Goal: Task Accomplishment & Management: Use online tool/utility

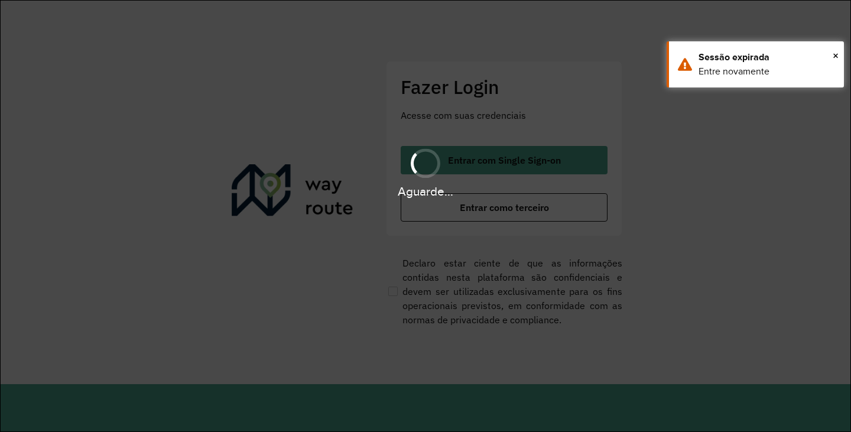
click at [488, 207] on hb-app "Aguarde... Pop-up bloqueado! Seu navegador bloqueou automáticamente a abertura …" at bounding box center [425, 216] width 851 height 432
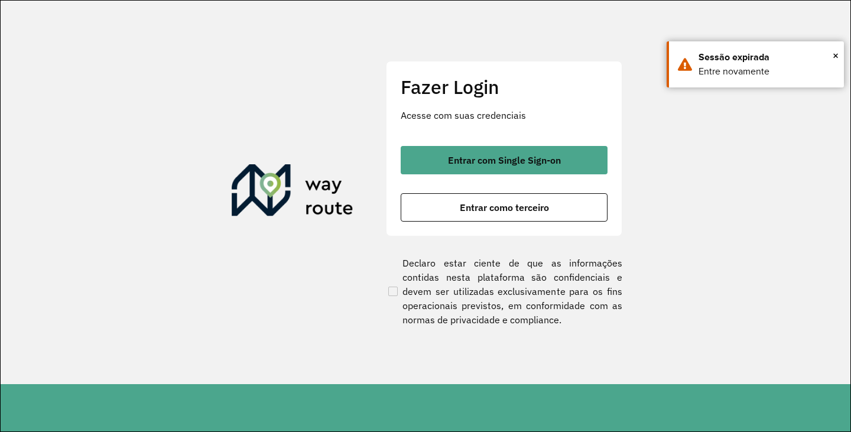
click at [488, 207] on span "Entrar como terceiro" at bounding box center [504, 207] width 89 height 9
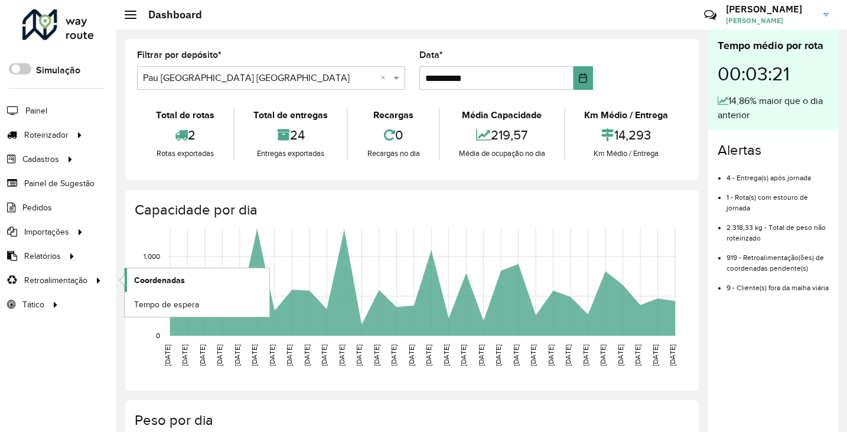
click at [164, 283] on span "Coordenadas" at bounding box center [159, 280] width 51 height 12
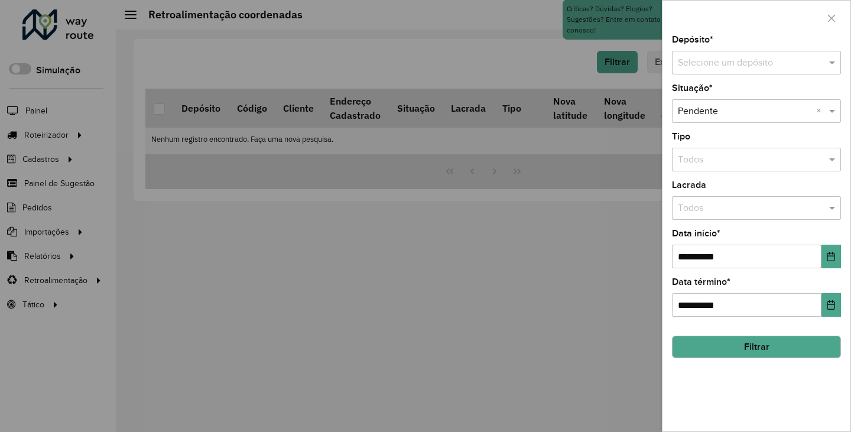
click at [766, 65] on input "text" at bounding box center [743, 63] width 133 height 14
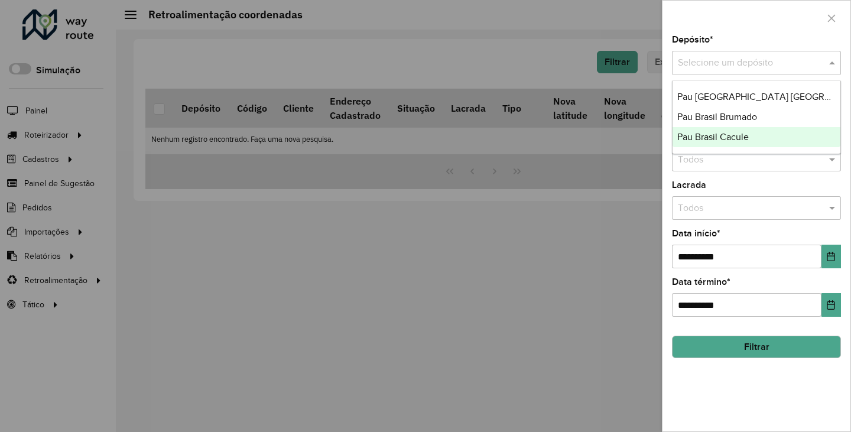
click at [729, 136] on span "Pau Brasil Cacule" at bounding box center [712, 137] width 71 height 10
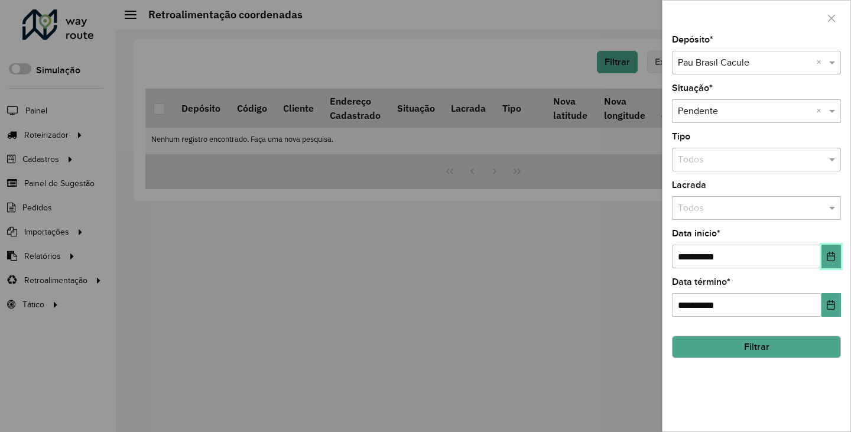
click at [829, 259] on icon "Choose Date" at bounding box center [830, 256] width 9 height 9
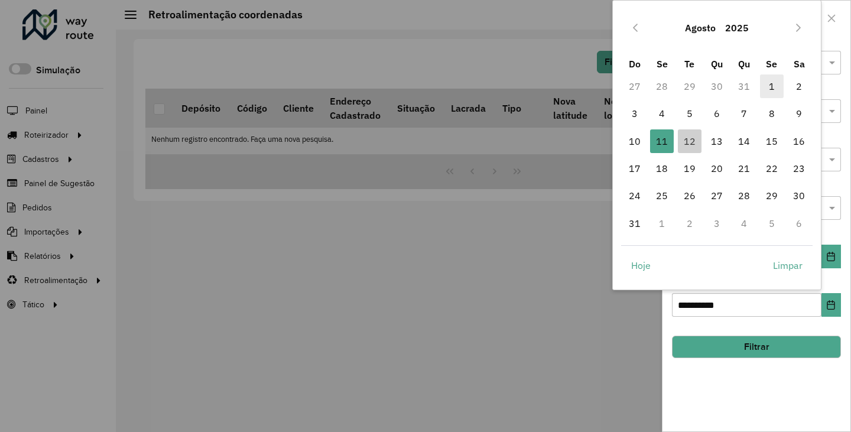
click at [768, 82] on span "1" at bounding box center [772, 86] width 24 height 24
type input "**********"
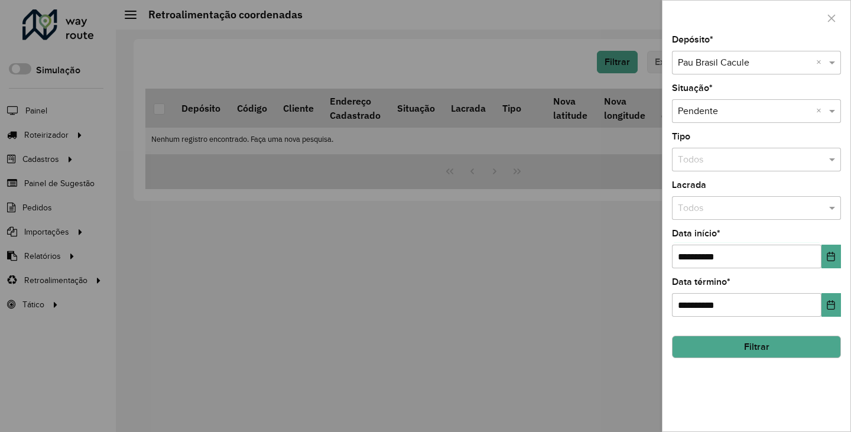
click at [780, 346] on button "Filtrar" at bounding box center [756, 346] width 169 height 22
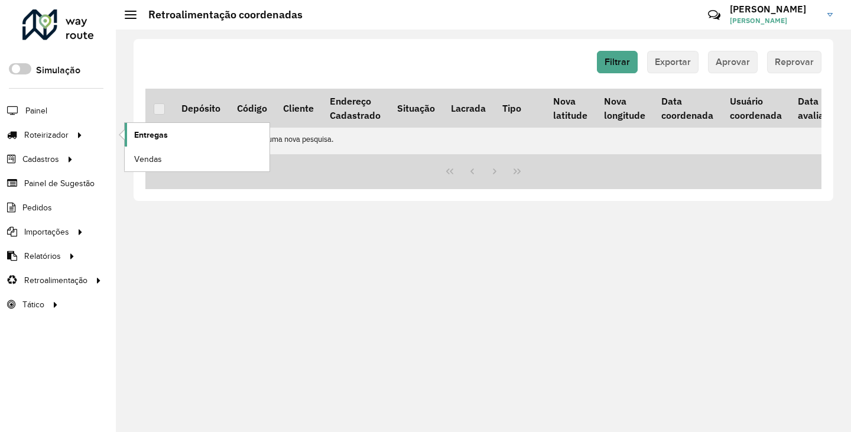
click at [171, 139] on link "Entregas" at bounding box center [197, 135] width 145 height 24
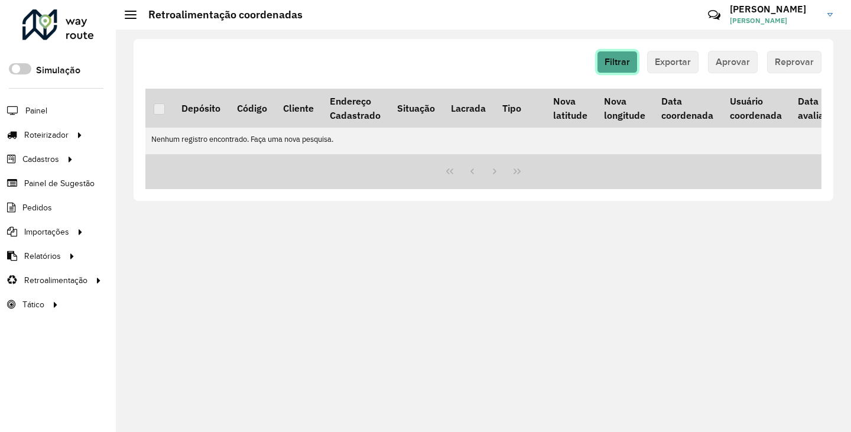
click at [617, 62] on span "Filtrar" at bounding box center [616, 62] width 25 height 10
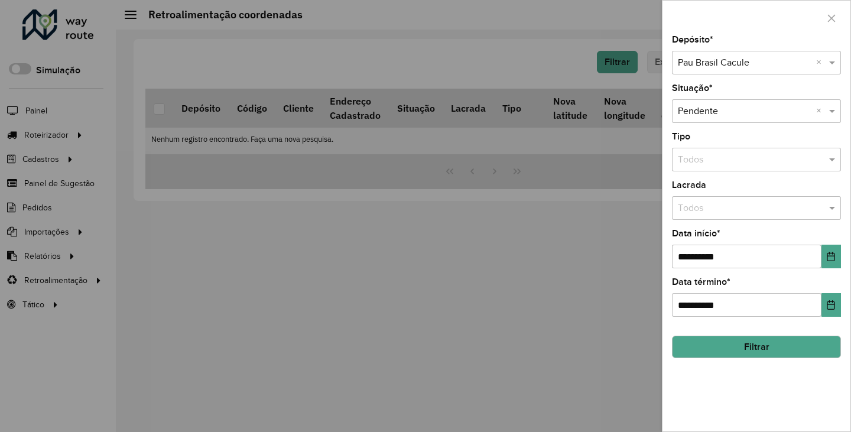
click at [775, 61] on input "text" at bounding box center [743, 63] width 133 height 14
click at [765, 92] on span "Pau [GEOGRAPHIC_DATA] [GEOGRAPHIC_DATA]" at bounding box center [780, 97] width 207 height 10
click at [741, 345] on button "Filtrar" at bounding box center [756, 346] width 169 height 22
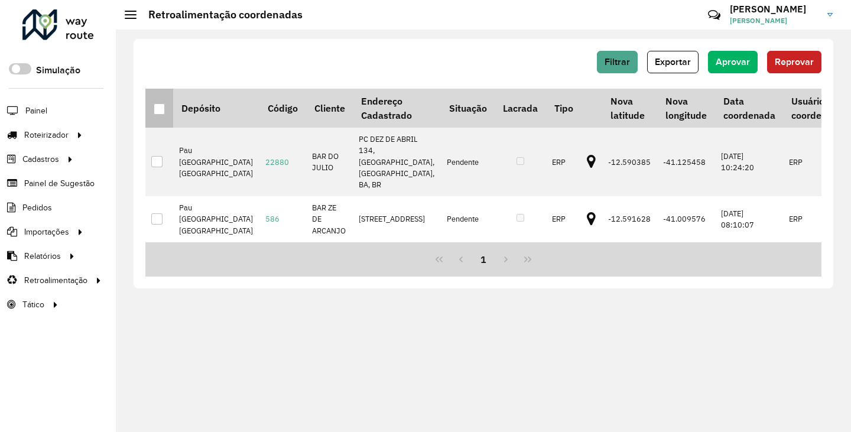
click at [156, 116] on th at bounding box center [159, 108] width 28 height 39
click at [162, 110] on div at bounding box center [159, 108] width 11 height 11
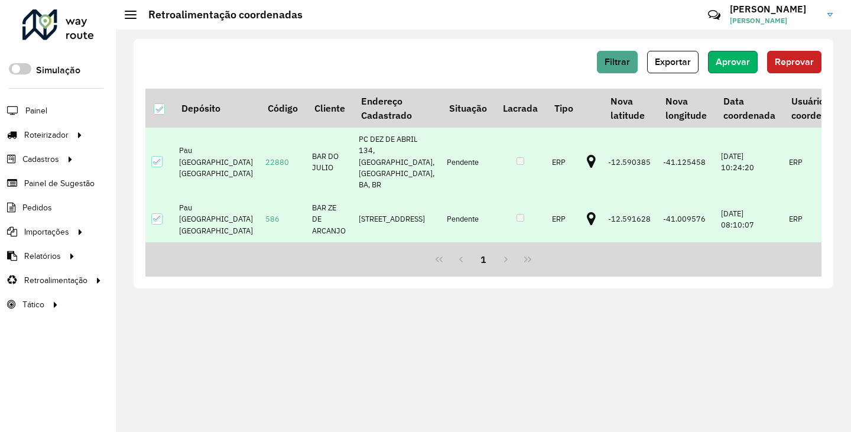
click at [745, 67] on button "Aprovar" at bounding box center [733, 62] width 50 height 22
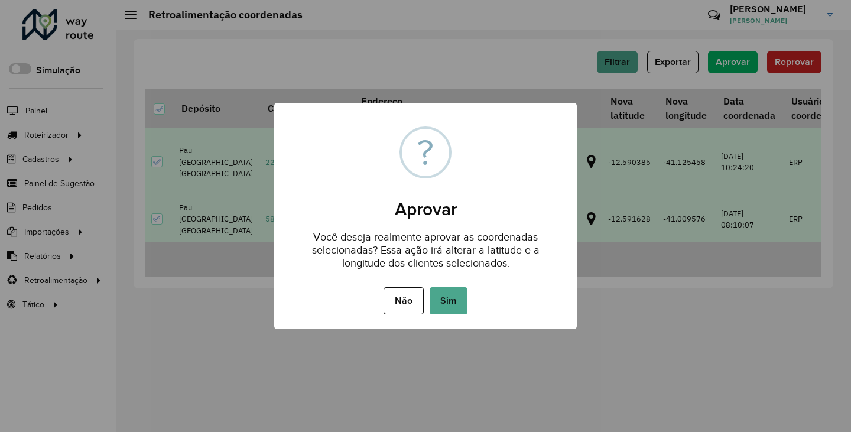
click at [471, 296] on div "Não No Sim" at bounding box center [425, 300] width 302 height 33
click at [458, 298] on button "Sim" at bounding box center [448, 300] width 38 height 27
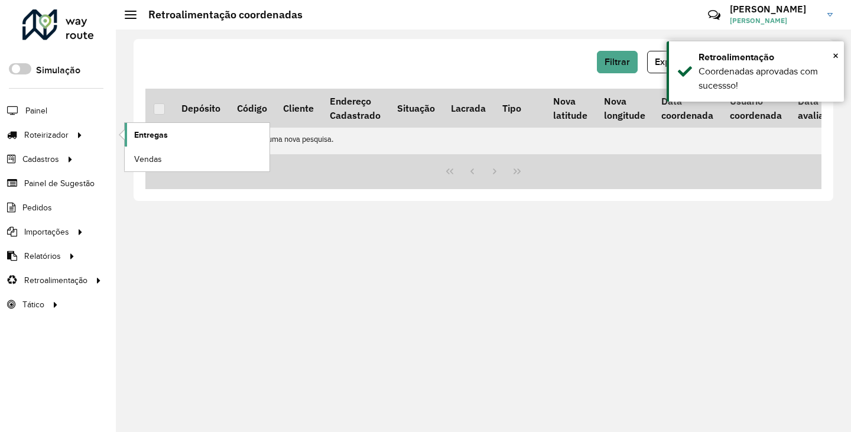
click at [142, 134] on span "Entregas" at bounding box center [151, 135] width 34 height 12
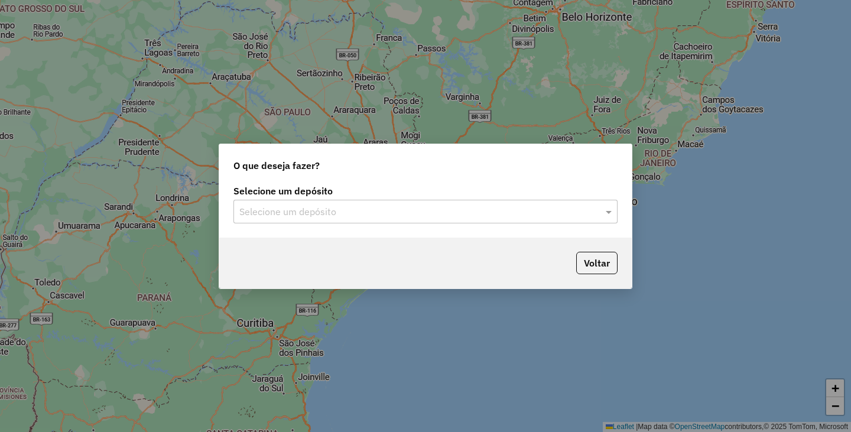
click at [304, 205] on input "text" at bounding box center [413, 212] width 348 height 14
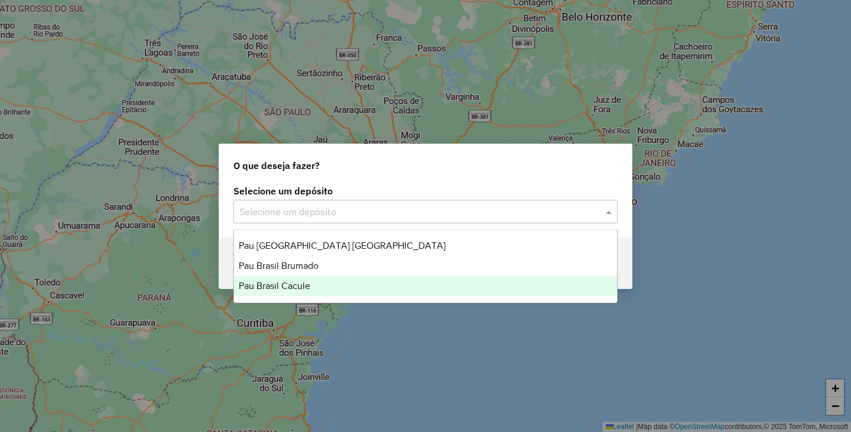
click at [295, 288] on span "Pau Brasil Cacule" at bounding box center [274, 286] width 71 height 10
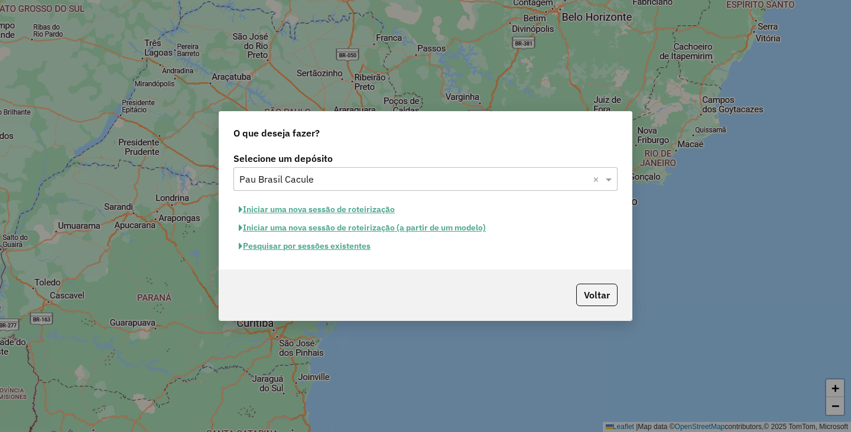
click at [375, 214] on button "Iniciar uma nova sessão de roteirização" at bounding box center [316, 209] width 167 height 18
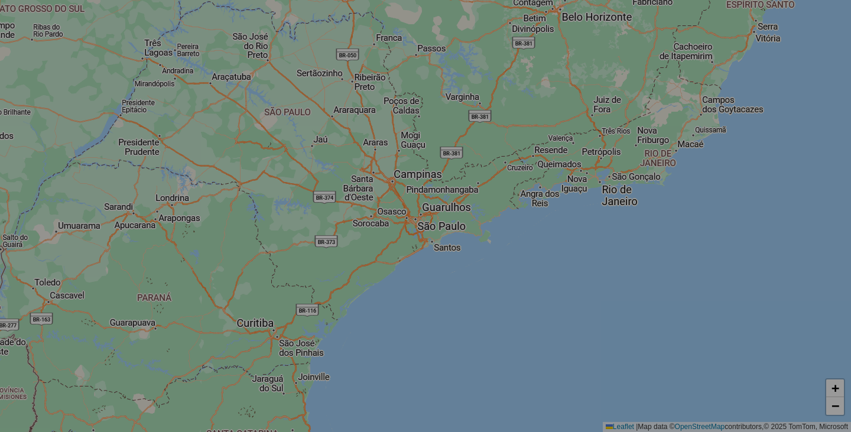
select select "*"
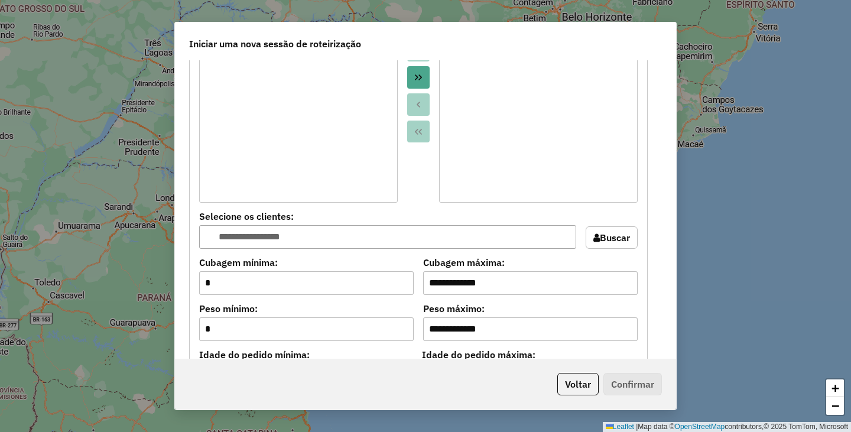
scroll to position [650, 0]
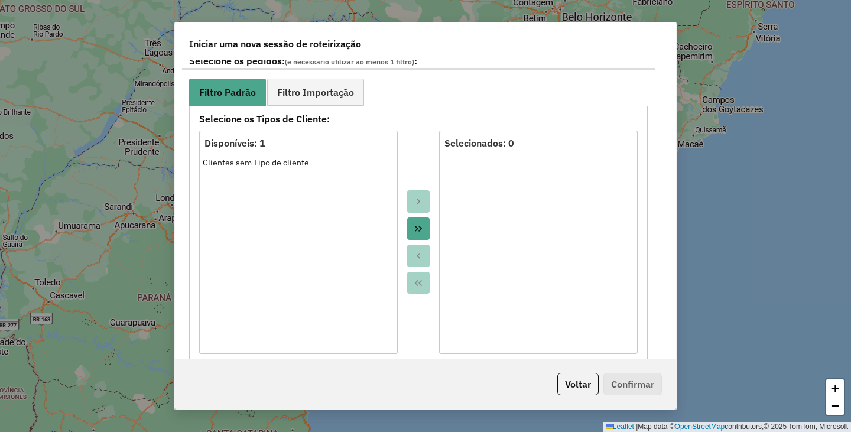
click at [422, 230] on button "Move All to Target" at bounding box center [418, 228] width 22 height 22
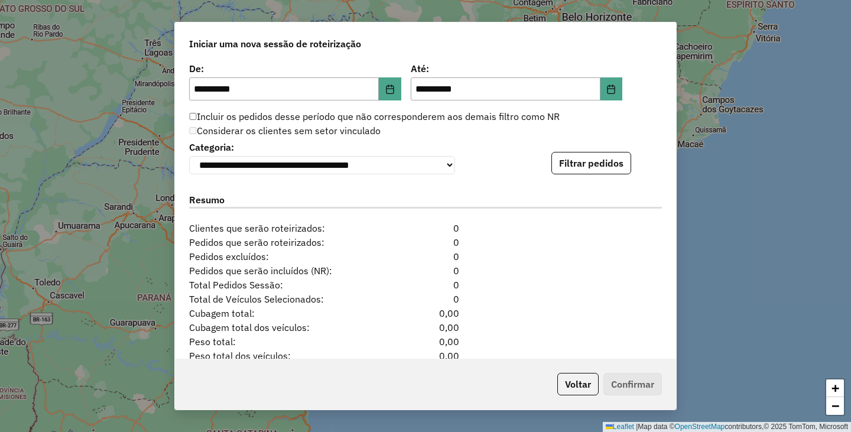
scroll to position [1199, 0]
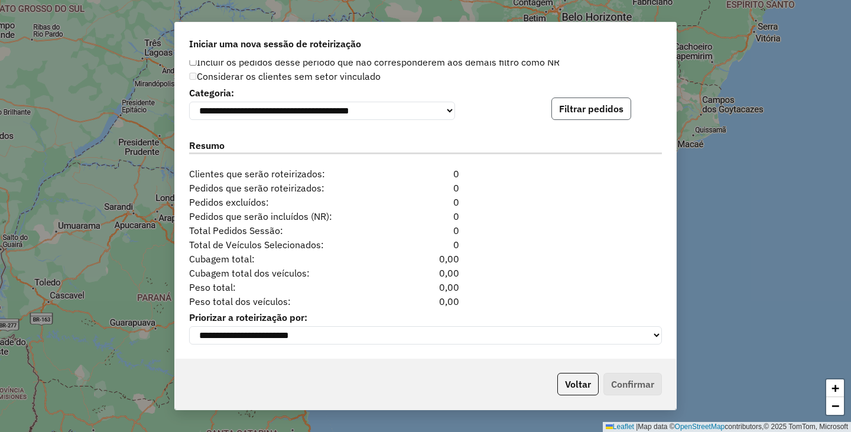
click at [614, 103] on button "Filtrar pedidos" at bounding box center [591, 108] width 80 height 22
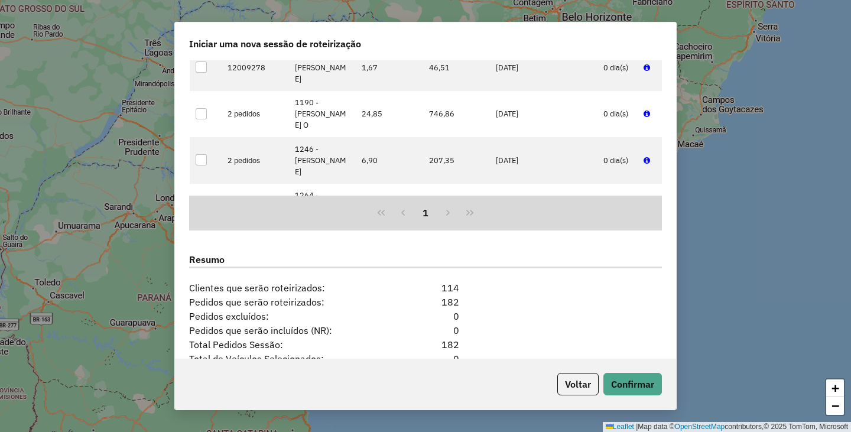
scroll to position [1443, 0]
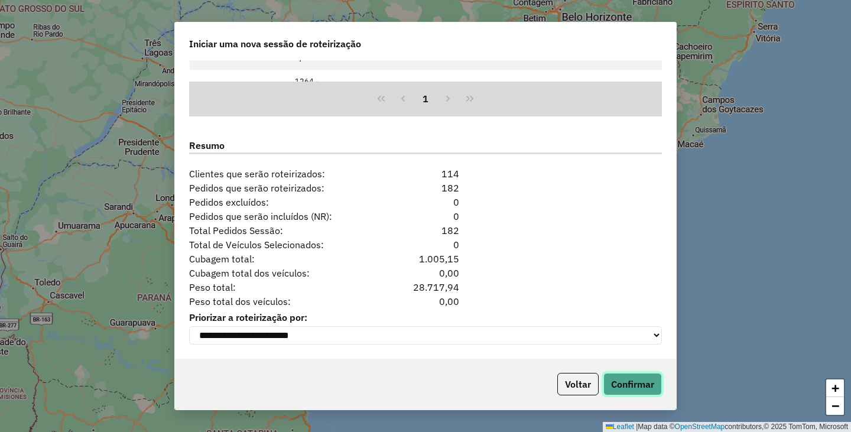
click at [641, 386] on button "Confirmar" at bounding box center [632, 384] width 58 height 22
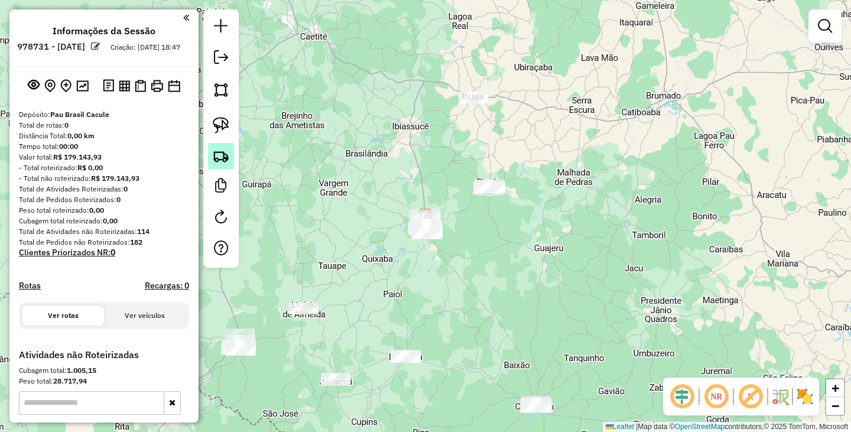
click at [227, 167] on link at bounding box center [221, 156] width 26 height 26
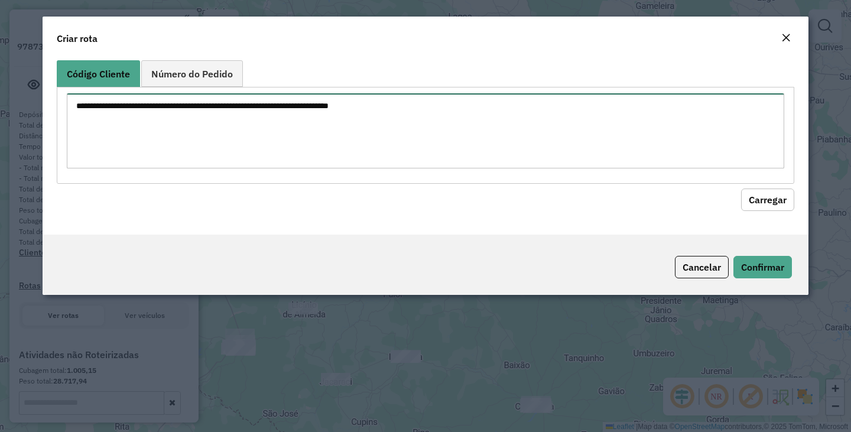
click at [298, 127] on textarea at bounding box center [425, 130] width 717 height 75
paste textarea "**** **** **** ** ** *** *** *** *** *** *** *** *** *** *** *** *** *** *** **…"
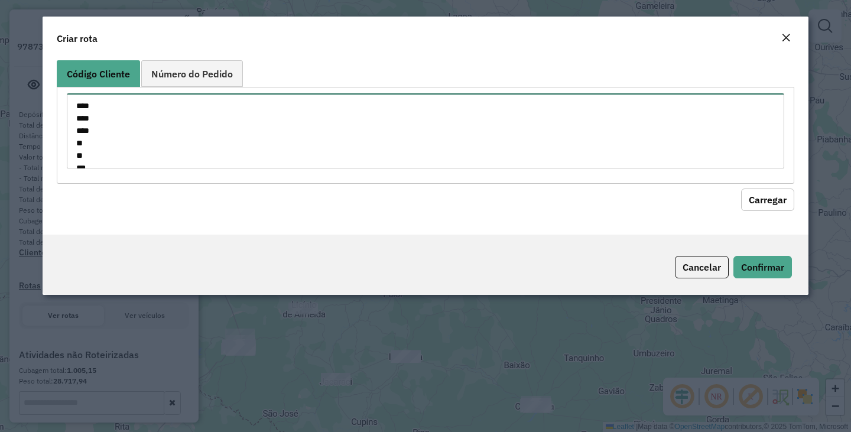
scroll to position [588, 0]
type textarea "**** **** **** ** ** *** *** *** *** *** *** *** *** *** *** *** *** *** *** **…"
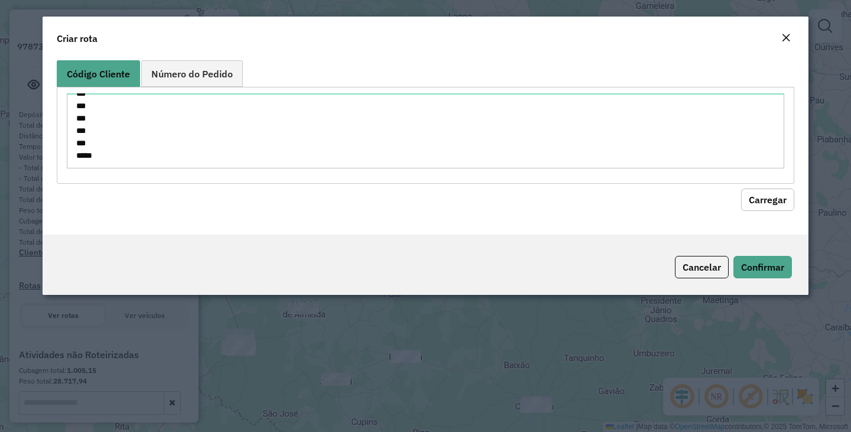
click at [765, 210] on button "Carregar" at bounding box center [767, 199] width 53 height 22
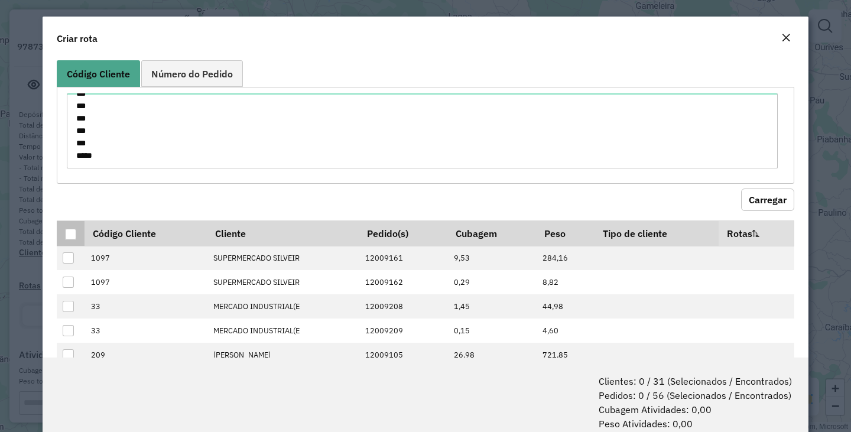
click at [71, 229] on div at bounding box center [70, 234] width 11 height 11
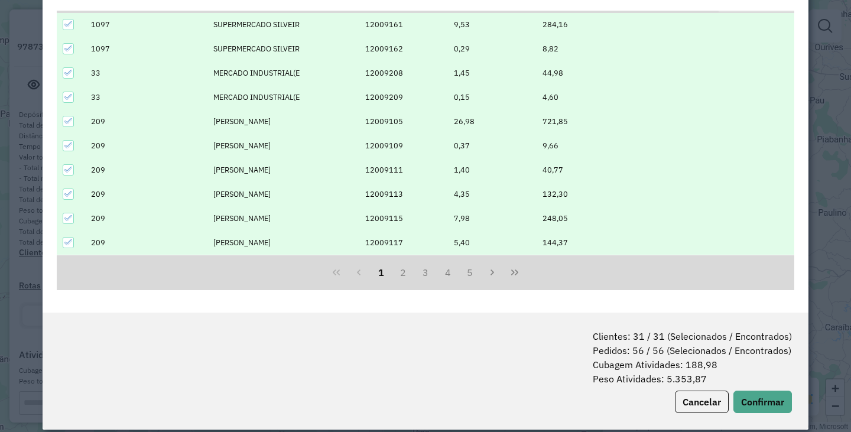
scroll to position [59, 0]
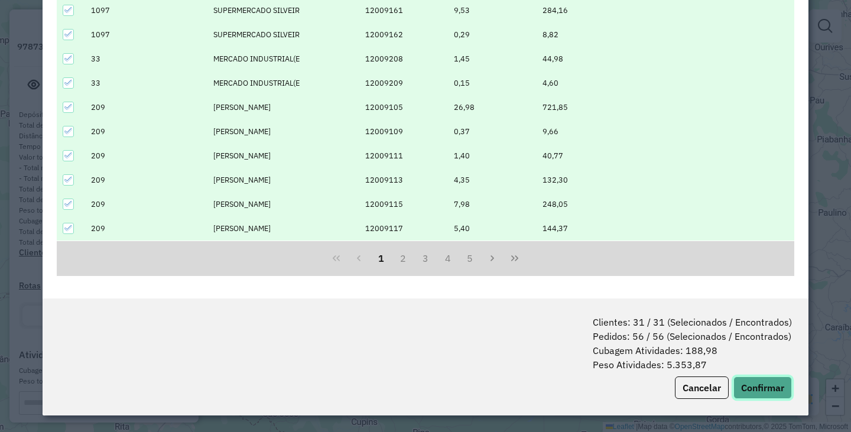
click at [767, 387] on button "Confirmar" at bounding box center [762, 387] width 58 height 22
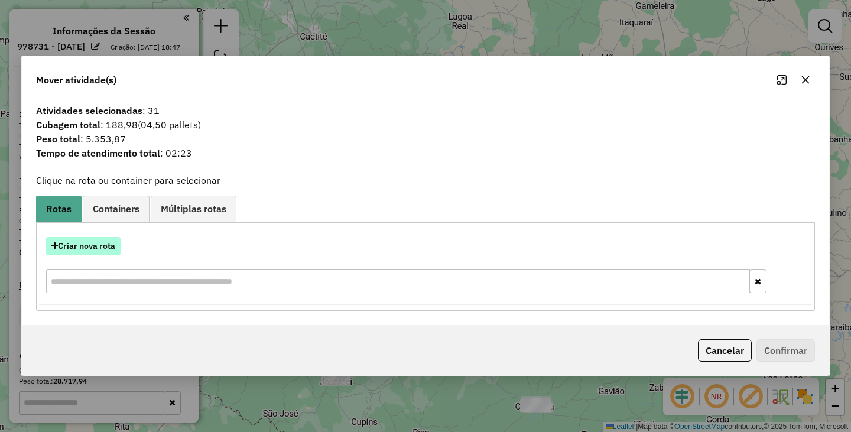
click at [97, 239] on button "Criar nova rota" at bounding box center [83, 246] width 74 height 18
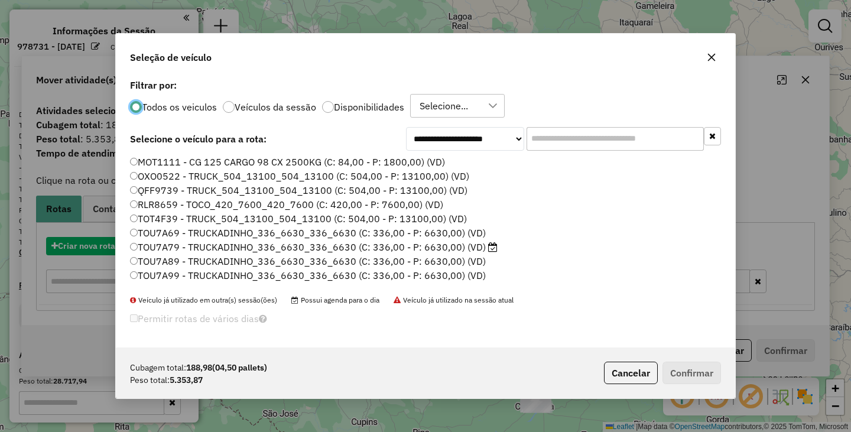
scroll to position [6, 4]
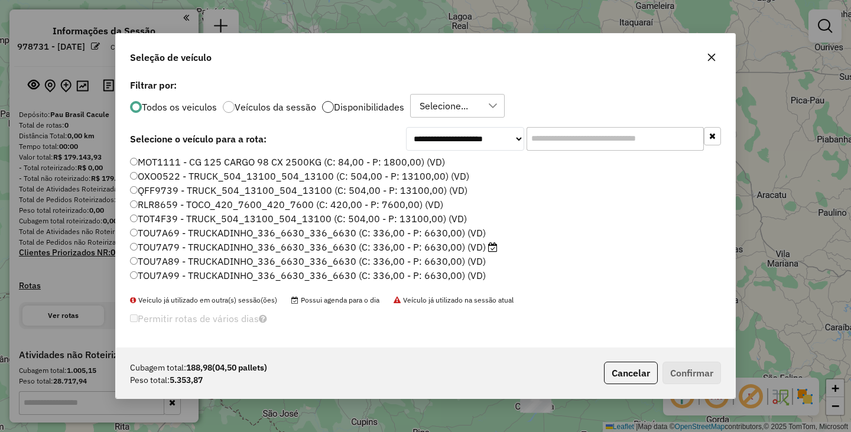
click at [331, 105] on div at bounding box center [328, 107] width 12 height 12
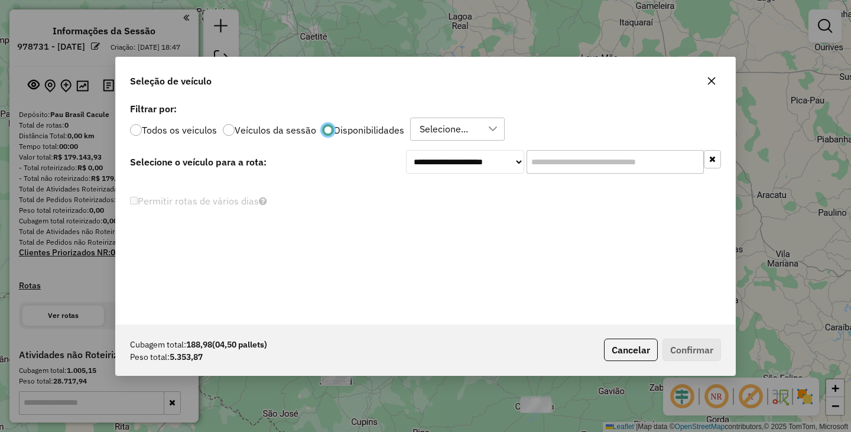
click at [438, 129] on div "Selecione..." at bounding box center [443, 129] width 57 height 22
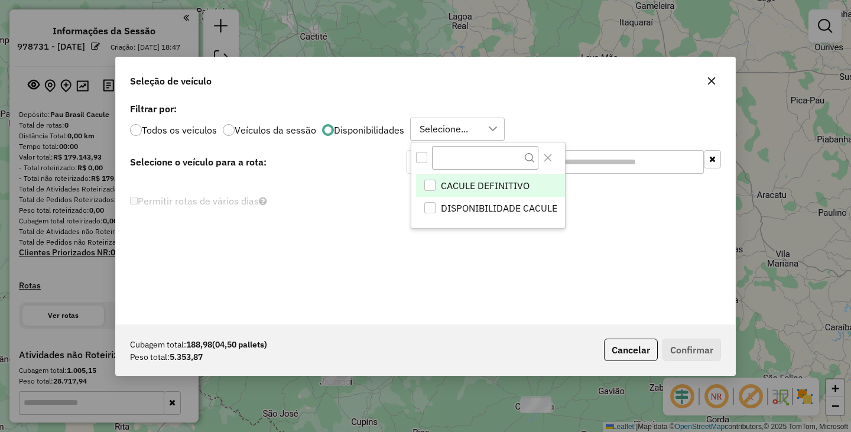
scroll to position [9, 54]
click at [422, 161] on div "All items unselected" at bounding box center [421, 157] width 11 height 11
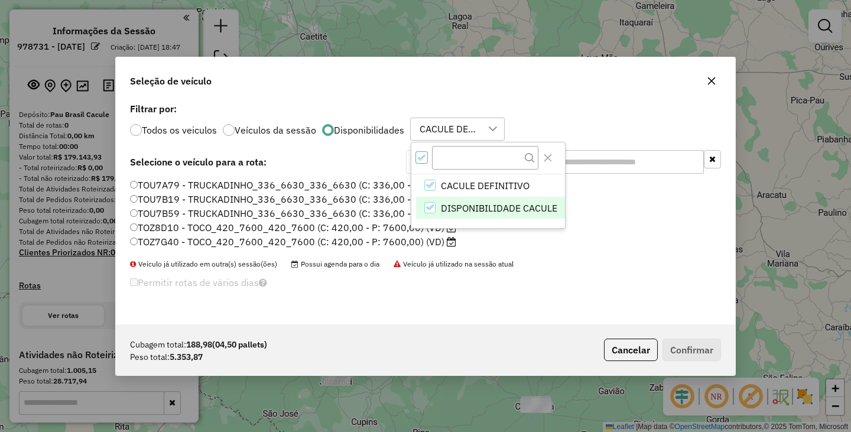
scroll to position [7, 4]
click at [468, 275] on div "Permitir rotas de vários dias" at bounding box center [324, 285] width 389 height 23
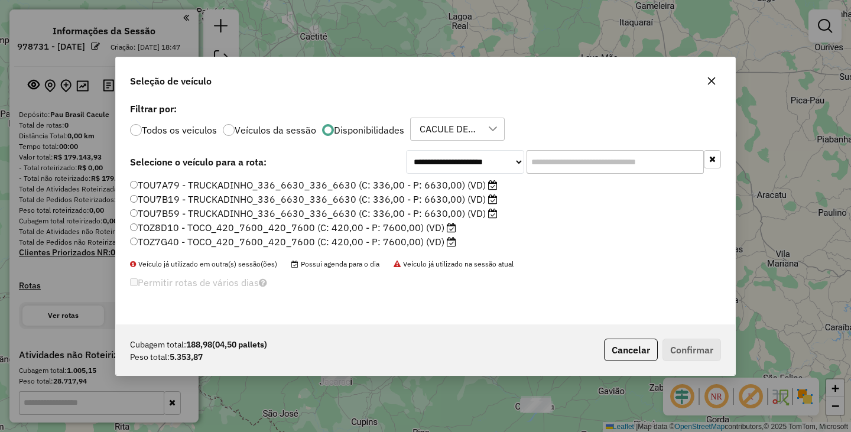
click at [129, 180] on div "TOU7A79 - TRUCKADINHO_336_6630_336_6630 (C: 336,00 - P: 6630,00) (VD) TOU7B19 -…" at bounding box center [425, 218] width 605 height 80
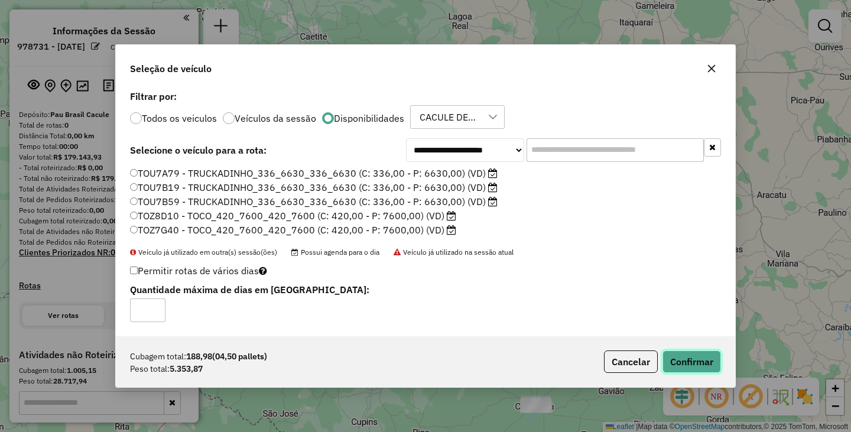
click at [698, 369] on button "Confirmar" at bounding box center [691, 361] width 58 height 22
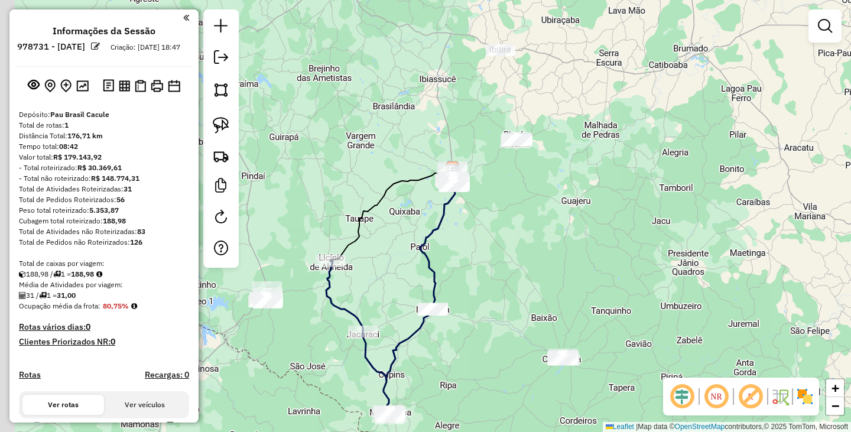
drag, startPoint x: 447, startPoint y: 309, endPoint x: 498, endPoint y: 198, distance: 122.1
click at [497, 208] on div "Janela de atendimento Grade de atendimento Capacidade Transportadoras Veículos …" at bounding box center [425, 216] width 851 height 432
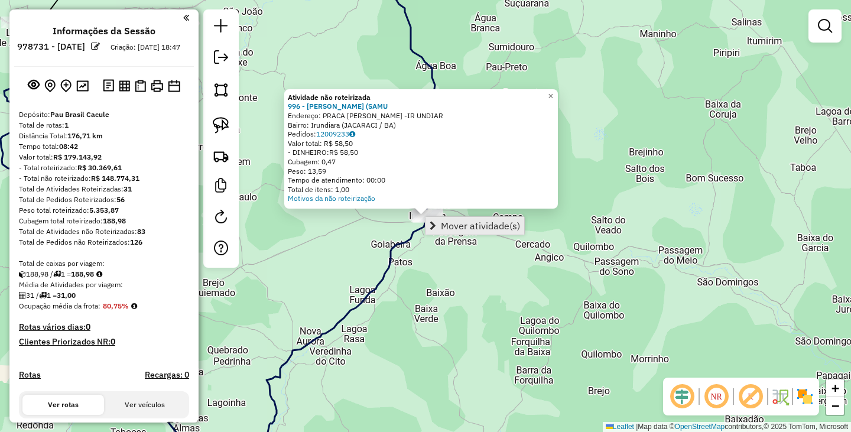
click at [450, 221] on span "Mover atividade(s)" at bounding box center [480, 225] width 79 height 9
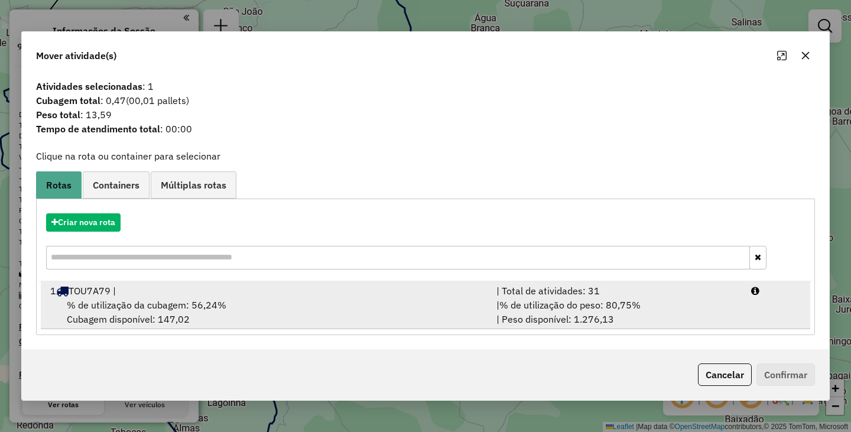
click at [138, 302] on span "% de utilização da cubagem: 56,24%" at bounding box center [146, 305] width 159 height 12
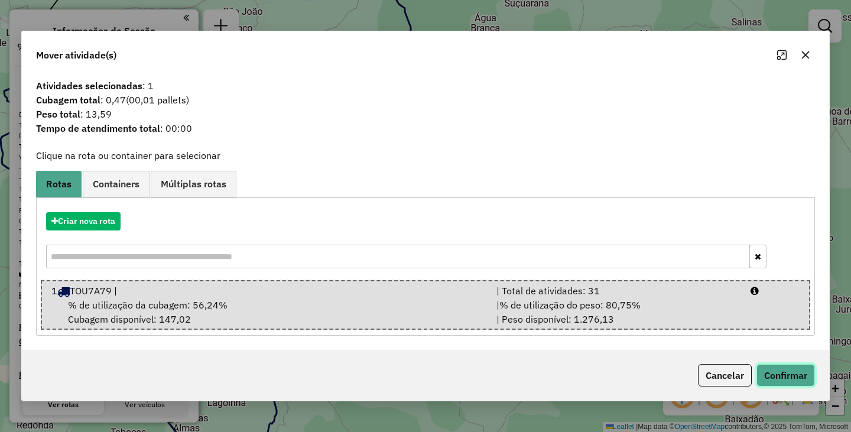
click at [783, 369] on button "Confirmar" at bounding box center [785, 375] width 58 height 22
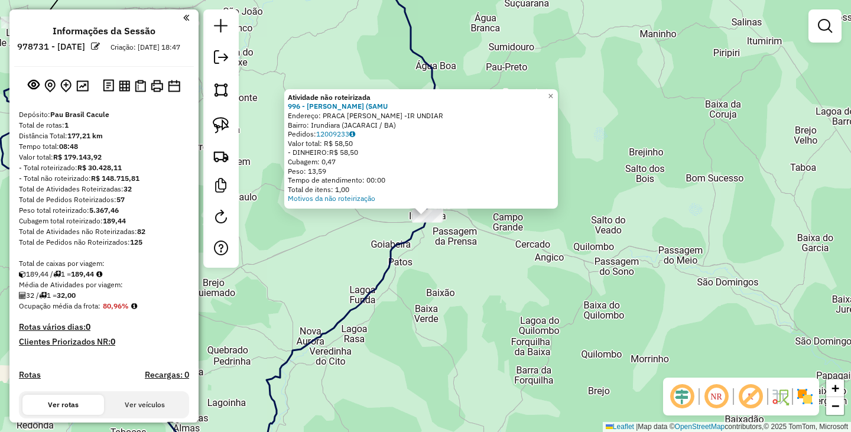
click at [586, 299] on div "Atividade não roteirizada 996 - PADARIA SAMUKA (SAMU Endereço: PRACA ANTONIO SO…" at bounding box center [425, 216] width 851 height 432
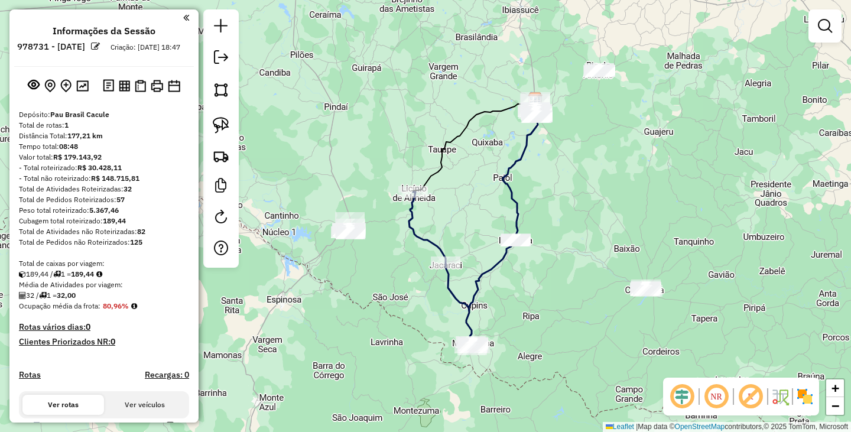
drag, startPoint x: 539, startPoint y: 326, endPoint x: 550, endPoint y: 253, distance: 74.1
click at [550, 253] on div "Janela de atendimento Grade de atendimento Capacidade Transportadoras Veículos …" at bounding box center [425, 216] width 851 height 432
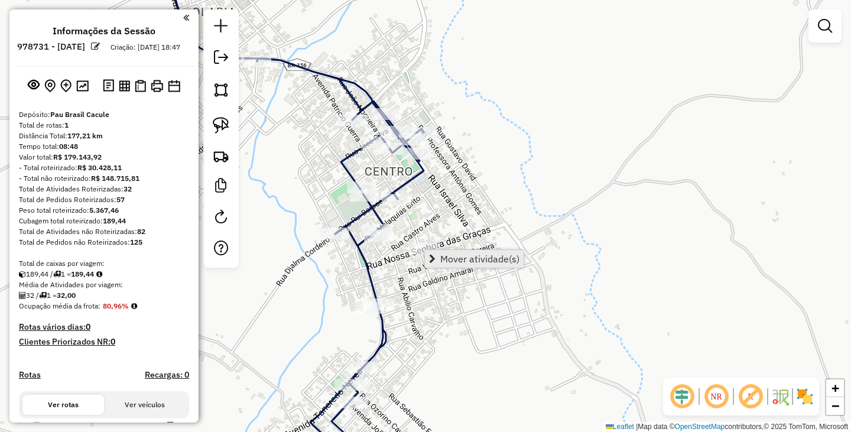
click at [452, 250] on link "Mover atividade(s)" at bounding box center [474, 259] width 99 height 18
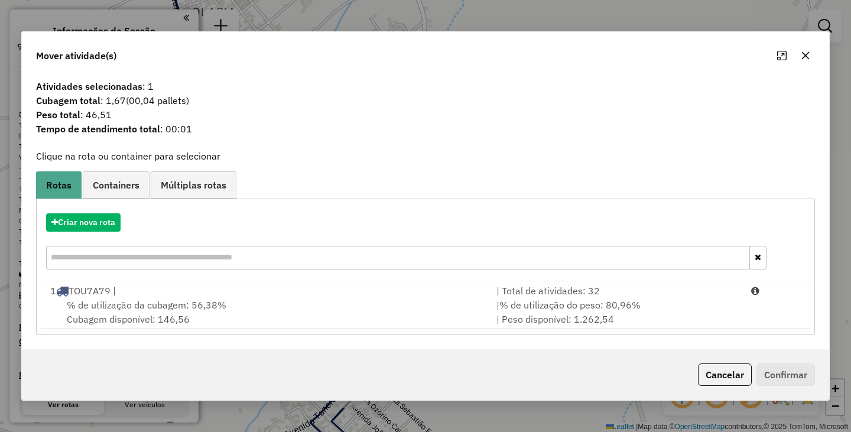
click at [273, 286] on div "1 TOU7A79 |" at bounding box center [266, 291] width 446 height 14
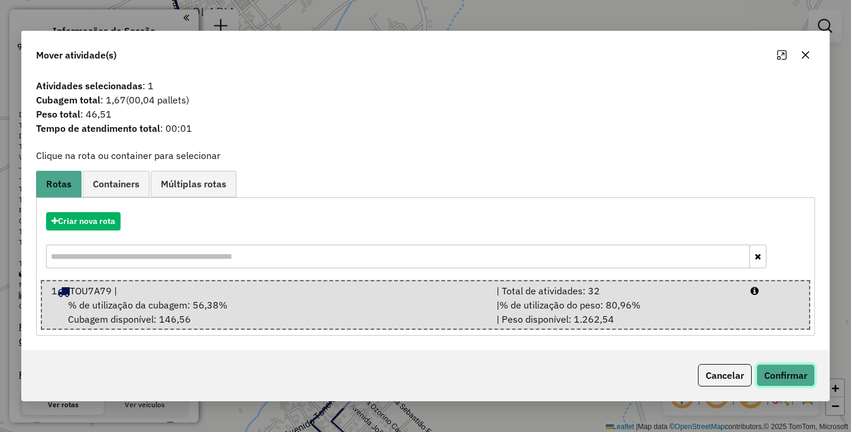
click at [776, 371] on button "Confirmar" at bounding box center [785, 375] width 58 height 22
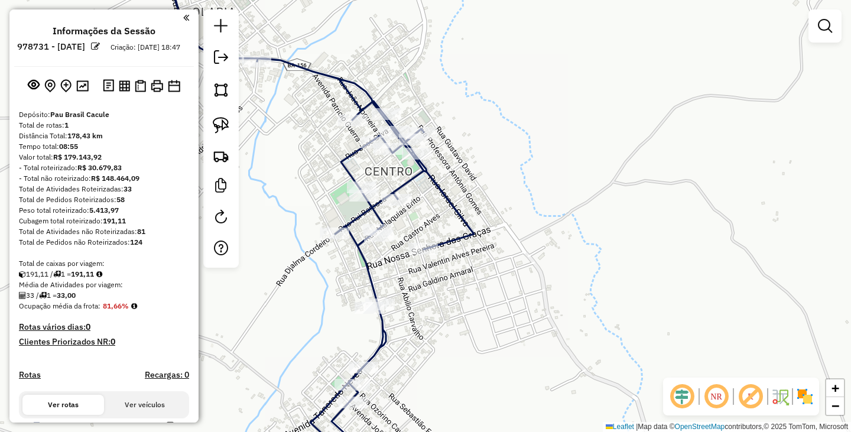
click at [467, 318] on div "Janela de atendimento Grade de atendimento Capacidade Transportadoras Veículos …" at bounding box center [425, 216] width 851 height 432
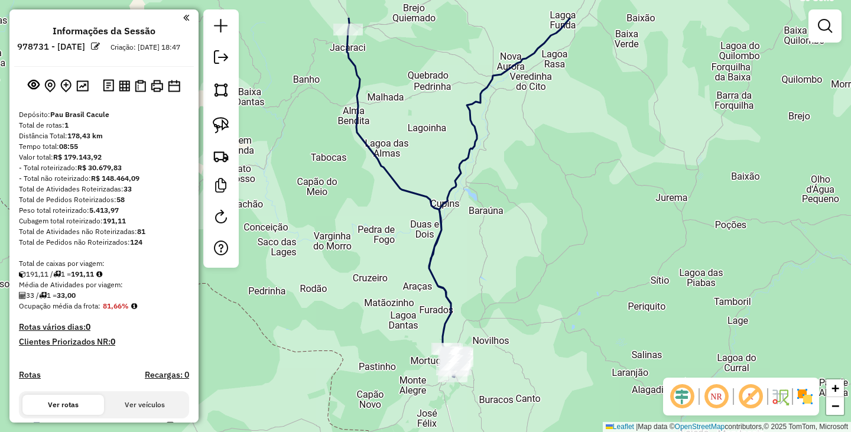
drag, startPoint x: 568, startPoint y: 161, endPoint x: 561, endPoint y: 314, distance: 153.7
click at [563, 337] on div "Janela de atendimento Grade de atendimento Capacidade Transportadoras Veículos …" at bounding box center [425, 216] width 851 height 432
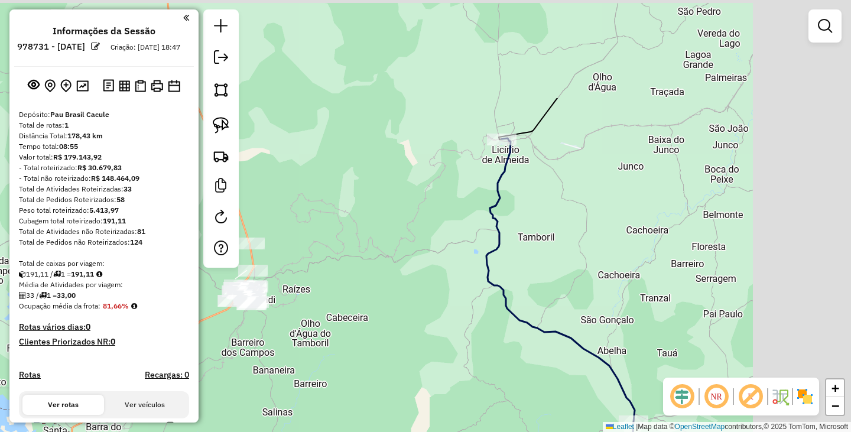
drag, startPoint x: 505, startPoint y: 147, endPoint x: 372, endPoint y: 281, distance: 188.8
click at [372, 281] on div "Janela de atendimento Grade de atendimento Capacidade Transportadoras Veículos …" at bounding box center [425, 216] width 851 height 432
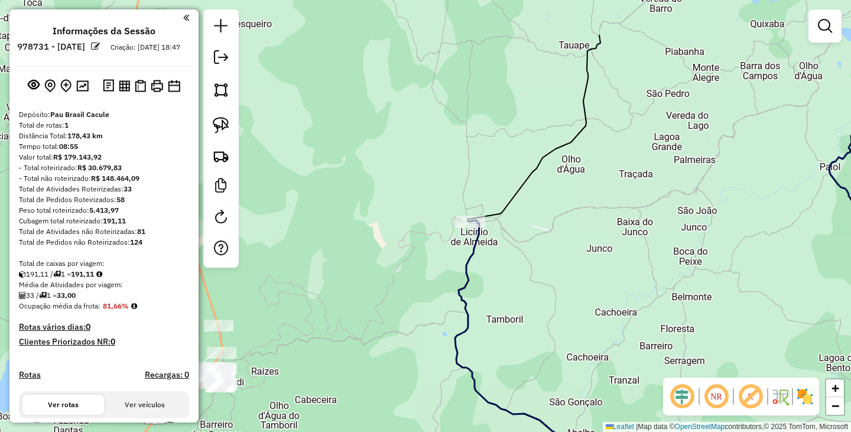
drag, startPoint x: 607, startPoint y: 158, endPoint x: 579, endPoint y: 236, distance: 82.6
click at [579, 236] on div "Janela de atendimento Grade de atendimento Capacidade Transportadoras Veículos …" at bounding box center [425, 216] width 851 height 432
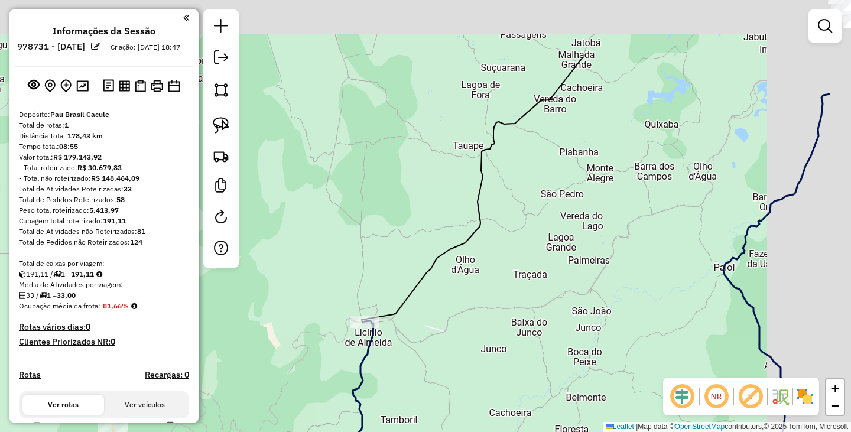
drag, startPoint x: 698, startPoint y: 177, endPoint x: 487, endPoint y: 302, distance: 245.0
click at [488, 303] on div "Janela de atendimento Grade de atendimento Capacidade Transportadoras Veículos …" at bounding box center [425, 216] width 851 height 432
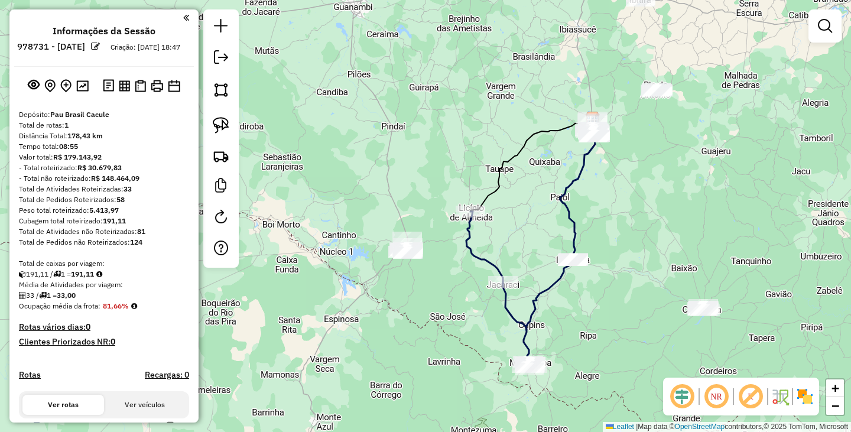
drag, startPoint x: 604, startPoint y: 291, endPoint x: 598, endPoint y: 178, distance: 113.0
click at [598, 178] on div "Janela de atendimento Grade de atendimento Capacidade Transportadoras Veículos …" at bounding box center [425, 216] width 851 height 432
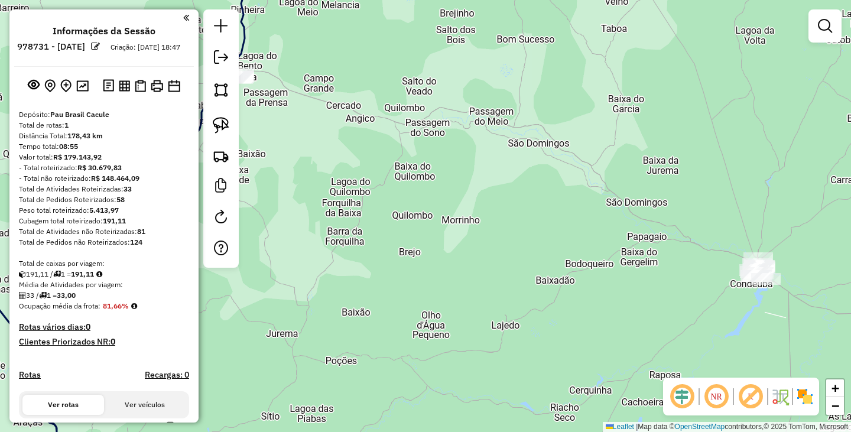
drag, startPoint x: 540, startPoint y: 220, endPoint x: 774, endPoint y: 260, distance: 237.3
click at [780, 264] on div "Janela de atendimento Grade de atendimento Capacidade Transportadoras Veículos …" at bounding box center [425, 216] width 851 height 432
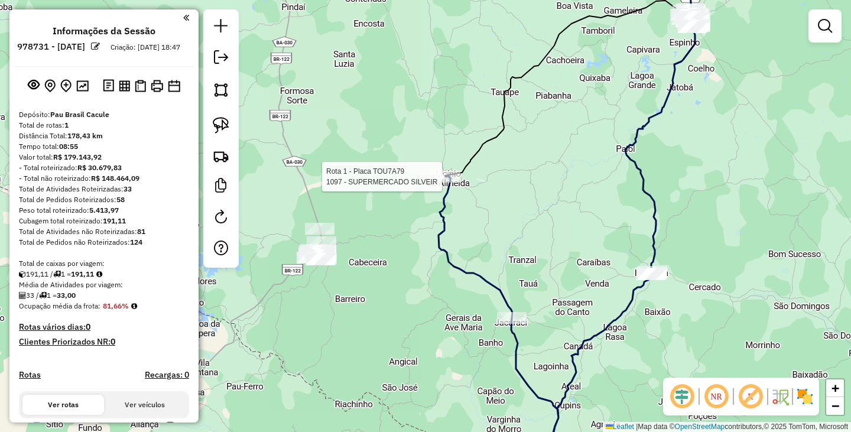
select select "**********"
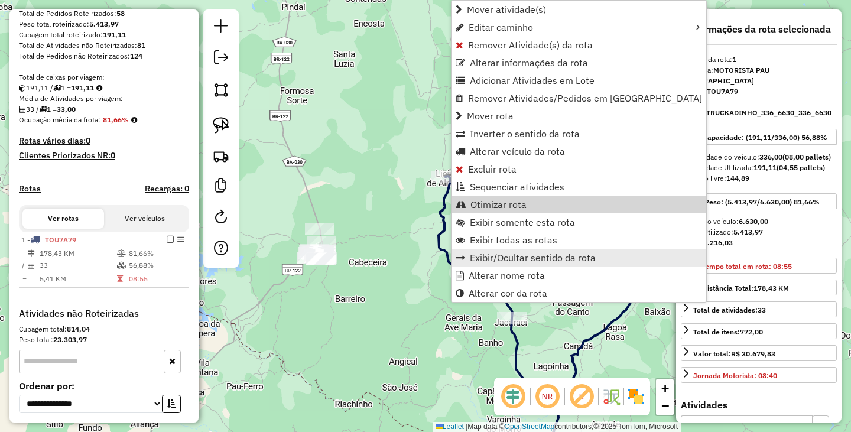
scroll to position [294, 0]
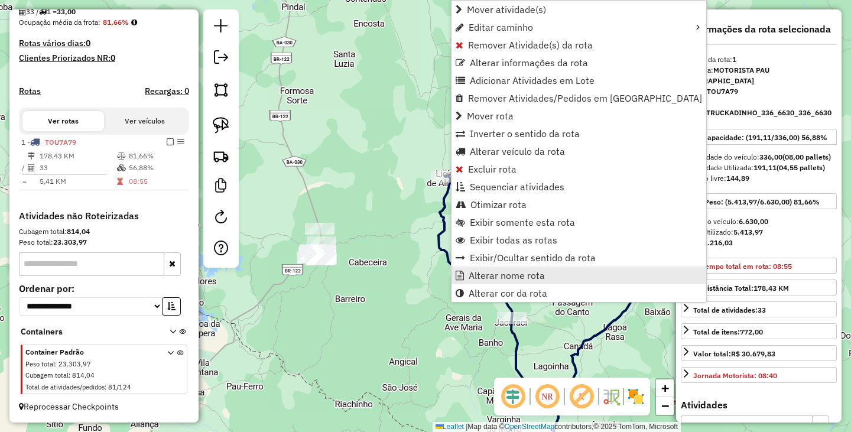
click at [519, 276] on span "Alterar nome rota" at bounding box center [506, 275] width 76 height 9
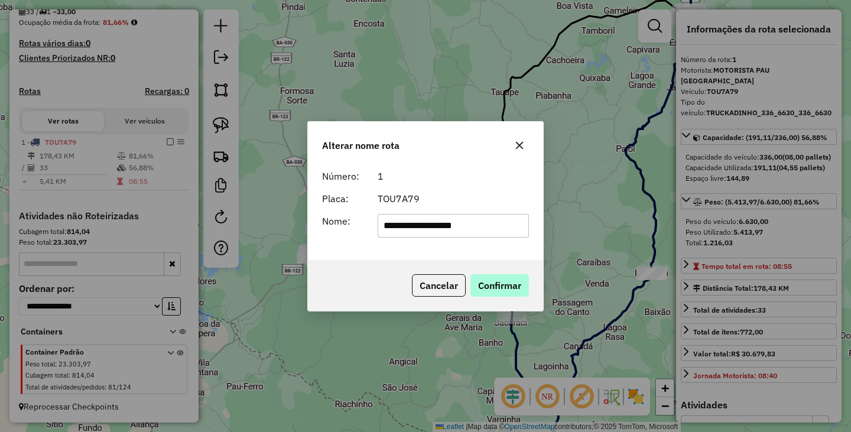
type input "**********"
click at [513, 294] on button "Confirmar" at bounding box center [499, 285] width 58 height 22
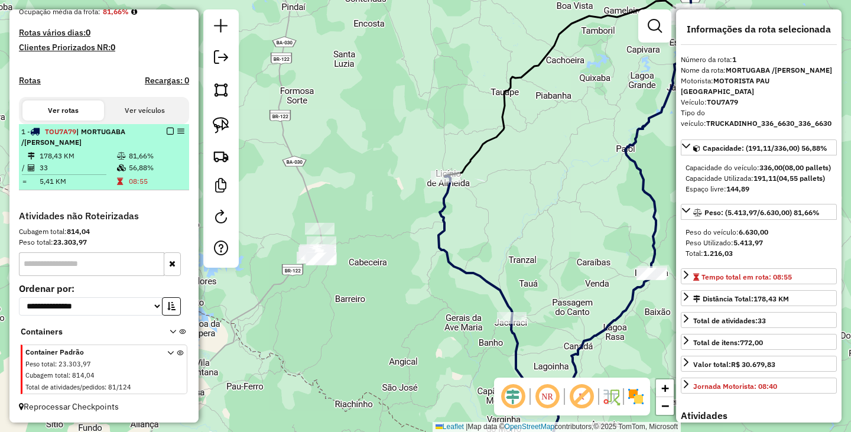
click at [172, 135] on div at bounding box center [166, 131] width 35 height 7
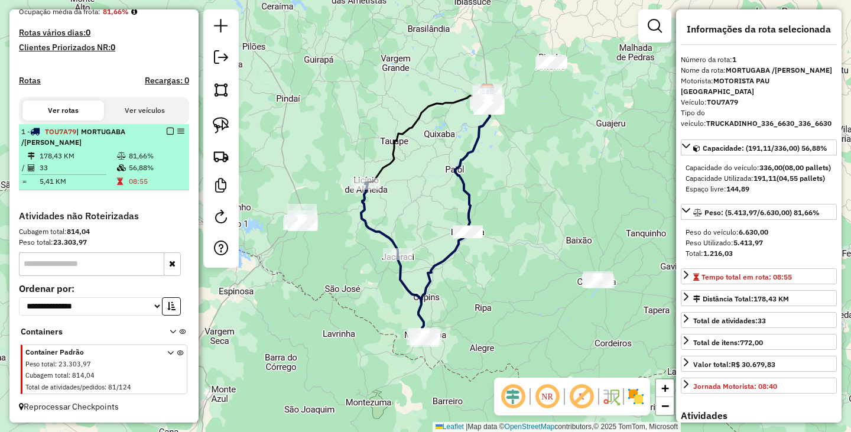
click at [168, 135] on em at bounding box center [170, 131] width 7 height 7
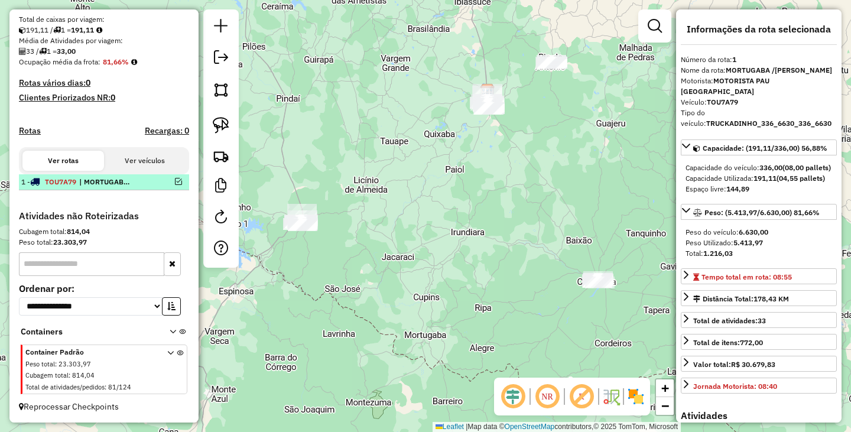
scroll to position [255, 0]
click at [426, 189] on div "Janela de atendimento Grade de atendimento Capacidade Transportadoras Veículos …" at bounding box center [425, 216] width 851 height 432
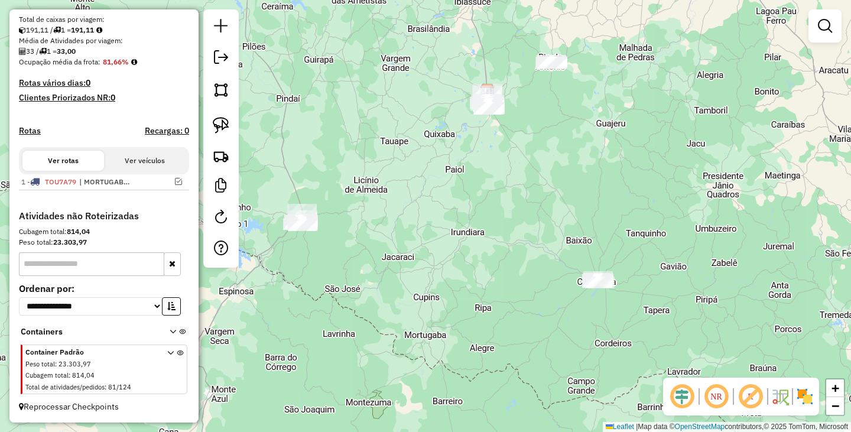
drag, startPoint x: 490, startPoint y: 188, endPoint x: 550, endPoint y: 239, distance: 78.8
click at [546, 238] on div "Janela de atendimento Grade de atendimento Capacidade Transportadoras Veículos …" at bounding box center [425, 216] width 851 height 432
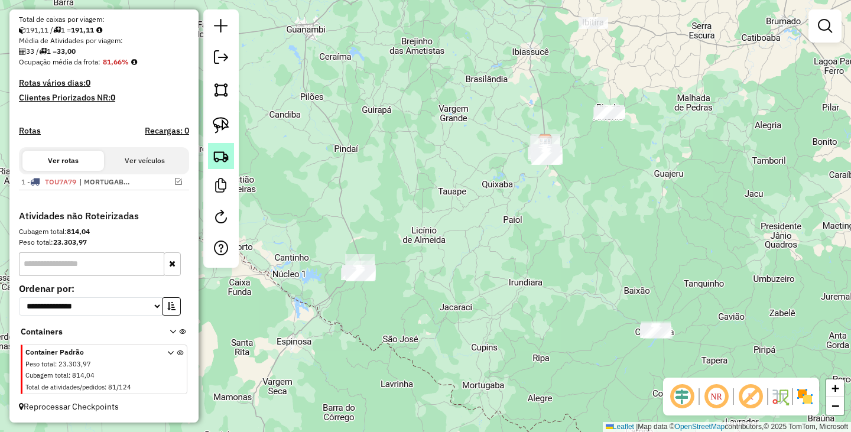
click at [221, 149] on img at bounding box center [221, 156] width 17 height 17
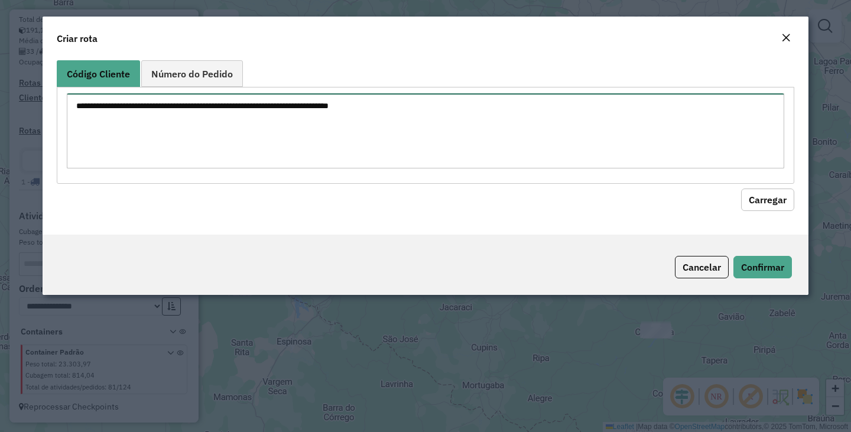
click at [283, 141] on textarea at bounding box center [425, 130] width 717 height 75
paste textarea "*** *** *** * ** ** *** *** *** *** *** *** *** *** *** *** *** *** *** *** ***…"
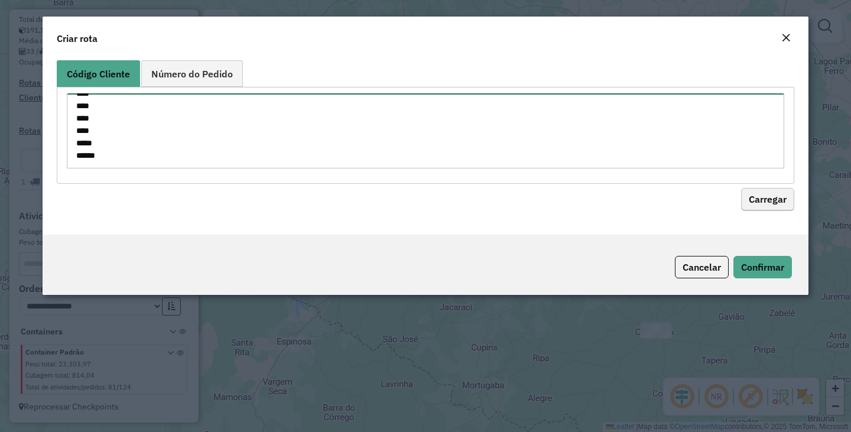
type textarea "*** *** *** * ** ** *** *** *** *** *** *** *** *** *** *** *** *** *** *** ***…"
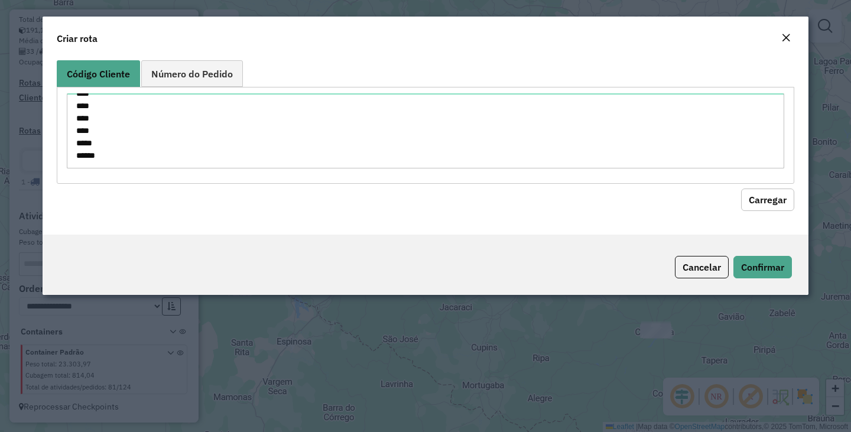
click at [780, 204] on button "Carregar" at bounding box center [767, 199] width 53 height 22
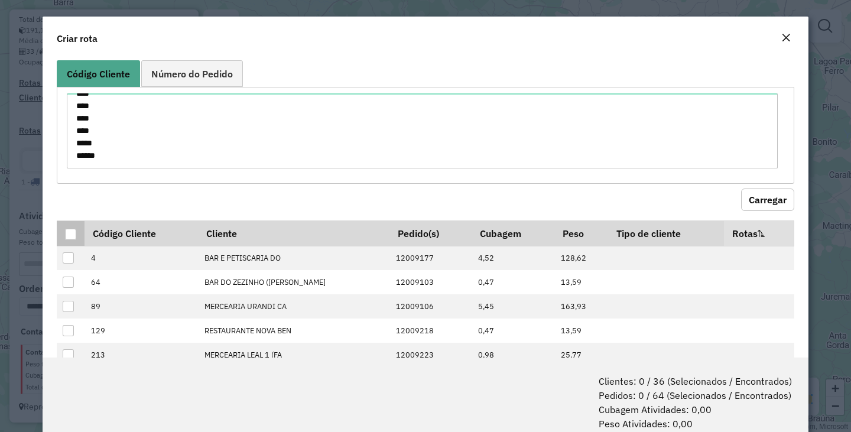
click at [73, 233] on div at bounding box center [70, 234] width 11 height 11
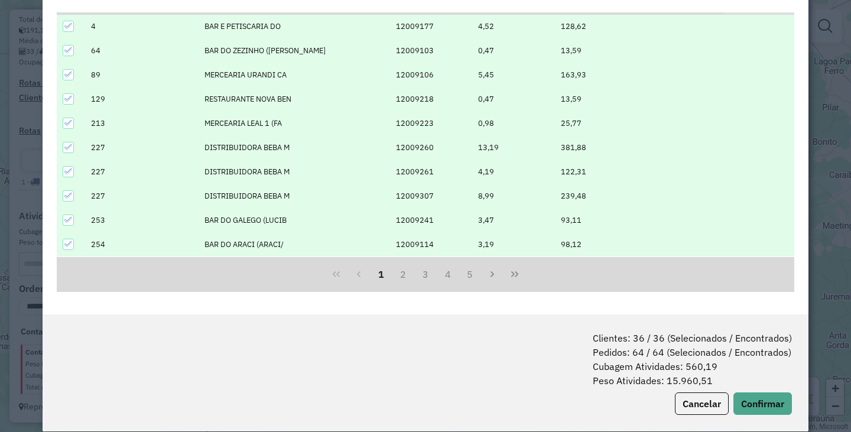
scroll to position [59, 0]
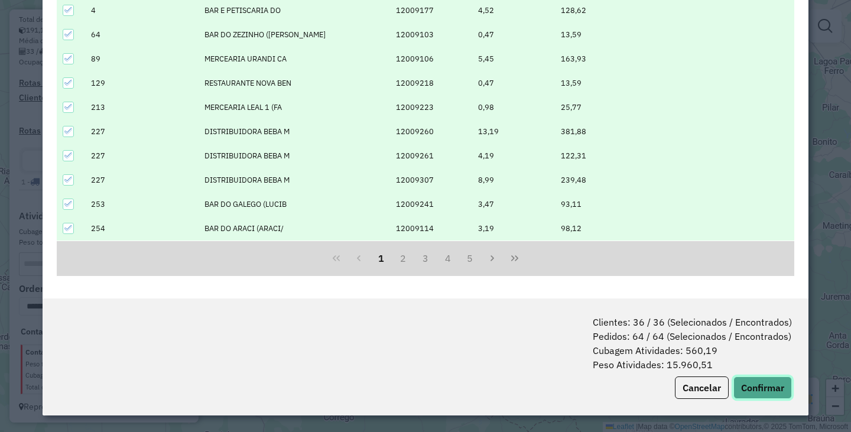
click at [770, 386] on button "Confirmar" at bounding box center [762, 387] width 58 height 22
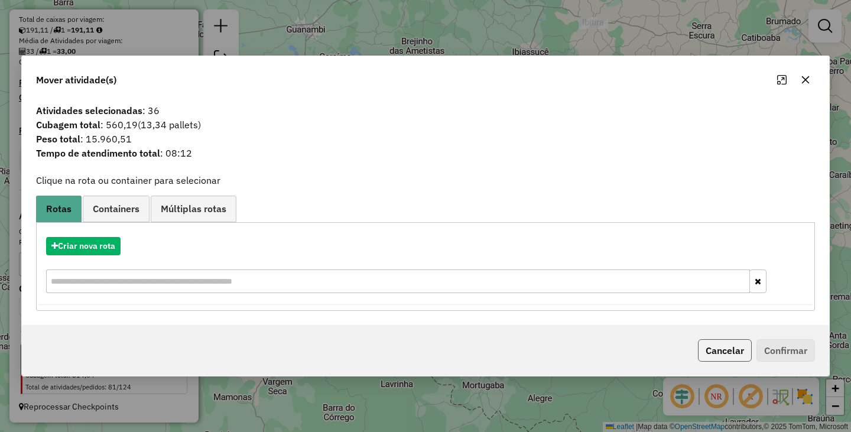
click at [744, 344] on button "Cancelar" at bounding box center [725, 350] width 54 height 22
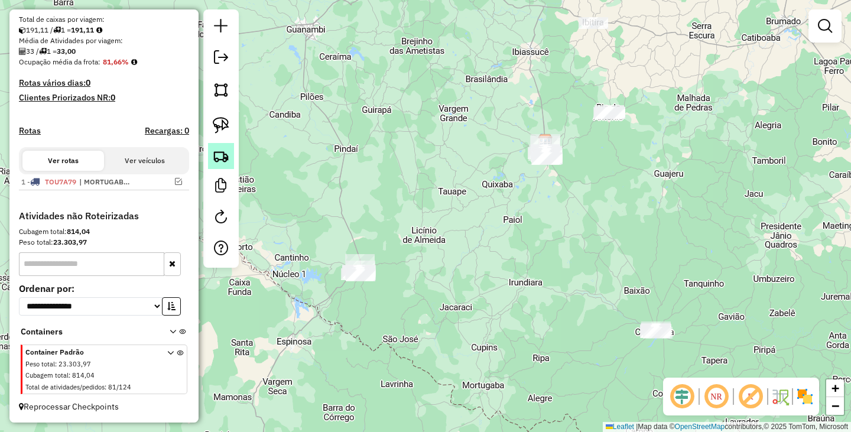
click at [221, 155] on img at bounding box center [221, 156] width 17 height 17
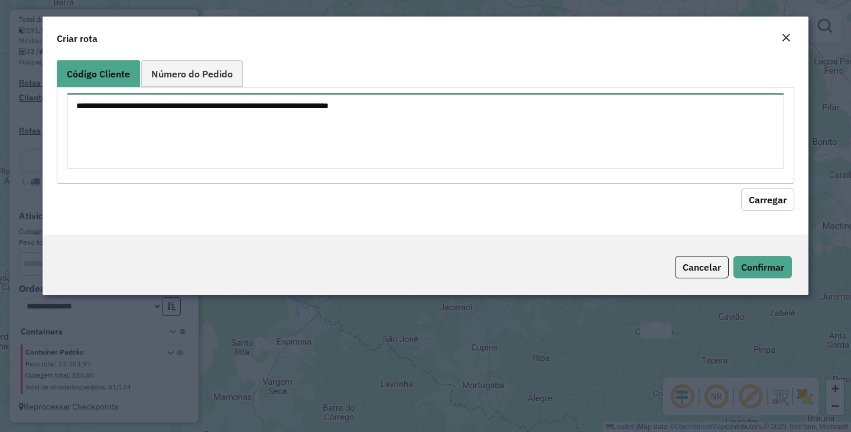
click at [301, 129] on textarea at bounding box center [425, 130] width 717 height 75
paste textarea "*** *** *** * ** ** *** *** *** *** *** *** *** *** *** *** *** *** *** *** ***…"
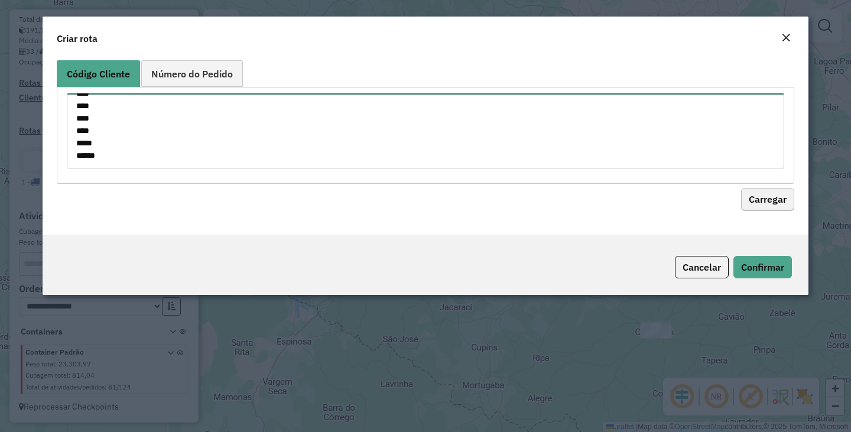
type textarea "*** *** *** * ** ** *** *** *** *** *** *** *** *** *** *** *** *** *** *** ***…"
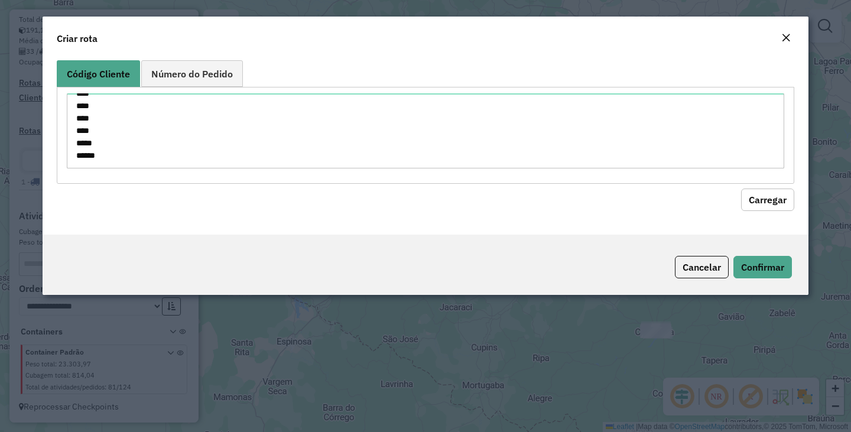
click at [750, 196] on button "Carregar" at bounding box center [767, 199] width 53 height 22
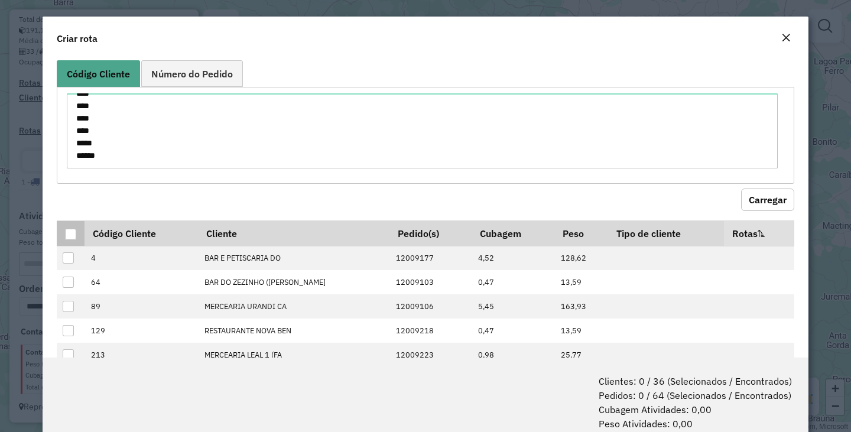
click at [75, 235] on div at bounding box center [70, 234] width 11 height 11
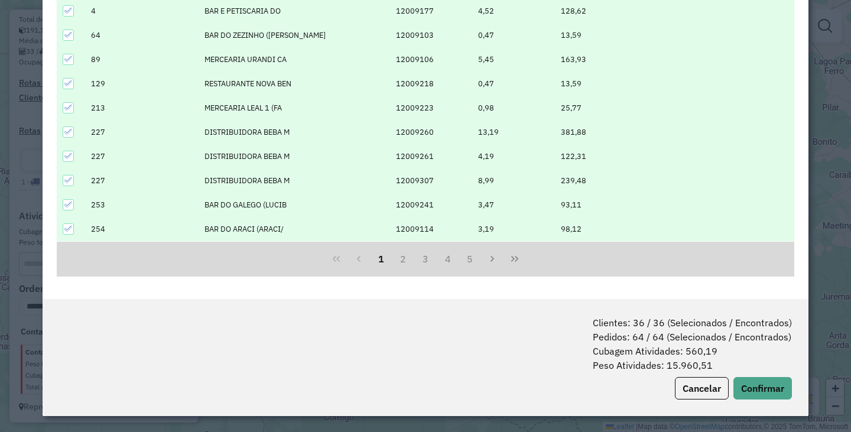
scroll to position [59, 0]
click at [395, 260] on button "2" at bounding box center [403, 258] width 22 height 22
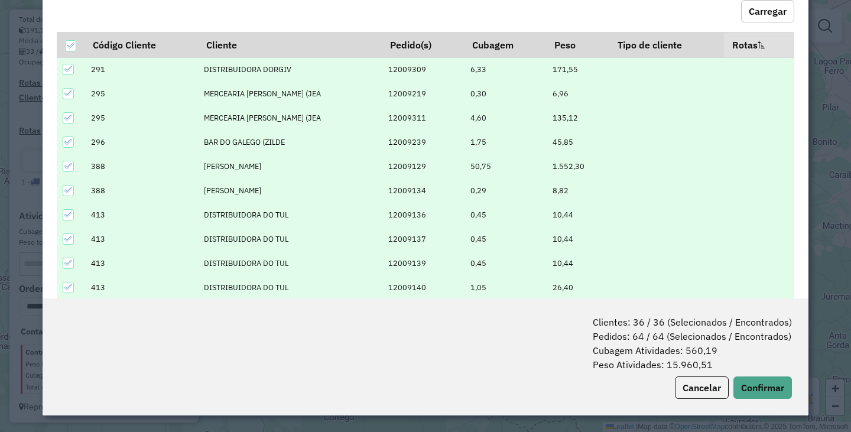
scroll to position [188, 0]
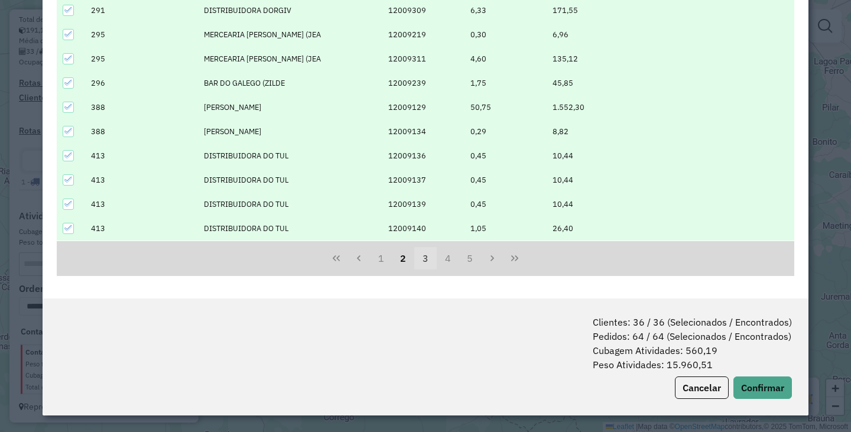
click at [428, 260] on button "3" at bounding box center [425, 258] width 22 height 22
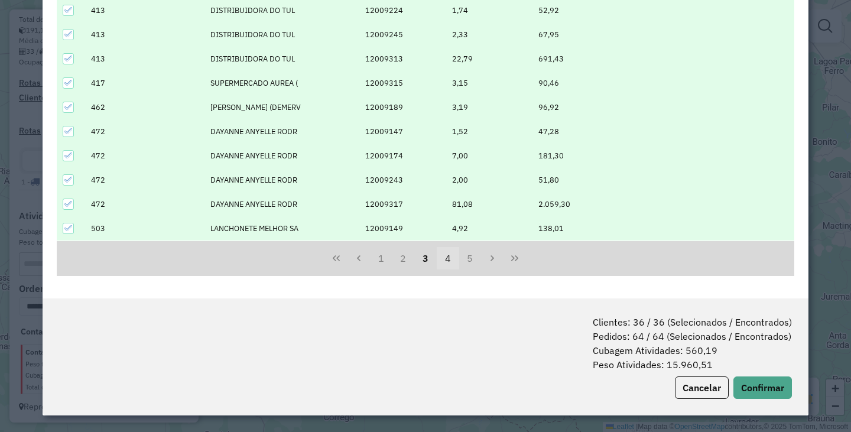
click at [449, 258] on button "4" at bounding box center [447, 258] width 22 height 22
click at [449, 260] on button "5" at bounding box center [447, 258] width 22 height 22
click at [459, 260] on button "6" at bounding box center [470, 258] width 22 height 22
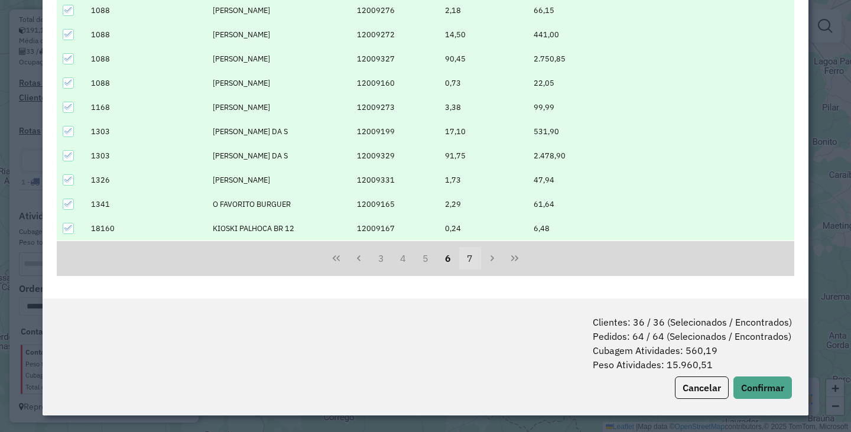
click at [467, 258] on button "7" at bounding box center [470, 258] width 22 height 22
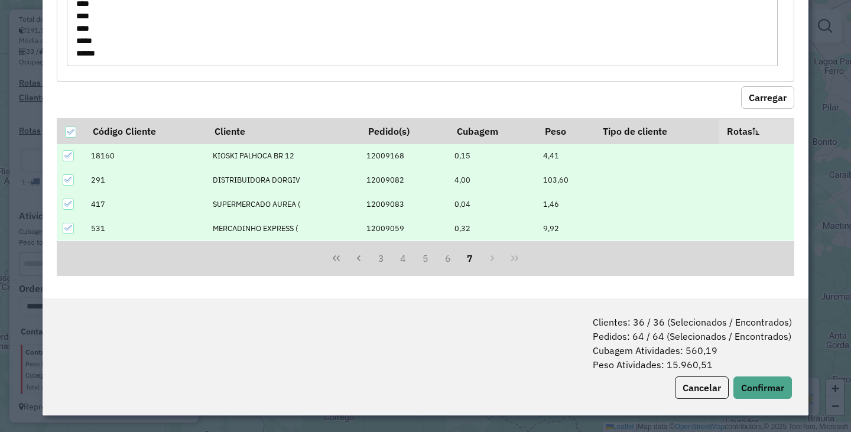
scroll to position [43, 0]
click at [494, 258] on div "3 4 5 6 7" at bounding box center [425, 258] width 737 height 35
click at [487, 258] on div "3 4 5 6 7" at bounding box center [425, 258] width 737 height 35
click at [449, 258] on button "6" at bounding box center [447, 258] width 22 height 22
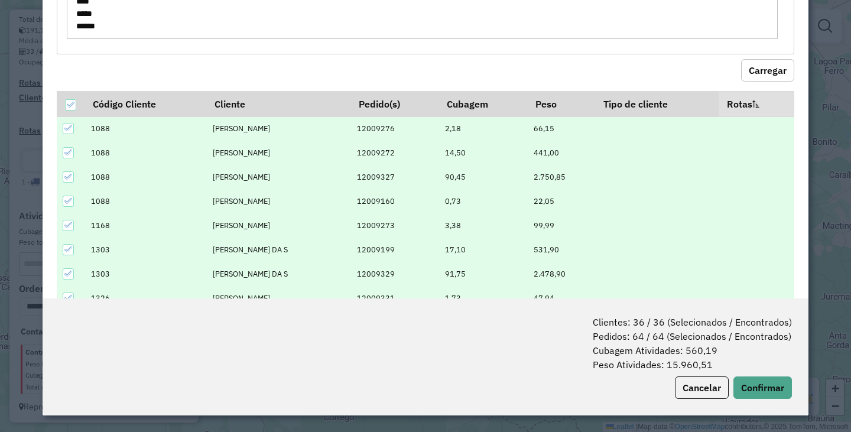
scroll to position [188, 0]
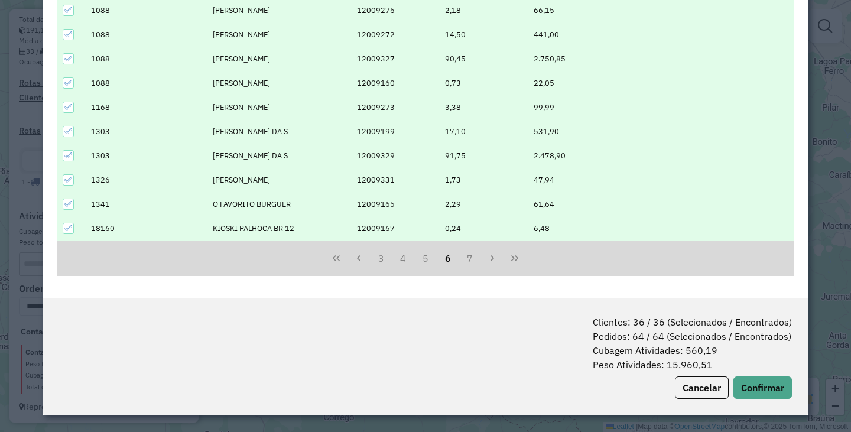
click at [70, 131] on icon at bounding box center [68, 131] width 8 height 5
click at [69, 155] on icon at bounding box center [68, 155] width 8 height 8
click at [748, 389] on button "Confirmar" at bounding box center [762, 387] width 58 height 22
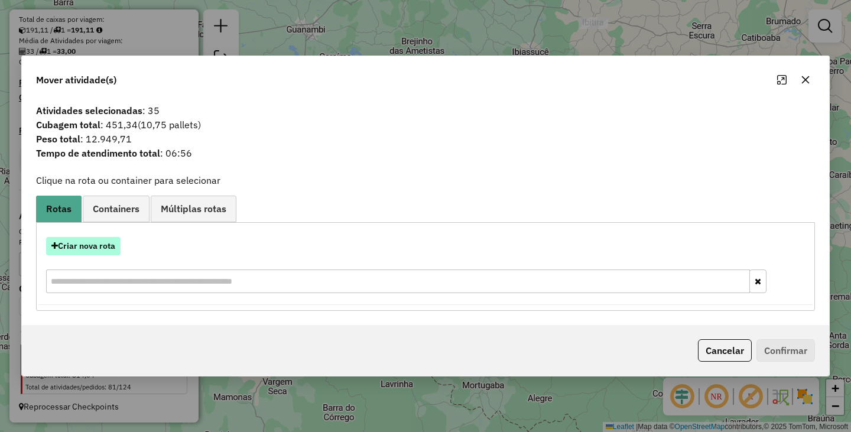
click at [103, 248] on button "Criar nova rota" at bounding box center [83, 246] width 74 height 18
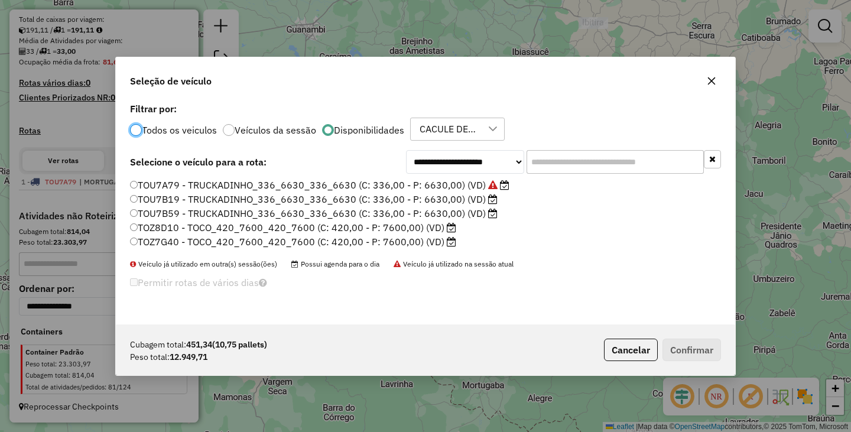
scroll to position [6, 4]
click at [132, 133] on div at bounding box center [136, 130] width 12 height 12
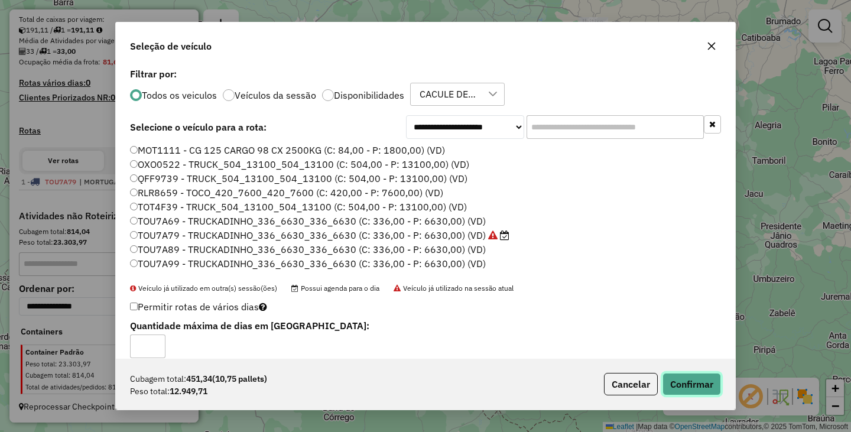
click at [676, 383] on button "Confirmar" at bounding box center [691, 384] width 58 height 22
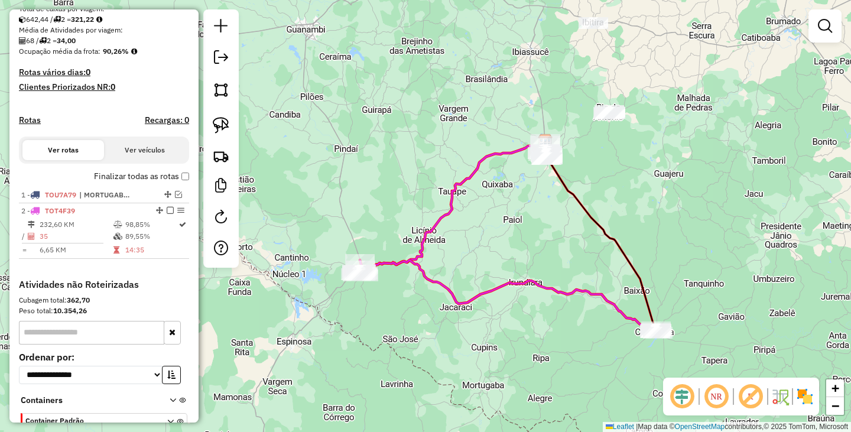
scroll to position [294, 0]
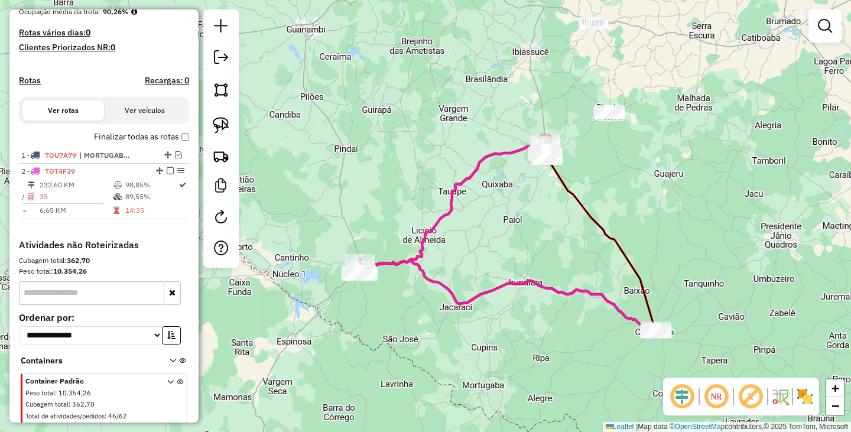
click at [627, 351] on div "Janela de atendimento Grade de atendimento Capacidade Transportadoras Veículos …" at bounding box center [425, 216] width 851 height 432
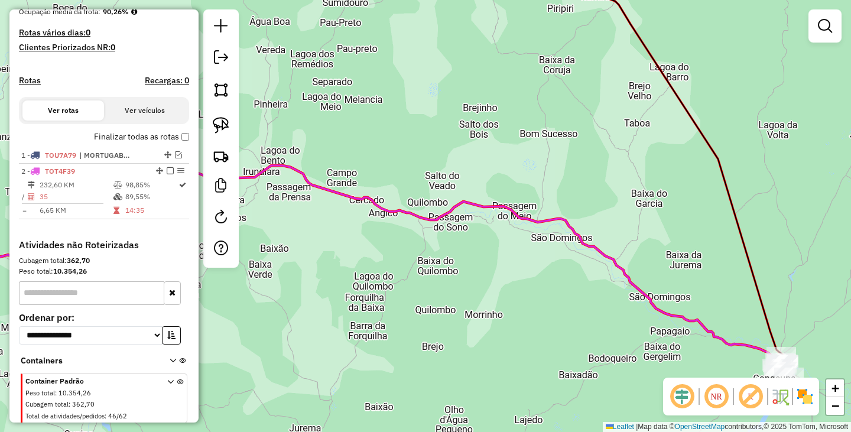
drag, startPoint x: 684, startPoint y: 331, endPoint x: 395, endPoint y: 209, distance: 313.9
click at [400, 213] on div "Janela de atendimento Grade de atendimento Capacidade Transportadoras Veículos …" at bounding box center [425, 216] width 851 height 432
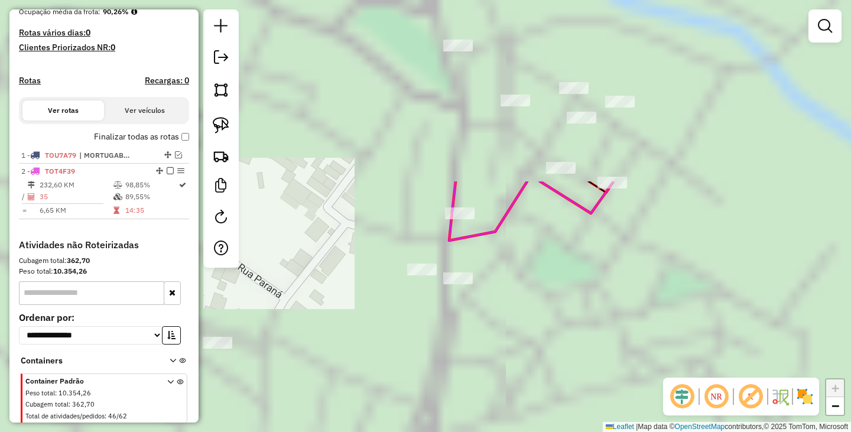
drag, startPoint x: 657, startPoint y: 120, endPoint x: 469, endPoint y: 347, distance: 294.4
click at [474, 354] on div "Janela de atendimento Grade de atendimento Capacidade Transportadoras Veículos …" at bounding box center [425, 216] width 851 height 432
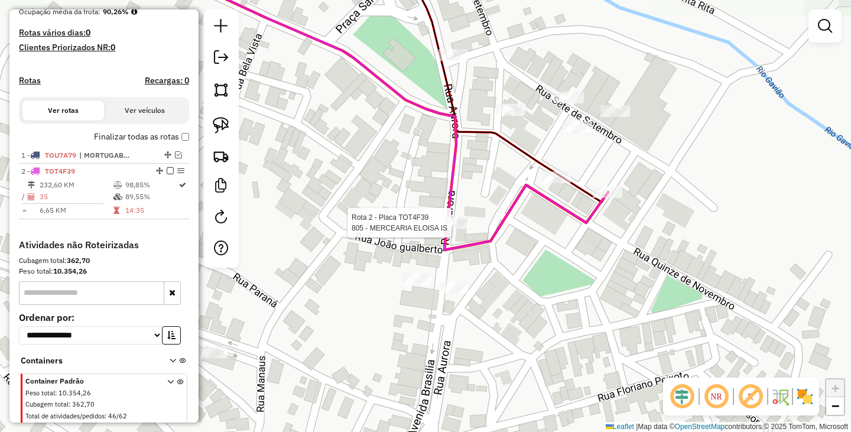
scroll to position [334, 0]
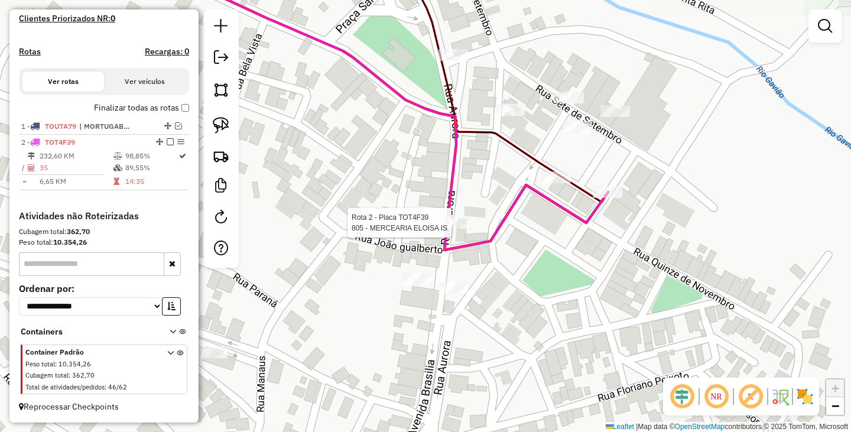
select select "**********"
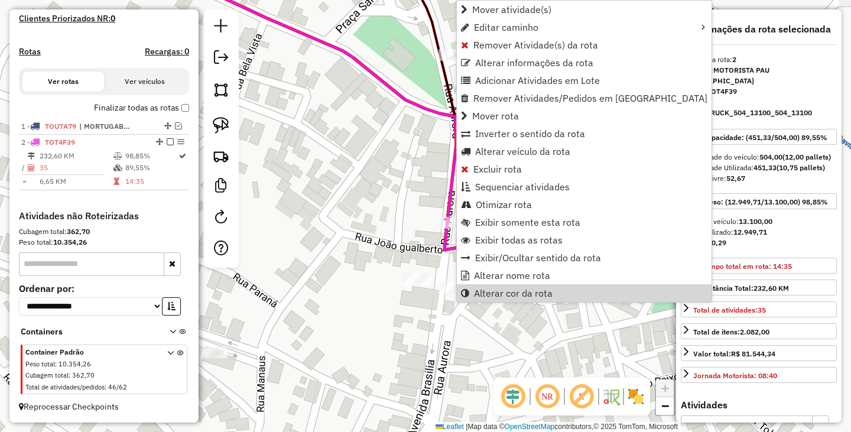
click at [555, 338] on div "Janela de atendimento Grade de atendimento Capacidade Transportadoras Veículos …" at bounding box center [425, 216] width 851 height 432
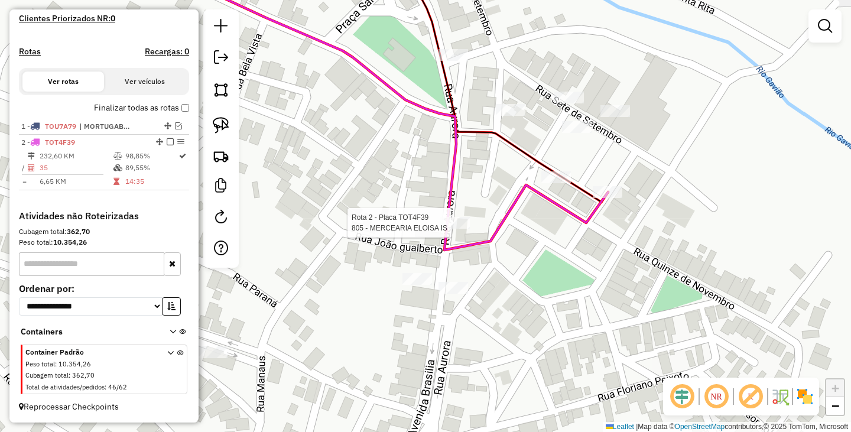
select select "**********"
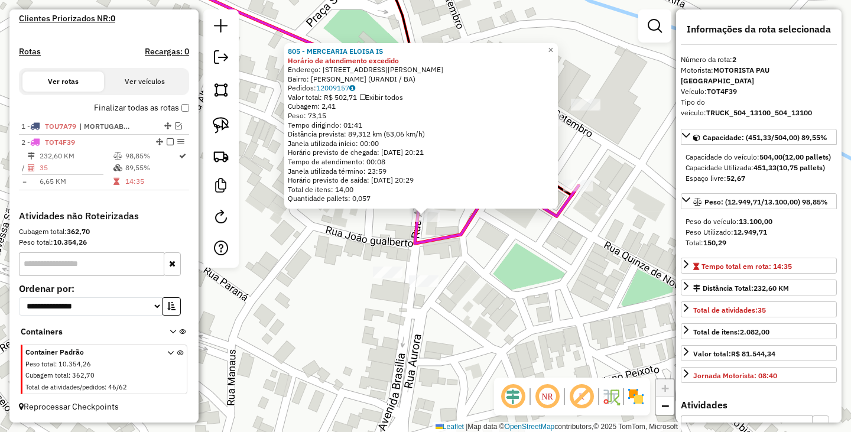
click at [530, 250] on div "805 - MERCEARIA ELOISA IS Horário de atendimento excedido Endereço: AV GERMANO …" at bounding box center [425, 216] width 851 height 432
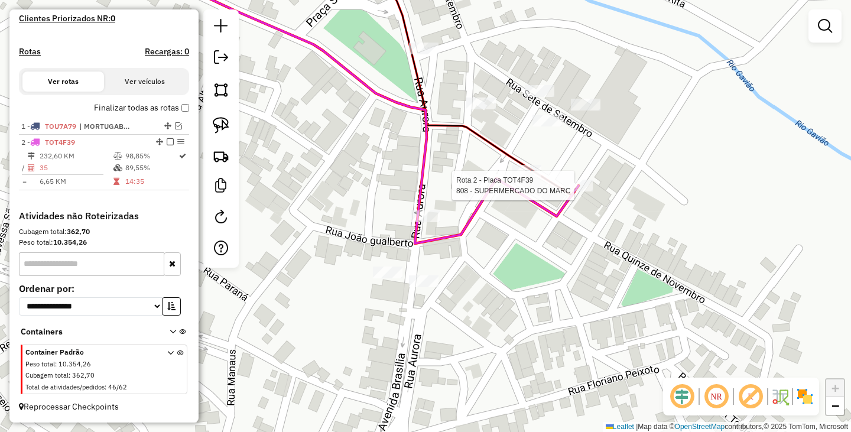
select select "**********"
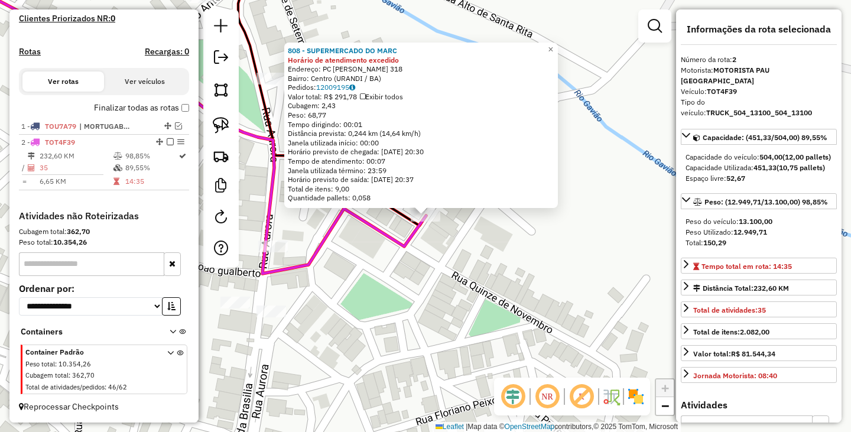
click at [467, 307] on div "808 - SUPERMERCADO DO MARC Horário de atendimento excedido Endereço: PC LUIS GO…" at bounding box center [425, 216] width 851 height 432
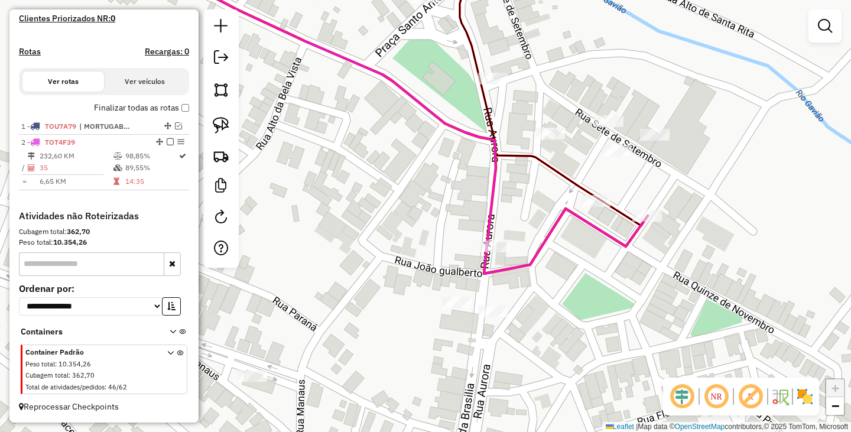
drag, startPoint x: 366, startPoint y: 312, endPoint x: 527, endPoint y: 285, distance: 163.5
click at [595, 312] on div "Janela de atendimento Grade de atendimento Capacidade Transportadoras Veículos …" at bounding box center [425, 216] width 851 height 432
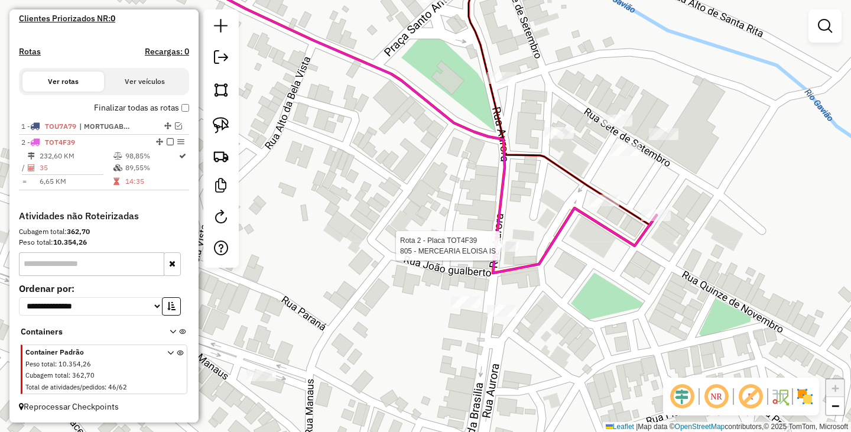
select select "**********"
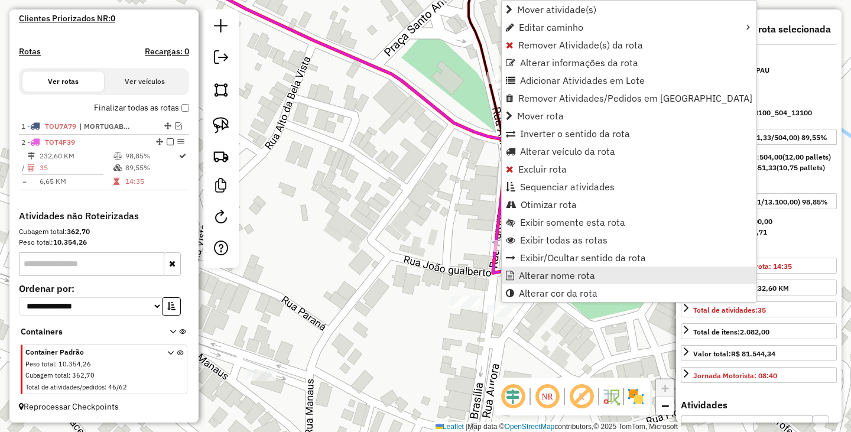
click at [543, 278] on span "Alterar nome rota" at bounding box center [557, 275] width 76 height 9
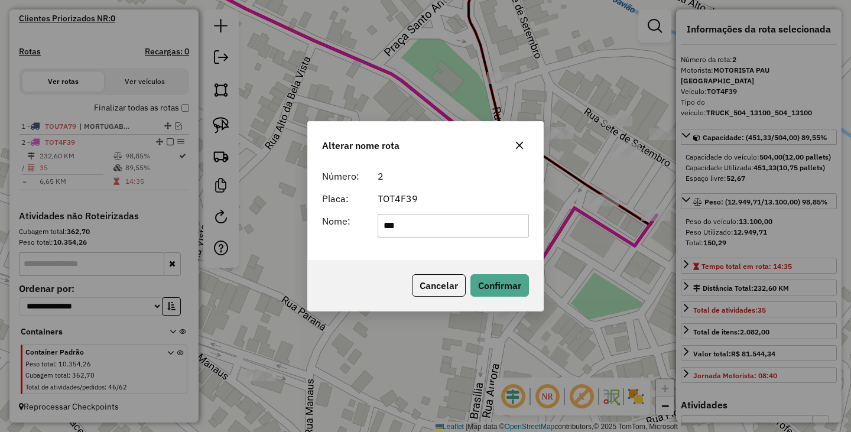
type input "******"
click at [497, 281] on button "Confirmar" at bounding box center [499, 285] width 58 height 22
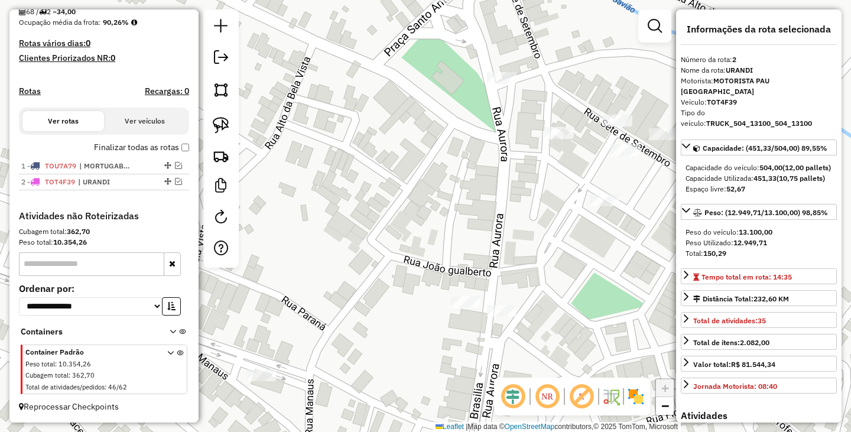
scroll to position [294, 0]
click at [324, 172] on div "Janela de atendimento Grade de atendimento Capacidade Transportadoras Veículos …" at bounding box center [425, 216] width 851 height 432
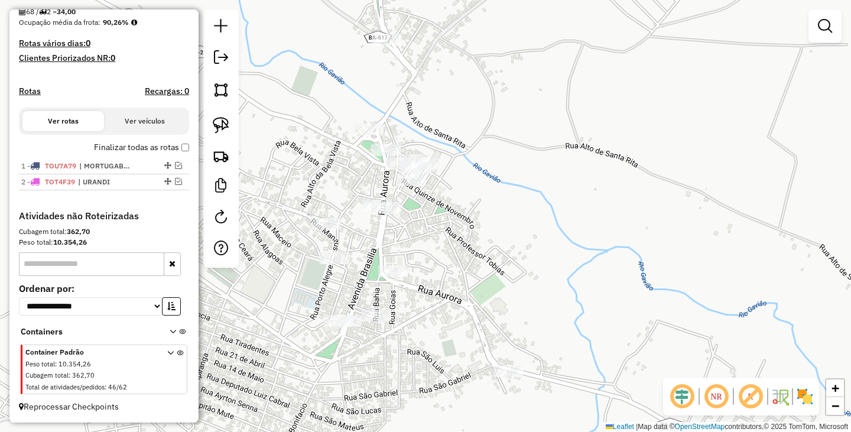
drag, startPoint x: 440, startPoint y: 220, endPoint x: 612, endPoint y: 234, distance: 172.4
click at [606, 234] on div "Janela de atendimento Grade de atendimento Capacidade Transportadoras Veículos …" at bounding box center [425, 216] width 851 height 432
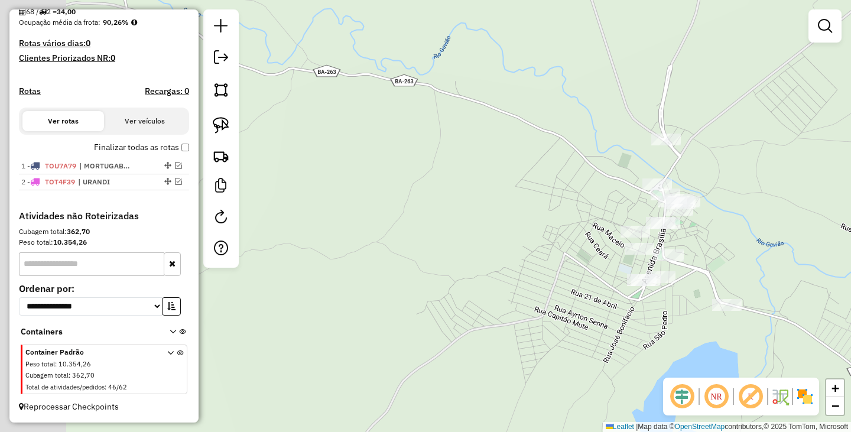
drag, startPoint x: 426, startPoint y: 252, endPoint x: 522, endPoint y: 250, distance: 95.7
click at [522, 250] on div "Janela de atendimento Grade de atendimento Capacidade Transportadoras Veículos …" at bounding box center [425, 216] width 851 height 432
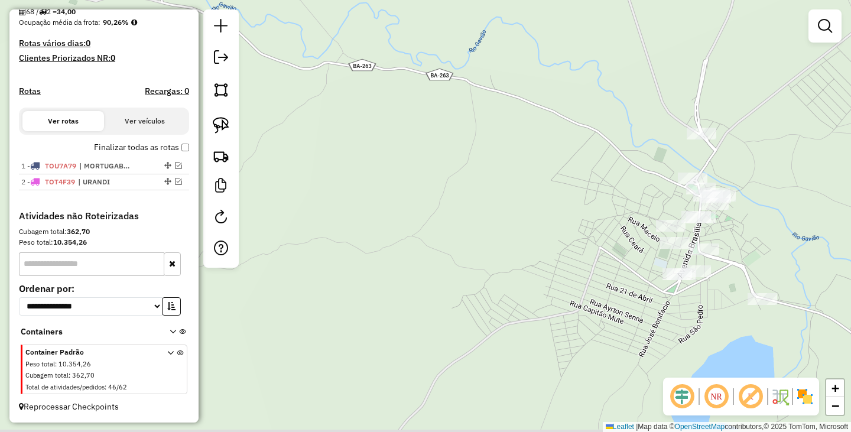
drag, startPoint x: 413, startPoint y: 266, endPoint x: 454, endPoint y: 223, distance: 60.2
click at [493, 253] on div "Janela de atendimento Grade de atendimento Capacidade Transportadoras Veículos …" at bounding box center [425, 216] width 851 height 432
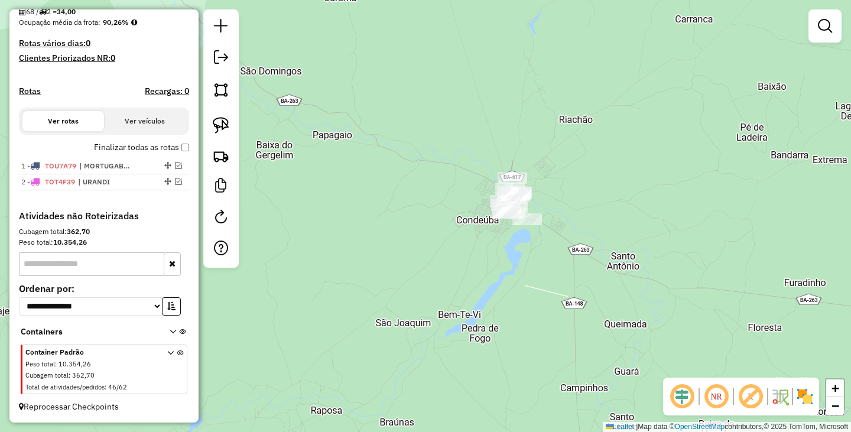
drag, startPoint x: 338, startPoint y: 230, endPoint x: 401, endPoint y: 239, distance: 63.8
click at [401, 239] on div "Janela de atendimento Grade de atendimento Capacidade Transportadoras Veículos …" at bounding box center [425, 216] width 851 height 432
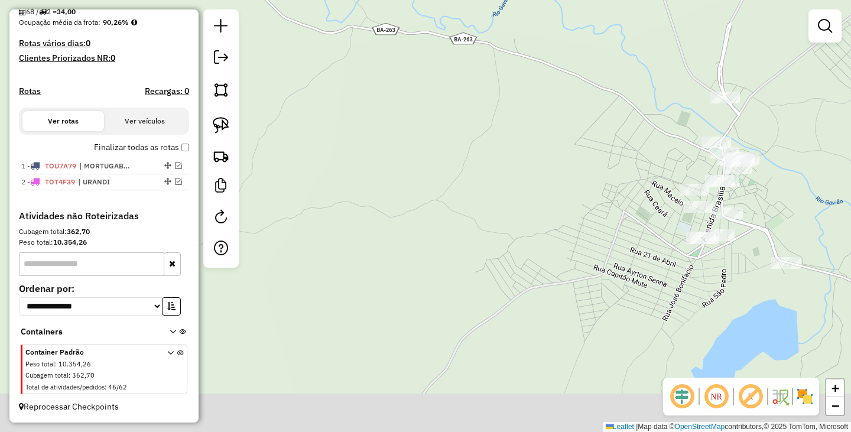
drag, startPoint x: 512, startPoint y: 288, endPoint x: 507, endPoint y: 189, distance: 99.4
click at [507, 189] on div "Janela de atendimento Grade de atendimento Capacidade Transportadoras Veículos …" at bounding box center [425, 216] width 851 height 432
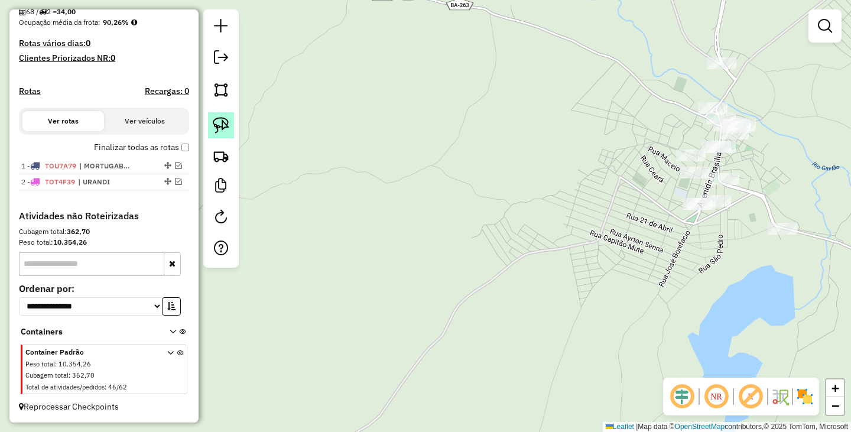
click at [222, 127] on img at bounding box center [221, 125] width 17 height 17
click at [222, 155] on img at bounding box center [221, 156] width 17 height 17
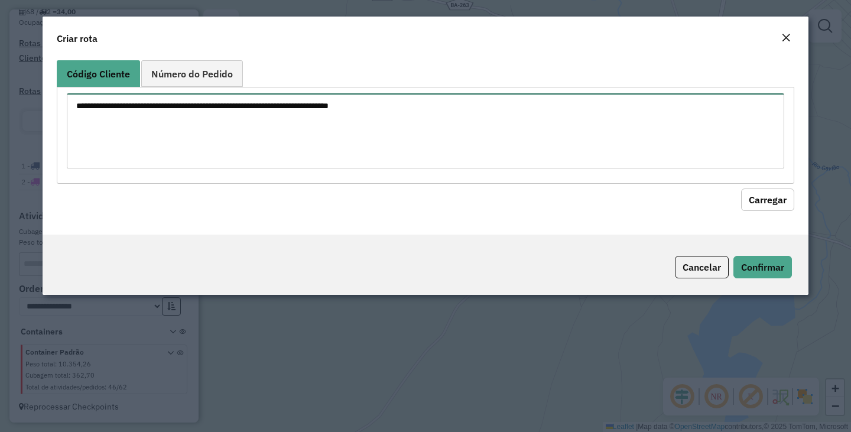
click at [376, 157] on textarea at bounding box center [425, 130] width 717 height 75
paste textarea "*** *** *** * ** ** *** *** *** *** *** *** *** *** *** *** *** *** *** *** ***…"
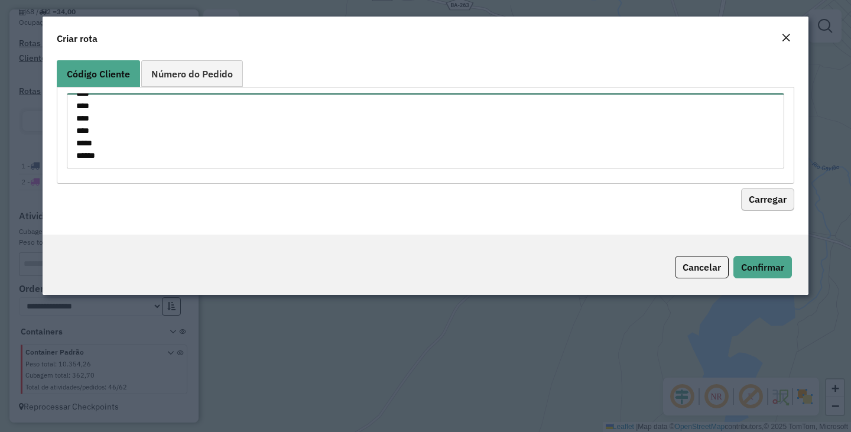
type textarea "*** *** *** * ** ** *** *** *** *** *** *** *** *** *** *** *** *** *** *** ***…"
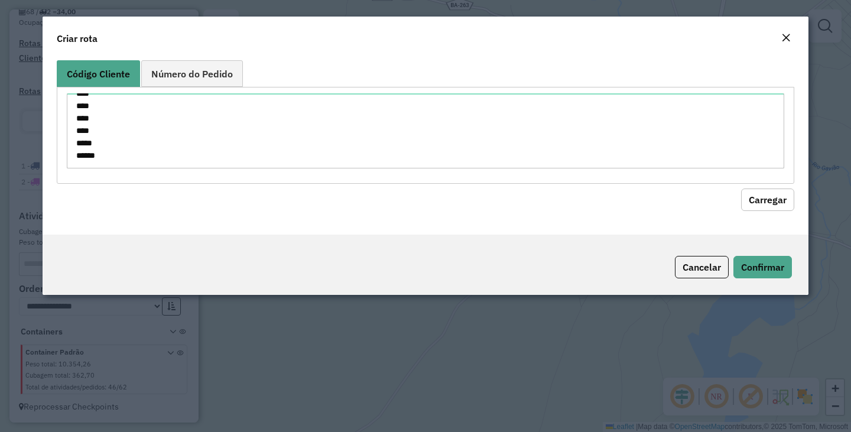
click at [761, 204] on button "Carregar" at bounding box center [767, 199] width 53 height 22
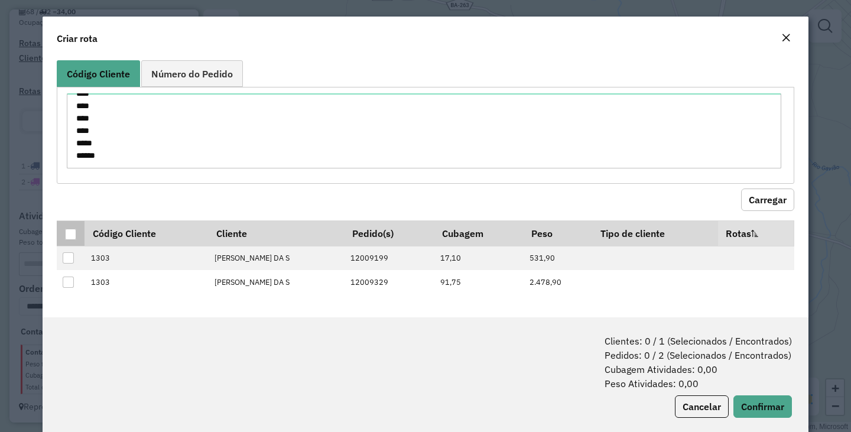
click at [73, 232] on div at bounding box center [70, 234] width 11 height 11
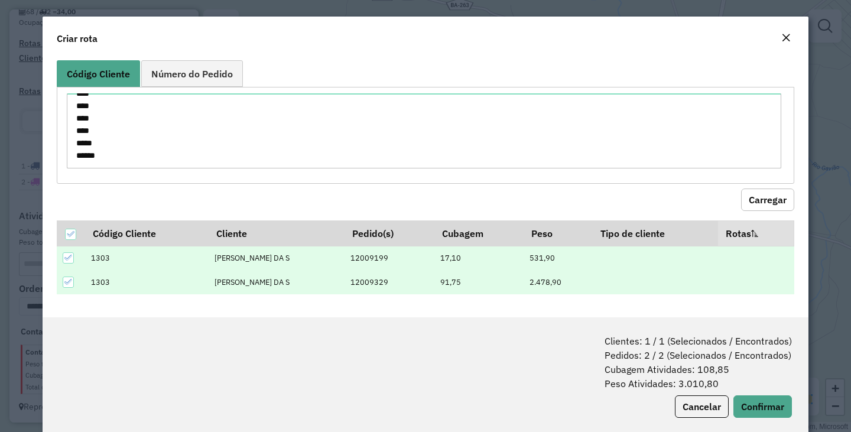
drag, startPoint x: 296, startPoint y: 284, endPoint x: 86, endPoint y: 284, distance: 210.3
click at [86, 284] on tr "1303 VALMIR TEIXEIRA DA S 12009329 91,75 2.478,90" at bounding box center [425, 282] width 737 height 24
copy tr "1303 VALMIR TEIXEIRA DA S"
click at [63, 233] on th at bounding box center [71, 232] width 28 height 25
click at [71, 230] on icon at bounding box center [70, 234] width 8 height 8
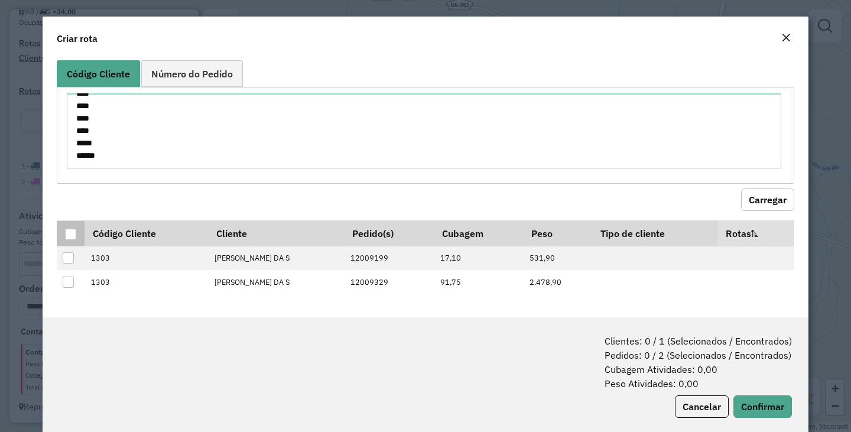
click at [71, 234] on div at bounding box center [70, 234] width 11 height 11
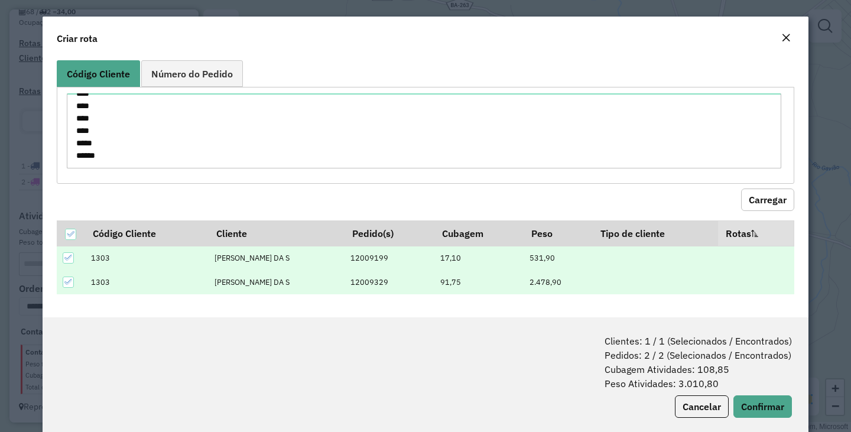
click at [418, 339] on div "Clientes: 1 / 1 (Selecionados / Encontrados) Pedidos: 2 / 2 (Selecionados / Enc…" at bounding box center [545, 362] width 491 height 57
click at [715, 412] on button "Cancelar" at bounding box center [702, 406] width 54 height 22
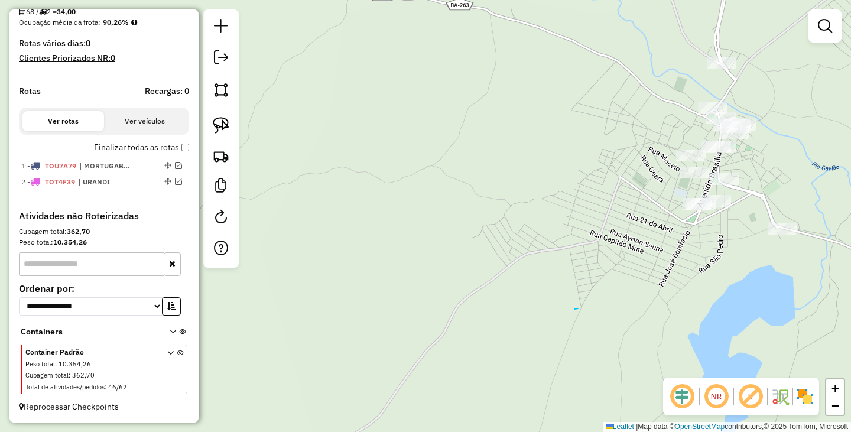
drag, startPoint x: 574, startPoint y: 309, endPoint x: 561, endPoint y: 308, distance: 13.6
click at [817, 38] on div at bounding box center [824, 25] width 33 height 33
click at [824, 19] on em at bounding box center [824, 26] width 14 height 14
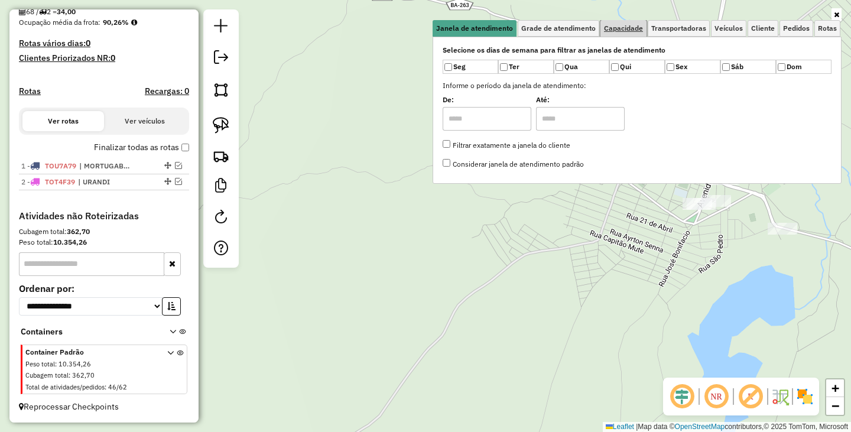
click at [631, 32] on link "Capacidade" at bounding box center [623, 28] width 46 height 17
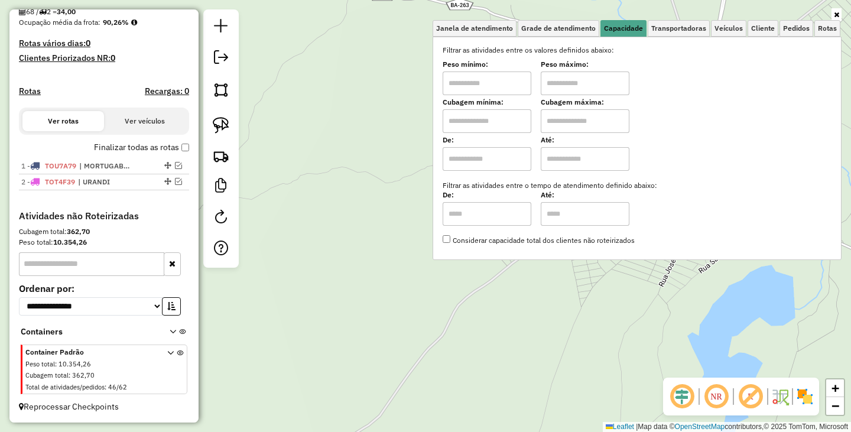
drag, startPoint x: 461, startPoint y: 80, endPoint x: 478, endPoint y: 89, distance: 19.6
click at [461, 80] on input "text" at bounding box center [486, 83] width 89 height 24
type input "****"
click at [580, 82] on input "text" at bounding box center [584, 83] width 89 height 24
type input "******"
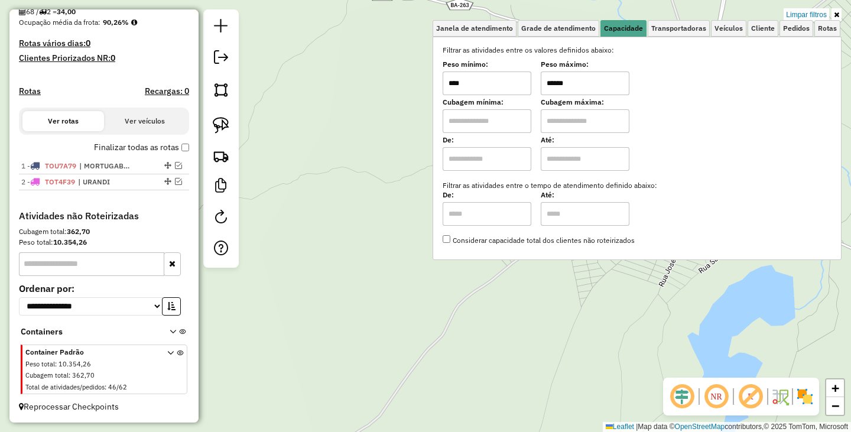
click at [450, 334] on div "Limpar filtros Janela de atendimento Grade de atendimento Capacidade Transporta…" at bounding box center [425, 216] width 851 height 432
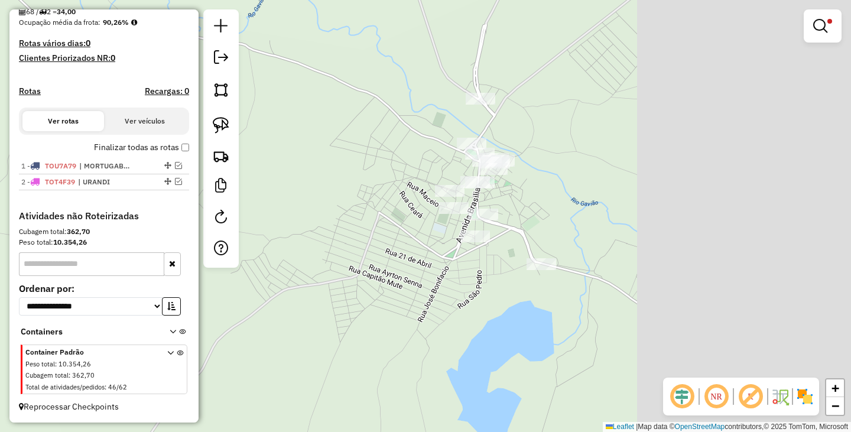
drag, startPoint x: 546, startPoint y: 260, endPoint x: 363, endPoint y: 282, distance: 184.5
click at [363, 282] on div "Limpar filtros Janela de atendimento Grade de atendimento Capacidade Transporta…" at bounding box center [425, 216] width 851 height 432
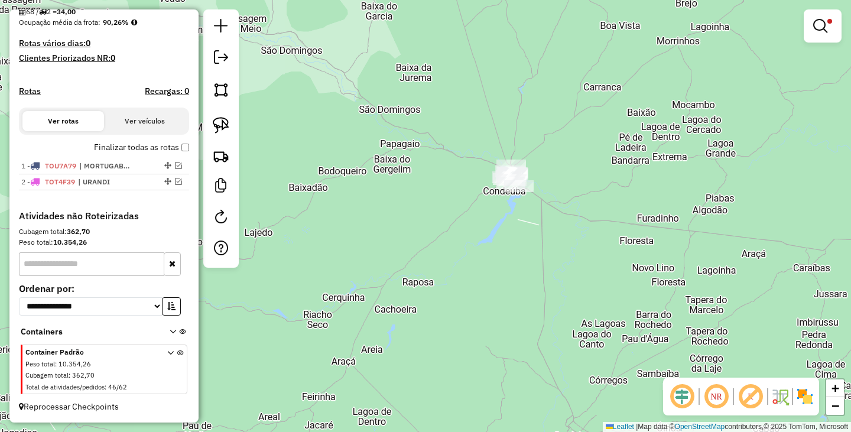
drag, startPoint x: 582, startPoint y: 156, endPoint x: 595, endPoint y: 364, distance: 208.9
click at [595, 364] on div "Limpar filtros Janela de atendimento Grade de atendimento Capacidade Transporta…" at bounding box center [425, 216] width 851 height 432
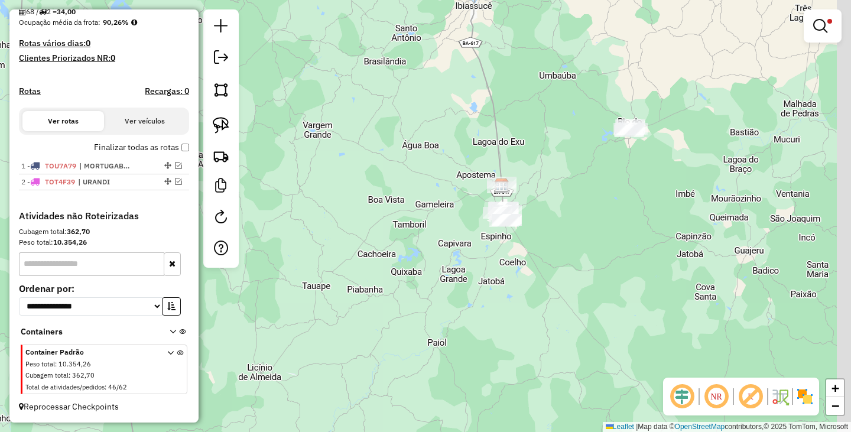
drag, startPoint x: 567, startPoint y: 131, endPoint x: 448, endPoint y: 235, distance: 157.8
click at [448, 235] on div "Limpar filtros Janela de atendimento Grade de atendimento Capacidade Transporta…" at bounding box center [425, 216] width 851 height 432
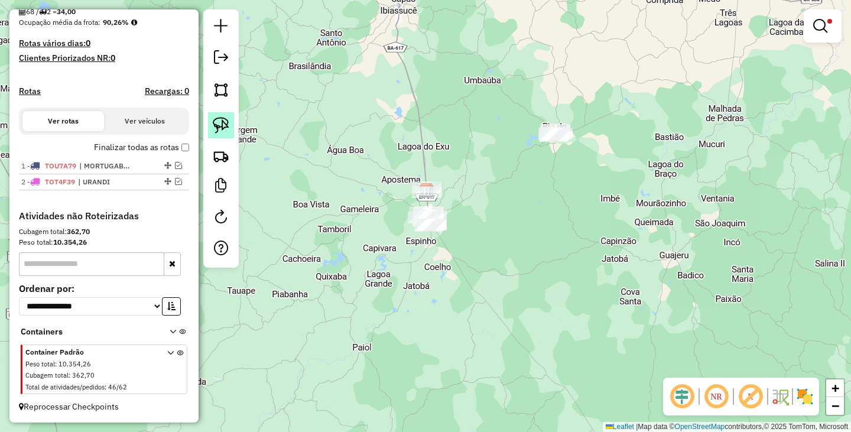
click at [208, 123] on link at bounding box center [221, 125] width 26 height 26
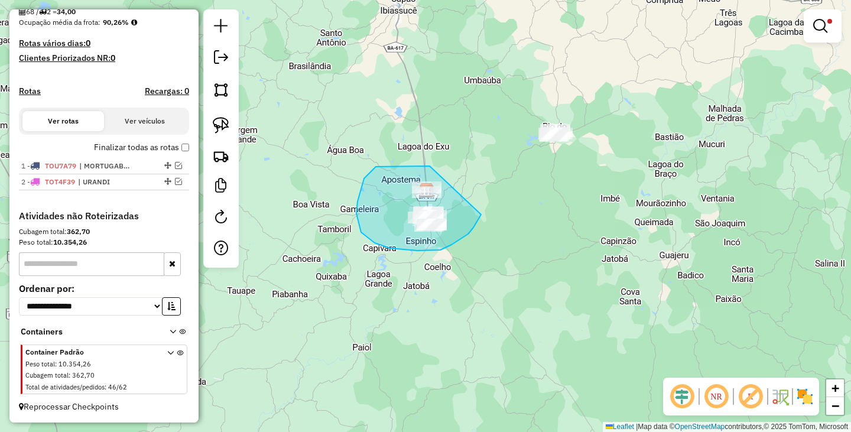
drag, startPoint x: 381, startPoint y: 166, endPoint x: 484, endPoint y: 206, distance: 110.7
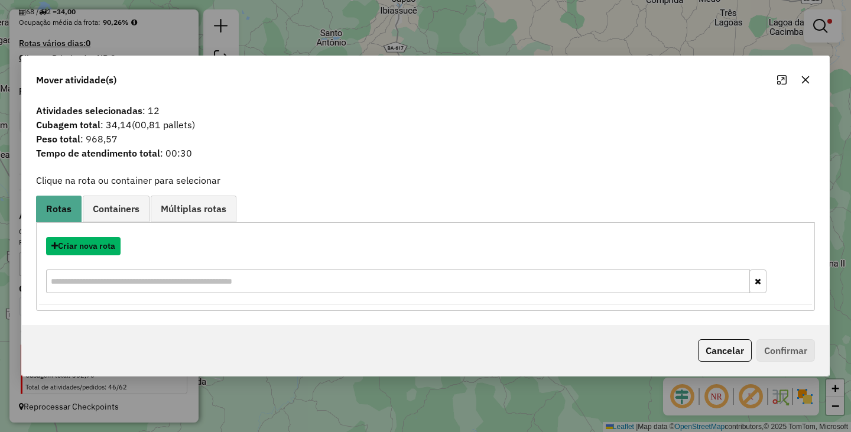
click at [101, 247] on button "Criar nova rota" at bounding box center [83, 246] width 74 height 18
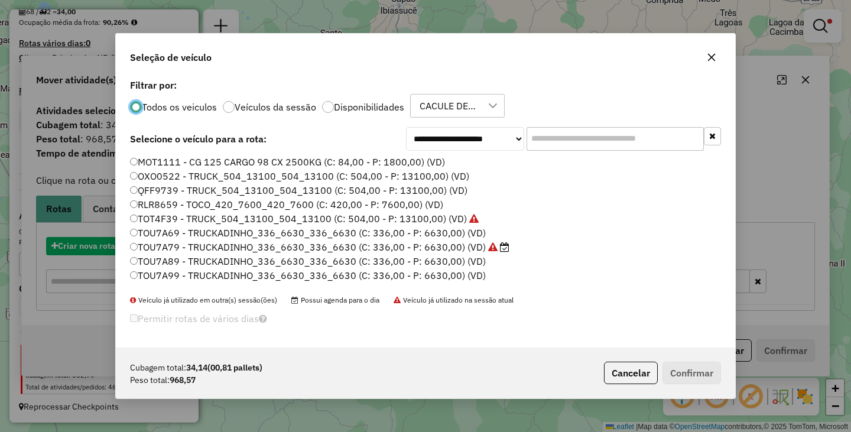
scroll to position [6, 4]
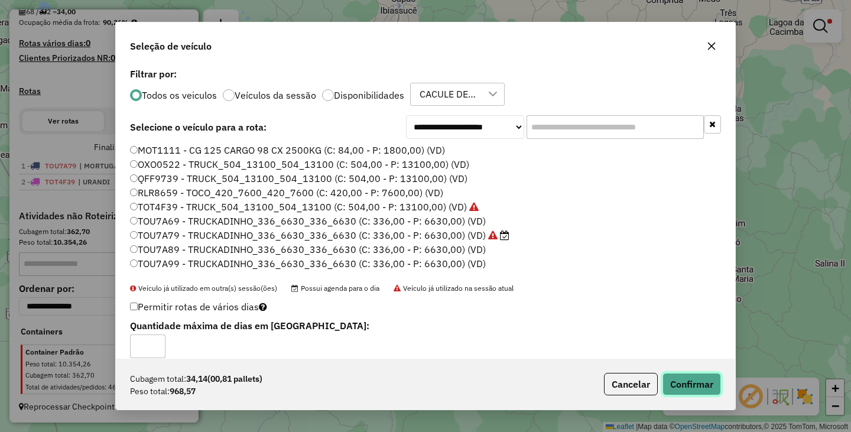
click at [700, 388] on button "Confirmar" at bounding box center [691, 384] width 58 height 22
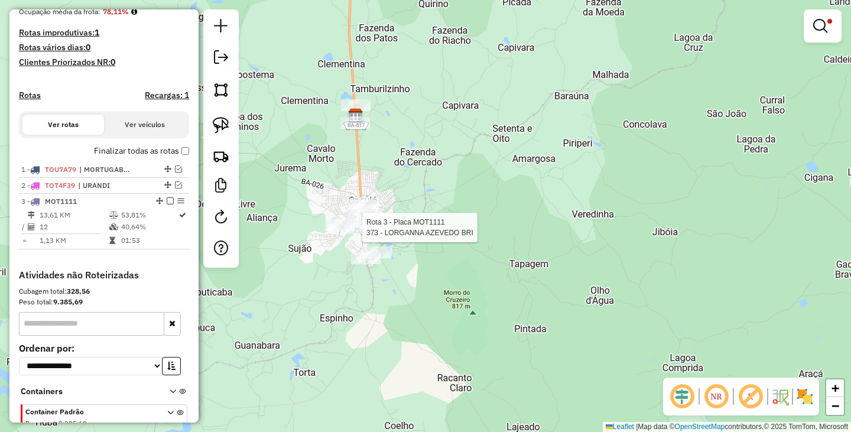
select select "**********"
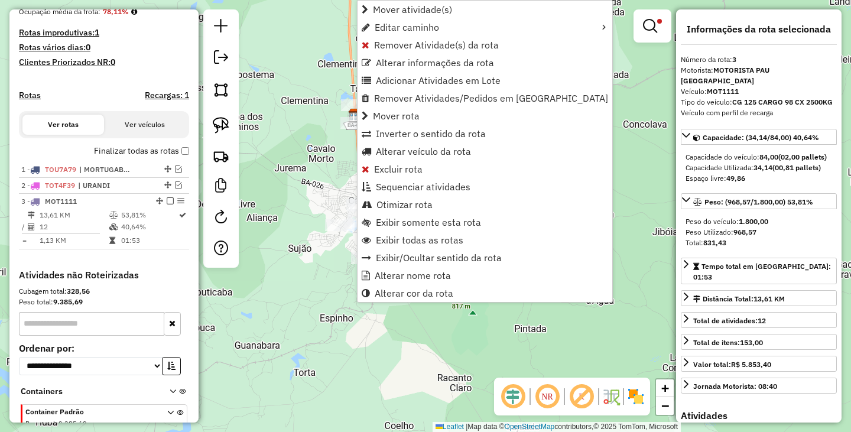
scroll to position [364, 0]
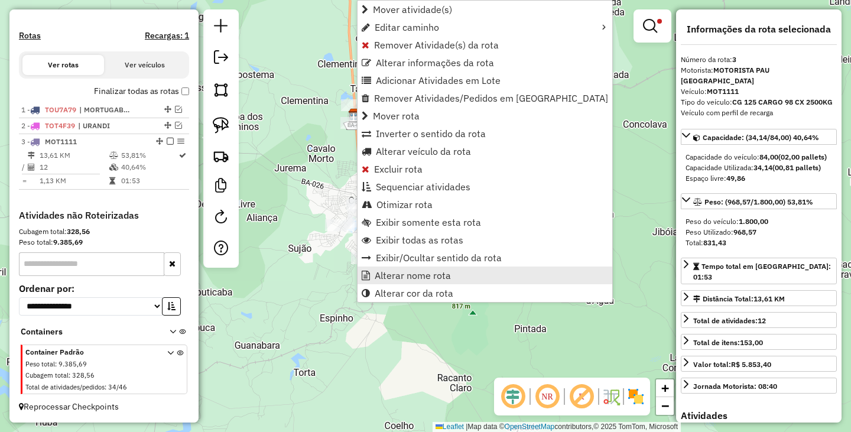
click at [414, 274] on span "Alterar nome rota" at bounding box center [412, 275] width 76 height 9
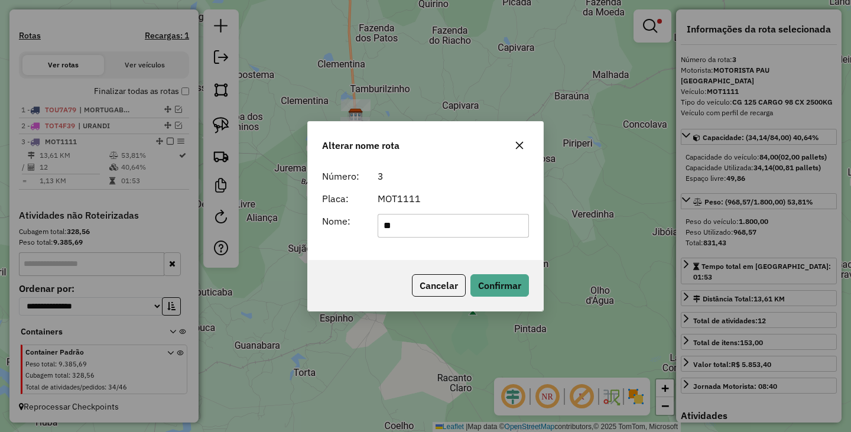
type input "****"
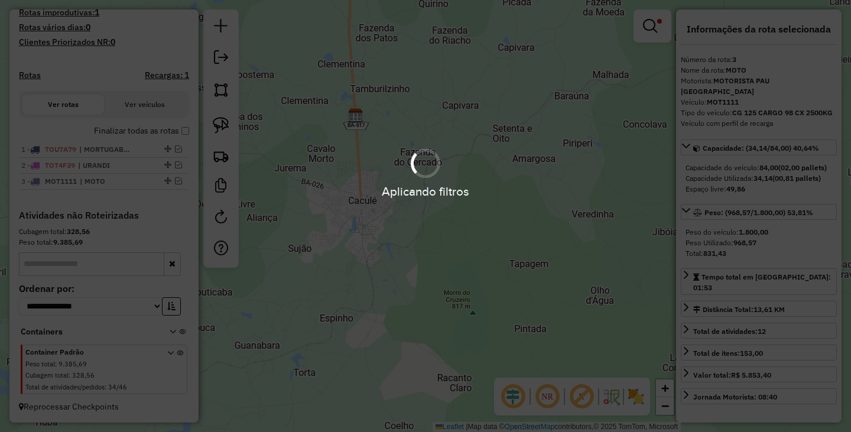
scroll to position [325, 0]
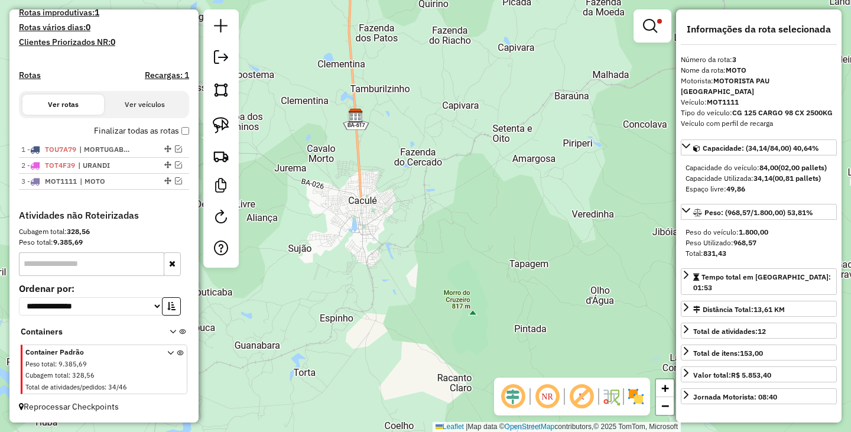
click at [657, 23] on link at bounding box center [652, 26] width 28 height 24
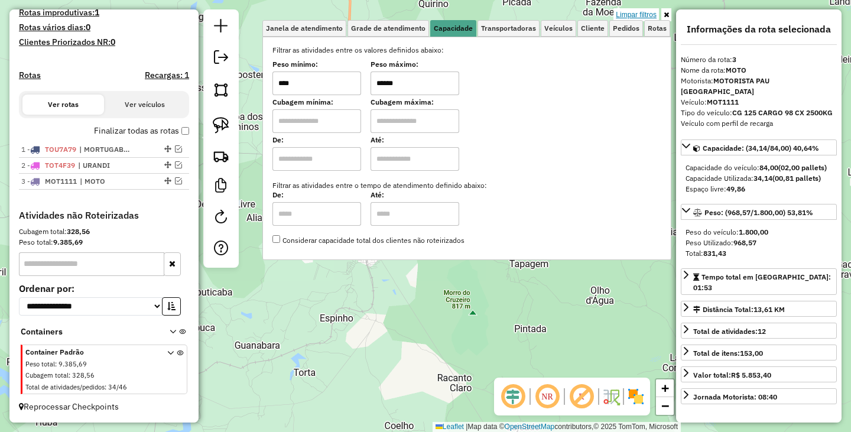
click at [649, 13] on link "Limpar filtros" at bounding box center [635, 14] width 45 height 13
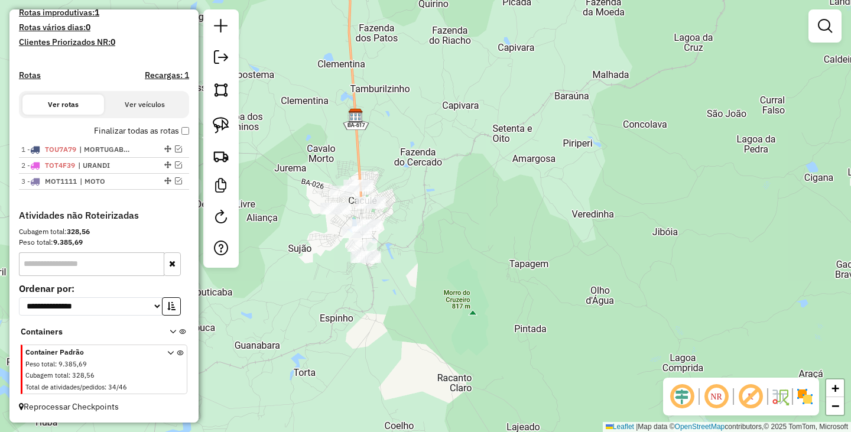
click at [584, 198] on div "Janela de atendimento Grade de atendimento Capacidade Transportadoras Veículos …" at bounding box center [425, 216] width 851 height 432
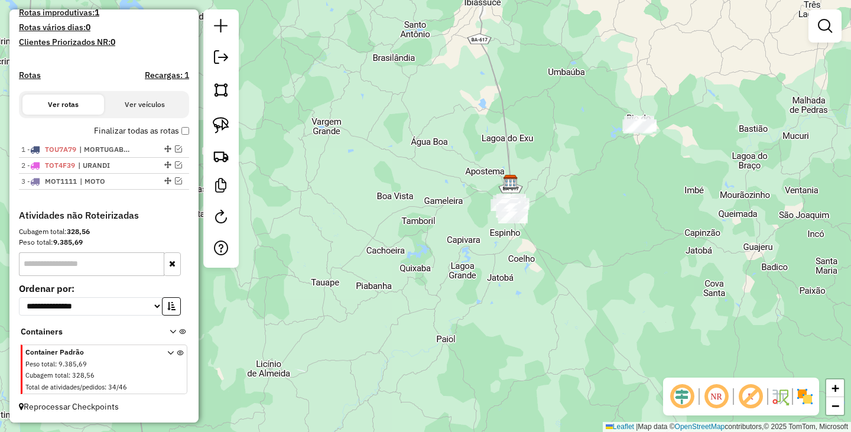
drag, startPoint x: 651, startPoint y: 206, endPoint x: 599, endPoint y: 242, distance: 62.8
click at [599, 244] on div "Janela de atendimento Grade de atendimento Capacidade Transportadoras Veículos …" at bounding box center [425, 216] width 851 height 432
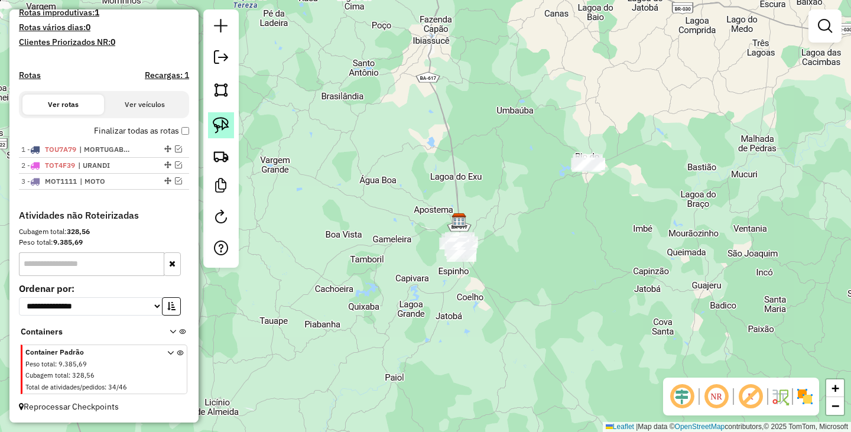
click at [229, 123] on img at bounding box center [221, 125] width 17 height 17
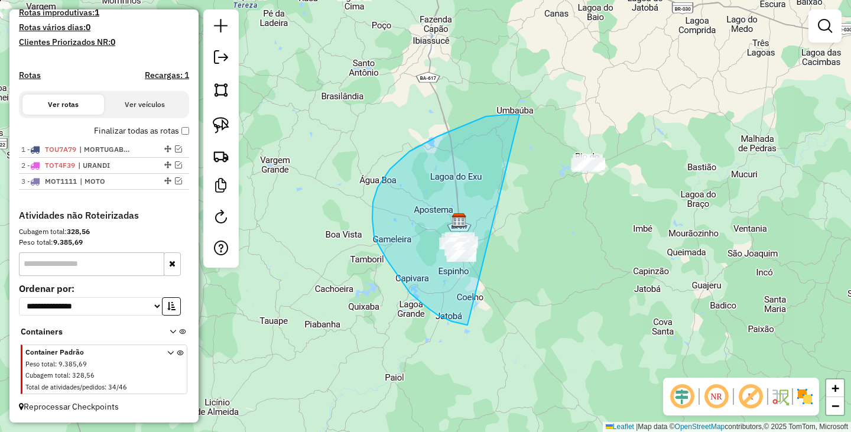
drag, startPoint x: 486, startPoint y: 116, endPoint x: 804, endPoint y: 74, distance: 321.1
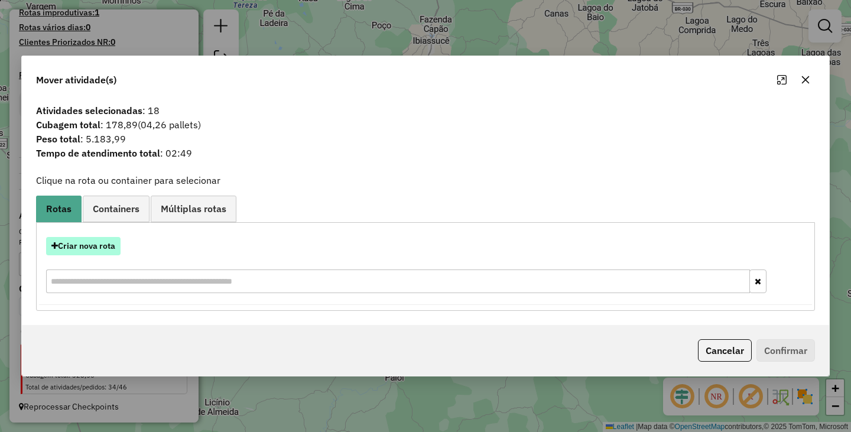
click at [95, 249] on button "Criar nova rota" at bounding box center [83, 246] width 74 height 18
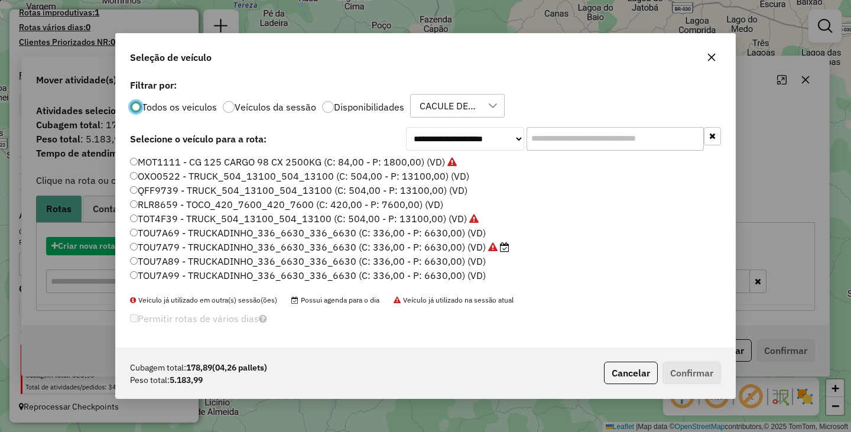
scroll to position [6, 4]
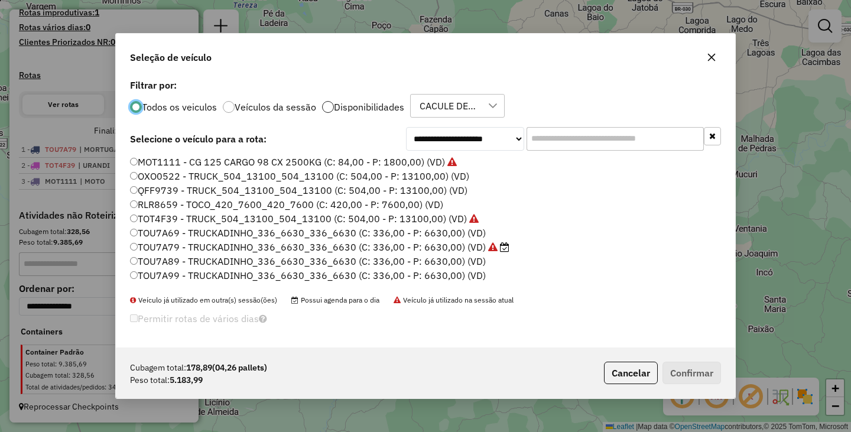
click at [324, 106] on div at bounding box center [328, 107] width 12 height 12
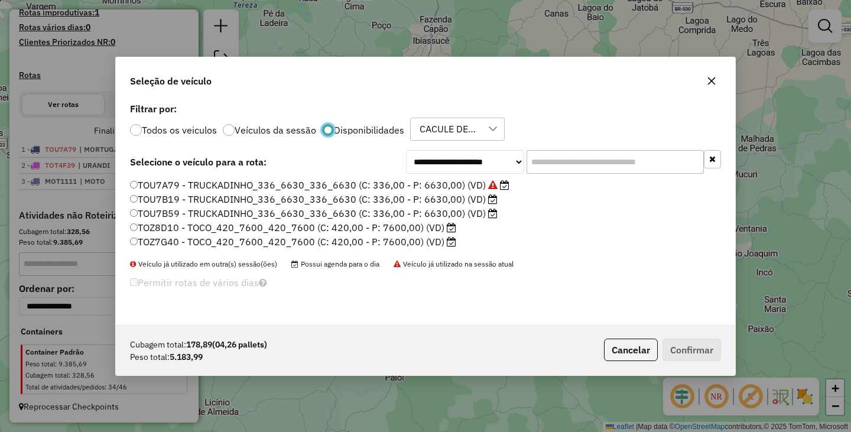
scroll to position [7, 4]
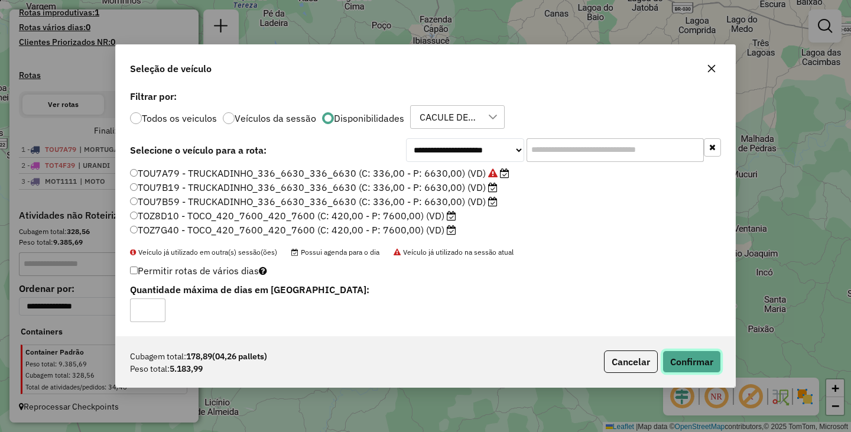
click at [682, 358] on button "Confirmar" at bounding box center [691, 361] width 58 height 22
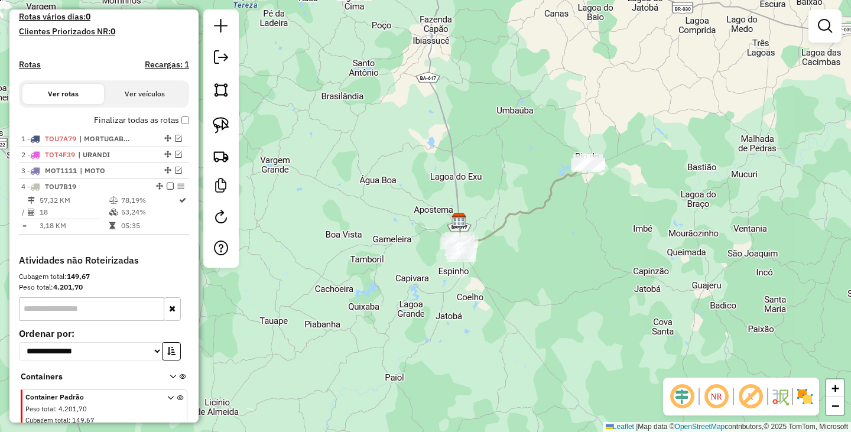
click at [558, 268] on div "Janela de atendimento Grade de atendimento Capacidade Transportadoras Veículos …" at bounding box center [425, 216] width 851 height 432
select select "**********"
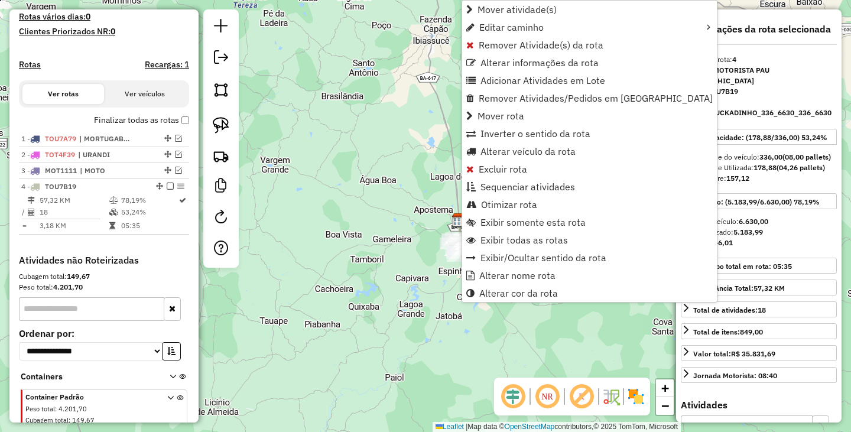
scroll to position [380, 0]
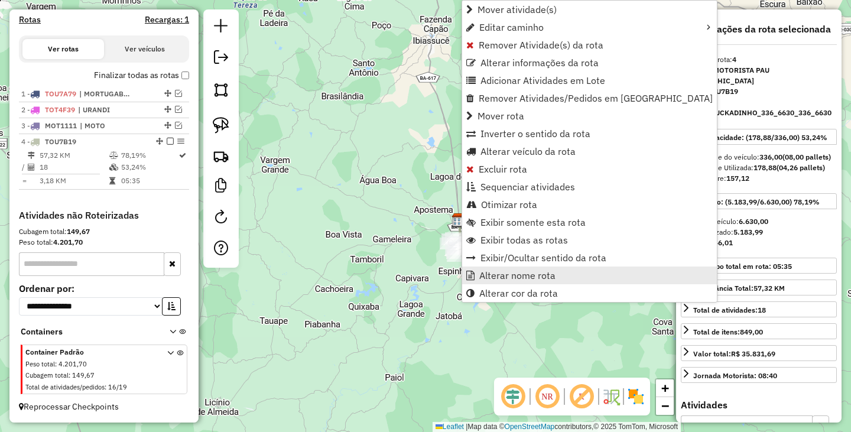
click at [494, 272] on span "Alterar nome rota" at bounding box center [517, 275] width 76 height 9
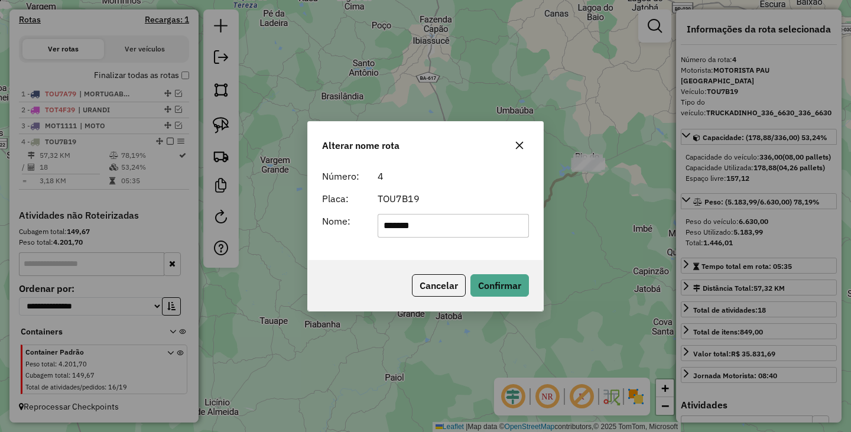
type input "******"
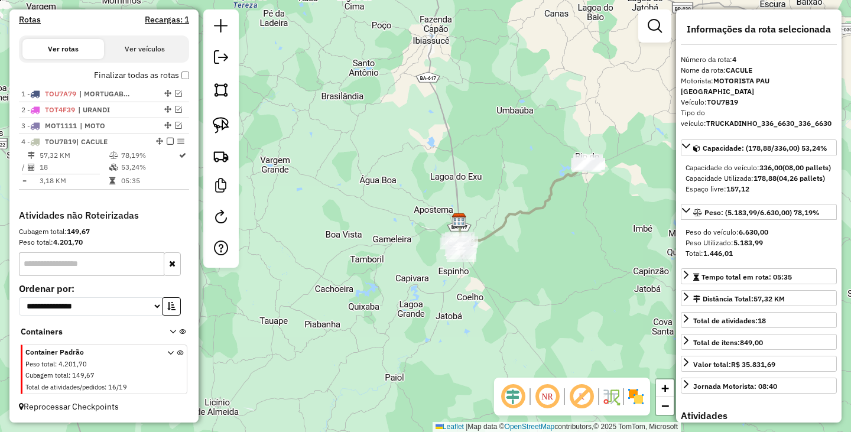
click at [387, 276] on div "Janela de atendimento Grade de atendimento Capacidade Transportadoras Veículos …" at bounding box center [425, 216] width 851 height 432
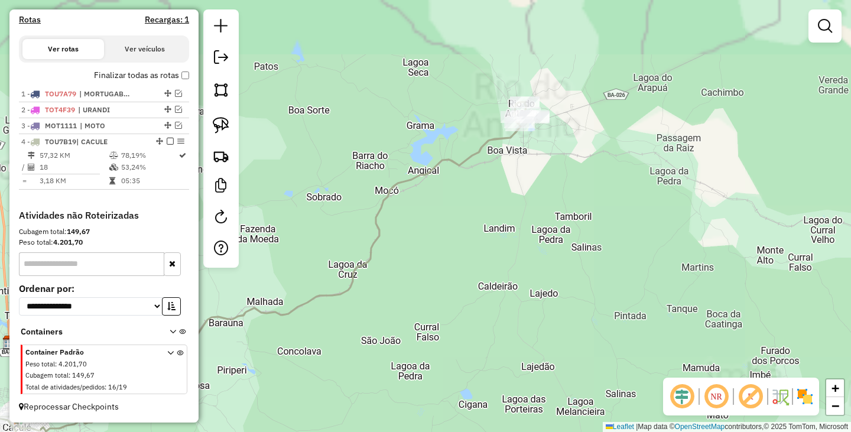
drag, startPoint x: 584, startPoint y: 127, endPoint x: 521, endPoint y: 228, distance: 119.1
click at [526, 255] on div "Janela de atendimento Grade de atendimento Capacidade Transportadoras Veículos …" at bounding box center [425, 216] width 851 height 432
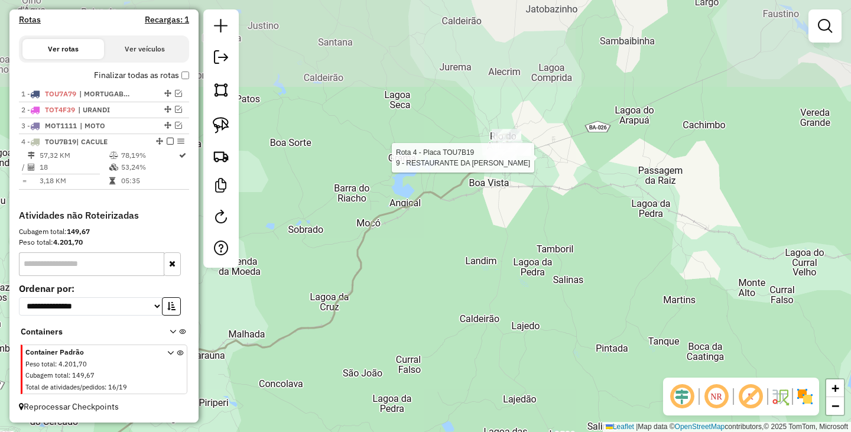
select select "**********"
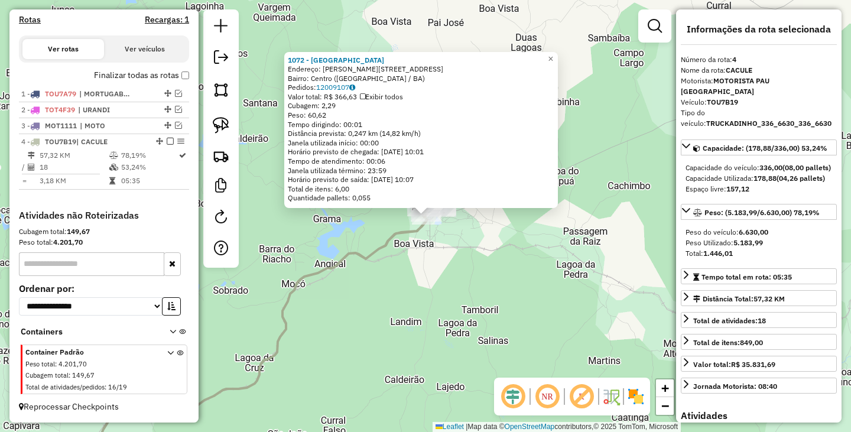
click at [441, 316] on div "1072 - HOTEL BRITO Endereço: R FLORINO SILVEIRA 82 Bairro: Centro (RIO DO ANTON…" at bounding box center [425, 216] width 851 height 432
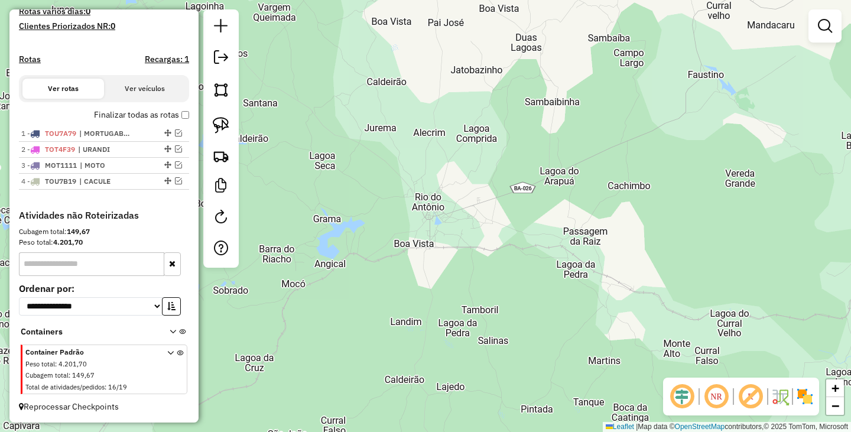
scroll to position [341, 0]
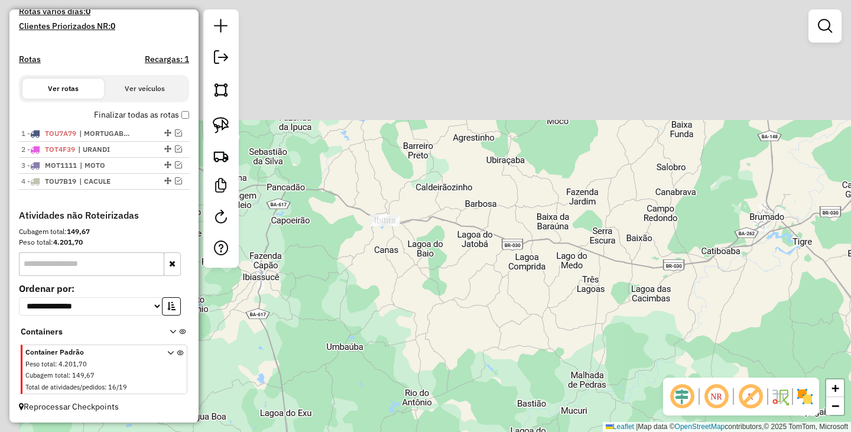
drag, startPoint x: 473, startPoint y: 183, endPoint x: 503, endPoint y: 403, distance: 222.4
click at [503, 403] on div "Janela de atendimento Grade de atendimento Capacidade Transportadoras Veículos …" at bounding box center [425, 216] width 851 height 432
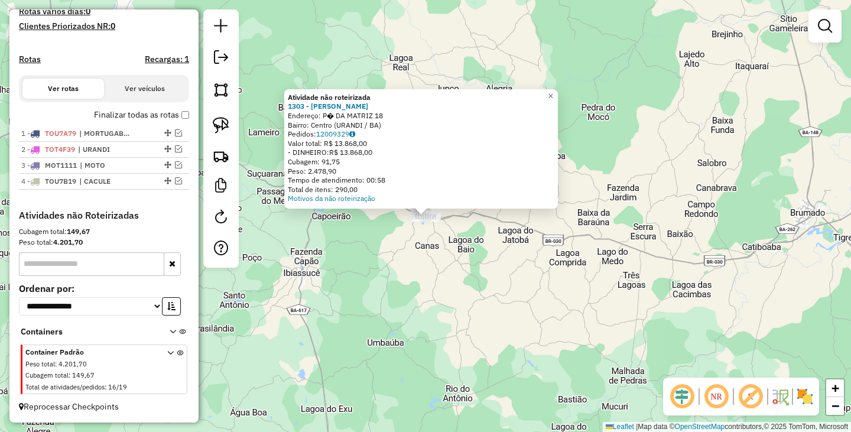
click at [448, 295] on div "Atividade não roteirizada 1303 - VALMIR TEIXEIRA DA S Endereço: P� DA MATRIZ 18…" at bounding box center [425, 216] width 851 height 432
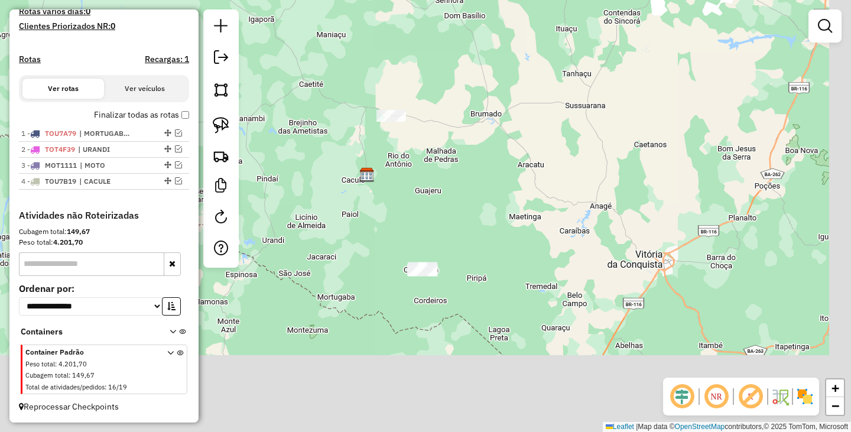
drag, startPoint x: 516, startPoint y: 320, endPoint x: 470, endPoint y: 159, distance: 166.6
click at [470, 167] on div "Janela de atendimento Grade de atendimento Capacidade Transportadoras Veículos …" at bounding box center [425, 216] width 851 height 432
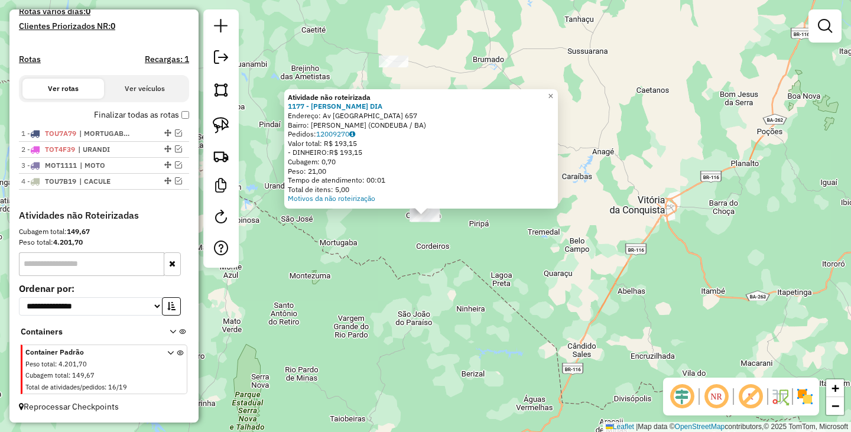
click at [461, 250] on div "Atividade não roteirizada 1177 - RENATO GONCALVES DIA Endereço: Av AVENIDA AURO…" at bounding box center [425, 216] width 851 height 432
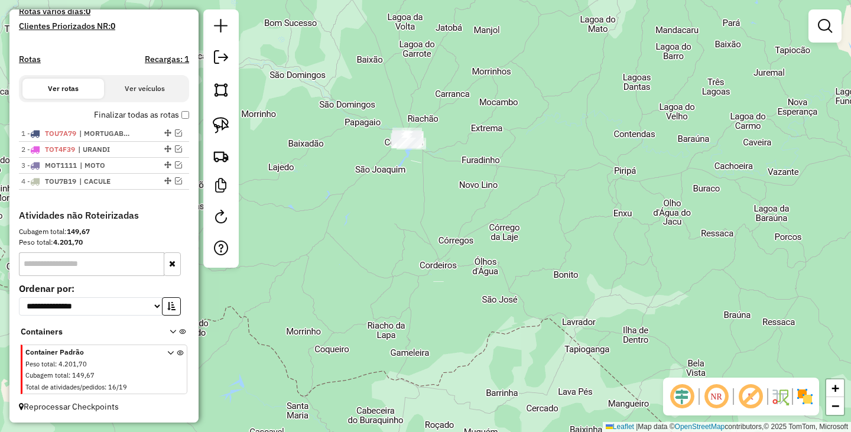
drag, startPoint x: 385, startPoint y: 165, endPoint x: 441, endPoint y: 185, distance: 59.2
click at [441, 185] on div "Janela de atendimento Grade de atendimento Capacidade Transportadoras Veículos …" at bounding box center [425, 216] width 851 height 432
click at [226, 129] on img at bounding box center [221, 125] width 17 height 17
drag, startPoint x: 408, startPoint y: 110, endPoint x: 458, endPoint y: 153, distance: 65.3
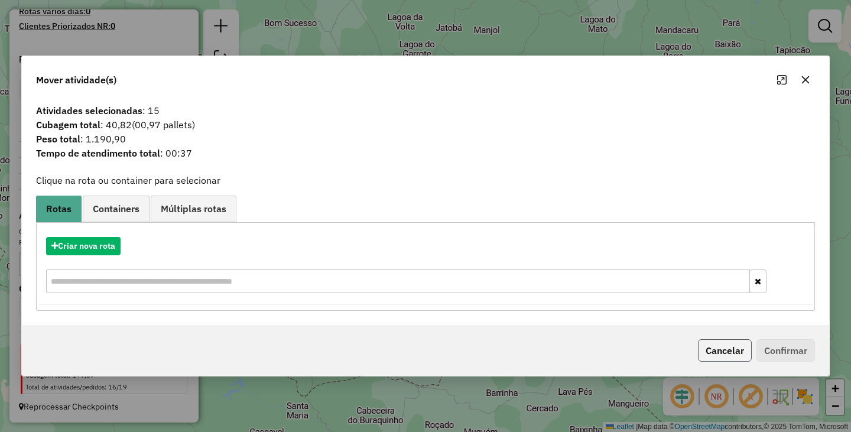
click at [709, 340] on button "Cancelar" at bounding box center [725, 350] width 54 height 22
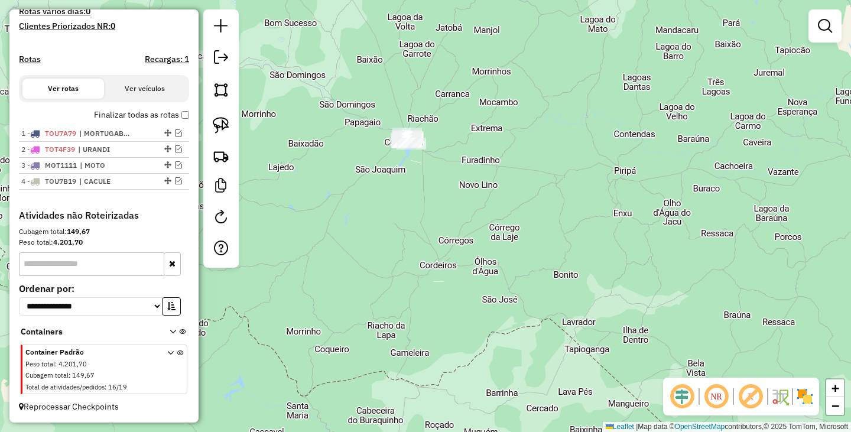
click at [493, 230] on div "Janela de atendimento Grade de atendimento Capacidade Transportadoras Veículos …" at bounding box center [425, 216] width 851 height 432
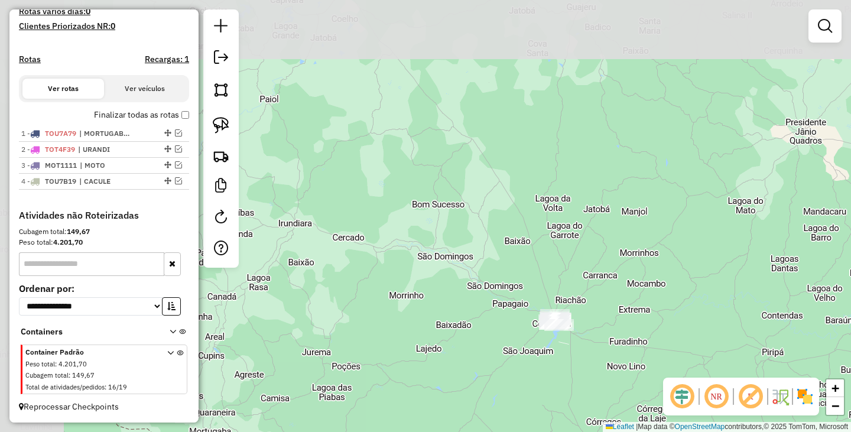
drag, startPoint x: 438, startPoint y: 165, endPoint x: 598, endPoint y: 321, distance: 223.9
click at [598, 321] on div "Janela de atendimento Grade de atendimento Capacidade Transportadoras Veículos …" at bounding box center [425, 216] width 851 height 432
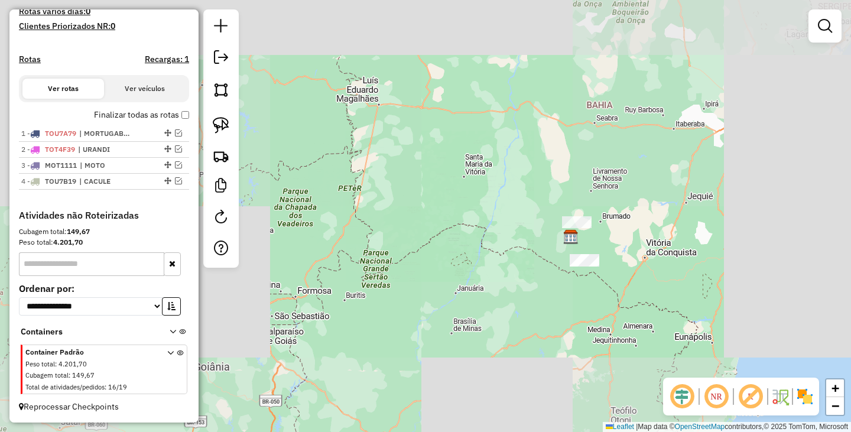
drag, startPoint x: 688, startPoint y: 274, endPoint x: 504, endPoint y: 185, distance: 204.7
click at [506, 188] on div "Janela de atendimento Grade de atendimento Capacidade Transportadoras Veículos …" at bounding box center [425, 216] width 851 height 432
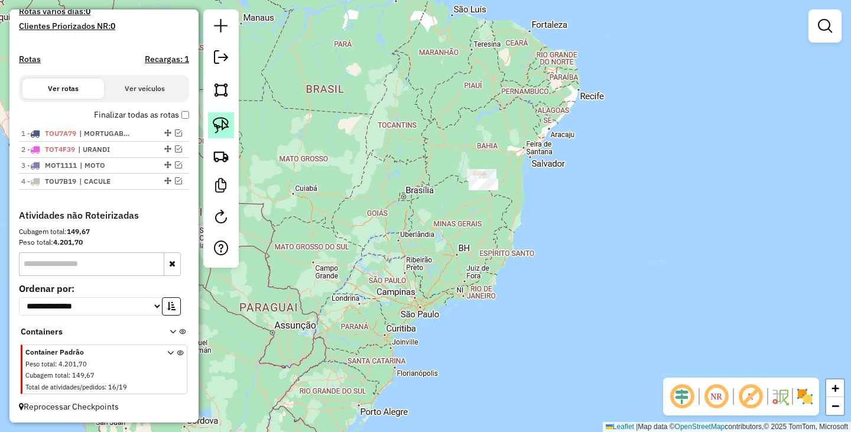
click at [218, 121] on img at bounding box center [221, 125] width 17 height 17
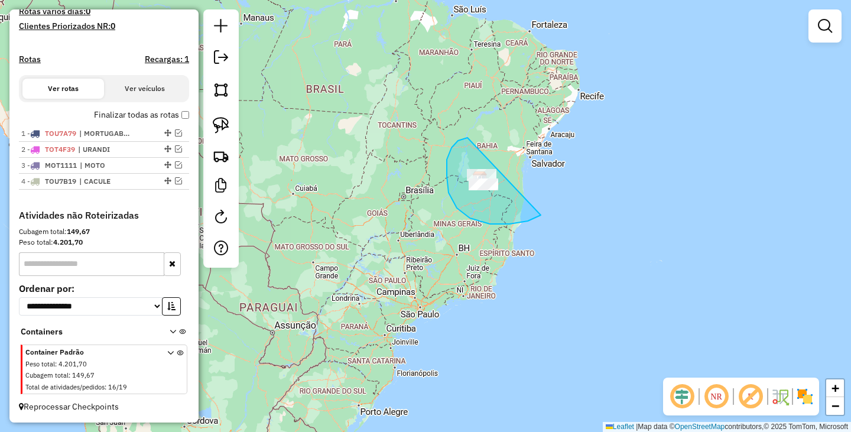
drag, startPoint x: 467, startPoint y: 138, endPoint x: 553, endPoint y: 168, distance: 91.3
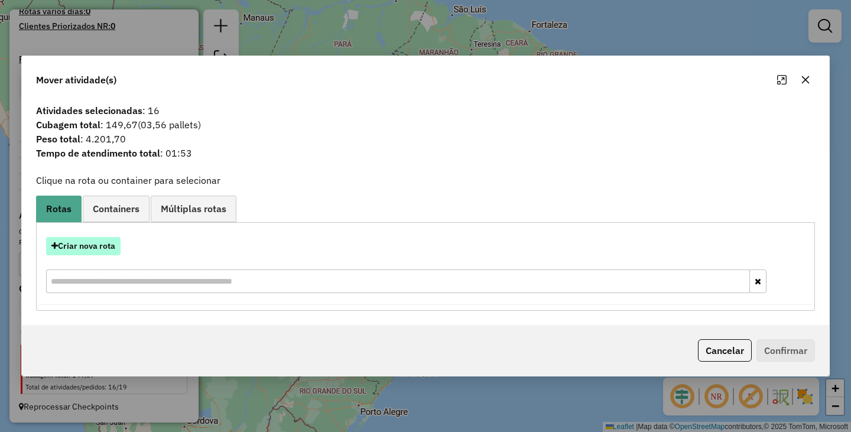
click at [101, 249] on button "Criar nova rota" at bounding box center [83, 246] width 74 height 18
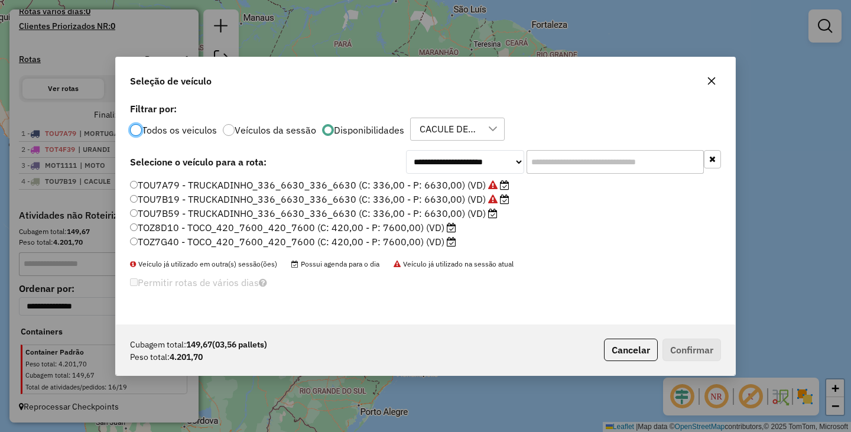
scroll to position [6, 4]
click at [132, 125] on div at bounding box center [136, 130] width 12 height 12
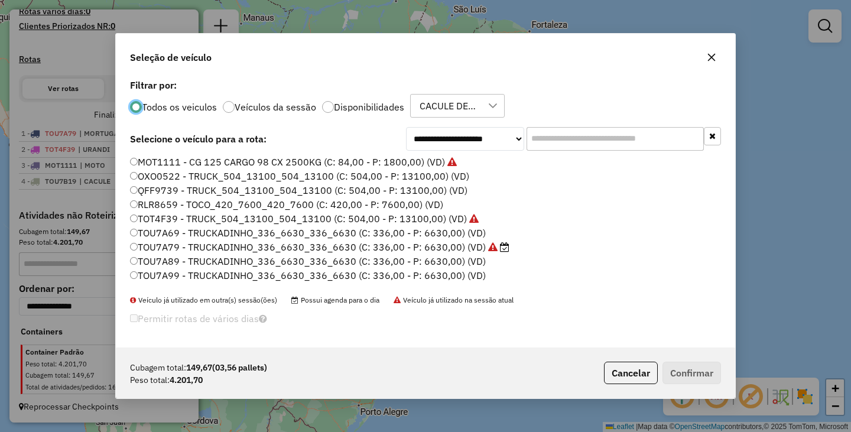
scroll to position [139, 0]
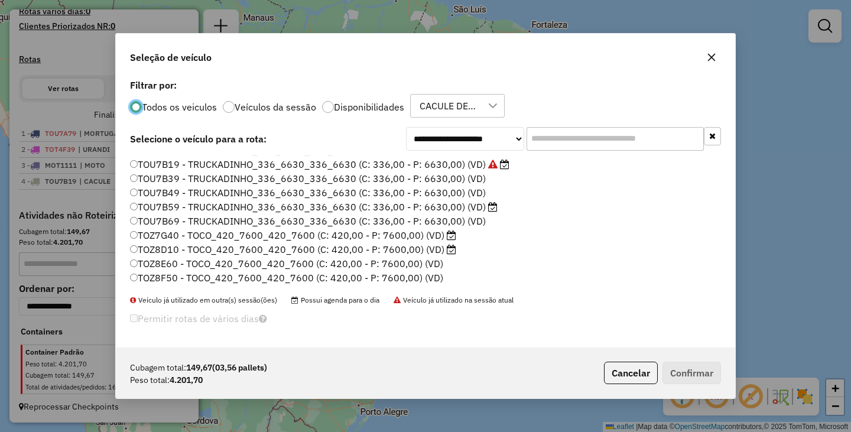
click at [141, 278] on label "TOZ8F50 - TOCO_420_7600_420_7600 (C: 420,00 - P: 7600,00) (VD)" at bounding box center [286, 278] width 313 height 14
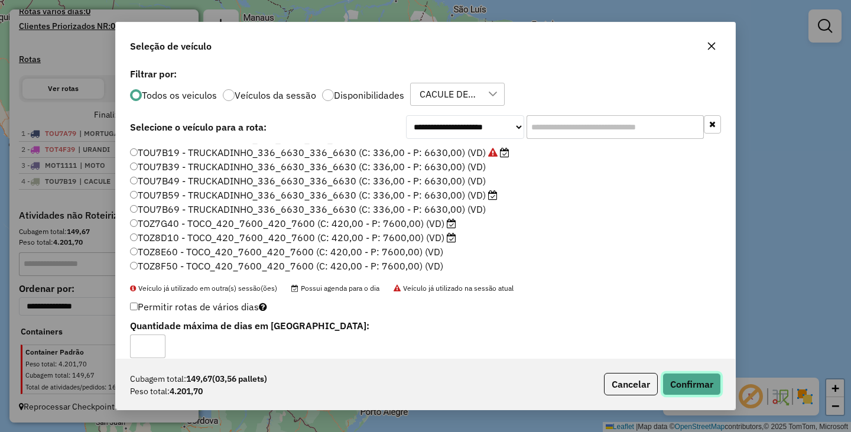
click at [696, 377] on button "Confirmar" at bounding box center [691, 384] width 58 height 22
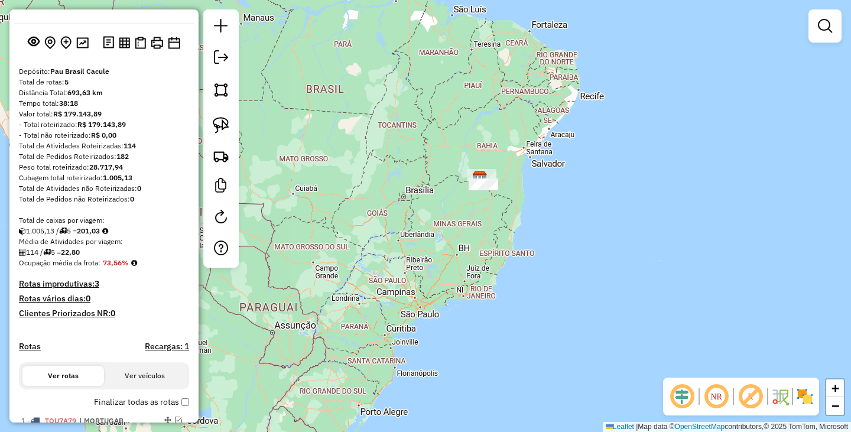
scroll to position [0, 0]
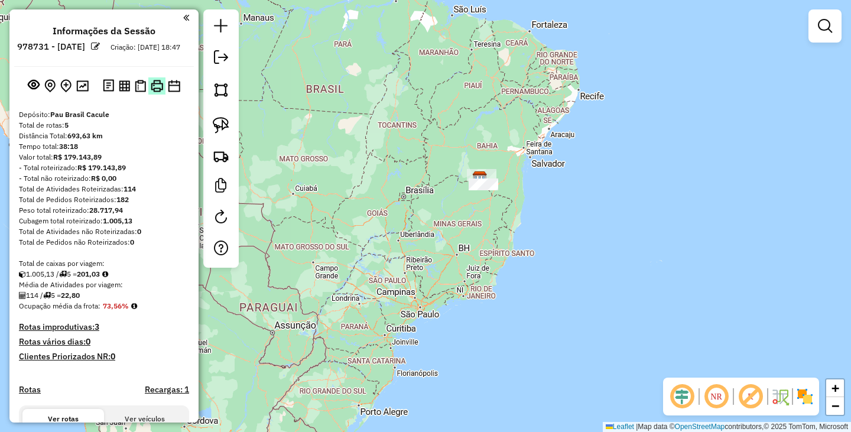
click at [157, 92] on img at bounding box center [157, 86] width 12 height 12
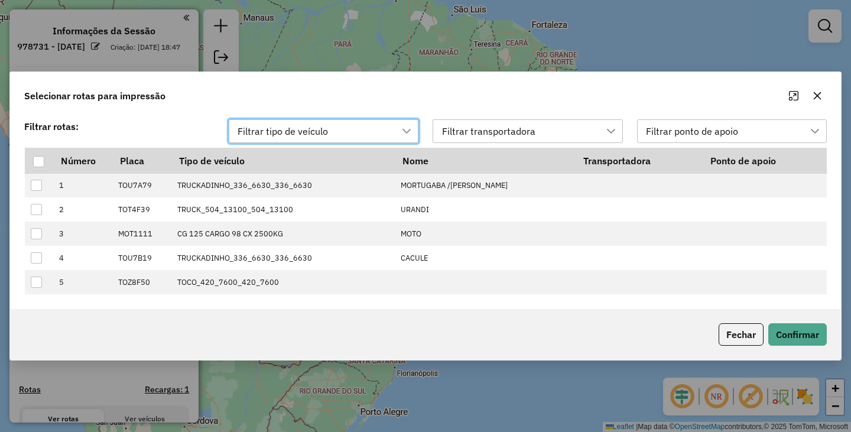
scroll to position [8, 54]
click at [43, 160] on div at bounding box center [38, 161] width 11 height 11
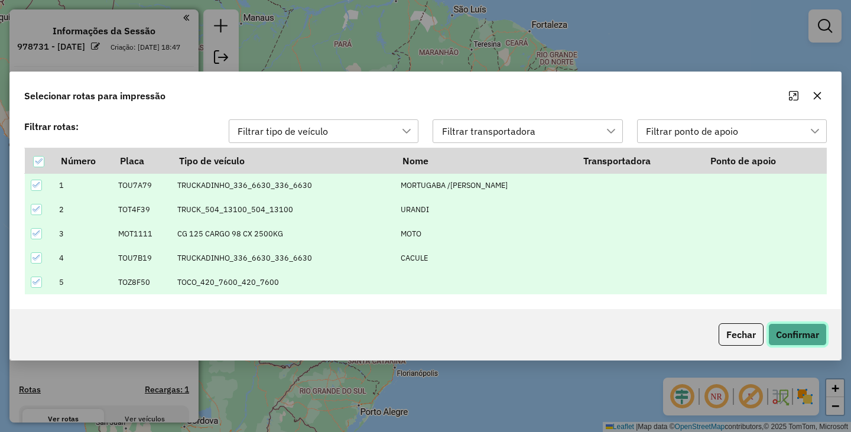
click at [788, 342] on button "Confirmar" at bounding box center [797, 334] width 58 height 22
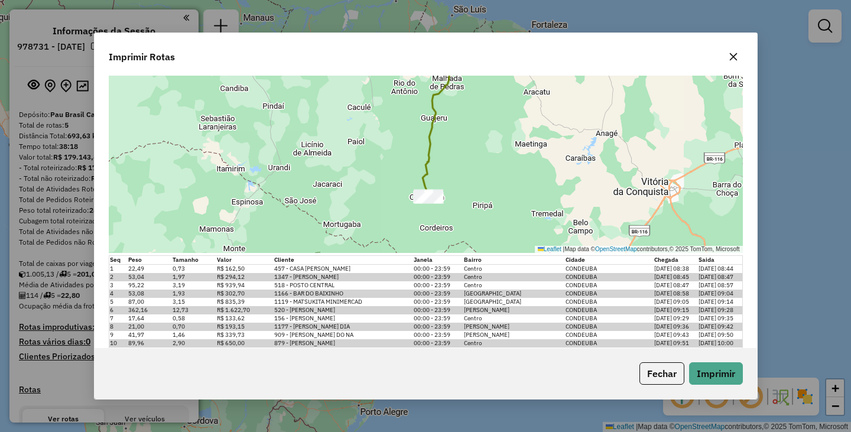
scroll to position [2246, 0]
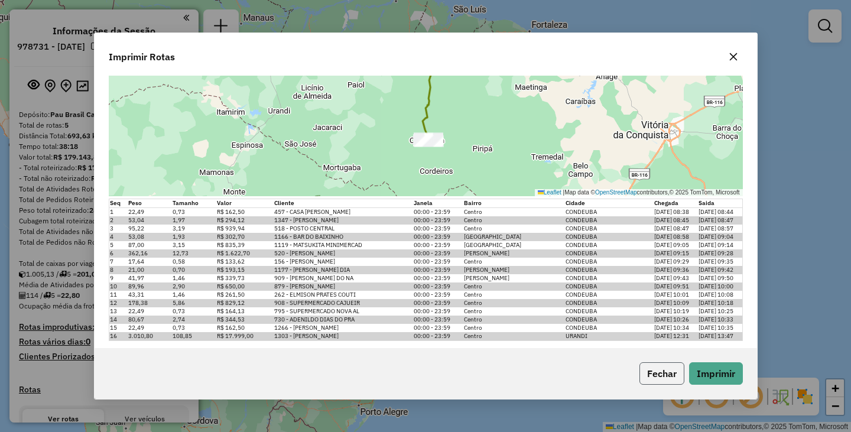
click at [664, 378] on button "Fechar" at bounding box center [661, 373] width 45 height 22
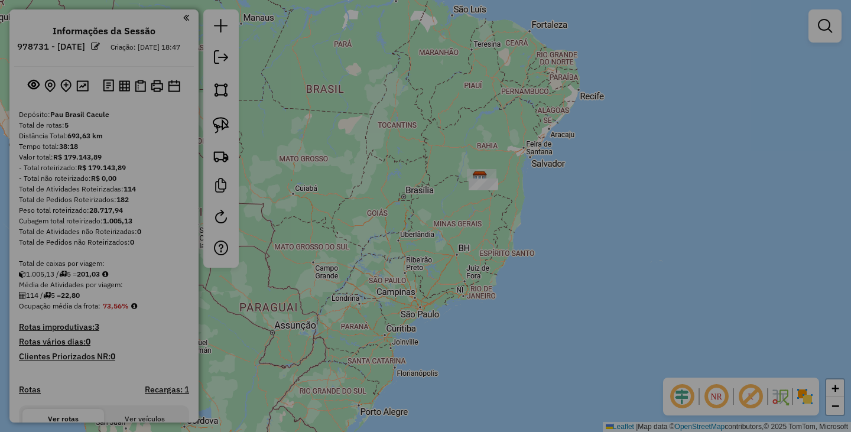
scroll to position [0, 0]
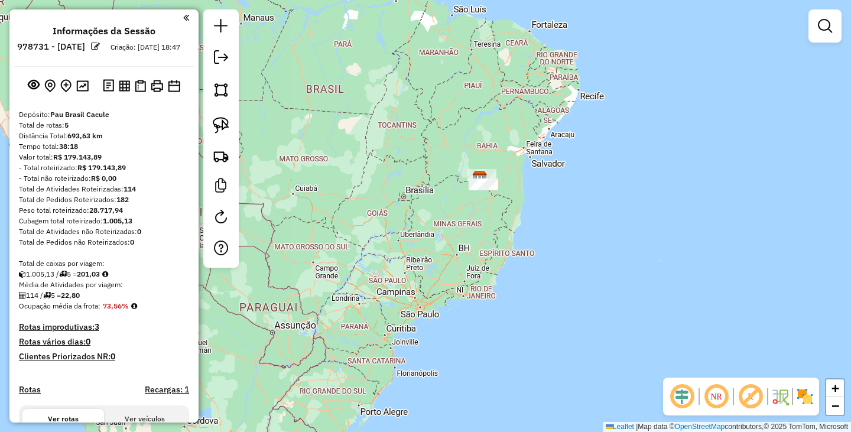
click at [560, 305] on div "Janela de atendimento Grade de atendimento Capacidade Transportadoras Veículos …" at bounding box center [425, 216] width 851 height 432
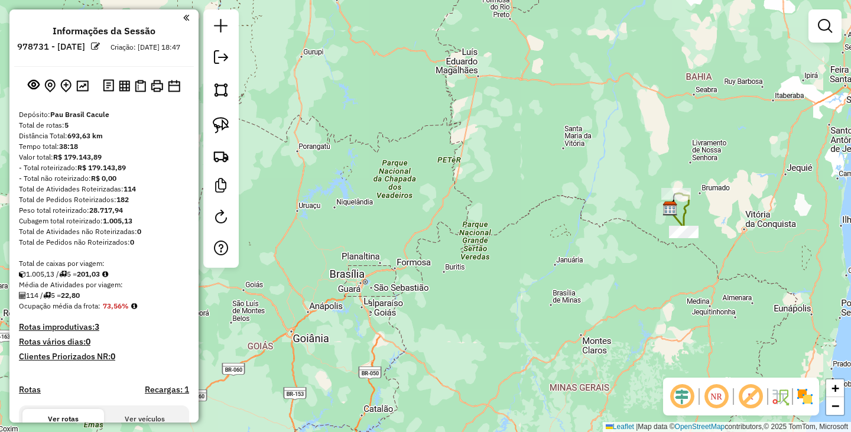
select select "**********"
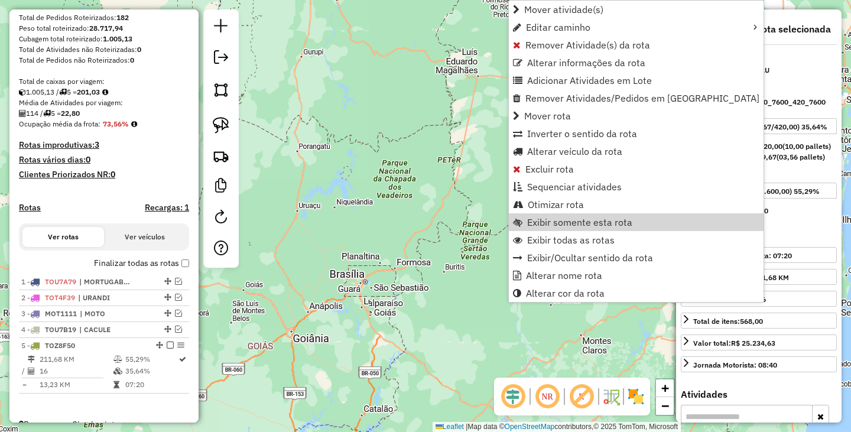
scroll to position [210, 0]
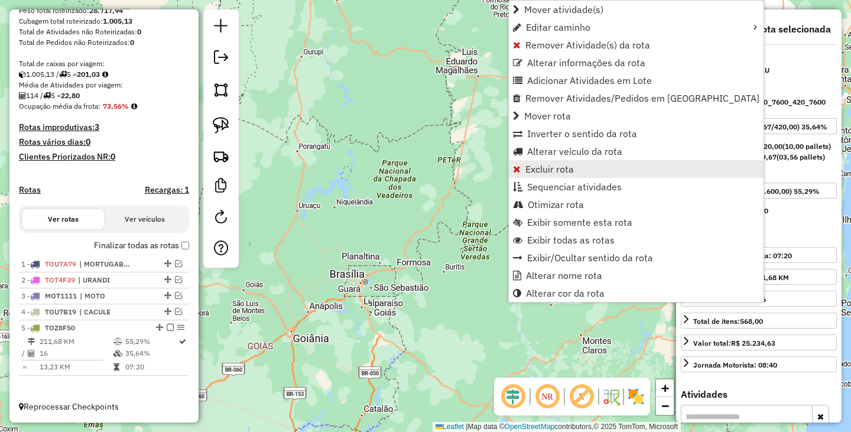
click at [565, 165] on span "Excluir rota" at bounding box center [549, 168] width 48 height 9
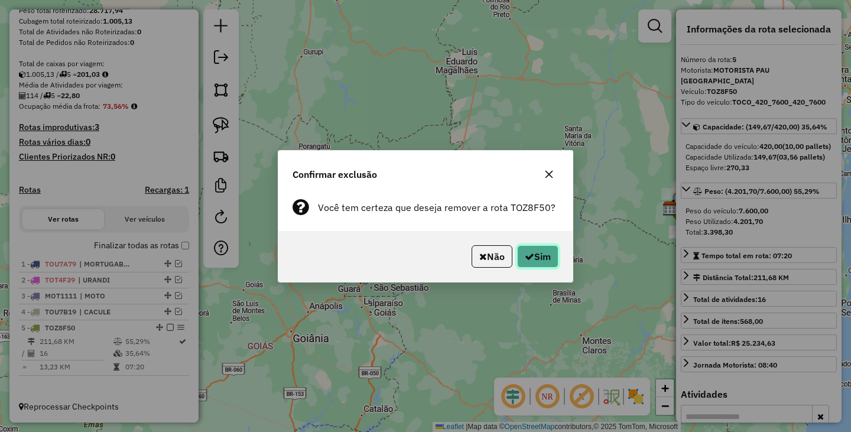
click at [547, 254] on button "Sim" at bounding box center [537, 256] width 41 height 22
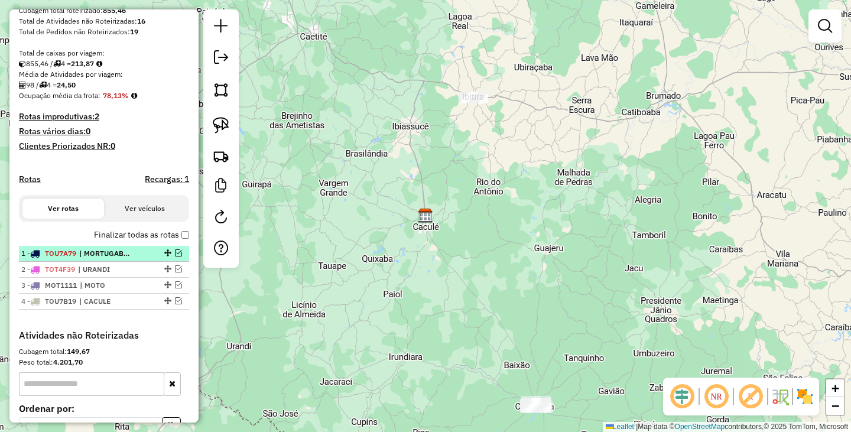
click at [91, 259] on span "| MORTUGABA /JACARACI" at bounding box center [106, 253] width 54 height 11
select select "**********"
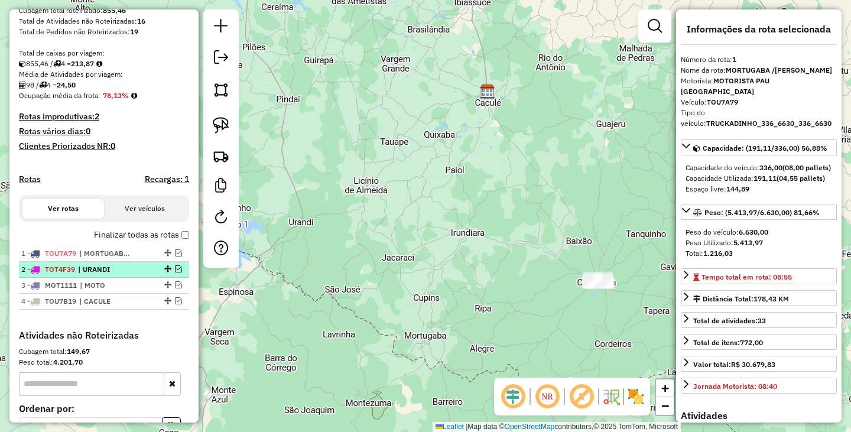
click at [107, 275] on span "| URANDI" at bounding box center [105, 269] width 54 height 11
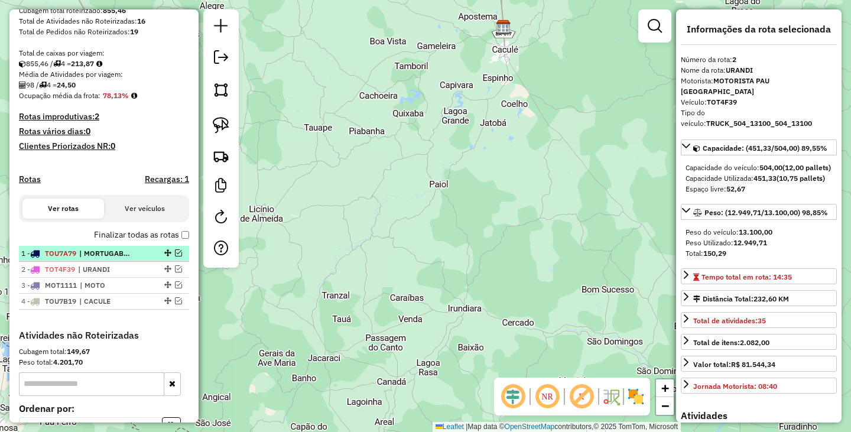
click at [101, 259] on span "| MORTUGABA /JACARACI" at bounding box center [106, 253] width 54 height 11
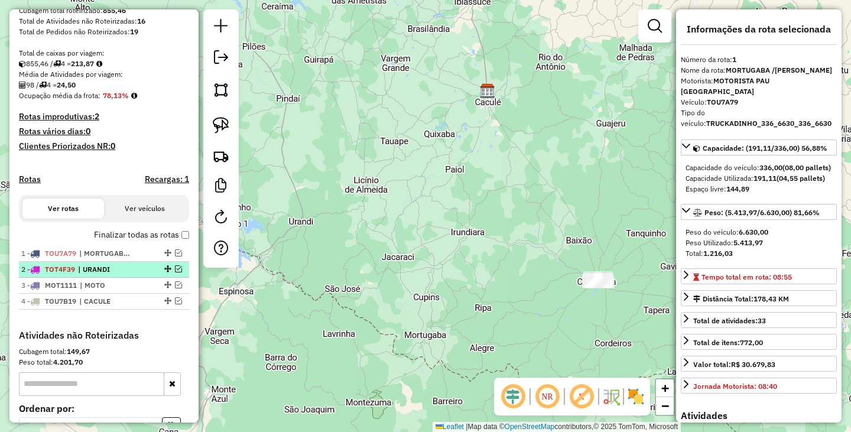
click at [103, 275] on span "| URANDI" at bounding box center [105, 269] width 54 height 11
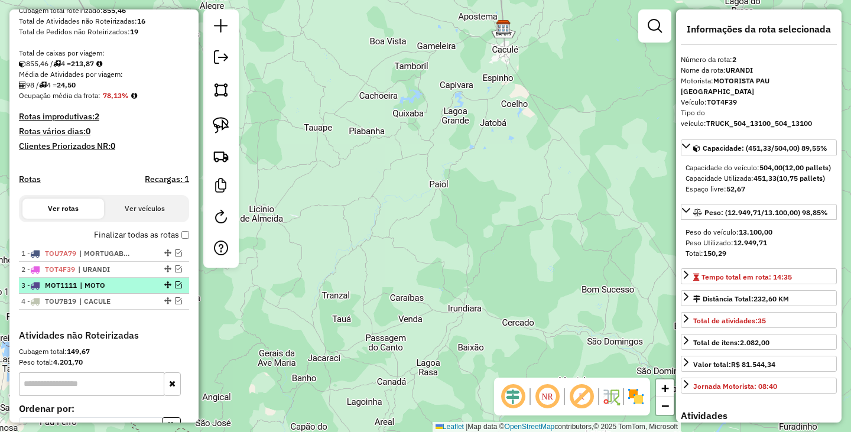
click at [109, 291] on span "| MOTO" at bounding box center [107, 285] width 54 height 11
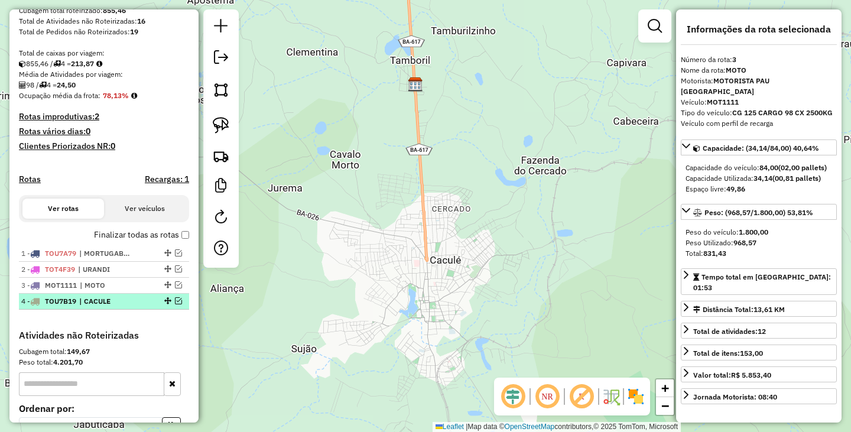
click at [131, 307] on span "| CACULE" at bounding box center [106, 301] width 54 height 11
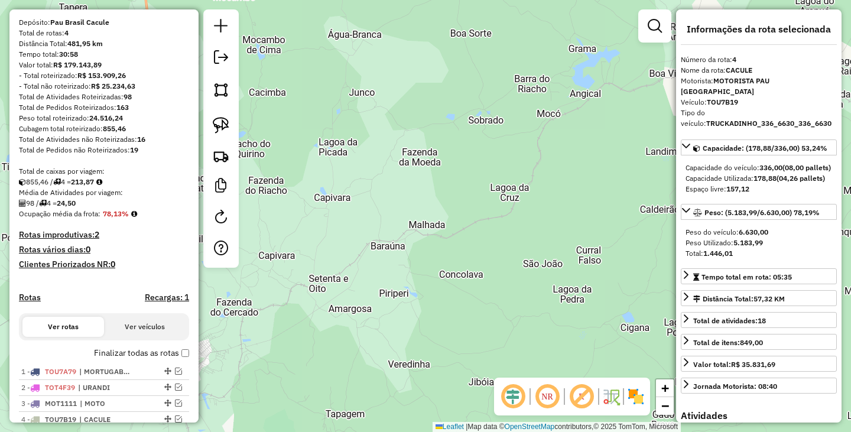
scroll to position [0, 0]
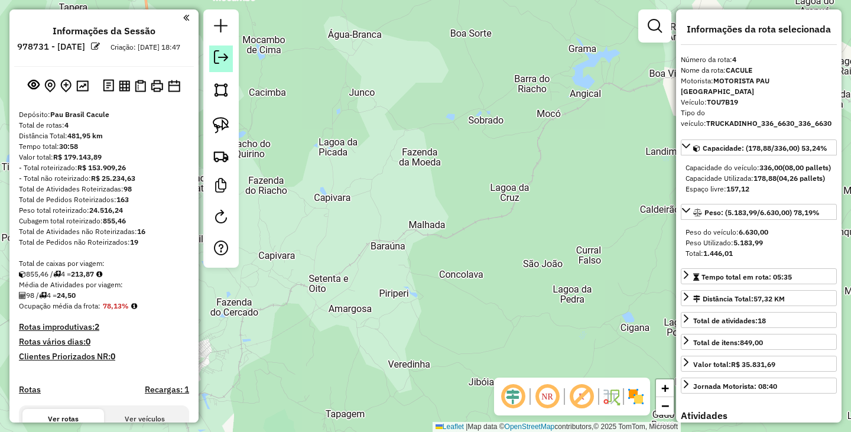
click at [219, 59] on em at bounding box center [221, 57] width 14 height 14
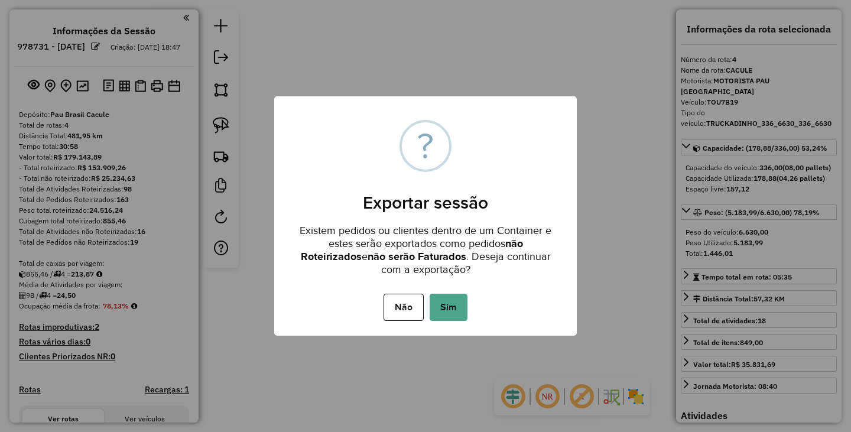
click at [451, 288] on div "× ? Exportar sessão Existem pedidos ou clientes dentro de um Container e estes …" at bounding box center [425, 215] width 302 height 239
click at [464, 299] on button "Sim" at bounding box center [448, 307] width 38 height 27
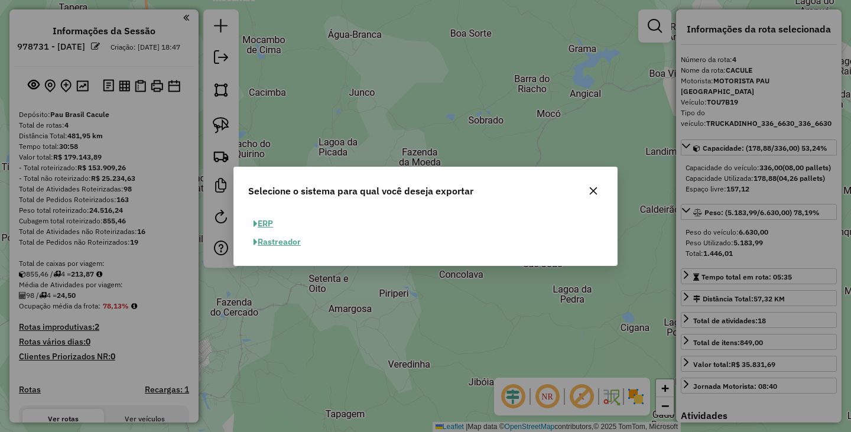
click at [274, 220] on button "ERP" at bounding box center [263, 223] width 30 height 18
select select "**"
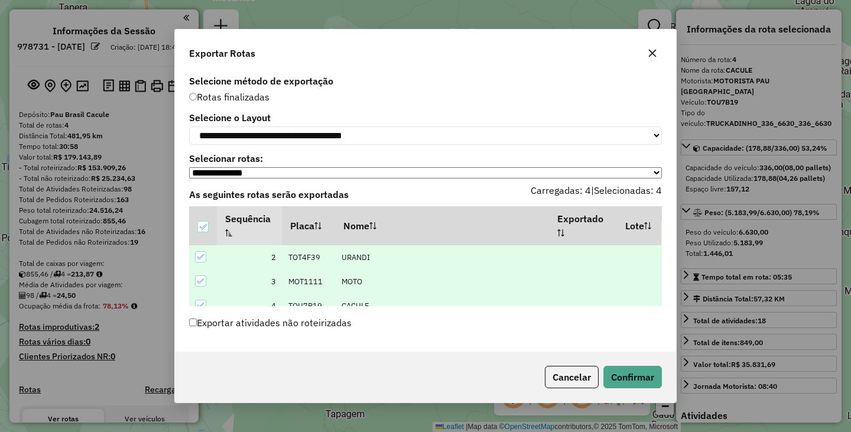
scroll to position [37, 0]
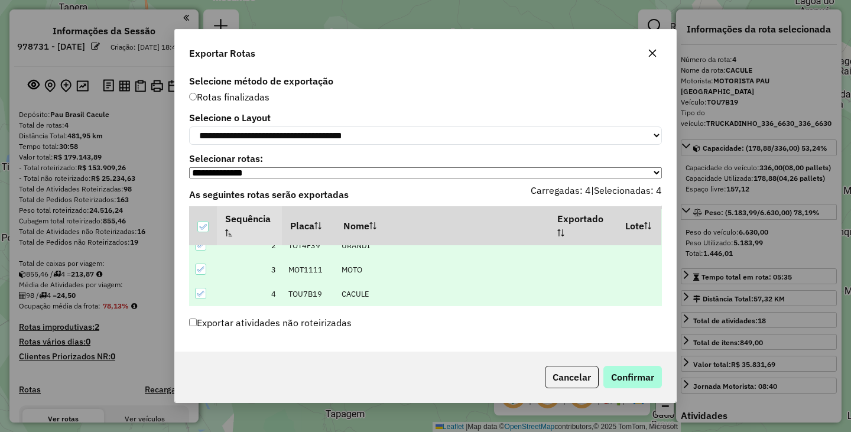
drag, startPoint x: 621, startPoint y: 363, endPoint x: 628, endPoint y: 375, distance: 14.3
click at [627, 373] on div "Cancelar Confirmar" at bounding box center [425, 376] width 501 height 51
click at [628, 376] on button "Confirmar" at bounding box center [632, 377] width 58 height 22
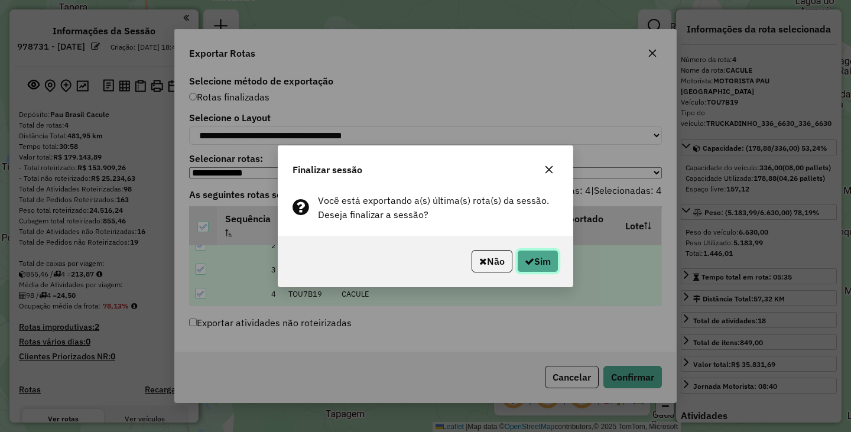
click at [532, 254] on button "Sim" at bounding box center [537, 261] width 41 height 22
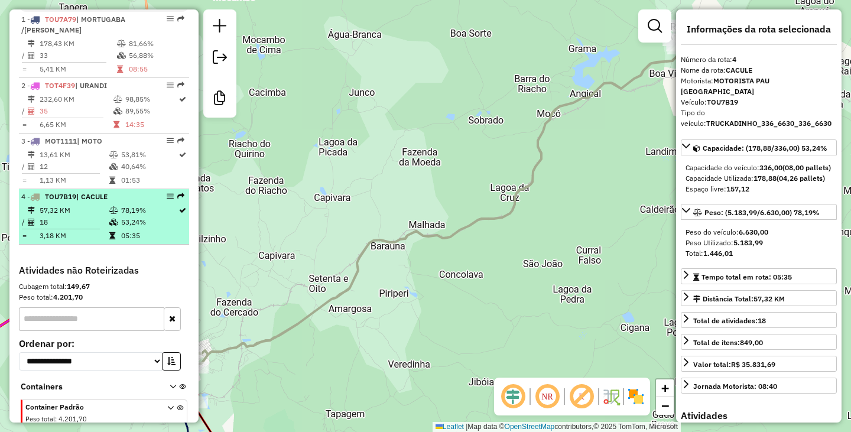
scroll to position [432, 0]
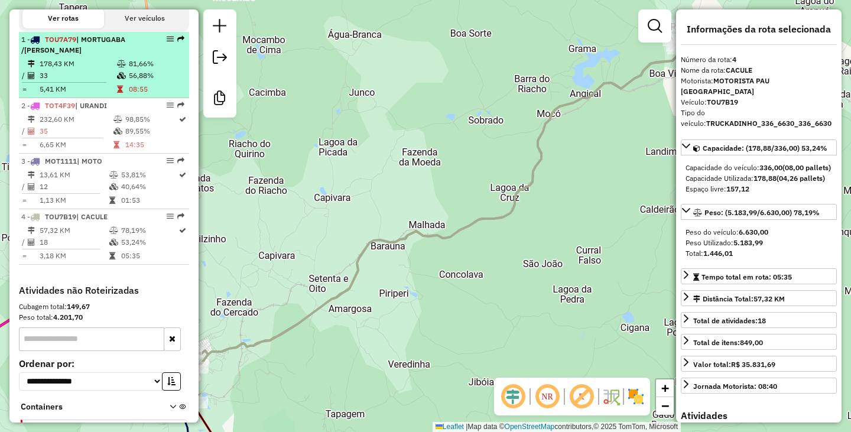
click at [67, 70] on td "178,43 KM" at bounding box center [77, 64] width 77 height 12
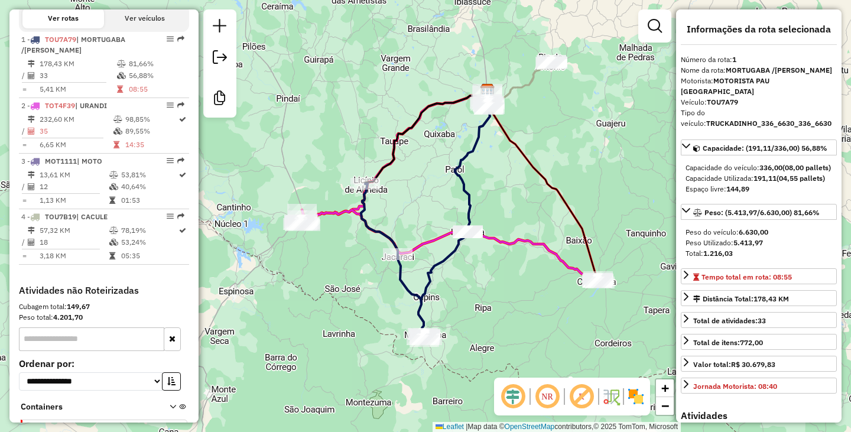
click at [438, 203] on div "Rota 1 - Placa TOU7A79 134 - SELMO RODRIGUES DE O Rota 1 - Placa TOU7A79 110 - …" at bounding box center [425, 216] width 851 height 432
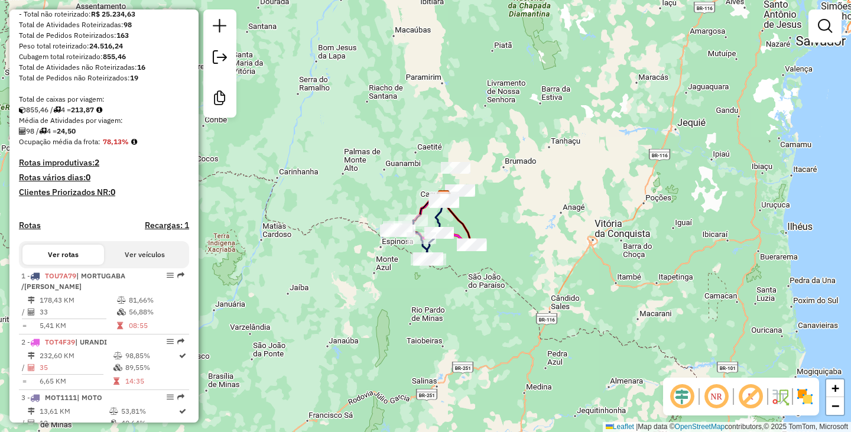
scroll to position [0, 0]
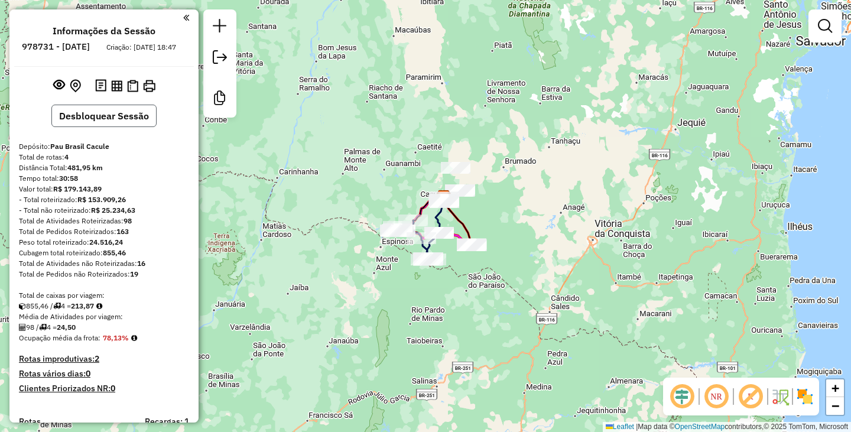
click at [89, 127] on button "Desbloquear Sessão" at bounding box center [103, 116] width 105 height 22
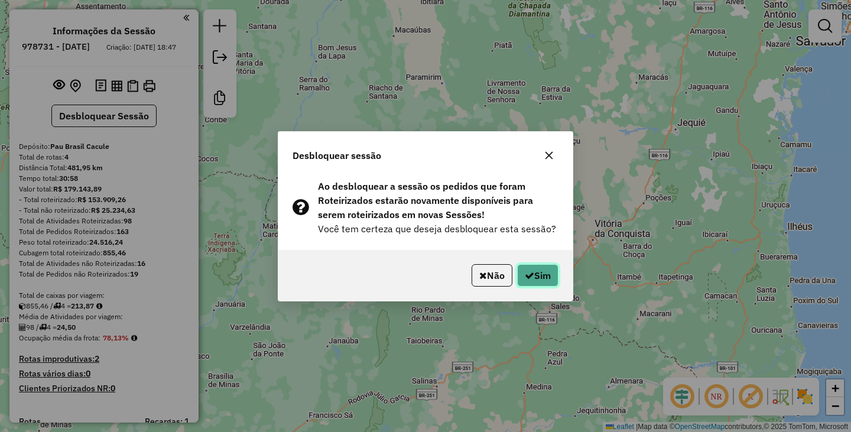
click at [545, 271] on button "Sim" at bounding box center [537, 275] width 41 height 22
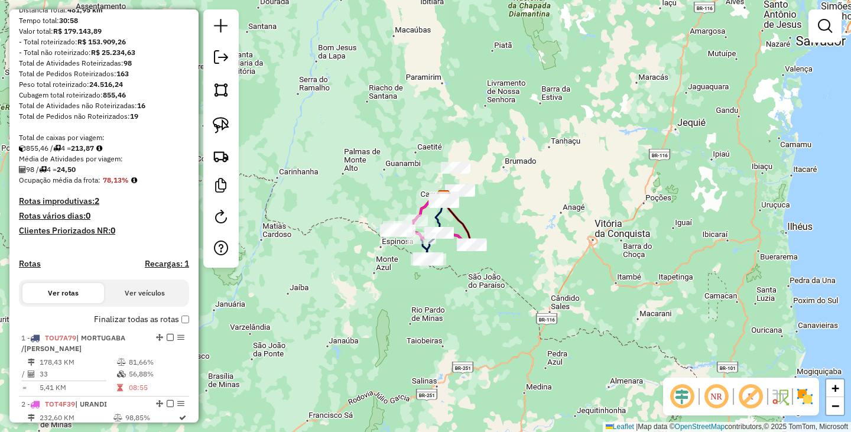
scroll to position [236, 0]
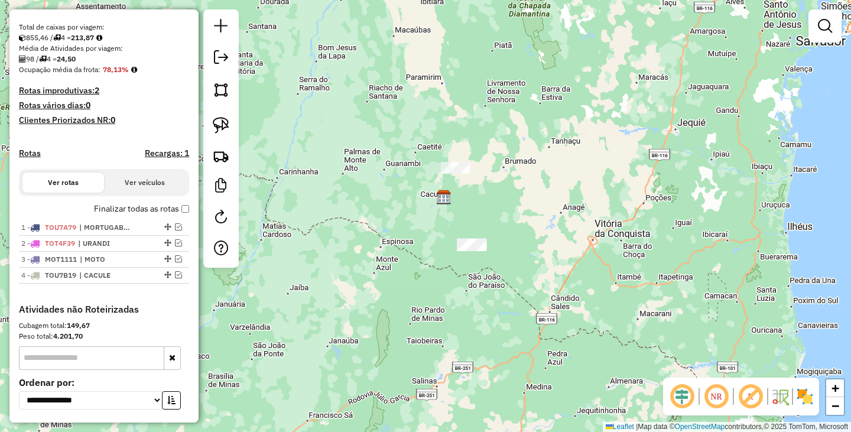
drag, startPoint x: 432, startPoint y: 241, endPoint x: 422, endPoint y: 188, distance: 53.6
click at [422, 188] on div "Janela de atendimento Grade de atendimento Capacidade Transportadoras Veículos …" at bounding box center [425, 216] width 851 height 432
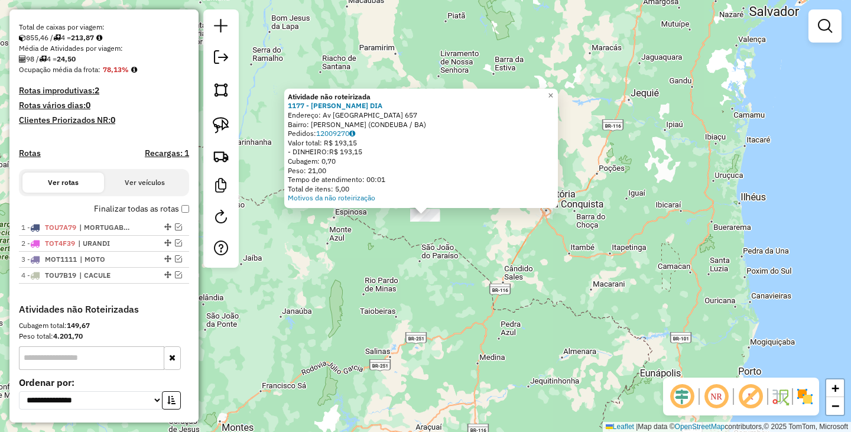
click at [448, 245] on div "Atividade não roteirizada 1177 - RENATO GONCALVES DIA Endereço: Av AVENIDA AURO…" at bounding box center [425, 216] width 851 height 432
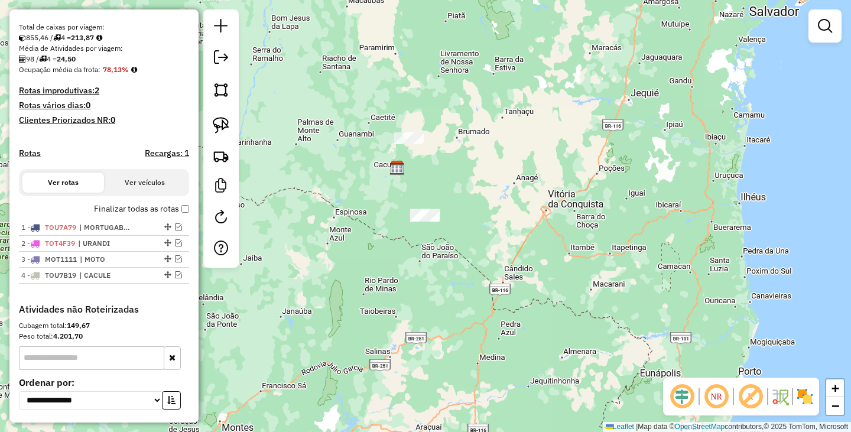
drag, startPoint x: 451, startPoint y: 181, endPoint x: 494, endPoint y: 209, distance: 51.8
click at [494, 209] on div "Janela de atendimento Grade de atendimento Capacidade Transportadoras Veículos …" at bounding box center [425, 216] width 851 height 432
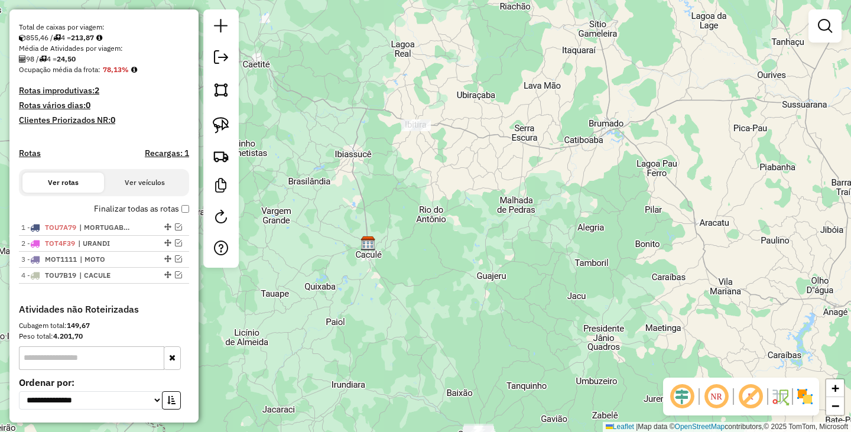
click at [444, 162] on div "Janela de atendimento Grade de atendimento Capacidade Transportadoras Veículos …" at bounding box center [425, 216] width 851 height 432
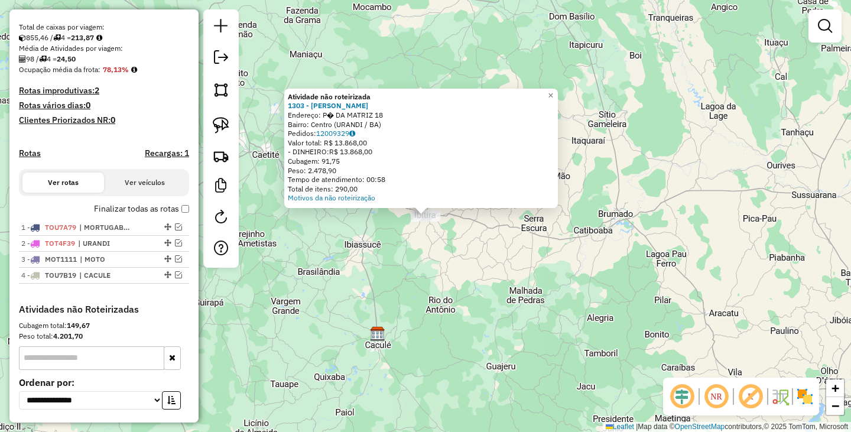
click at [343, 226] on div "Atividade não roteirizada 1303 - VALMIR TEIXEIRA DA S Endereço: P� DA MATRIZ 18…" at bounding box center [425, 216] width 851 height 432
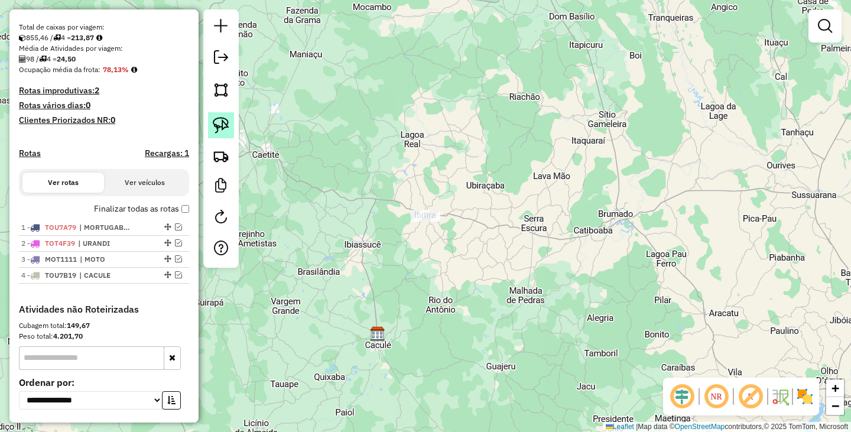
click at [226, 121] on img at bounding box center [221, 125] width 17 height 17
drag, startPoint x: 408, startPoint y: 199, endPoint x: 484, endPoint y: 216, distance: 77.5
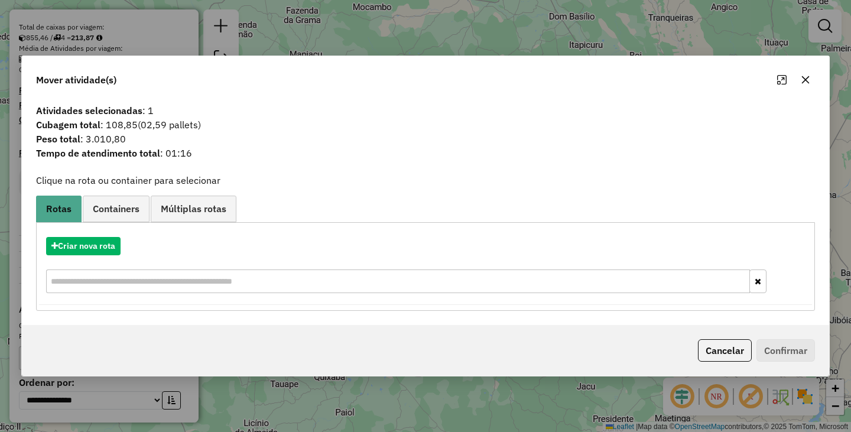
click at [812, 79] on button "button" at bounding box center [805, 79] width 19 height 19
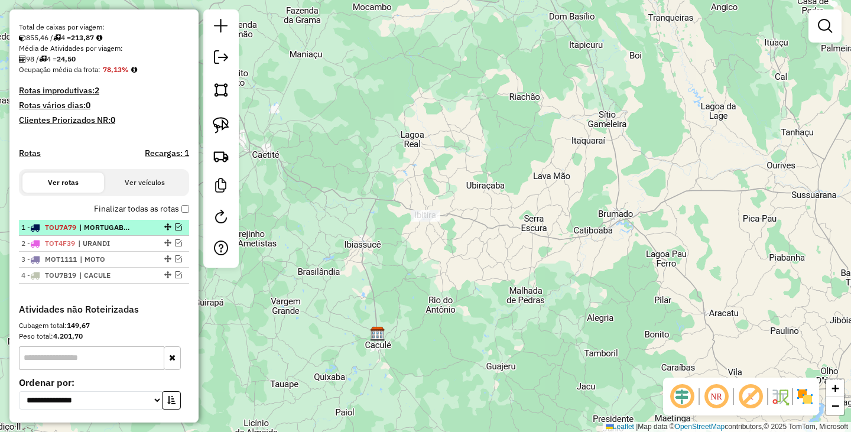
click at [175, 230] on em at bounding box center [178, 226] width 7 height 7
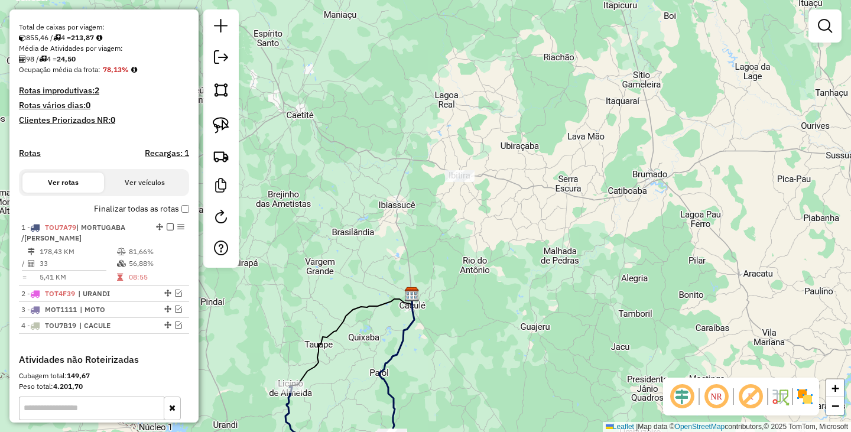
drag, startPoint x: 520, startPoint y: 265, endPoint x: 675, endPoint y: 79, distance: 241.6
click at [668, 93] on div "Janela de atendimento Grade de atendimento Capacidade Transportadoras Veículos …" at bounding box center [425, 216] width 851 height 432
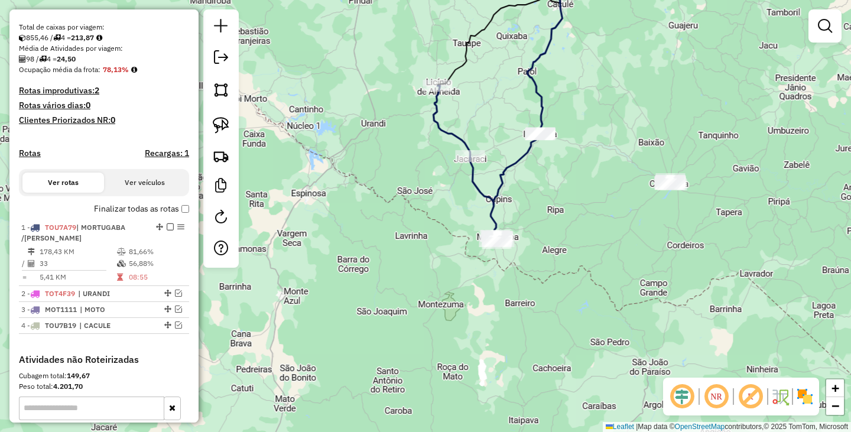
drag, startPoint x: 610, startPoint y: 210, endPoint x: 548, endPoint y: 156, distance: 82.5
click at [548, 156] on div "Janela de atendimento Grade de atendimento Capacidade Transportadoras Veículos …" at bounding box center [425, 216] width 851 height 432
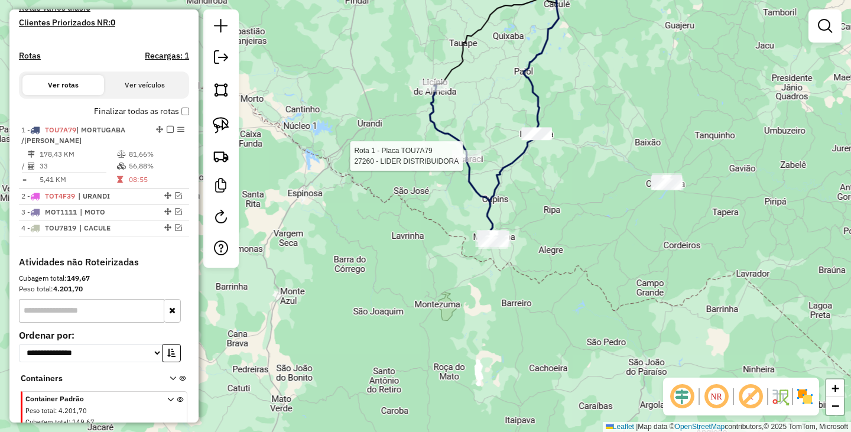
select select "**********"
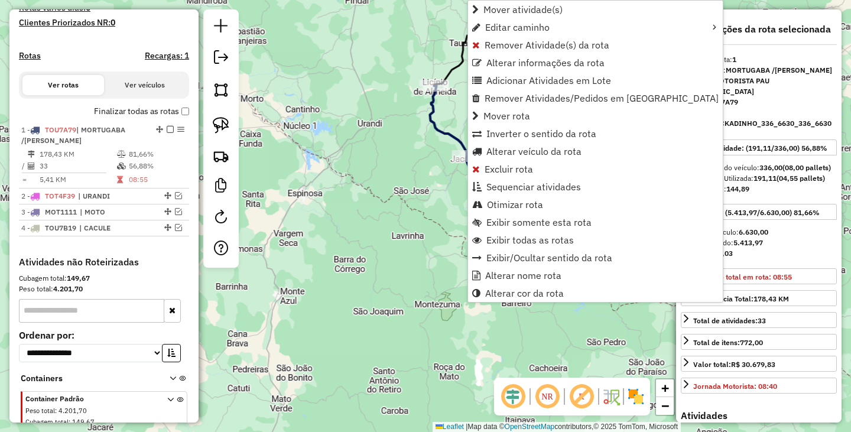
scroll to position [391, 0]
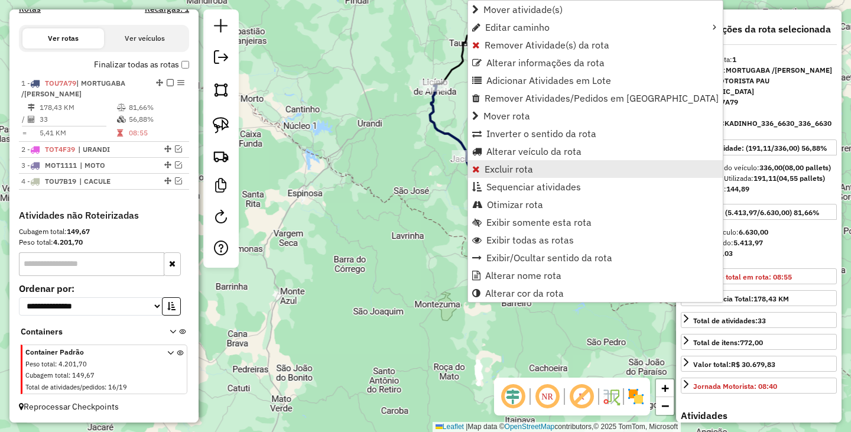
click at [507, 174] on span "Excluir rota" at bounding box center [508, 168] width 48 height 9
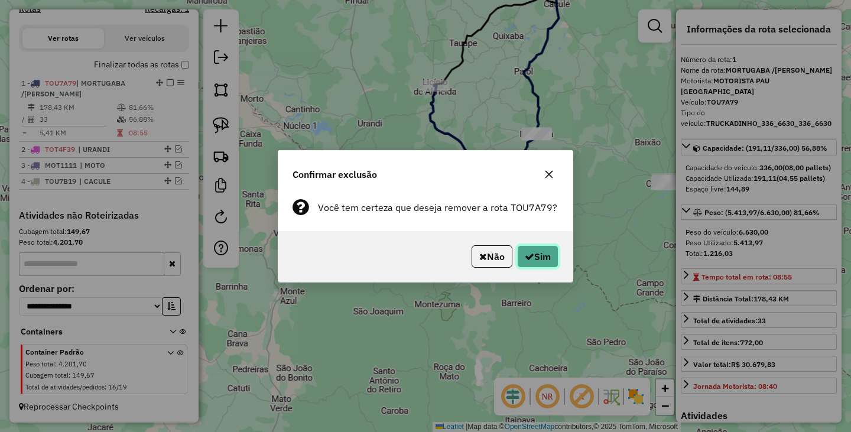
click at [529, 254] on icon "button" at bounding box center [528, 256] width 9 height 9
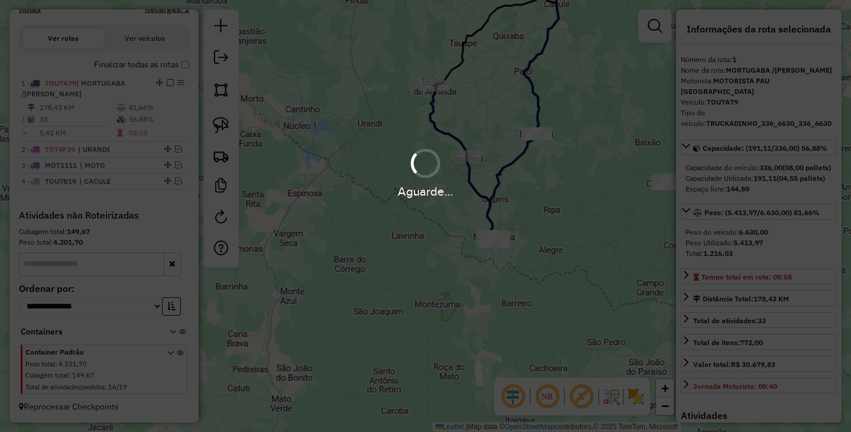
scroll to position [325, 0]
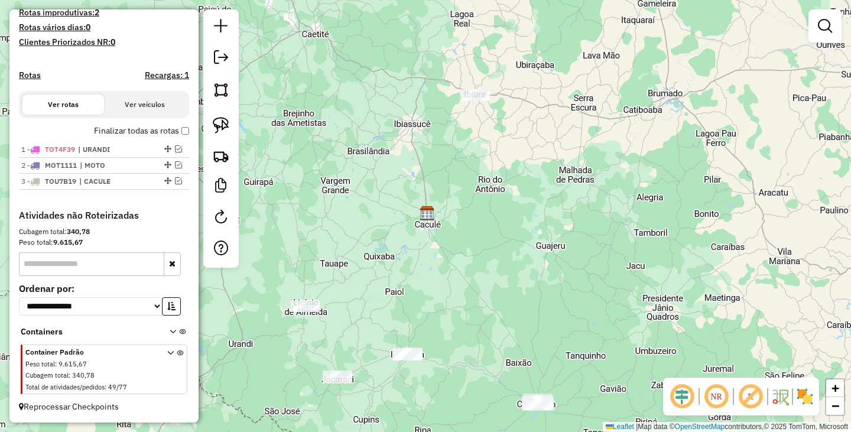
drag, startPoint x: 501, startPoint y: 276, endPoint x: 549, endPoint y: 151, distance: 134.6
click at [549, 153] on div "Janela de atendimento Grade de atendimento Capacidade Transportadoras Veículos …" at bounding box center [425, 216] width 851 height 432
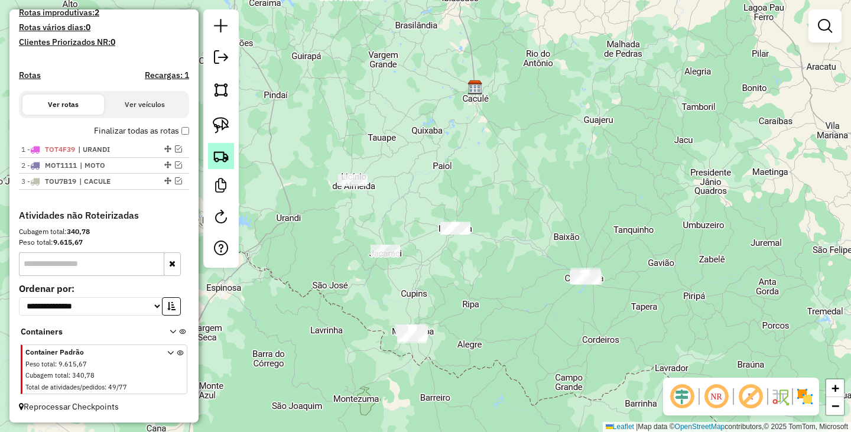
click at [220, 159] on img at bounding box center [221, 156] width 17 height 17
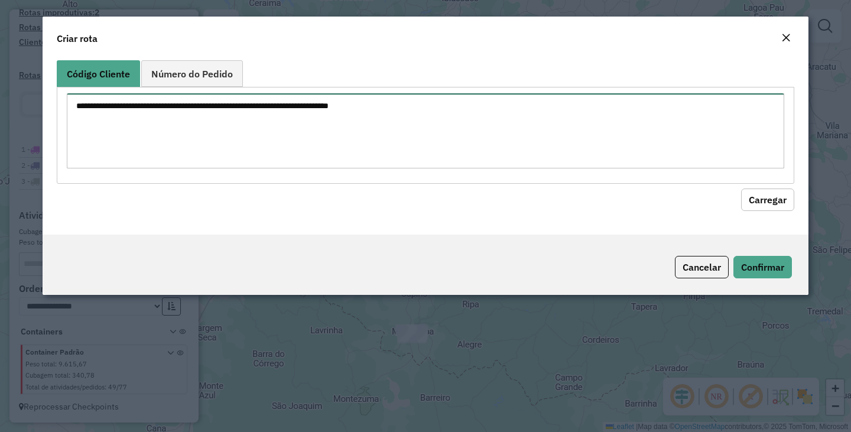
click at [340, 152] on textarea at bounding box center [425, 130] width 717 height 75
paste textarea "**** ** ** *** *** *** *** *** *** *** *** *** *** *** *** *** *** *** *** *** …"
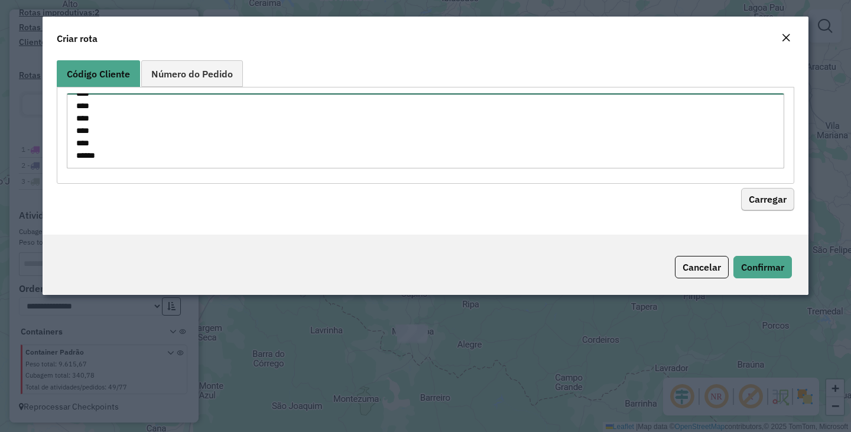
type textarea "**** ** ** *** *** *** *** *** *** *** *** *** *** *** *** *** *** *** *** *** …"
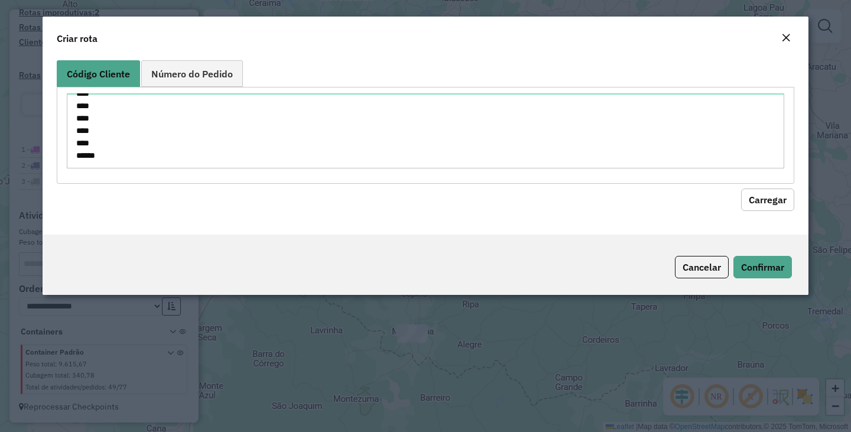
click at [752, 194] on button "Carregar" at bounding box center [767, 199] width 53 height 22
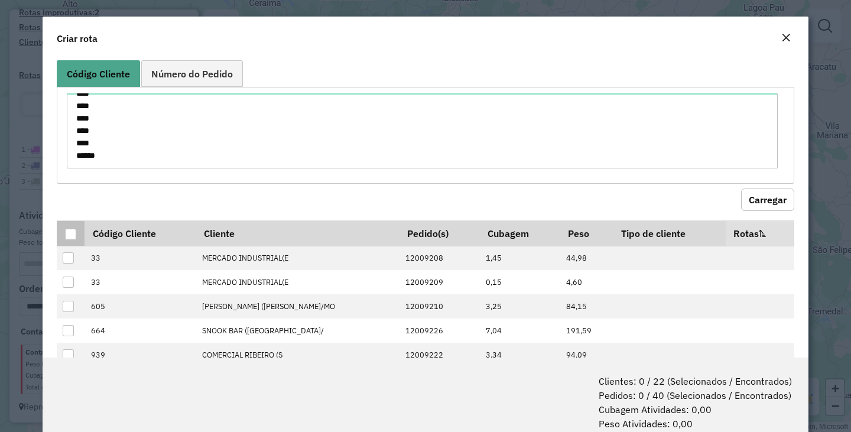
click at [68, 232] on div at bounding box center [70, 234] width 11 height 11
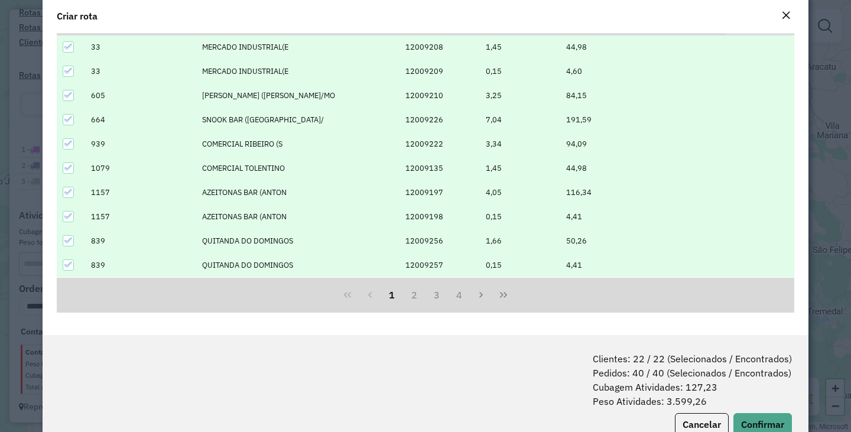
scroll to position [59, 0]
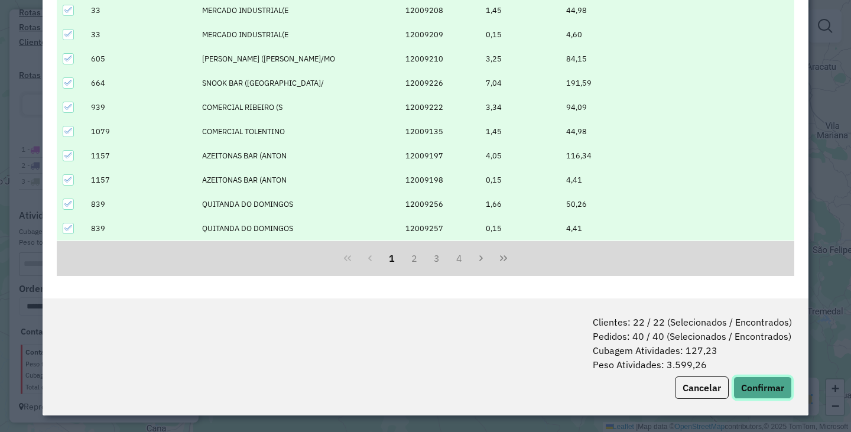
click at [750, 381] on button "Confirmar" at bounding box center [762, 387] width 58 height 22
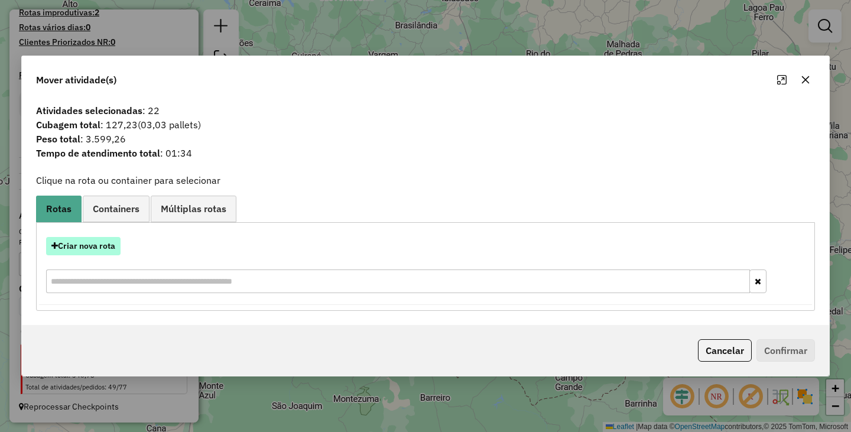
click at [106, 247] on button "Criar nova rota" at bounding box center [83, 246] width 74 height 18
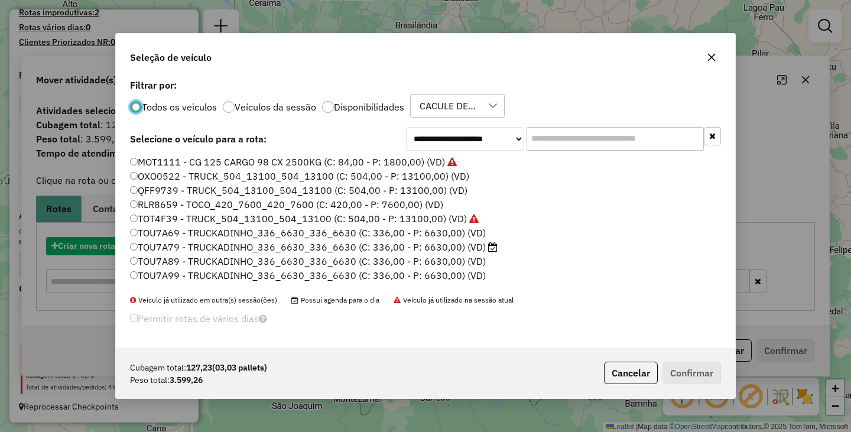
scroll to position [6, 4]
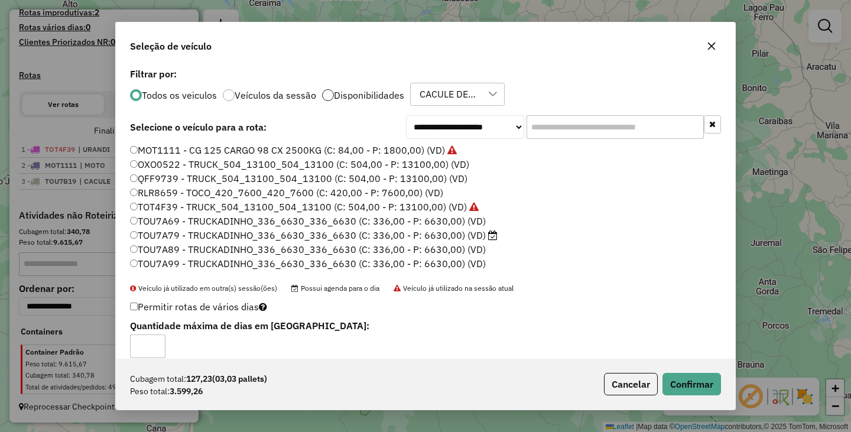
click at [326, 93] on div at bounding box center [328, 95] width 12 height 12
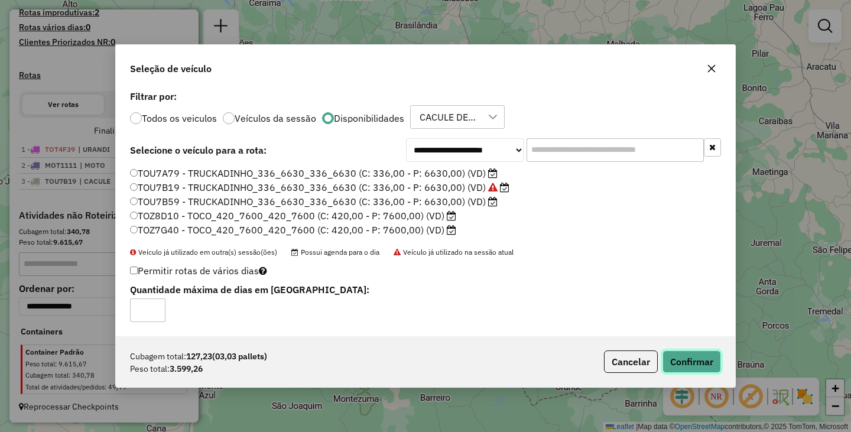
click at [687, 355] on button "Confirmar" at bounding box center [691, 361] width 58 height 22
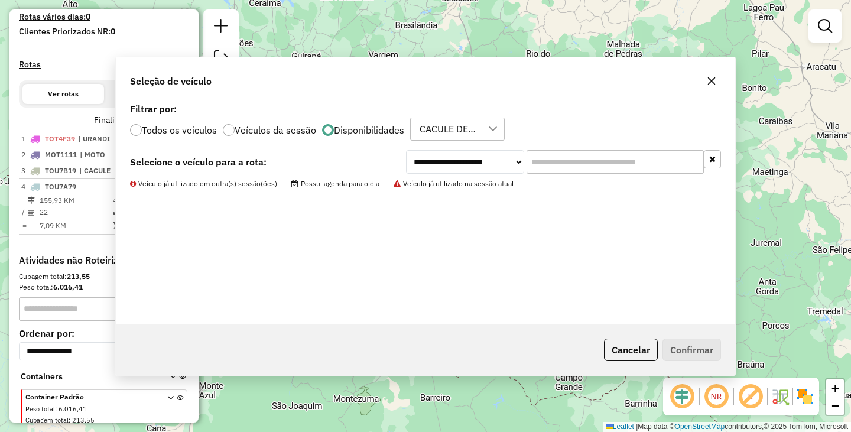
scroll to position [380, 0]
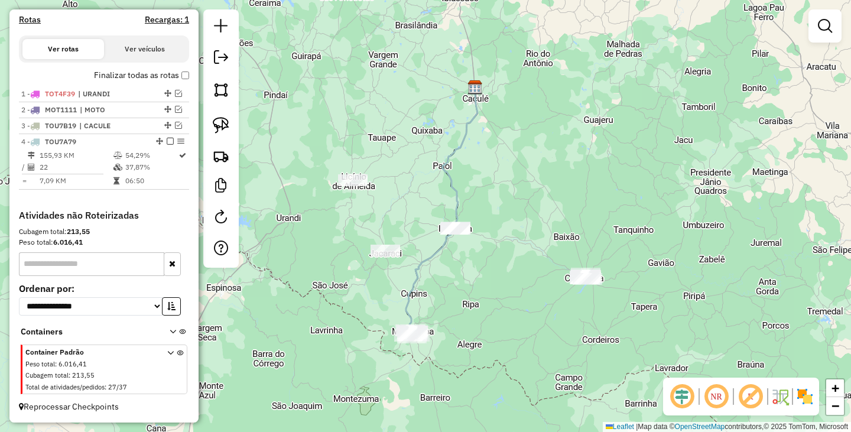
click at [473, 315] on div "Janela de atendimento Grade de atendimento Capacidade Transportadoras Veículos …" at bounding box center [425, 216] width 851 height 432
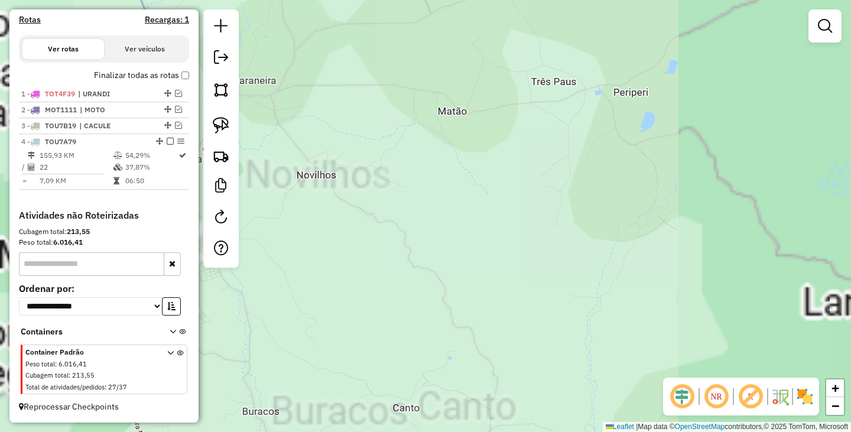
drag, startPoint x: 366, startPoint y: 322, endPoint x: 654, endPoint y: 204, distance: 311.2
click at [651, 204] on div "Janela de atendimento Grade de atendimento Capacidade Transportadoras Veículos …" at bounding box center [425, 216] width 851 height 432
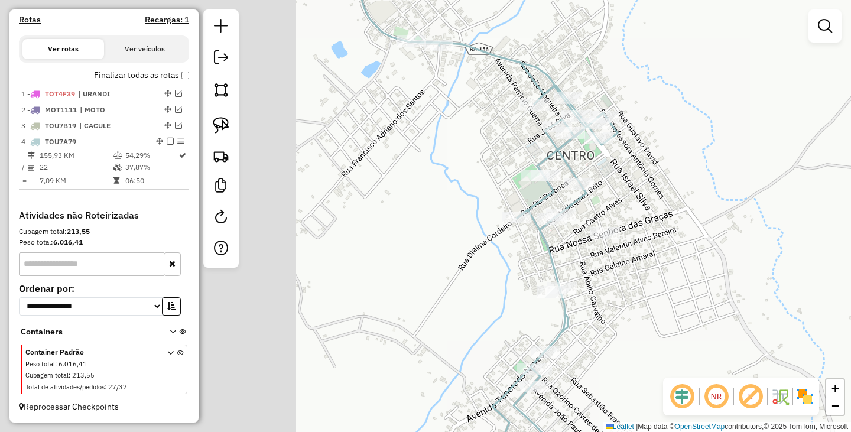
drag, startPoint x: 302, startPoint y: 236, endPoint x: 680, endPoint y: 198, distance: 379.8
click at [678, 194] on div "Janela de atendimento Grade de atendimento Capacidade Transportadoras Veículos …" at bounding box center [425, 216] width 851 height 432
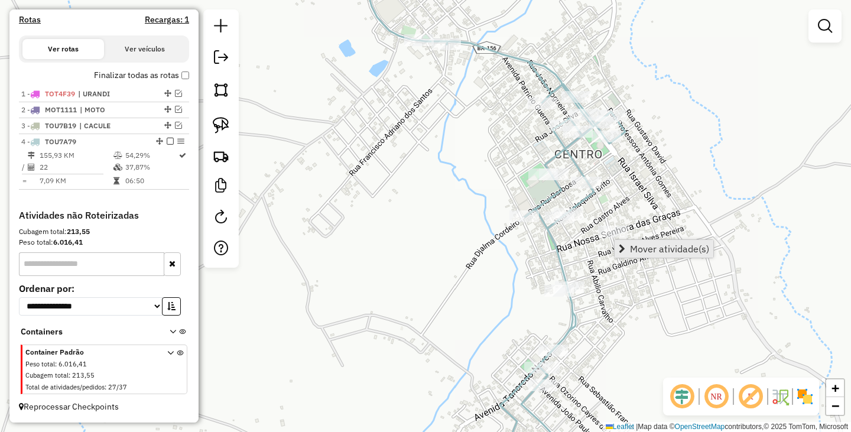
click at [646, 243] on link "Mover atividade(s)" at bounding box center [663, 249] width 99 height 18
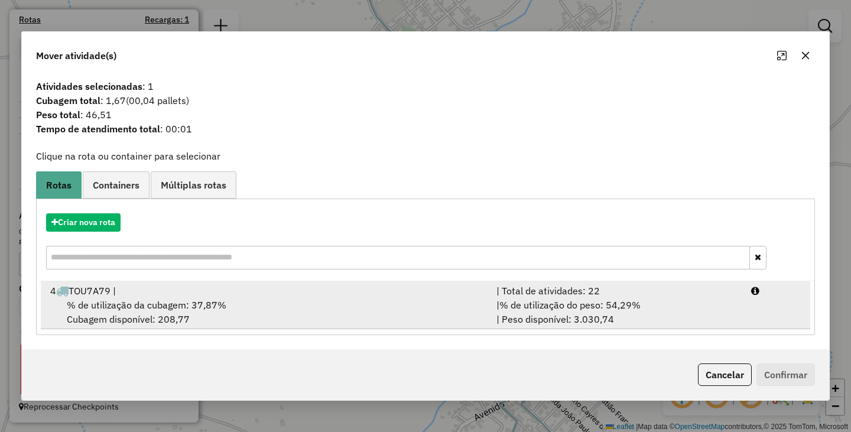
drag, startPoint x: 289, startPoint y: 296, endPoint x: 309, endPoint y: 296, distance: 20.1
click at [291, 296] on div "4 TOU7A79 |" at bounding box center [266, 291] width 446 height 14
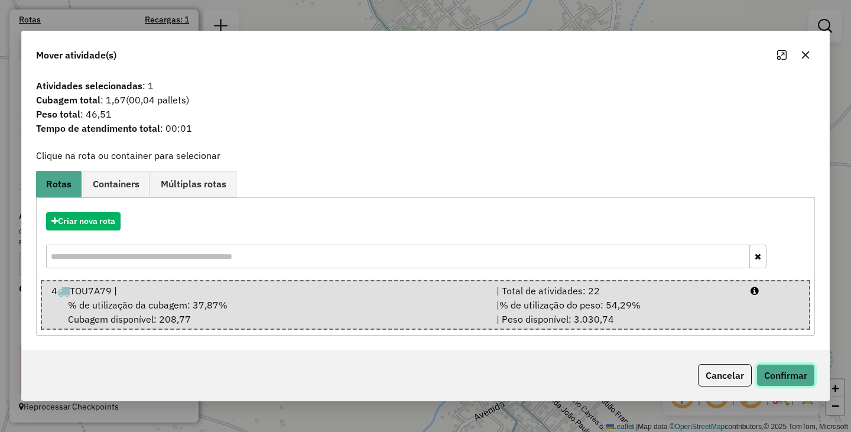
click at [790, 369] on button "Confirmar" at bounding box center [785, 375] width 58 height 22
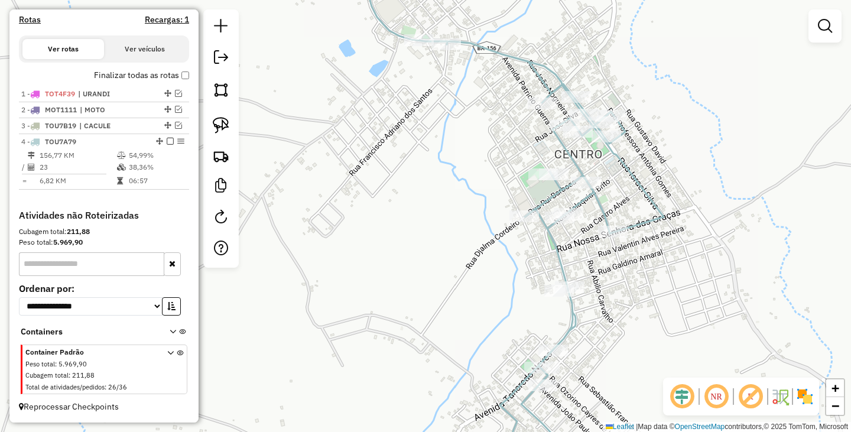
click at [612, 317] on div "Rota 4 - Placa TOU7A79 1185 - EVANEIDE MARIA DE JE Janela de atendimento Grade …" at bounding box center [425, 216] width 851 height 432
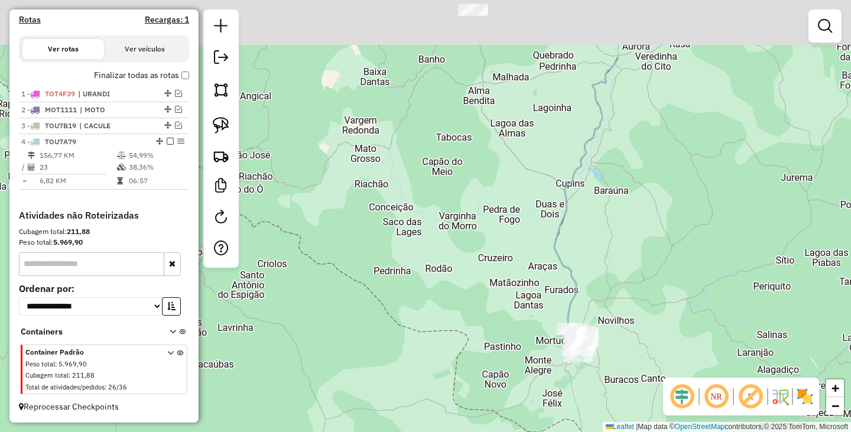
drag, startPoint x: 708, startPoint y: 201, endPoint x: 553, endPoint y: 299, distance: 184.0
click at [565, 331] on div "Janela de atendimento Grade de atendimento Capacidade Transportadoras Veículos …" at bounding box center [425, 216] width 851 height 432
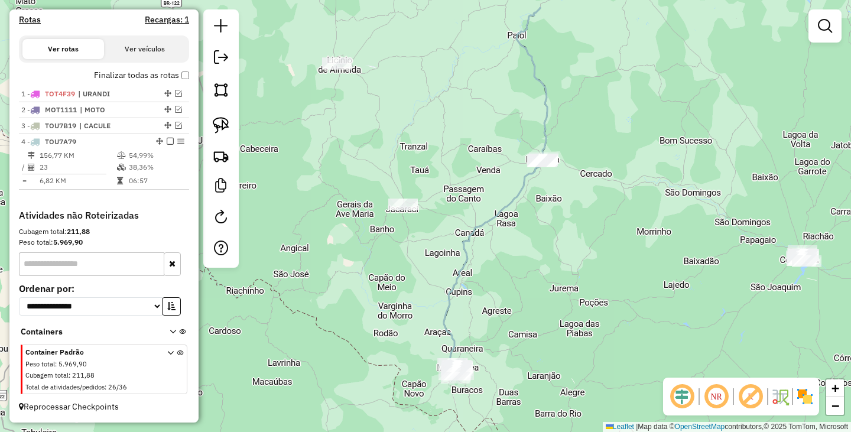
drag, startPoint x: 638, startPoint y: 216, endPoint x: 562, endPoint y: 266, distance: 91.7
click at [562, 266] on div "Janela de atendimento Grade de atendimento Capacidade Transportadoras Veículos …" at bounding box center [425, 216] width 851 height 432
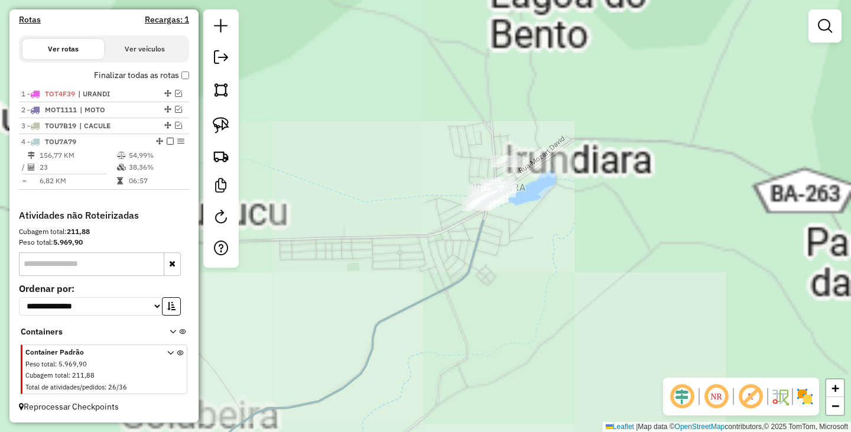
drag, startPoint x: 552, startPoint y: 221, endPoint x: 550, endPoint y: 330, distance: 108.7
click at [550, 330] on div "Janela de atendimento Grade de atendimento Capacidade Transportadoras Veículos …" at bounding box center [425, 216] width 851 height 432
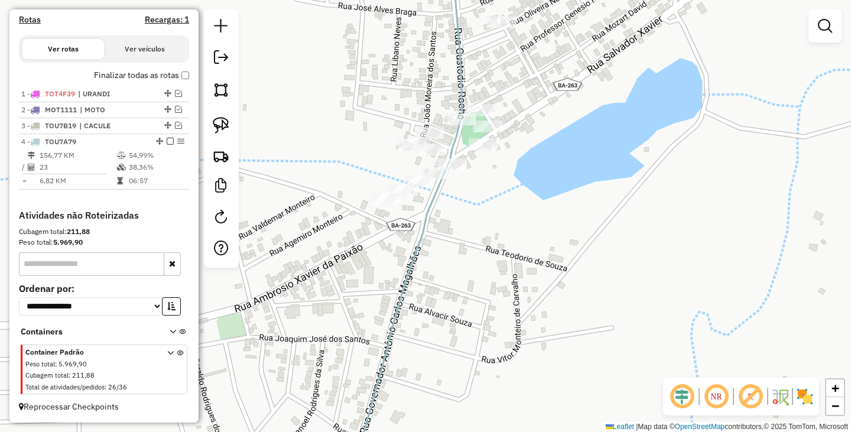
drag, startPoint x: 512, startPoint y: 164, endPoint x: 523, endPoint y: 243, distance: 79.9
click at [523, 243] on div "Janela de atendimento Grade de atendimento Capacidade Transportadoras Veículos …" at bounding box center [425, 216] width 851 height 432
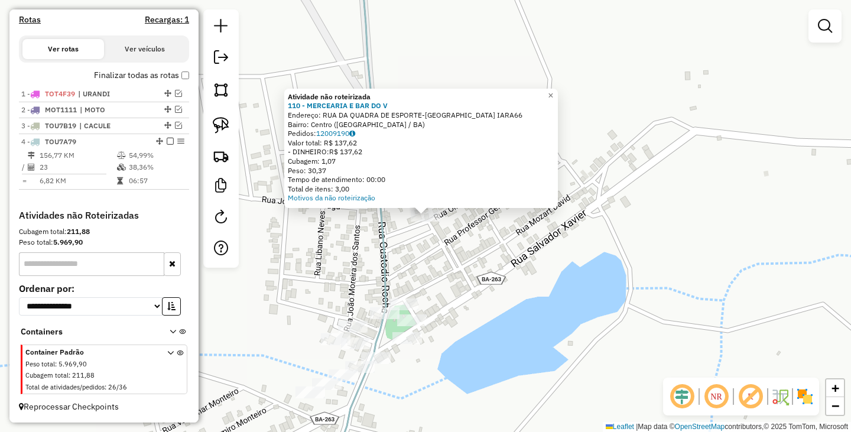
click at [473, 298] on div "Atividade não roteirizada 110 - MERCEARIA E BAR DO V Endereço: RUA DA QUADRA DE…" at bounding box center [425, 216] width 851 height 432
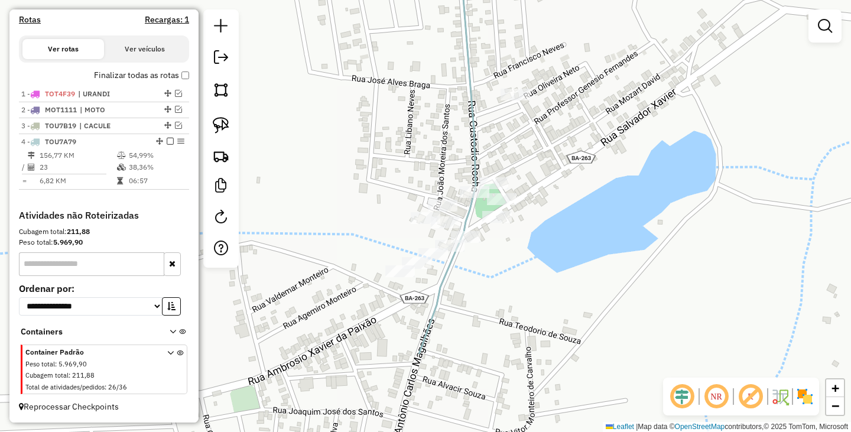
drag, startPoint x: 480, startPoint y: 337, endPoint x: 566, endPoint y: 220, distance: 145.3
click at [566, 220] on div "Janela de atendimento Grade de atendimento Capacidade Transportadoras Veículos …" at bounding box center [425, 216] width 851 height 432
click at [213, 125] on img at bounding box center [221, 125] width 17 height 17
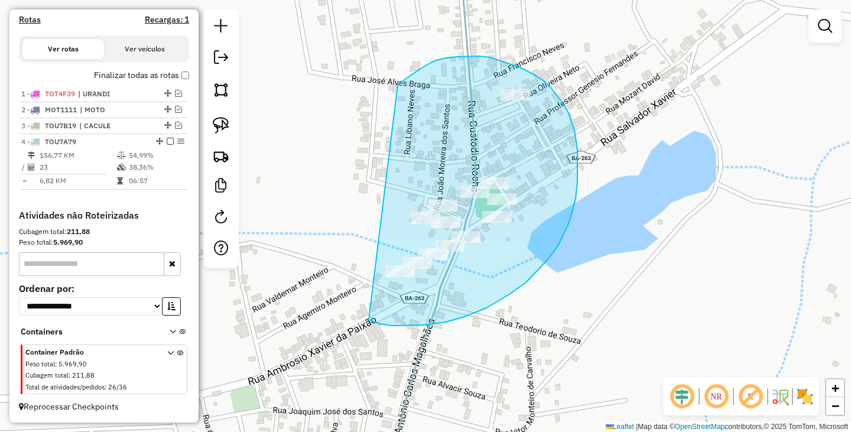
drag, startPoint x: 419, startPoint y: 69, endPoint x: 366, endPoint y: 318, distance: 255.0
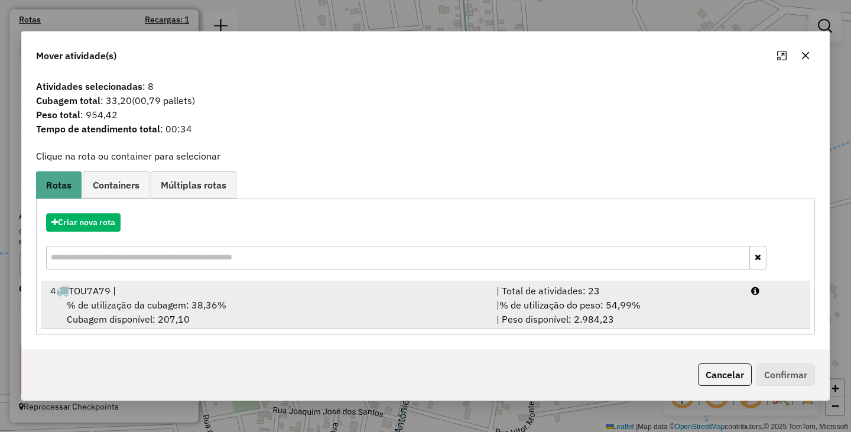
click at [324, 322] on div "% de utilização da cubagem: 38,36% Cubagem disponível: 207,10" at bounding box center [266, 312] width 446 height 28
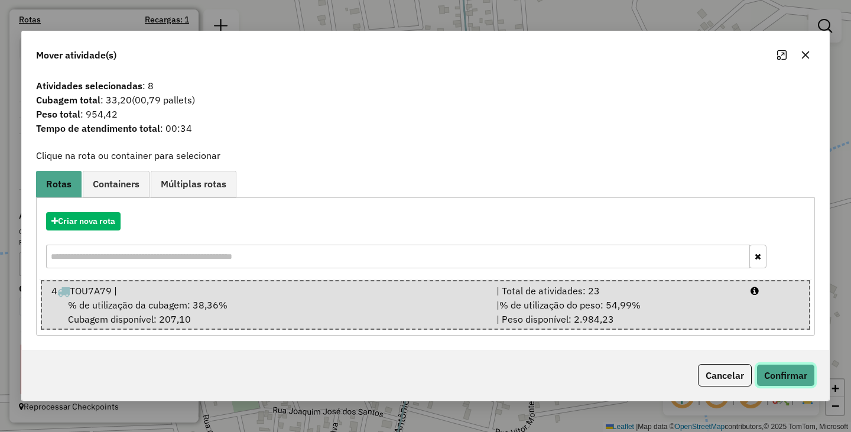
click at [790, 372] on button "Confirmar" at bounding box center [785, 375] width 58 height 22
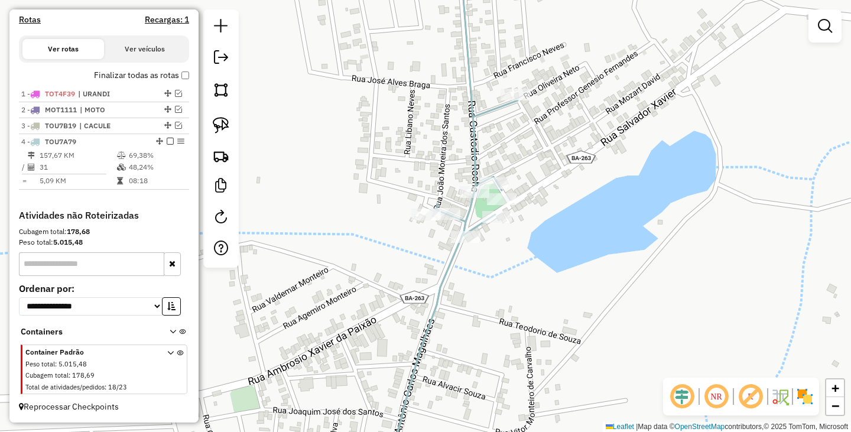
click at [576, 155] on div "Janela de atendimento Grade de atendimento Capacidade Transportadoras Veículos …" at bounding box center [425, 216] width 851 height 432
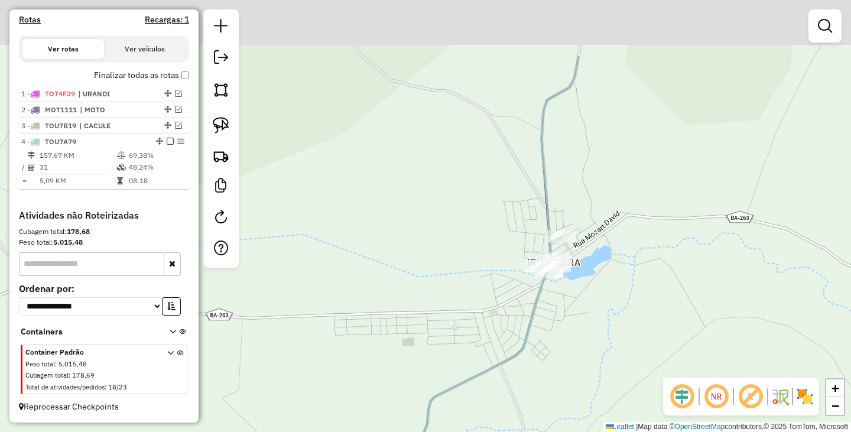
drag, startPoint x: 617, startPoint y: 303, endPoint x: 594, endPoint y: 366, distance: 67.3
click at [595, 368] on div "Janela de atendimento Grade de atendimento Capacidade Transportadoras Veículos …" at bounding box center [425, 216] width 851 height 432
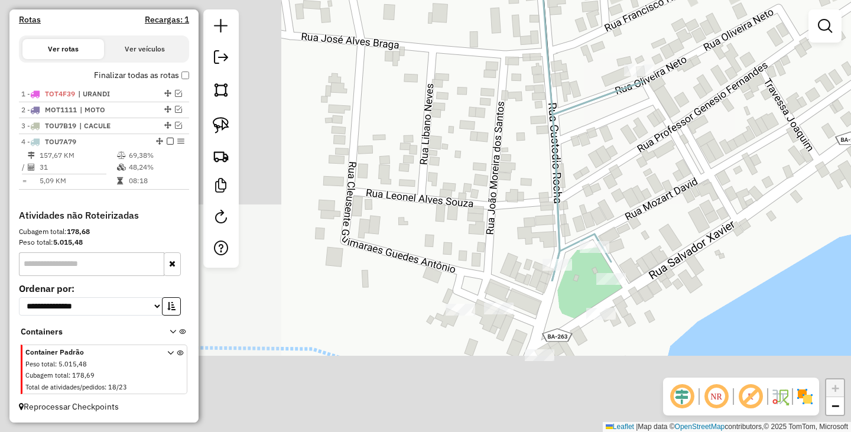
drag, startPoint x: 405, startPoint y: 291, endPoint x: 727, endPoint y: 86, distance: 381.6
click at [728, 86] on div "Janela de atendimento Grade de atendimento Capacidade Transportadoras Veículos …" at bounding box center [425, 216] width 851 height 432
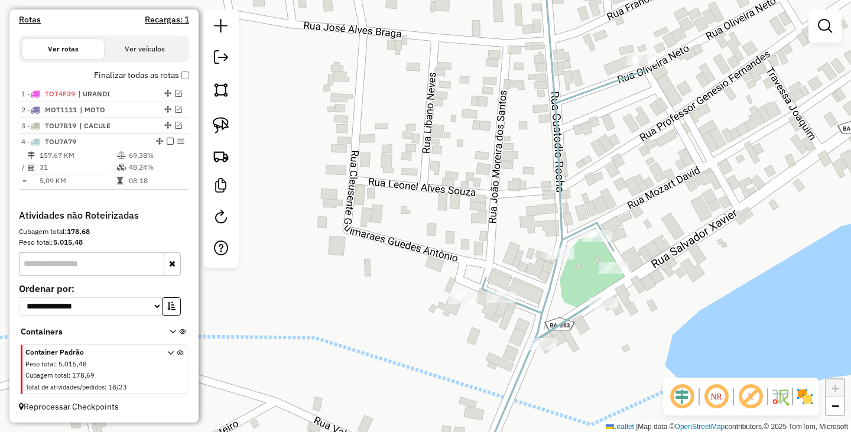
drag, startPoint x: 679, startPoint y: 122, endPoint x: 635, endPoint y: 102, distance: 48.9
click at [637, 104] on div "Janela de atendimento Grade de atendimento Capacidade Transportadoras Veículos …" at bounding box center [425, 216] width 851 height 432
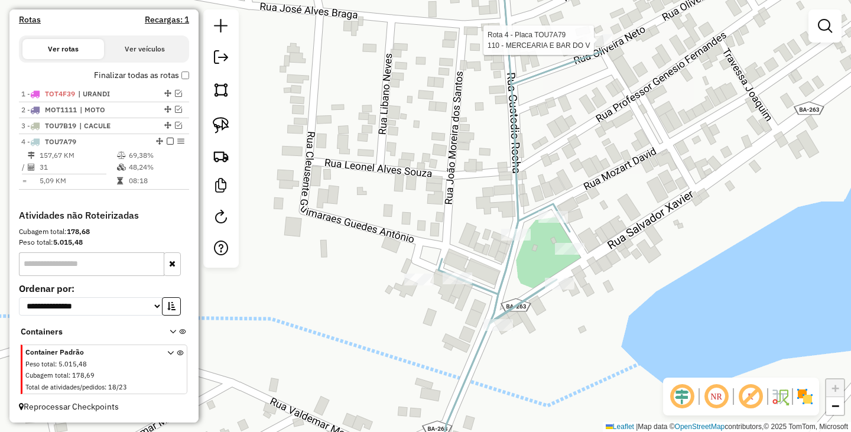
select select "**********"
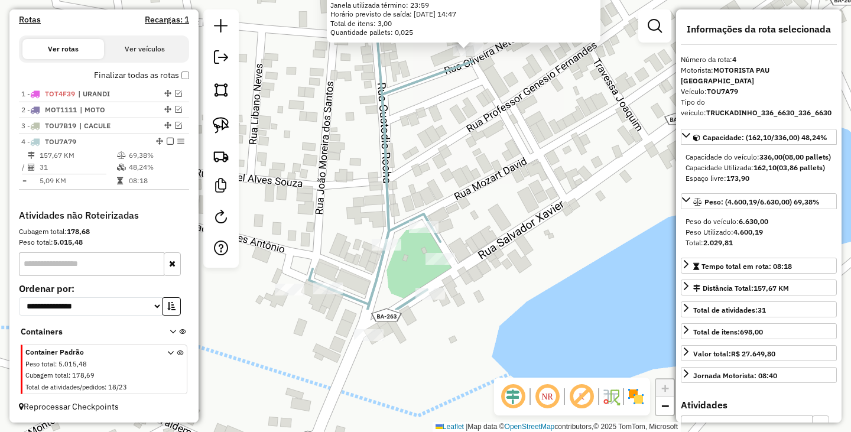
drag, startPoint x: 520, startPoint y: 315, endPoint x: 555, endPoint y: 120, distance: 197.9
click at [555, 125] on div "110 - MERCEARIA E BAR DO V Endereço: RUA DA QUADRA DE ESPORTE-IRUND IARA66 Bair…" at bounding box center [425, 216] width 851 height 432
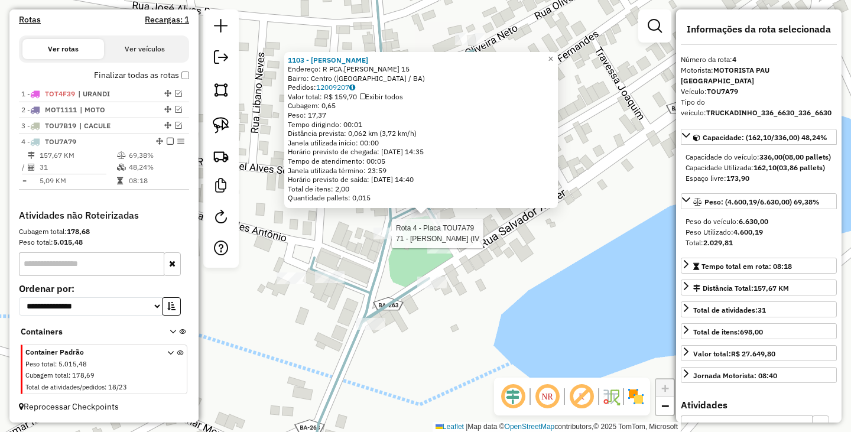
click at [382, 239] on div at bounding box center [388, 233] width 30 height 12
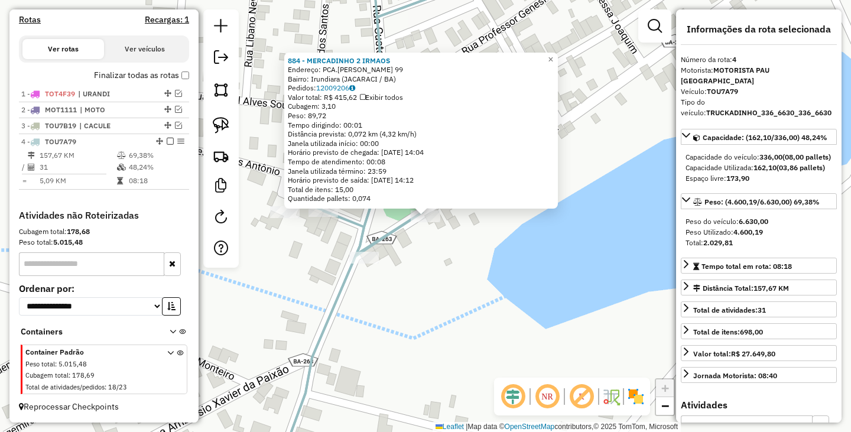
click at [486, 244] on div "884 - MERCADINHO 2 IRMAOS Endereço: PCA.FRANCISCO DAVID-IRUNDIARA 99 Bairro: Ir…" at bounding box center [425, 216] width 851 height 432
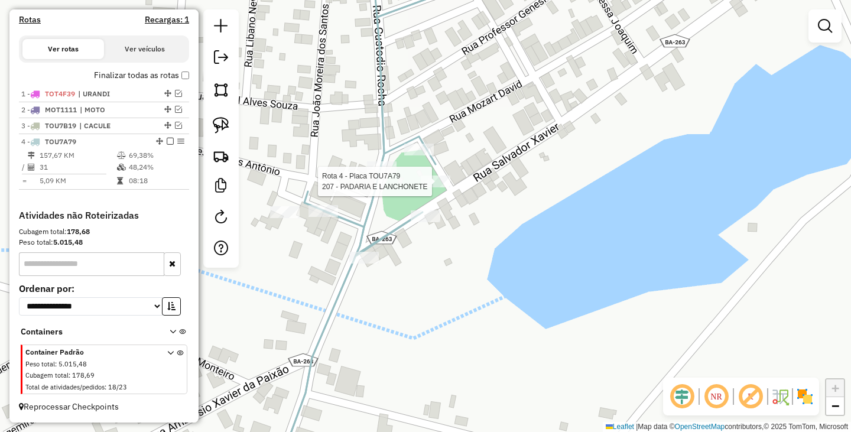
select select "**********"
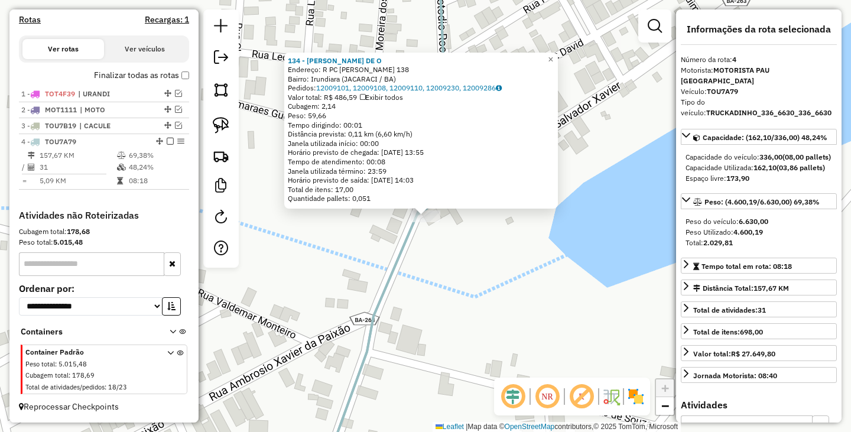
click at [342, 289] on div "134 - SELMO RODRIGUES DE O Endereço: R PC FRANCISCO DAVID-IRUNDIARA 138 Bairro:…" at bounding box center [425, 216] width 851 height 432
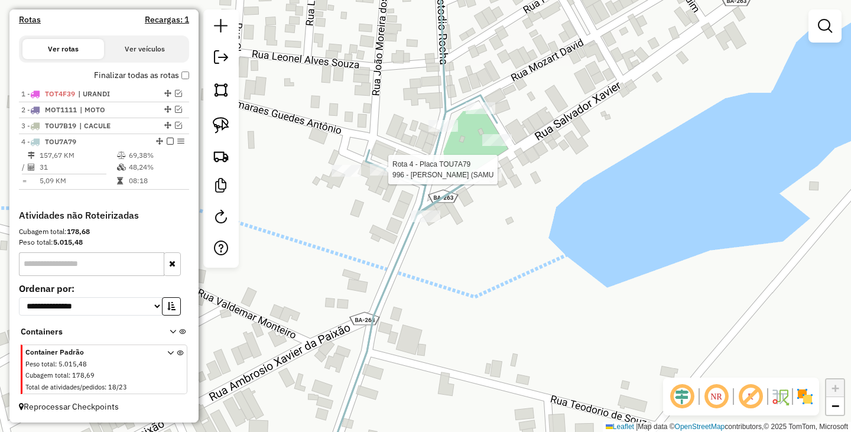
select select "**********"
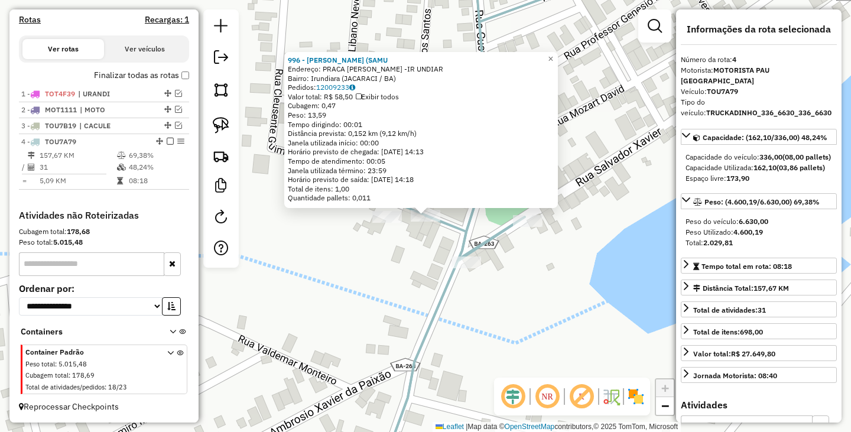
drag, startPoint x: 349, startPoint y: 256, endPoint x: 354, endPoint y: 241, distance: 16.3
click at [349, 256] on div "996 - PADARIA SAMUKA (SAMU Endereço: PRACA ANTONIO SOARES MALTA -IR UNDIAR Bair…" at bounding box center [425, 216] width 851 height 432
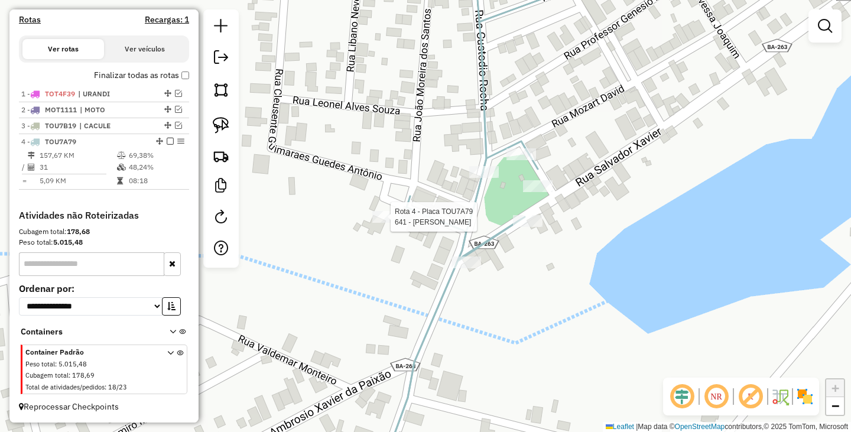
select select "**********"
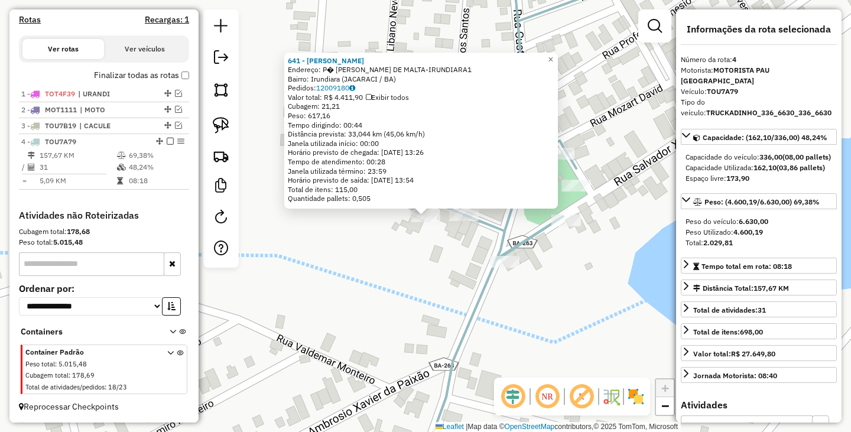
click at [379, 262] on div "641 - FRANCISCO NEVES DE O Endereço: P� ANTONIO SOARES DE MALTA-IRUNDIARA1 Bair…" at bounding box center [425, 216] width 851 height 432
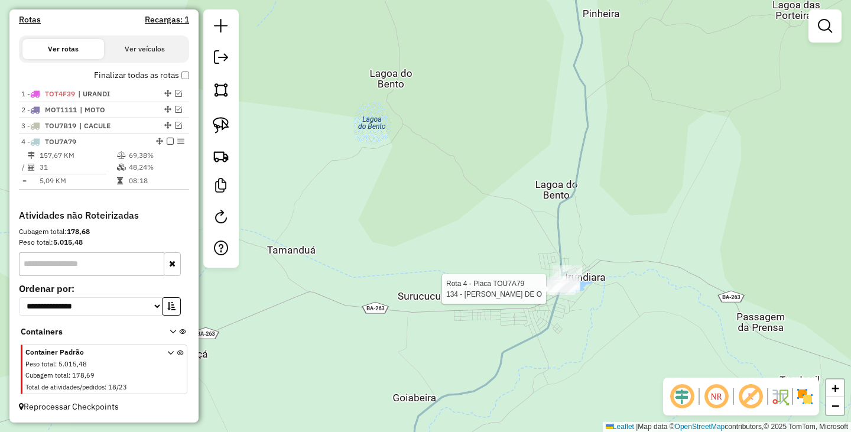
select select "**********"
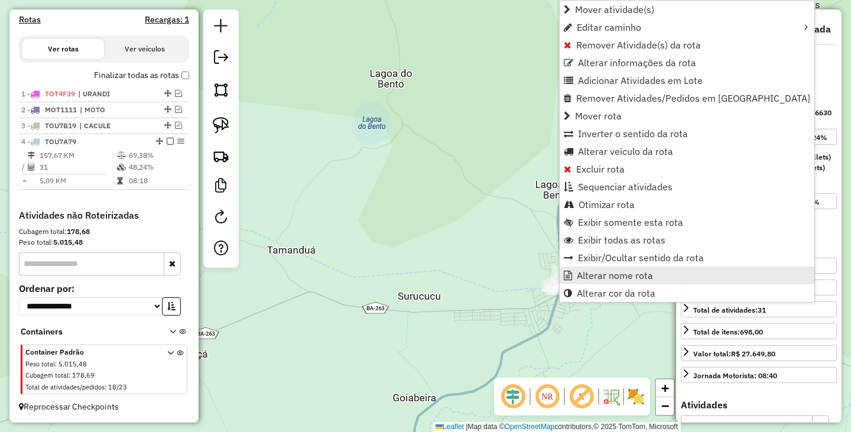
click at [606, 273] on span "Alterar nome rota" at bounding box center [614, 275] width 76 height 9
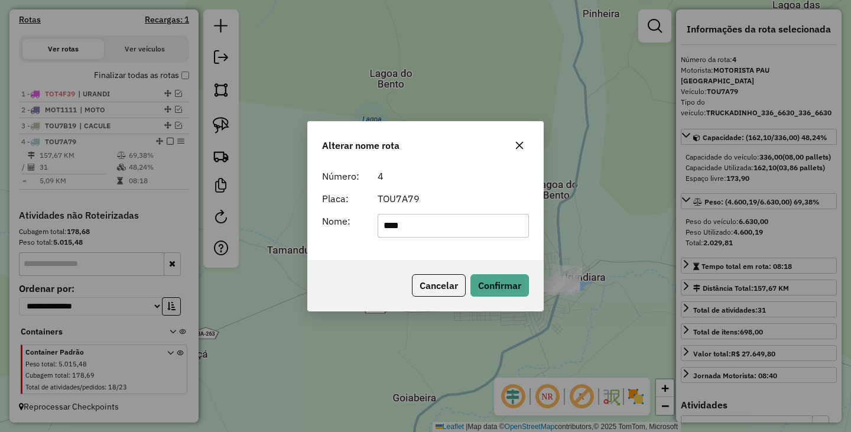
type input "*********"
click at [504, 283] on button "Confirmar" at bounding box center [499, 285] width 58 height 22
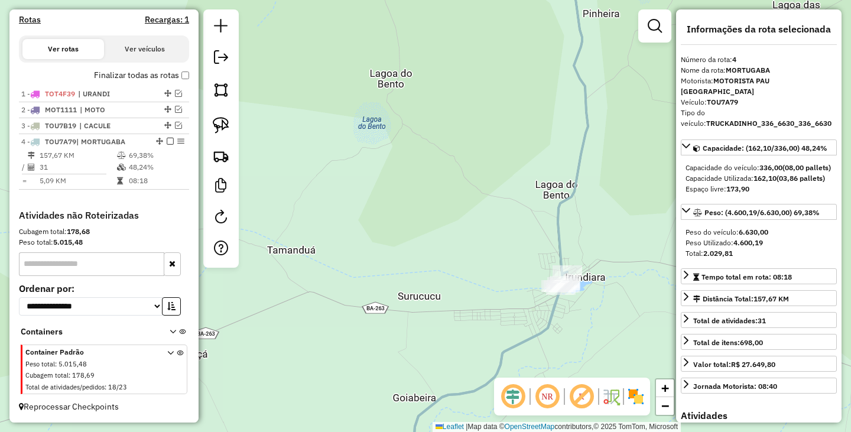
click at [398, 155] on div "Janela de atendimento Grade de atendimento Capacidade Transportadoras Veículos …" at bounding box center [425, 216] width 851 height 432
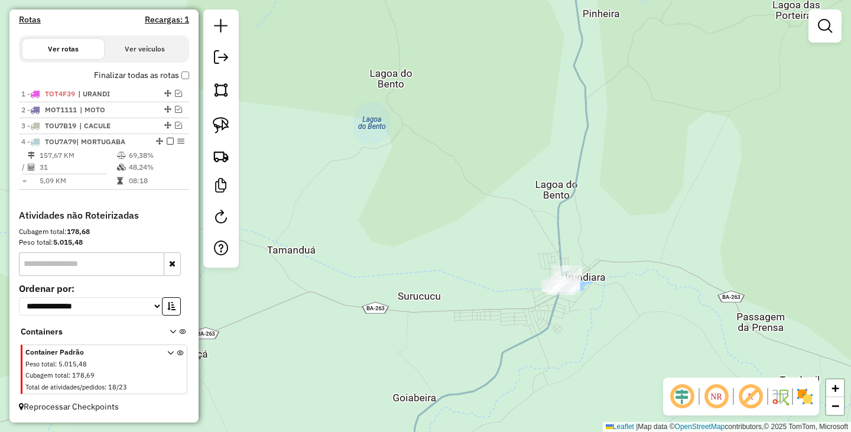
click at [176, 73] on label "Finalizar todas as rotas" at bounding box center [141, 75] width 95 height 12
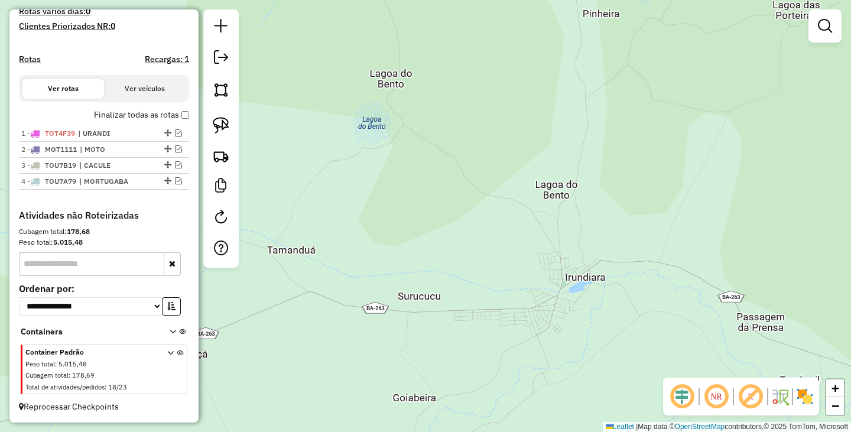
click at [495, 198] on div "Janela de atendimento Grade de atendimento Capacidade Transportadoras Veículos …" at bounding box center [425, 216] width 851 height 432
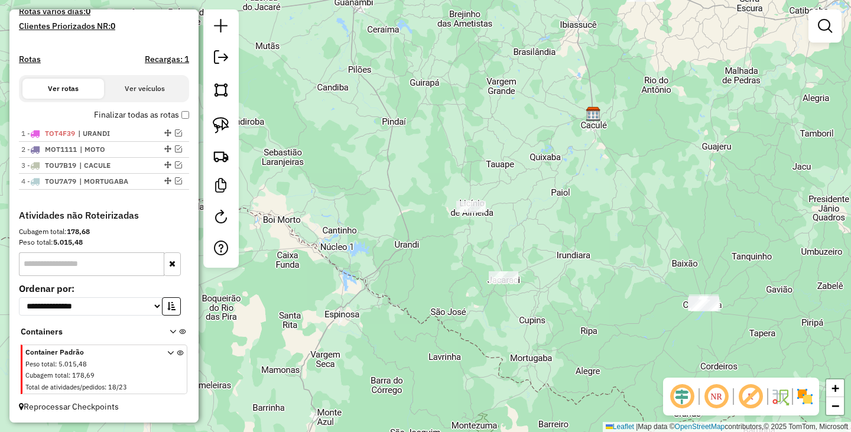
drag, startPoint x: 558, startPoint y: 309, endPoint x: 537, endPoint y: 316, distance: 21.3
click at [537, 316] on div "Janela de atendimento Grade de atendimento Capacidade Transportadoras Veículos …" at bounding box center [425, 216] width 851 height 432
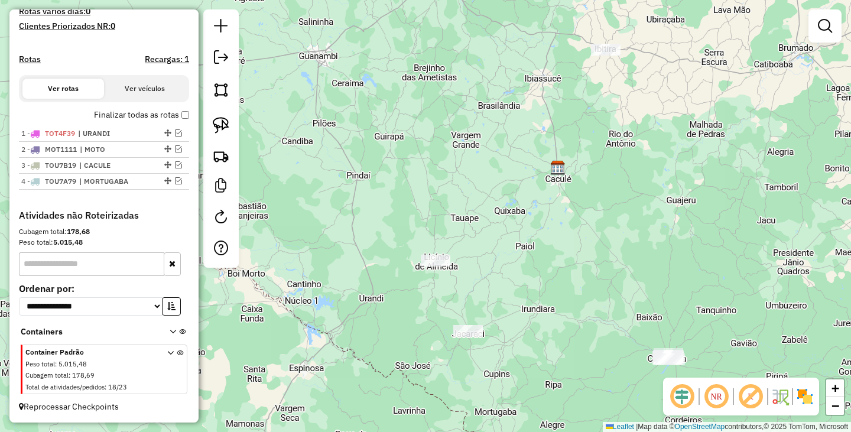
drag, startPoint x: 537, startPoint y: 215, endPoint x: 501, endPoint y: 269, distance: 64.4
click at [501, 269] on div "Janela de atendimento Grade de atendimento Capacidade Transportadoras Veículos …" at bounding box center [425, 216] width 851 height 432
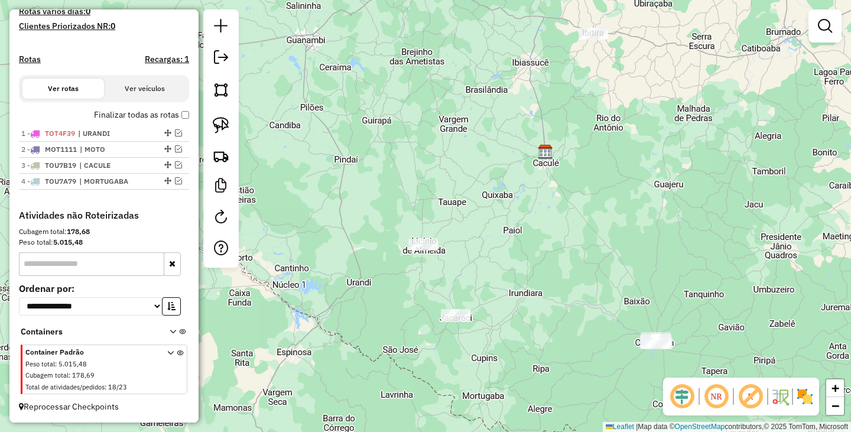
drag, startPoint x: 547, startPoint y: 167, endPoint x: 528, endPoint y: 141, distance: 32.6
click at [528, 141] on div "Janela de atendimento Grade de atendimento Capacidade Transportadoras Veículos …" at bounding box center [425, 216] width 851 height 432
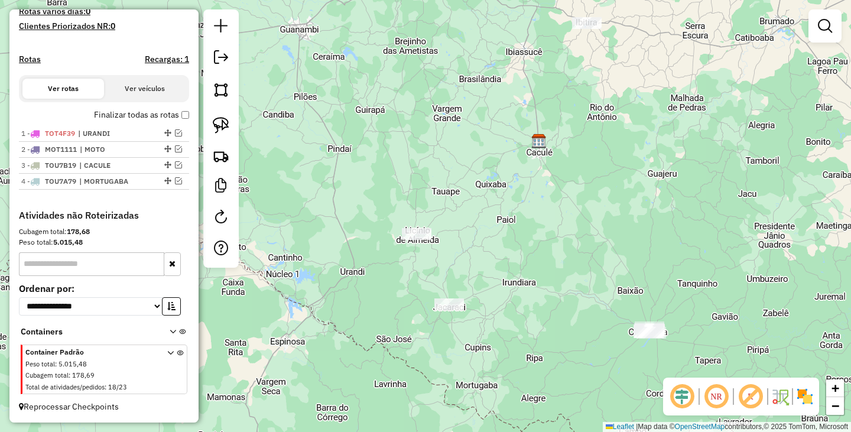
drag, startPoint x: 504, startPoint y: 157, endPoint x: 502, endPoint y: 184, distance: 27.8
click at [502, 184] on div "Janela de atendimento Grade de atendimento Capacidade Transportadoras Veículos …" at bounding box center [425, 216] width 851 height 432
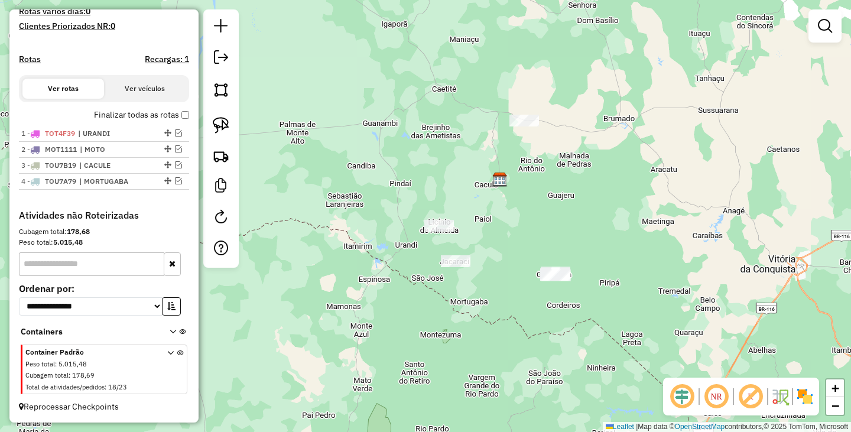
drag, startPoint x: 498, startPoint y: 189, endPoint x: 481, endPoint y: 193, distance: 17.6
click at [481, 193] on div "Janela de atendimento Grade de atendimento Capacidade Transportadoras Veículos …" at bounding box center [425, 216] width 851 height 432
click at [212, 120] on link at bounding box center [221, 125] width 26 height 26
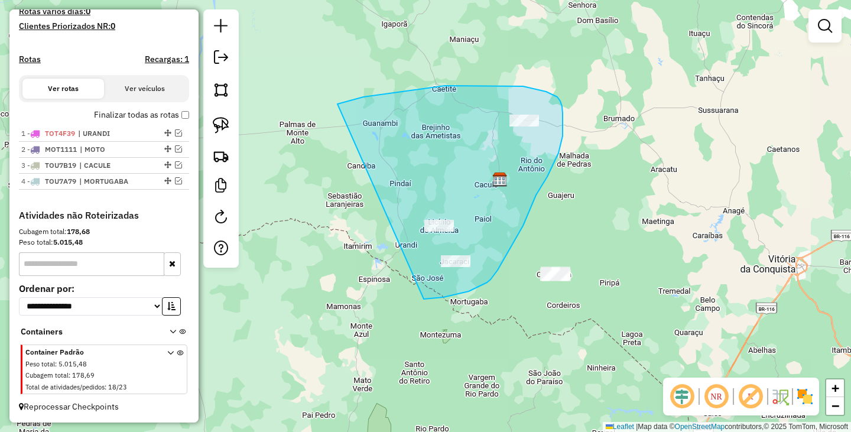
drag, startPoint x: 341, startPoint y: 103, endPoint x: 419, endPoint y: 295, distance: 208.0
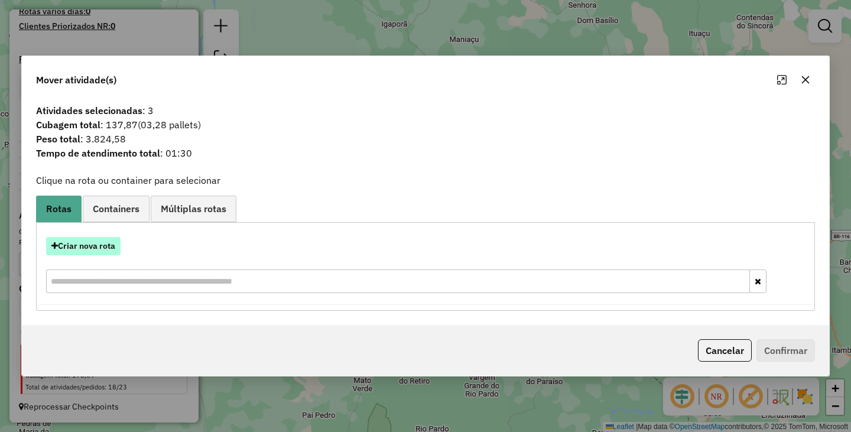
click at [96, 249] on button "Criar nova rota" at bounding box center [83, 246] width 74 height 18
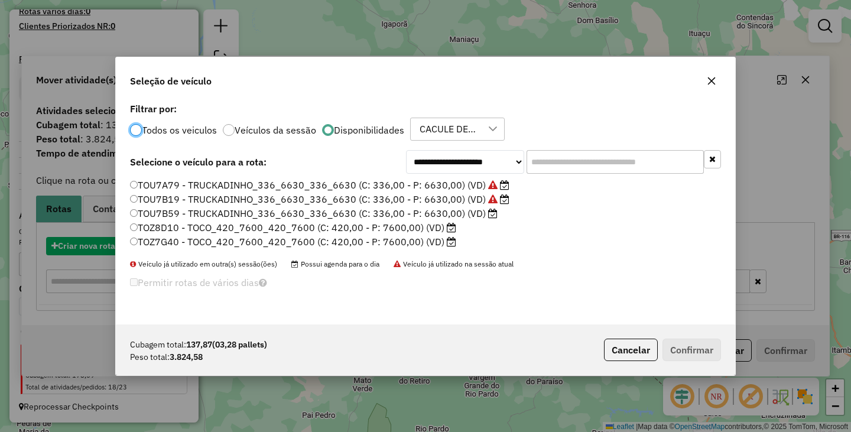
scroll to position [6, 4]
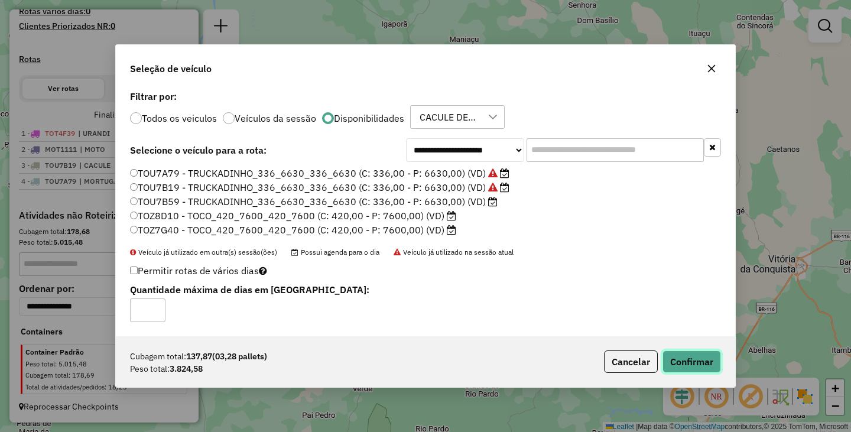
click at [689, 357] on button "Confirmar" at bounding box center [691, 361] width 58 height 22
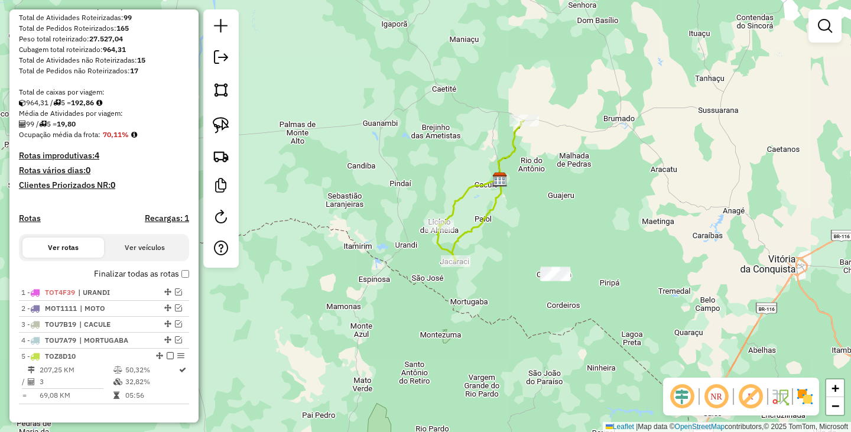
scroll to position [0, 0]
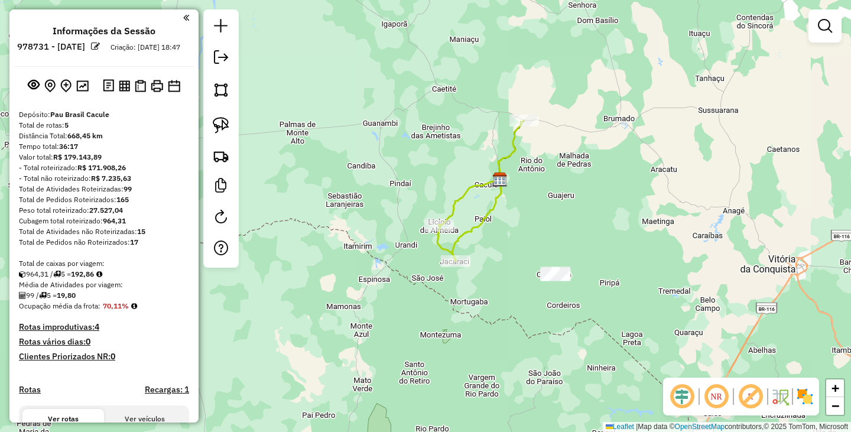
click at [145, 95] on button at bounding box center [140, 85] width 16 height 17
click at [159, 92] on img at bounding box center [157, 86] width 12 height 12
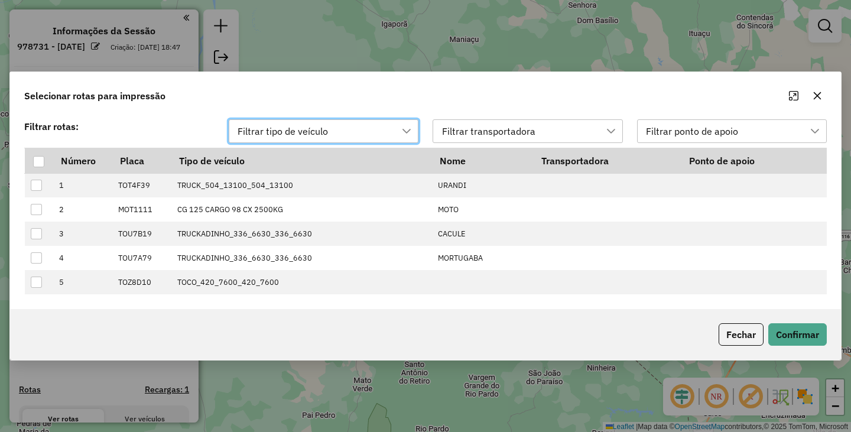
scroll to position [8, 54]
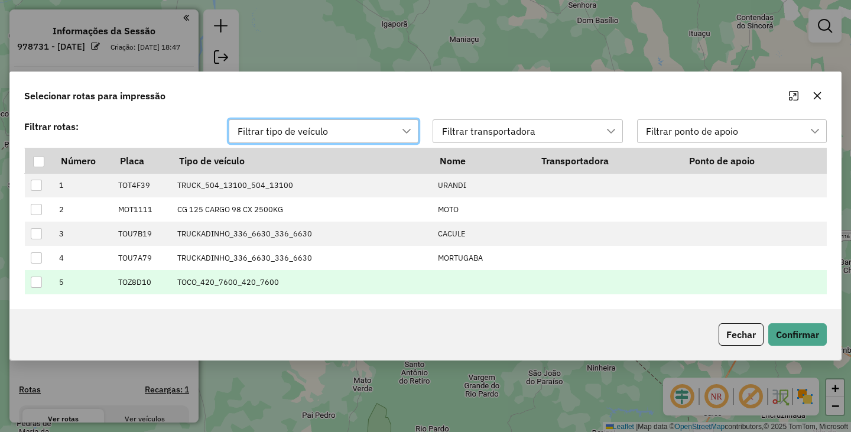
click at [33, 282] on div at bounding box center [36, 281] width 11 height 11
click at [796, 337] on button "Confirmar" at bounding box center [797, 334] width 58 height 22
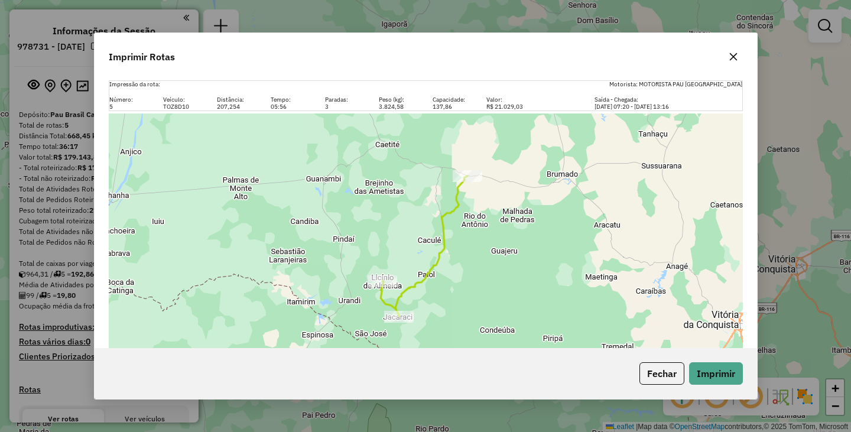
scroll to position [83, 0]
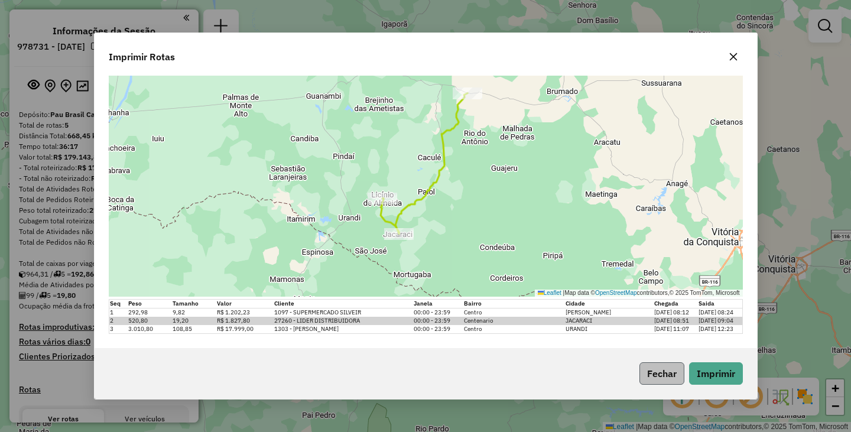
click at [661, 373] on button "Fechar" at bounding box center [661, 373] width 45 height 22
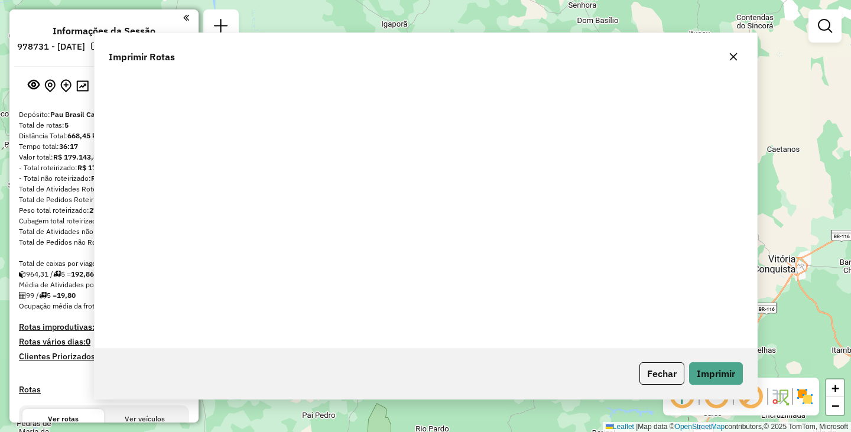
scroll to position [0, 0]
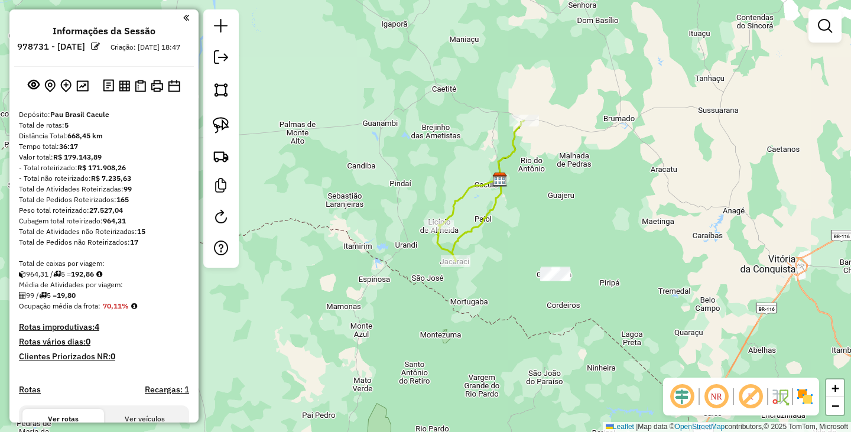
click at [498, 317] on div "Janela de atendimento Grade de atendimento Capacidade Transportadoras Veículos …" at bounding box center [425, 216] width 851 height 432
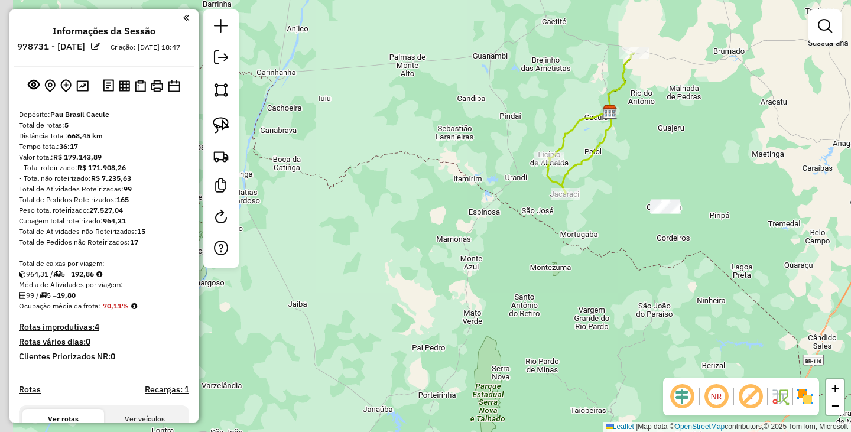
drag, startPoint x: 359, startPoint y: 323, endPoint x: 497, endPoint y: 243, distance: 159.6
click at [496, 244] on div "Janela de atendimento Grade de atendimento Capacidade Transportadoras Veículos …" at bounding box center [425, 216] width 851 height 432
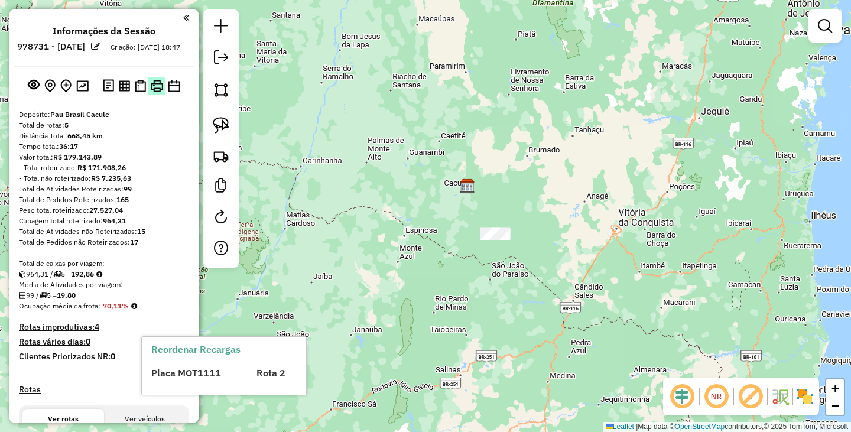
click at [154, 92] on img at bounding box center [157, 86] width 12 height 12
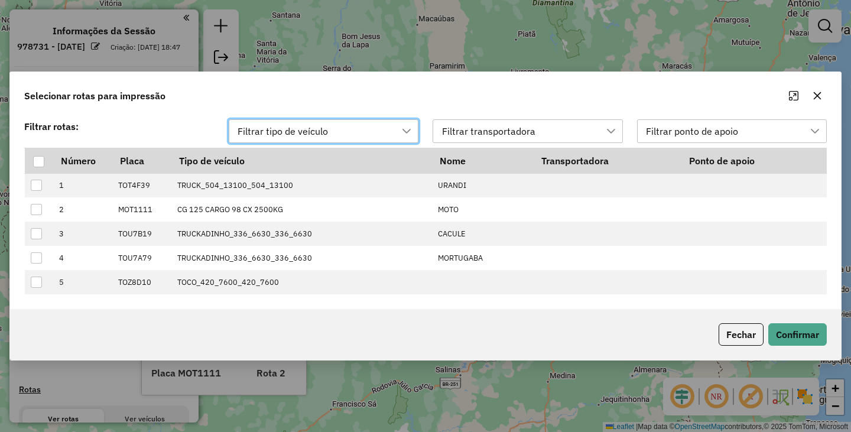
scroll to position [8, 54]
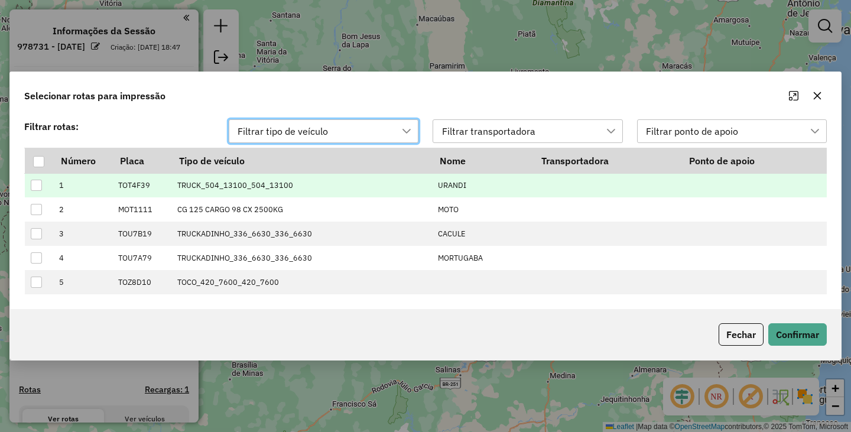
click at [40, 183] on div at bounding box center [36, 185] width 11 height 11
click at [792, 335] on button "Confirmar" at bounding box center [797, 334] width 58 height 22
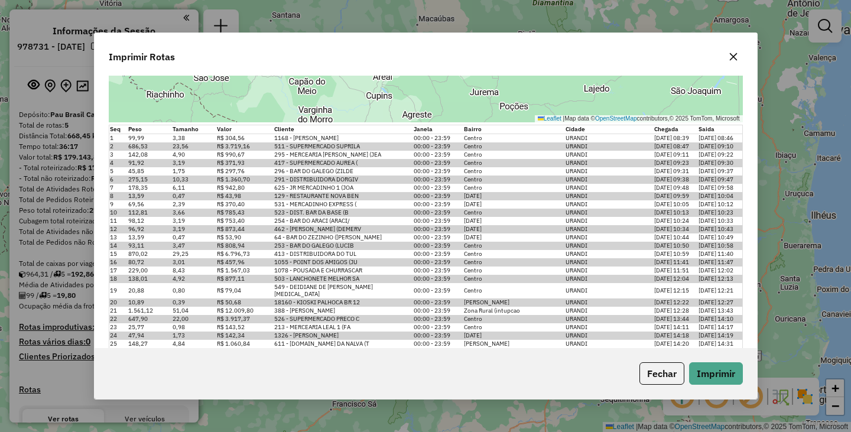
scroll to position [347, 0]
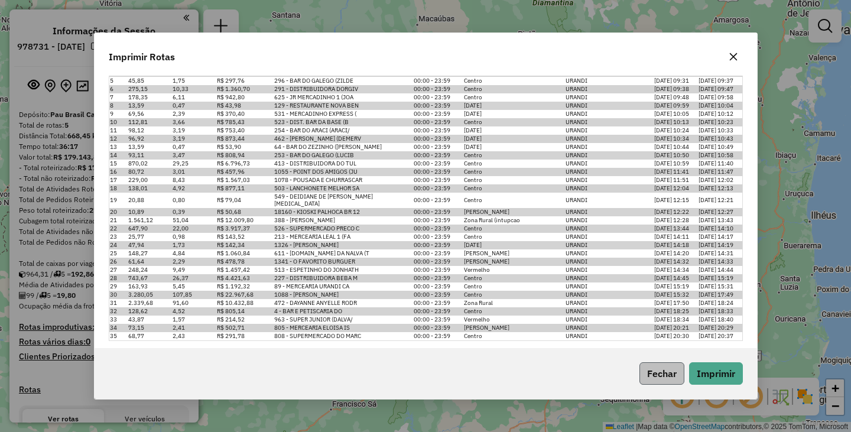
click at [645, 371] on button "Fechar" at bounding box center [661, 373] width 45 height 22
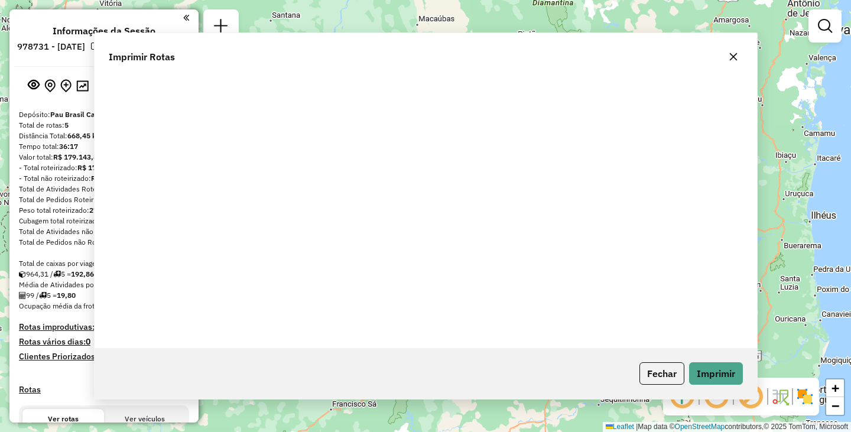
scroll to position [0, 0]
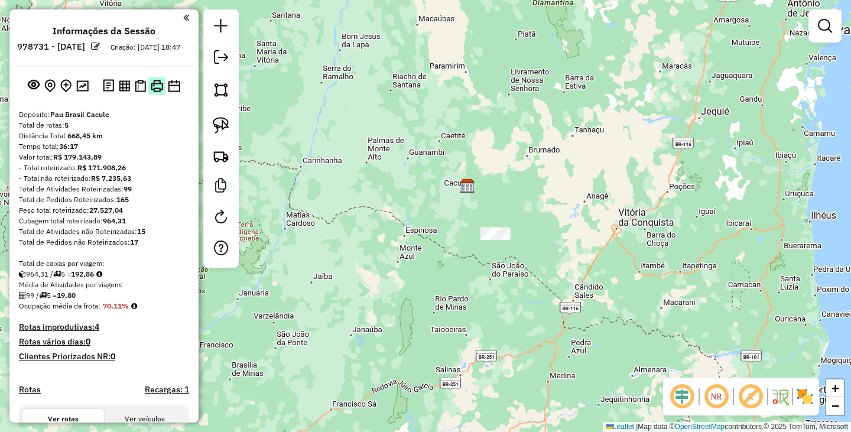
click at [155, 95] on button at bounding box center [156, 85] width 17 height 17
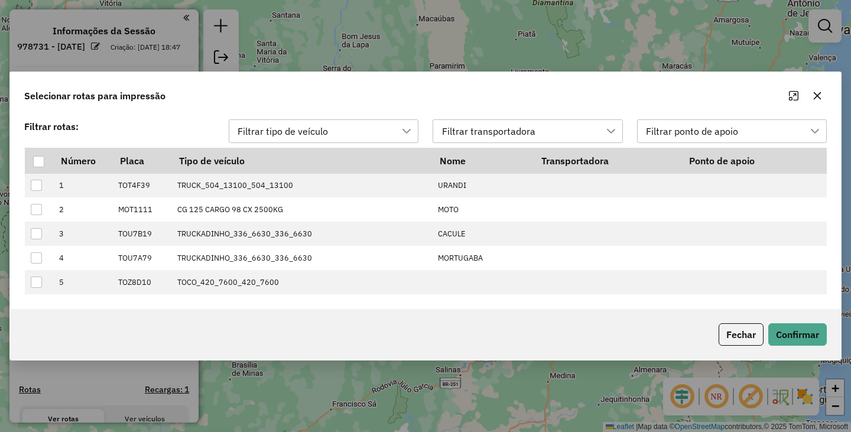
scroll to position [8, 54]
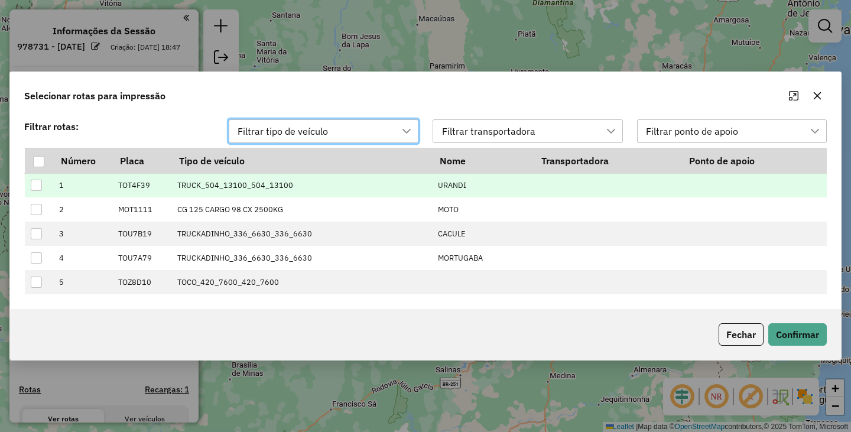
click at [40, 183] on div at bounding box center [36, 185] width 11 height 11
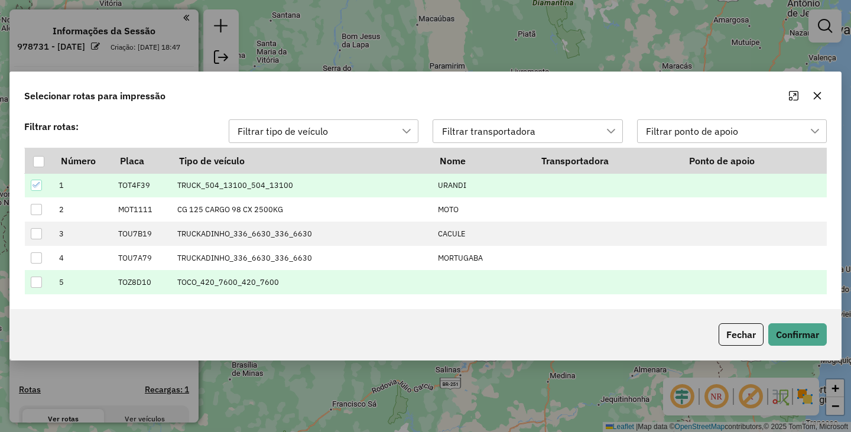
click at [35, 285] on div at bounding box center [36, 281] width 11 height 11
click at [799, 331] on button "Confirmar" at bounding box center [797, 334] width 58 height 22
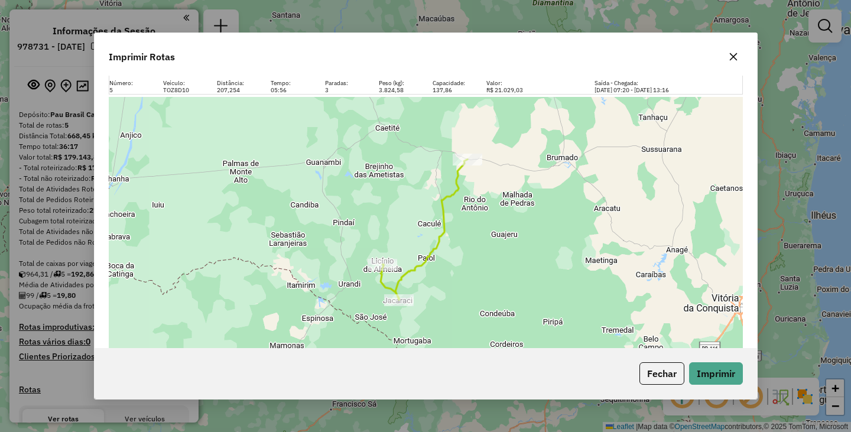
scroll to position [447, 0]
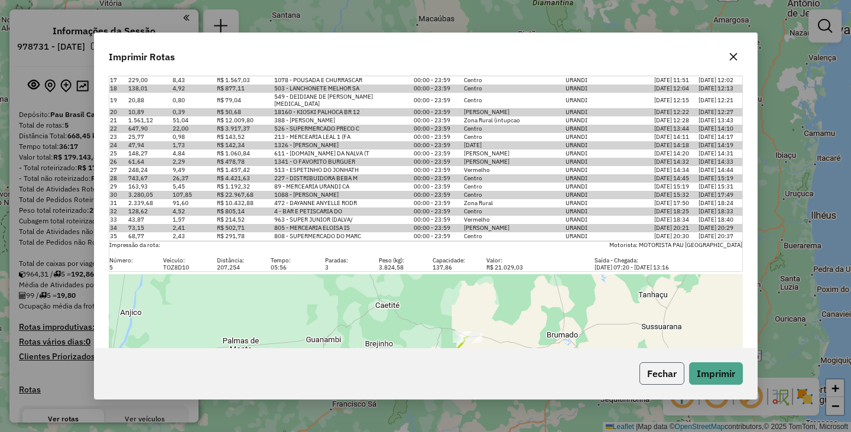
click at [652, 372] on button "Fechar" at bounding box center [661, 373] width 45 height 22
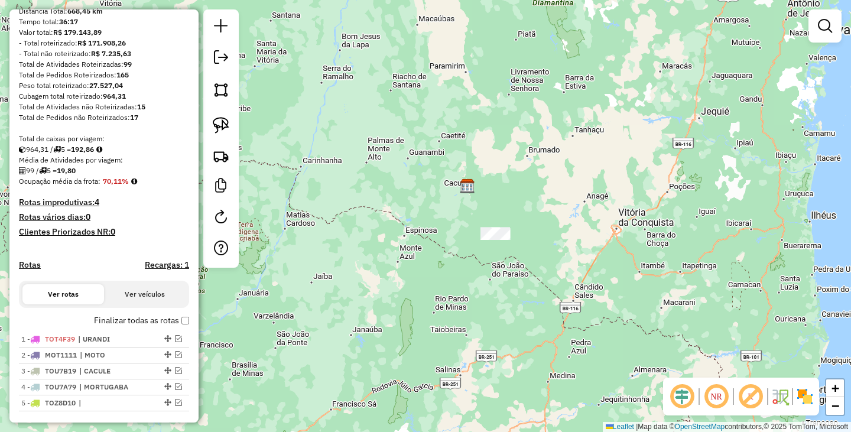
scroll to position [177, 0]
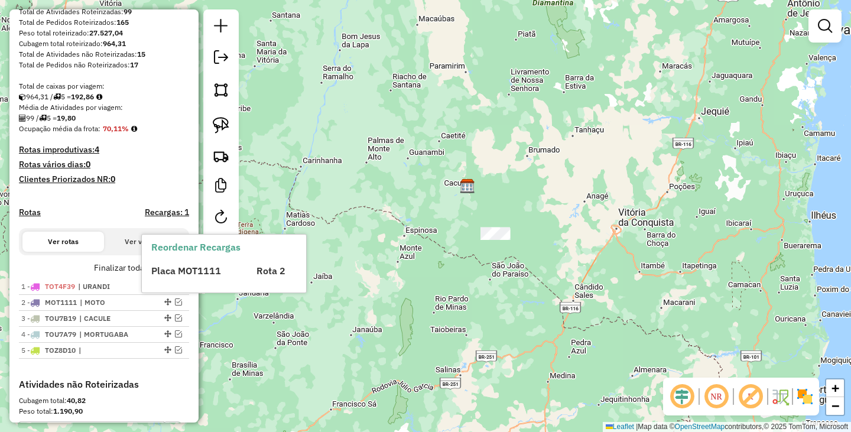
click at [181, 278] on div "Reordenar Recargas Placa MOT1111 Rota 2" at bounding box center [224, 263] width 164 height 58
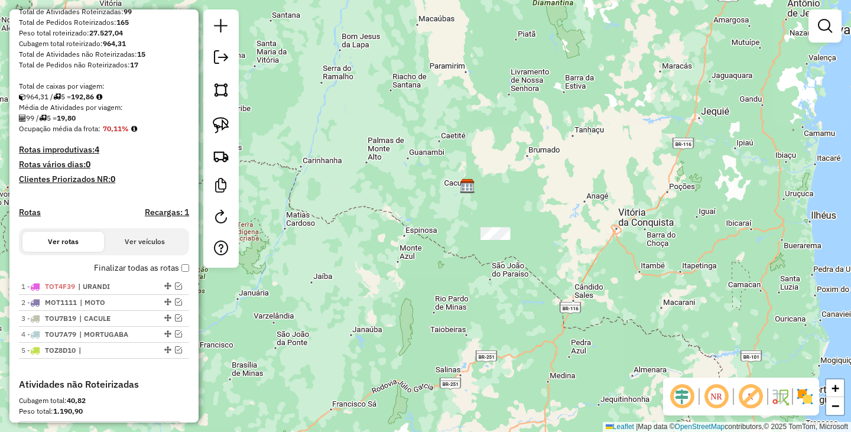
click at [187, 278] on div "Depósito: Pau Brasil Cacule Total de rotas: 5 Distância Total: 668,45 km Tempo …" at bounding box center [104, 155] width 180 height 447
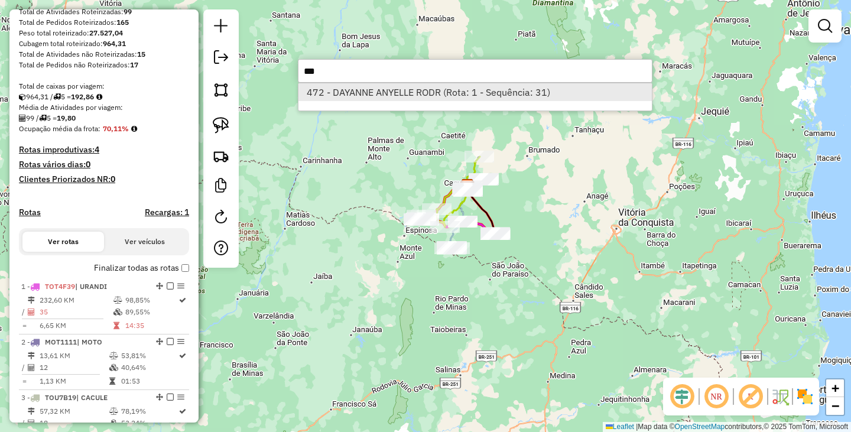
type input "***"
click at [405, 92] on li "472 - DAYANNE ANYELLE RODR (Rota: 1 - Sequência: 31)" at bounding box center [474, 92] width 353 height 18
select select "**********"
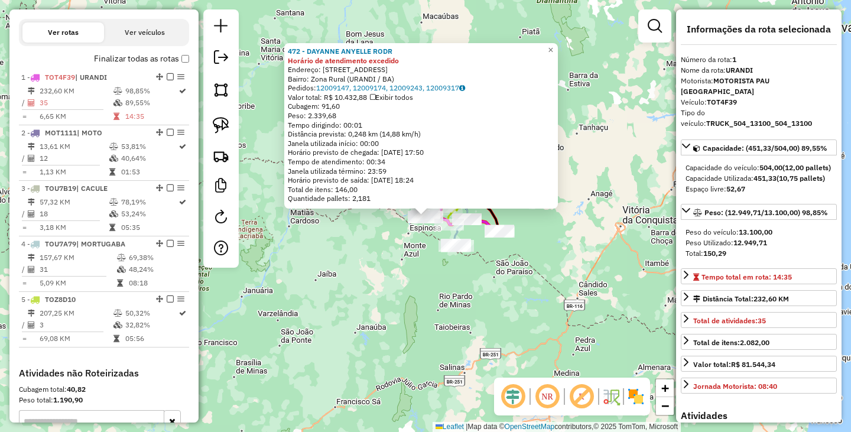
scroll to position [457, 0]
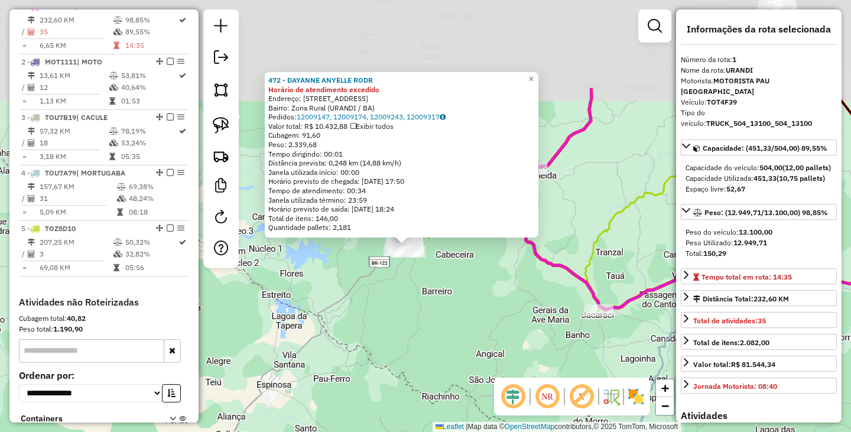
drag, startPoint x: 383, startPoint y: 154, endPoint x: 416, endPoint y: 285, distance: 135.2
click at [416, 285] on div "472 - DAYANNE ANYELLE RODR Horário de atendimento excedido Endereço: R RUA BELO…" at bounding box center [425, 216] width 851 height 432
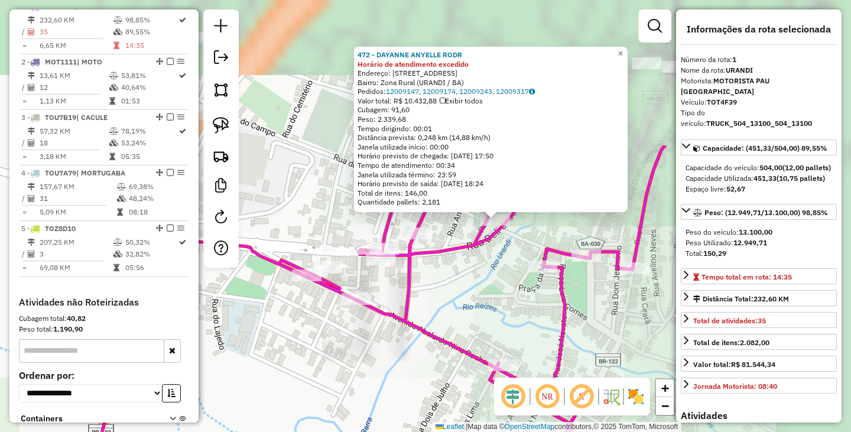
drag, startPoint x: 527, startPoint y: 97, endPoint x: 446, endPoint y: 286, distance: 205.1
click at [446, 286] on div "472 - DAYANNE ANYELLE RODR Horário de atendimento excedido Endereço: R RUA BELO…" at bounding box center [425, 216] width 851 height 432
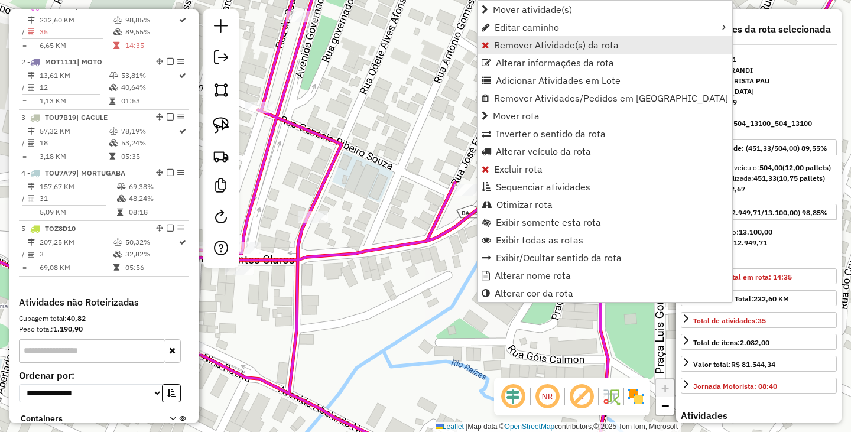
click at [533, 40] on span "Remover Atividade(s) da rota" at bounding box center [556, 44] width 125 height 9
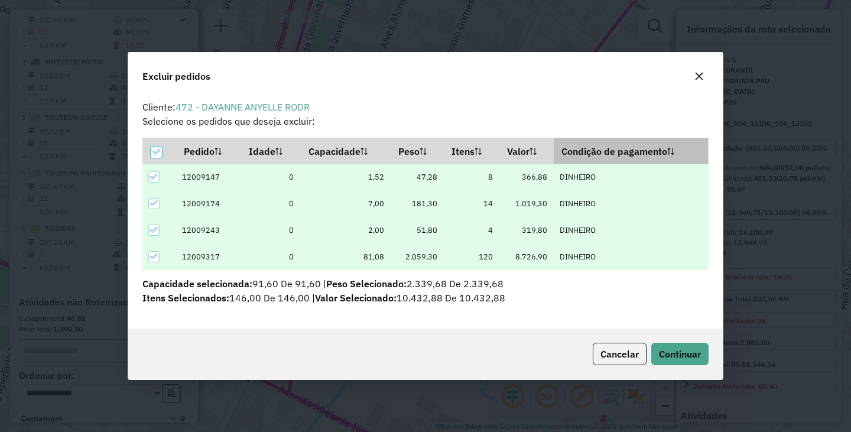
scroll to position [7, 4]
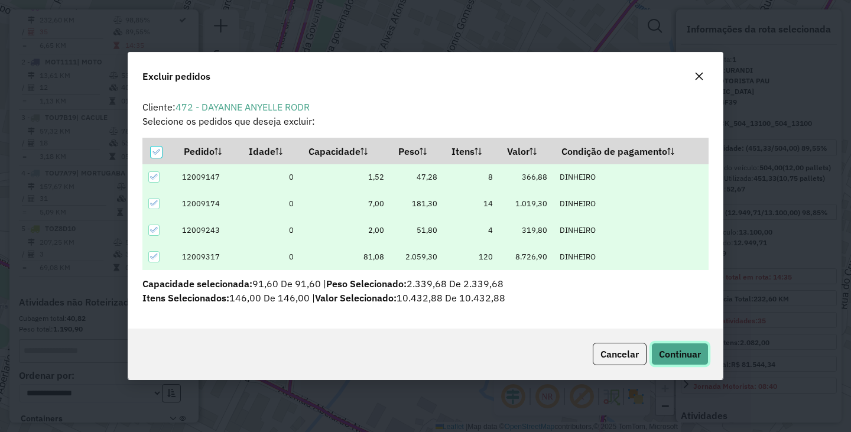
click at [669, 353] on span "Continuar" at bounding box center [680, 354] width 42 height 12
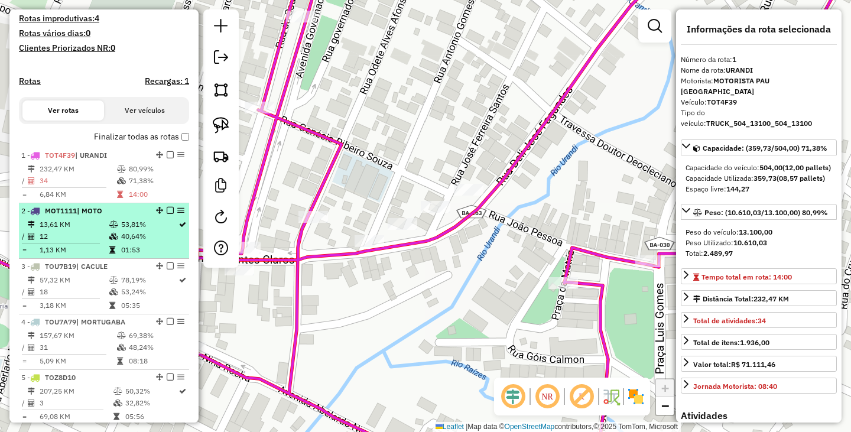
scroll to position [162, 0]
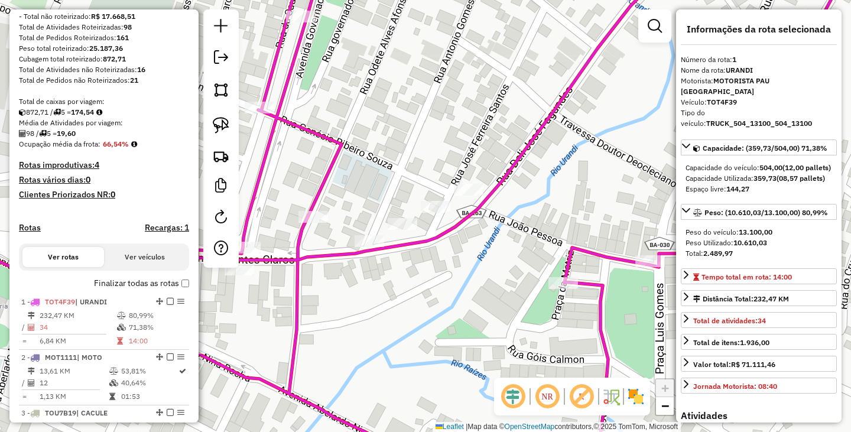
click at [186, 291] on div "Depósito: Pau Brasil Cacule Total de rotas: 5 Distância Total: 668,32 km Tempo …" at bounding box center [104, 269] width 180 height 644
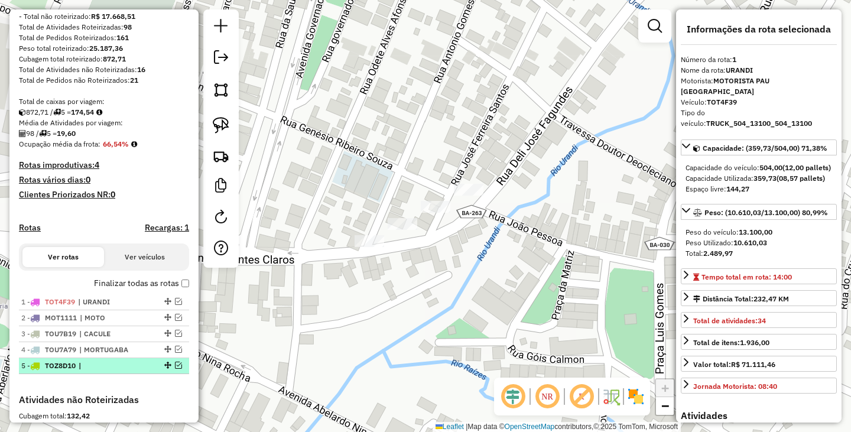
click at [175, 369] on em at bounding box center [178, 364] width 7 height 7
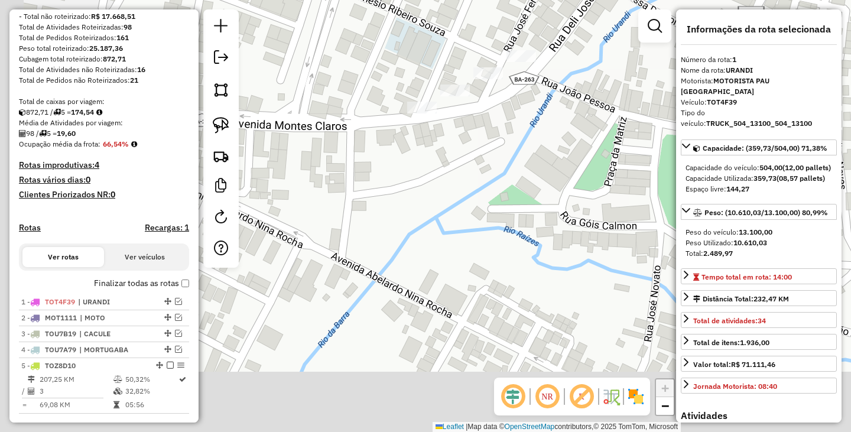
drag, startPoint x: 435, startPoint y: 273, endPoint x: 455, endPoint y: 165, distance: 110.5
click at [455, 180] on div "Janela de atendimento Grade de atendimento Capacidade Transportadoras Veículos …" at bounding box center [425, 216] width 851 height 432
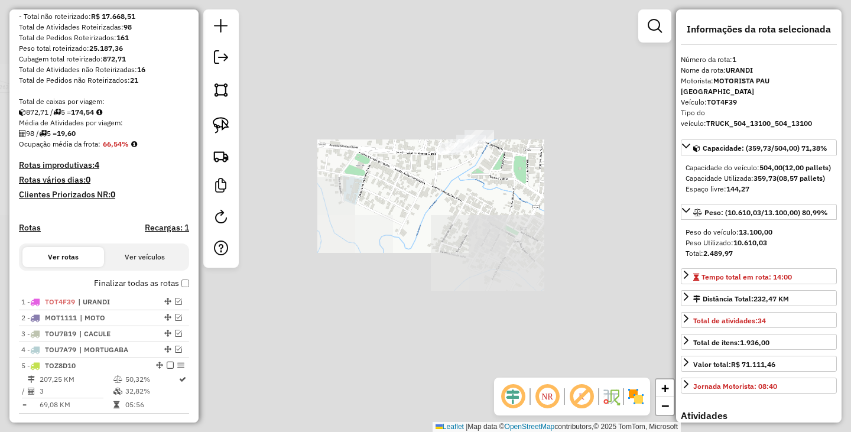
drag, startPoint x: 532, startPoint y: 163, endPoint x: 509, endPoint y: 210, distance: 52.0
click at [509, 210] on div "Janela de atendimento Grade de atendimento Capacidade Transportadoras Veículos …" at bounding box center [425, 216] width 851 height 432
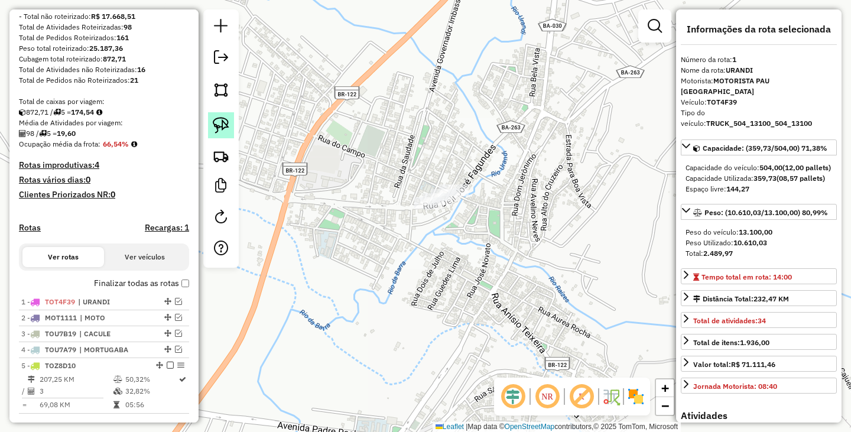
click at [223, 124] on img at bounding box center [221, 125] width 17 height 17
drag, startPoint x: 435, startPoint y: 166, endPoint x: 483, endPoint y: 213, distance: 66.8
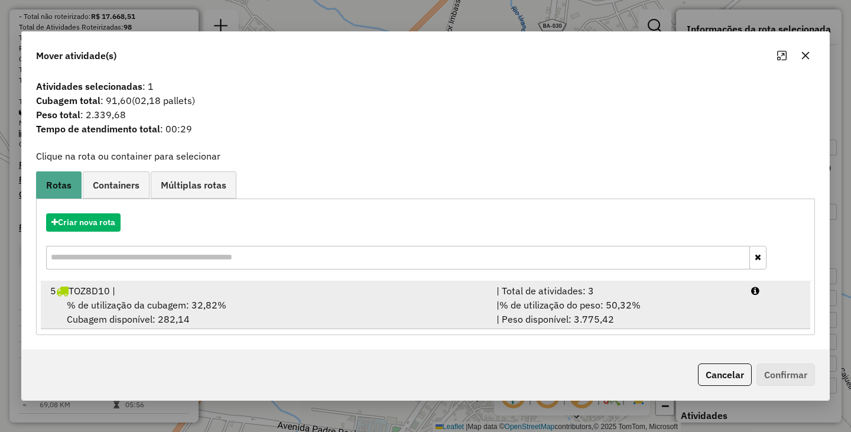
click at [269, 302] on div "% de utilização da cubagem: 32,82% Cubagem disponível: 282,14" at bounding box center [266, 312] width 446 height 28
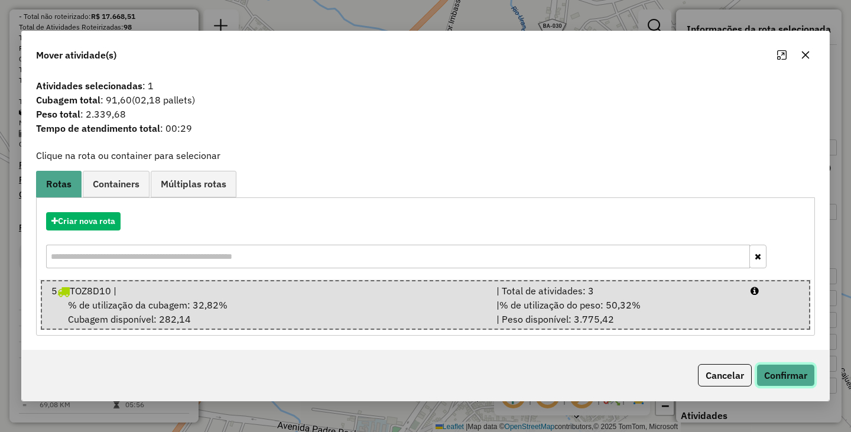
click at [792, 366] on button "Confirmar" at bounding box center [785, 375] width 58 height 22
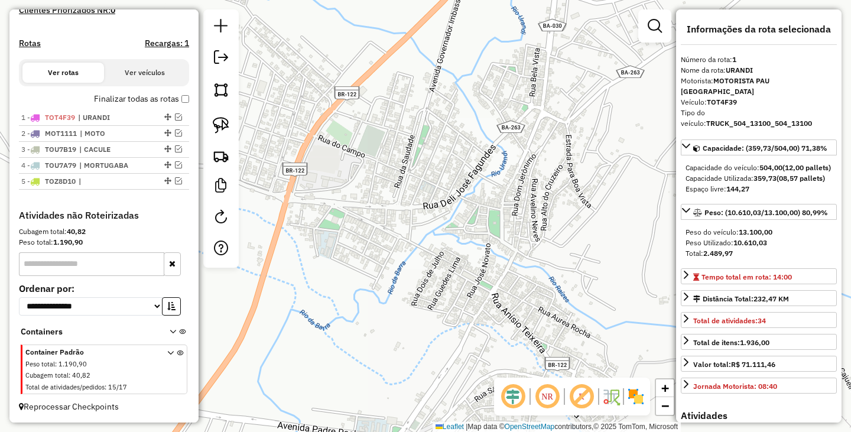
scroll to position [357, 0]
click at [175, 184] on em at bounding box center [178, 180] width 7 height 7
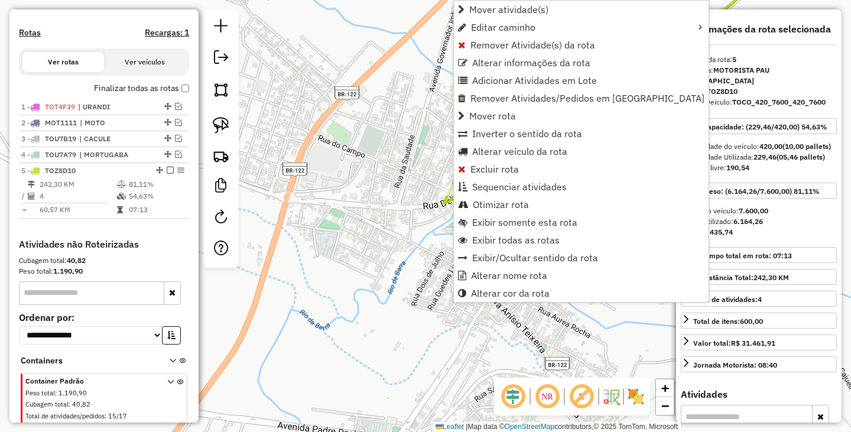
scroll to position [396, 0]
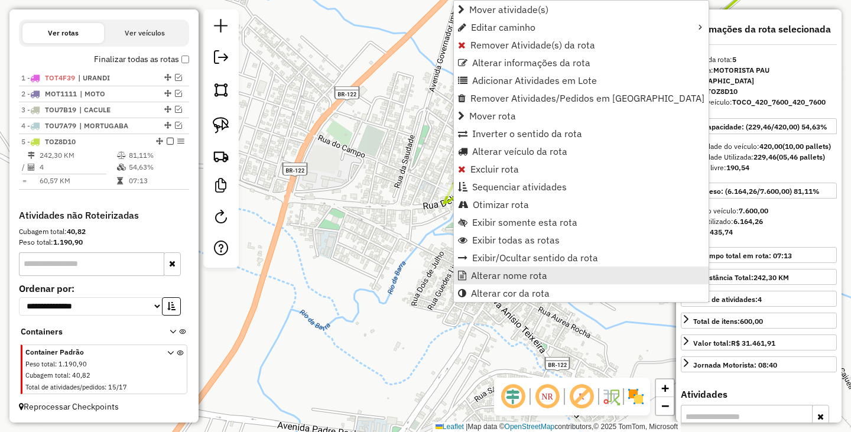
click at [506, 272] on span "Alterar nome rota" at bounding box center [509, 275] width 76 height 9
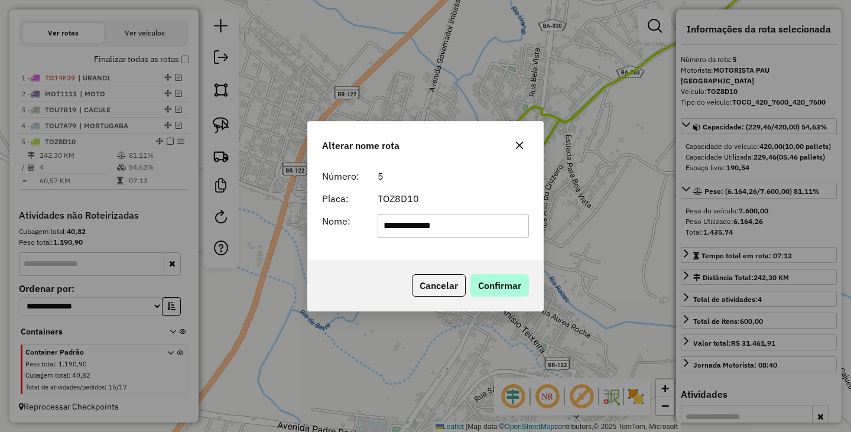
type input "**********"
click at [516, 285] on button "Confirmar" at bounding box center [499, 285] width 58 height 22
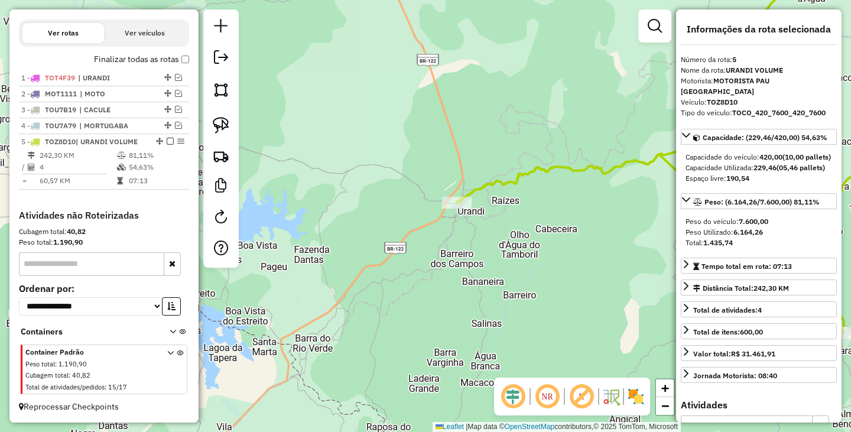
drag, startPoint x: 559, startPoint y: 213, endPoint x: 291, endPoint y: 254, distance: 271.9
click at [292, 255] on div "Janela de atendimento Grade de atendimento Capacidade Transportadoras Veículos …" at bounding box center [425, 216] width 851 height 432
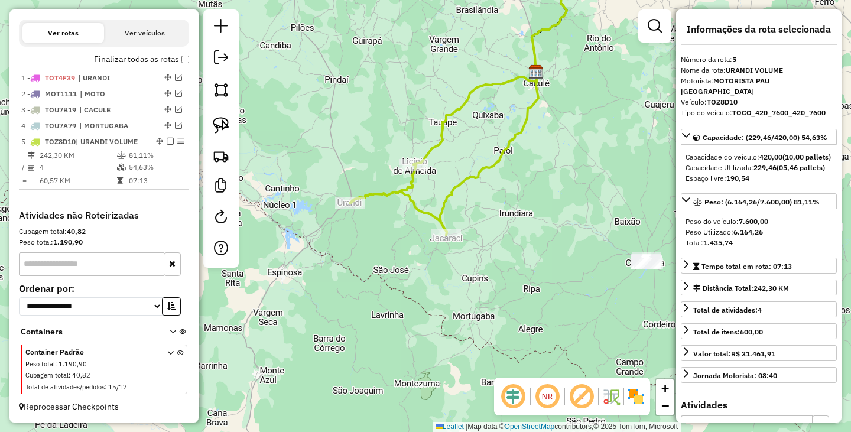
drag, startPoint x: 495, startPoint y: 224, endPoint x: 549, endPoint y: 182, distance: 68.5
click at [548, 183] on div "Janela de atendimento Grade de atendimento Capacidade Transportadoras Veículos …" at bounding box center [425, 216] width 851 height 432
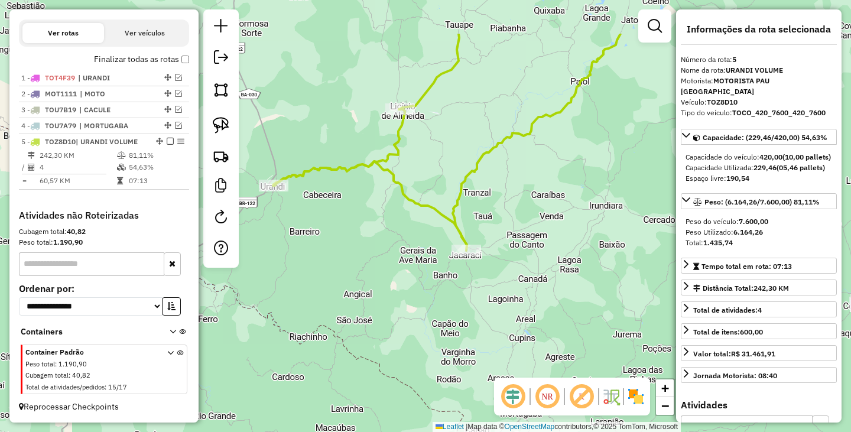
drag, startPoint x: 499, startPoint y: 159, endPoint x: 495, endPoint y: 236, distance: 76.9
click at [495, 236] on div "Janela de atendimento Grade de atendimento Capacidade Transportadoras Veículos …" at bounding box center [425, 216] width 851 height 432
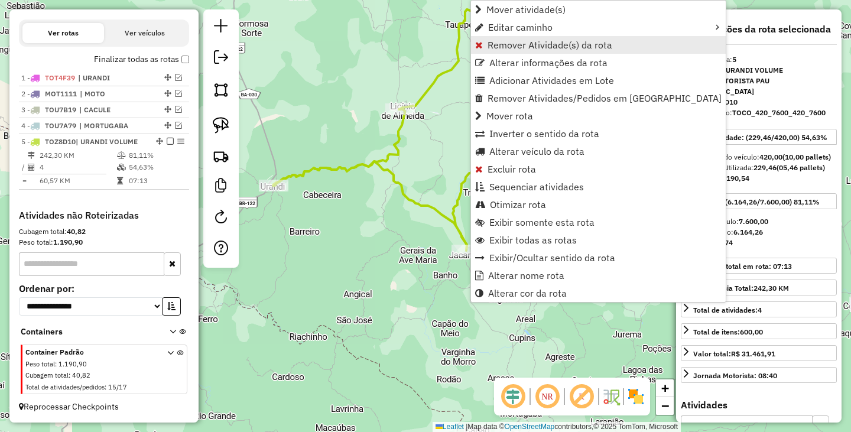
click at [522, 45] on span "Remover Atividade(s) da rota" at bounding box center [549, 44] width 125 height 9
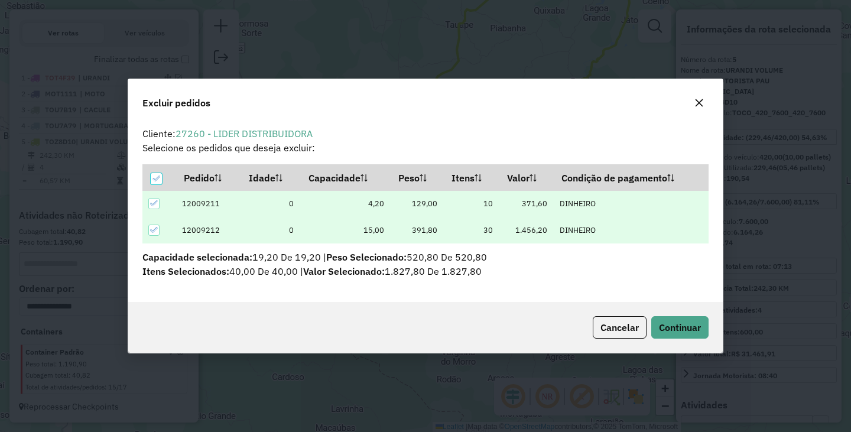
scroll to position [7, 4]
click at [676, 324] on span "Continuar" at bounding box center [680, 327] width 42 height 12
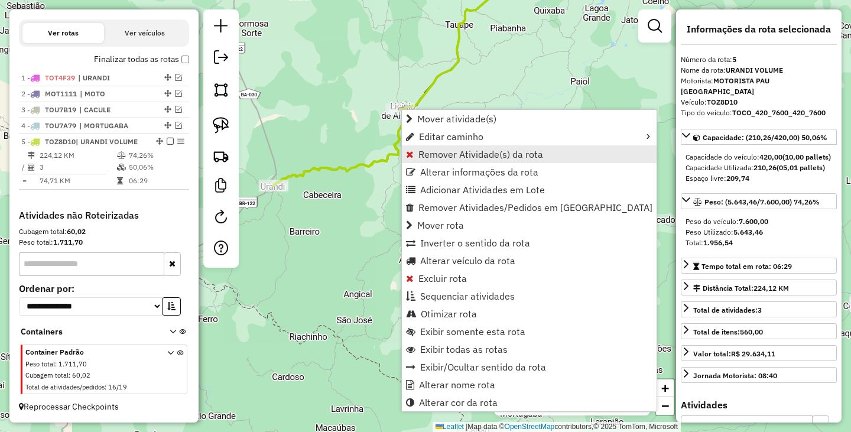
click at [456, 151] on span "Remover Atividade(s) da rota" at bounding box center [480, 153] width 125 height 9
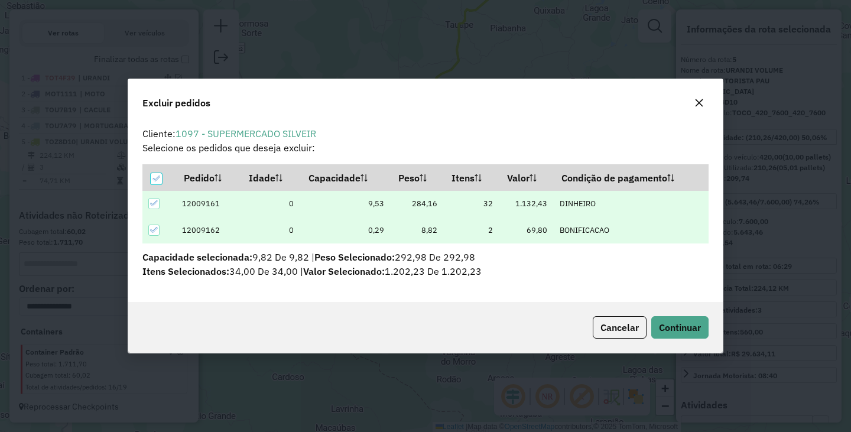
scroll to position [0, 0]
click at [677, 323] on span "Continuar" at bounding box center [680, 327] width 42 height 12
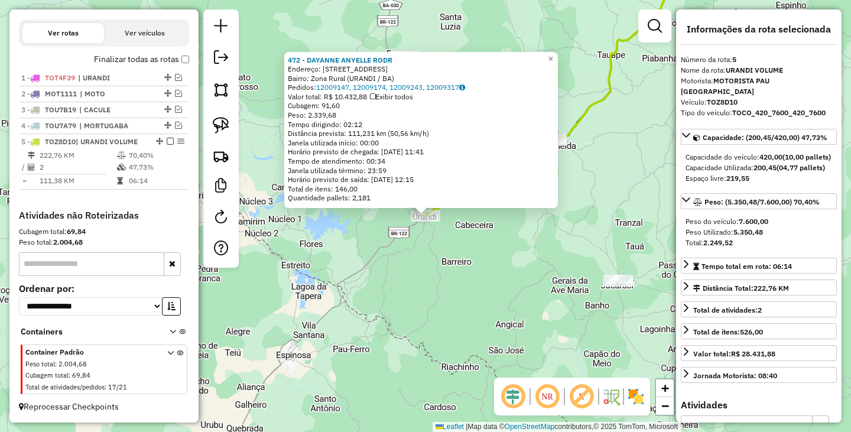
click at [494, 285] on div "472 - DAYANNE ANYELLE RODR Endereço: R RUA BELO HORIZONTE 103 Bairro: Zona Rura…" at bounding box center [425, 216] width 851 height 432
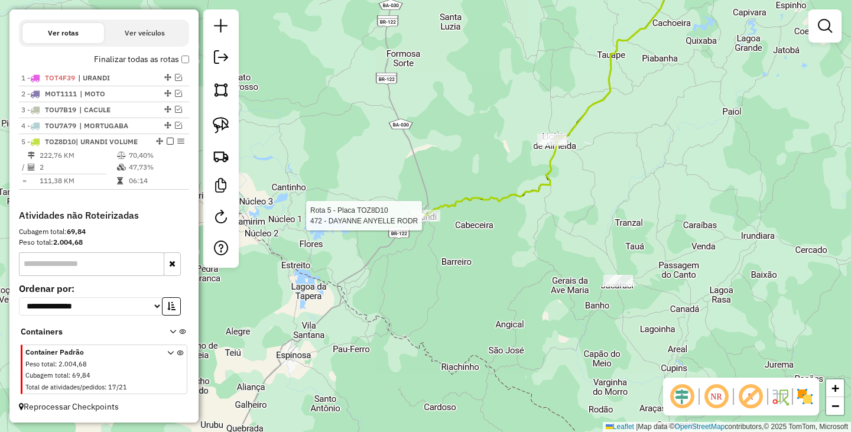
select select "**********"
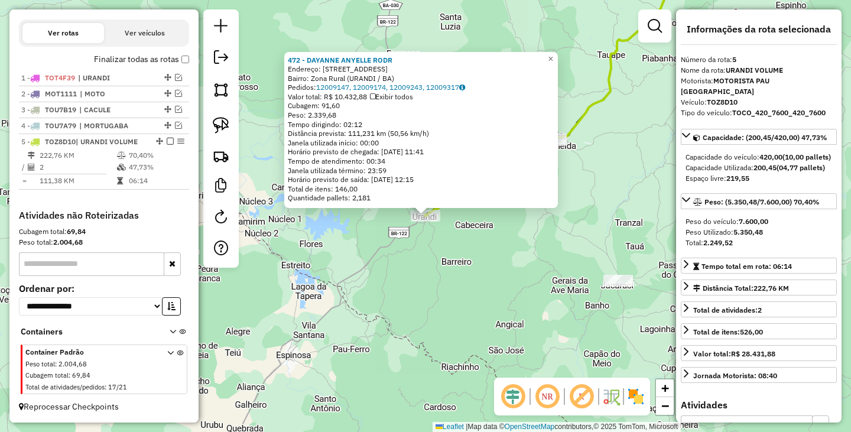
click at [509, 292] on div "472 - DAYANNE ANYELLE RODR Endereço: R RUA BELO HORIZONTE 103 Bairro: Zona Rura…" at bounding box center [425, 216] width 851 height 432
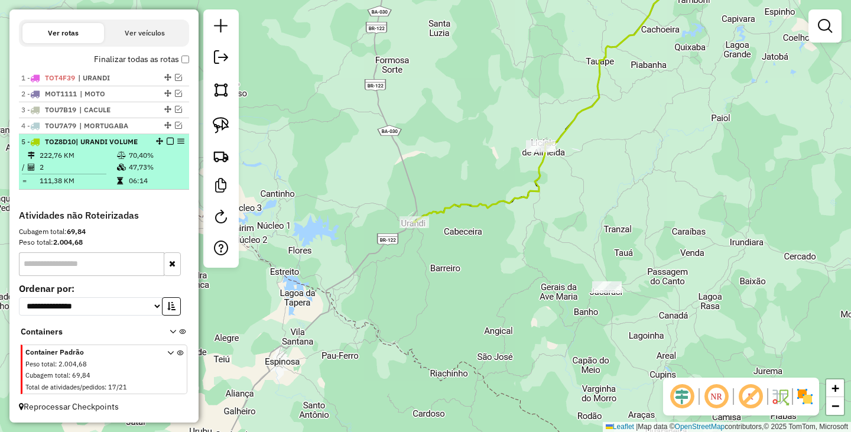
click at [167, 143] on em at bounding box center [170, 141] width 7 height 7
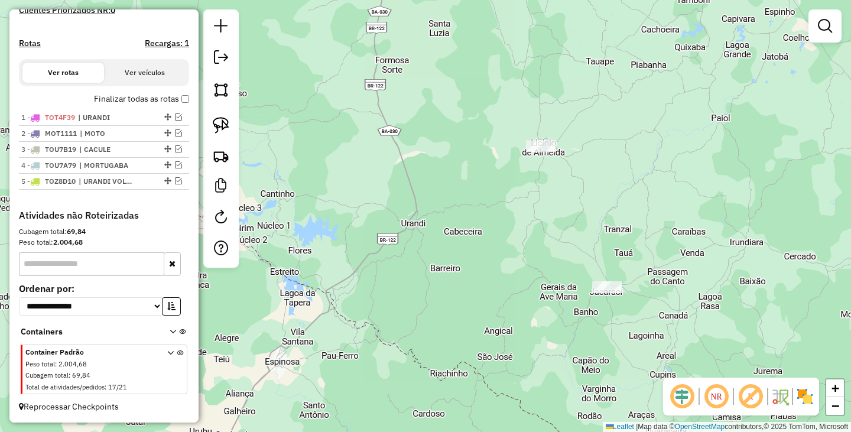
scroll to position [357, 0]
click at [221, 130] on img at bounding box center [221, 125] width 17 height 17
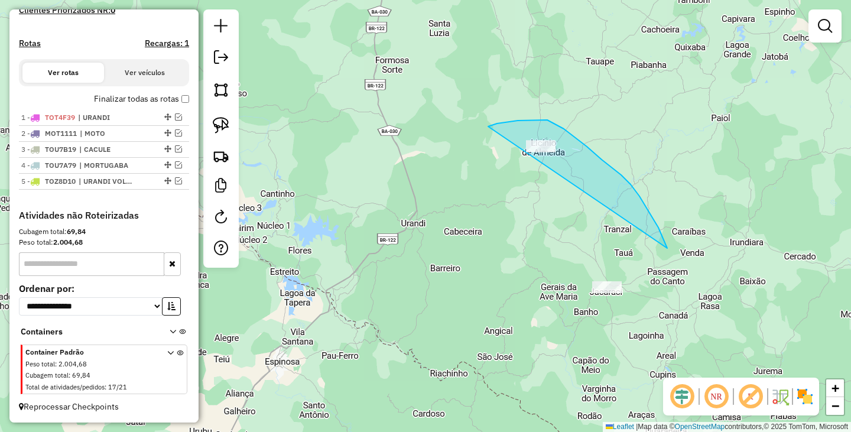
drag, startPoint x: 536, startPoint y: 120, endPoint x: 539, endPoint y: 337, distance: 216.8
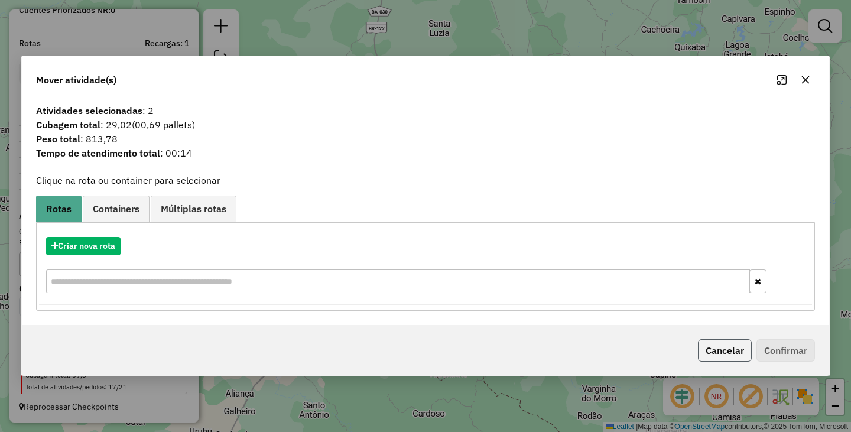
drag, startPoint x: 741, startPoint y: 348, endPoint x: 709, endPoint y: 346, distance: 31.9
click at [740, 347] on button "Cancelar" at bounding box center [725, 350] width 54 height 22
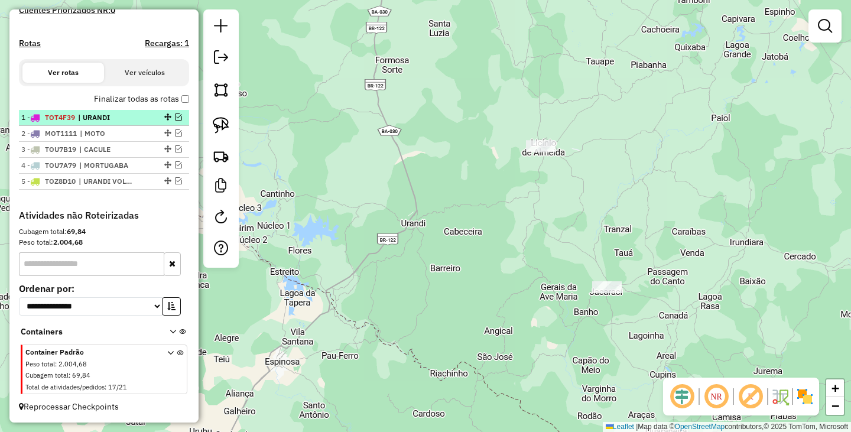
click at [177, 117] on em at bounding box center [178, 116] width 7 height 7
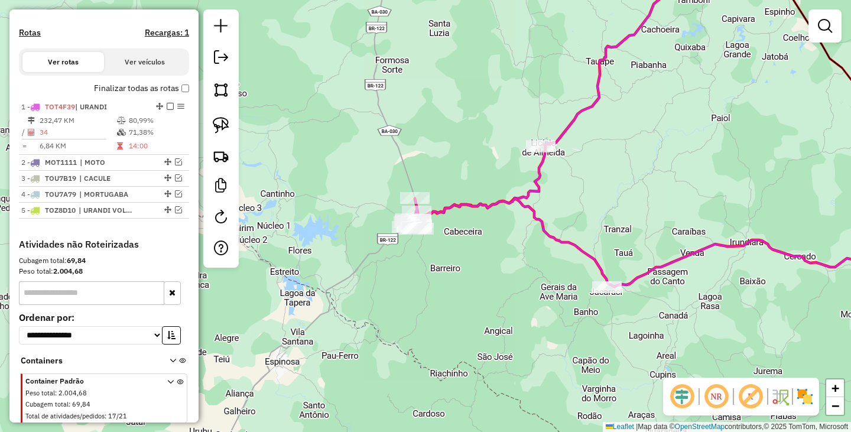
scroll to position [396, 0]
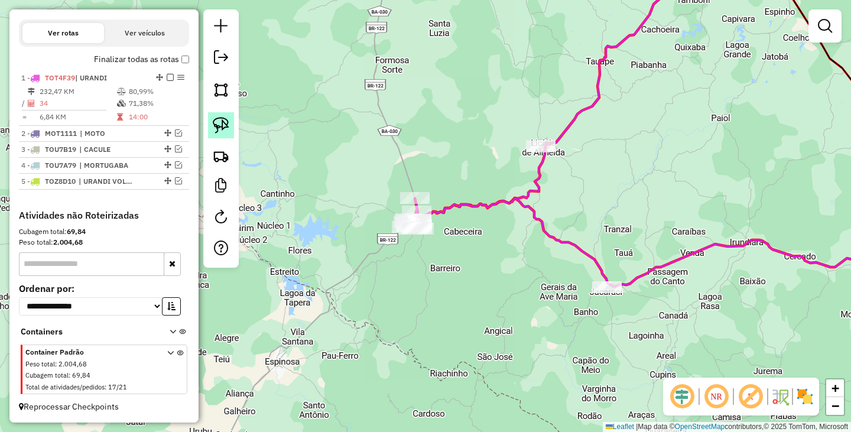
click at [216, 119] on img at bounding box center [221, 125] width 17 height 17
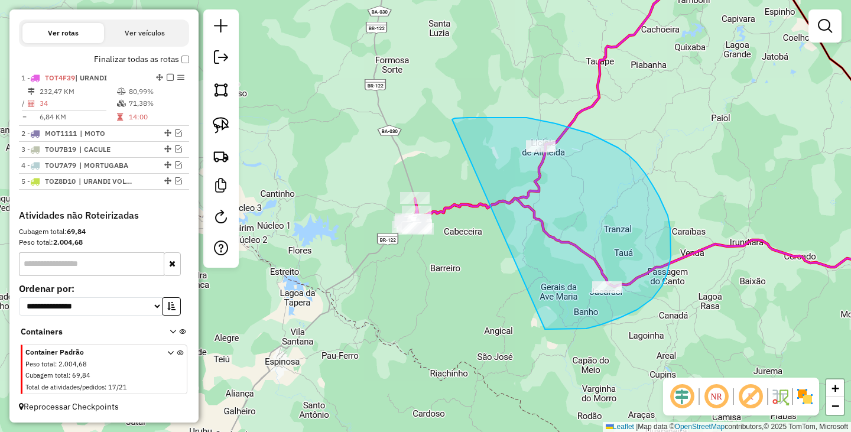
drag, startPoint x: 452, startPoint y: 119, endPoint x: 527, endPoint y: 326, distance: 220.1
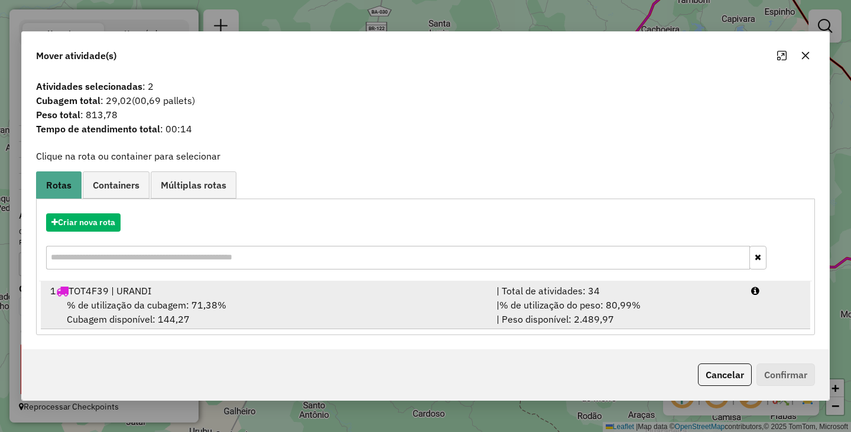
click at [205, 311] on span "% de utilização da cubagem: 71,38%" at bounding box center [146, 305] width 159 height 12
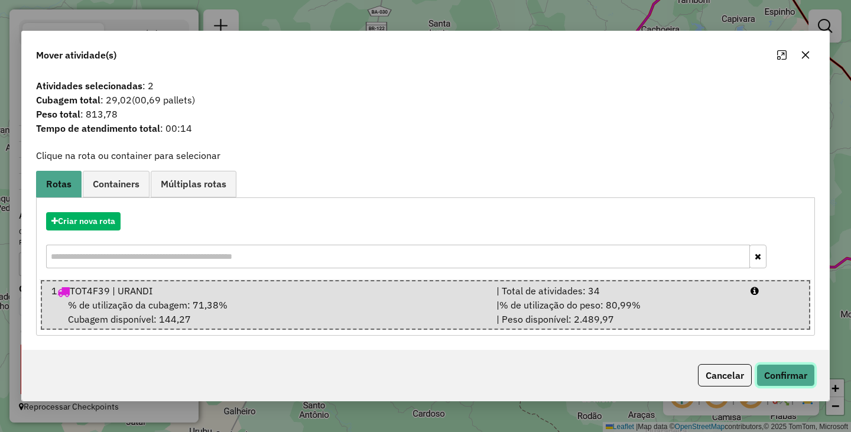
click at [791, 374] on button "Confirmar" at bounding box center [785, 375] width 58 height 22
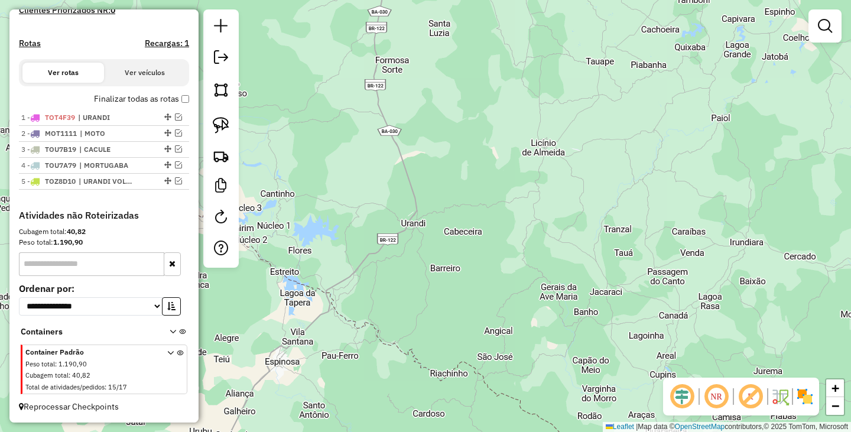
scroll to position [357, 0]
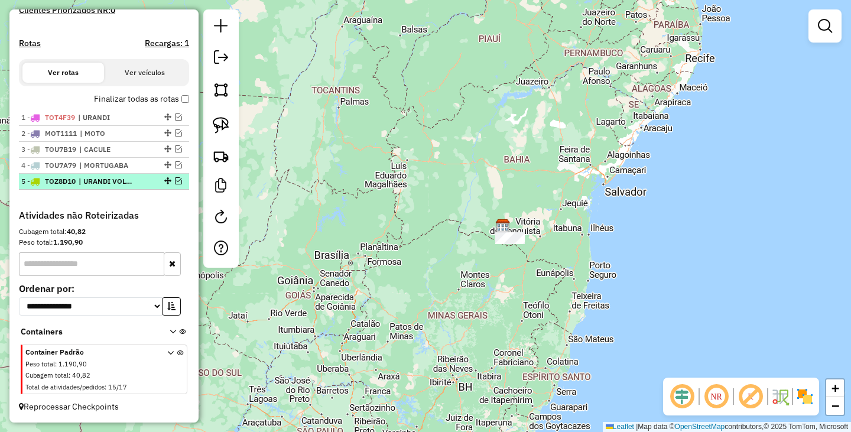
click at [175, 183] on em at bounding box center [178, 180] width 7 height 7
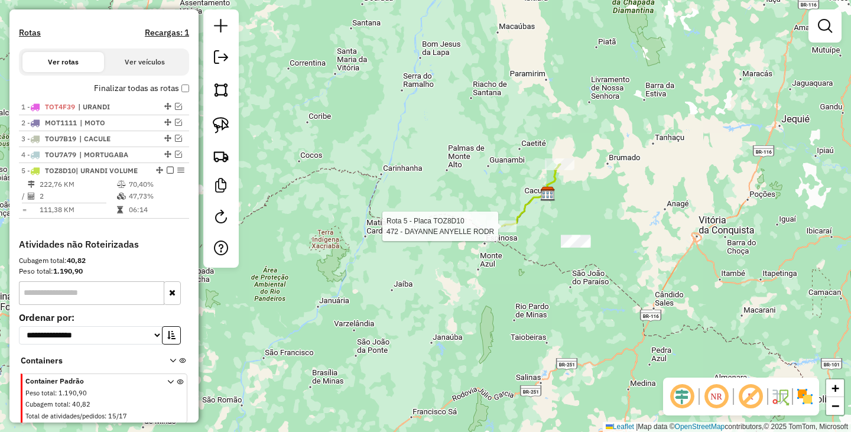
scroll to position [396, 0]
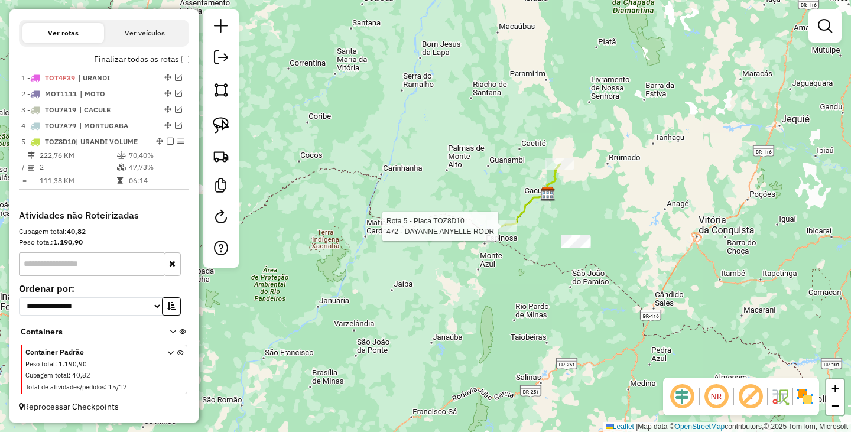
select select "**********"
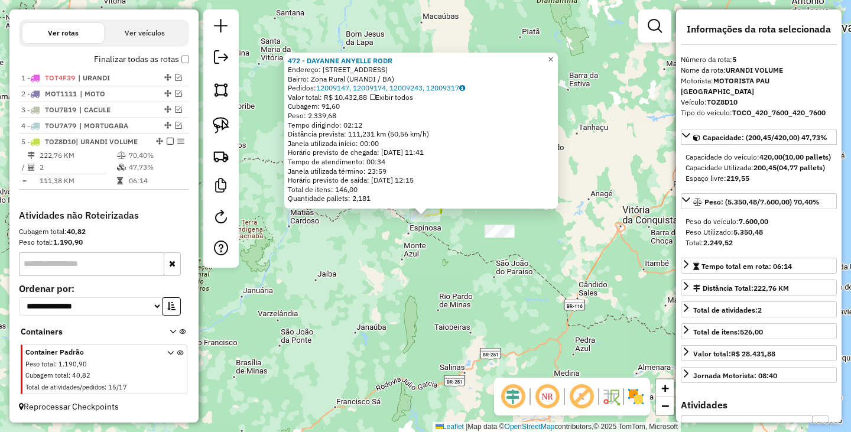
click at [553, 58] on span "×" at bounding box center [550, 59] width 5 height 10
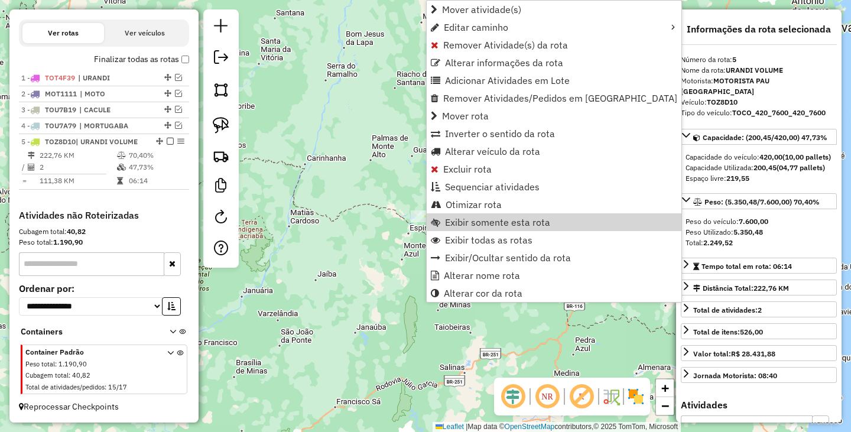
click at [353, 232] on div "Rota 5 - Placa TOZ8D10 472 - DAYANNE ANYELLE RODR Janela de atendimento Grade d…" at bounding box center [425, 216] width 851 height 432
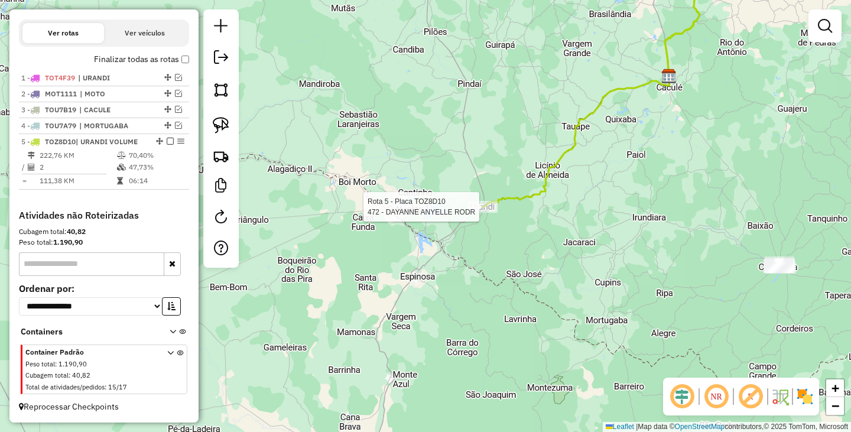
select select "**********"
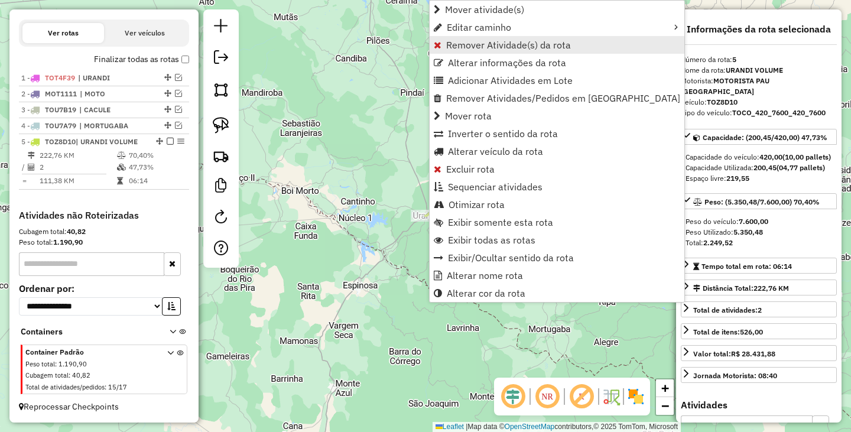
click at [500, 43] on span "Remover Atividade(s) da rota" at bounding box center [508, 44] width 125 height 9
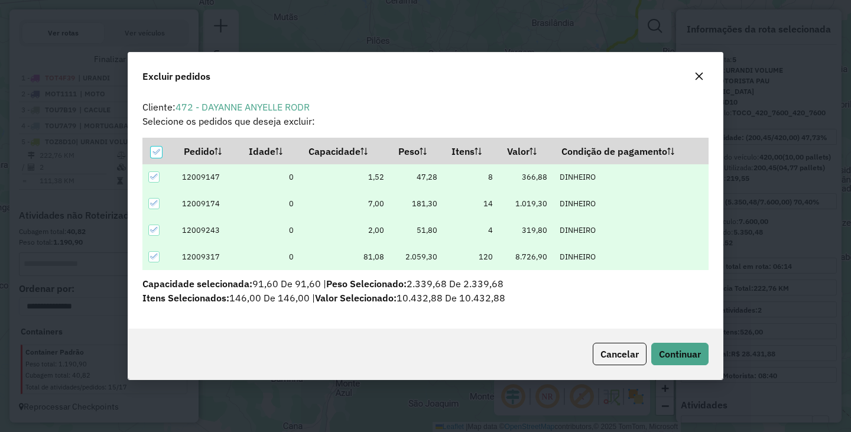
scroll to position [0, 0]
click at [685, 353] on span "Continuar" at bounding box center [680, 354] width 42 height 12
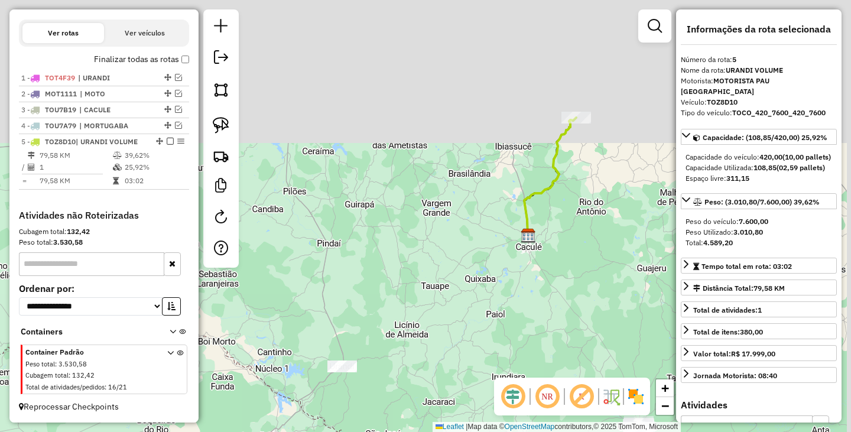
drag, startPoint x: 599, startPoint y: 155, endPoint x: 514, endPoint y: 303, distance: 170.4
click at [516, 307] on div "Janela de atendimento Grade de atendimento Capacidade Transportadoras Veículos …" at bounding box center [425, 216] width 851 height 432
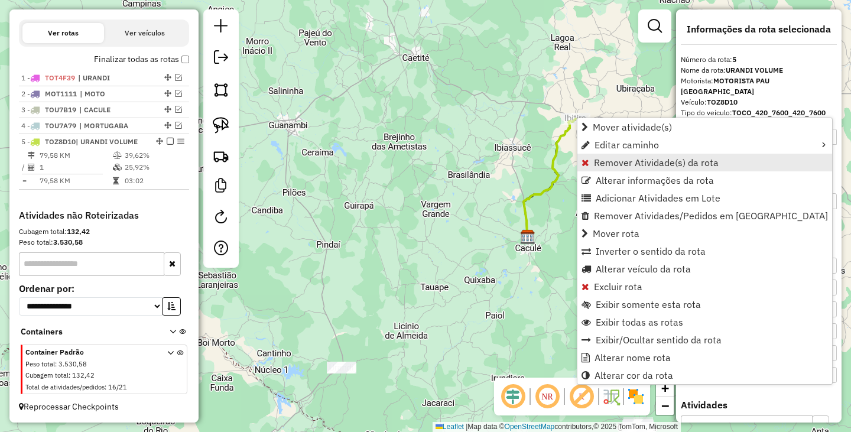
click at [629, 167] on span "Remover Atividade(s) da rota" at bounding box center [656, 162] width 125 height 9
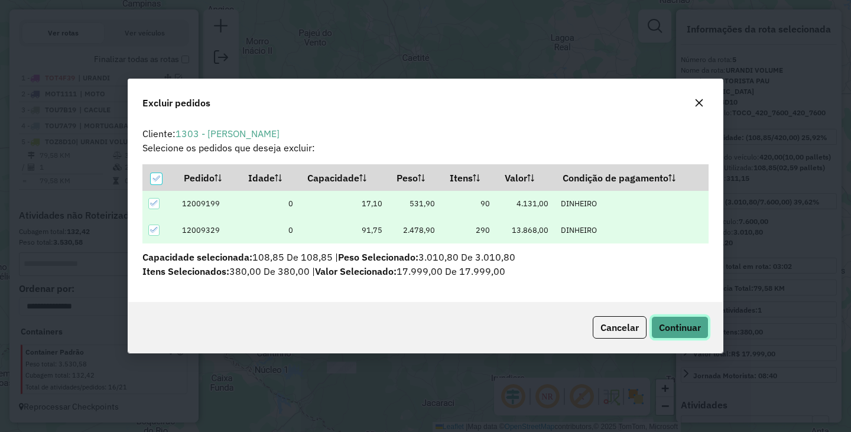
click at [672, 317] on button "Continuar" at bounding box center [679, 327] width 57 height 22
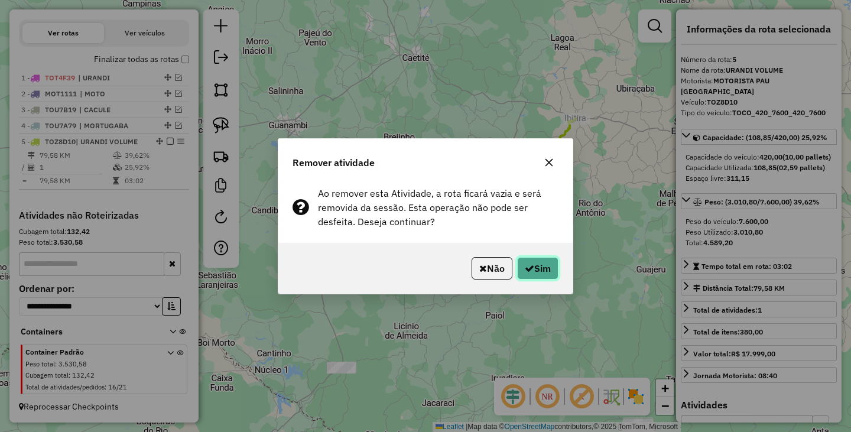
click at [535, 263] on button "Sim" at bounding box center [537, 268] width 41 height 22
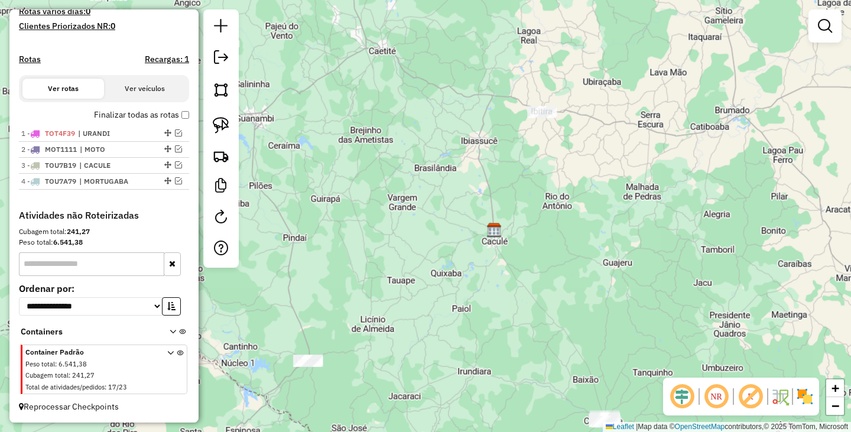
scroll to position [341, 0]
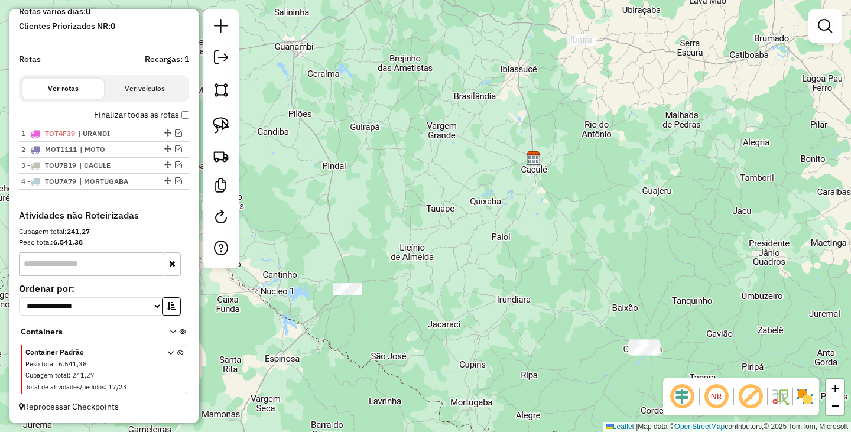
drag, startPoint x: 483, startPoint y: 259, endPoint x: 626, endPoint y: 188, distance: 160.1
click at [625, 189] on div "Janela de atendimento Grade de atendimento Capacidade Transportadoras Veículos …" at bounding box center [425, 216] width 851 height 432
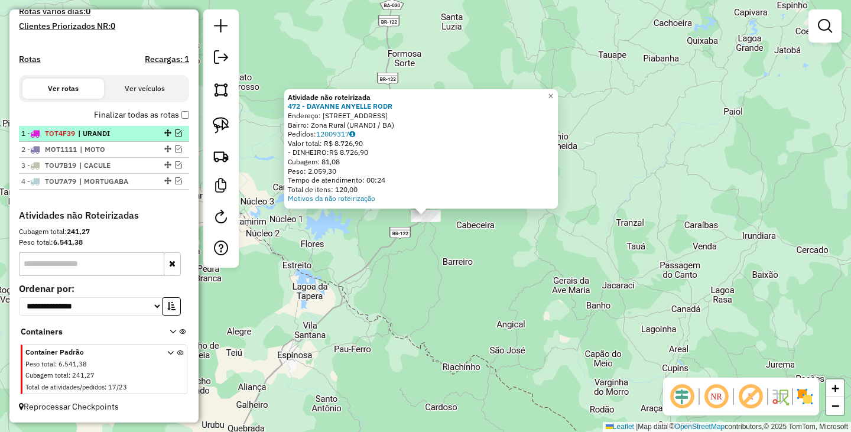
click at [175, 132] on em at bounding box center [178, 132] width 7 height 7
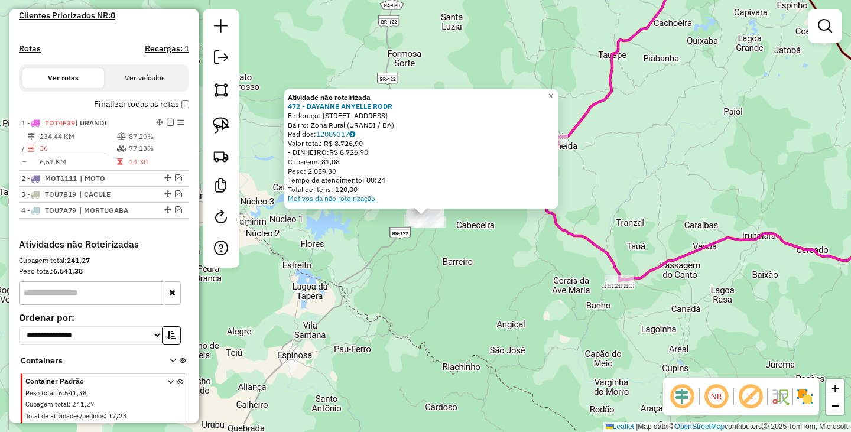
scroll to position [380, 0]
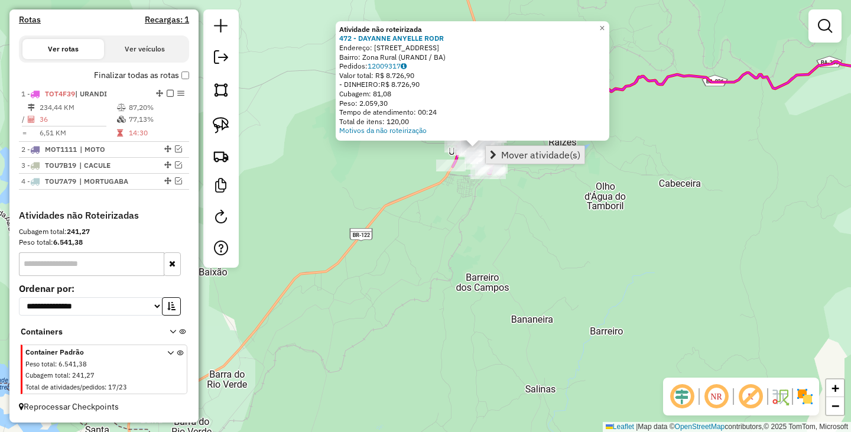
click at [528, 146] on link "Mover atividade(s)" at bounding box center [535, 155] width 99 height 18
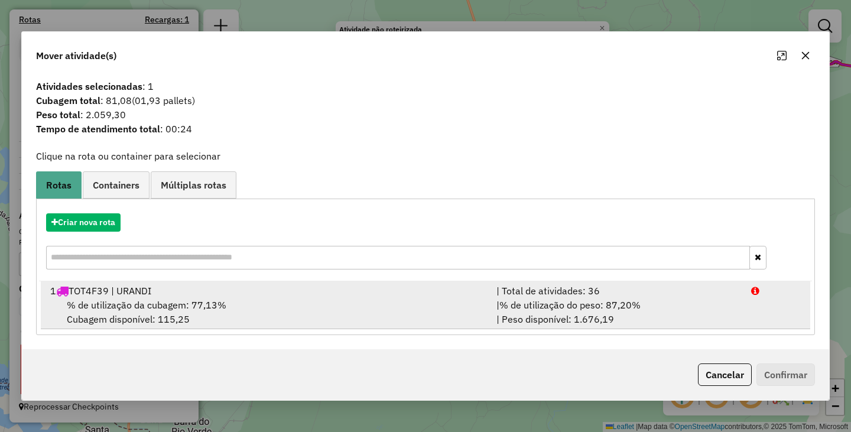
click at [288, 300] on div "% de utilização da cubagem: 77,13% Cubagem disponível: 115,25" at bounding box center [266, 312] width 446 height 28
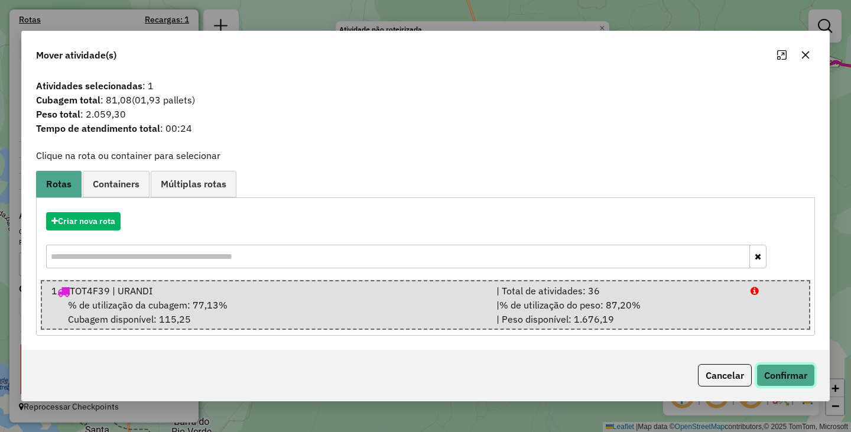
click at [774, 380] on button "Confirmar" at bounding box center [785, 375] width 58 height 22
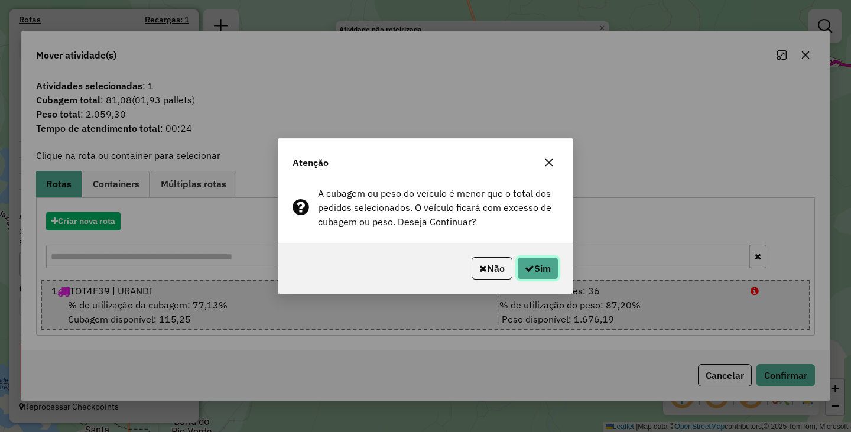
click at [526, 276] on button "Sim" at bounding box center [537, 268] width 41 height 22
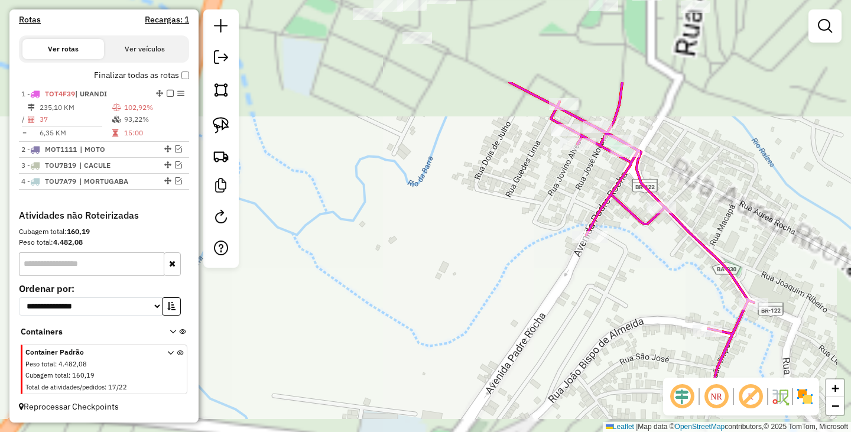
drag, startPoint x: 504, startPoint y: 81, endPoint x: 462, endPoint y: 398, distance: 319.9
click at [462, 398] on div "Atividade não roteirizada 472 - DAYANNE ANYELLE RODR Endereço: R RUA BELO HORIZ…" at bounding box center [425, 216] width 851 height 432
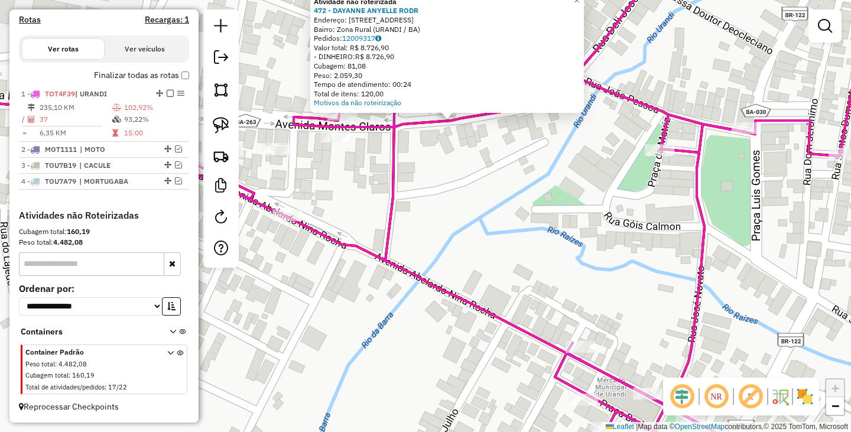
drag, startPoint x: 475, startPoint y: 168, endPoint x: 441, endPoint y: 324, distance: 159.8
click at [442, 353] on div "Atividade não roteirizada 472 - DAYANNE ANYELLE RODR Endereço: R RUA BELO HORIZ…" at bounding box center [425, 216] width 851 height 432
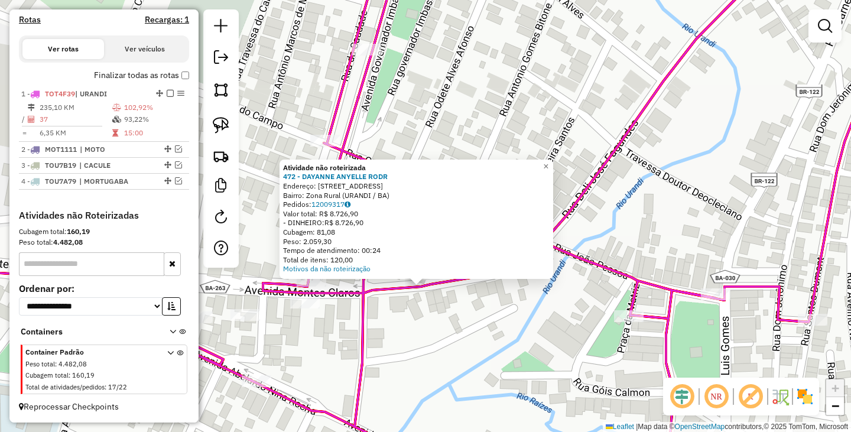
click at [458, 272] on div "Motivos da não roteirização" at bounding box center [416, 268] width 266 height 9
click at [548, 162] on span "×" at bounding box center [545, 166] width 5 height 10
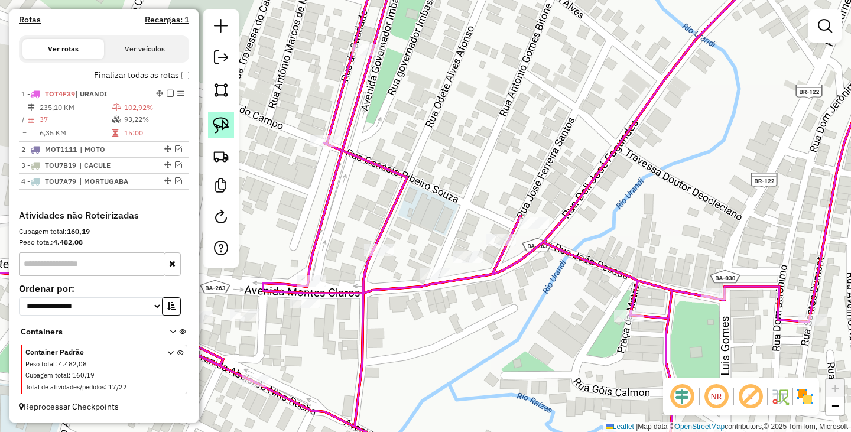
click at [217, 128] on img at bounding box center [221, 125] width 17 height 17
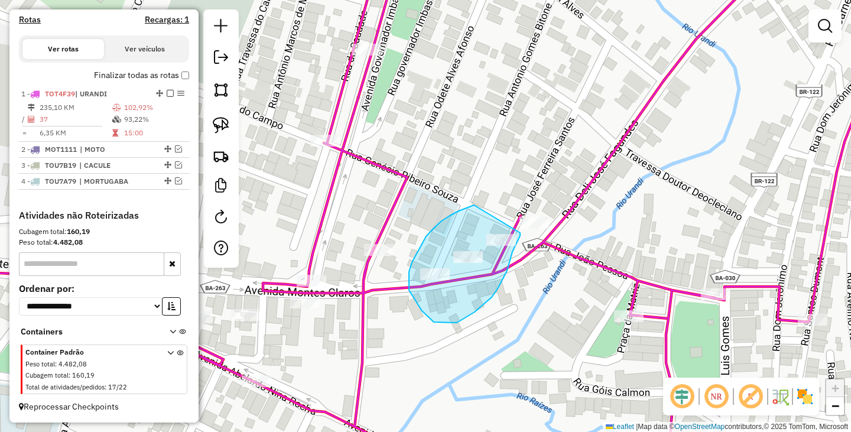
drag, startPoint x: 474, startPoint y: 205, endPoint x: 520, endPoint y: 233, distance: 53.8
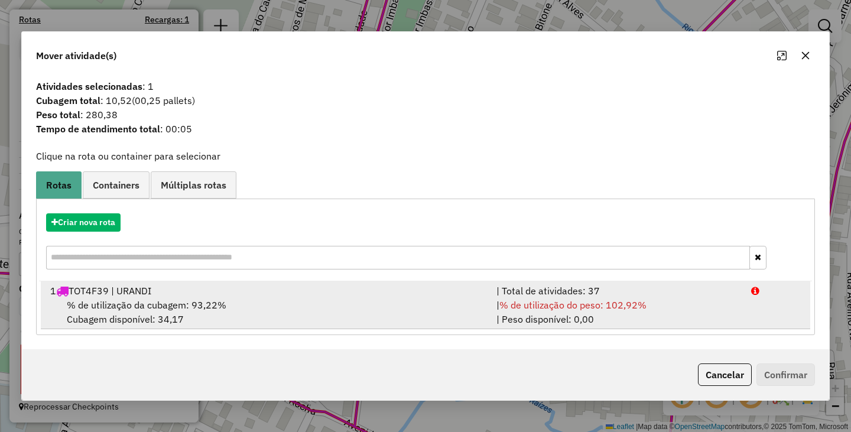
click at [374, 298] on div "% de utilização da cubagem: 93,22% Cubagem disponível: 34,17" at bounding box center [266, 312] width 446 height 28
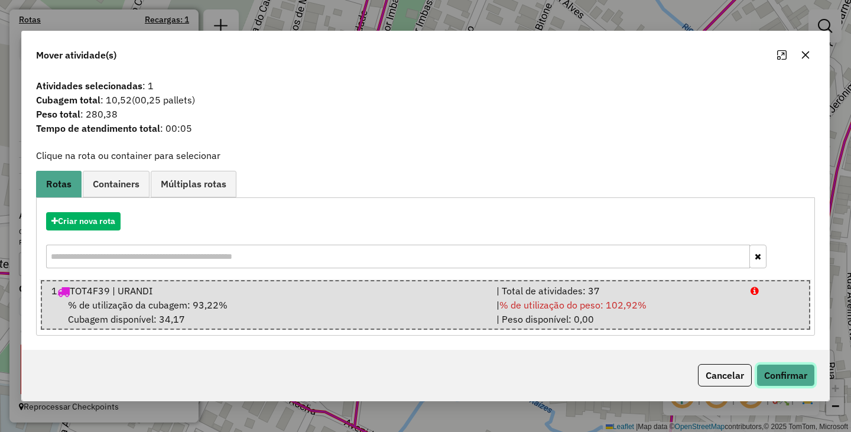
click at [804, 376] on button "Confirmar" at bounding box center [785, 375] width 58 height 22
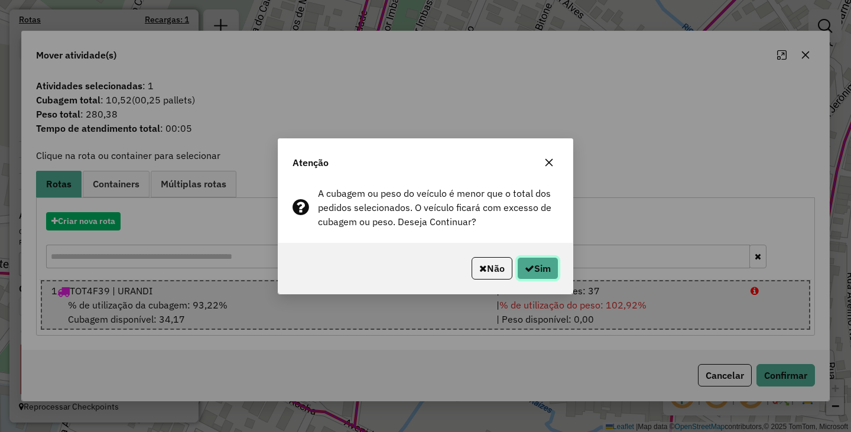
click at [545, 263] on button "Sim" at bounding box center [537, 268] width 41 height 22
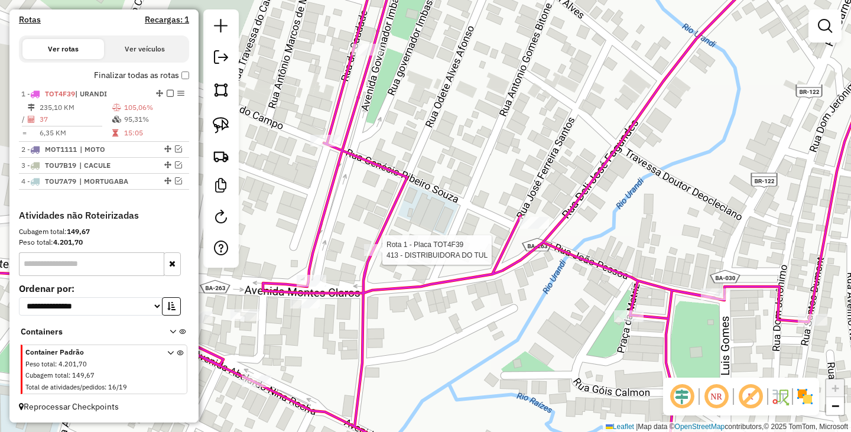
select select "**********"
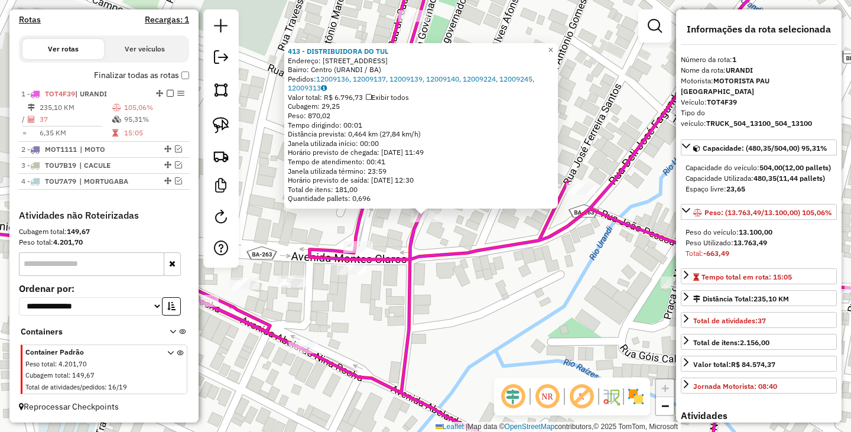
click at [464, 300] on div "413 - DISTRIBUIDORA DO TUL Endereço: RUA MARANHAO 37 Bairro: Centro (URANDI / B…" at bounding box center [425, 216] width 851 height 432
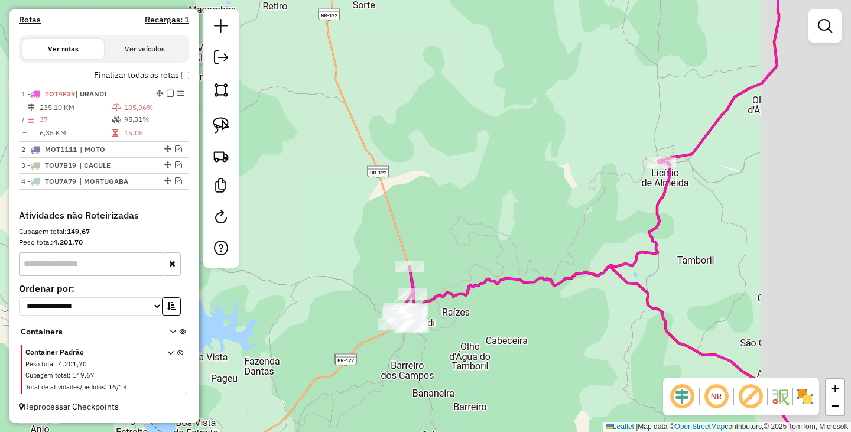
drag, startPoint x: 682, startPoint y: 284, endPoint x: 473, endPoint y: 305, distance: 210.2
click at [473, 305] on div "Janela de atendimento Grade de atendimento Capacidade Transportadoras Veículos …" at bounding box center [425, 216] width 851 height 432
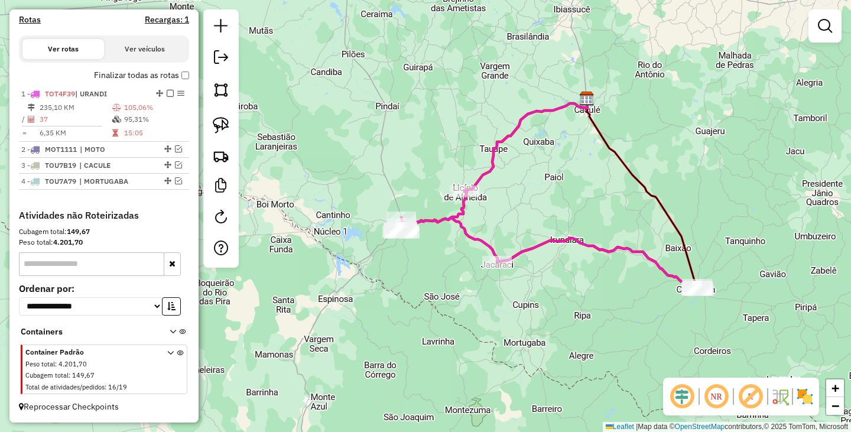
drag, startPoint x: 592, startPoint y: 328, endPoint x: 531, endPoint y: 255, distance: 95.1
click at [531, 255] on icon at bounding box center [547, 239] width 301 height 96
select select "**********"
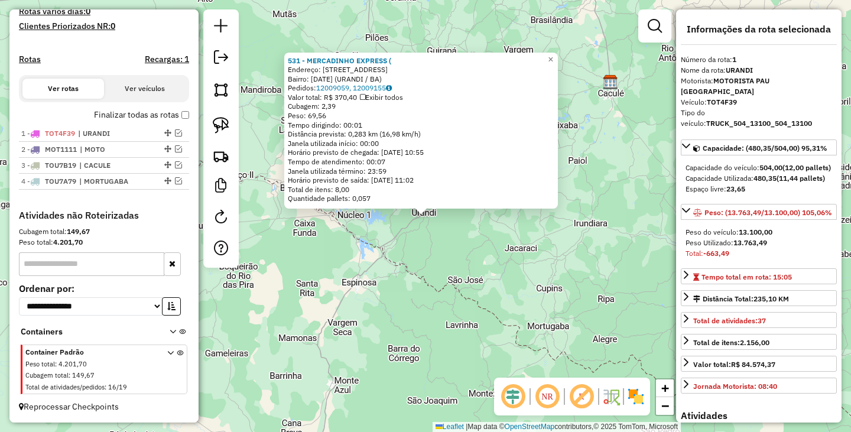
scroll to position [341, 0]
click at [411, 276] on div "531 - MERCADINHO EXPRESS ( Endereço: RUA SAO JOSE 34 Bairro: Dc5 (URANDI / BA) …" at bounding box center [425, 216] width 851 height 432
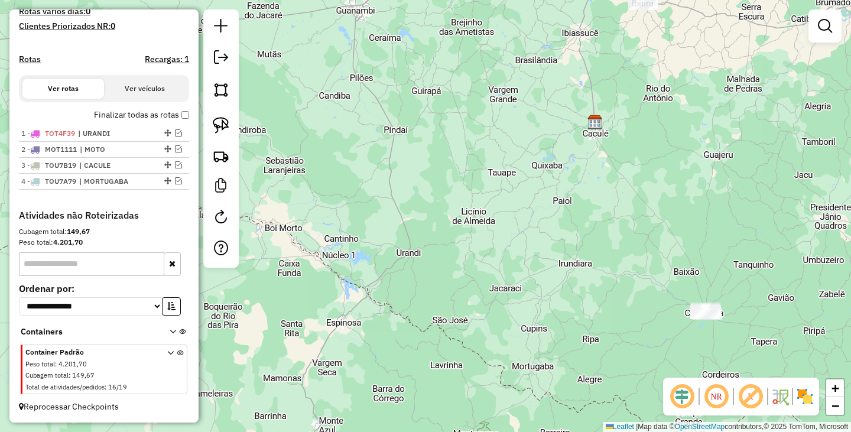
drag, startPoint x: 630, startPoint y: 220, endPoint x: 604, endPoint y: 268, distance: 54.7
click at [604, 268] on div "Janela de atendimento Grade de atendimento Capacidade Transportadoras Veículos …" at bounding box center [425, 216] width 851 height 432
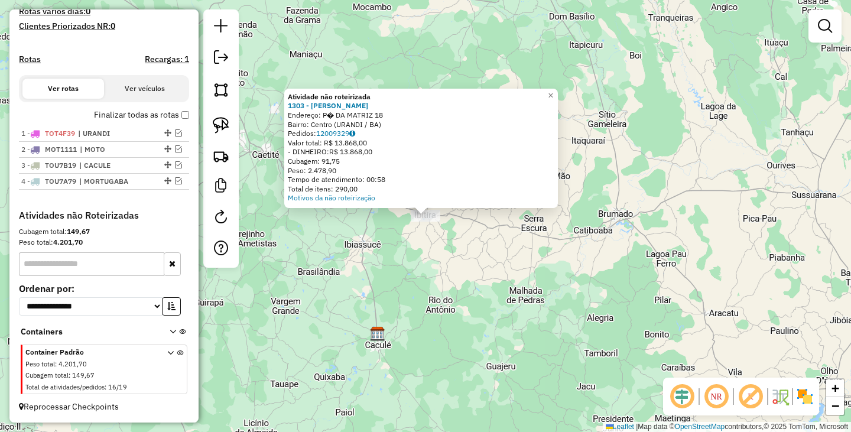
click at [485, 252] on div "Atividade não roteirizada 1303 - VALMIR TEIXEIRA DA S Endereço: P� DA MATRIZ 18…" at bounding box center [425, 216] width 851 height 432
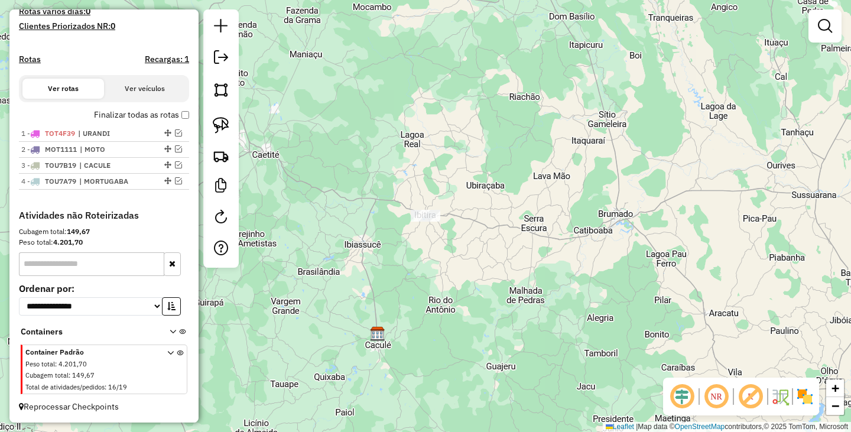
drag, startPoint x: 413, startPoint y: 298, endPoint x: 528, endPoint y: 128, distance: 205.1
click at [526, 166] on div "Janela de atendimento Grade de atendimento Capacidade Transportadoras Veículos …" at bounding box center [425, 216] width 851 height 432
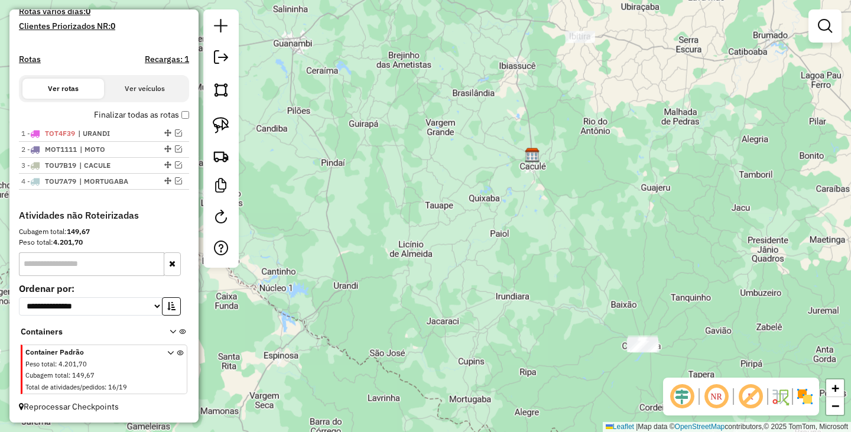
drag, startPoint x: 576, startPoint y: 240, endPoint x: 583, endPoint y: 261, distance: 21.7
click at [583, 261] on div "Janela de atendimento Grade de atendimento Capacidade Transportadoras Veículos …" at bounding box center [425, 216] width 851 height 432
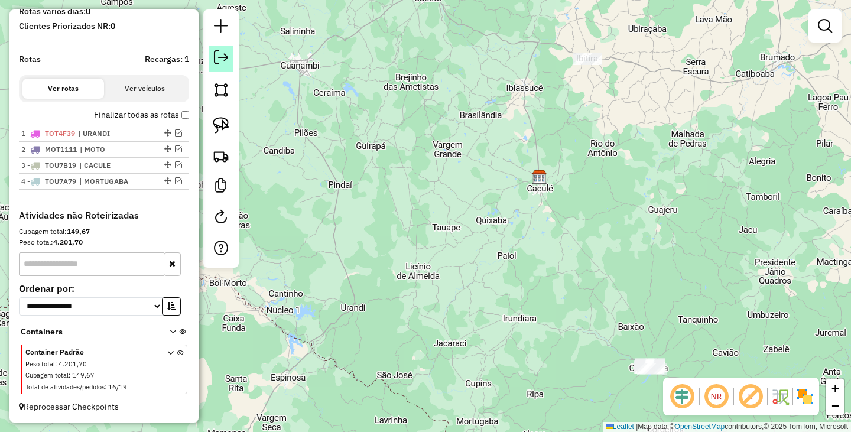
click at [220, 61] on em at bounding box center [221, 57] width 14 height 14
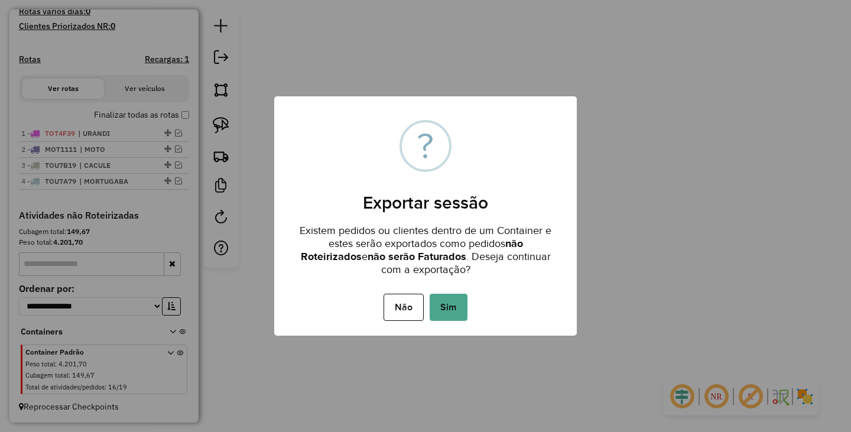
click at [452, 321] on div "Não No Sim" at bounding box center [425, 307] width 302 height 33
click at [455, 308] on button "Sim" at bounding box center [448, 307] width 38 height 27
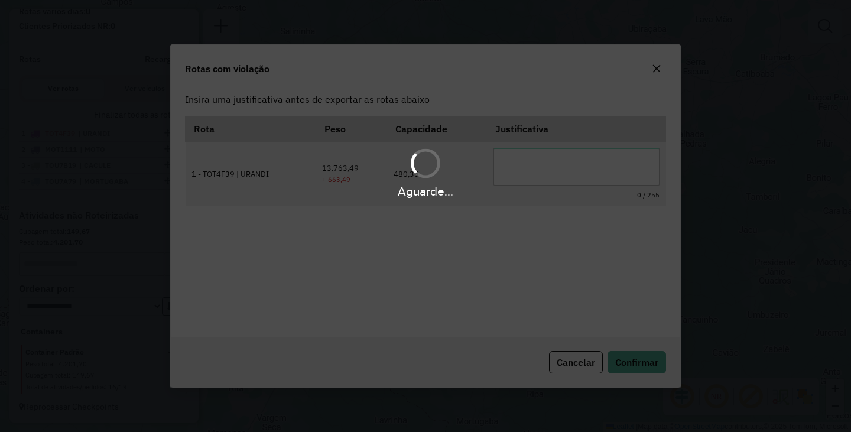
scroll to position [0, 0]
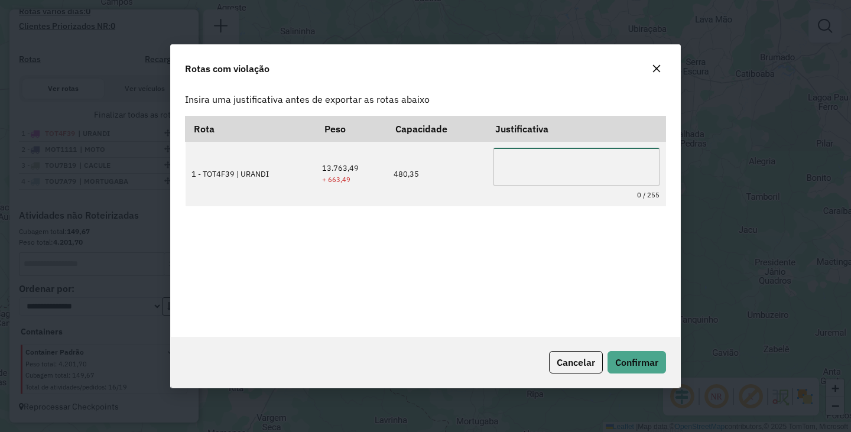
click at [536, 168] on textarea at bounding box center [576, 167] width 166 height 38
type textarea "**********"
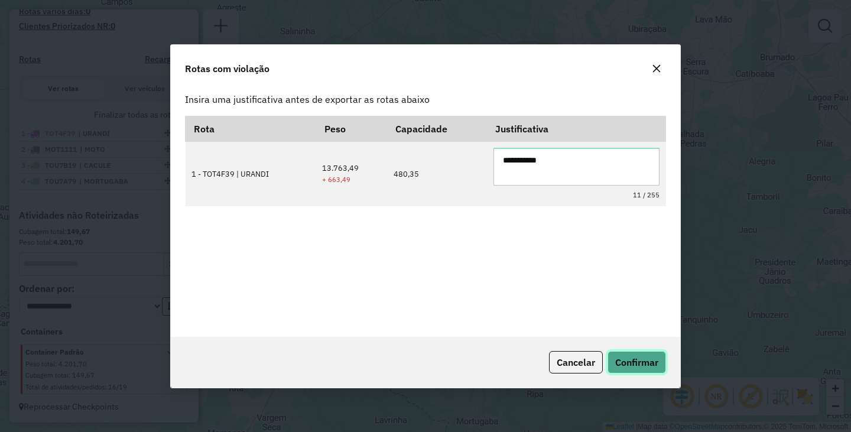
click at [644, 364] on span "Confirmar" at bounding box center [636, 362] width 43 height 12
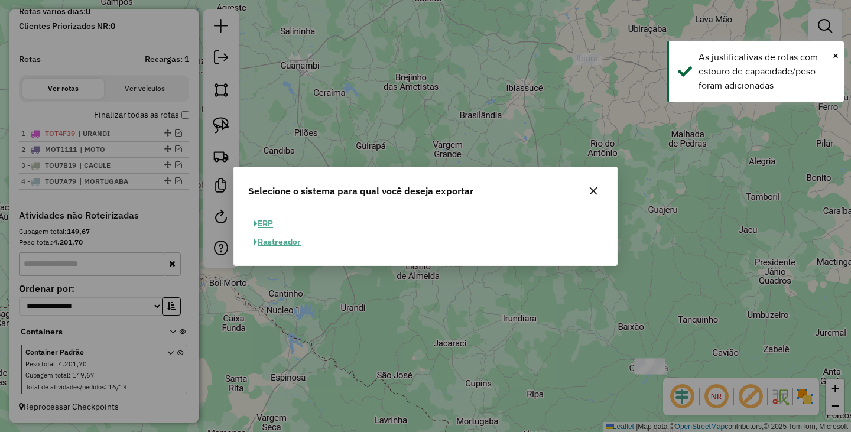
click at [260, 220] on button "ERP" at bounding box center [263, 223] width 30 height 18
select select "**"
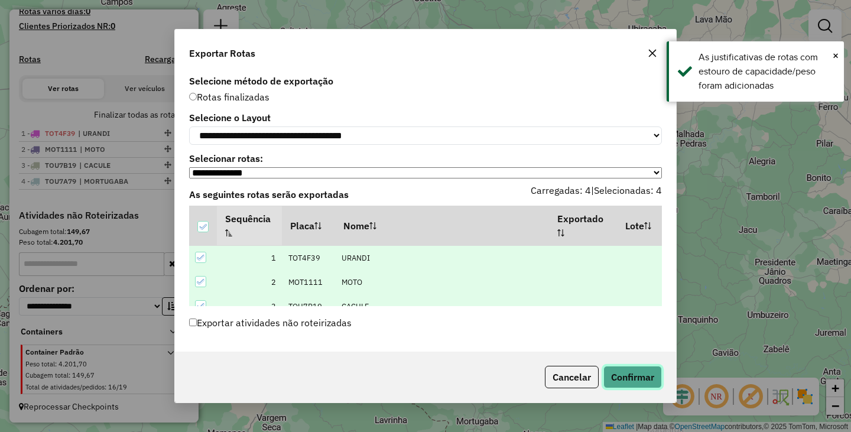
click at [628, 369] on button "Confirmar" at bounding box center [632, 377] width 58 height 22
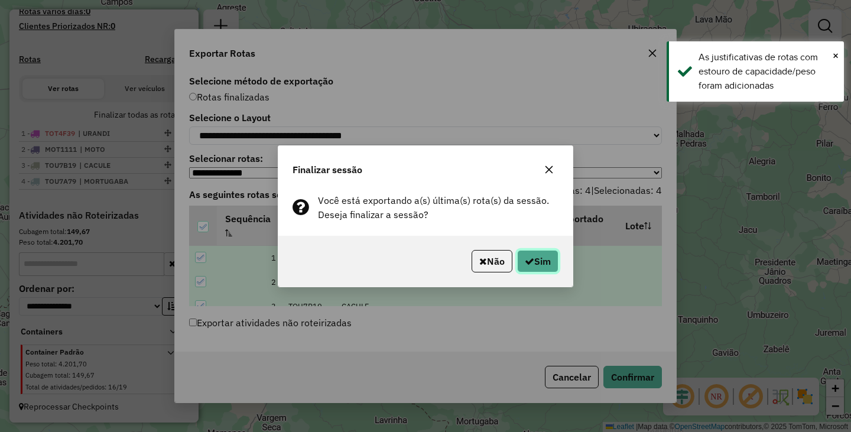
click at [552, 259] on button "Sim" at bounding box center [537, 261] width 41 height 22
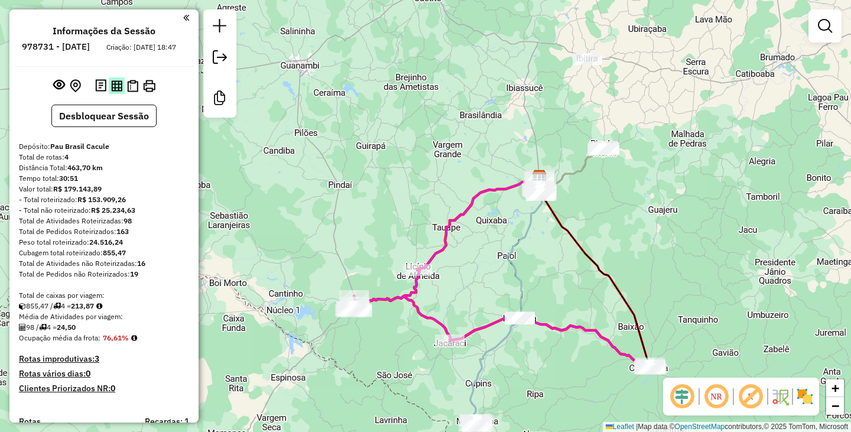
click at [122, 93] on button at bounding box center [117, 85] width 16 height 16
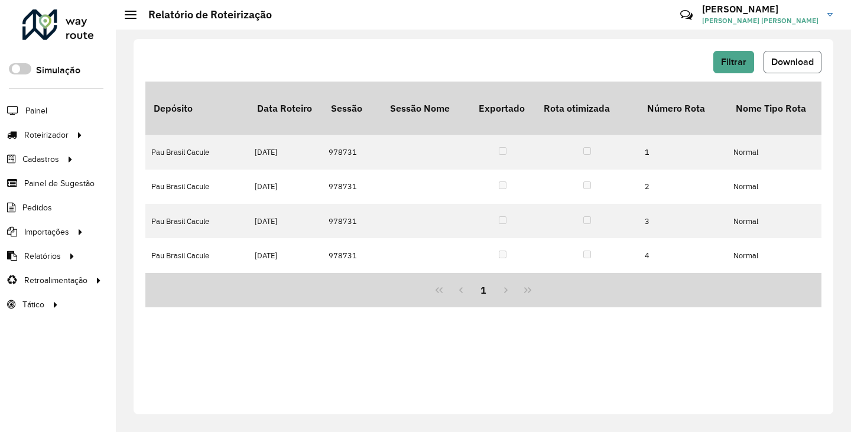
click at [778, 69] on button "Download" at bounding box center [792, 62] width 58 height 22
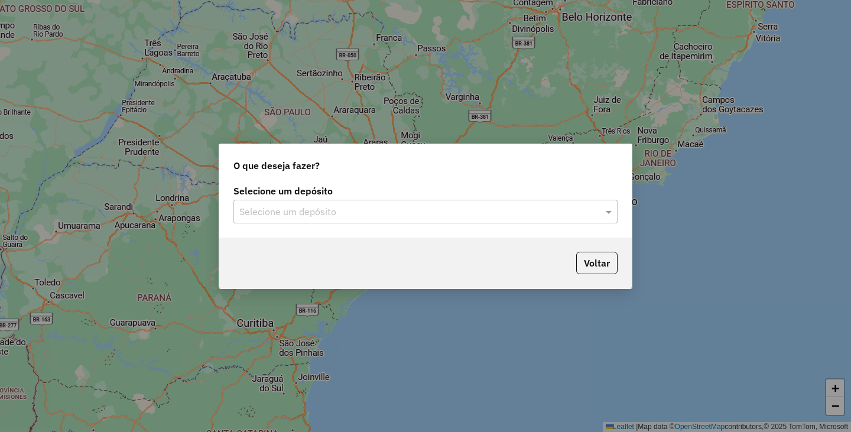
click at [392, 200] on div "Selecione um depósito" at bounding box center [425, 212] width 384 height 24
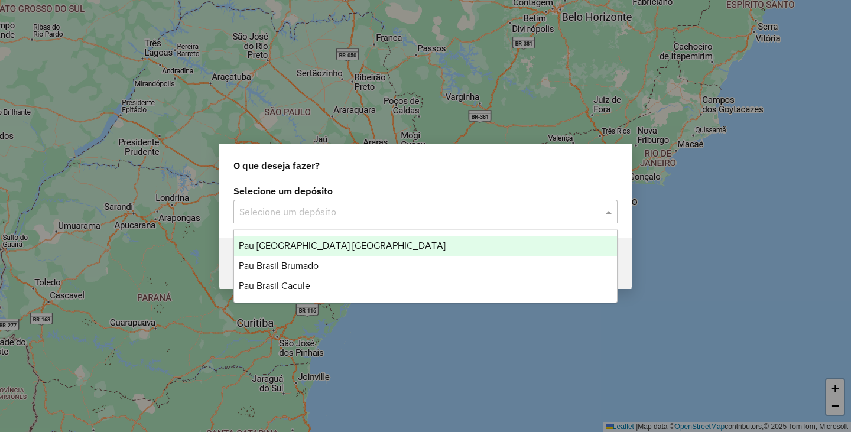
click at [320, 244] on span "Pau [GEOGRAPHIC_DATA] [GEOGRAPHIC_DATA]" at bounding box center [342, 245] width 207 height 10
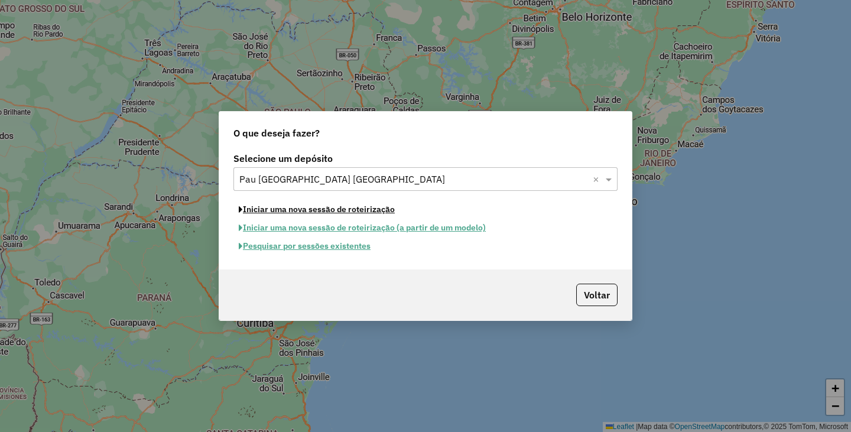
click at [341, 213] on button "Iniciar uma nova sessão de roteirização" at bounding box center [316, 209] width 167 height 18
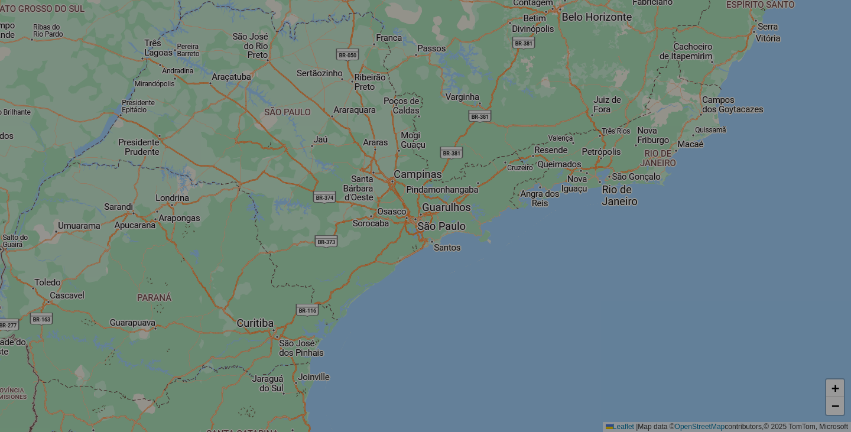
select select "*"
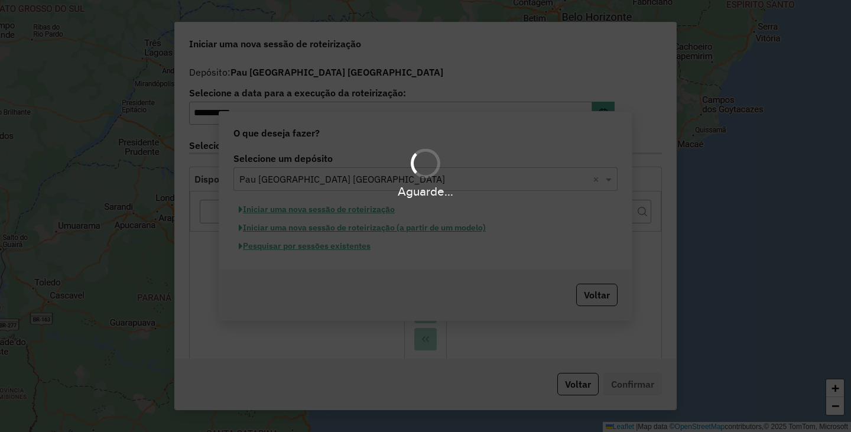
click at [341, 213] on div "Aguarde..." at bounding box center [425, 216] width 851 height 432
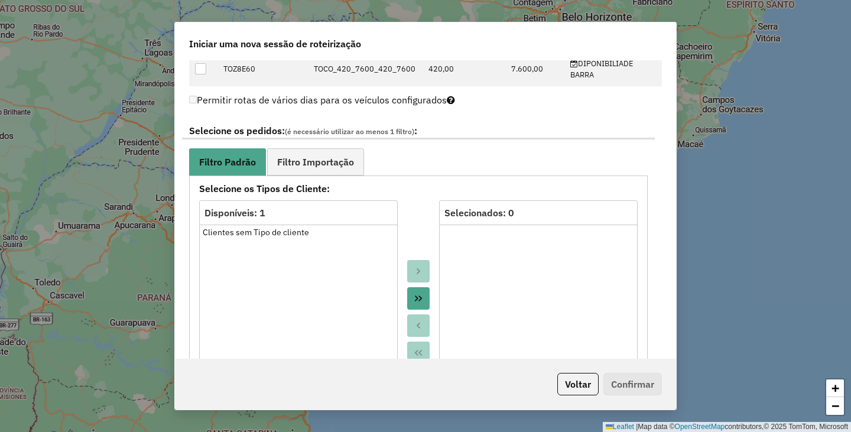
scroll to position [591, 0]
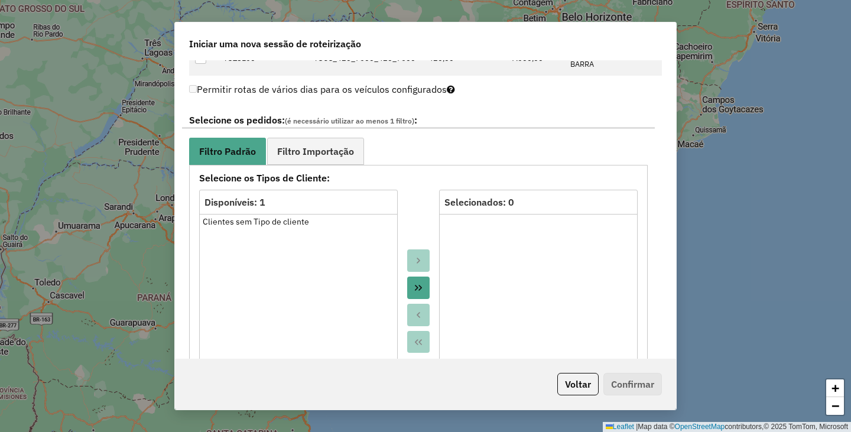
click at [422, 288] on button "Move All to Target" at bounding box center [418, 287] width 22 height 22
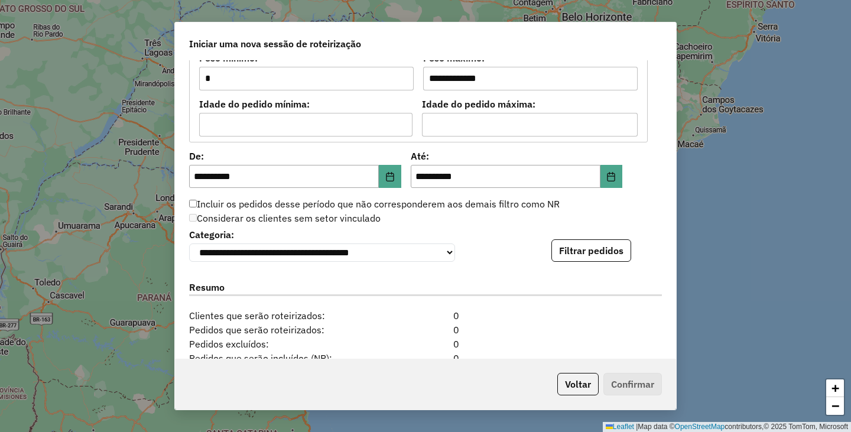
scroll to position [1122, 0]
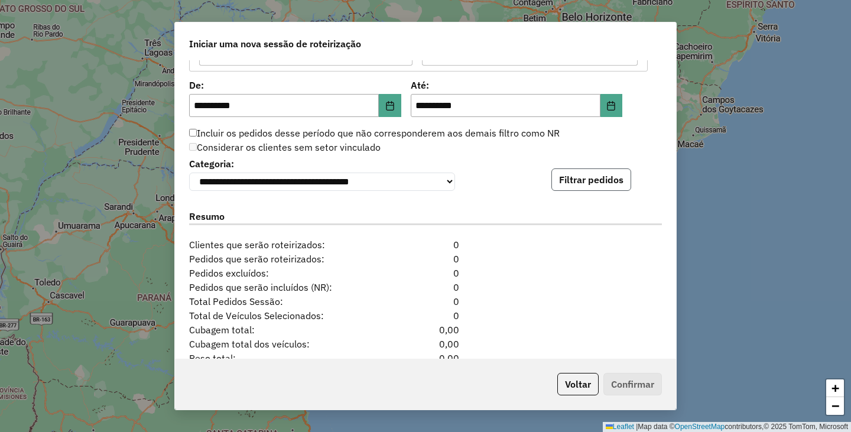
click at [571, 191] on button "Filtrar pedidos" at bounding box center [591, 179] width 80 height 22
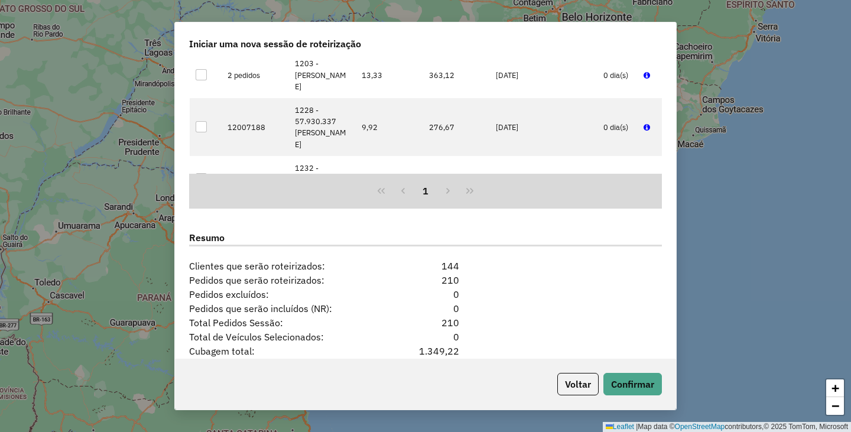
scroll to position [1443, 0]
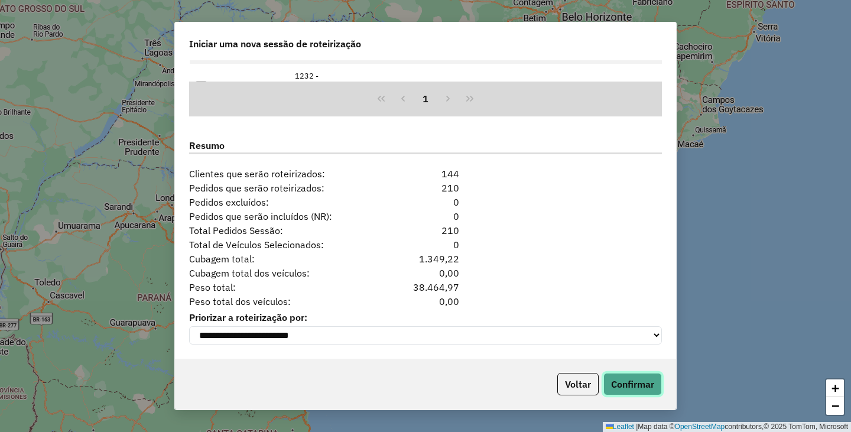
click at [655, 382] on button "Confirmar" at bounding box center [632, 384] width 58 height 22
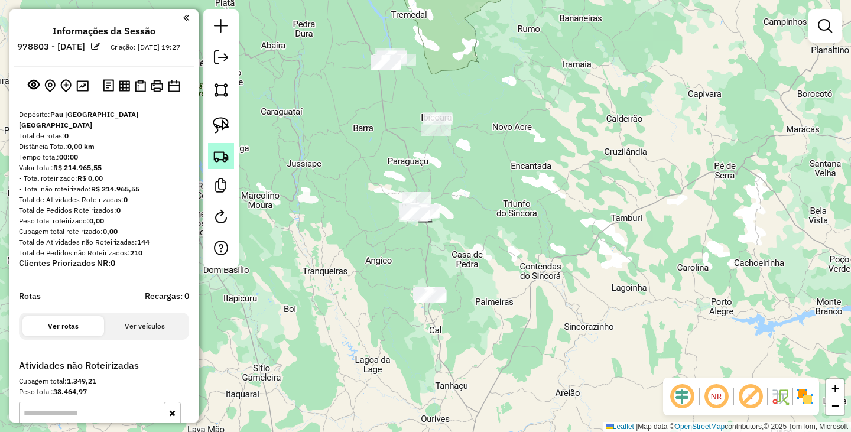
click at [228, 167] on link at bounding box center [221, 156] width 26 height 26
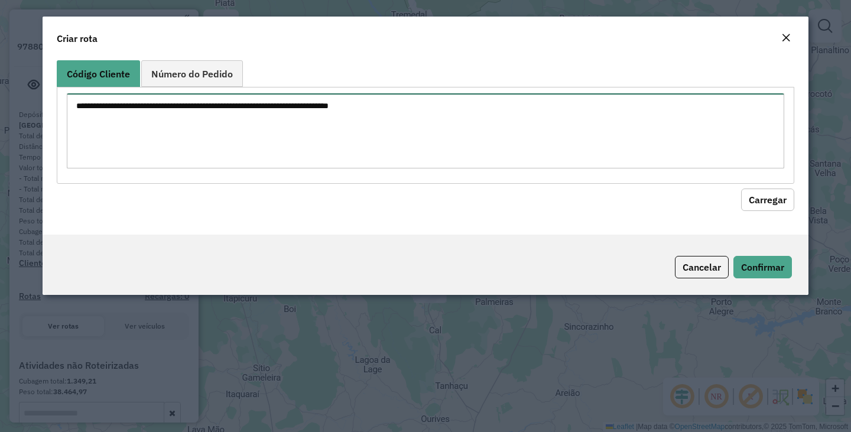
click at [327, 129] on textarea at bounding box center [425, 130] width 717 height 75
paste textarea "* * ** *** *** *** **** ** ** ** ** ** ** ** ** *** *** *** *** *** *** *** ***…"
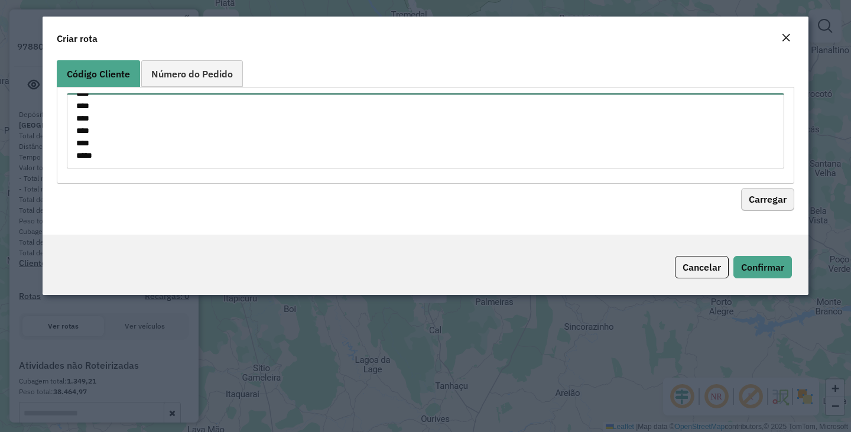
type textarea "* * ** *** *** *** **** ** ** ** ** ** ** ** ** *** *** *** *** *** *** *** ***…"
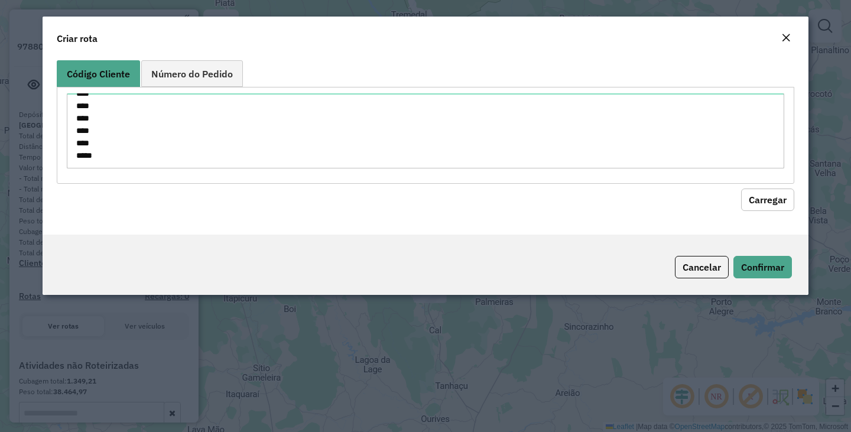
click at [764, 197] on button "Carregar" at bounding box center [767, 199] width 53 height 22
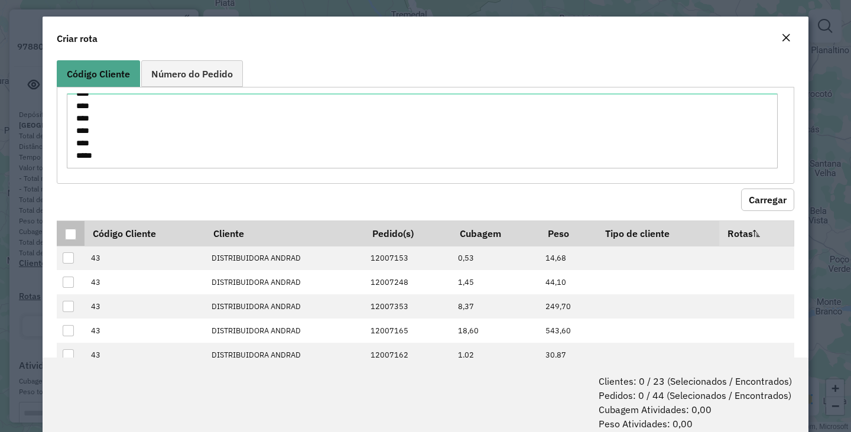
click at [73, 238] on div at bounding box center [70, 234] width 11 height 11
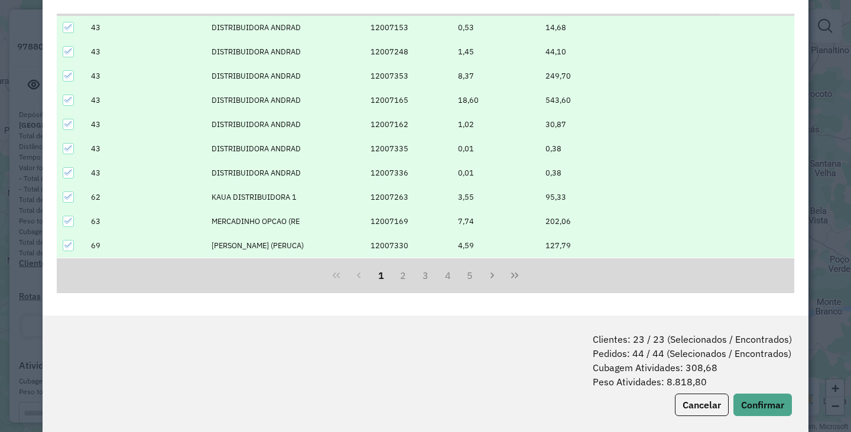
scroll to position [59, 0]
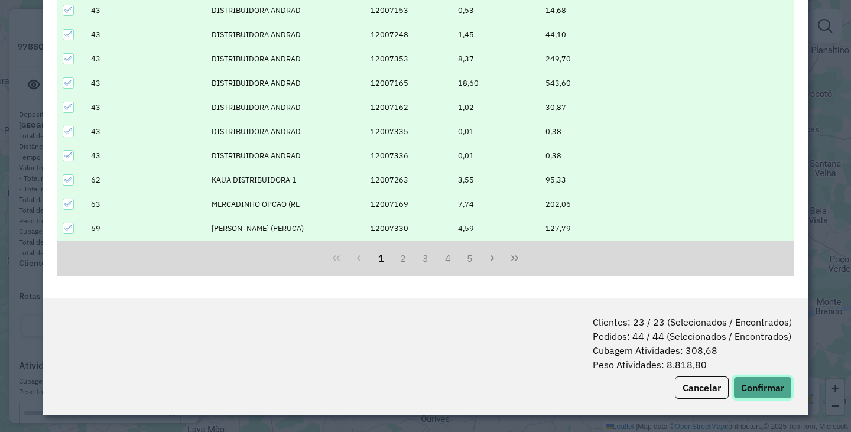
click at [770, 383] on button "Confirmar" at bounding box center [762, 387] width 58 height 22
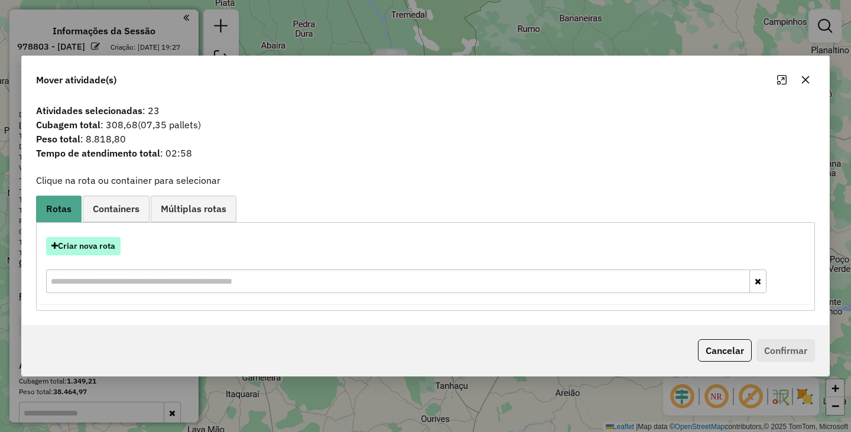
click at [90, 249] on button "Criar nova rota" at bounding box center [83, 246] width 74 height 18
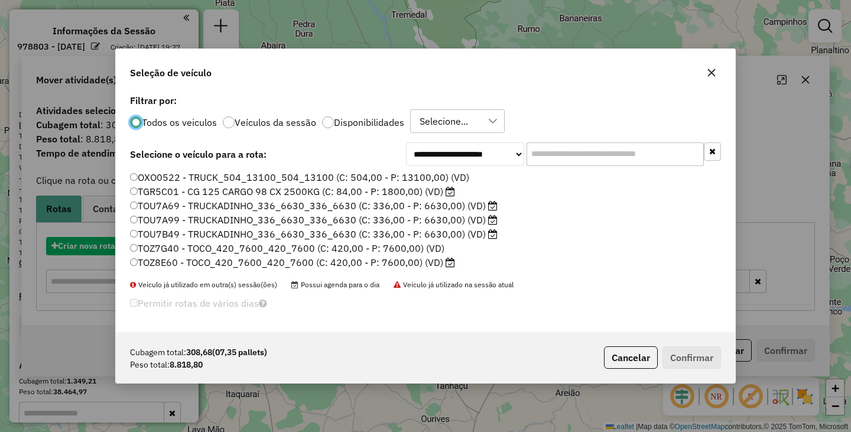
scroll to position [7, 4]
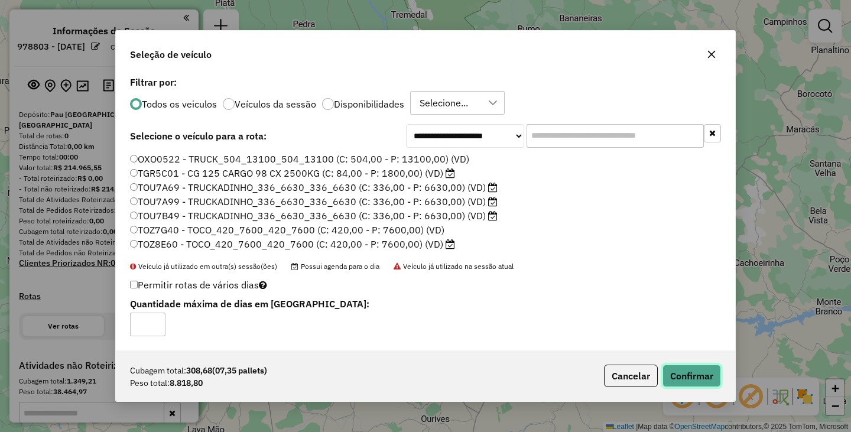
click at [686, 377] on button "Confirmar" at bounding box center [691, 375] width 58 height 22
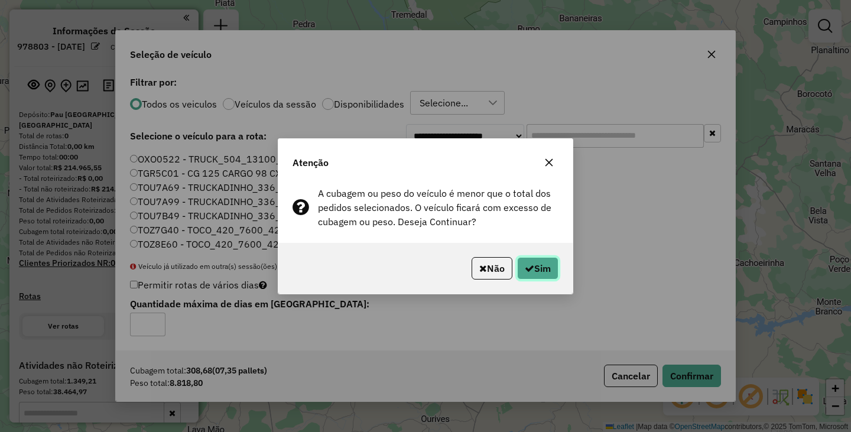
click at [517, 258] on button "Sim" at bounding box center [537, 268] width 41 height 22
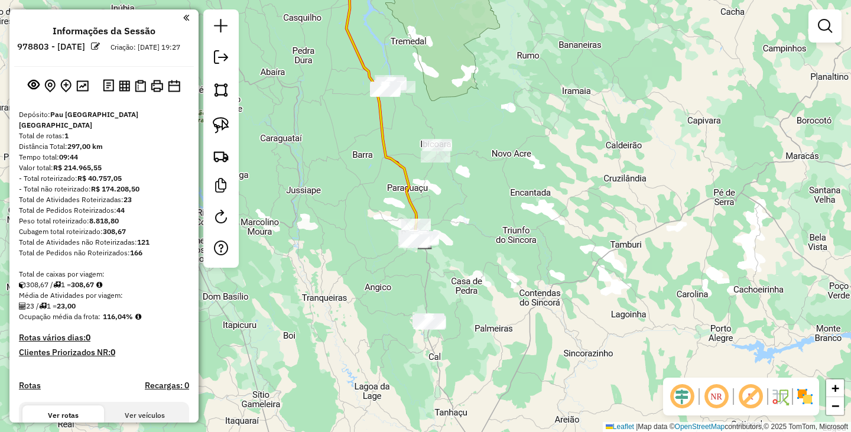
drag, startPoint x: 380, startPoint y: 126, endPoint x: 380, endPoint y: 221, distance: 95.7
click at [380, 223] on icon at bounding box center [385, 112] width 79 height 259
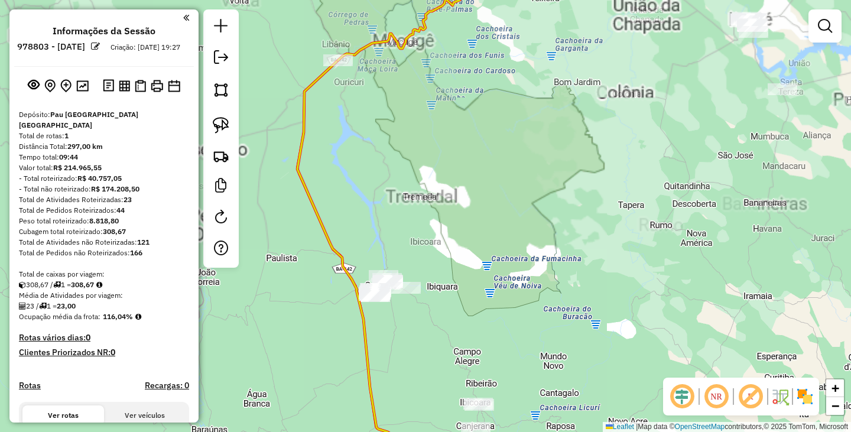
drag, startPoint x: 435, startPoint y: 103, endPoint x: 383, endPoint y: 305, distance: 208.0
click at [382, 305] on div "Janela de atendimento Grade de atendimento Capacidade Transportadoras Veículos …" at bounding box center [425, 216] width 851 height 432
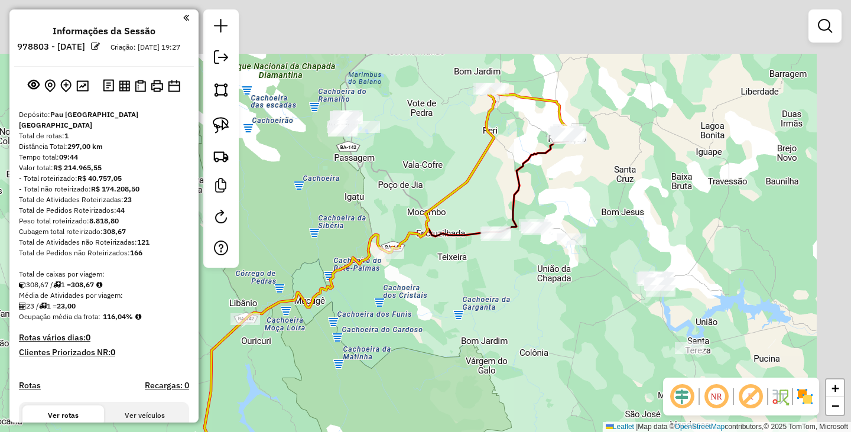
drag, startPoint x: 514, startPoint y: 131, endPoint x: 454, endPoint y: 237, distance: 121.9
click at [454, 237] on div "Janela de atendimento Grade de atendimento Capacidade Transportadoras Veículos …" at bounding box center [425, 216] width 851 height 432
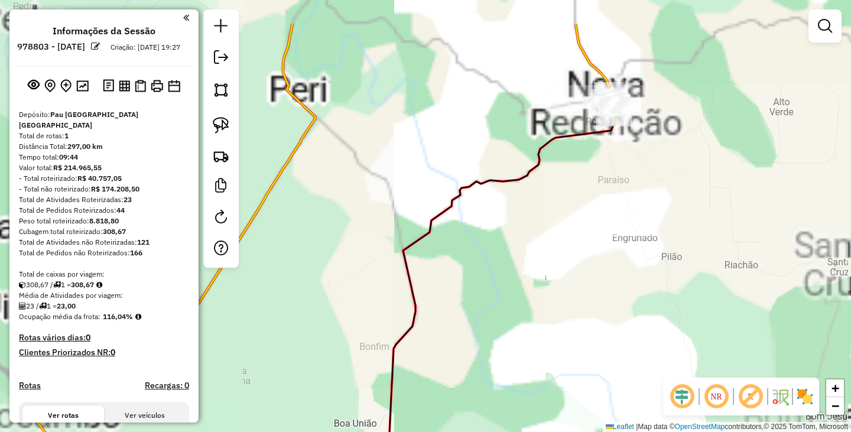
drag, startPoint x: 672, startPoint y: 110, endPoint x: 455, endPoint y: 246, distance: 255.3
click at [455, 246] on div "Janela de atendimento Grade de atendimento Capacidade Transportadoras Veículos …" at bounding box center [425, 216] width 851 height 432
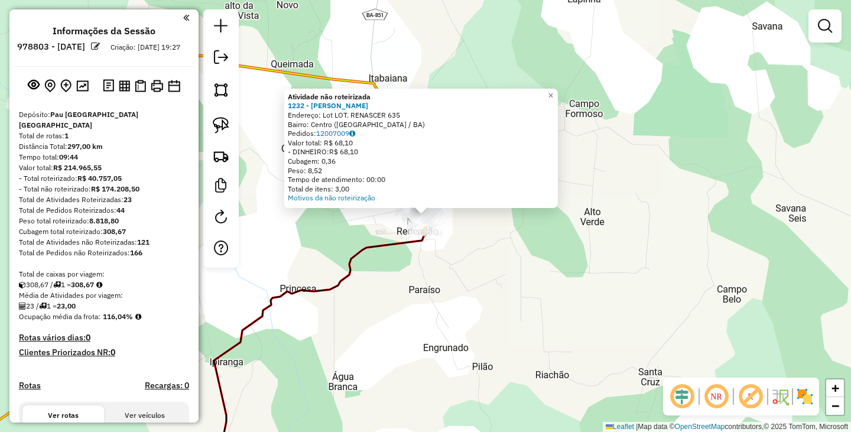
click at [476, 248] on div "Atividade não roteirizada 1232 - BRUNO BARROS GONCALV Endereço: Lot LOT. RENASC…" at bounding box center [425, 216] width 851 height 432
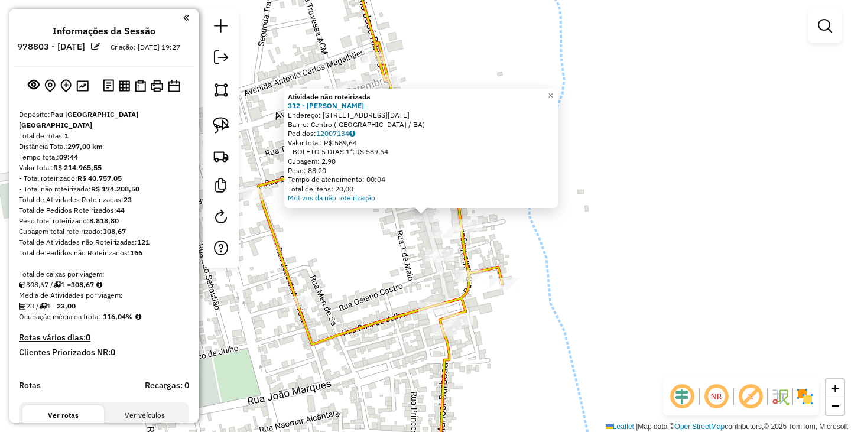
click at [360, 226] on div "Atividade não roteirizada 312 - ROMILTON SOUZA DE AL Endereço: R RUA 1 DE MAIO …" at bounding box center [425, 216] width 851 height 432
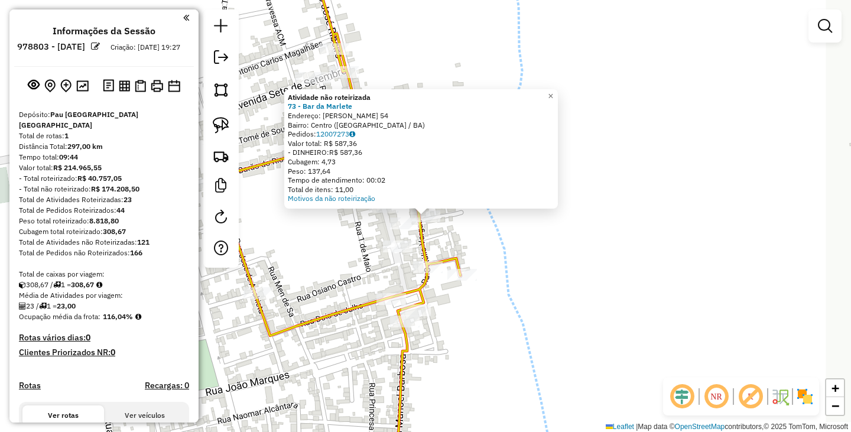
click at [524, 240] on div "Atividade não roteirizada 73 - Bar da Marlete Endereço: Getulio Vargas 54 Bairr…" at bounding box center [425, 216] width 851 height 432
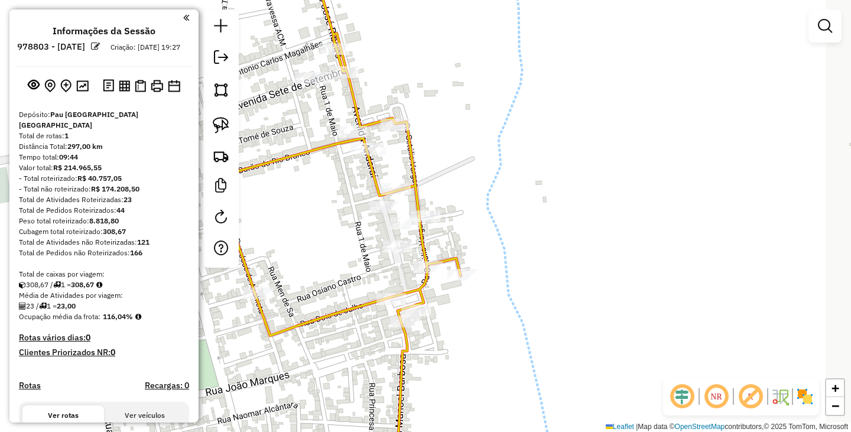
click at [390, 252] on div at bounding box center [398, 246] width 30 height 12
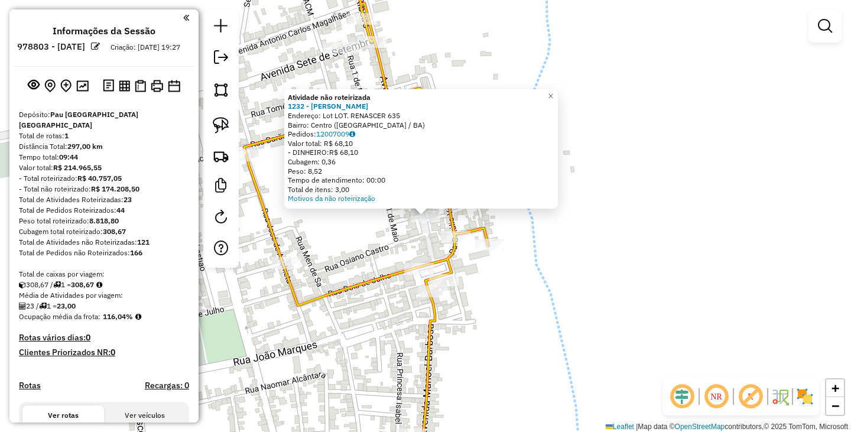
click at [363, 245] on div "Atividade não roteirizada 1232 - BRUNO BARROS GONCALV Endereço: Lot LOT. RENASC…" at bounding box center [425, 216] width 851 height 432
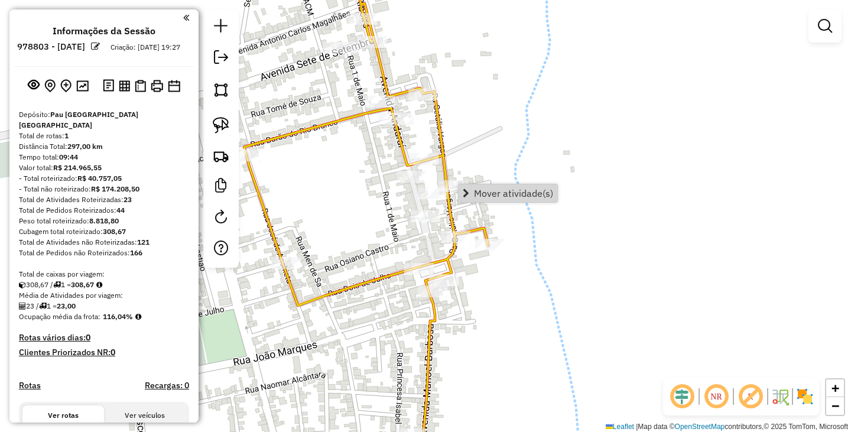
click at [495, 193] on span "Mover atividade(s)" at bounding box center [513, 192] width 79 height 9
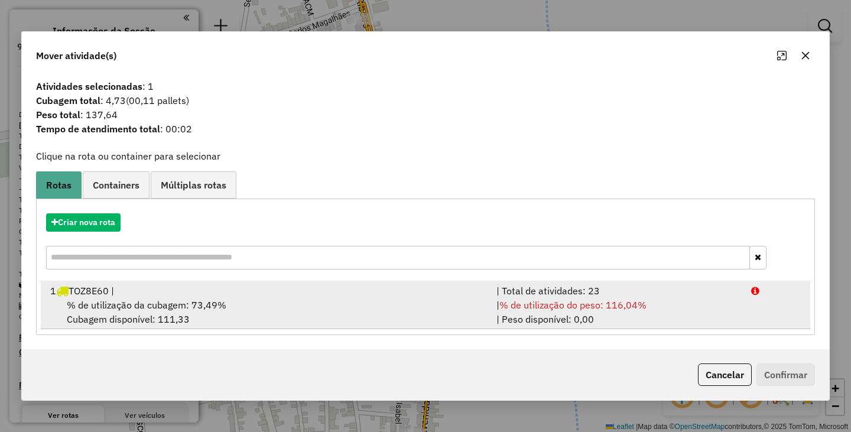
click at [239, 307] on div "% de utilização da cubagem: 73,49% Cubagem disponível: 111,33" at bounding box center [266, 312] width 446 height 28
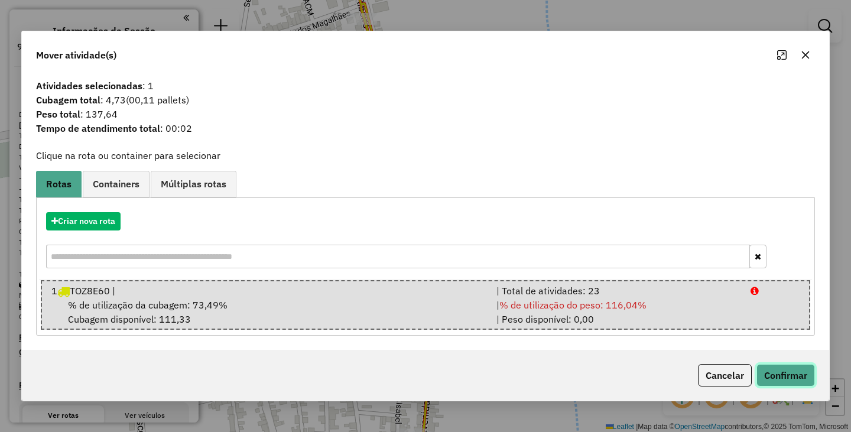
click at [768, 372] on button "Confirmar" at bounding box center [785, 375] width 58 height 22
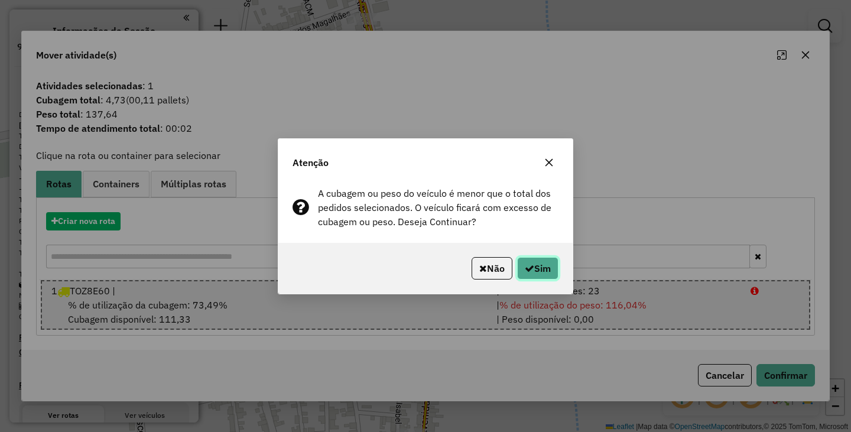
click at [544, 269] on button "Sim" at bounding box center [537, 268] width 41 height 22
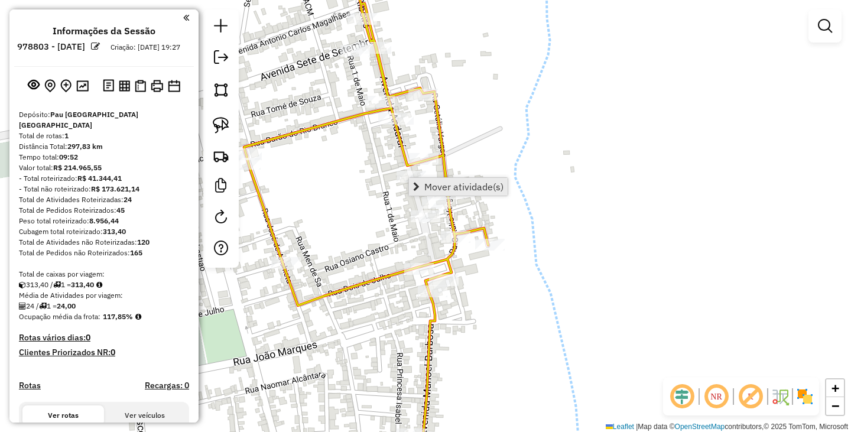
click at [444, 184] on span "Mover atividade(s)" at bounding box center [463, 186] width 79 height 9
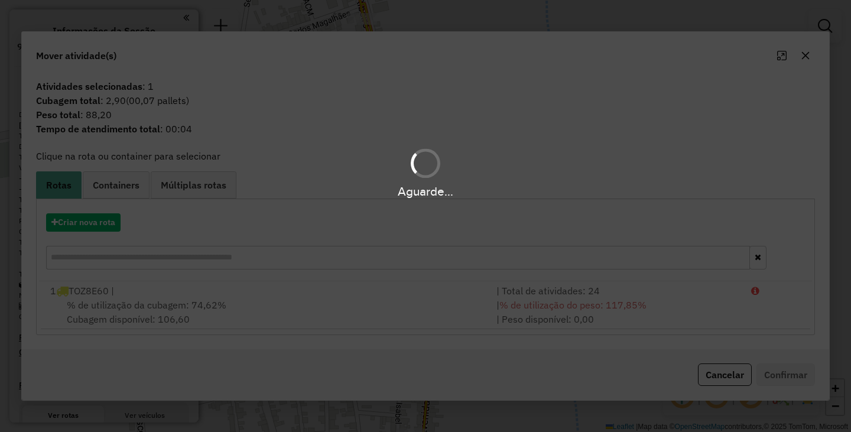
click at [466, 288] on div "Aguarde..." at bounding box center [425, 216] width 851 height 432
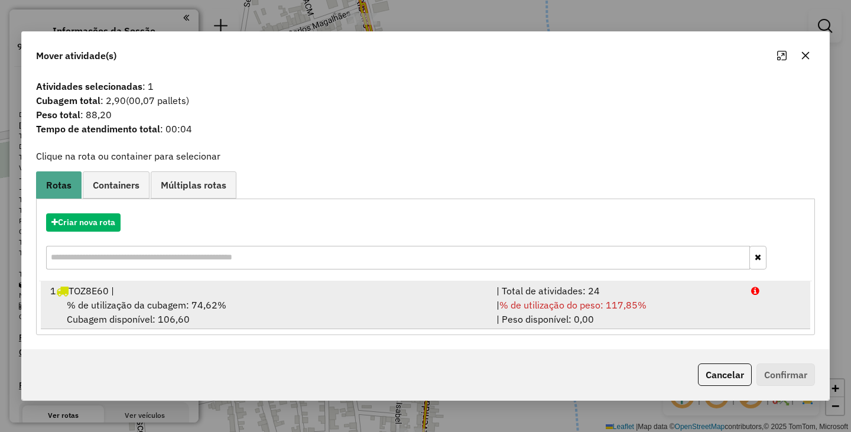
click at [470, 298] on div "% de utilização da cubagem: 74,62% Cubagem disponível: 106,60" at bounding box center [266, 312] width 446 height 28
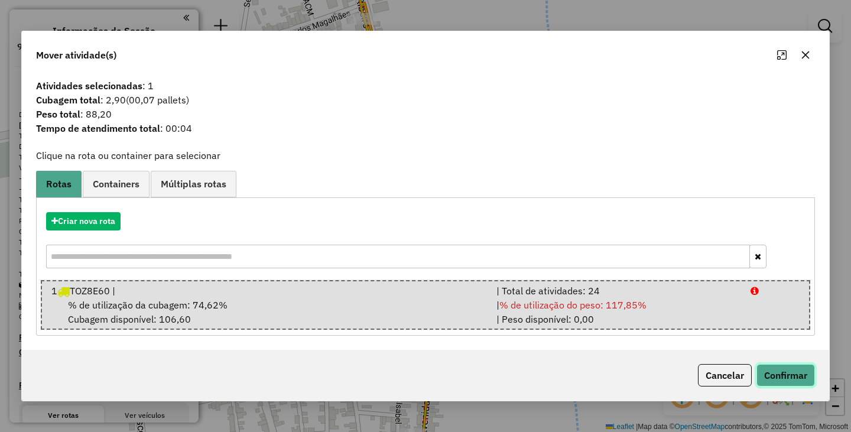
click at [781, 378] on button "Confirmar" at bounding box center [785, 375] width 58 height 22
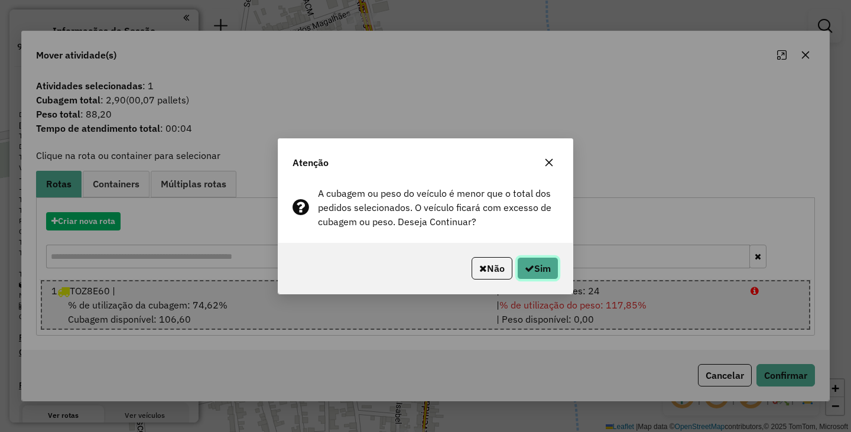
click at [535, 265] on button "Sim" at bounding box center [537, 268] width 41 height 22
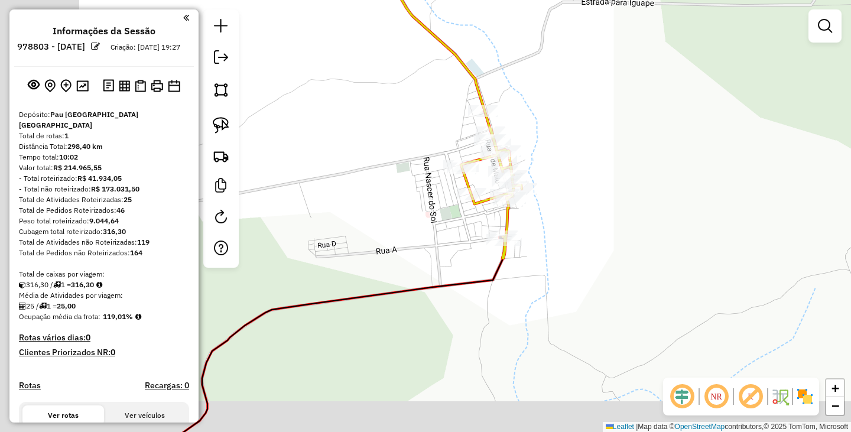
drag, startPoint x: 362, startPoint y: 271, endPoint x: 551, endPoint y: 197, distance: 202.9
click at [535, 208] on div "Janela de atendimento Grade de atendimento Capacidade Transportadoras Veículos …" at bounding box center [425, 216] width 851 height 432
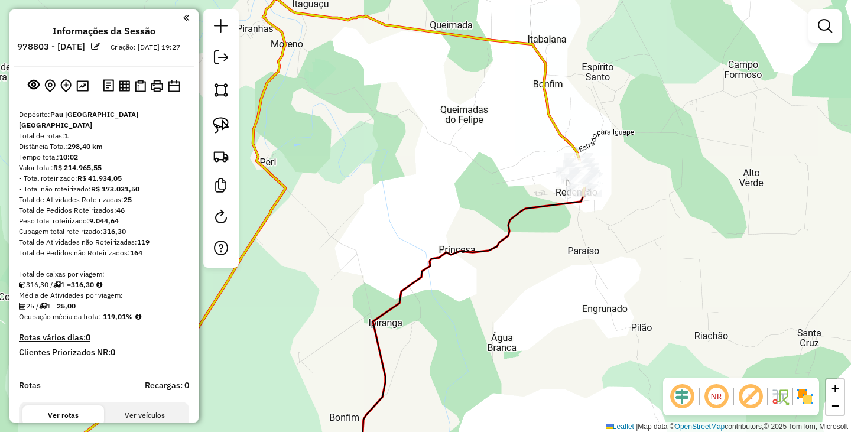
drag, startPoint x: 500, startPoint y: 197, endPoint x: 567, endPoint y: 172, distance: 71.0
click at [567, 172] on div "Janela de atendimento Grade de atendimento Capacidade Transportadoras Veículos …" at bounding box center [425, 216] width 851 height 432
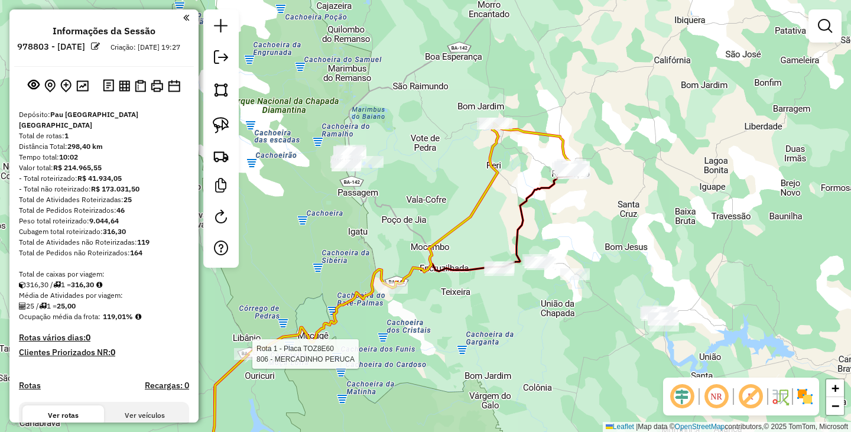
select select "**********"
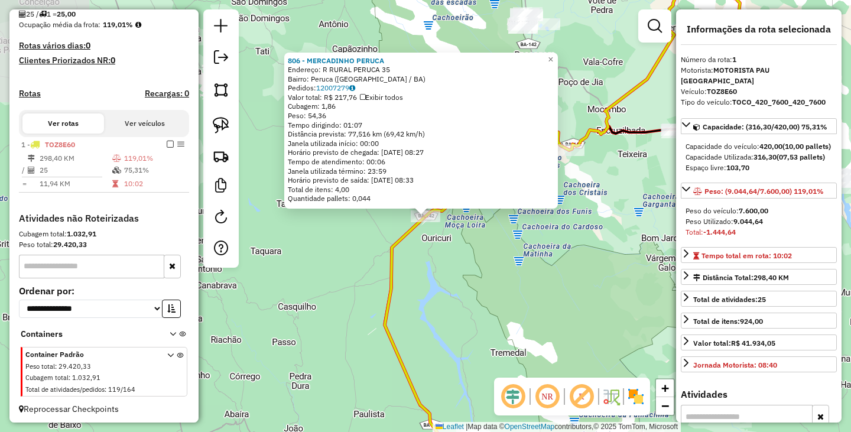
scroll to position [294, 0]
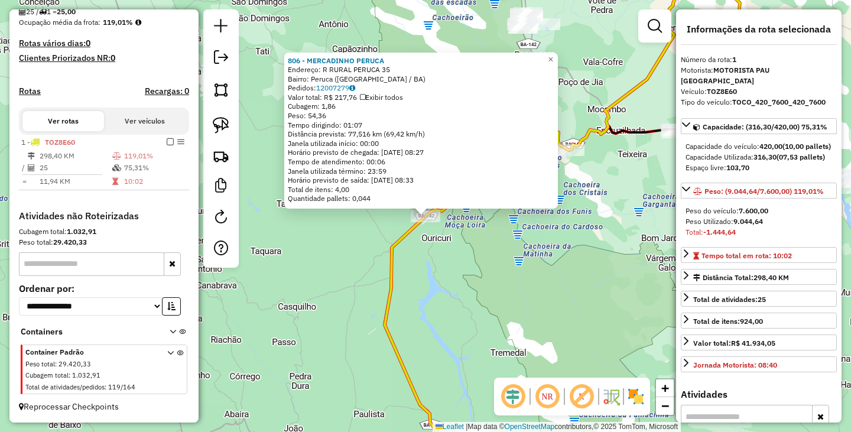
click at [383, 252] on div "806 - MERCADINHO PERUCA Endereço: R RURAL PERUCA 35 Bairro: Peruca (NOVA REDENC…" at bounding box center [425, 216] width 851 height 432
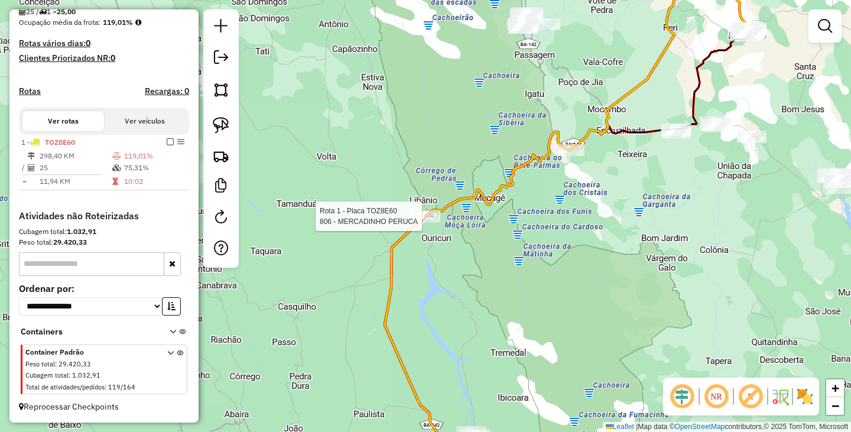
select select "**********"
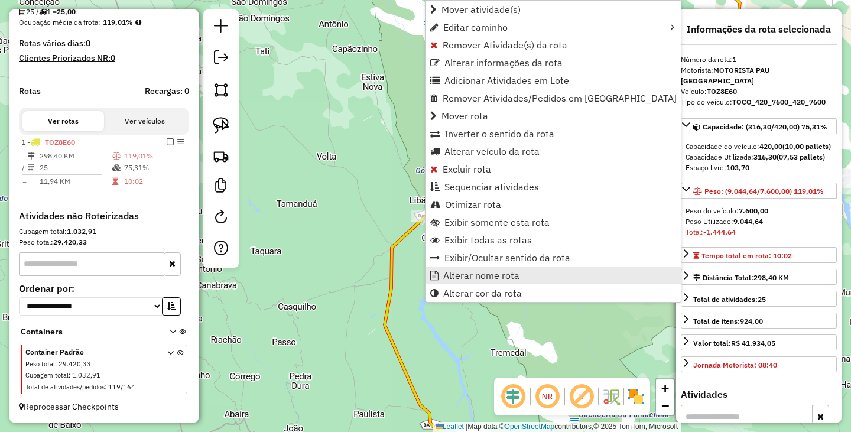
click at [482, 271] on span "Alterar nome rota" at bounding box center [481, 275] width 76 height 9
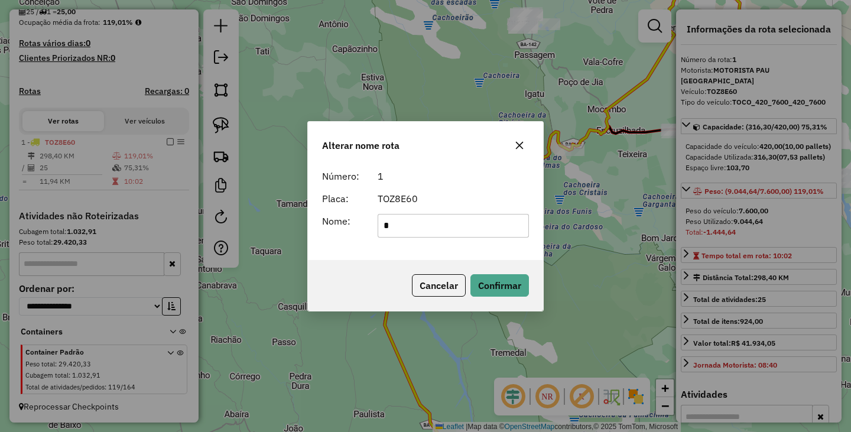
type input "**********"
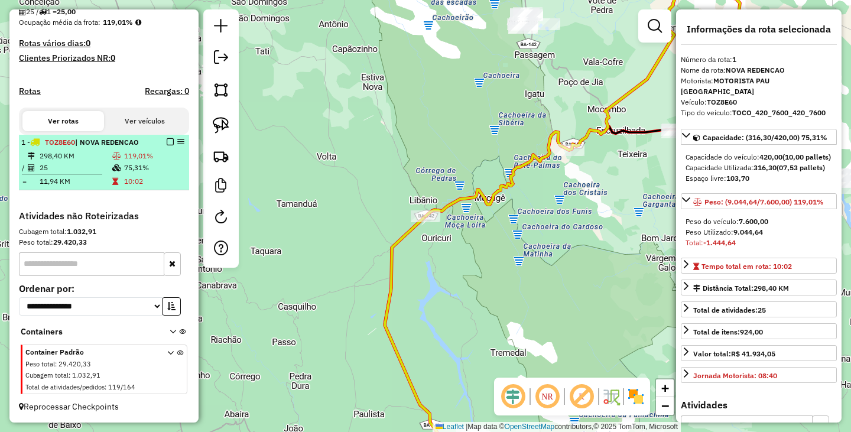
click at [172, 144] on div at bounding box center [166, 141] width 35 height 7
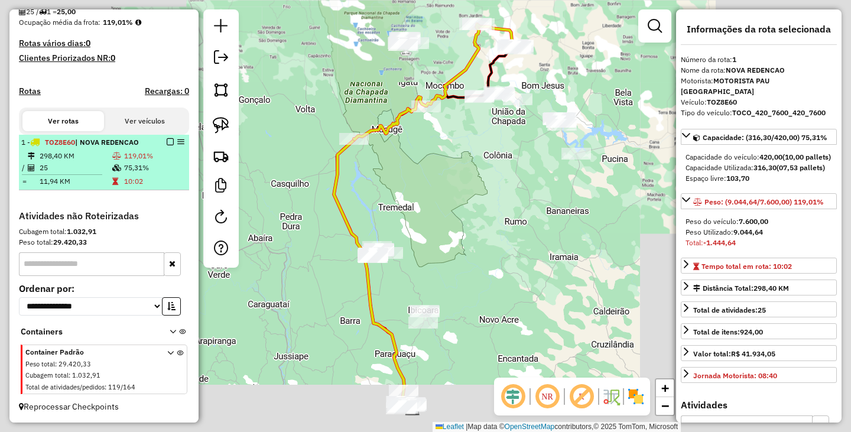
click at [168, 142] on em at bounding box center [170, 141] width 7 height 7
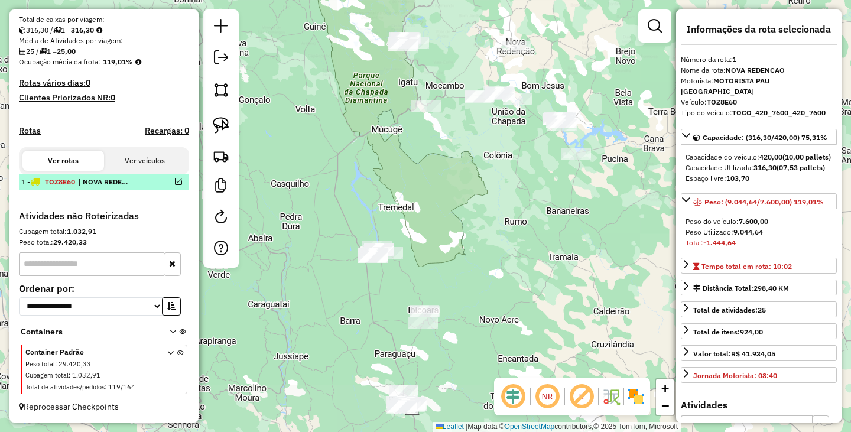
scroll to position [255, 0]
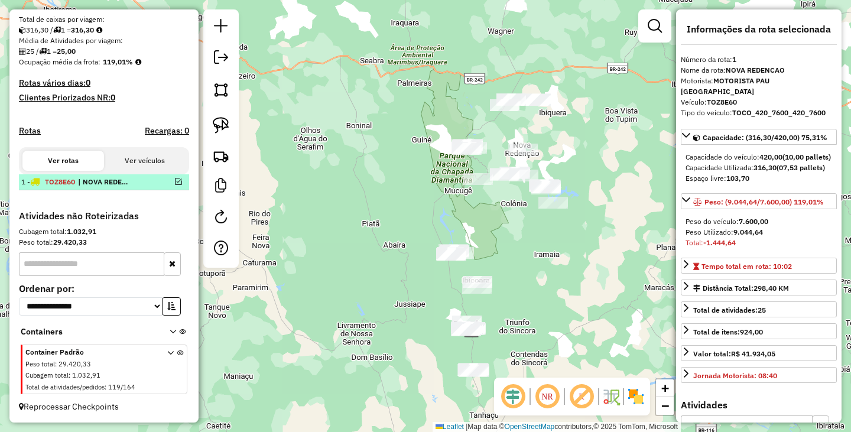
click at [175, 184] on em at bounding box center [178, 181] width 7 height 7
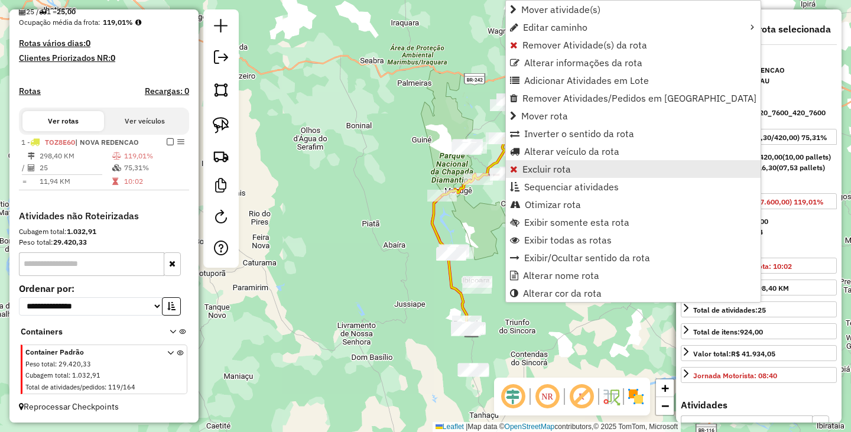
click at [540, 161] on link "Excluir rota" at bounding box center [633, 169] width 255 height 18
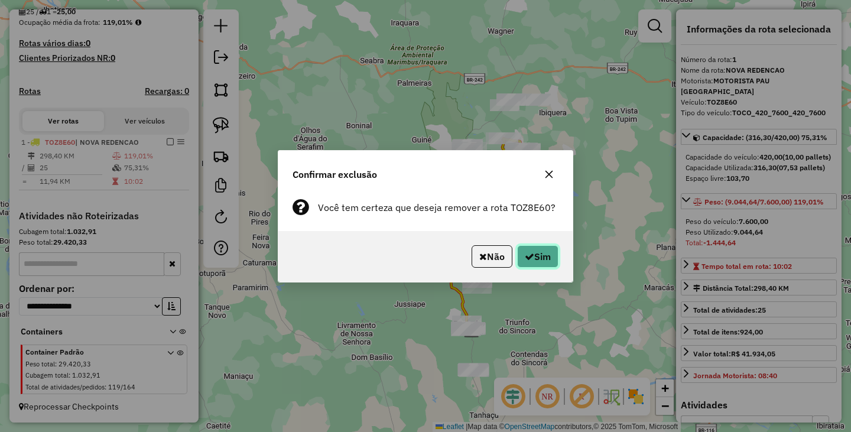
click at [546, 246] on button "Sim" at bounding box center [537, 256] width 41 height 22
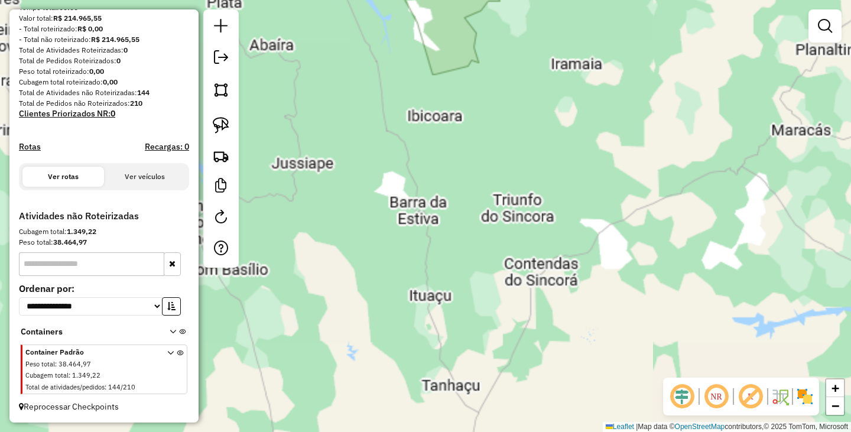
scroll to position [149, 0]
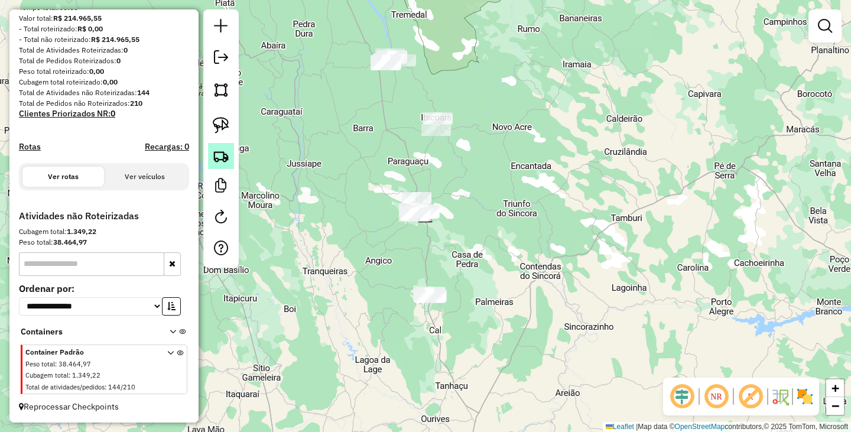
click at [221, 152] on img at bounding box center [221, 156] width 17 height 17
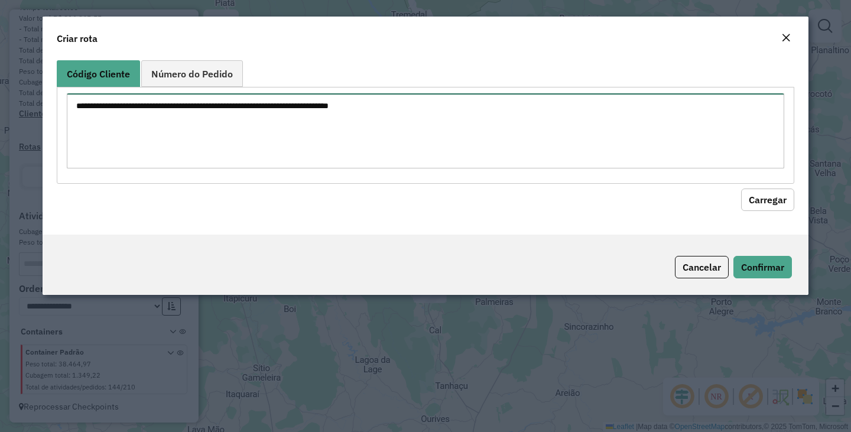
click at [413, 139] on textarea at bounding box center [425, 130] width 717 height 75
paste textarea "* * ** *** *** *** **** ** ** ** ** ** ** ** ** ** ** ** ** *** *** *** *** ***…"
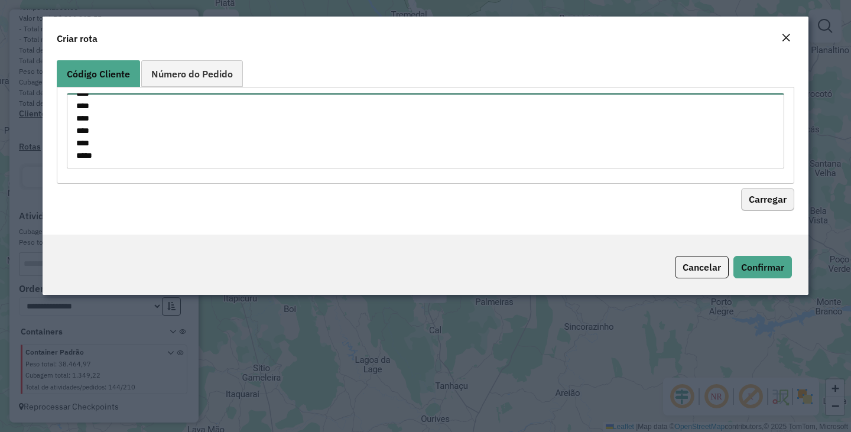
type textarea "* * ** *** *** *** **** ** ** ** ** ** ** ** ** ** ** ** ** *** *** *** *** ***…"
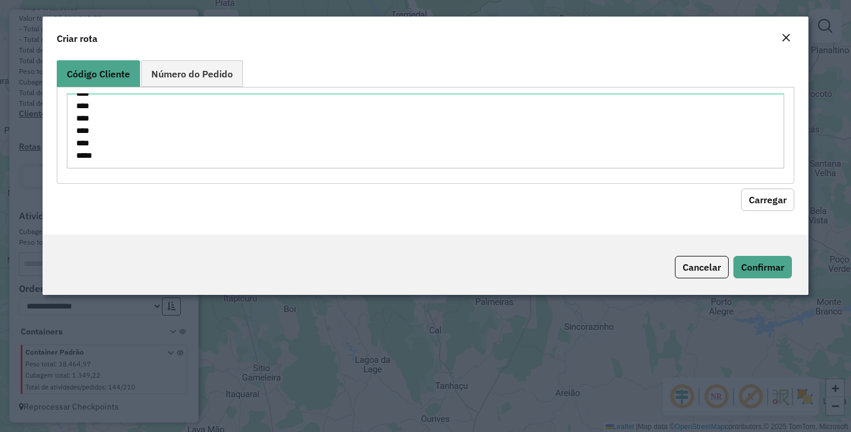
click at [786, 197] on button "Carregar" at bounding box center [767, 199] width 53 height 22
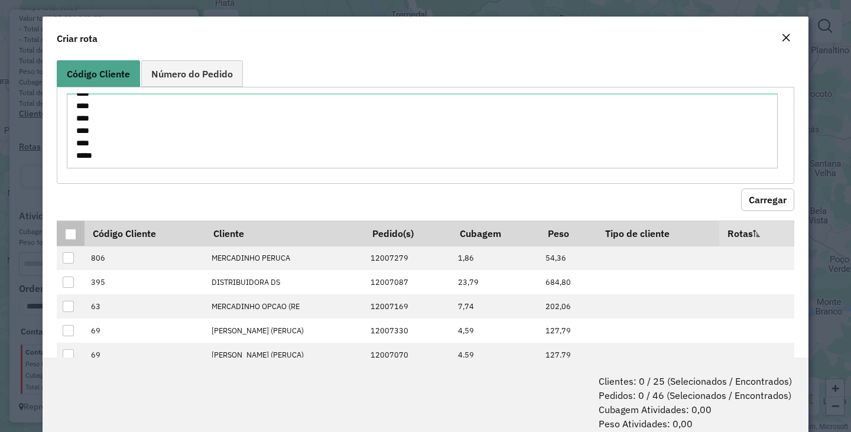
click at [65, 236] on div at bounding box center [70, 234] width 11 height 11
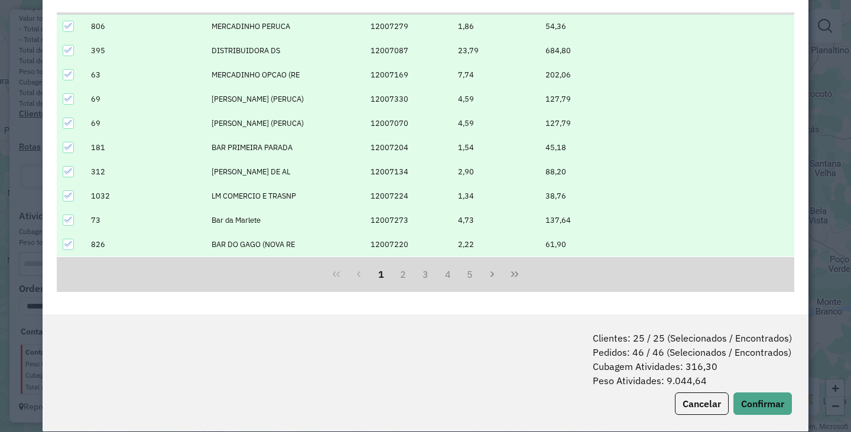
scroll to position [59, 0]
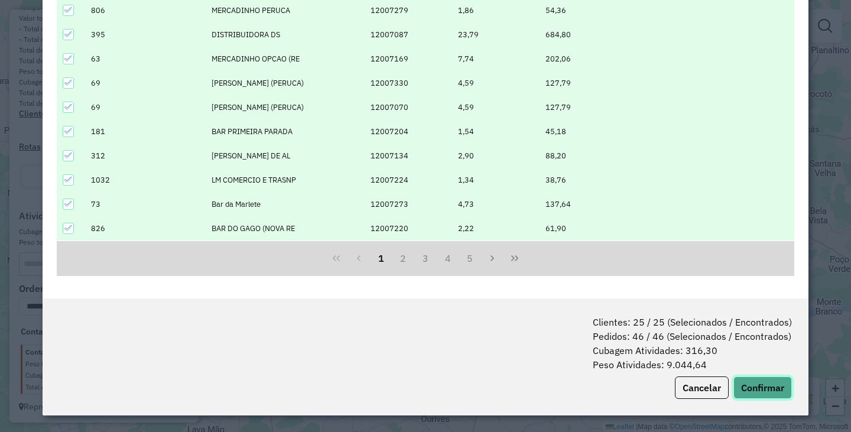
click at [765, 384] on button "Confirmar" at bounding box center [762, 387] width 58 height 22
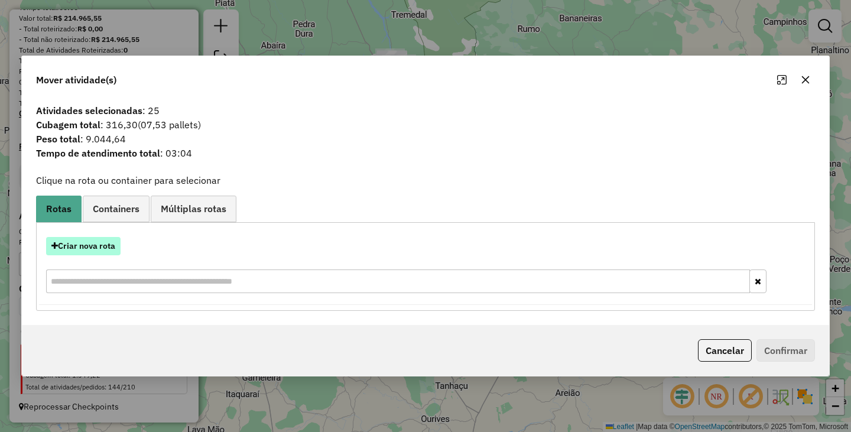
click at [103, 244] on button "Criar nova rota" at bounding box center [83, 246] width 74 height 18
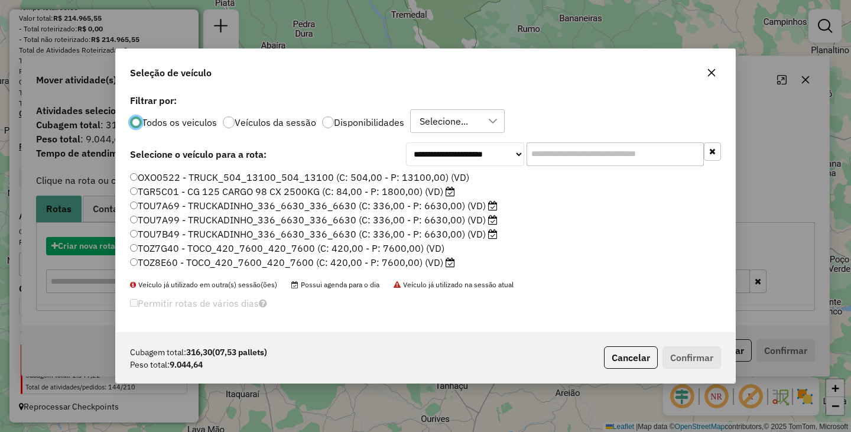
scroll to position [7, 4]
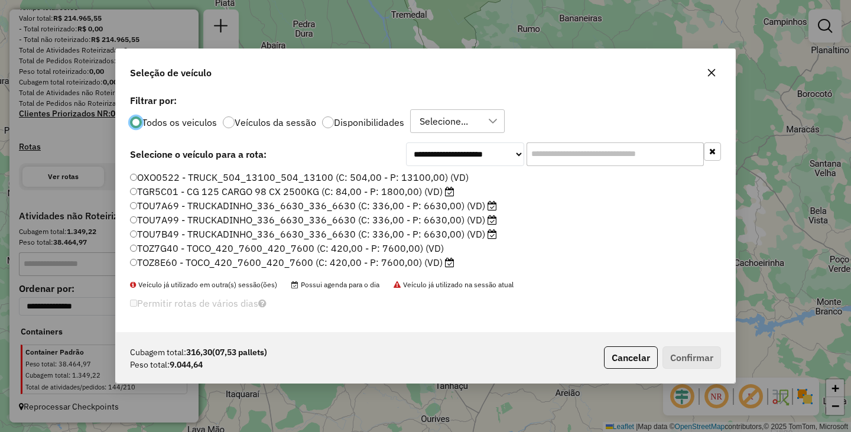
click at [138, 260] on label "TOZ8E60 - TOCO_420_7600_420_7600 (C: 420,00 - P: 7600,00) (VD)" at bounding box center [292, 262] width 324 height 14
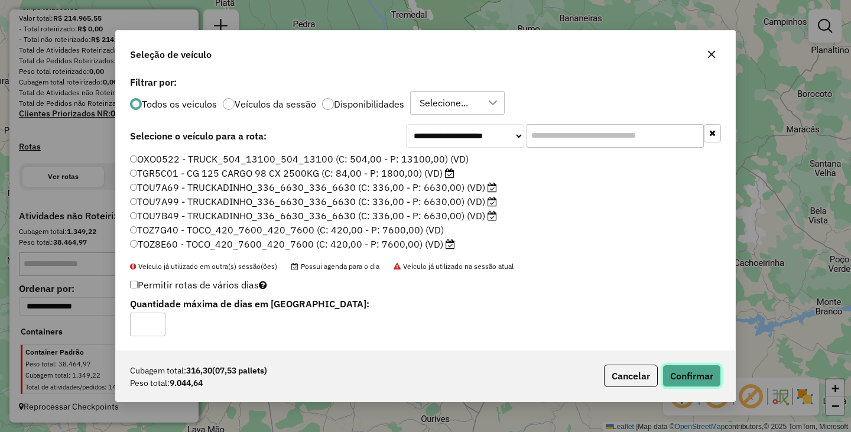
click at [695, 380] on button "Confirmar" at bounding box center [691, 375] width 58 height 22
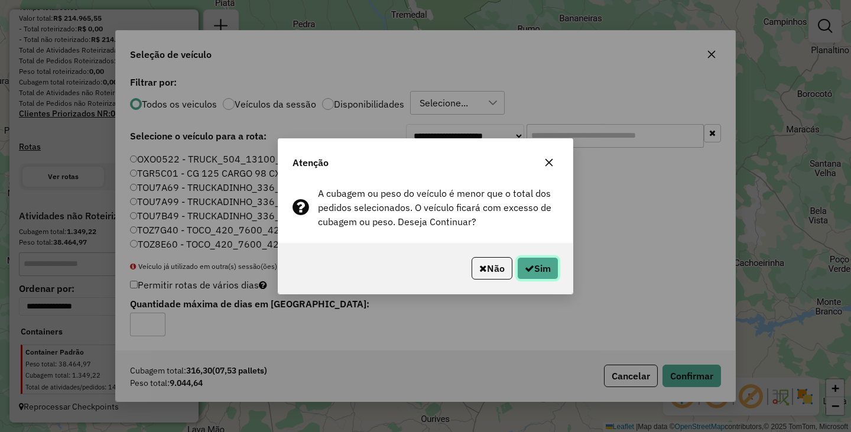
click at [551, 271] on button "Sim" at bounding box center [537, 268] width 41 height 22
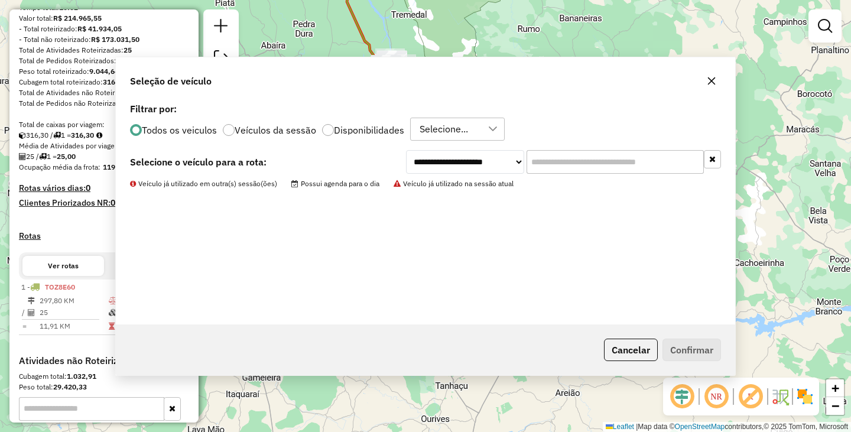
scroll to position [294, 0]
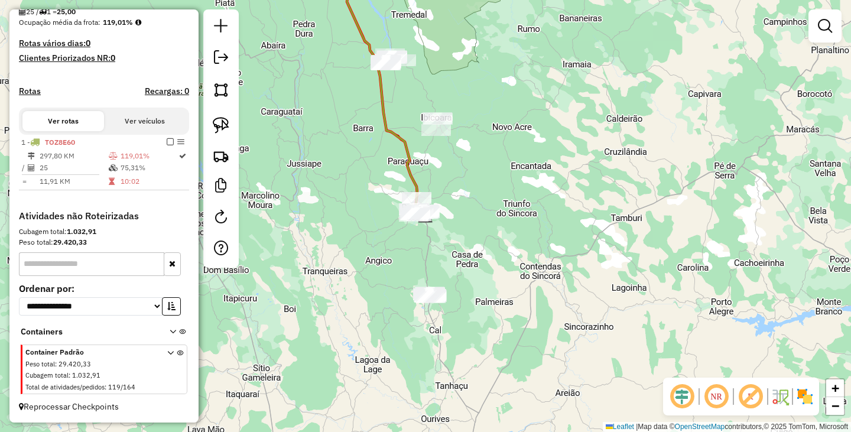
drag, startPoint x: 552, startPoint y: 172, endPoint x: 579, endPoint y: 361, distance: 190.3
click at [582, 365] on div "Janela de atendimento Grade de atendimento Capacidade Transportadoras Veículos …" at bounding box center [425, 216] width 851 height 432
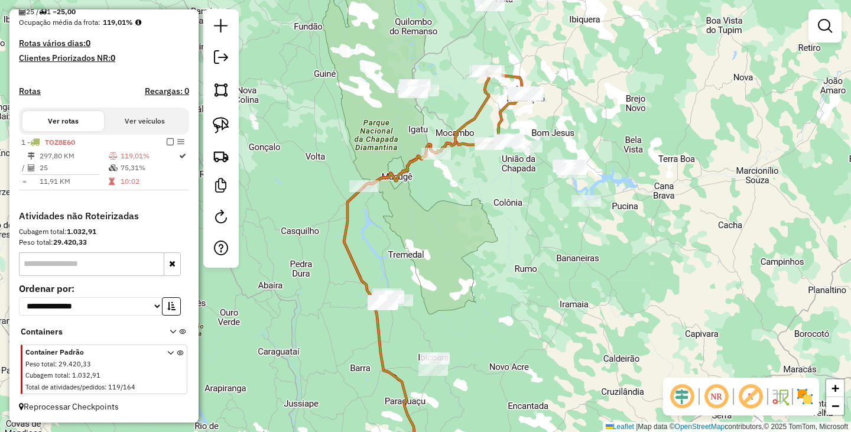
drag, startPoint x: 470, startPoint y: 201, endPoint x: 421, endPoint y: 233, distance: 59.0
click at [421, 233] on div "Janela de atendimento Grade de atendimento Capacidade Transportadoras Veículos …" at bounding box center [425, 216] width 851 height 432
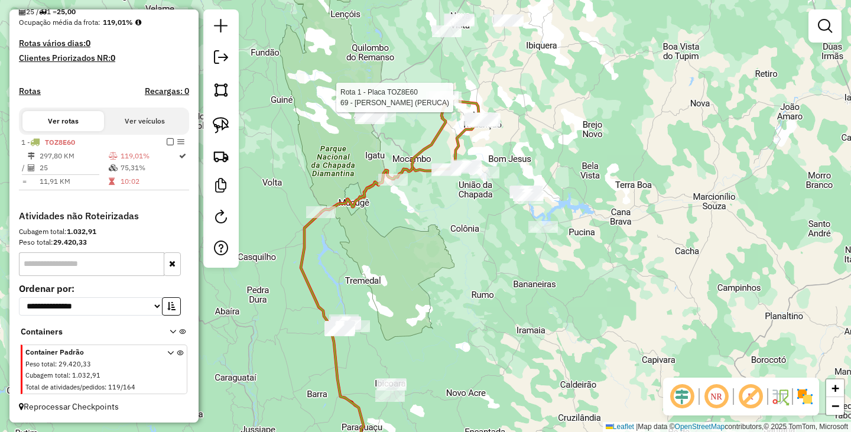
select select "**********"
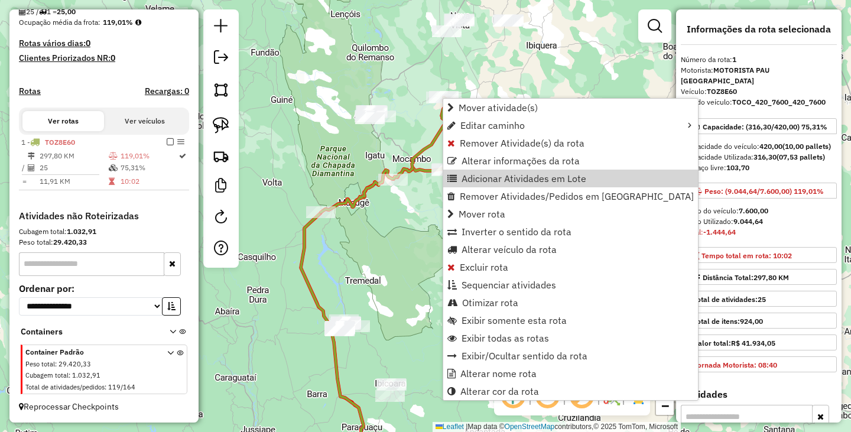
click at [416, 268] on div "Janela de atendimento Grade de atendimento Capacidade Transportadoras Veículos …" at bounding box center [425, 216] width 851 height 432
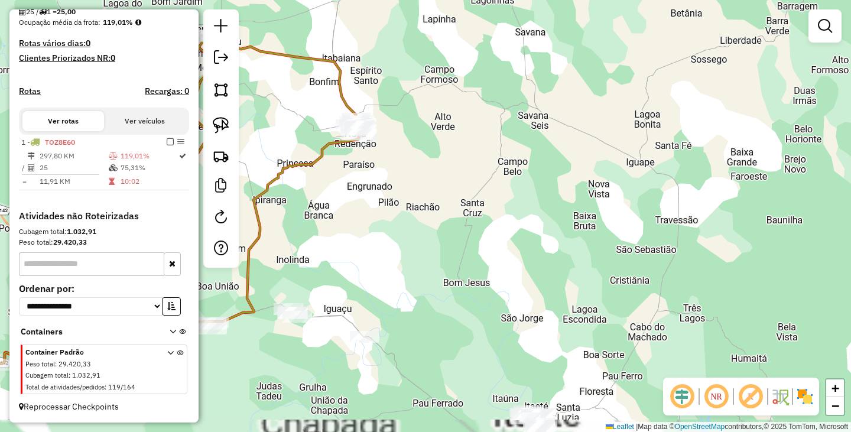
drag, startPoint x: 421, startPoint y: 135, endPoint x: 468, endPoint y: 180, distance: 64.7
click at [474, 180] on div "Janela de atendimento Grade de atendimento Capacidade Transportadoras Veículos …" at bounding box center [425, 216] width 851 height 432
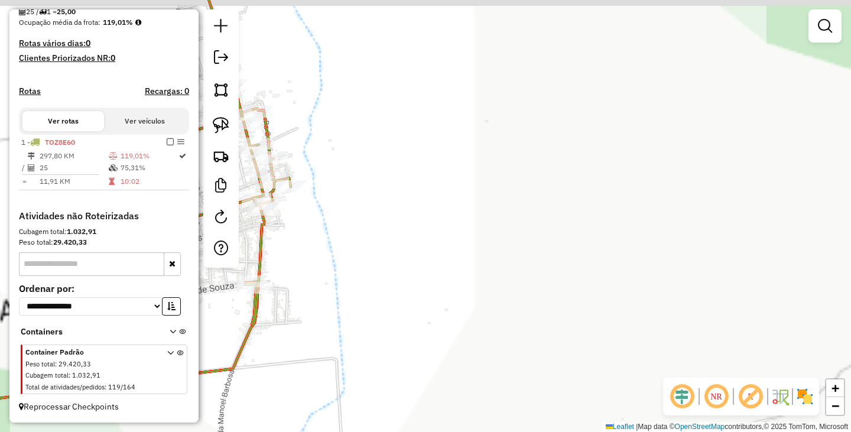
drag, startPoint x: 380, startPoint y: 171, endPoint x: 705, endPoint y: 253, distance: 335.2
click at [705, 253] on div "Janela de atendimento Grade de atendimento Capacidade Transportadoras Veículos …" at bounding box center [425, 216] width 851 height 432
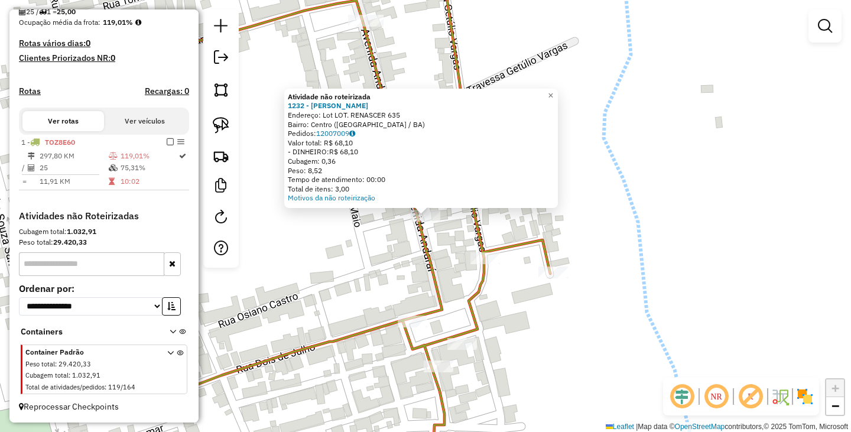
click at [650, 218] on div "Atividade não roteirizada 1232 - BRUNO BARROS GONCALV Endereço: Lot LOT. RENASC…" at bounding box center [425, 216] width 851 height 432
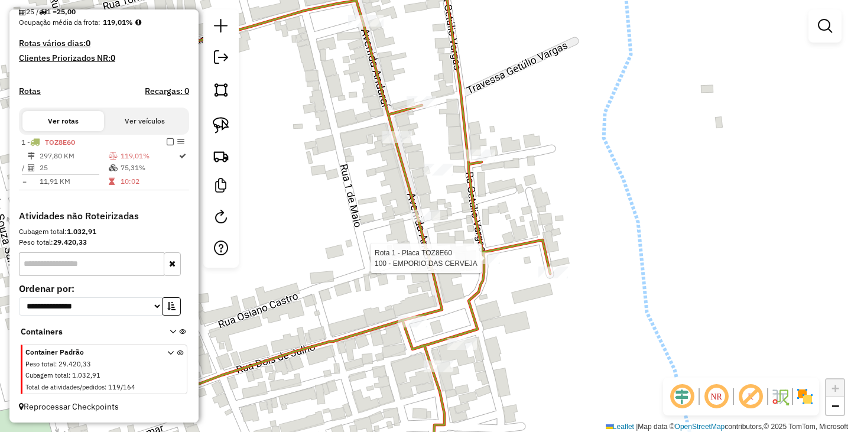
select select "**********"
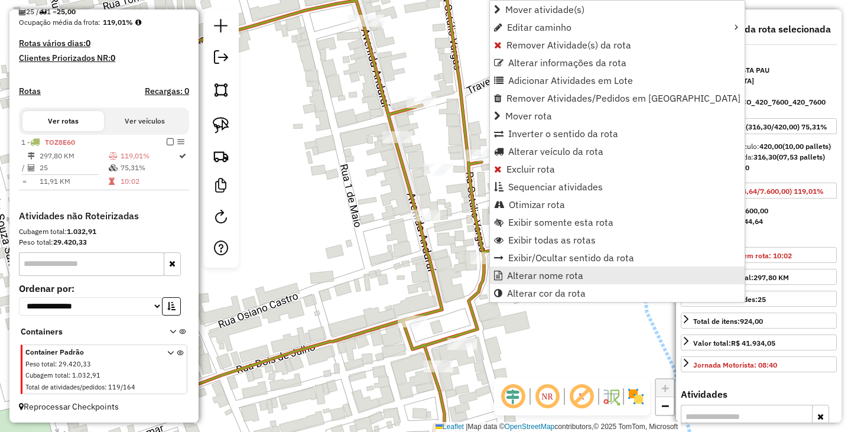
click at [523, 279] on span "Alterar nome rota" at bounding box center [545, 275] width 76 height 9
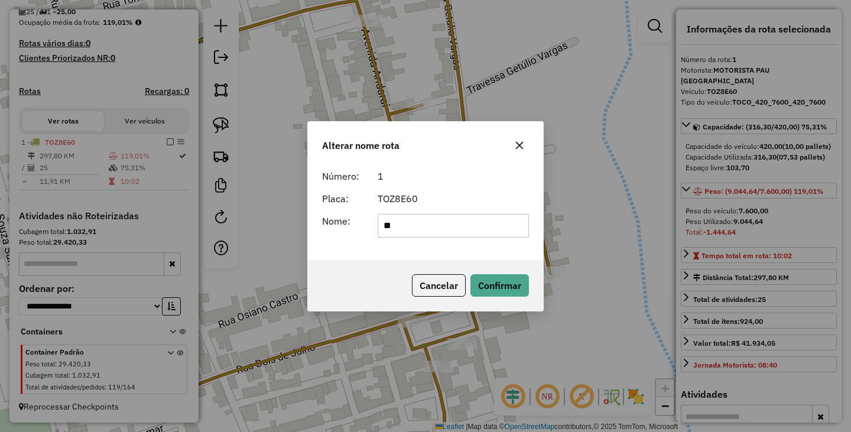
type input "**********"
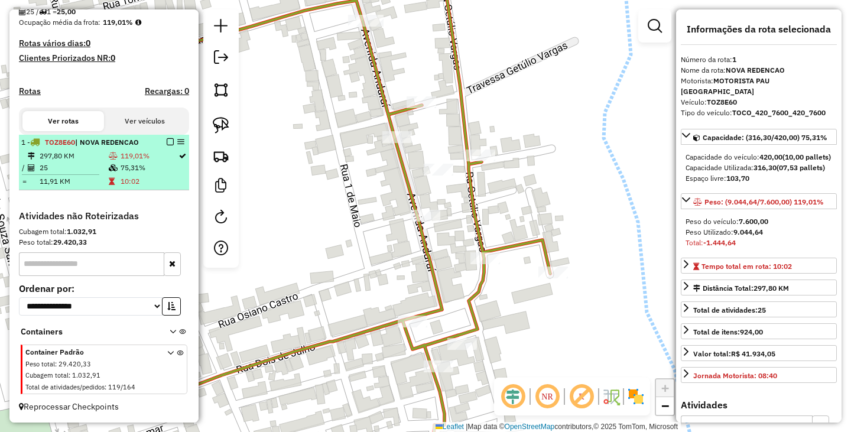
click at [167, 141] on em at bounding box center [170, 141] width 7 height 7
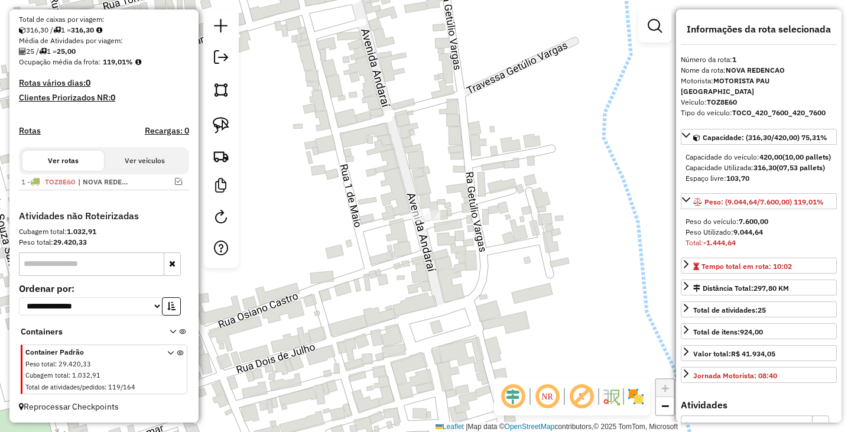
scroll to position [255, 0]
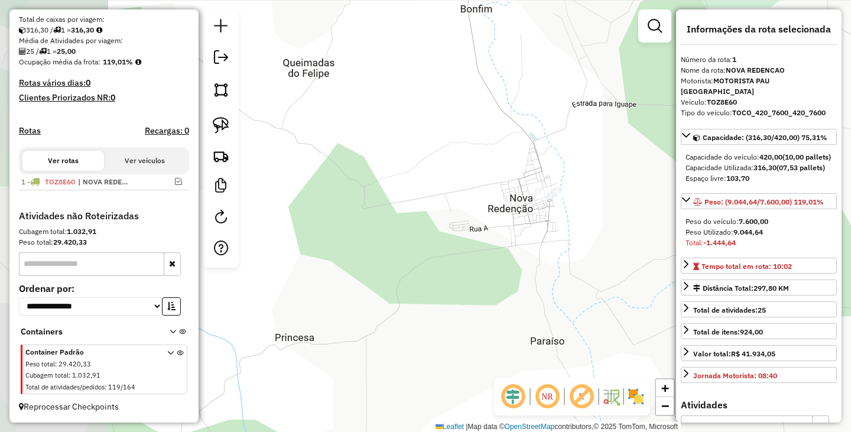
drag, startPoint x: 532, startPoint y: 272, endPoint x: 548, endPoint y: 169, distance: 103.9
click at [548, 171] on div "Janela de atendimento Grade de atendimento Capacidade Transportadoras Veículos …" at bounding box center [425, 216] width 851 height 432
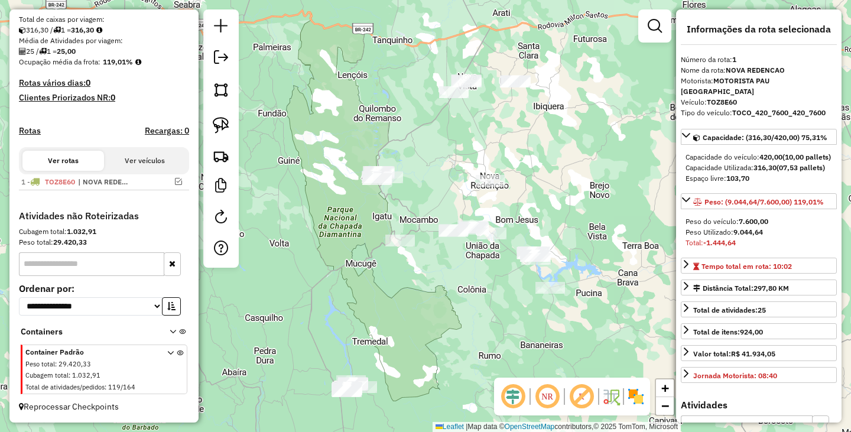
drag, startPoint x: 556, startPoint y: 252, endPoint x: 490, endPoint y: 228, distance: 70.4
click at [490, 228] on div "Janela de atendimento Grade de atendimento Capacidade Transportadoras Veículos …" at bounding box center [425, 216] width 851 height 432
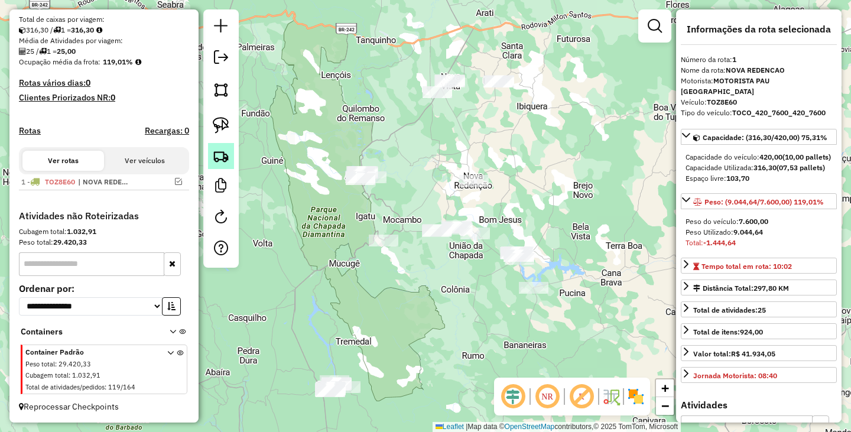
click at [223, 159] on img at bounding box center [221, 156] width 17 height 17
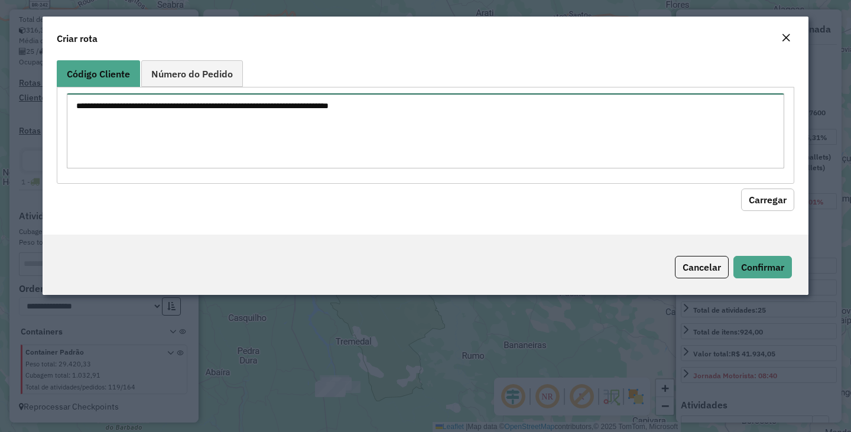
drag, startPoint x: 314, startPoint y: 148, endPoint x: 328, endPoint y: 142, distance: 15.4
click at [318, 147] on textarea at bounding box center [425, 130] width 717 height 75
paste textarea "* * * *** *** *** *** *** **** **** **** ***** ***** ** ** ** ** ** *** *** ***…"
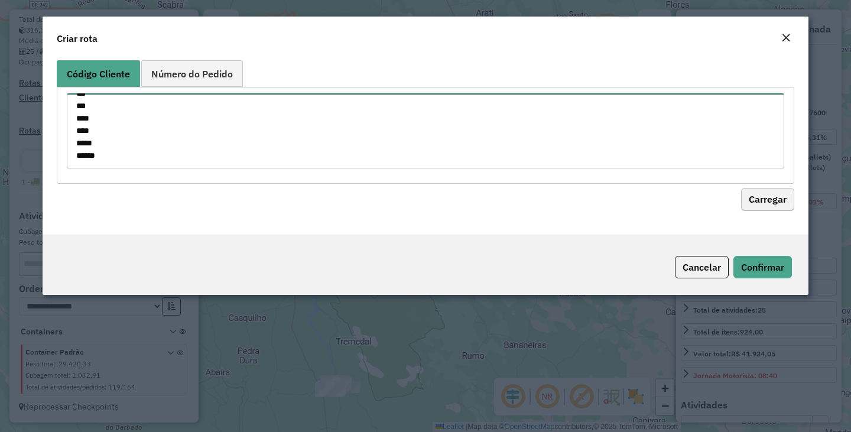
type textarea "* * * *** *** *** *** *** **** **** **** ***** ***** ** ** ** ** ** *** *** ***…"
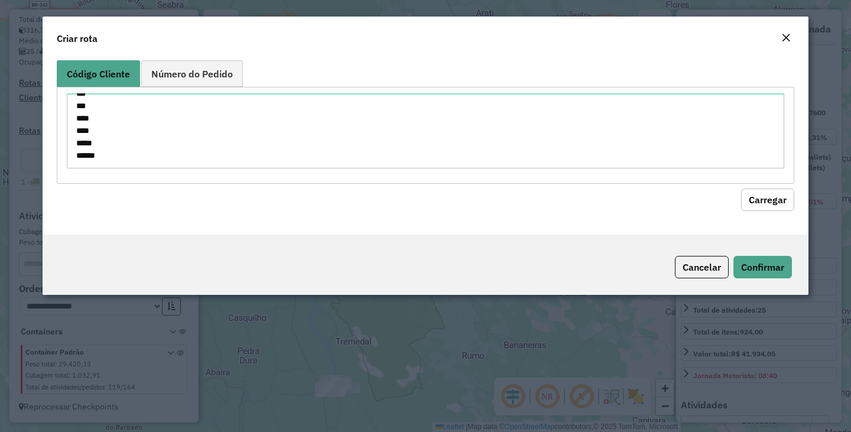
click at [756, 203] on button "Carregar" at bounding box center [767, 199] width 53 height 22
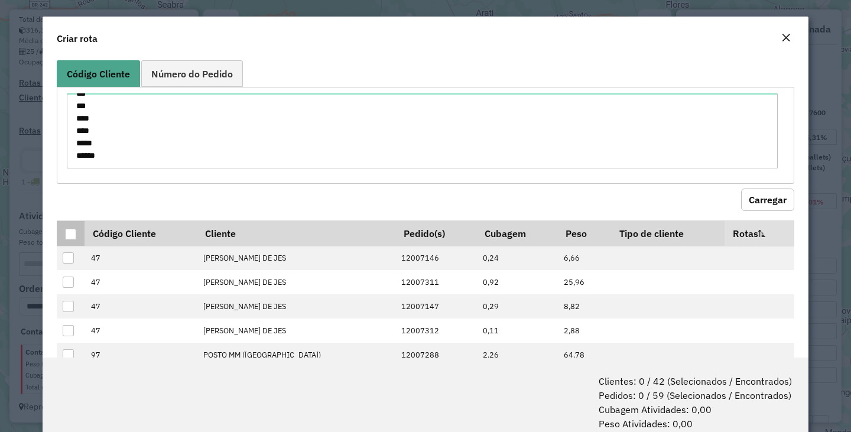
click at [65, 230] on div at bounding box center [70, 234] width 11 height 11
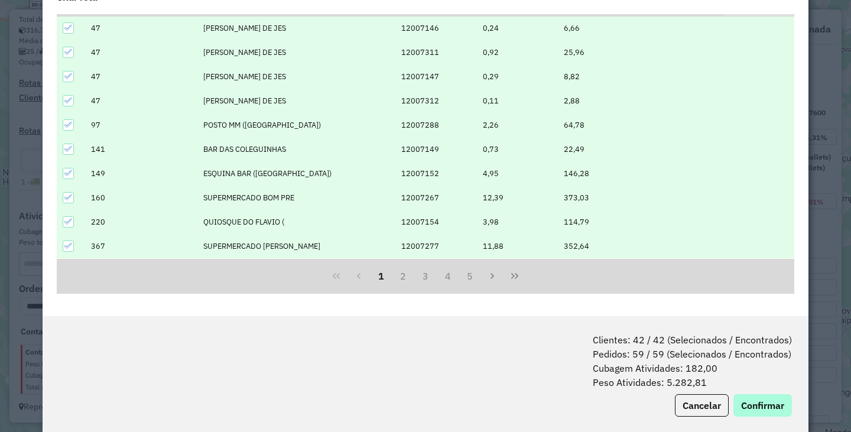
scroll to position [59, 0]
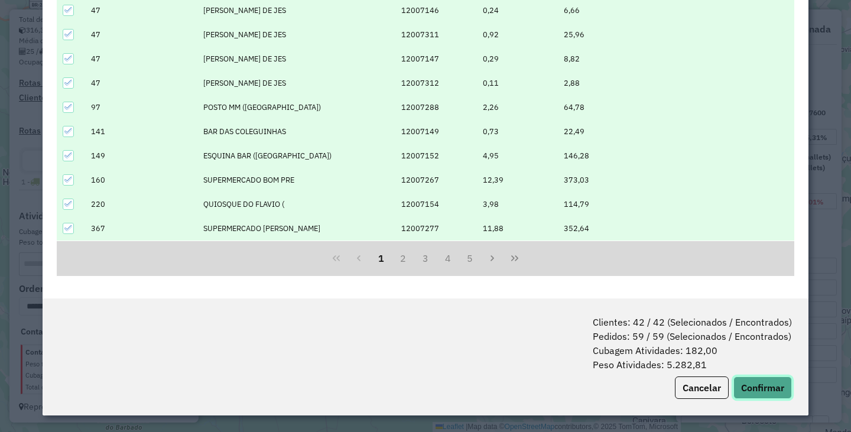
click at [771, 394] on button "Confirmar" at bounding box center [762, 387] width 58 height 22
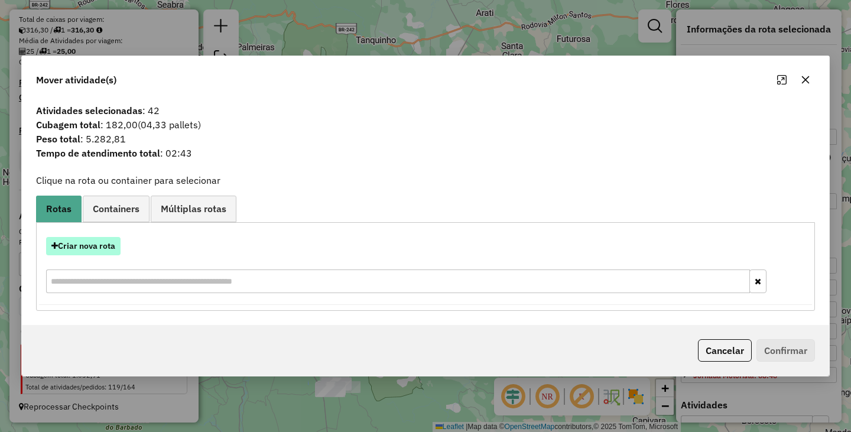
click at [89, 247] on button "Criar nova rota" at bounding box center [83, 246] width 74 height 18
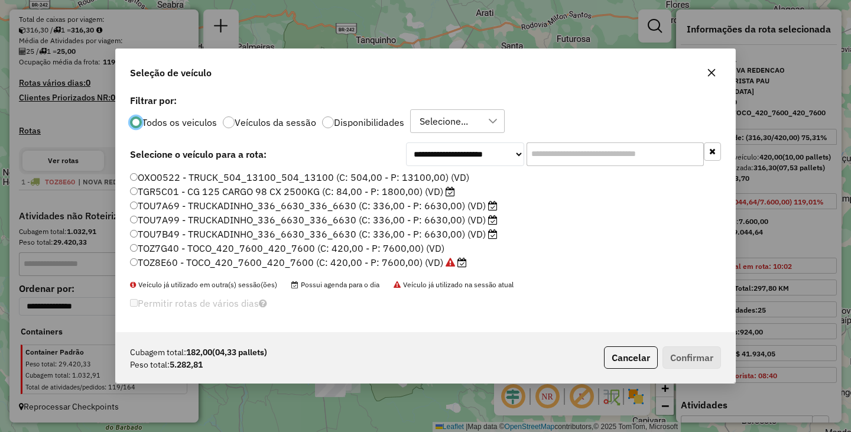
scroll to position [7, 4]
click at [330, 122] on div at bounding box center [328, 122] width 12 height 12
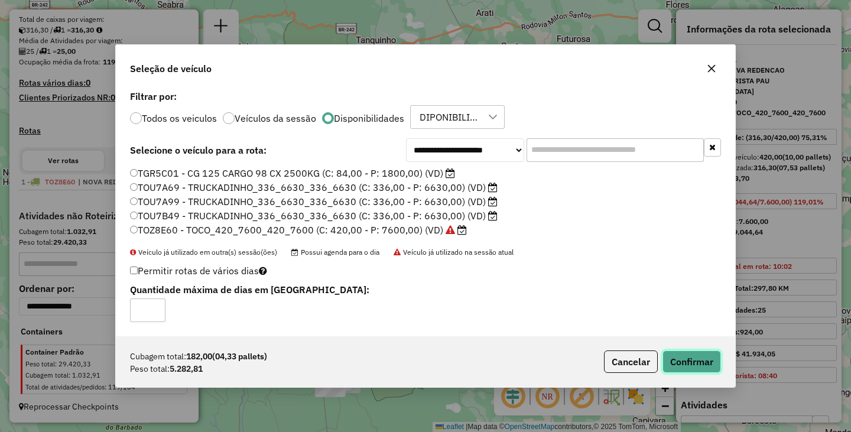
click at [687, 357] on button "Confirmar" at bounding box center [691, 361] width 58 height 22
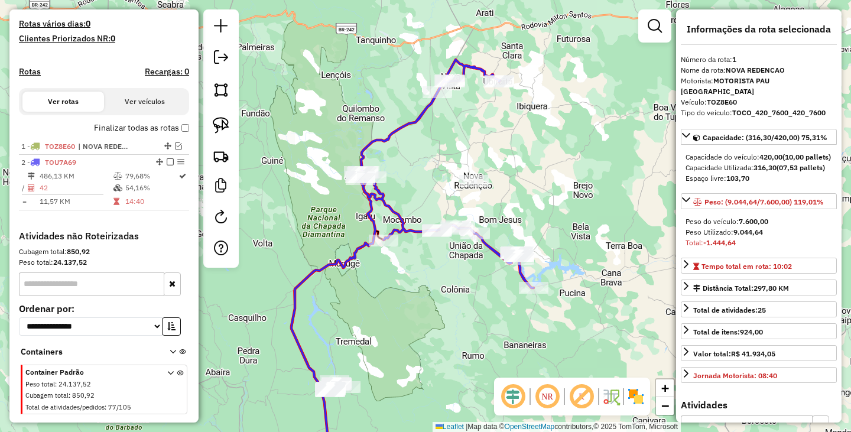
scroll to position [334, 0]
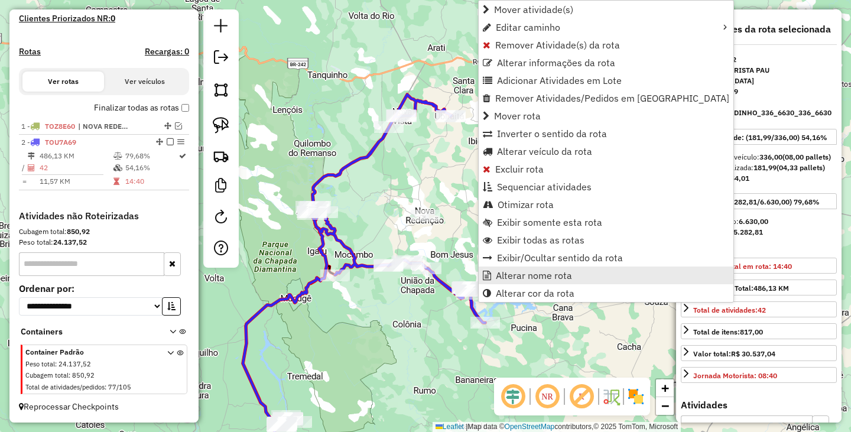
click at [519, 273] on span "Alterar nome rota" at bounding box center [534, 275] width 76 height 9
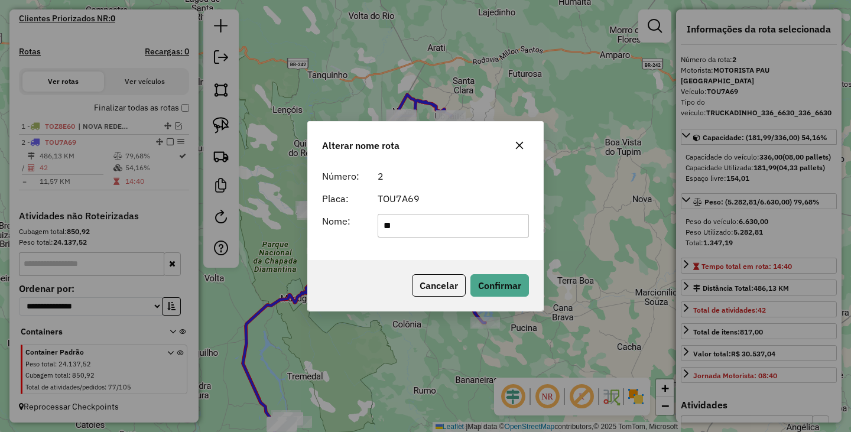
type input "**********"
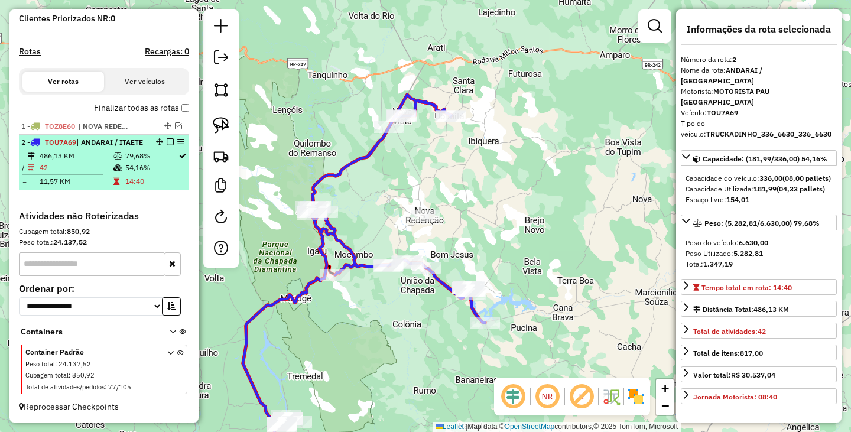
click at [168, 140] on em at bounding box center [170, 141] width 7 height 7
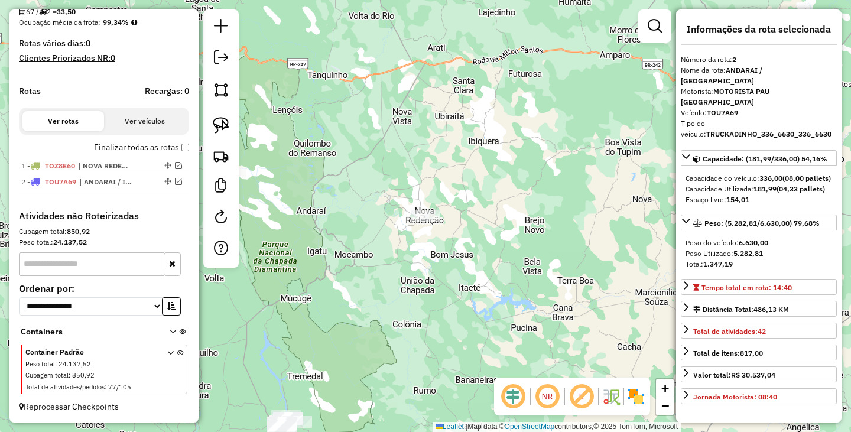
scroll to position [294, 0]
click at [506, 251] on div "Janela de atendimento Grade de atendimento Capacidade Transportadoras Veículos …" at bounding box center [425, 216] width 851 height 432
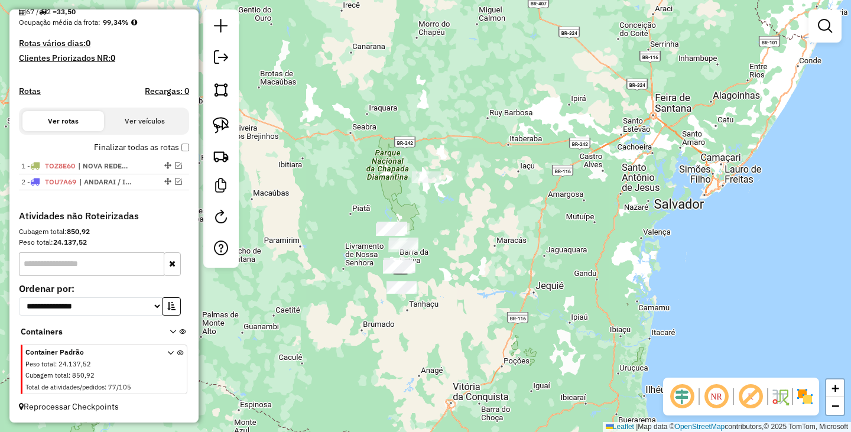
drag, startPoint x: 487, startPoint y: 314, endPoint x: 454, endPoint y: 219, distance: 100.7
click at [454, 219] on div "Janela de atendimento Grade de atendimento Capacidade Transportadoras Veículos …" at bounding box center [425, 216] width 851 height 432
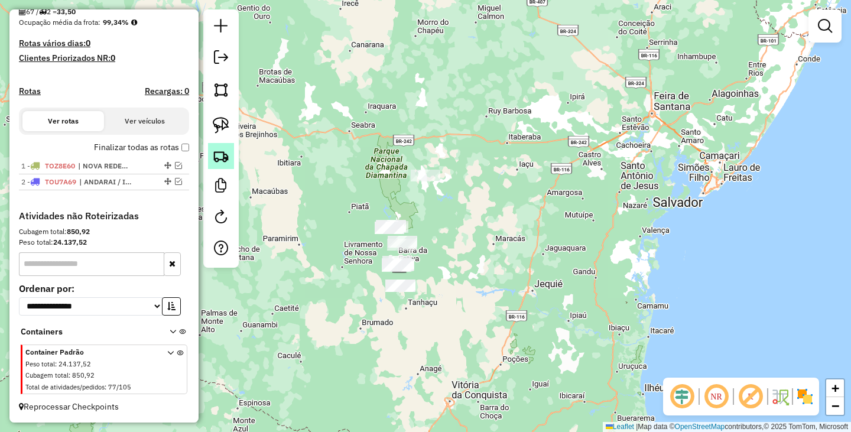
click at [223, 161] on img at bounding box center [221, 156] width 17 height 17
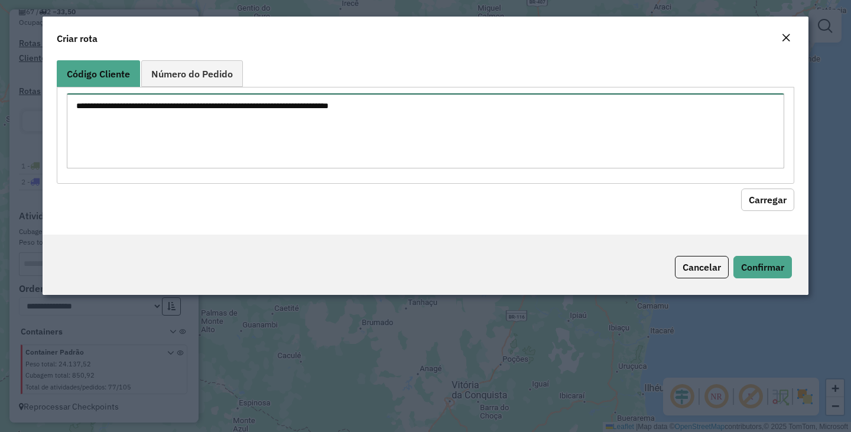
click at [281, 132] on textarea at bounding box center [425, 130] width 717 height 75
paste textarea "** **** **** ***** *** *** *** *** *** *** *** *** *** *** *** *** *** *** *** …"
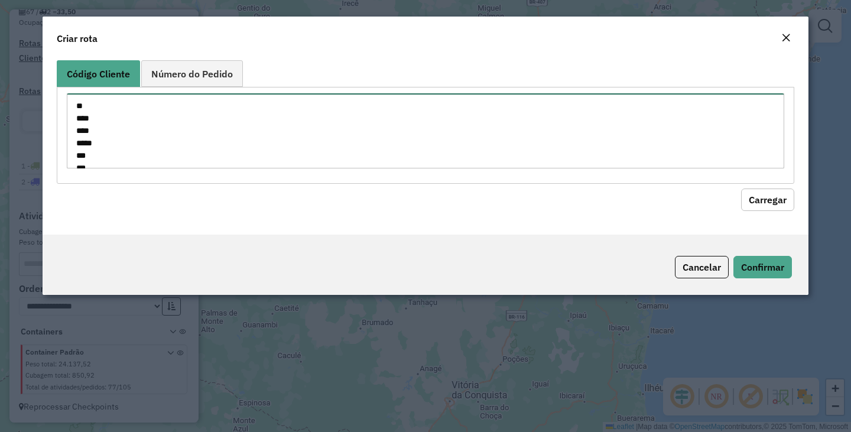
scroll to position [476, 0]
type textarea "** **** **** ***** *** *** *** *** *** *** *** *** *** *** *** *** *** *** *** …"
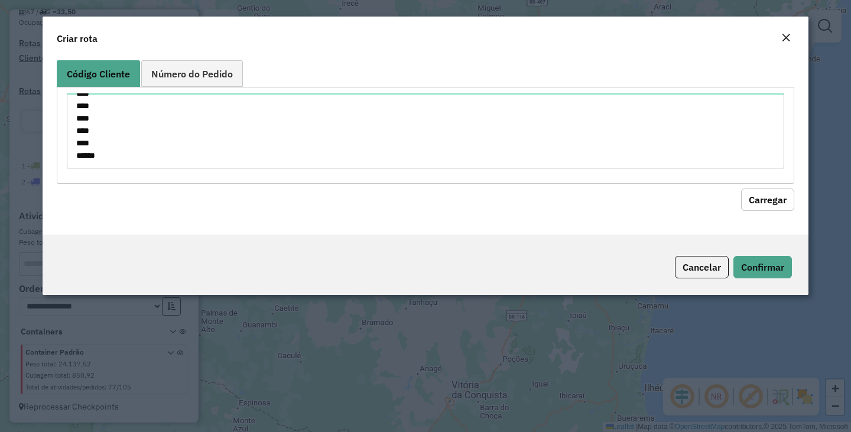
click at [771, 191] on button "Carregar" at bounding box center [767, 199] width 53 height 22
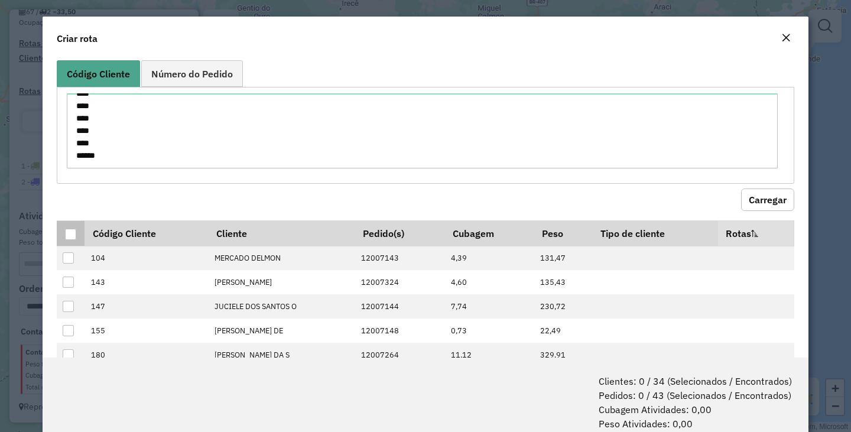
click at [73, 230] on div at bounding box center [70, 234] width 11 height 11
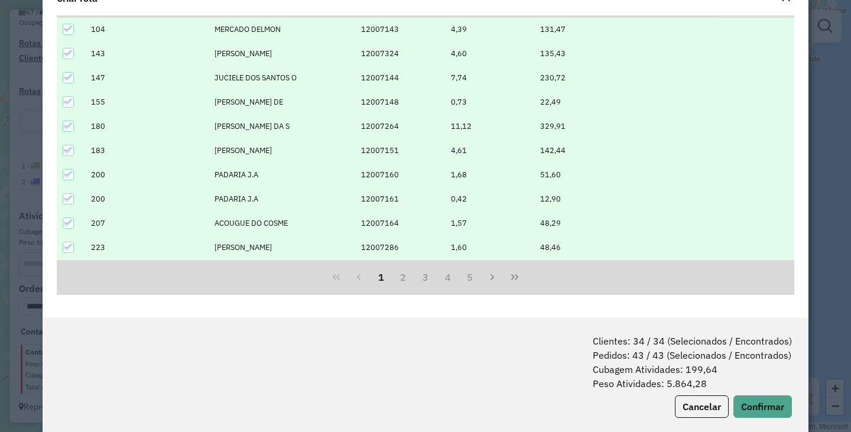
scroll to position [59, 0]
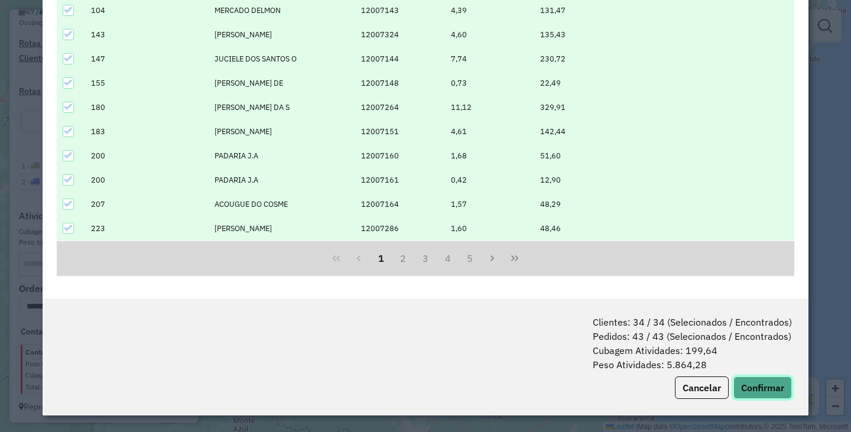
click at [773, 393] on button "Confirmar" at bounding box center [762, 387] width 58 height 22
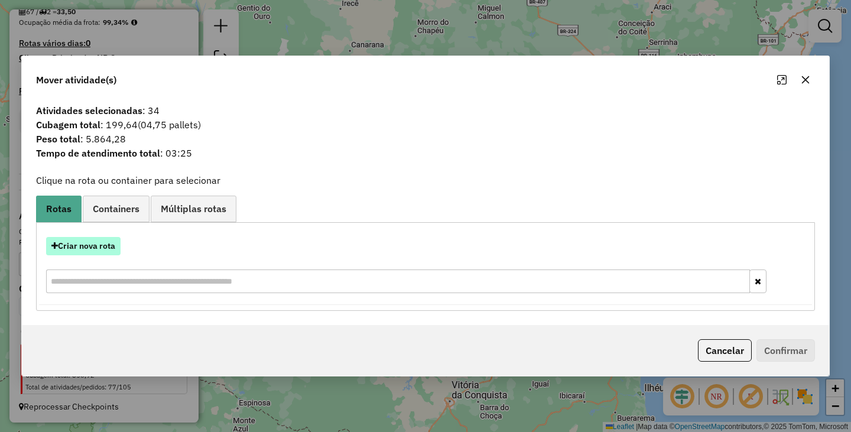
click at [90, 246] on button "Criar nova rota" at bounding box center [83, 246] width 74 height 18
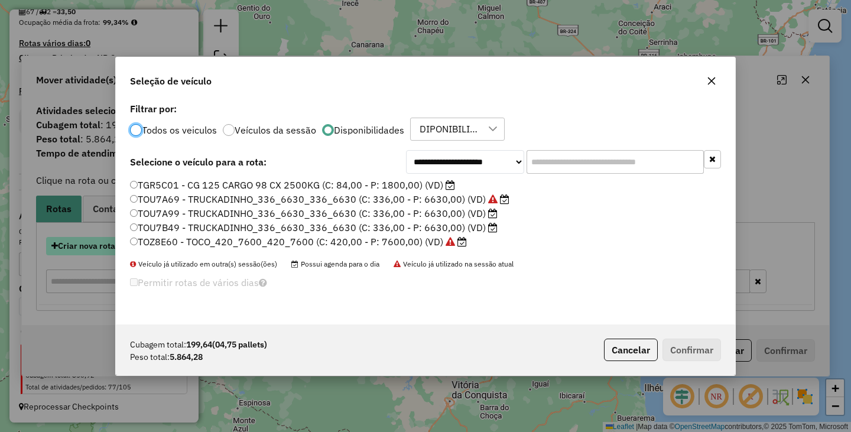
scroll to position [6, 4]
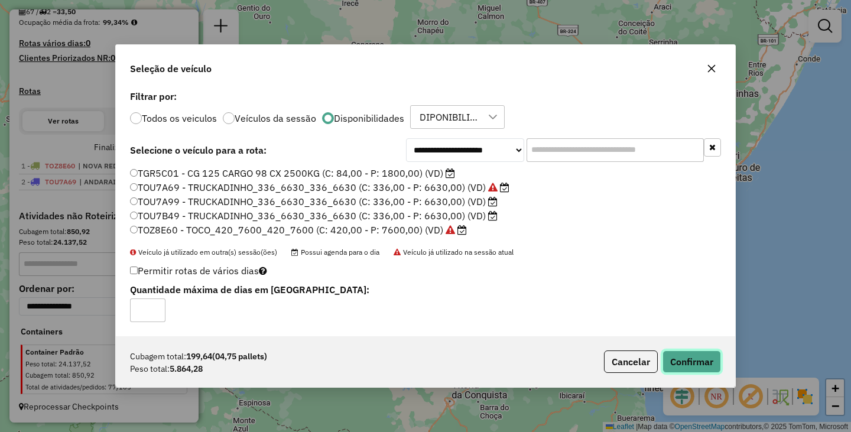
click at [696, 361] on button "Confirmar" at bounding box center [691, 361] width 58 height 22
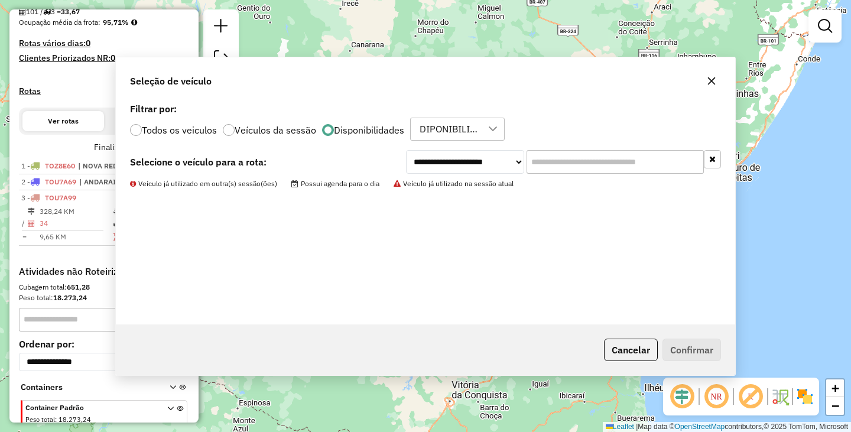
scroll to position [334, 0]
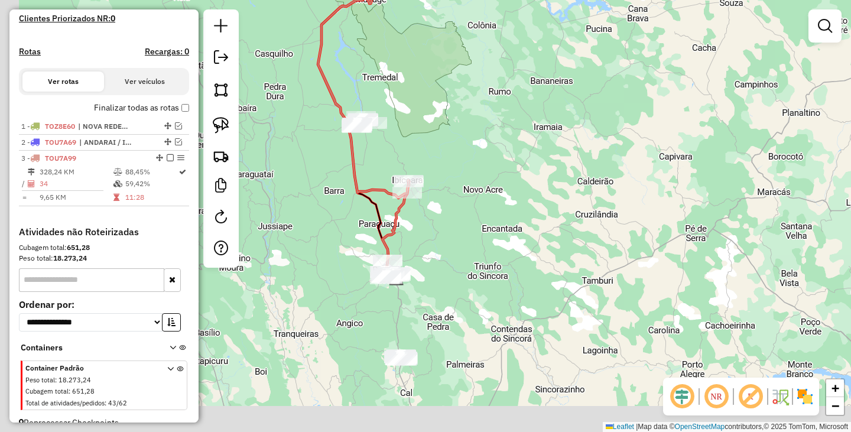
drag, startPoint x: 407, startPoint y: 266, endPoint x: 537, endPoint y: 201, distance: 145.3
click at [527, 203] on div "Janela de atendimento Grade de atendimento Capacidade Transportadoras Veículos …" at bounding box center [425, 216] width 851 height 432
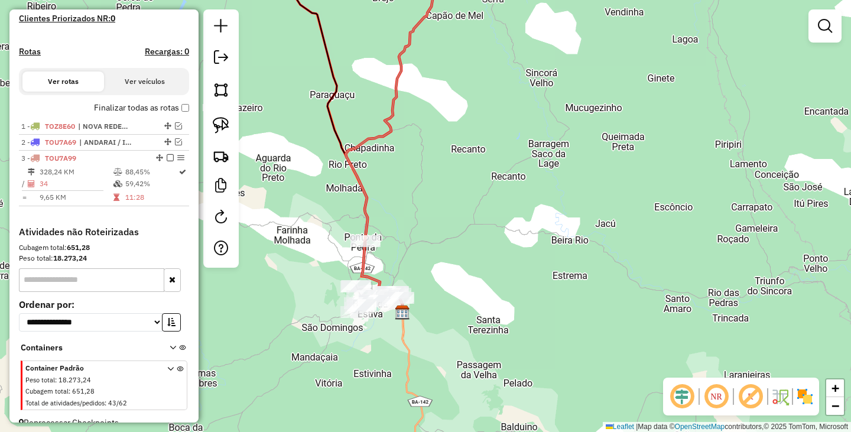
drag, startPoint x: 432, startPoint y: 225, endPoint x: 507, endPoint y: 197, distance: 80.5
click at [507, 197] on div "Janela de atendimento Grade de atendimento Capacidade Transportadoras Veículos …" at bounding box center [425, 216] width 851 height 432
click at [399, 244] on span "Mover atividade(s)" at bounding box center [419, 247] width 79 height 9
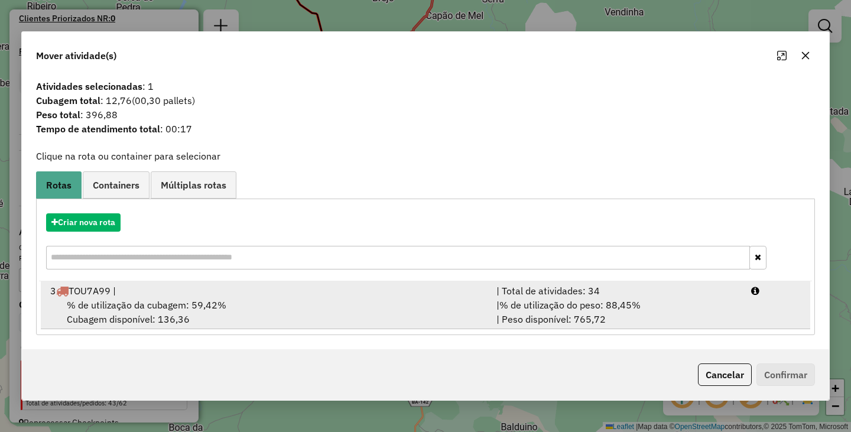
click at [306, 302] on div "% de utilização da cubagem: 59,42% Cubagem disponível: 136,36" at bounding box center [266, 312] width 446 height 28
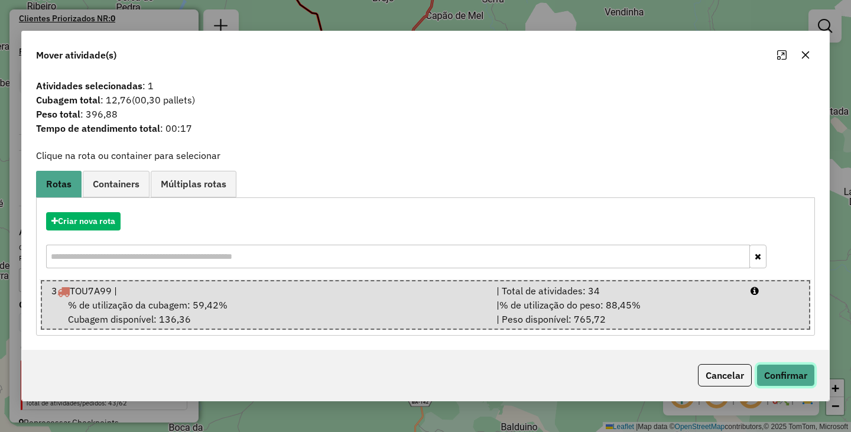
click at [773, 371] on button "Confirmar" at bounding box center [785, 375] width 58 height 22
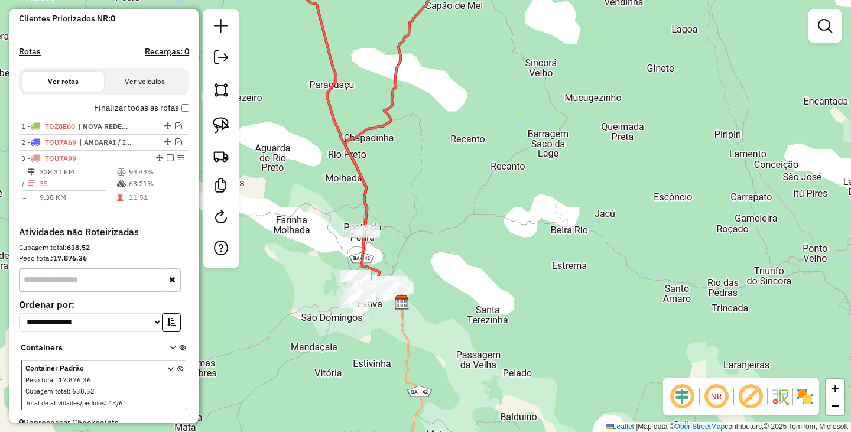
drag, startPoint x: 519, startPoint y: 276, endPoint x: 529, endPoint y: 196, distance: 81.5
click at [529, 202] on div "Janela de atendimento Grade de atendimento Capacidade Transportadoras Veículos …" at bounding box center [425, 216] width 851 height 432
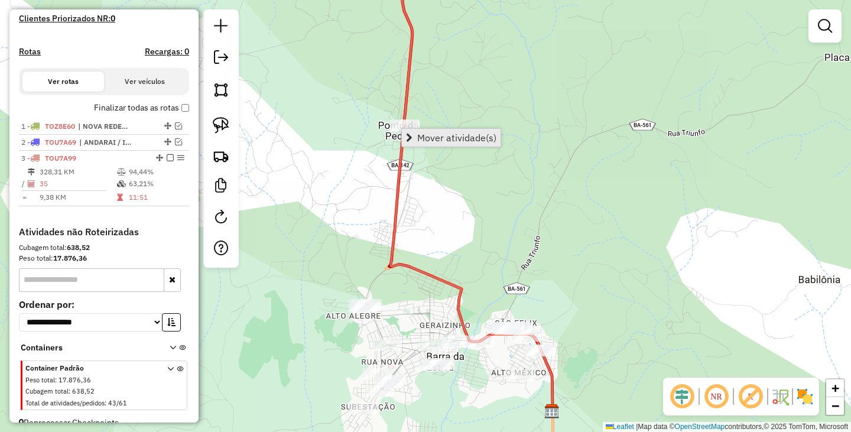
click at [441, 138] on span "Mover atividade(s)" at bounding box center [456, 137] width 79 height 9
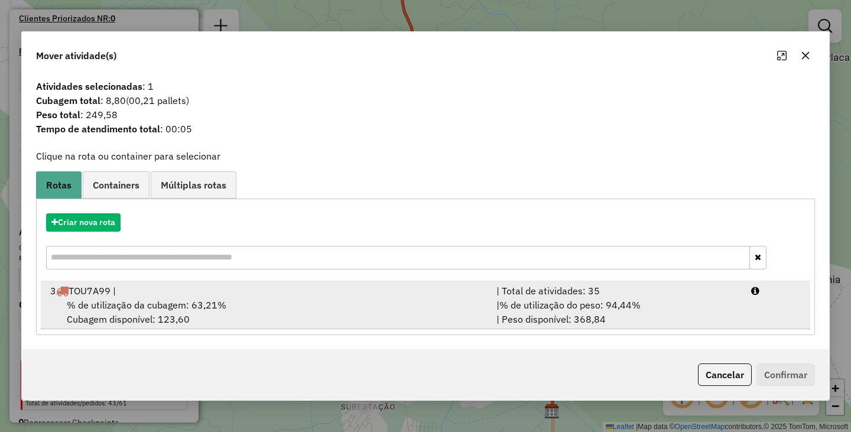
click at [282, 299] on div "% de utilização da cubagem: 63,21% Cubagem disponível: 123,60" at bounding box center [266, 312] width 446 height 28
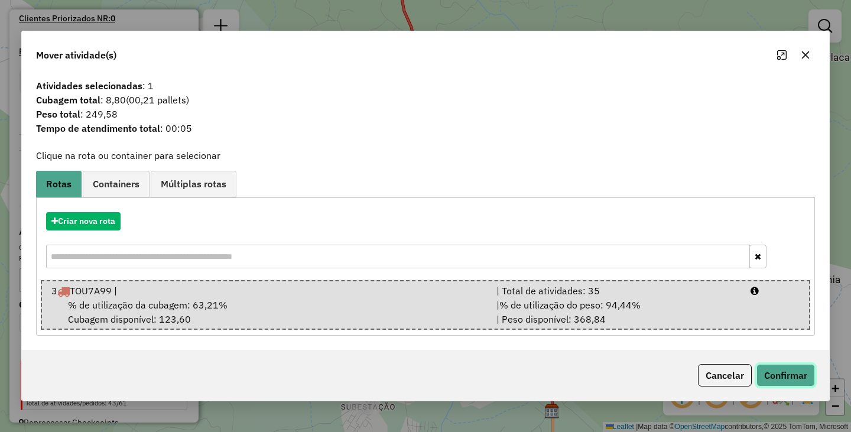
click at [765, 372] on button "Confirmar" at bounding box center [785, 375] width 58 height 22
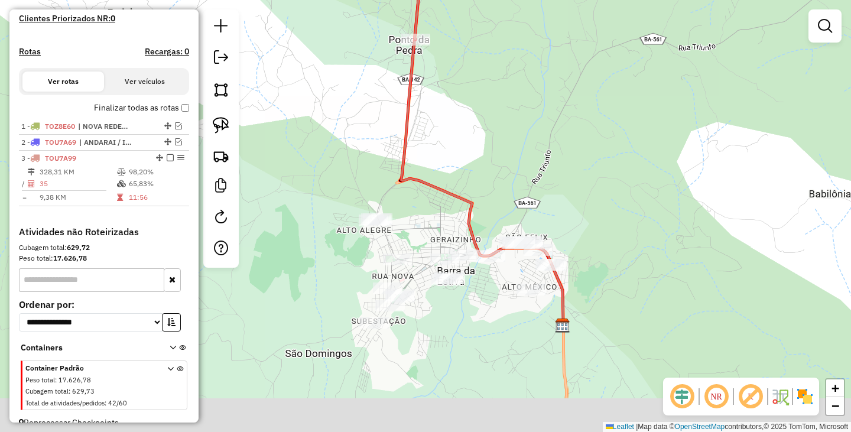
drag, startPoint x: 480, startPoint y: 221, endPoint x: 490, endPoint y: 123, distance: 99.1
click at [490, 123] on div "Janela de atendimento Grade de atendimento Capacidade Transportadoras Veículos …" at bounding box center [425, 216] width 851 height 432
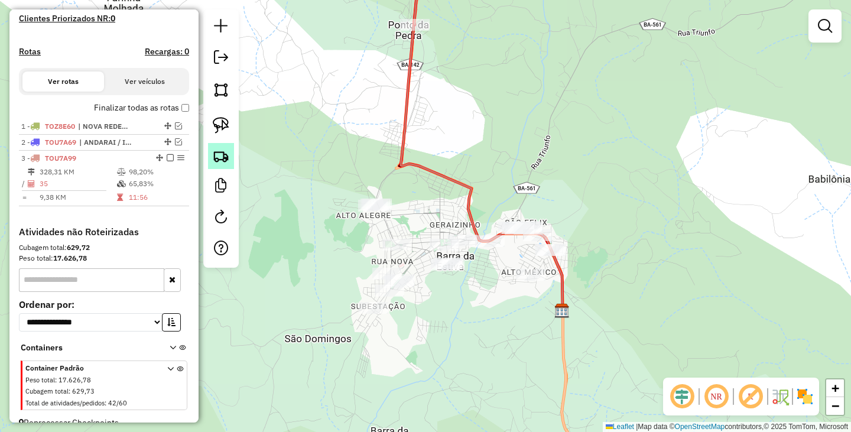
click at [218, 147] on link at bounding box center [221, 156] width 26 height 26
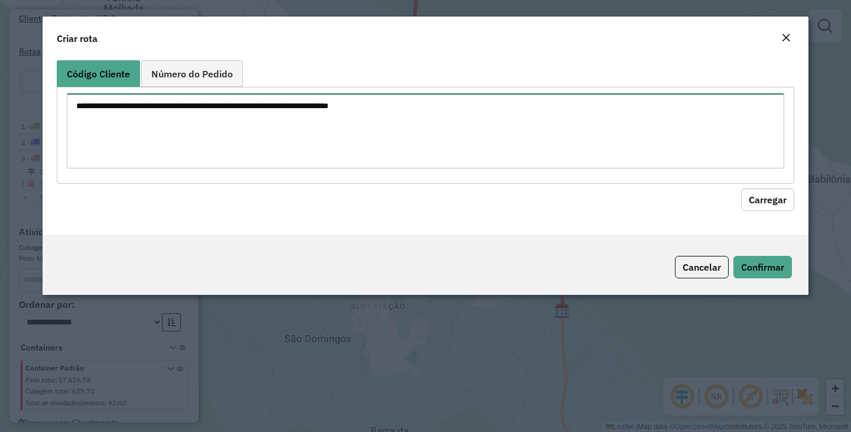
click at [308, 145] on textarea at bounding box center [425, 130] width 717 height 75
type textarea "*****"
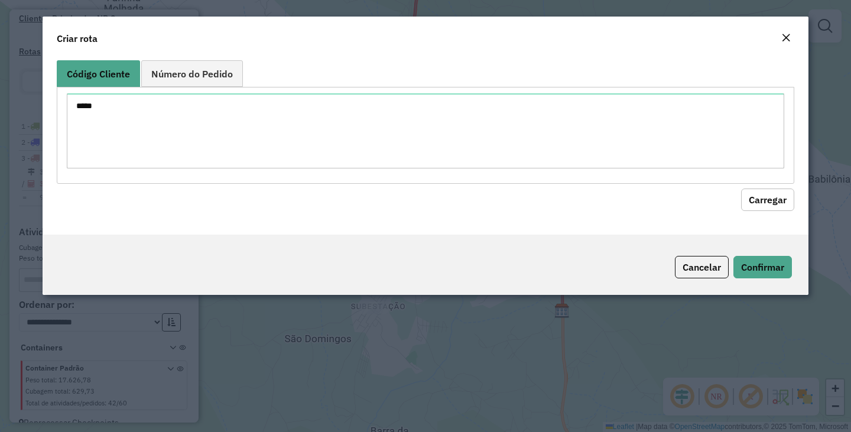
click at [757, 194] on button "Carregar" at bounding box center [767, 199] width 53 height 22
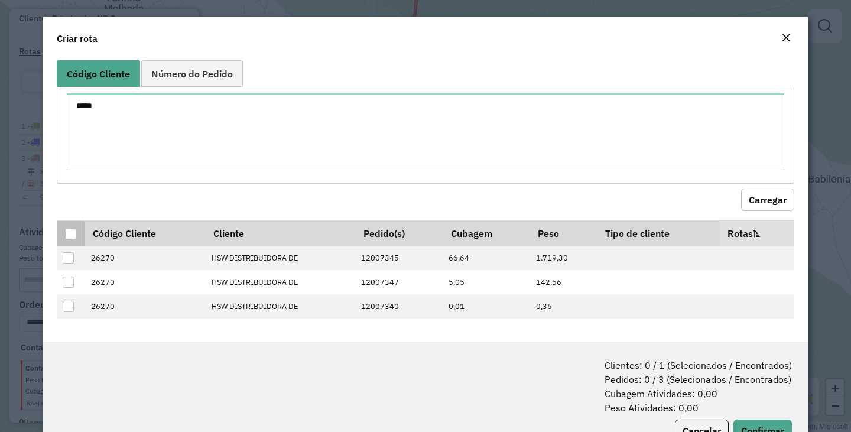
click at [71, 233] on div at bounding box center [70, 234] width 11 height 11
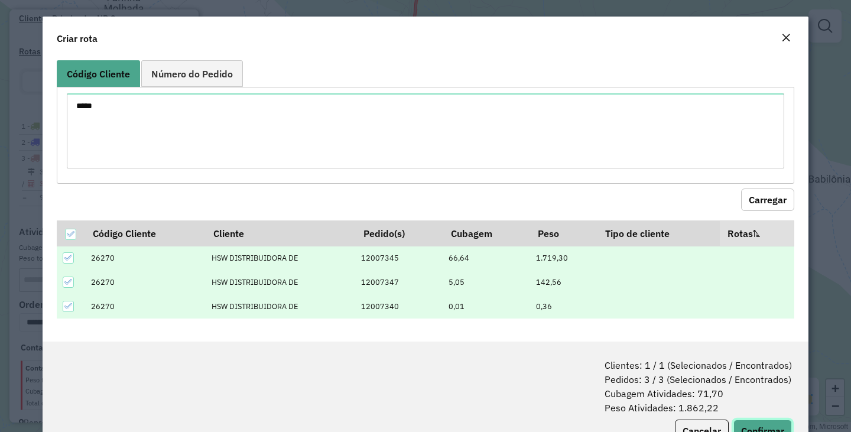
click at [748, 423] on button "Confirmar" at bounding box center [762, 430] width 58 height 22
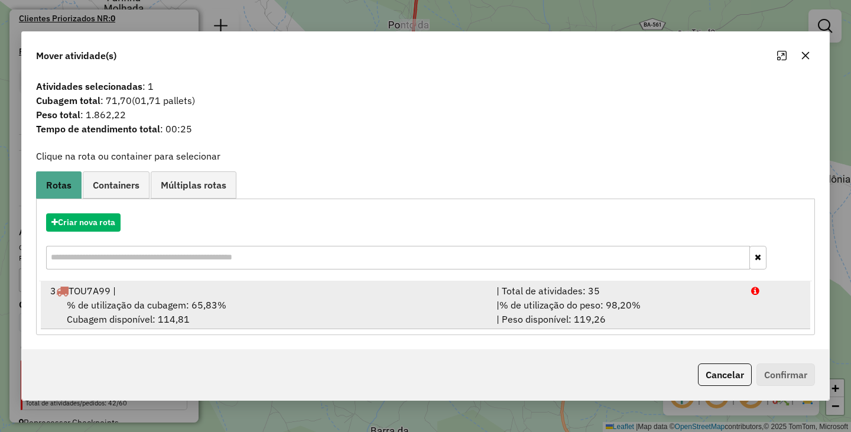
click at [242, 300] on div "% de utilização da cubagem: 65,83% Cubagem disponível: 114,81" at bounding box center [266, 312] width 446 height 28
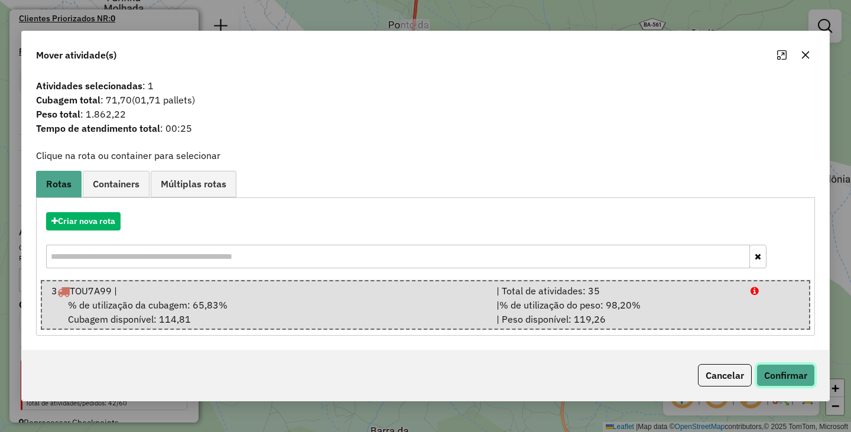
click at [792, 372] on button "Confirmar" at bounding box center [785, 375] width 58 height 22
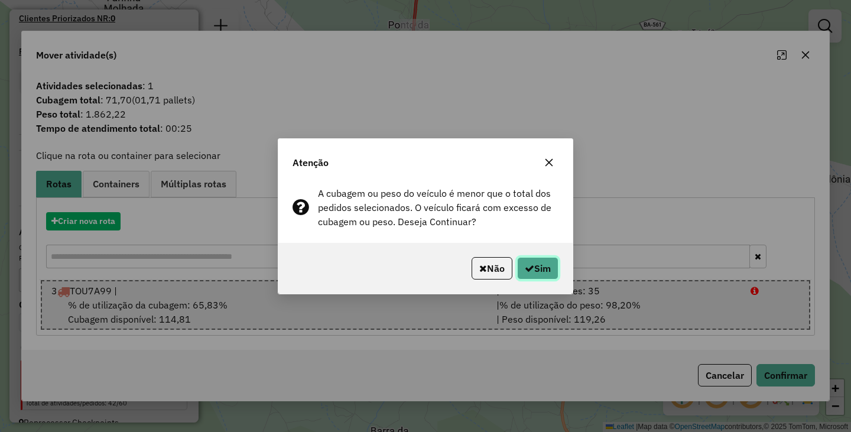
click at [532, 265] on button "Sim" at bounding box center [537, 268] width 41 height 22
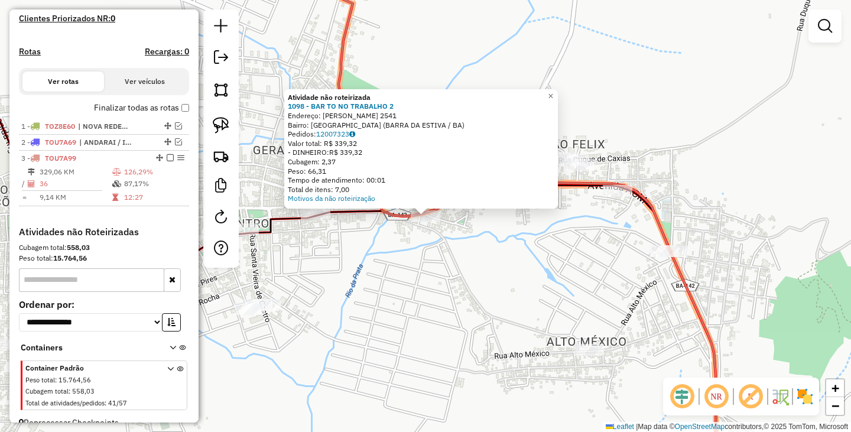
click at [535, 296] on div "Atividade não roteirizada 1098 - BAR TO NO TRABALHO 2 Endereço: ERNESTINA ALVES…" at bounding box center [425, 216] width 851 height 432
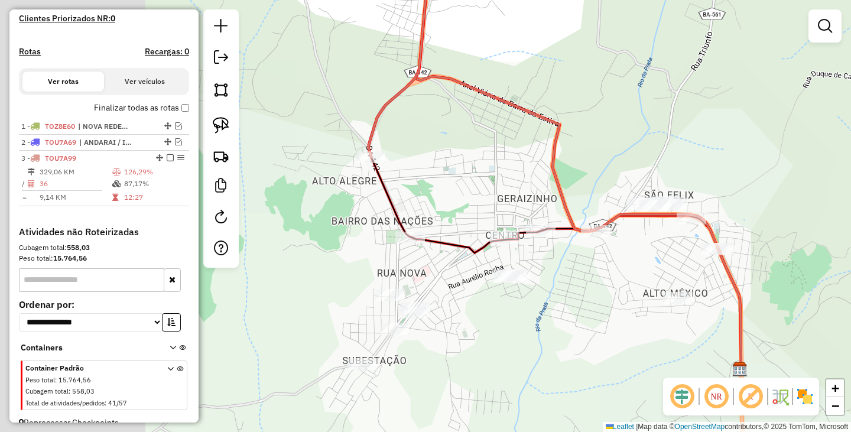
drag, startPoint x: 315, startPoint y: 207, endPoint x: 537, endPoint y: 207, distance: 222.1
click at [537, 207] on div "Janela de atendimento Grade de atendimento Capacidade Transportadoras Veículos …" at bounding box center [425, 216] width 851 height 432
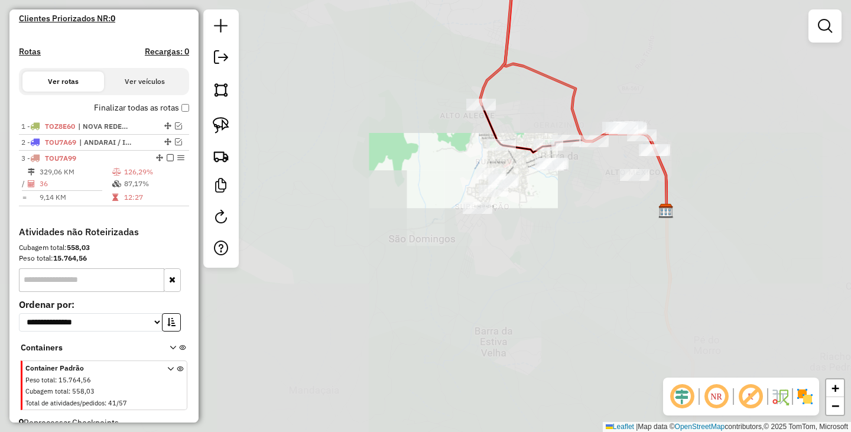
drag, startPoint x: 515, startPoint y: 183, endPoint x: 512, endPoint y: 192, distance: 9.9
click at [512, 192] on div "Janela de atendimento Grade de atendimento Capacidade Transportadoras Veículos …" at bounding box center [425, 216] width 851 height 432
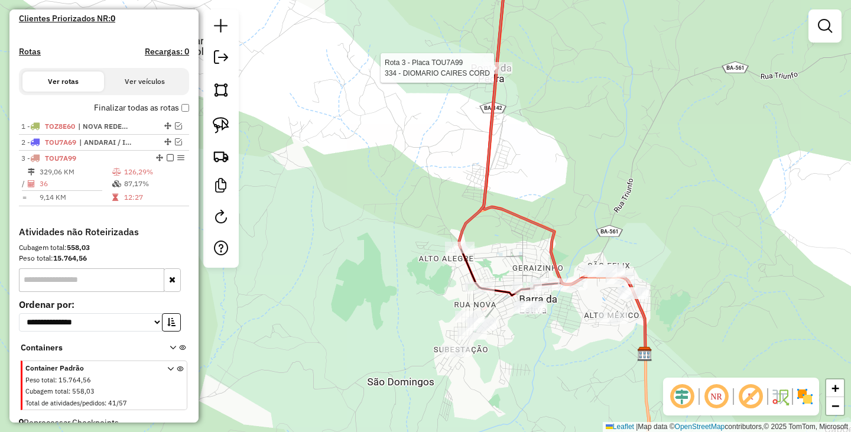
select select "**********"
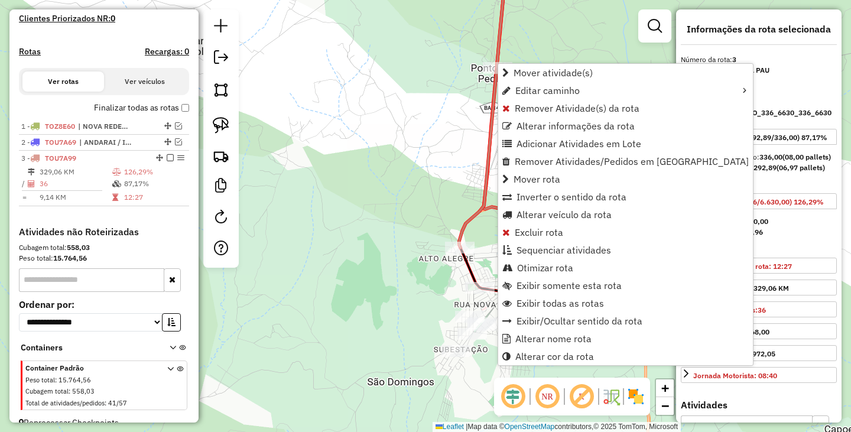
scroll to position [350, 0]
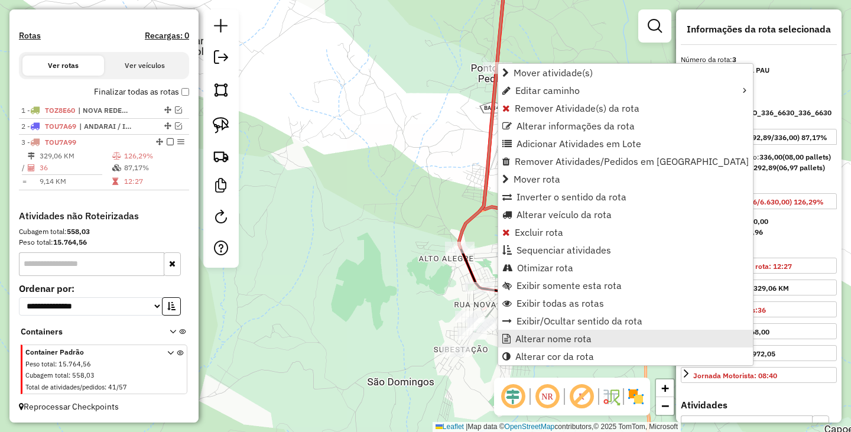
click at [537, 338] on span "Alterar nome rota" at bounding box center [553, 338] width 76 height 9
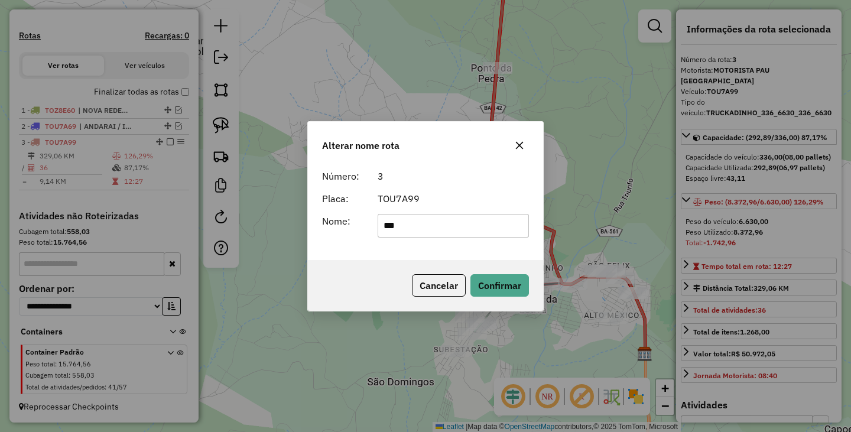
type input "********"
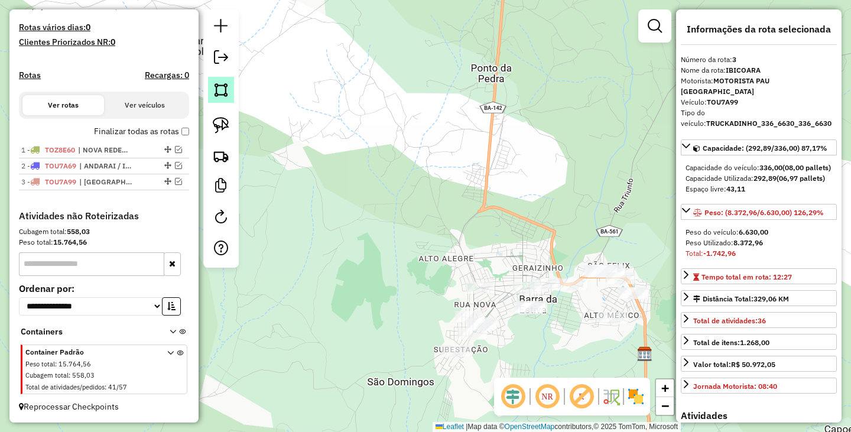
scroll to position [310, 0]
click at [390, 193] on div "Janela de atendimento Grade de atendimento Capacidade Transportadoras Veículos …" at bounding box center [425, 216] width 851 height 432
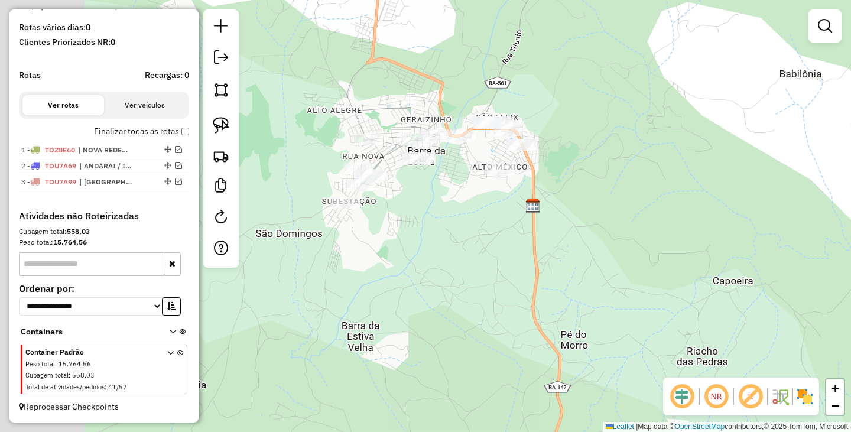
drag, startPoint x: 452, startPoint y: 190, endPoint x: 651, endPoint y: 227, distance: 202.4
click at [649, 223] on div "Janela de atendimento Grade de atendimento Capacidade Transportadoras Veículos …" at bounding box center [425, 216] width 851 height 432
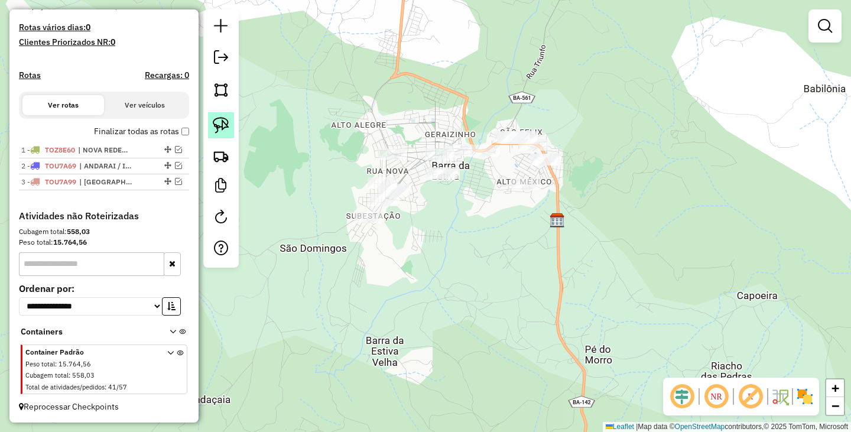
click at [220, 130] on img at bounding box center [221, 125] width 17 height 17
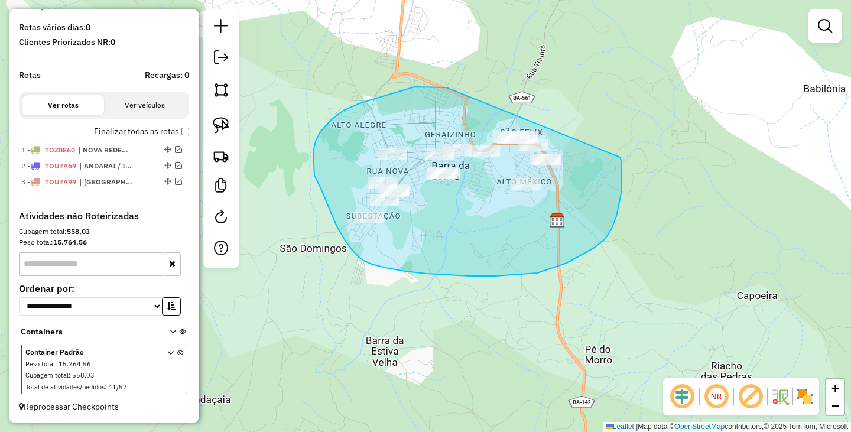
drag, startPoint x: 441, startPoint y: 87, endPoint x: 620, endPoint y: 157, distance: 191.7
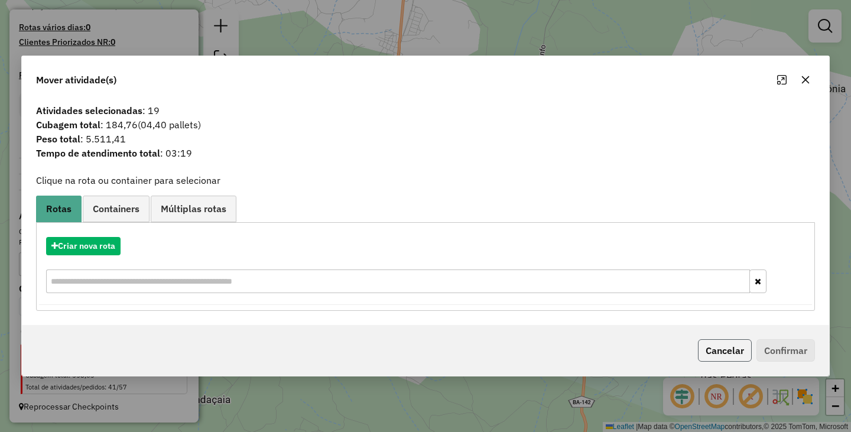
click at [721, 353] on button "Cancelar" at bounding box center [725, 350] width 54 height 22
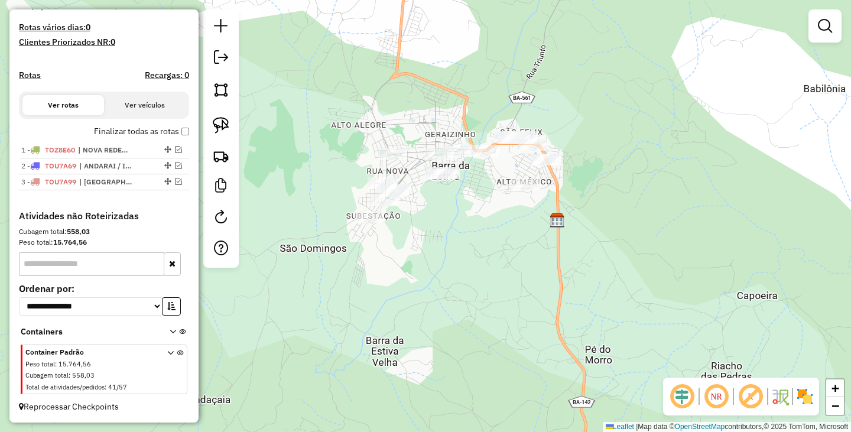
click at [542, 312] on div "Janela de atendimento Grade de atendimento Capacidade Transportadoras Veículos …" at bounding box center [425, 216] width 851 height 432
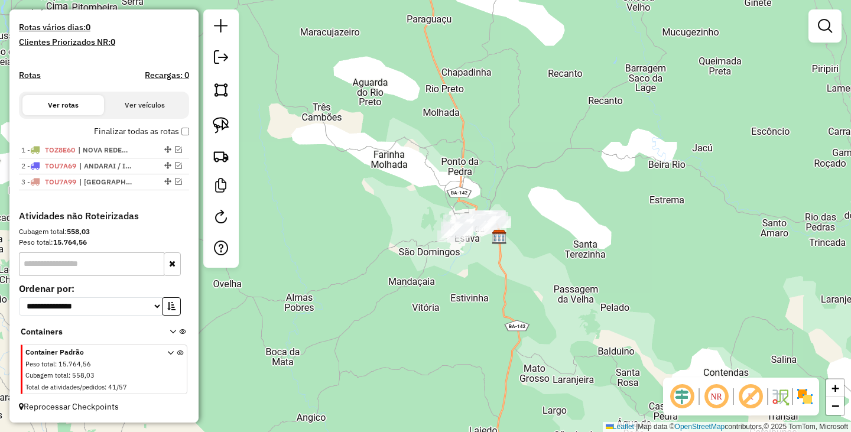
drag, startPoint x: 608, startPoint y: 317, endPoint x: 616, endPoint y: 151, distance: 166.1
click at [618, 164] on div "Janela de atendimento Grade de atendimento Capacidade Transportadoras Veículos …" at bounding box center [425, 216] width 851 height 432
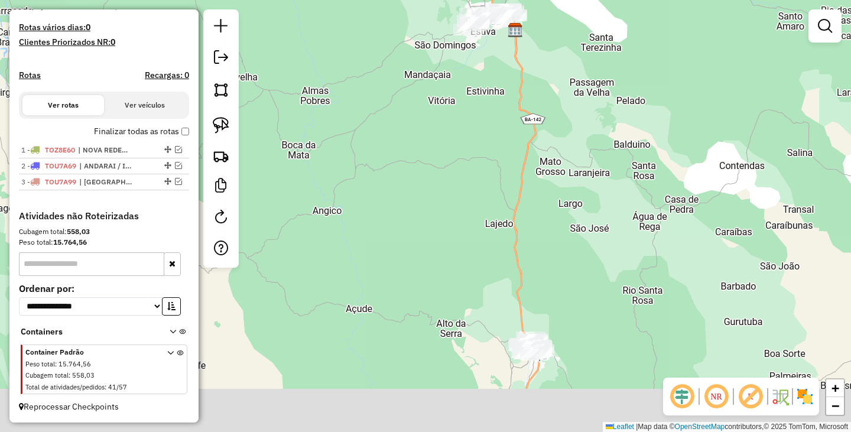
drag, startPoint x: 617, startPoint y: 303, endPoint x: 607, endPoint y: 135, distance: 168.0
click at [607, 136] on div "Janela de atendimento Grade de atendimento Capacidade Transportadoras Veículos …" at bounding box center [425, 216] width 851 height 432
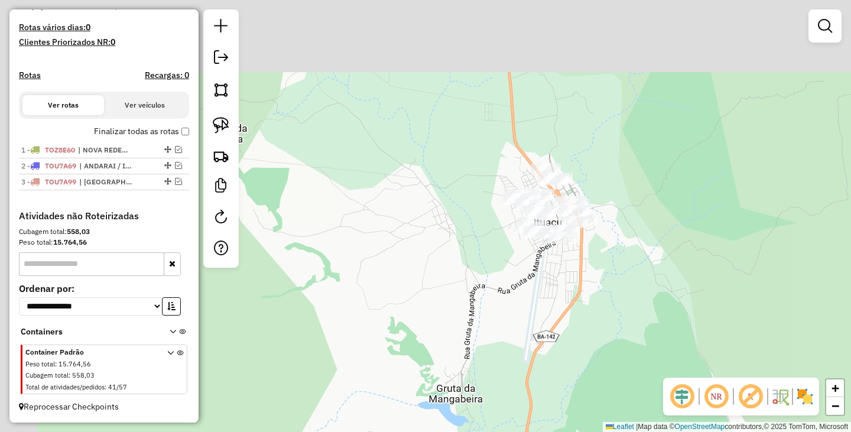
drag, startPoint x: 623, startPoint y: 292, endPoint x: 648, endPoint y: 328, distance: 43.6
click at [648, 328] on div "Janela de atendimento Grade de atendimento Capacidade Transportadoras Veículos …" at bounding box center [425, 216] width 851 height 432
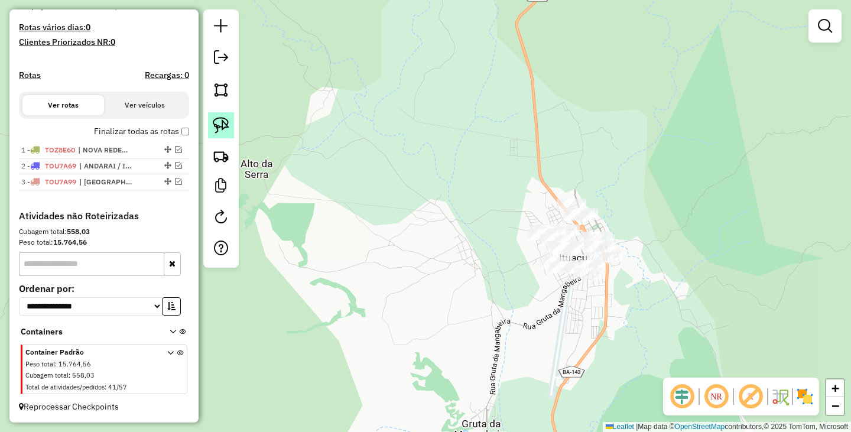
click at [220, 123] on img at bounding box center [221, 125] width 17 height 17
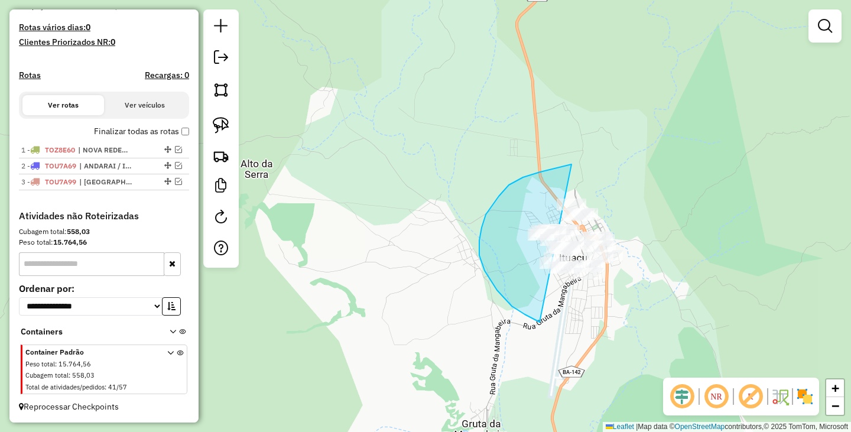
drag, startPoint x: 571, startPoint y: 164, endPoint x: 693, endPoint y: 241, distance: 143.9
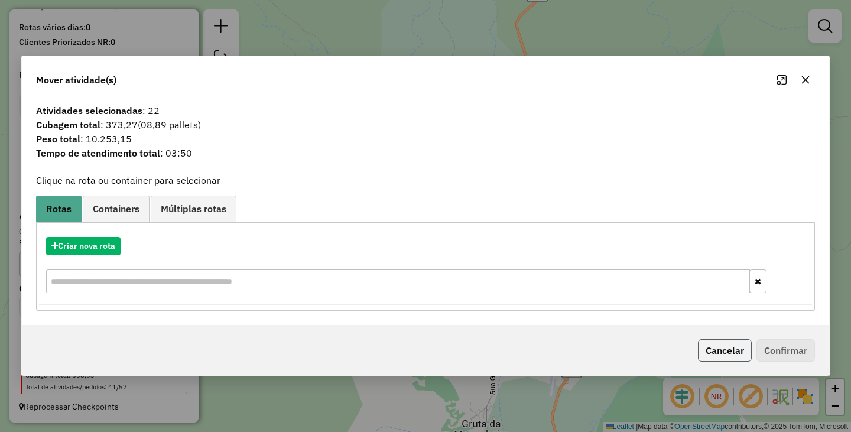
click at [728, 355] on button "Cancelar" at bounding box center [725, 350] width 54 height 22
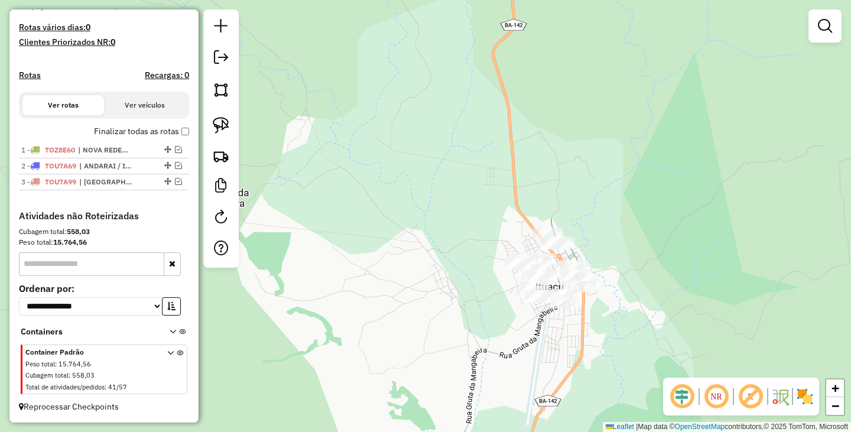
drag, startPoint x: 680, startPoint y: 259, endPoint x: 657, endPoint y: 288, distance: 37.4
click at [657, 288] on div "Janela de atendimento Grade de atendimento Capacidade Transportadoras Veículos …" at bounding box center [425, 216] width 851 height 432
click at [628, 311] on div "Janela de atendimento Grade de atendimento Capacidade Transportadoras Veículos …" at bounding box center [425, 216] width 851 height 432
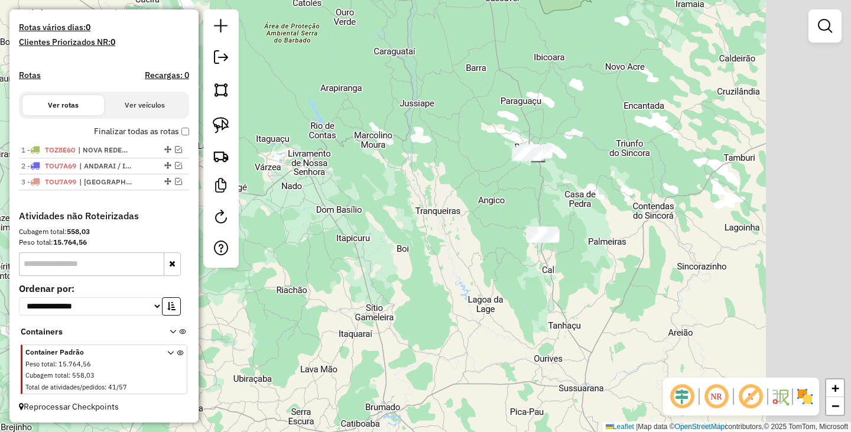
drag, startPoint x: 709, startPoint y: 239, endPoint x: 572, endPoint y: 284, distance: 144.2
click at [572, 284] on div "Janela de atendimento Grade de atendimento Capacidade Transportadoras Veículos …" at bounding box center [425, 216] width 851 height 432
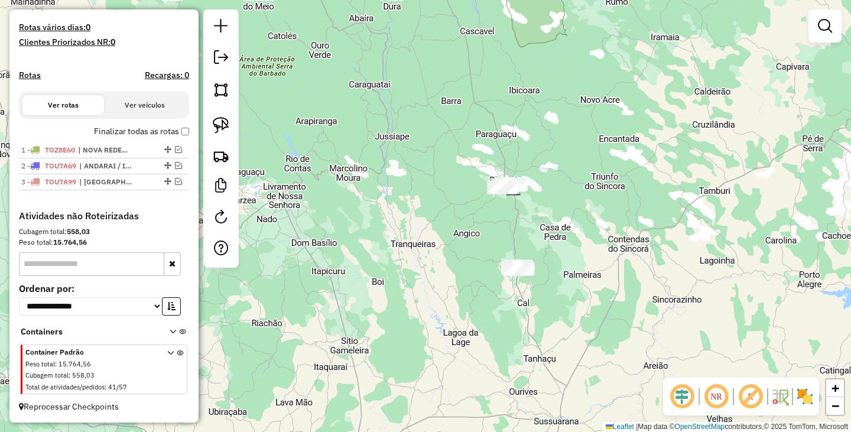
drag, startPoint x: 548, startPoint y: 266, endPoint x: 568, endPoint y: 245, distance: 29.7
click at [548, 274] on div "Janela de atendimento Grade de atendimento Capacidade Transportadoras Veículos …" at bounding box center [425, 216] width 851 height 432
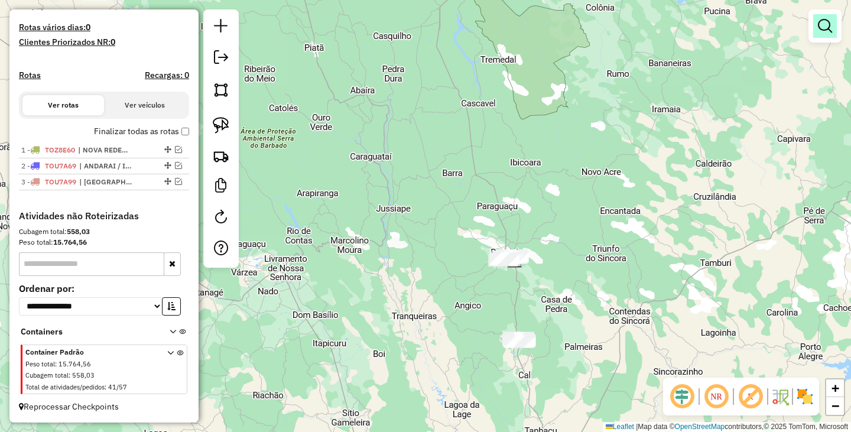
click at [820, 32] on em at bounding box center [824, 26] width 14 height 14
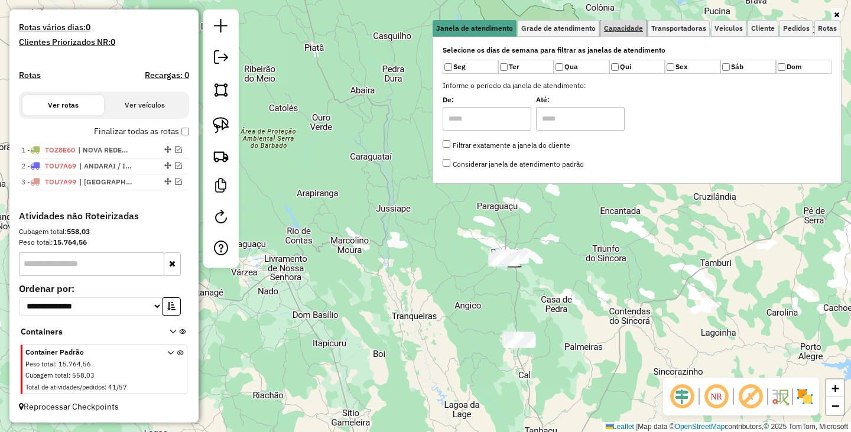
click at [615, 22] on link "Capacidade" at bounding box center [623, 28] width 46 height 17
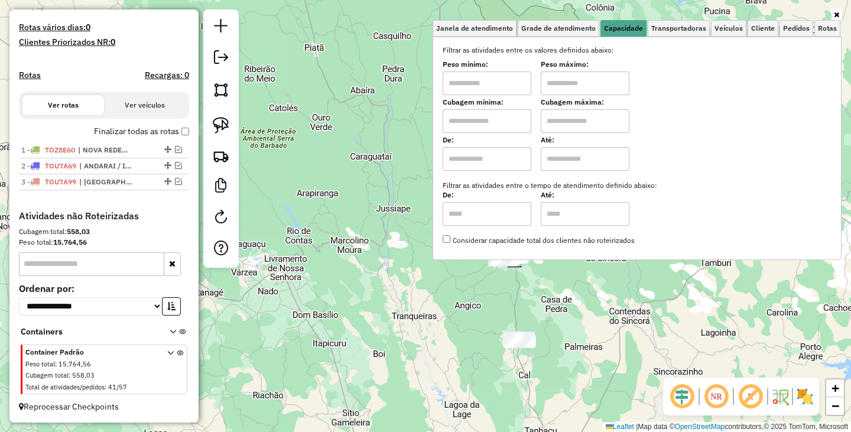
click at [487, 87] on input "text" at bounding box center [486, 83] width 89 height 24
type input "****"
click at [574, 80] on input "text" at bounding box center [584, 83] width 89 height 24
type input "******"
click at [572, 298] on div "Limpar filtros Janela de atendimento Grade de atendimento Capacidade Transporta…" at bounding box center [425, 216] width 851 height 432
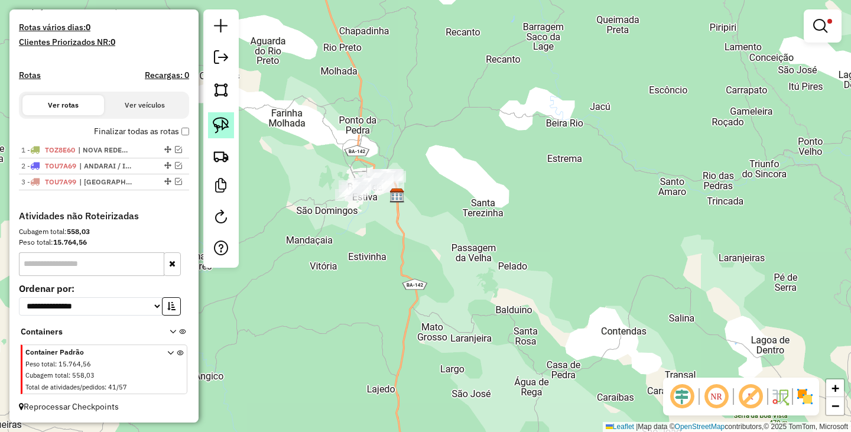
click at [225, 127] on img at bounding box center [221, 125] width 17 height 17
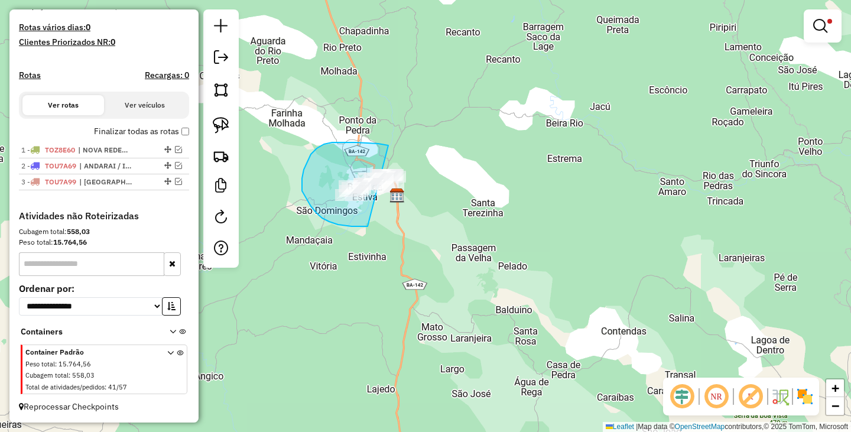
drag, startPoint x: 387, startPoint y: 145, endPoint x: 452, endPoint y: 186, distance: 77.0
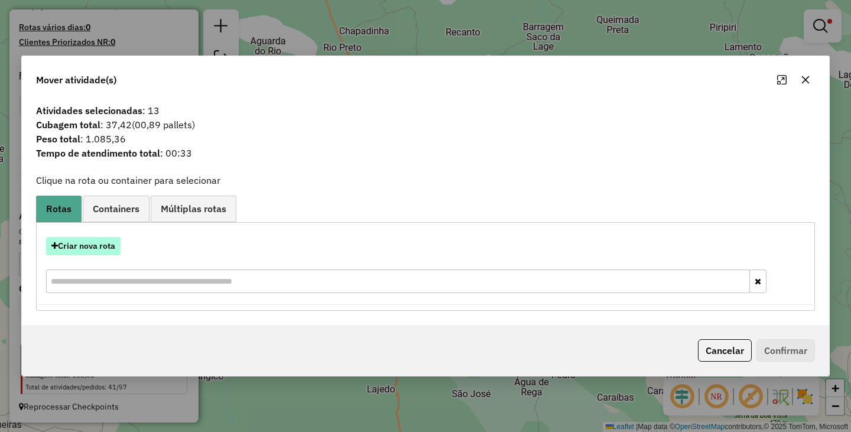
click at [93, 252] on button "Criar nova rota" at bounding box center [83, 246] width 74 height 18
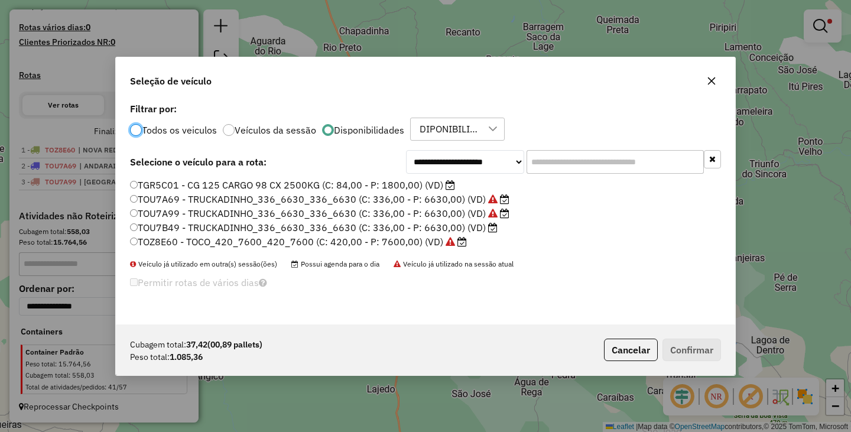
scroll to position [6, 4]
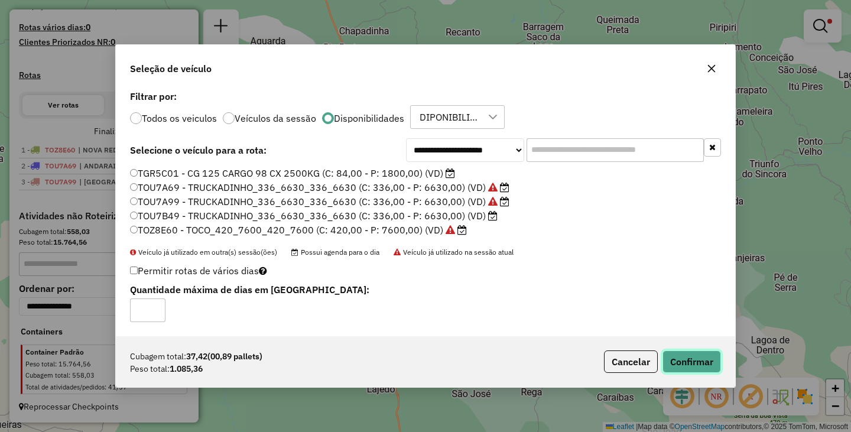
click at [684, 360] on button "Confirmar" at bounding box center [691, 361] width 58 height 22
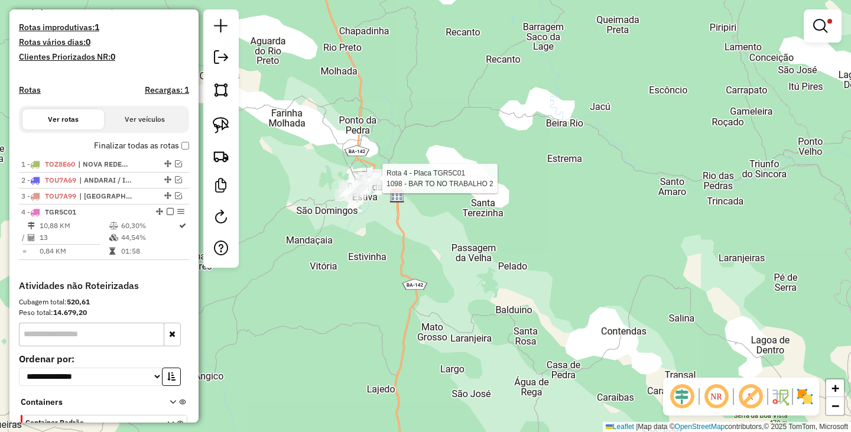
scroll to position [380, 0]
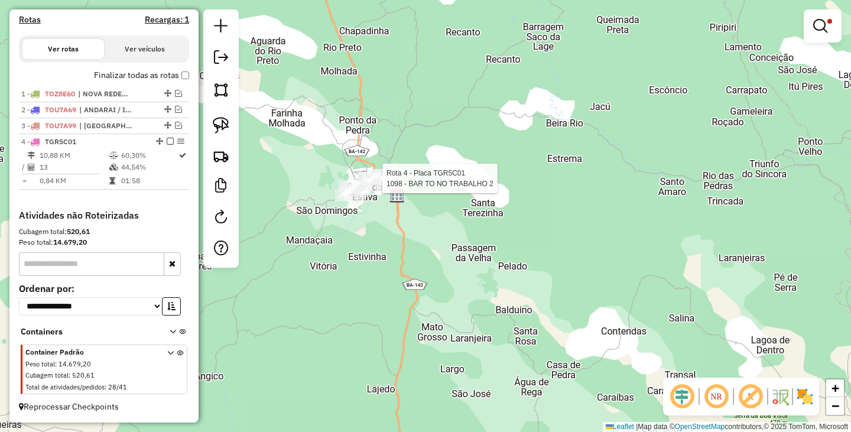
select select "**********"
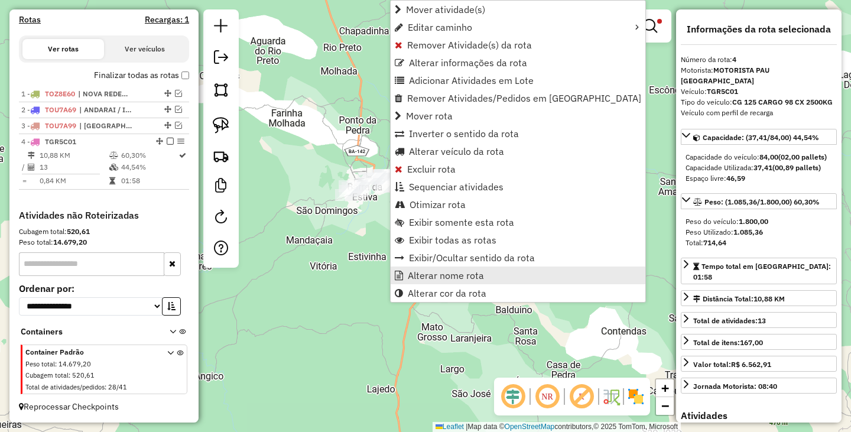
click at [447, 272] on span "Alterar nome rota" at bounding box center [446, 275] width 76 height 9
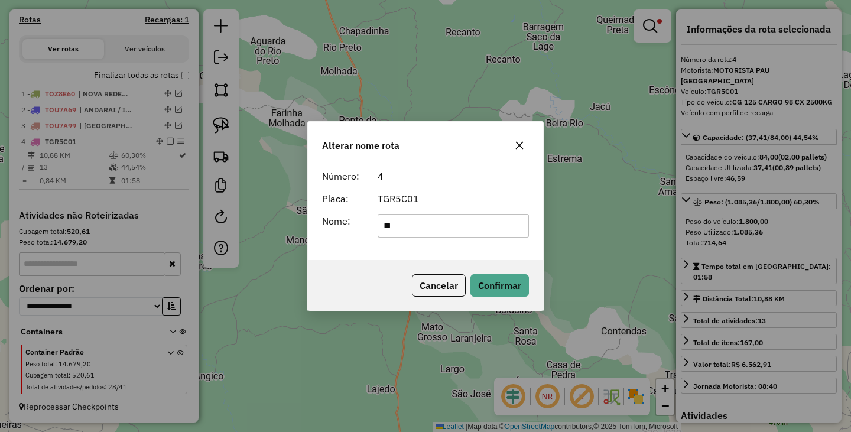
type input "*"
type input "****"
click at [506, 298] on div "Cancelar Confirmar" at bounding box center [425, 285] width 235 height 51
click at [506, 289] on button "Confirmar" at bounding box center [499, 285] width 58 height 22
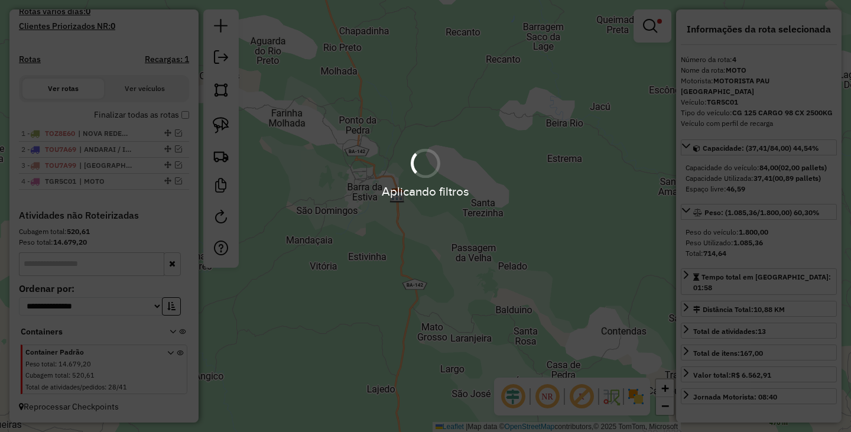
scroll to position [341, 0]
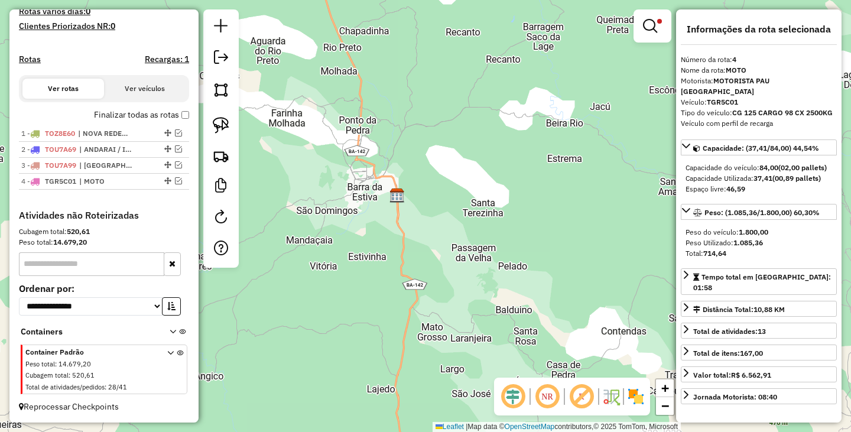
drag, startPoint x: 465, startPoint y: 216, endPoint x: 553, endPoint y: 154, distance: 107.5
click at [466, 216] on div "Limpar filtros Janela de atendimento Grade de atendimento Capacidade Transporta…" at bounding box center [425, 216] width 851 height 432
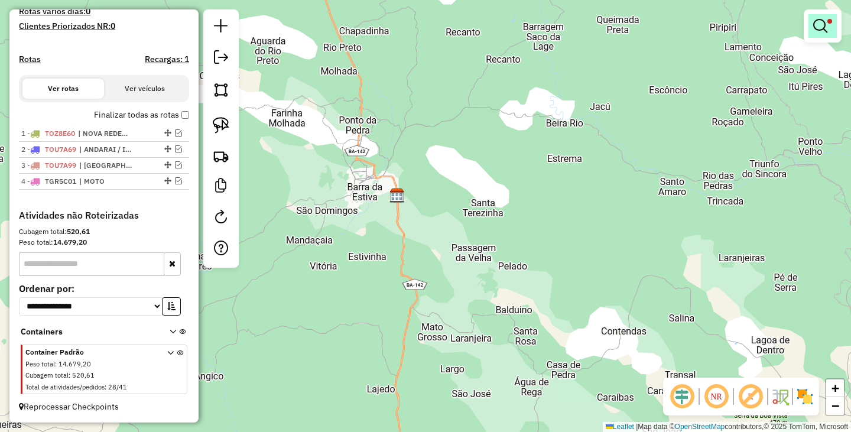
click at [826, 18] on link at bounding box center [822, 26] width 28 height 24
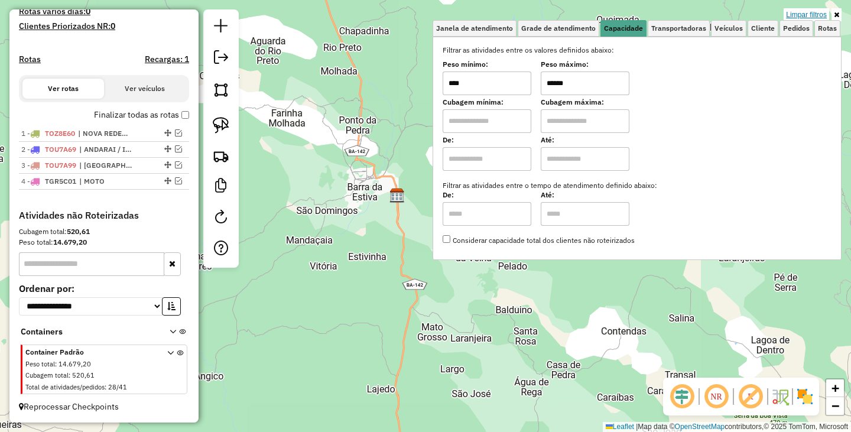
click at [813, 17] on link "Limpar filtros" at bounding box center [805, 14] width 45 height 13
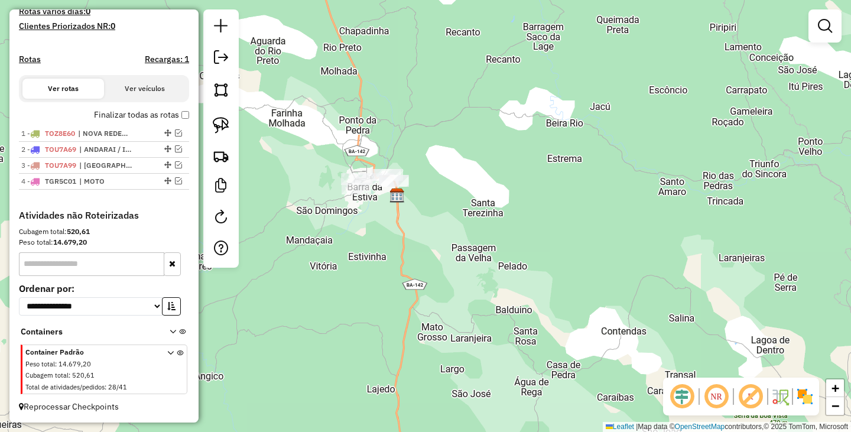
click at [511, 312] on div "Janela de atendimento Grade de atendimento Capacidade Transportadoras Veículos …" at bounding box center [425, 216] width 851 height 432
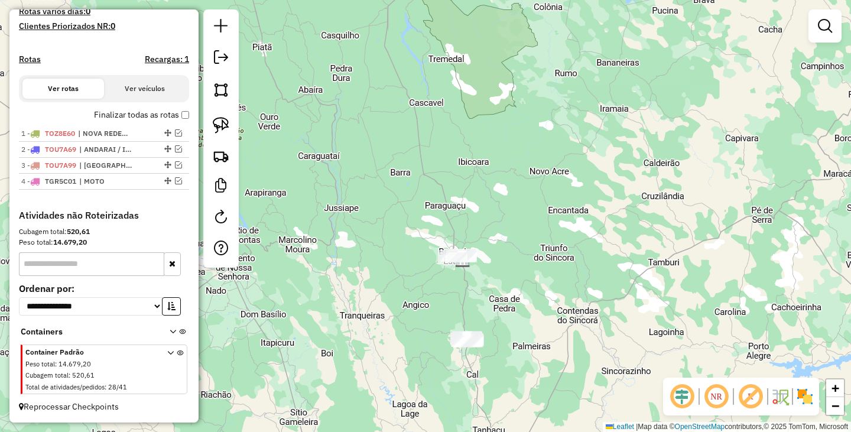
drag, startPoint x: 536, startPoint y: 329, endPoint x: 533, endPoint y: 223, distance: 106.4
click at [533, 223] on div "Janela de atendimento Grade de atendimento Capacidade Transportadoras Veículos …" at bounding box center [425, 216] width 851 height 432
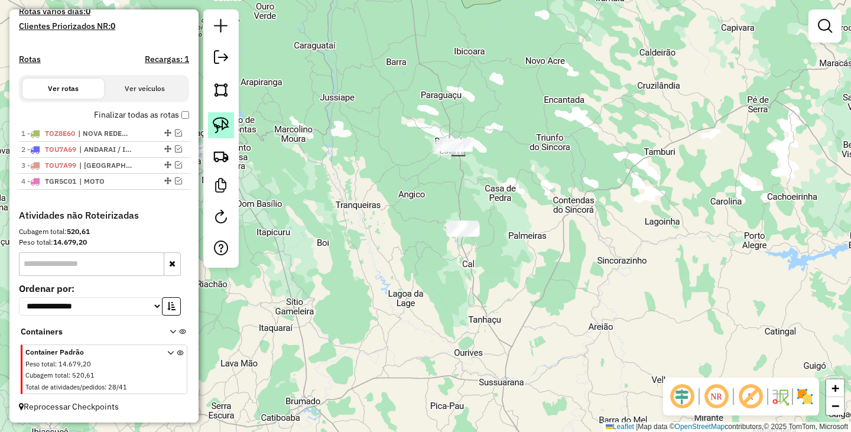
click at [232, 130] on link at bounding box center [221, 125] width 26 height 26
drag, startPoint x: 438, startPoint y: 114, endPoint x: 474, endPoint y: 152, distance: 53.1
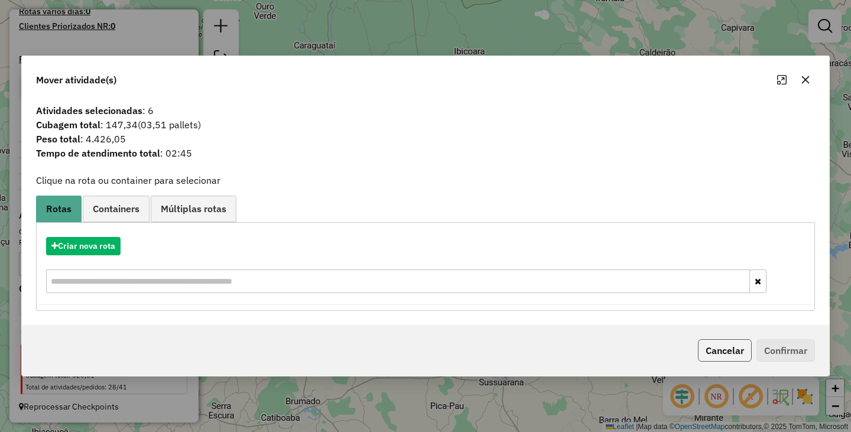
click at [730, 351] on button "Cancelar" at bounding box center [725, 350] width 54 height 22
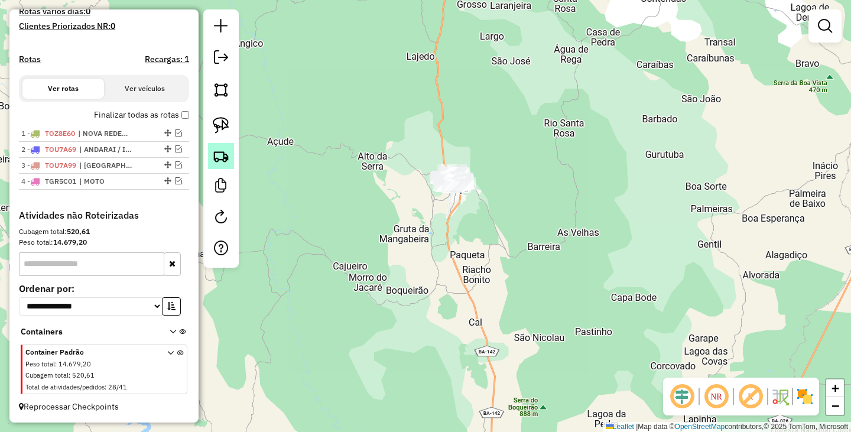
click at [229, 161] on img at bounding box center [221, 156] width 17 height 17
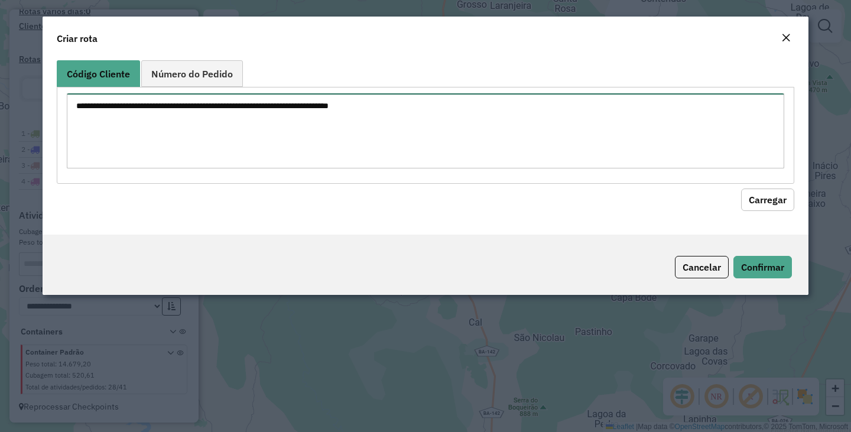
click at [296, 146] on textarea at bounding box center [425, 130] width 717 height 75
click at [457, 154] on textarea at bounding box center [425, 130] width 717 height 75
click at [481, 135] on textarea at bounding box center [425, 130] width 717 height 75
click at [323, 146] on textarea at bounding box center [425, 130] width 717 height 75
paste textarea "** ** *** *** *** *** *** *** *** *** *** *** *** *** *** *** *** *** *** *** *…"
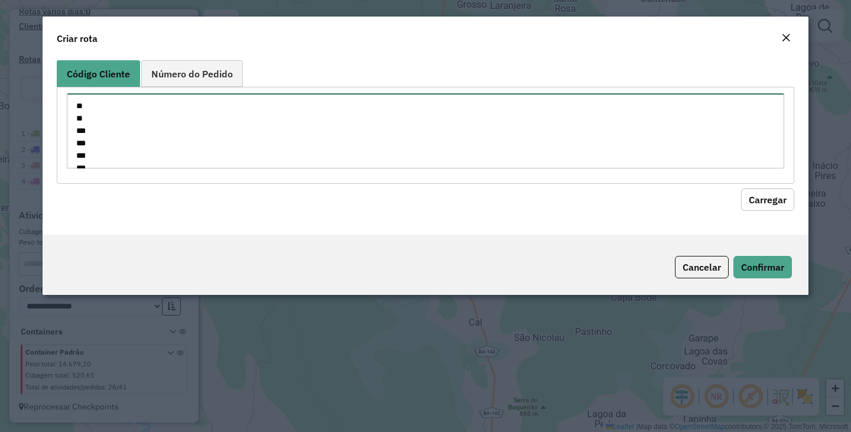
scroll to position [315, 0]
type textarea "** ** *** *** *** *** *** *** *** *** *** *** *** *** *** *** *** *** *** *** *…"
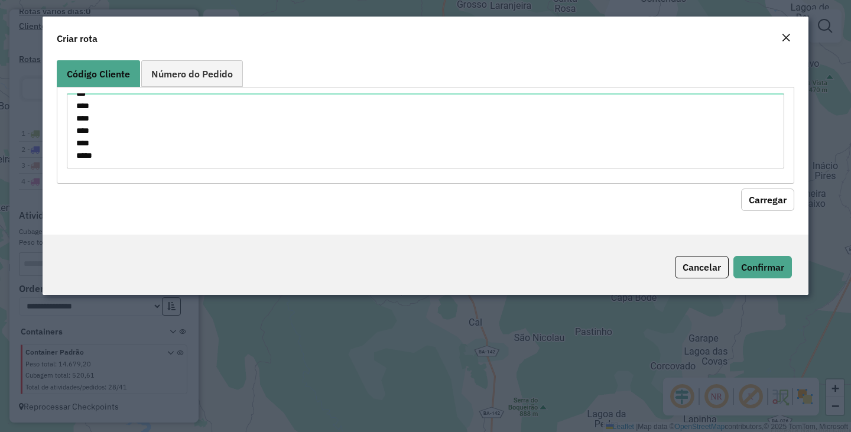
click at [771, 198] on button "Carregar" at bounding box center [767, 199] width 53 height 22
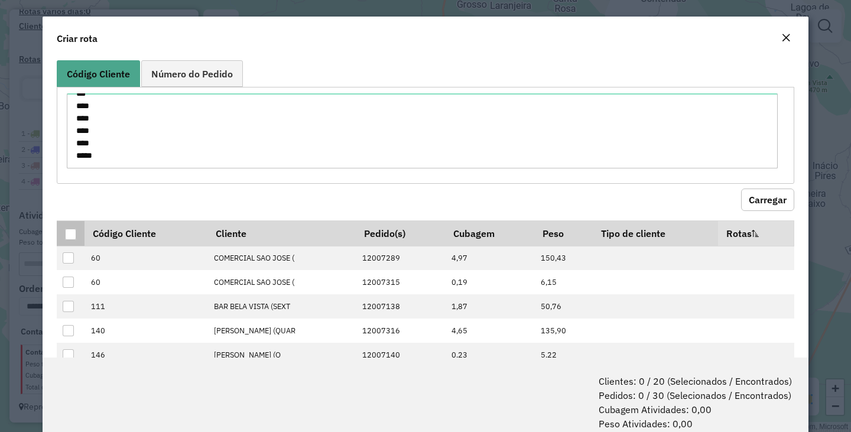
click at [75, 230] on div at bounding box center [70, 234] width 11 height 11
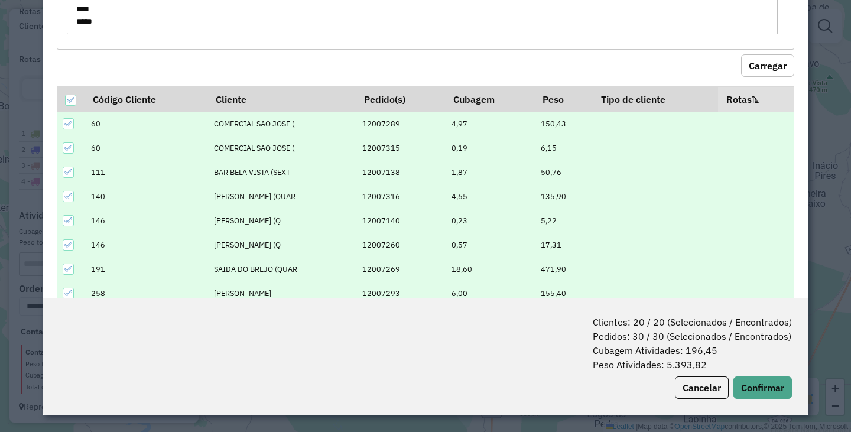
scroll to position [188, 0]
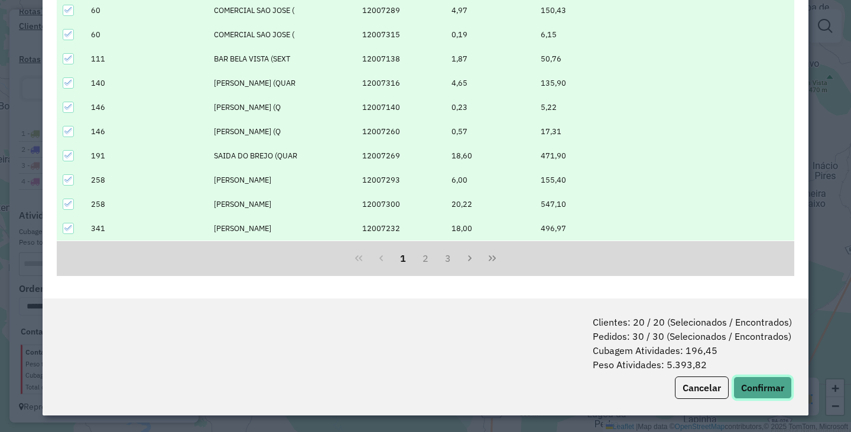
click at [762, 380] on button "Confirmar" at bounding box center [762, 387] width 58 height 22
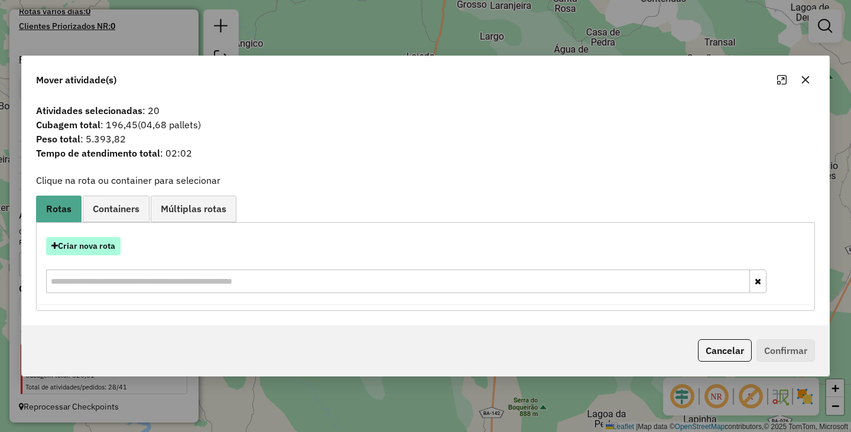
click at [105, 250] on button "Criar nova rota" at bounding box center [83, 246] width 74 height 18
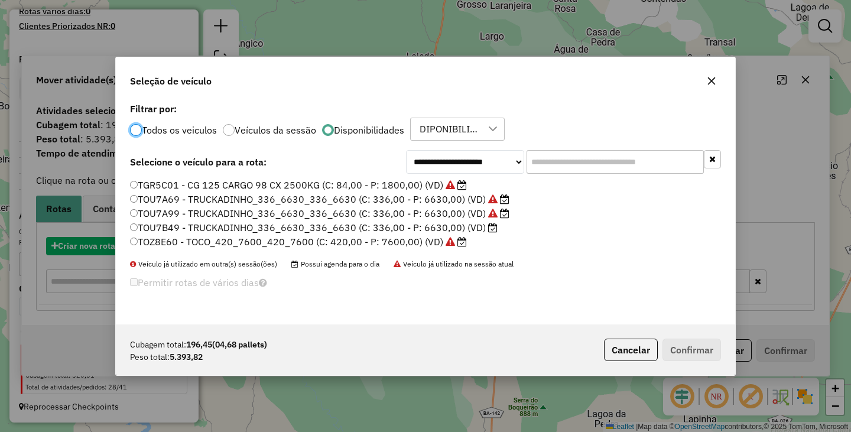
scroll to position [6, 4]
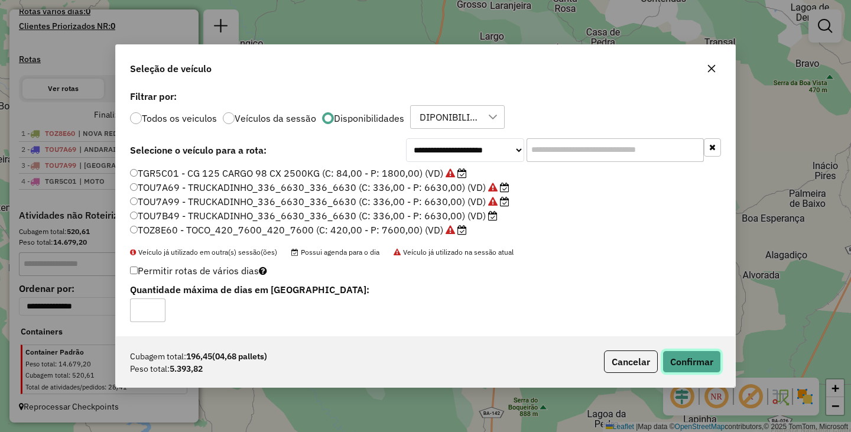
click at [711, 360] on button "Confirmar" at bounding box center [691, 361] width 58 height 22
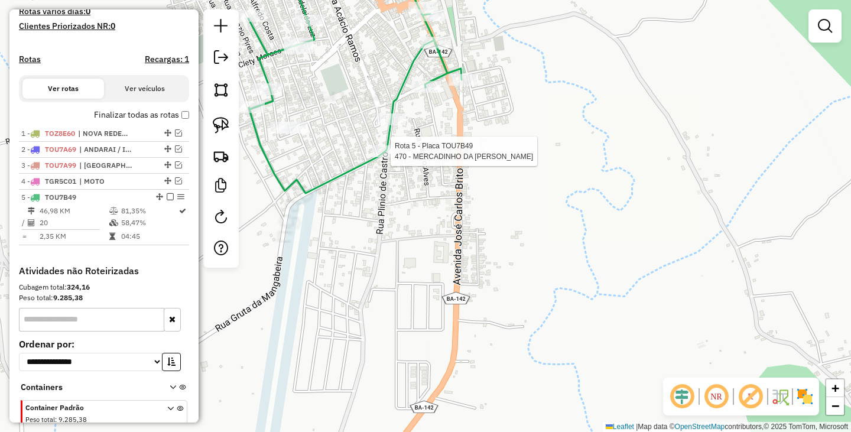
scroll to position [396, 0]
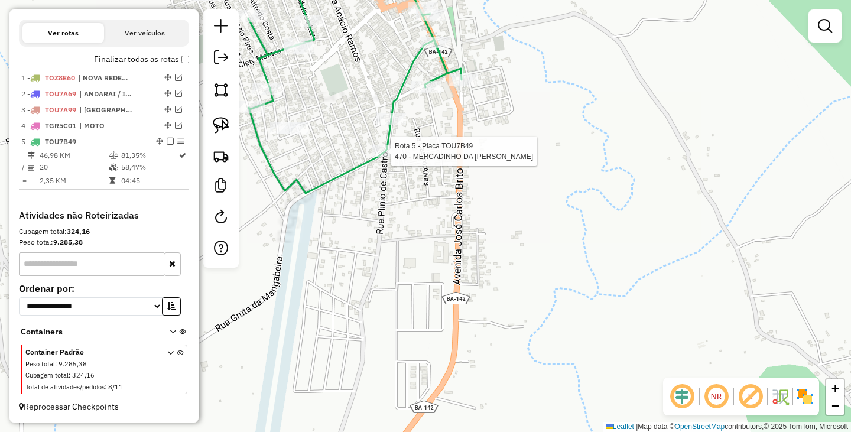
select select "**********"
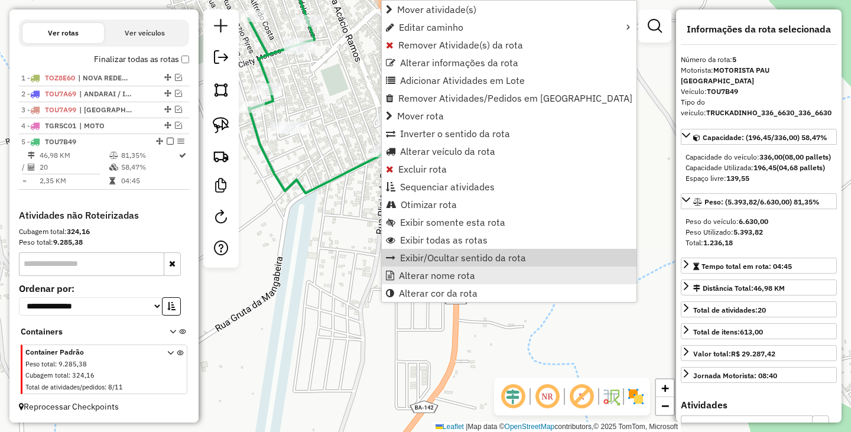
click at [419, 271] on span "Alterar nome rota" at bounding box center [437, 275] width 76 height 9
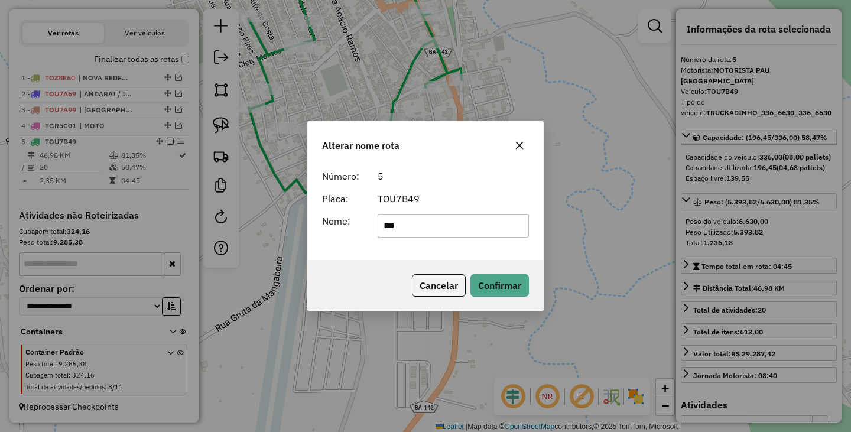
type input "******"
click at [504, 294] on button "Confirmar" at bounding box center [499, 285] width 58 height 22
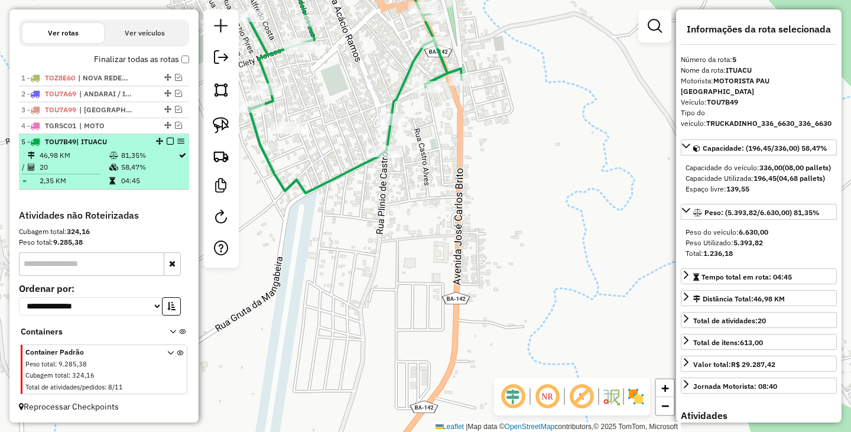
click at [167, 141] on em at bounding box center [170, 141] width 7 height 7
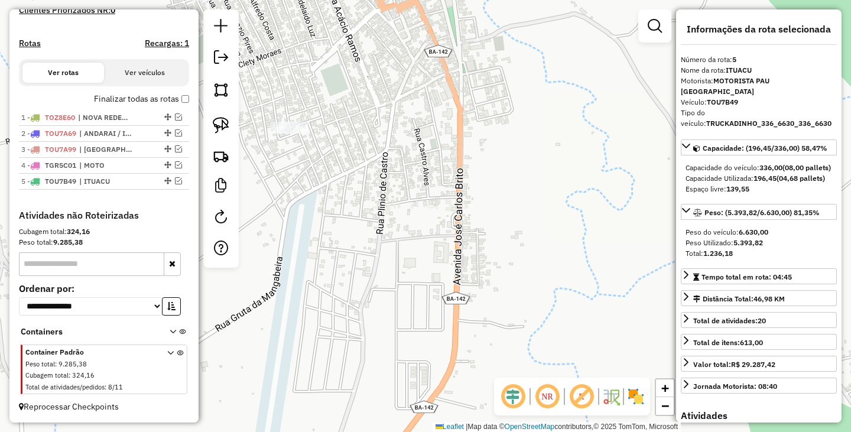
click at [333, 233] on div "Janela de atendimento Grade de atendimento Capacidade Transportadoras Veículos …" at bounding box center [425, 216] width 851 height 432
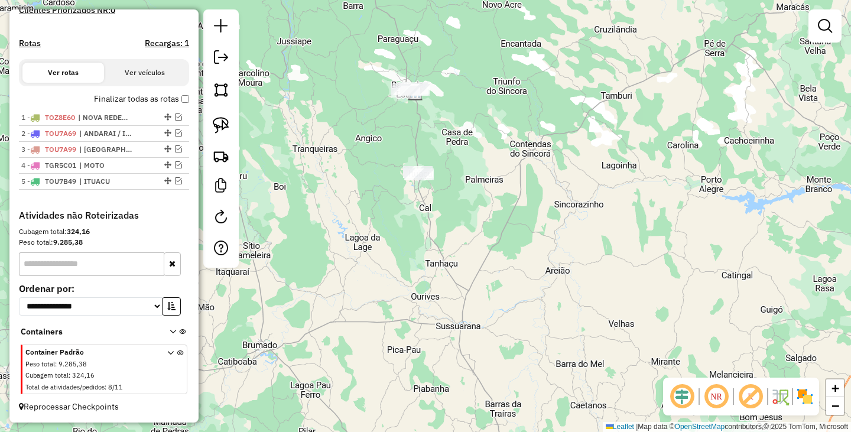
drag, startPoint x: 491, startPoint y: 160, endPoint x: 486, endPoint y: 172, distance: 13.2
click at [486, 172] on div "Janela de atendimento Grade de atendimento Capacidade Transportadoras Veículos …" at bounding box center [425, 216] width 851 height 432
click at [221, 126] on img at bounding box center [221, 125] width 17 height 17
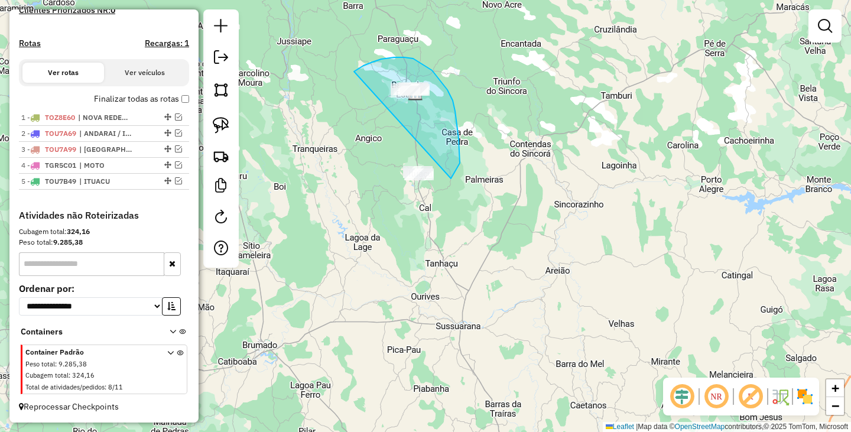
drag, startPoint x: 394, startPoint y: 57, endPoint x: 397, endPoint y: 196, distance: 138.3
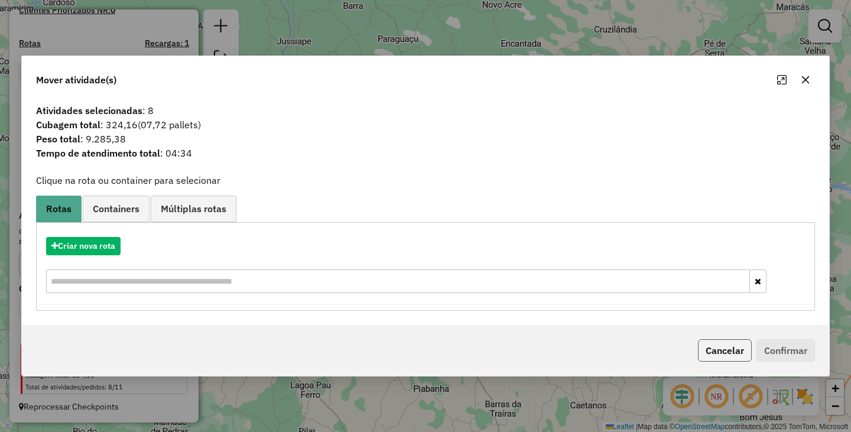
click at [714, 356] on button "Cancelar" at bounding box center [725, 350] width 54 height 22
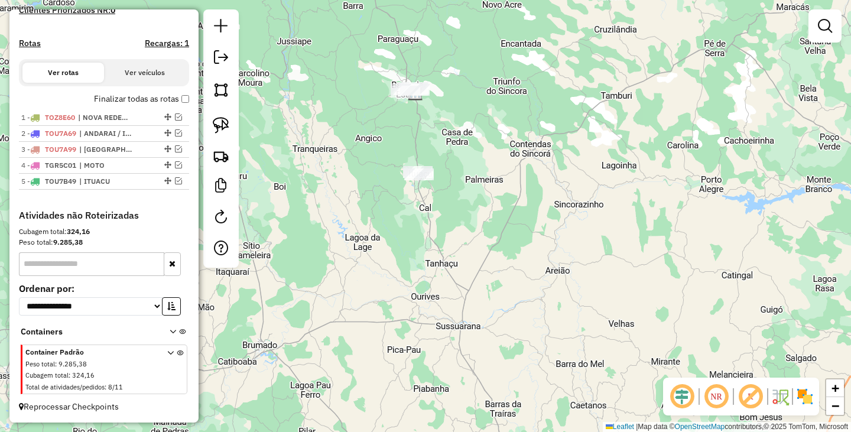
click at [461, 202] on div "Janela de atendimento Grade de atendimento Capacidade Transportadoras Veículos …" at bounding box center [425, 216] width 851 height 432
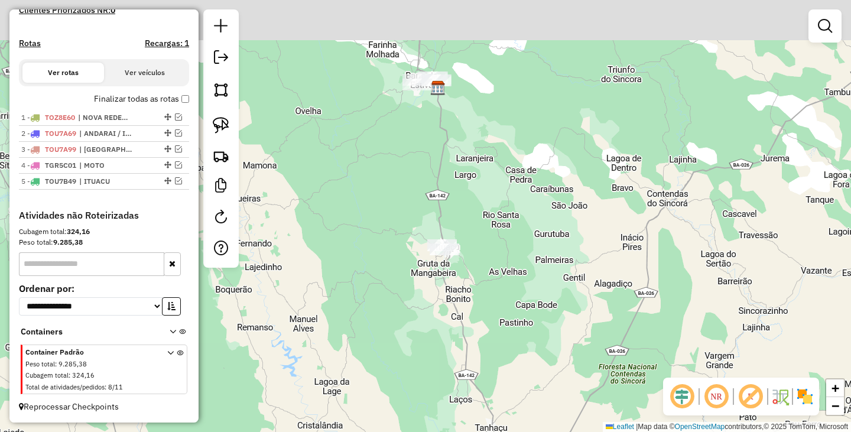
drag, startPoint x: 444, startPoint y: 119, endPoint x: 534, endPoint y: 178, distance: 108.3
click at [534, 178] on div "Janela de atendimento Grade de atendimento Capacidade Transportadoras Veículos …" at bounding box center [425, 216] width 851 height 432
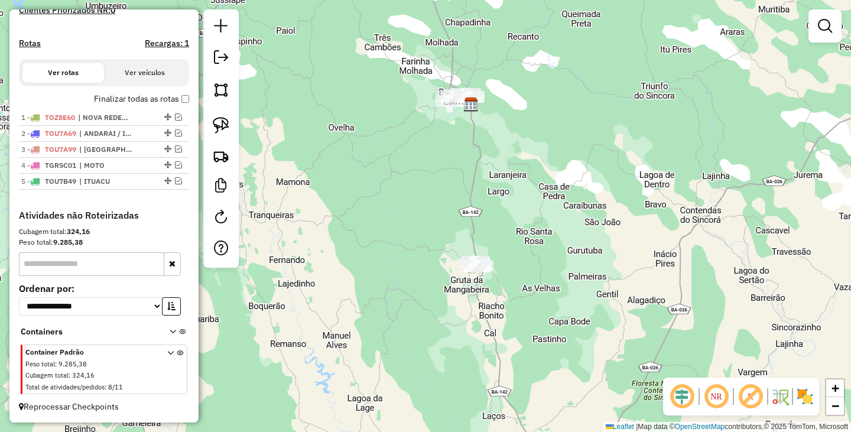
drag, startPoint x: 503, startPoint y: 151, endPoint x: 506, endPoint y: 187, distance: 36.1
click at [506, 187] on div "Janela de atendimento Grade de atendimento Capacidade Transportadoras Veículos …" at bounding box center [425, 216] width 851 height 432
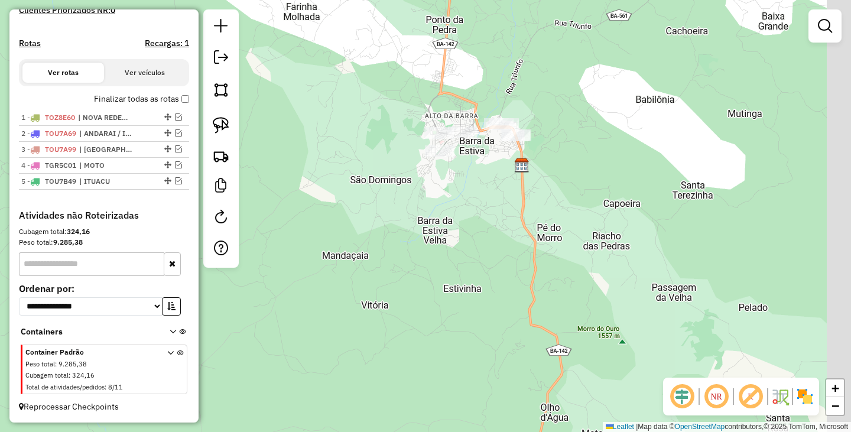
drag, startPoint x: 704, startPoint y: 77, endPoint x: 582, endPoint y: 165, distance: 149.8
click at [610, 165] on div "Janela de atendimento Grade de atendimento Capacidade Transportadoras Veículos …" at bounding box center [425, 216] width 851 height 432
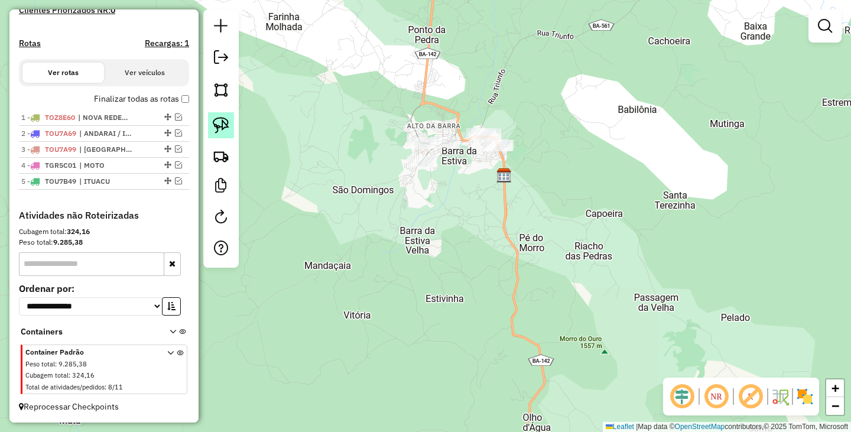
click at [232, 126] on link at bounding box center [221, 125] width 26 height 26
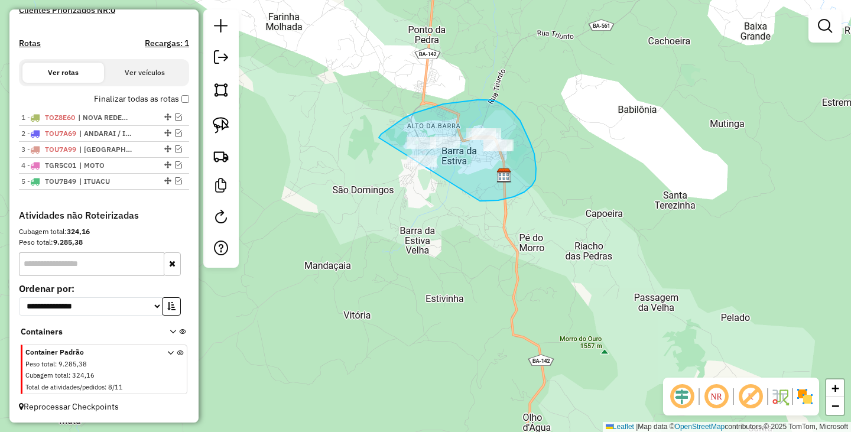
drag, startPoint x: 379, startPoint y: 138, endPoint x: 386, endPoint y: 198, distance: 61.3
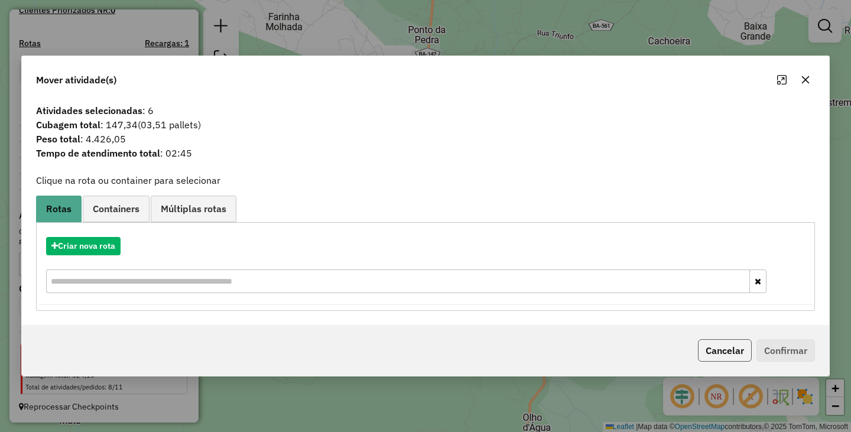
click at [725, 355] on button "Cancelar" at bounding box center [725, 350] width 54 height 22
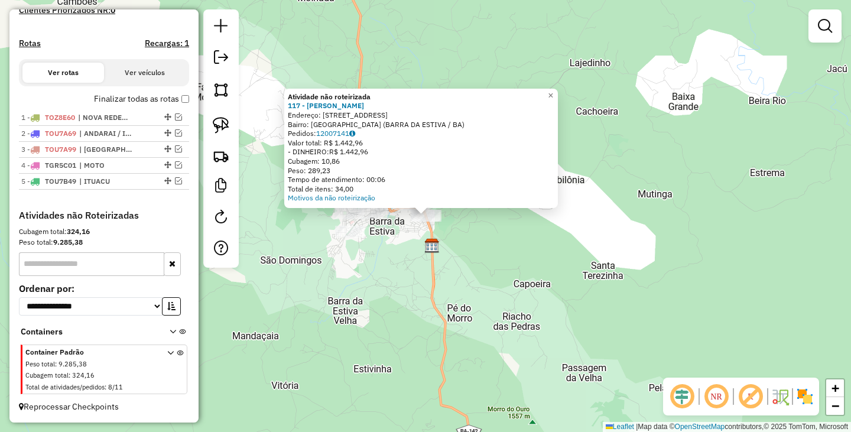
click at [461, 244] on div "Atividade não roteirizada 117 - VANIUCO CAIRES SILVA Endereço: R R PRESIDENTE M…" at bounding box center [425, 216] width 851 height 432
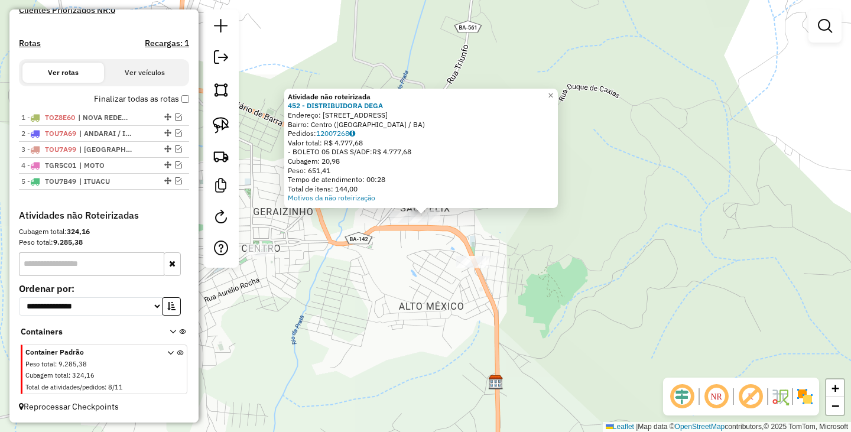
click at [350, 251] on div "Atividade não roteirizada 452 - DISTRIBUIDORA DEGA Endereço: rua duque de Caxia…" at bounding box center [425, 216] width 851 height 432
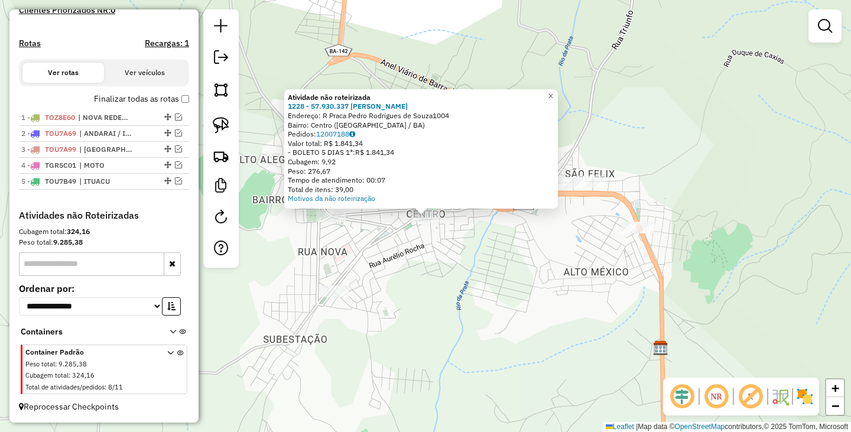
click at [489, 312] on div "Atividade não roteirizada 1228 - 57.930.337 NICOLAS M Endereço: R Praca Pedro R…" at bounding box center [425, 216] width 851 height 432
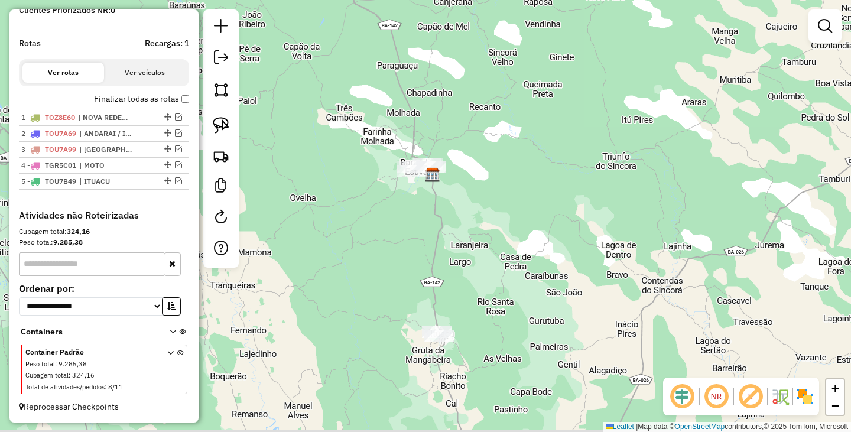
drag, startPoint x: 562, startPoint y: 330, endPoint x: 496, endPoint y: 168, distance: 174.6
click at [498, 174] on div "Janela de atendimento Grade de atendimento Capacidade Transportadoras Veículos …" at bounding box center [425, 216] width 851 height 432
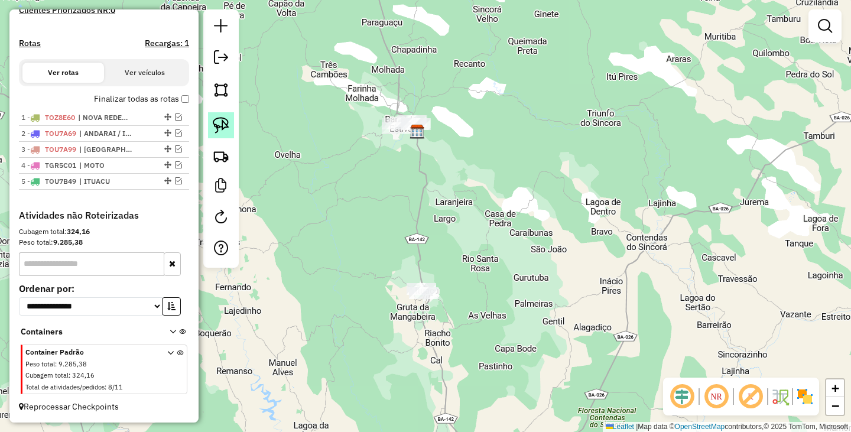
click at [229, 131] on link at bounding box center [221, 125] width 26 height 26
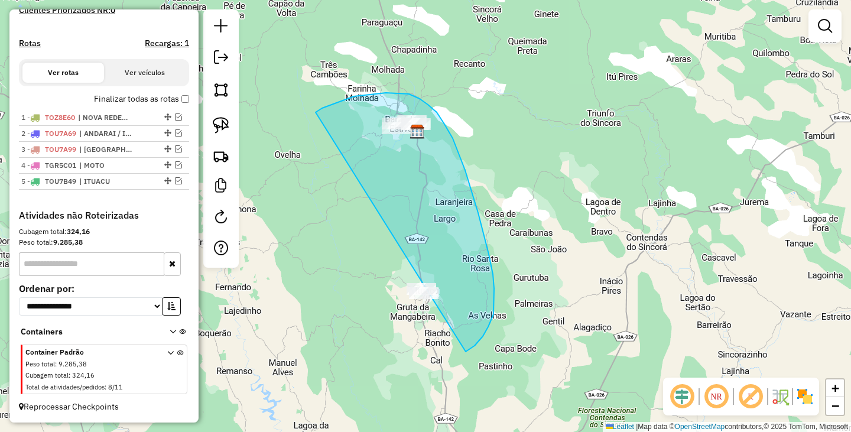
drag, startPoint x: 367, startPoint y: 95, endPoint x: 402, endPoint y: 360, distance: 267.5
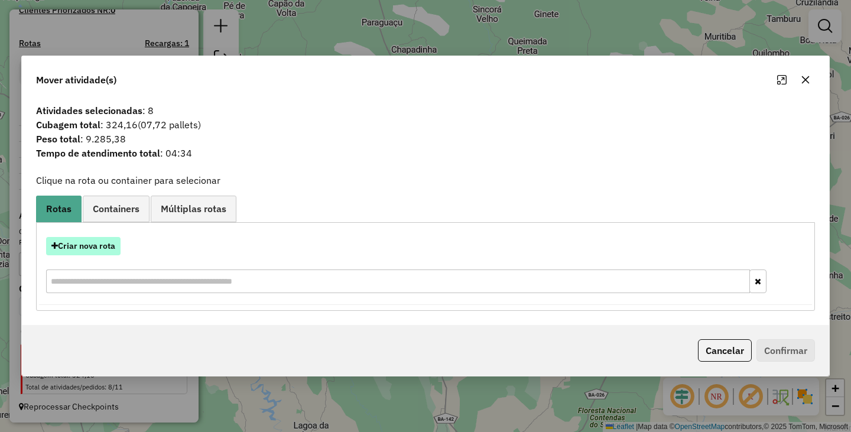
click at [102, 255] on button "Criar nova rota" at bounding box center [83, 246] width 74 height 18
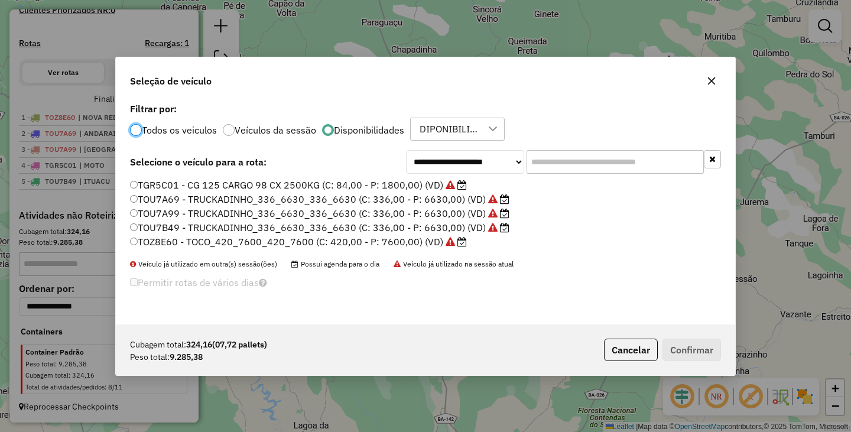
scroll to position [6, 4]
click at [137, 132] on div at bounding box center [136, 130] width 12 height 12
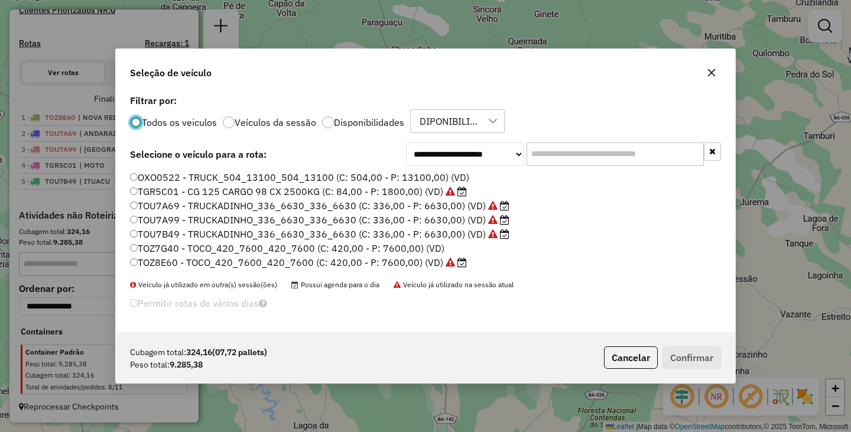
scroll to position [7, 4]
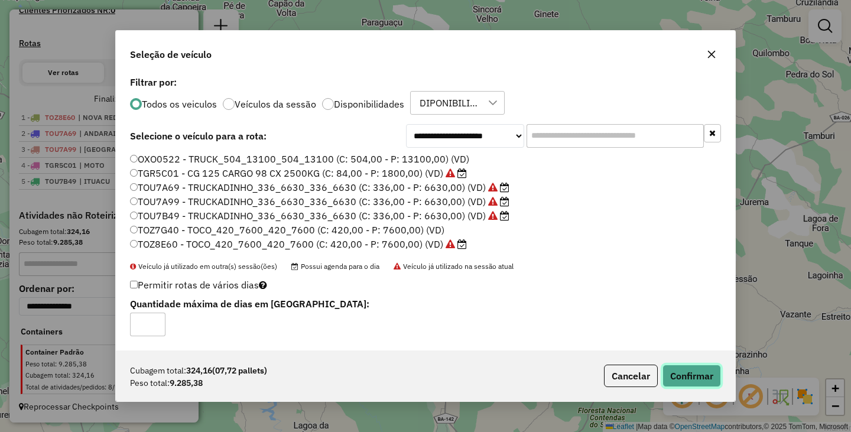
click at [690, 375] on button "Confirmar" at bounding box center [691, 375] width 58 height 22
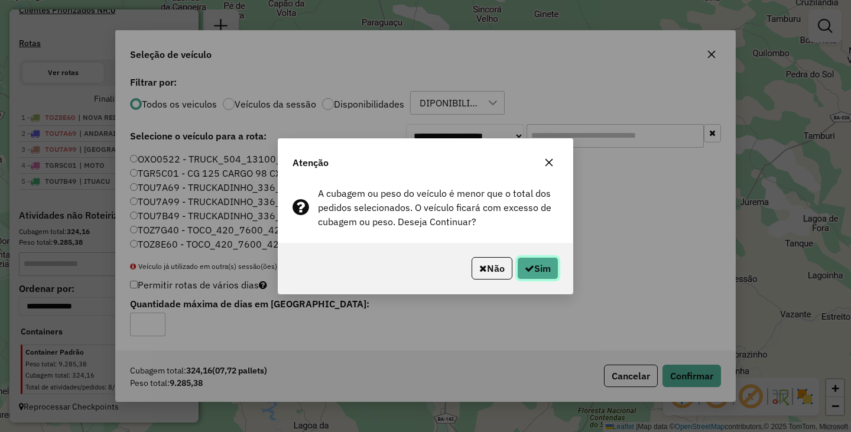
click at [530, 273] on button "Sim" at bounding box center [537, 268] width 41 height 22
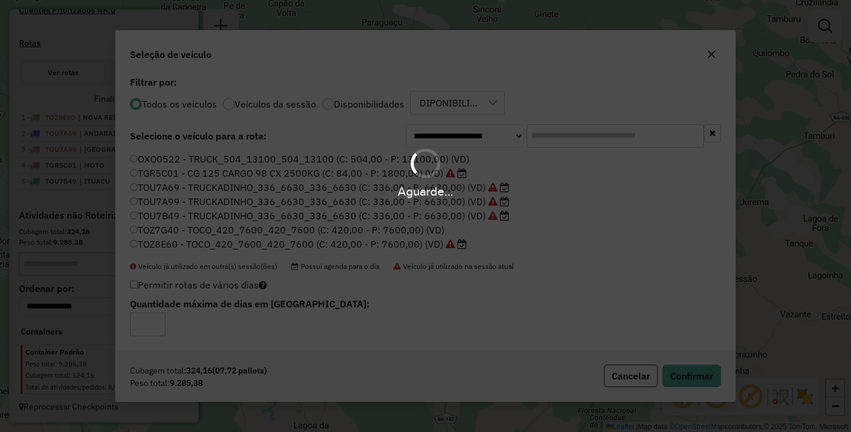
scroll to position [226, 0]
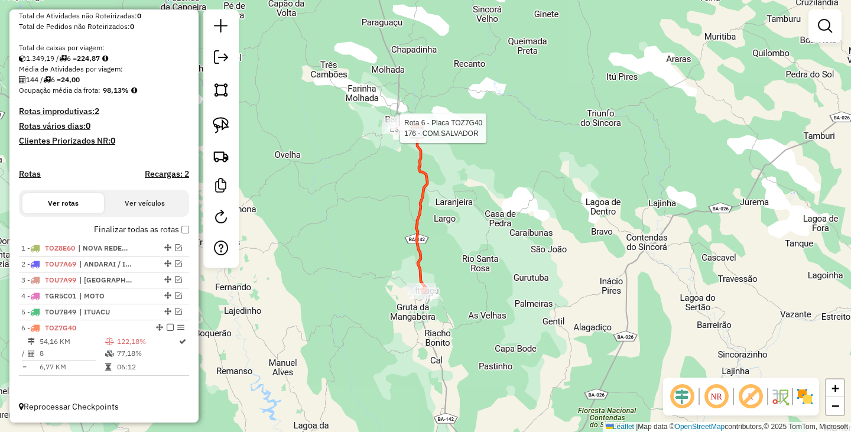
select select "**********"
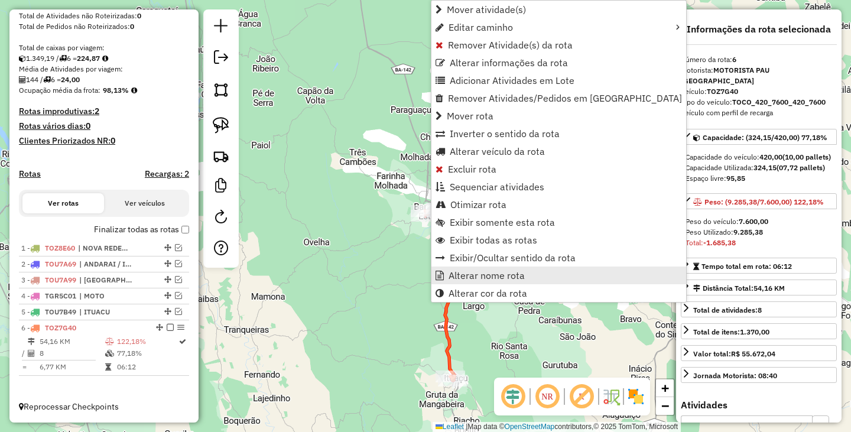
click at [494, 278] on span "Alterar nome rota" at bounding box center [486, 275] width 76 height 9
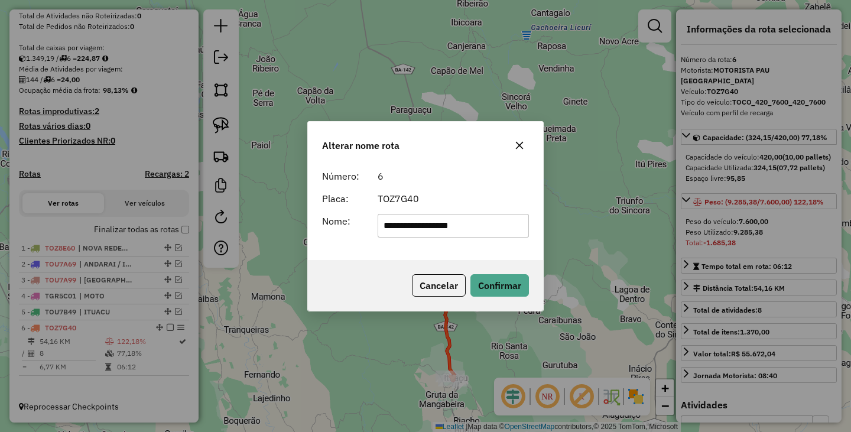
type input "**********"
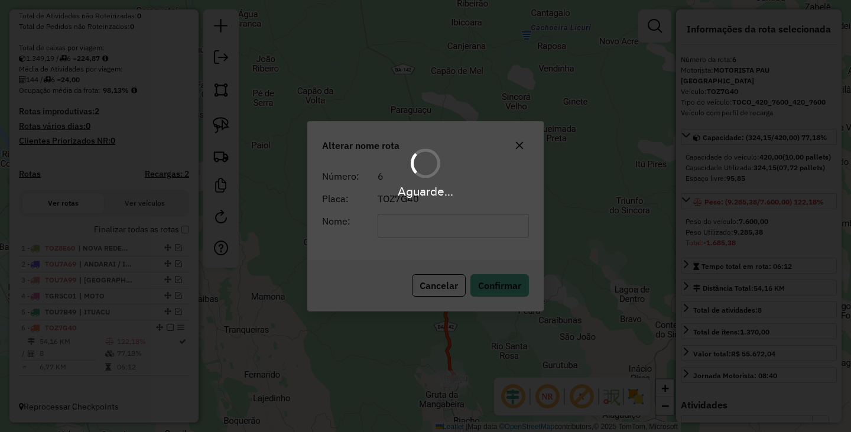
scroll to position [237, 0]
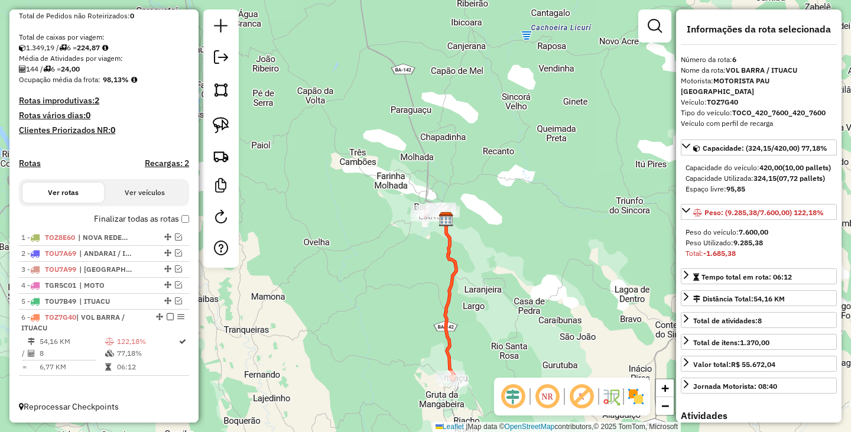
click at [486, 273] on div "Janela de atendimento Grade de atendimento Capacidade Transportadoras Veículos …" at bounding box center [425, 216] width 851 height 432
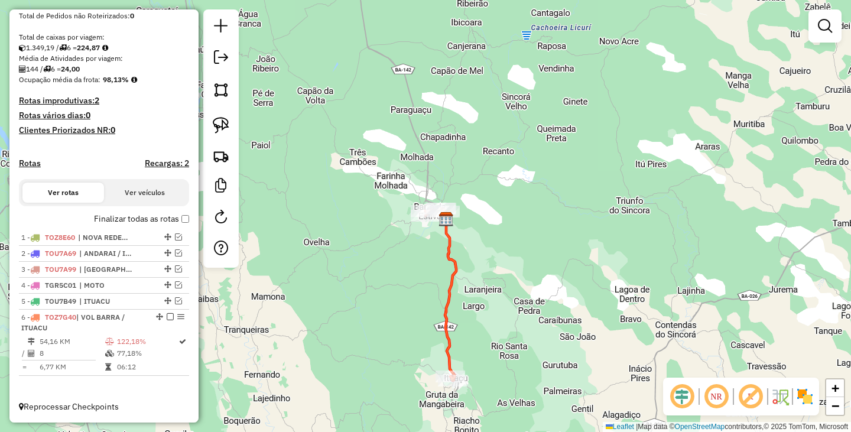
scroll to position [187, 0]
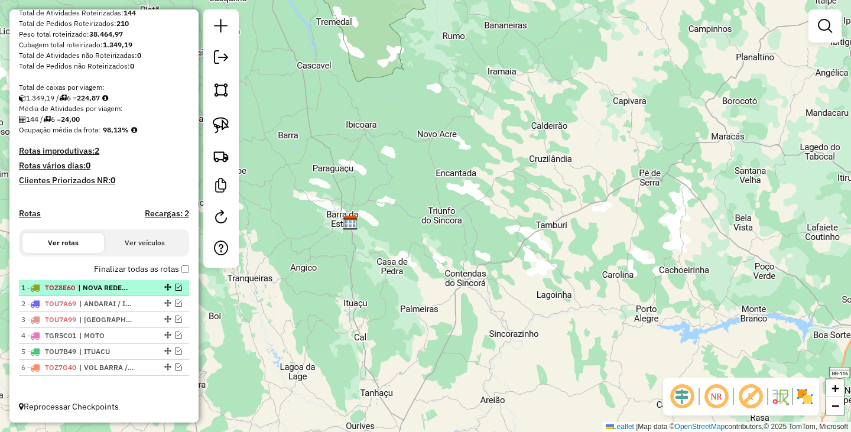
click at [119, 291] on span "| NOVA REDENCAO" at bounding box center [105, 287] width 54 height 11
select select "**********"
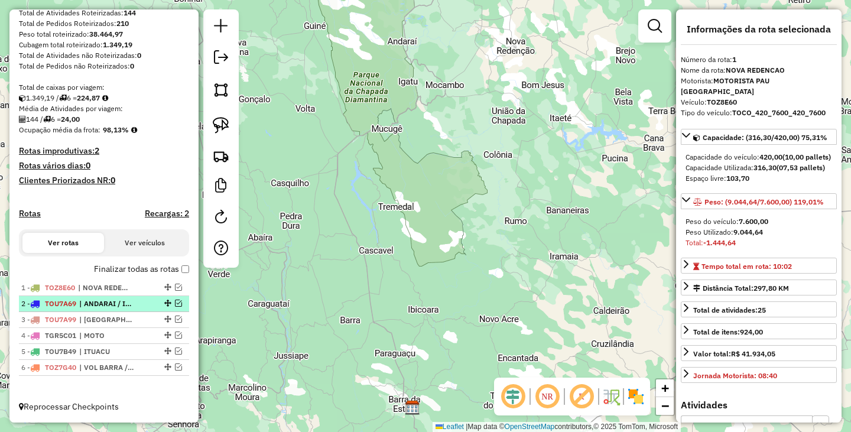
click at [109, 306] on span "| ANDARAI / ITAETE" at bounding box center [106, 303] width 54 height 11
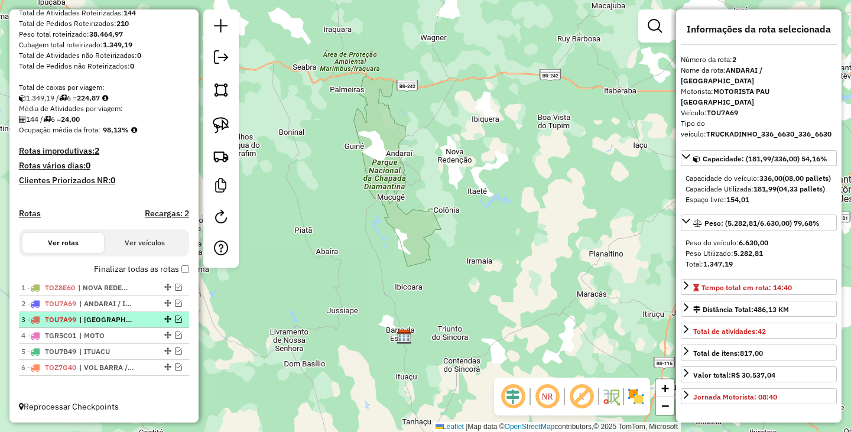
click at [109, 317] on span "| IBICOARA" at bounding box center [106, 319] width 54 height 11
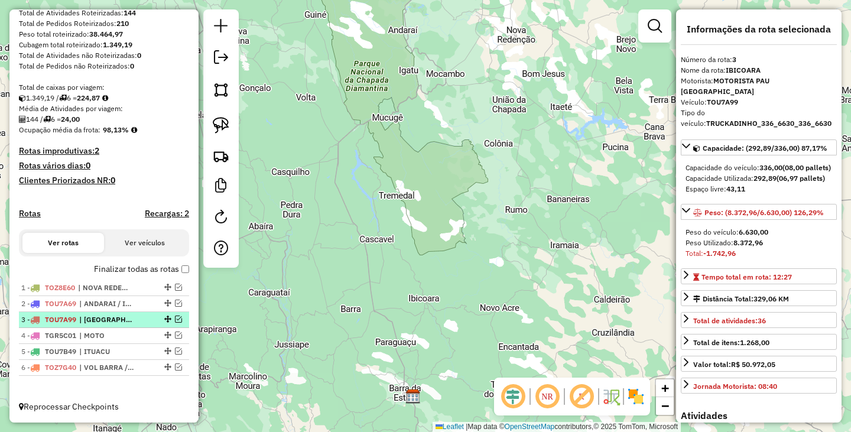
click at [128, 321] on span "| IBICOARA" at bounding box center [106, 319] width 54 height 11
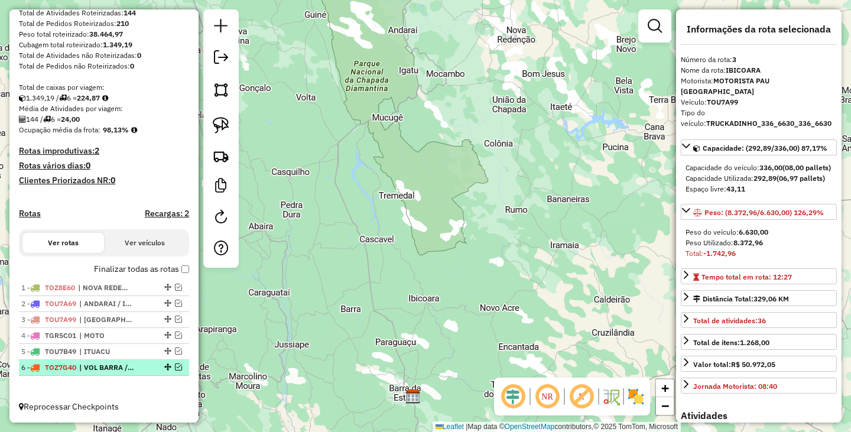
click at [127, 361] on li "6 - TOZ7G40 | VOL BARRA / ITUACU" at bounding box center [104, 368] width 170 height 16
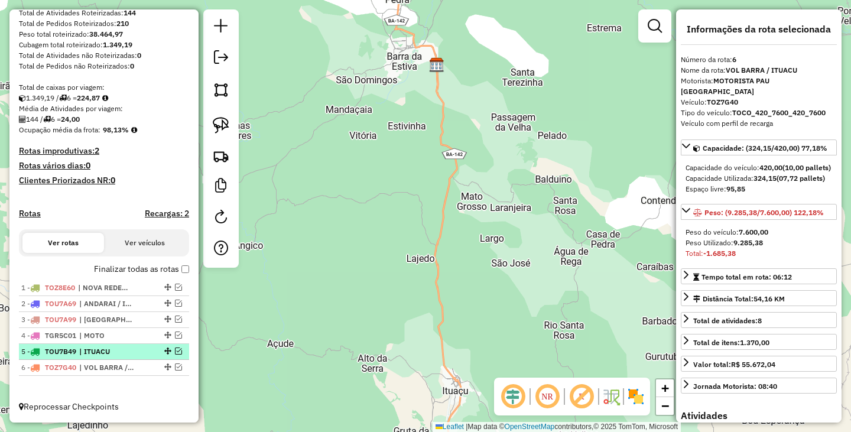
click at [127, 351] on span "| ITUACU" at bounding box center [106, 351] width 54 height 11
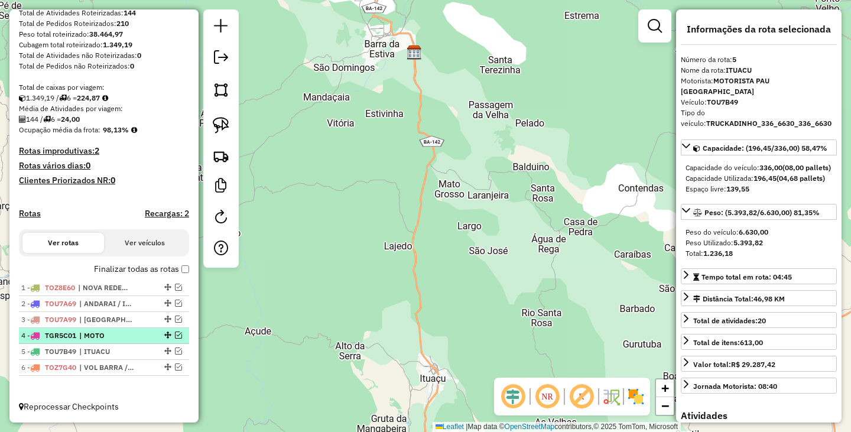
click at [125, 338] on span "| MOTO" at bounding box center [106, 335] width 54 height 11
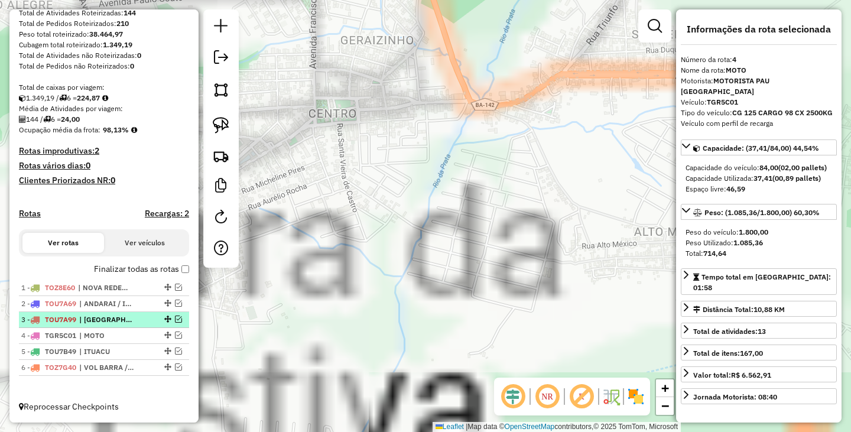
click at [121, 318] on span "| IBICOARA" at bounding box center [106, 319] width 54 height 11
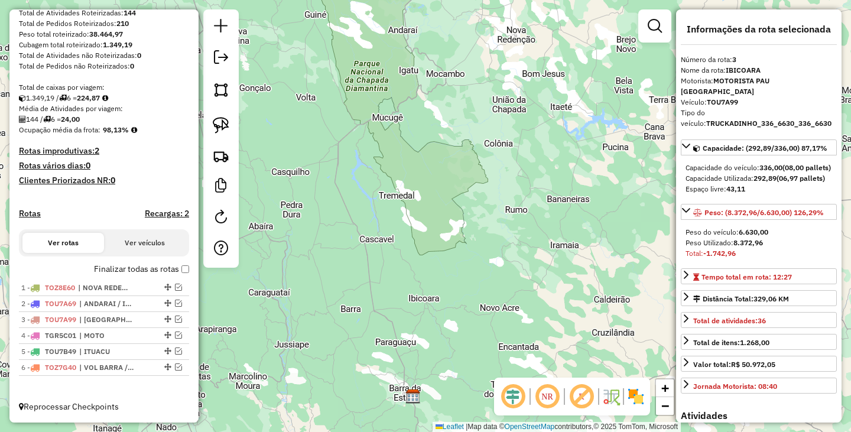
click at [381, 312] on div "Janela de atendimento Grade de atendimento Capacidade Transportadoras Veículos …" at bounding box center [425, 216] width 851 height 432
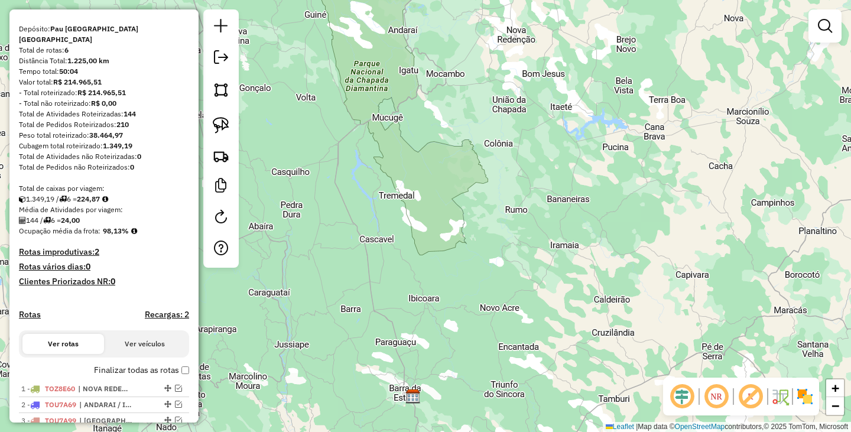
scroll to position [0, 0]
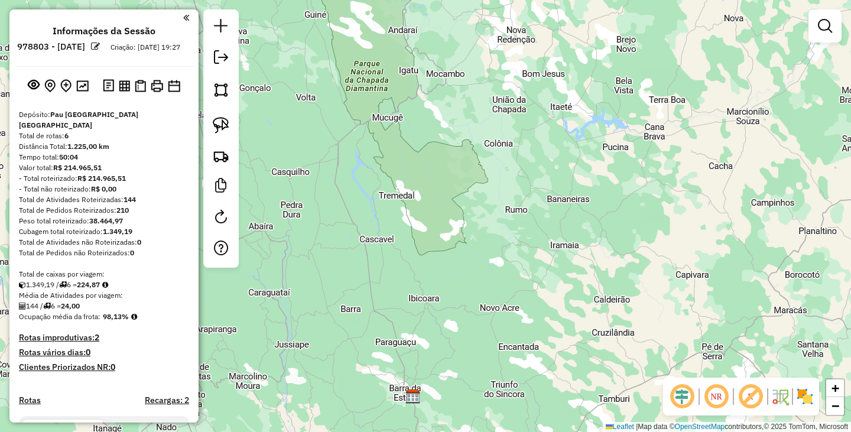
click at [211, 63] on link at bounding box center [221, 58] width 24 height 27
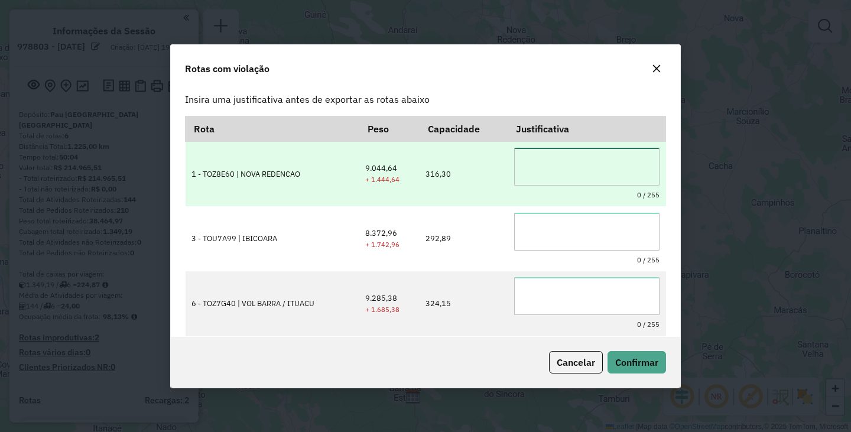
click at [541, 167] on textarea at bounding box center [586, 167] width 145 height 38
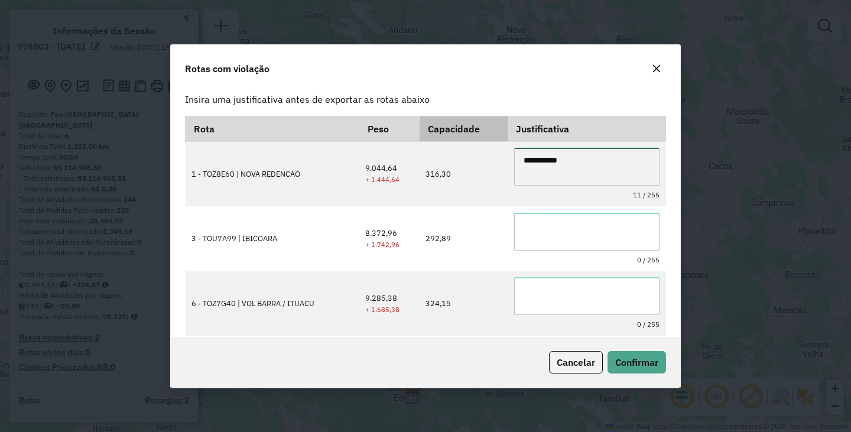
drag, startPoint x: 582, startPoint y: 164, endPoint x: 447, endPoint y: 136, distance: 138.5
click at [448, 138] on table "**********" at bounding box center [425, 226] width 481 height 221
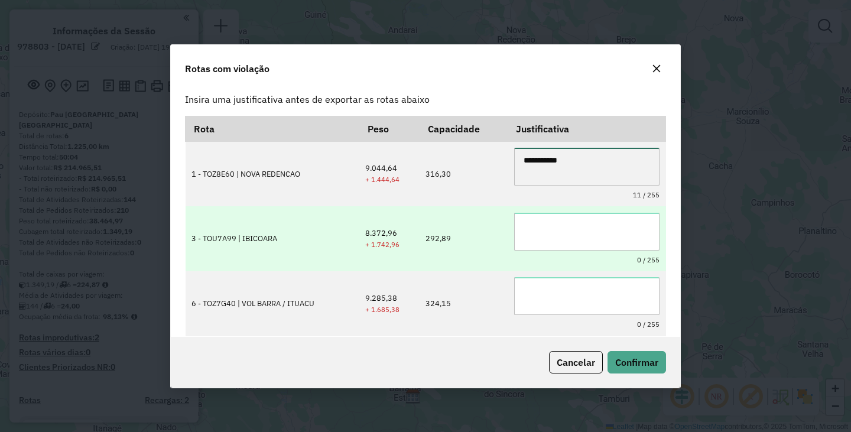
type textarea "**********"
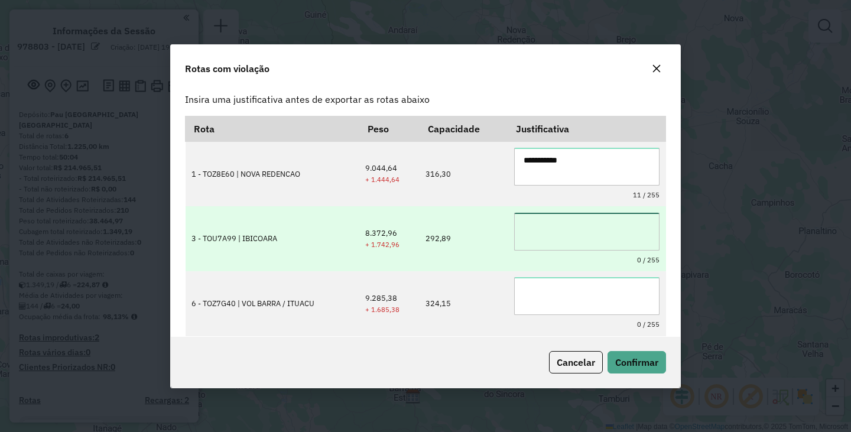
click at [590, 234] on textarea at bounding box center [586, 232] width 145 height 38
paste textarea "**********"
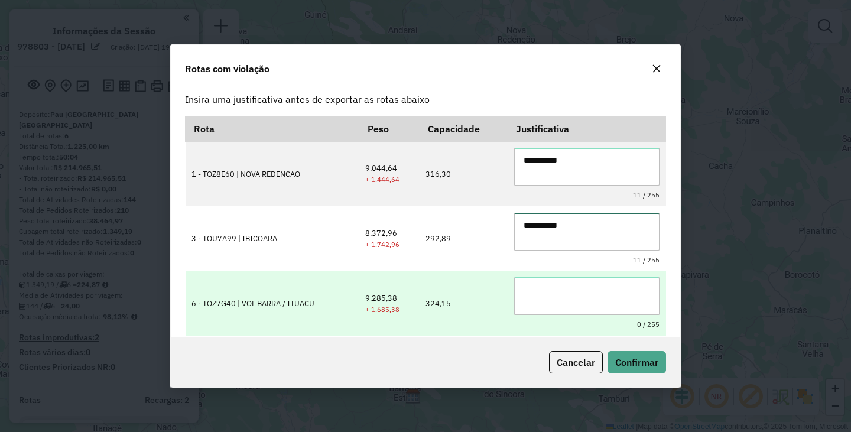
type textarea "**********"
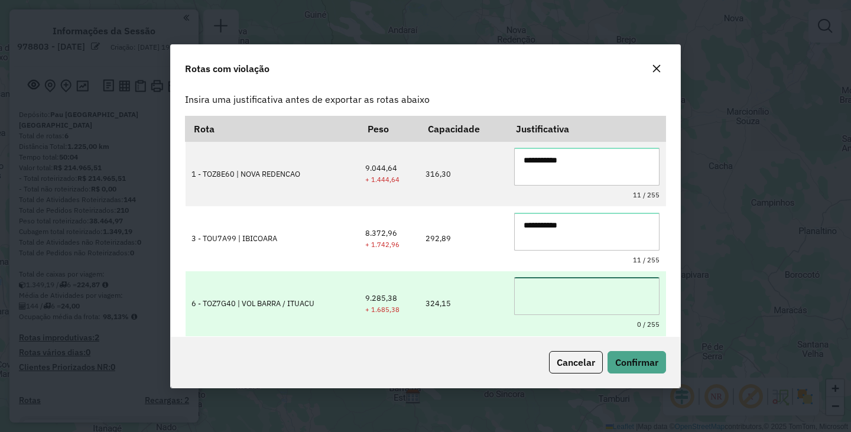
click at [569, 284] on textarea at bounding box center [586, 296] width 145 height 38
paste textarea "**********"
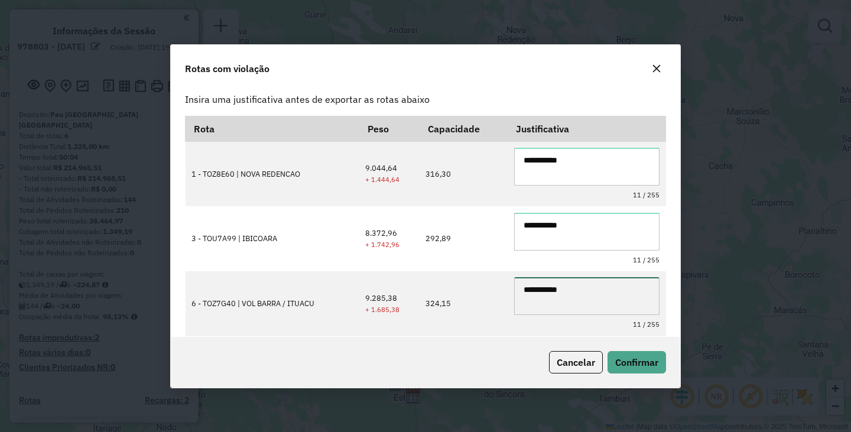
type textarea "**********"
click at [626, 347] on div "Cancelar Confirmar" at bounding box center [425, 362] width 509 height 51
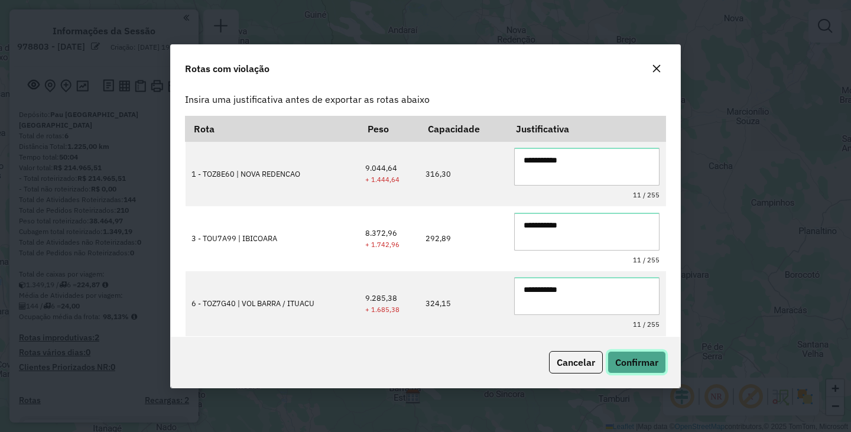
click at [640, 363] on span "Confirmar" at bounding box center [636, 362] width 43 height 12
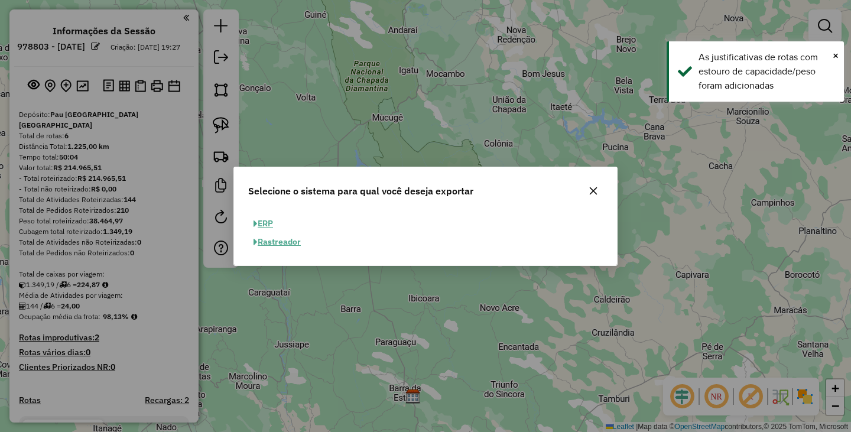
click at [261, 221] on button "ERP" at bounding box center [263, 223] width 30 height 18
select select "**"
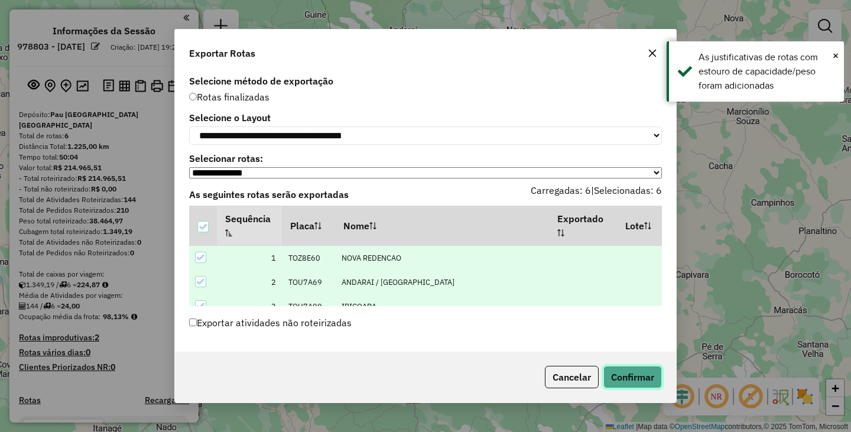
click at [626, 373] on button "Confirmar" at bounding box center [632, 377] width 58 height 22
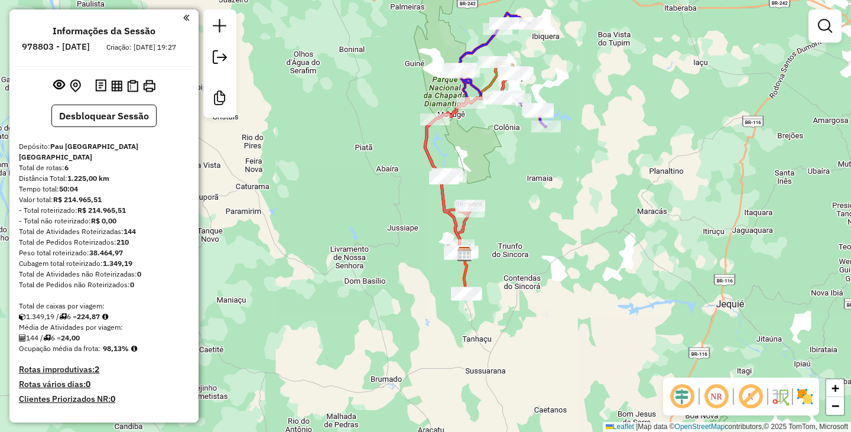
drag, startPoint x: 543, startPoint y: 223, endPoint x: 509, endPoint y: 144, distance: 86.2
click at [509, 145] on div "Janela de atendimento Grade de atendimento Capacidade Transportadoras Veículos …" at bounding box center [425, 216] width 851 height 432
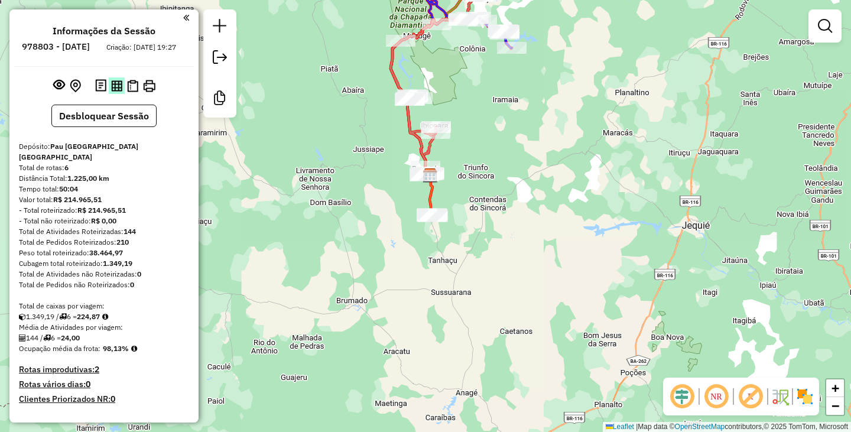
click at [118, 92] on img at bounding box center [116, 85] width 11 height 11
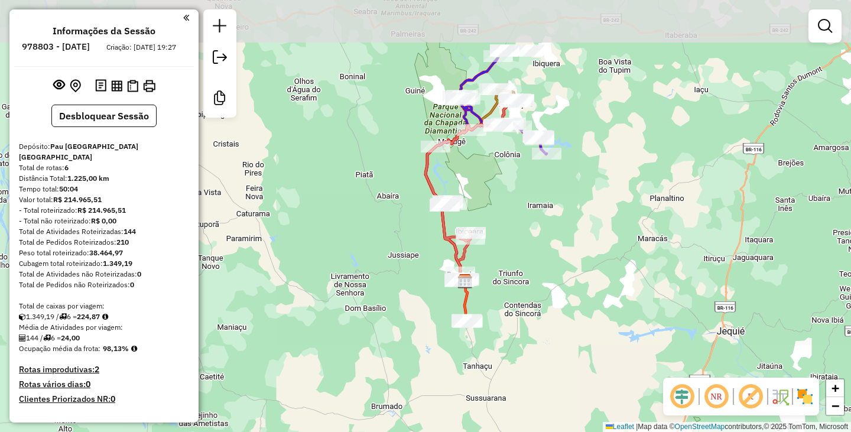
drag, startPoint x: 531, startPoint y: 122, endPoint x: 563, endPoint y: 223, distance: 105.4
click at [563, 223] on div "Janela de atendimento Grade de atendimento Capacidade Transportadoras Veículos …" at bounding box center [425, 216] width 851 height 432
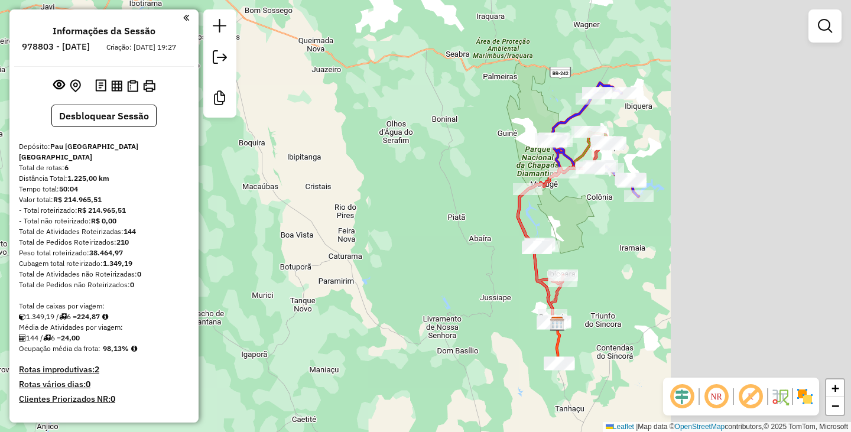
drag, startPoint x: 719, startPoint y: 185, endPoint x: 436, endPoint y: 224, distance: 285.6
click at [434, 226] on div "Janela de atendimento Grade de atendimento Capacidade Transportadoras Veículos …" at bounding box center [425, 216] width 851 height 432
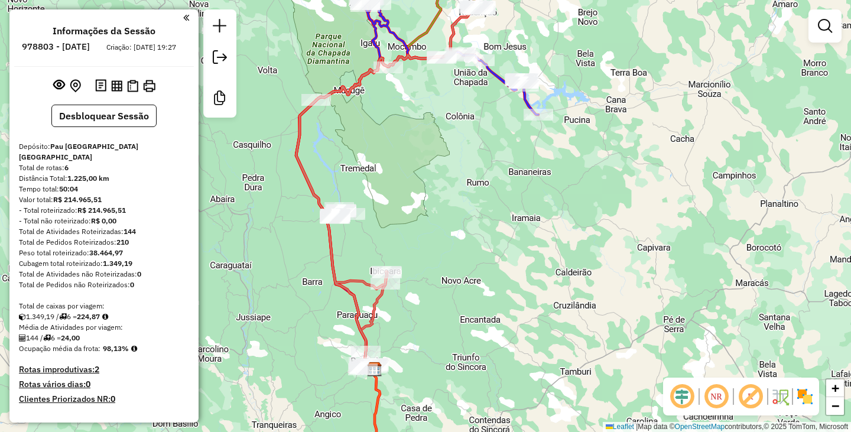
drag, startPoint x: 580, startPoint y: 230, endPoint x: 641, endPoint y: 326, distance: 113.9
click at [641, 326] on div "Janela de atendimento Grade de atendimento Capacidade Transportadoras Veículos …" at bounding box center [425, 216] width 851 height 432
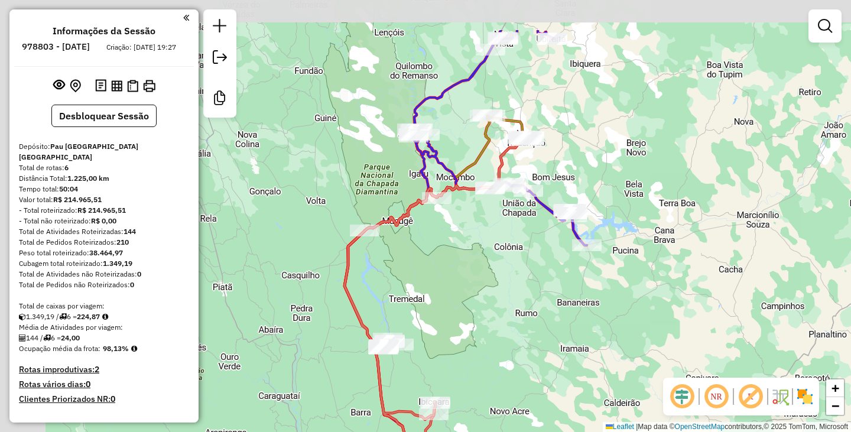
drag, startPoint x: 585, startPoint y: 213, endPoint x: 683, endPoint y: 286, distance: 122.9
click at [683, 286] on div "Janela de atendimento Grade de atendimento Capacidade Transportadoras Veículos …" at bounding box center [425, 216] width 851 height 432
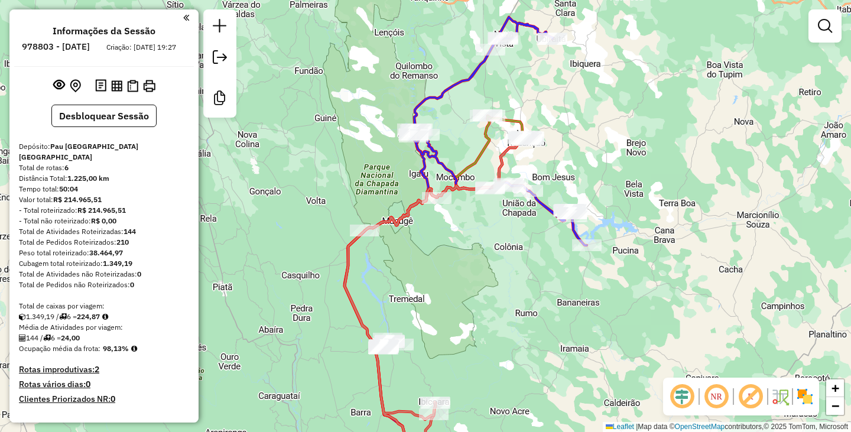
scroll to position [354, 0]
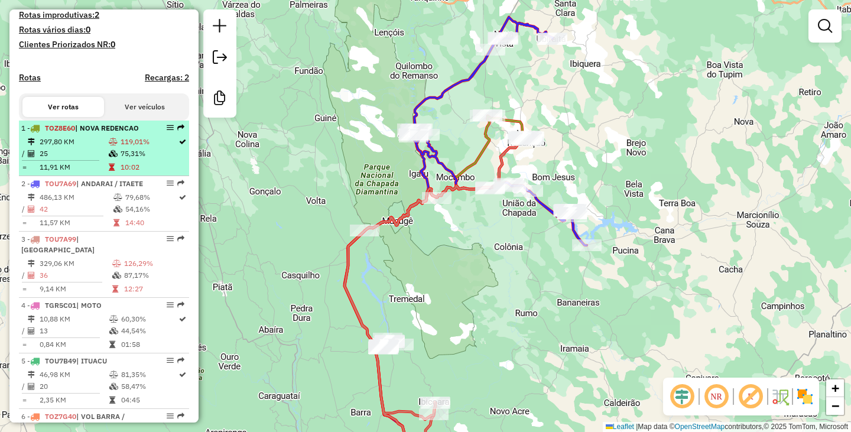
click at [114, 131] on span "| NOVA REDENCAO" at bounding box center [107, 127] width 64 height 9
select select "**********"
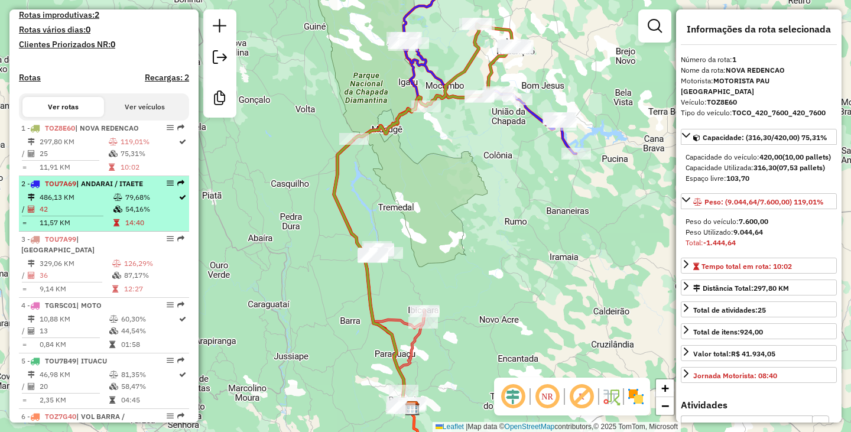
click at [123, 201] on li "2 - TOU7A69 | ANDARAI / ITAETE 486,13 KM 79,68% / 42 54,16% = 11,57 KM 14:40" at bounding box center [104, 204] width 170 height 56
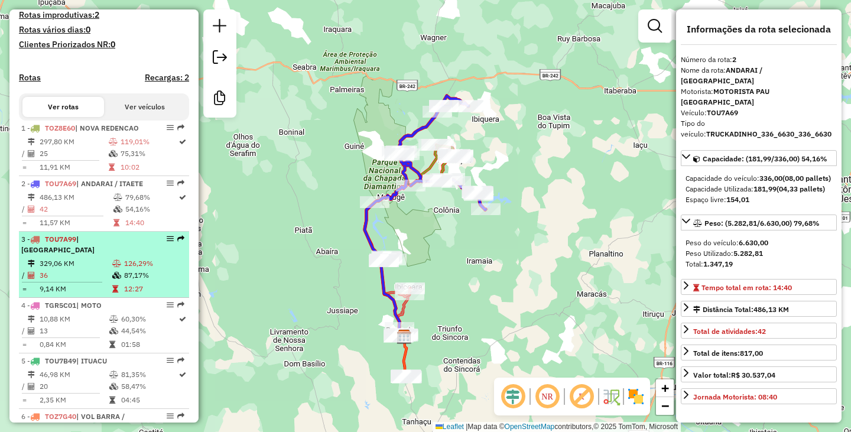
click at [123, 271] on td "87,17%" at bounding box center [153, 275] width 61 height 12
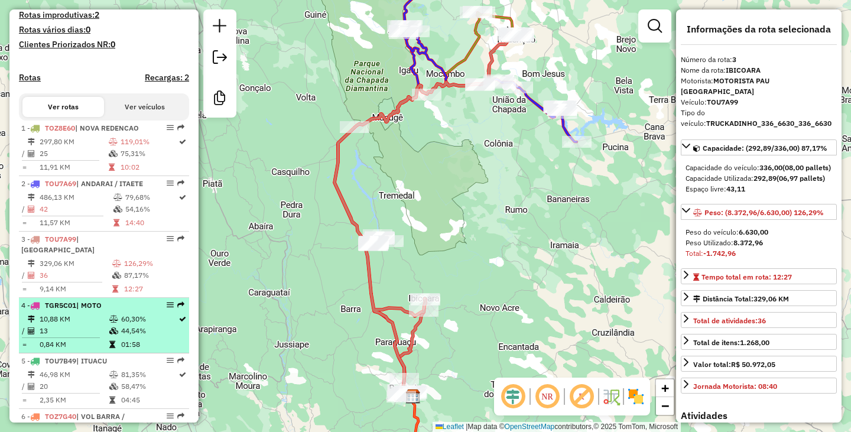
click at [130, 332] on td "44,54%" at bounding box center [148, 331] width 57 height 12
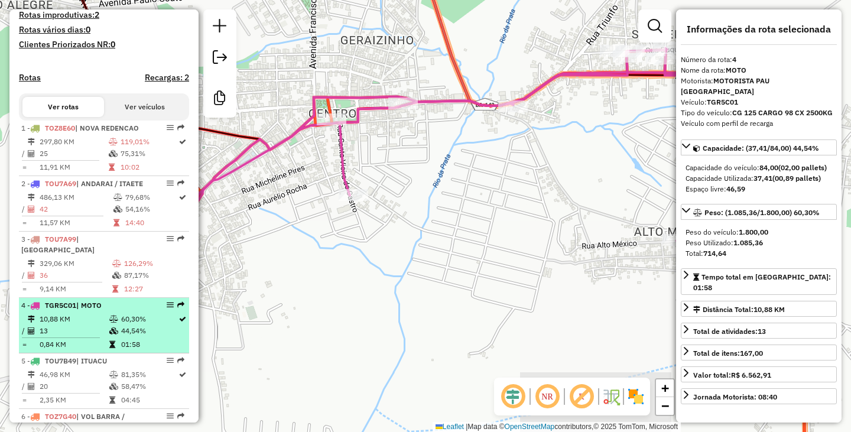
scroll to position [427, 0]
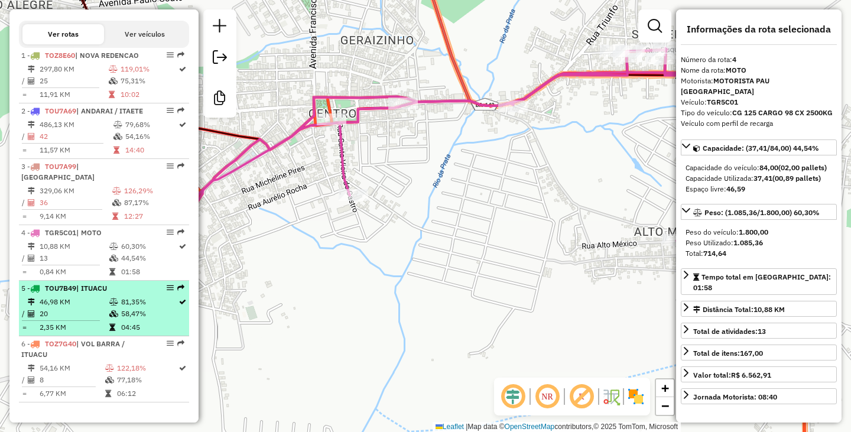
click at [128, 309] on td "58,47%" at bounding box center [148, 314] width 57 height 12
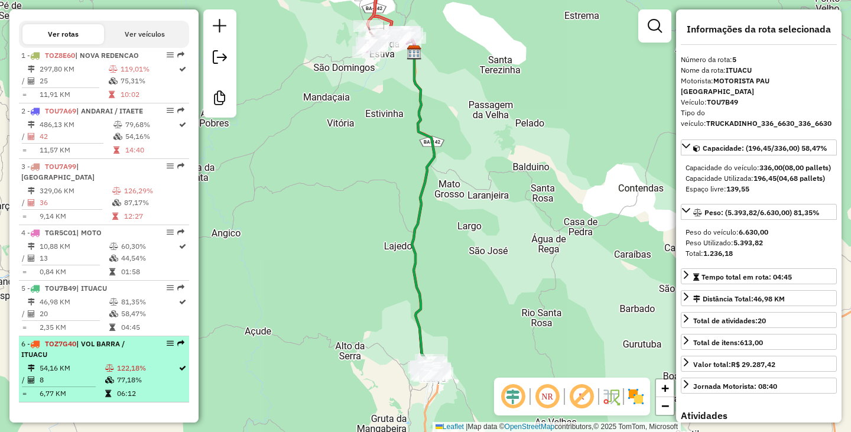
click at [131, 357] on div "6 - TOZ7G40 | VOL BARRA / ITUACU" at bounding box center [83, 348] width 125 height 21
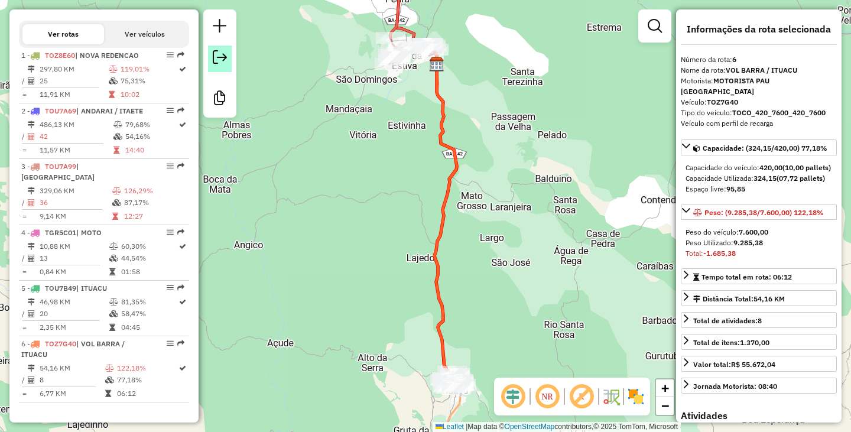
click at [223, 53] on em at bounding box center [220, 57] width 14 height 14
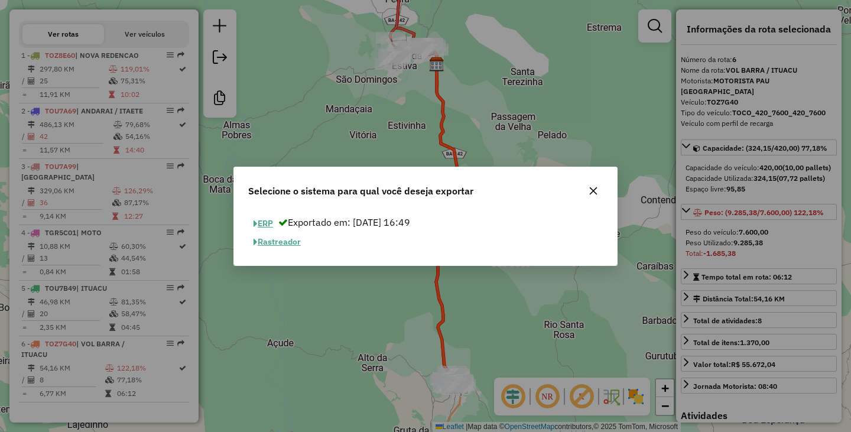
click at [269, 219] on button "ERP" at bounding box center [263, 223] width 30 height 18
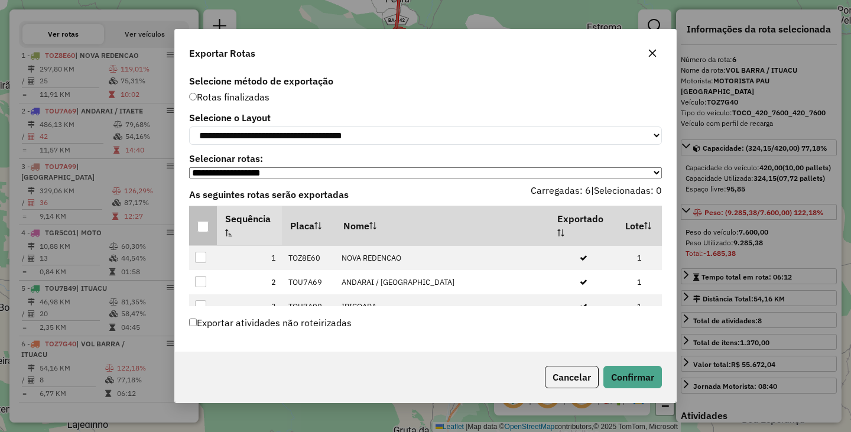
click at [206, 229] on div at bounding box center [202, 226] width 11 height 11
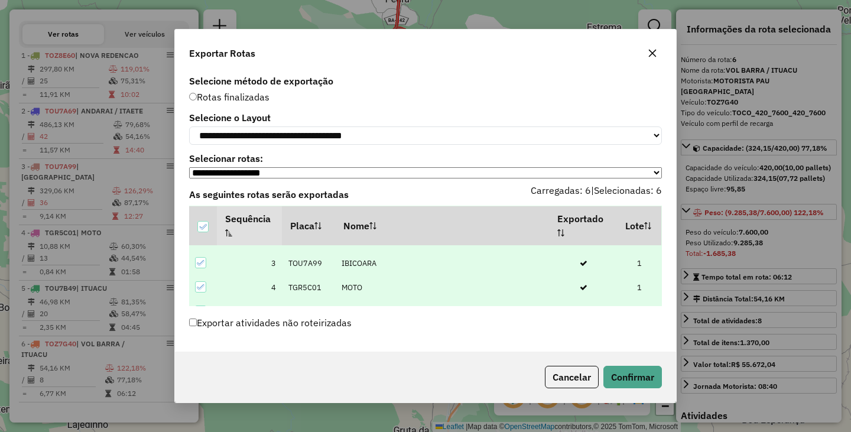
scroll to position [85, 0]
click at [648, 387] on button "Confirmar" at bounding box center [632, 377] width 58 height 22
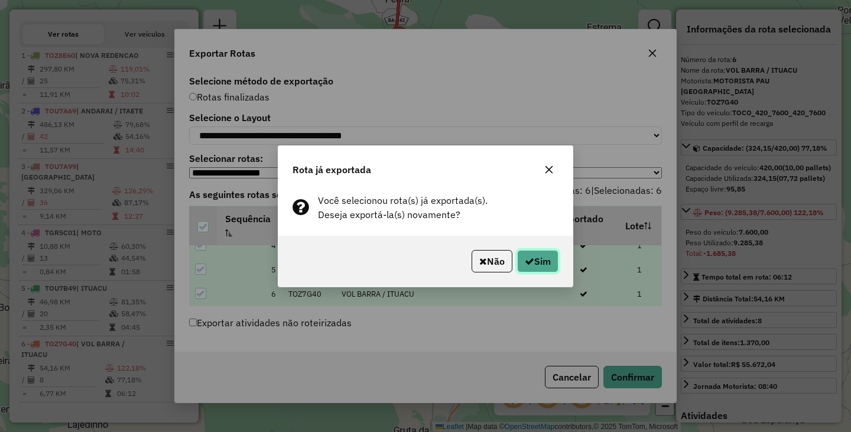
click at [535, 252] on button "Sim" at bounding box center [537, 261] width 41 height 22
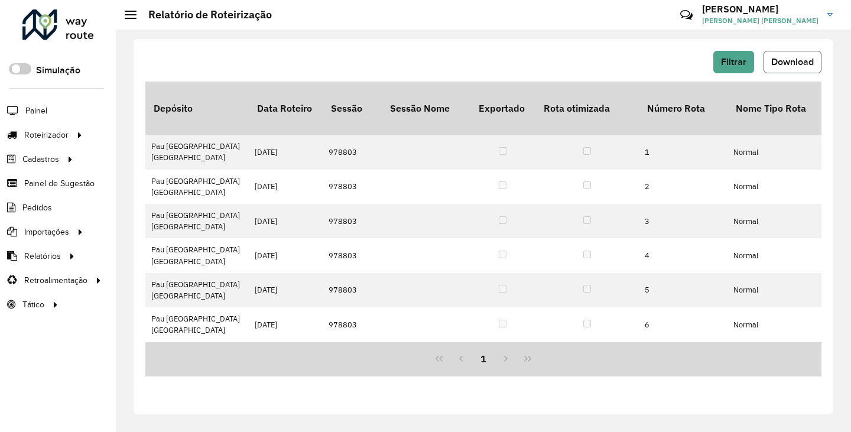
click at [796, 68] on button "Download" at bounding box center [792, 62] width 58 height 22
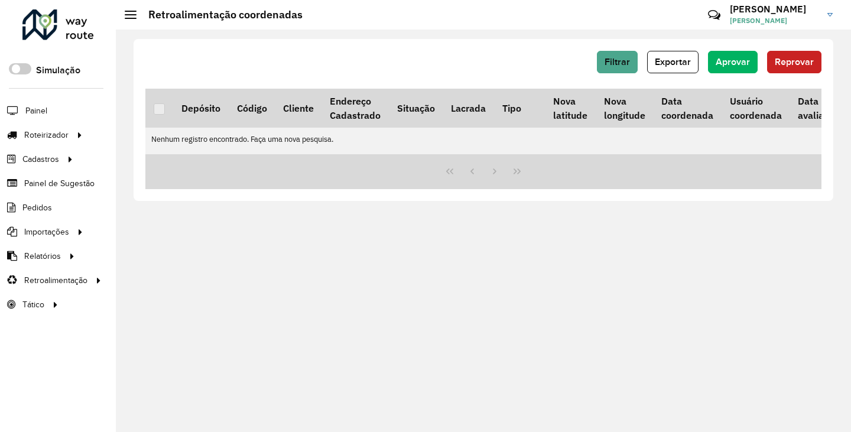
click at [659, 221] on div "Filtrar Exportar Aprovar Reprovar Depósito Código Cliente Endereço Cadastrado S…" at bounding box center [483, 231] width 735 height 402
click at [627, 44] on div "Filtrar Exportar Aprovar Reprovar Depósito Código Cliente Endereço Cadastrado S…" at bounding box center [482, 120] width 699 height 162
click at [628, 57] on span "Filtrar" at bounding box center [616, 62] width 25 height 10
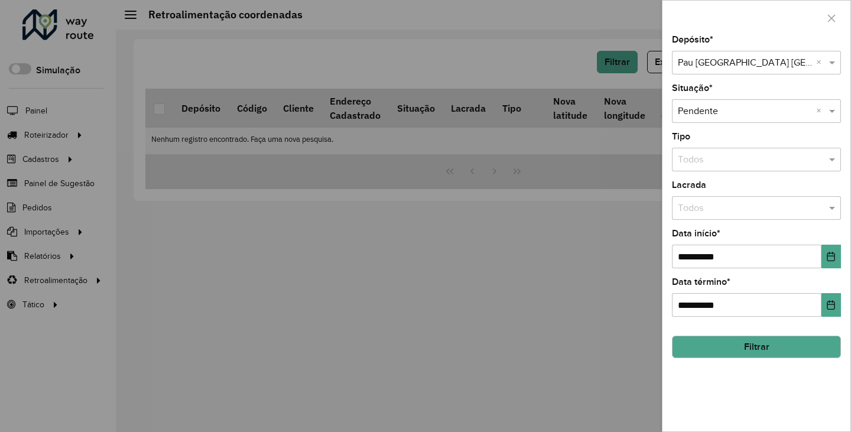
click at [753, 61] on input "text" at bounding box center [743, 63] width 133 height 14
click at [734, 99] on span "Pau Brasil Brumado" at bounding box center [717, 97] width 80 height 10
click at [740, 346] on button "Filtrar" at bounding box center [756, 346] width 169 height 22
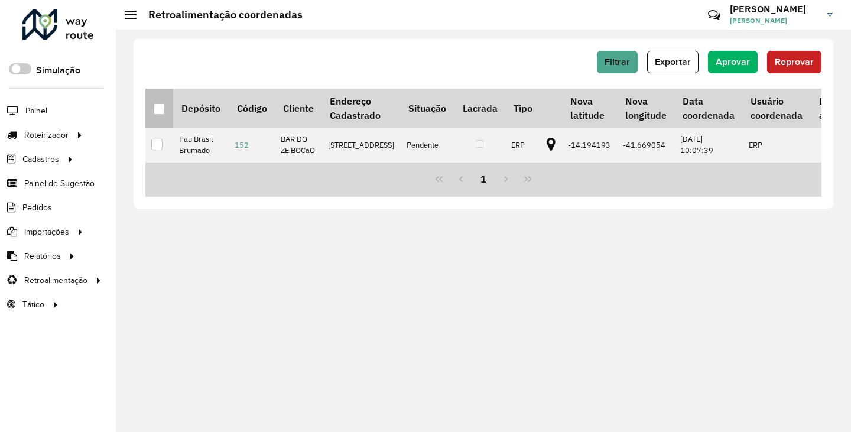
click at [156, 107] on div at bounding box center [159, 108] width 11 height 11
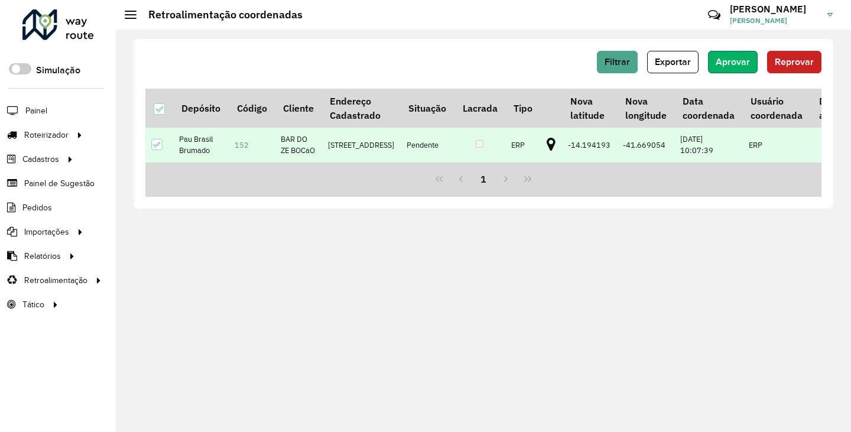
click at [714, 60] on button "Aprovar" at bounding box center [733, 62] width 50 height 22
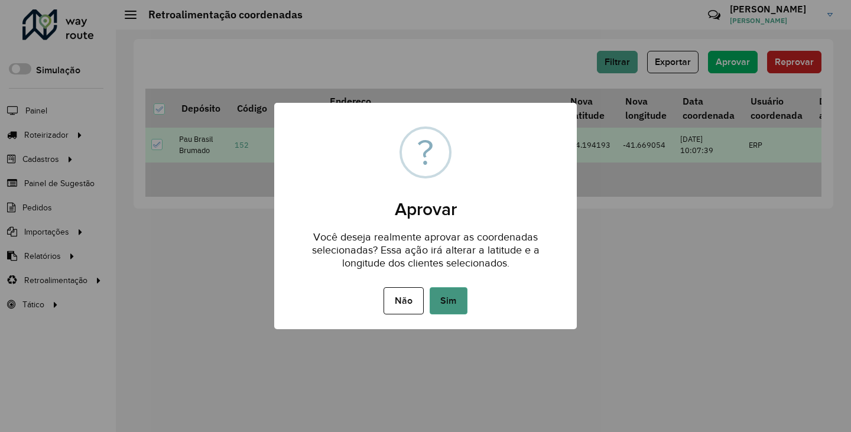
click at [451, 312] on button "Sim" at bounding box center [448, 300] width 38 height 27
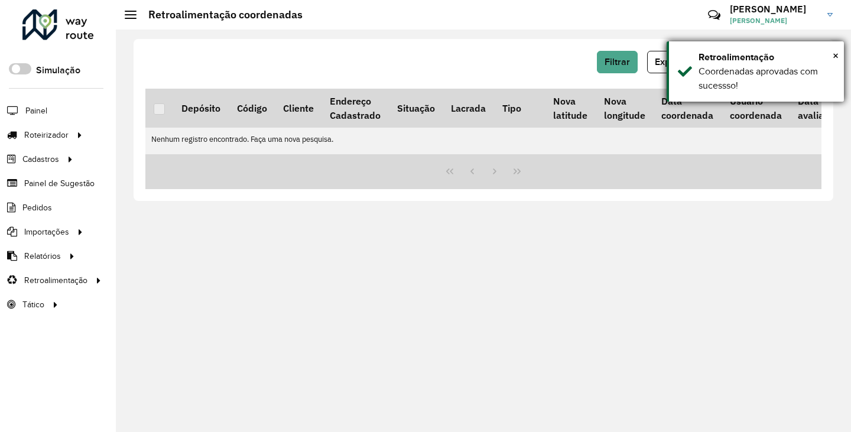
click at [840, 52] on div "× Retroalimentação Coordenadas aprovadas com sucessso!" at bounding box center [754, 71] width 177 height 60
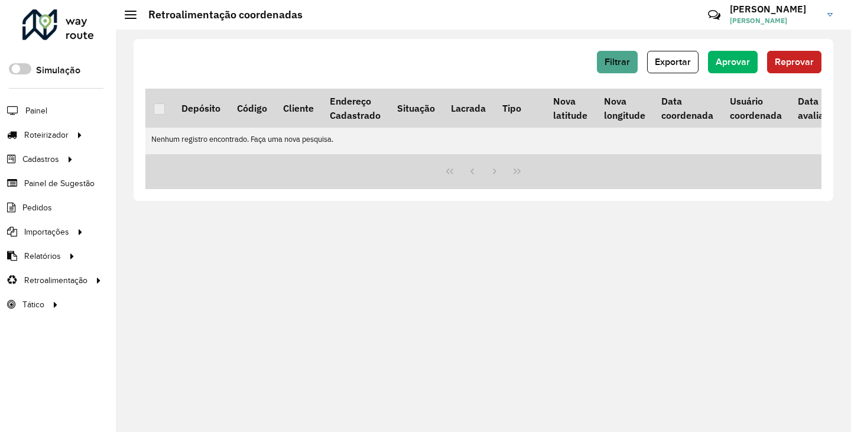
click at [632, 252] on div "Filtrar Exportar Aprovar Reprovar Depósito Código Cliente Endereço Cadastrado S…" at bounding box center [483, 231] width 735 height 402
drag, startPoint x: 446, startPoint y: 287, endPoint x: 472, endPoint y: 318, distance: 40.2
click at [451, 292] on div "Filtrar Exportar Aprovar Reprovar Depósito Código Cliente Endereço Cadastrado S…" at bounding box center [483, 231] width 735 height 402
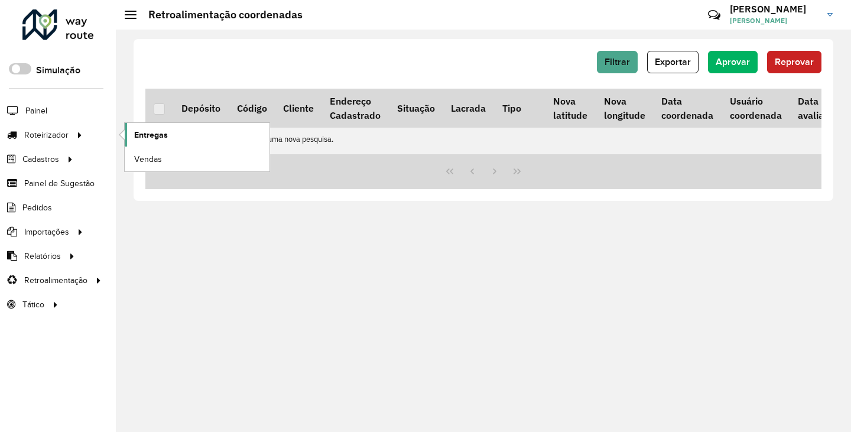
click at [142, 138] on span "Entregas" at bounding box center [151, 135] width 34 height 12
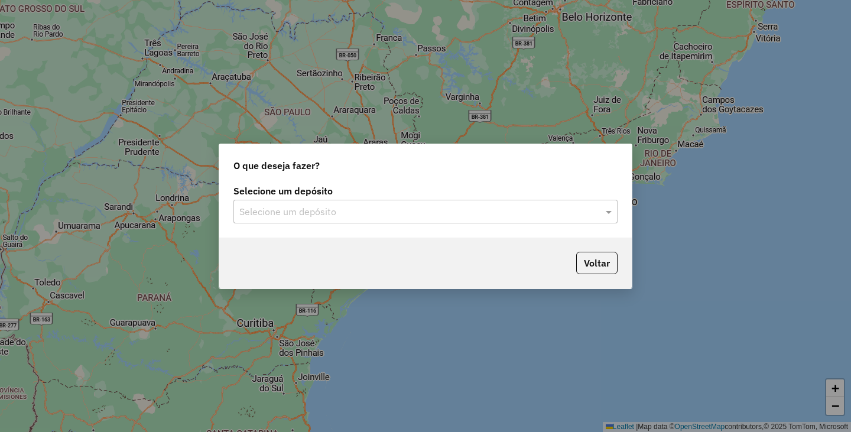
click at [505, 216] on input "text" at bounding box center [413, 212] width 348 height 14
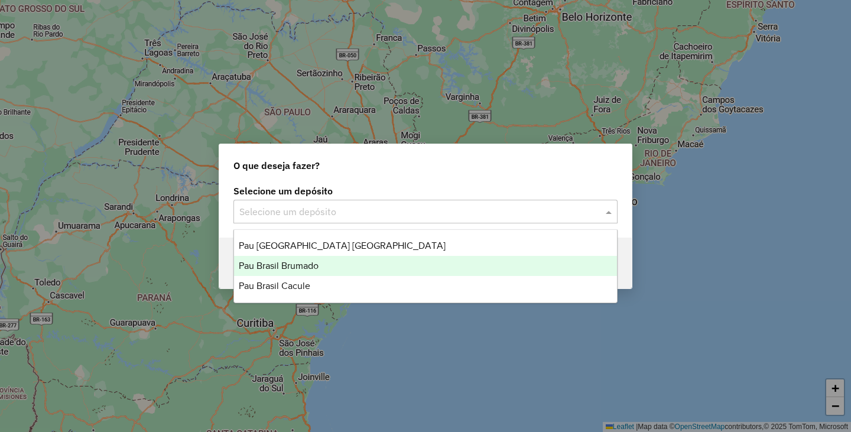
click at [318, 267] on span "Pau Brasil Brumado" at bounding box center [279, 265] width 80 height 10
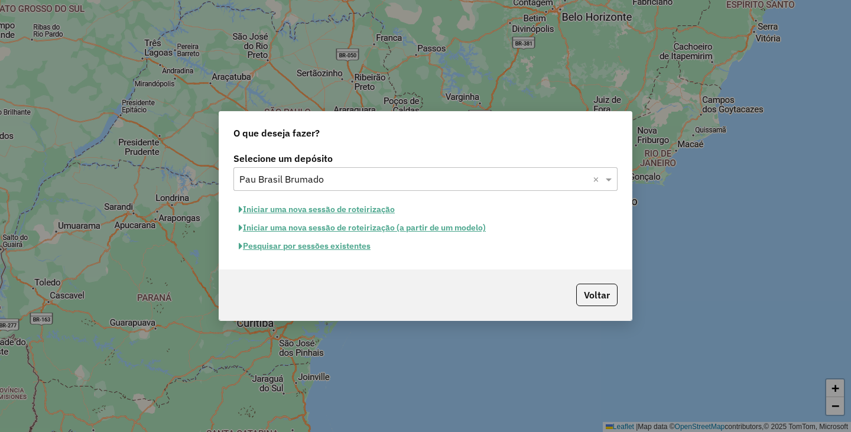
click at [360, 211] on button "Iniciar uma nova sessão de roteirização" at bounding box center [316, 209] width 167 height 18
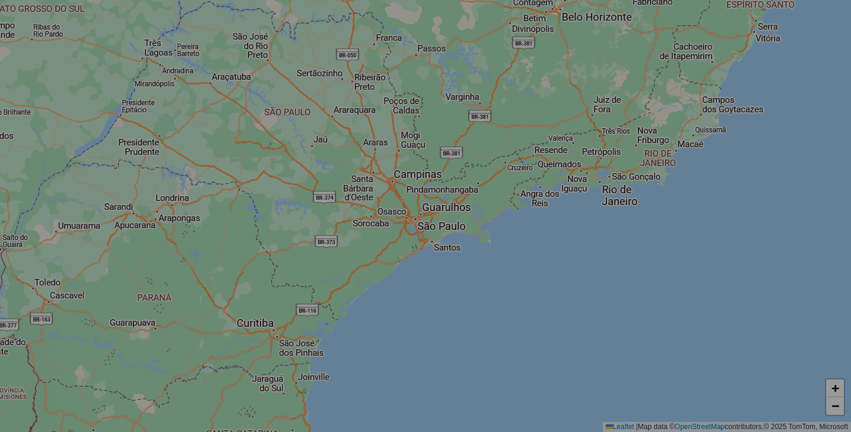
select select "*"
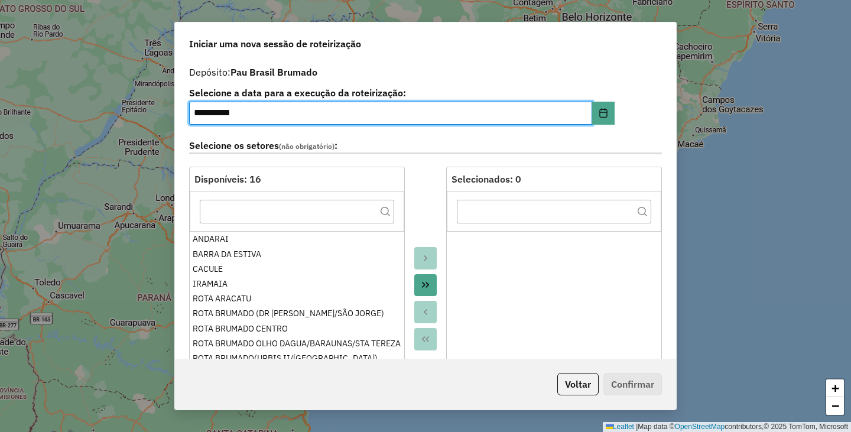
click at [423, 283] on icon "Move All to Target" at bounding box center [425, 284] width 9 height 9
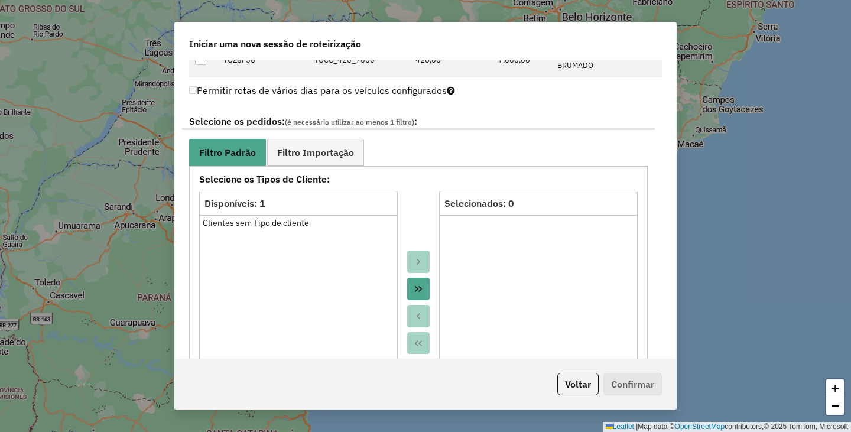
scroll to position [650, 0]
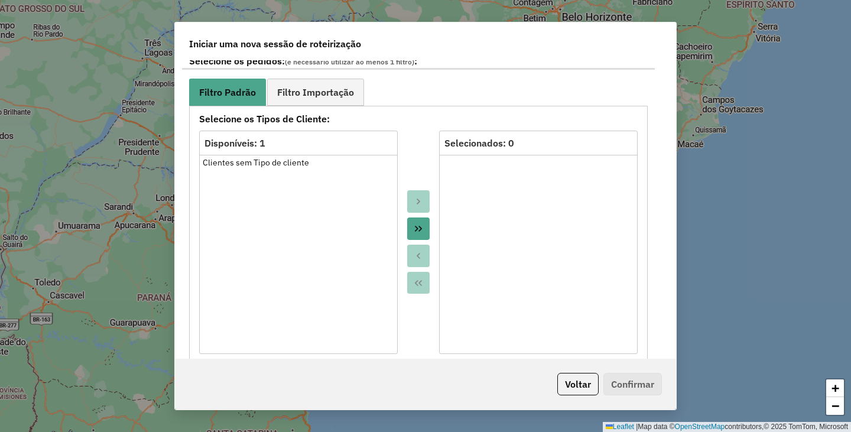
click at [416, 233] on icon "Move All to Target" at bounding box center [417, 228] width 9 height 9
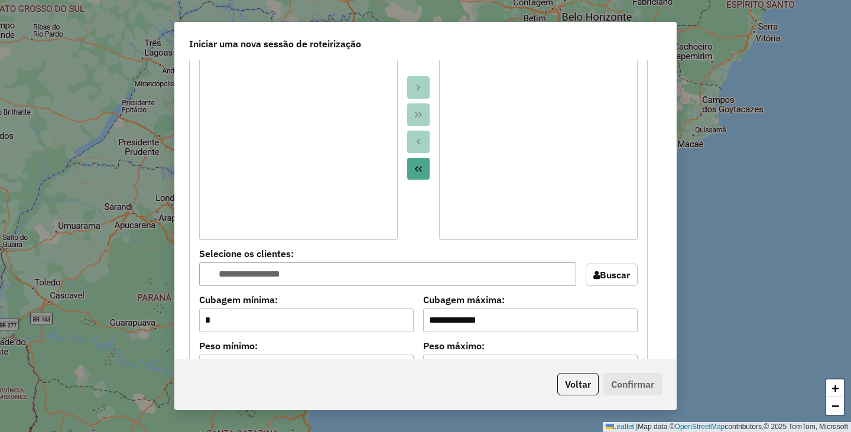
scroll to position [1004, 0]
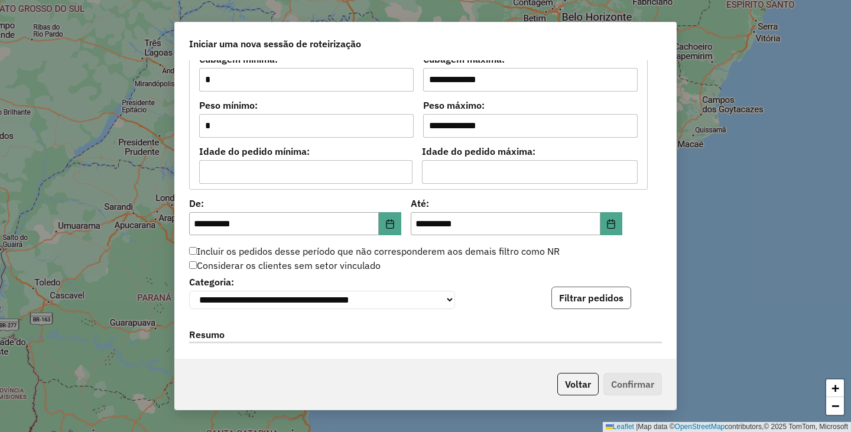
click at [587, 292] on button "Filtrar pedidos" at bounding box center [591, 297] width 80 height 22
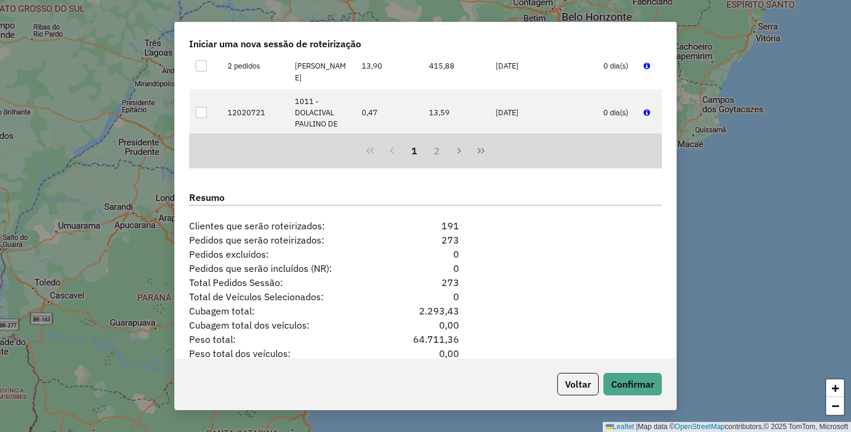
scroll to position [1443, 0]
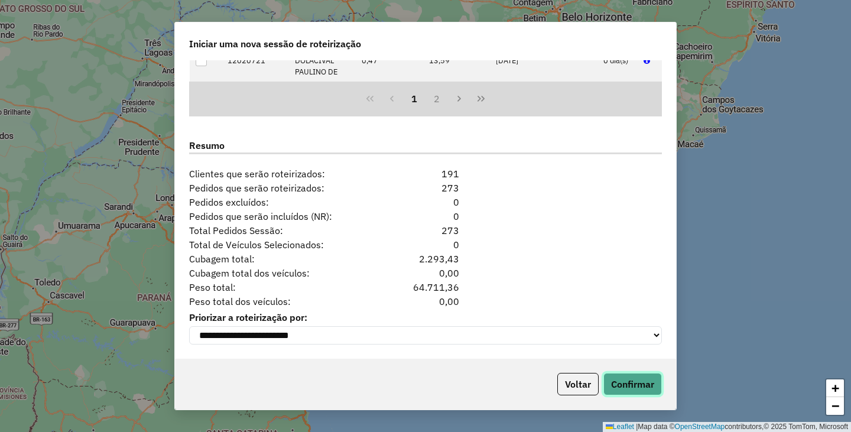
click at [635, 379] on button "Confirmar" at bounding box center [632, 384] width 58 height 22
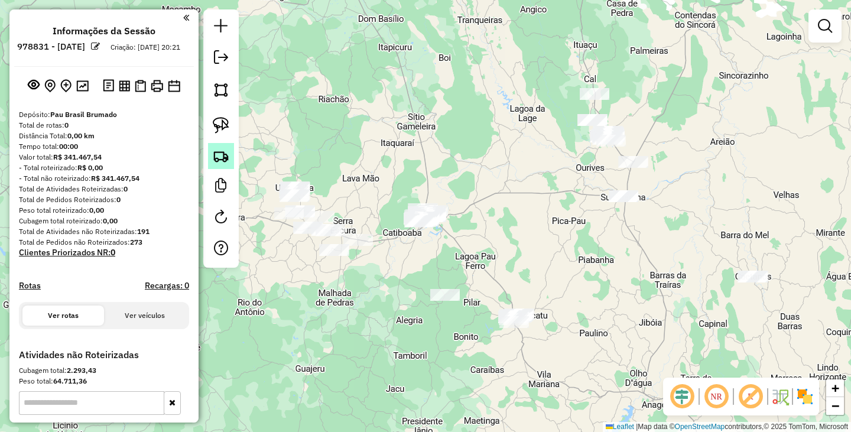
click at [220, 148] on img at bounding box center [221, 156] width 17 height 17
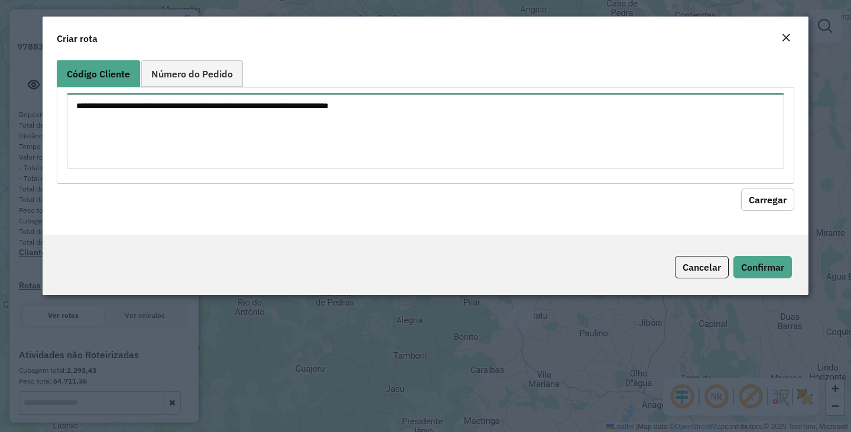
click at [354, 136] on textarea at bounding box center [425, 130] width 717 height 75
type textarea "*** **** *"
click at [251, 131] on textarea "*** **** *" at bounding box center [425, 130] width 717 height 75
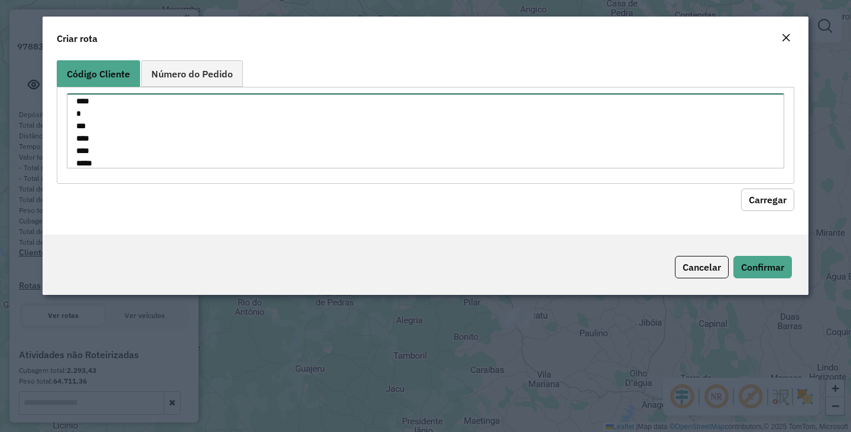
scroll to position [30, 0]
type textarea "*** **** * *** **** **** **** ****"
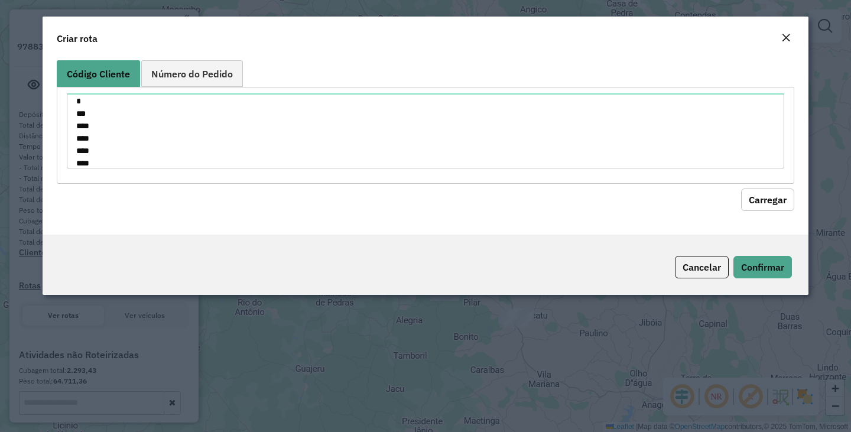
click at [761, 195] on button "Carregar" at bounding box center [767, 199] width 53 height 22
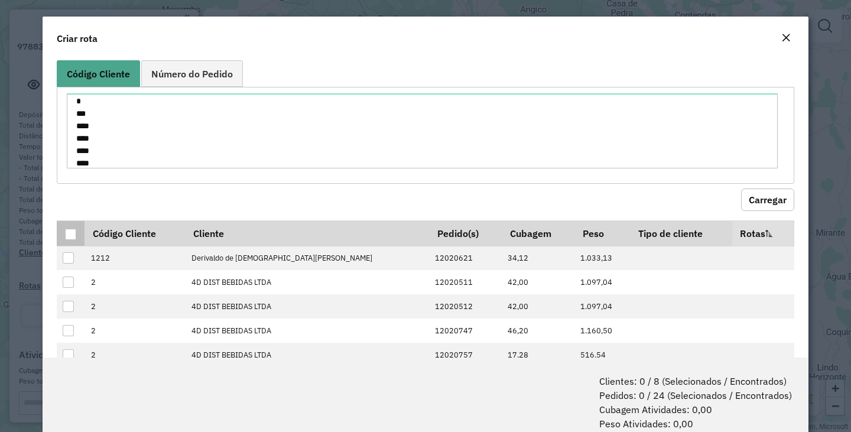
click at [73, 235] on div at bounding box center [70, 234] width 11 height 11
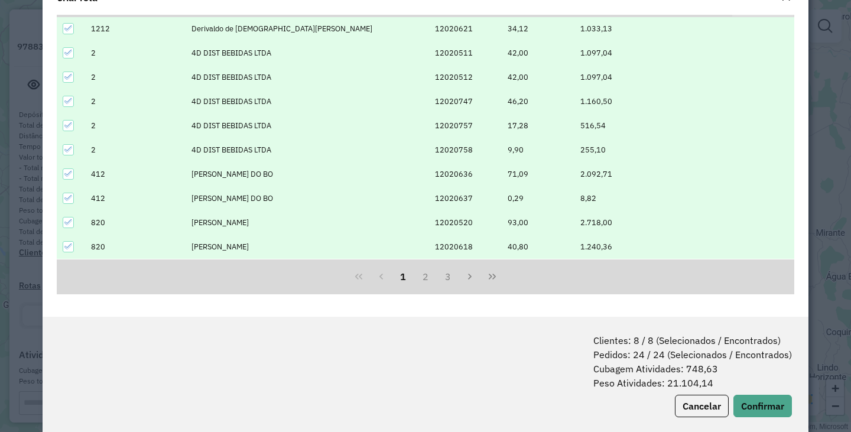
scroll to position [59, 0]
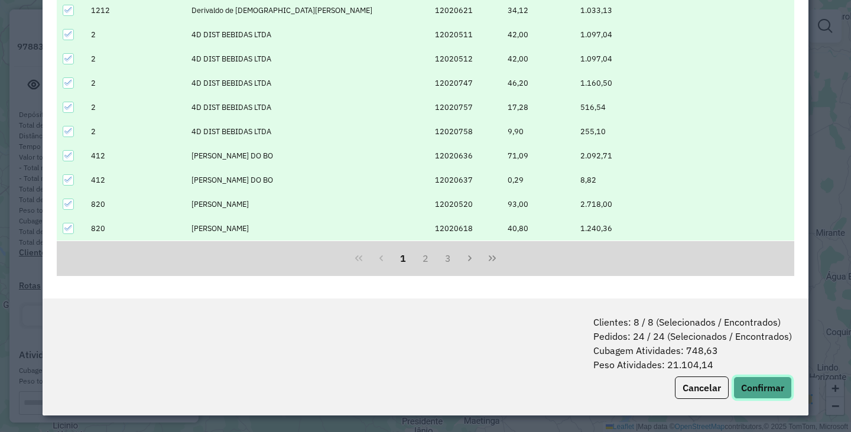
click at [765, 388] on button "Confirmar" at bounding box center [762, 387] width 58 height 22
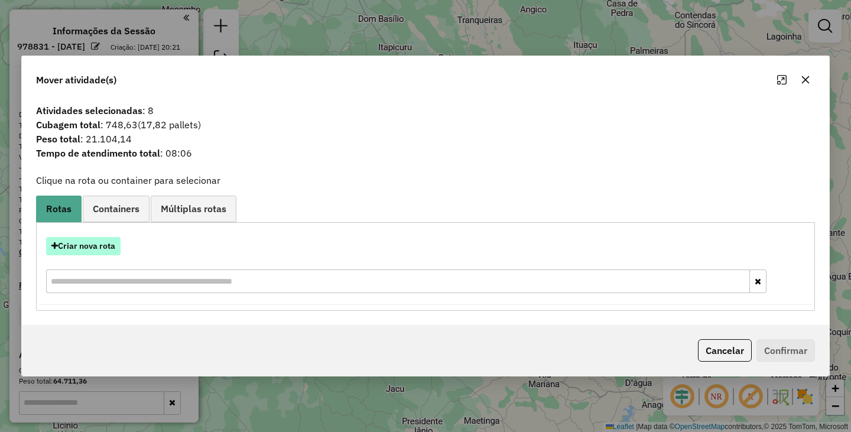
click at [114, 249] on button "Criar nova rota" at bounding box center [83, 246] width 74 height 18
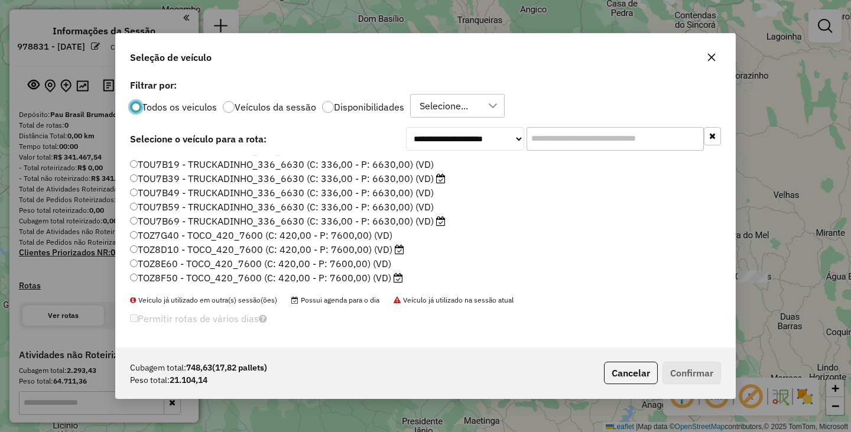
scroll to position [0, 0]
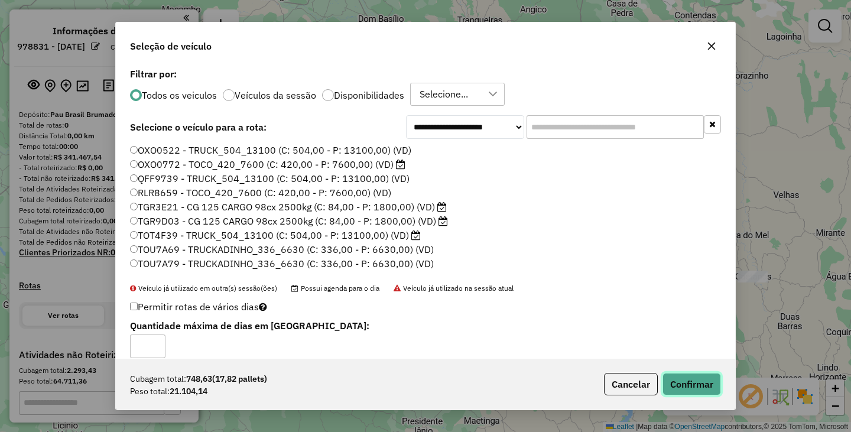
click at [702, 381] on button "Confirmar" at bounding box center [691, 384] width 58 height 22
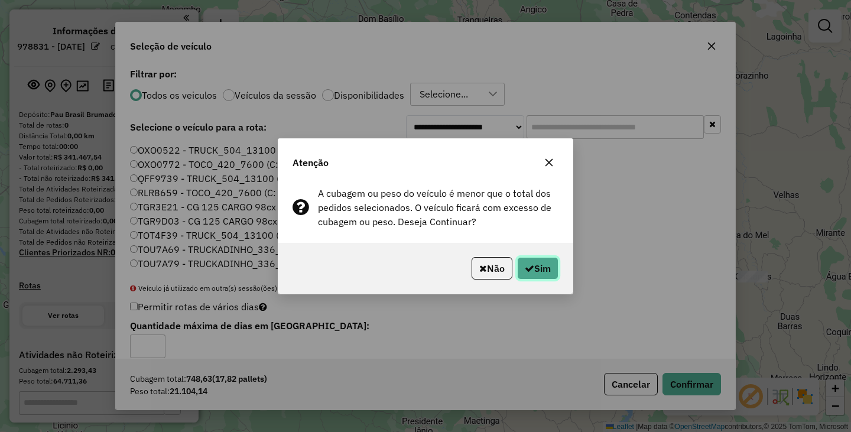
click at [539, 275] on button "Sim" at bounding box center [537, 268] width 41 height 22
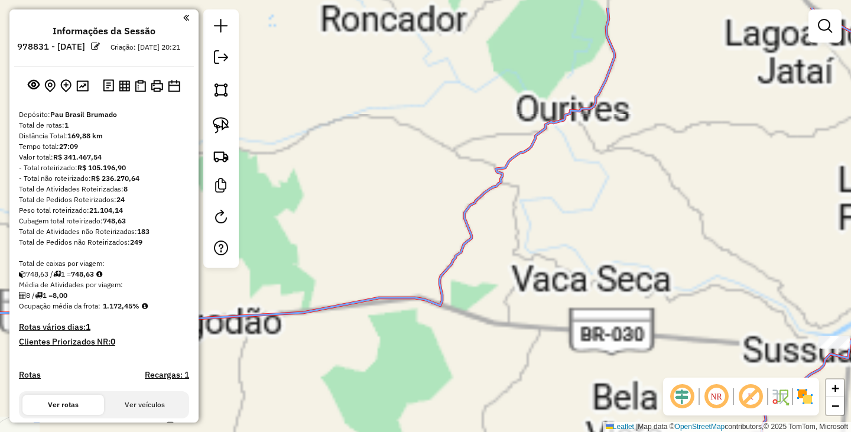
drag, startPoint x: 627, startPoint y: 51, endPoint x: 548, endPoint y: 363, distance: 321.9
click at [548, 363] on div "Janela de atendimento Grade de atendimento Capacidade Transportadoras Veículos …" at bounding box center [425, 216] width 851 height 432
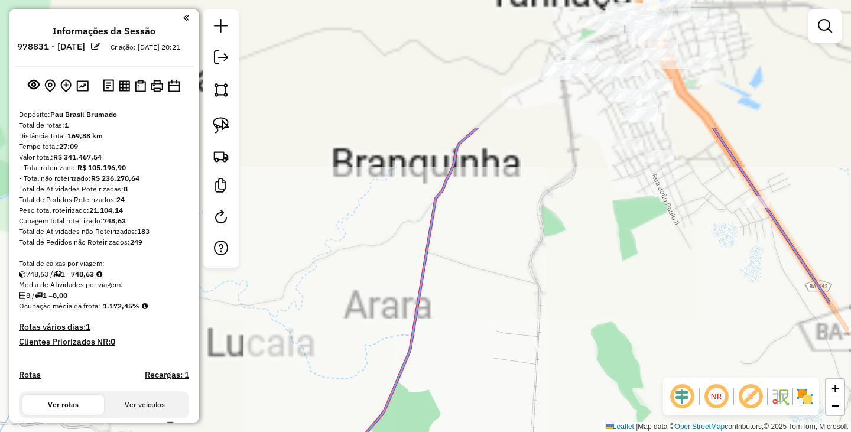
drag, startPoint x: 717, startPoint y: 63, endPoint x: 467, endPoint y: 439, distance: 452.1
click at [467, 431] on html "Aguarde... Pop-up bloqueado! Seu navegador bloqueou automáticamente a abertura …" at bounding box center [425, 216] width 851 height 432
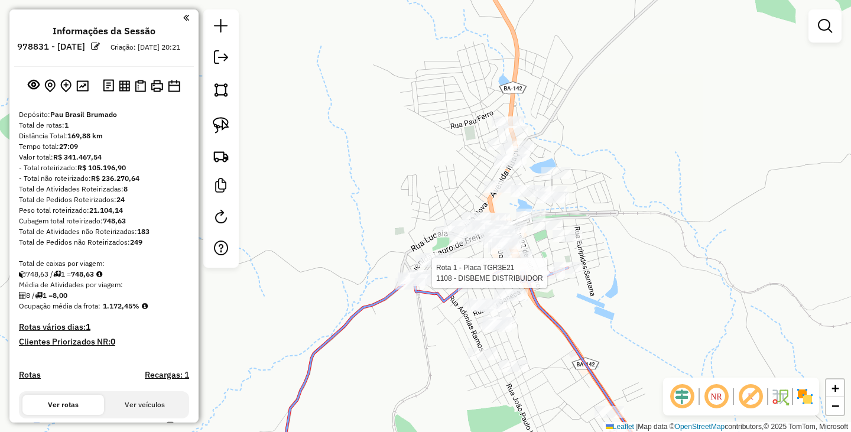
select select "**********"
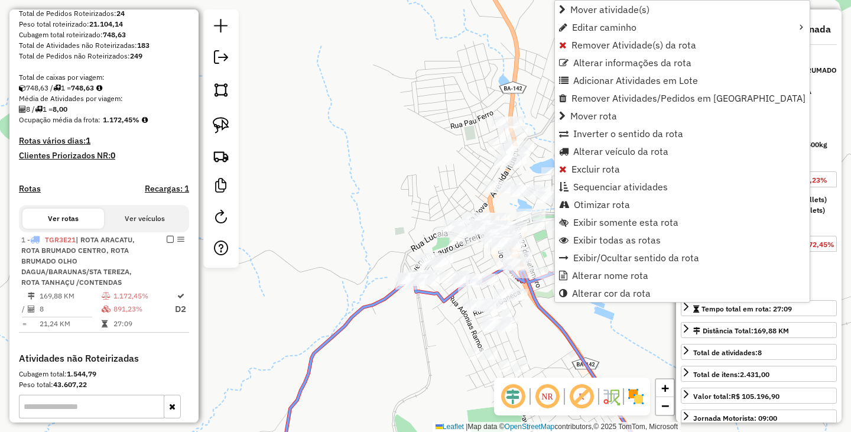
scroll to position [340, 0]
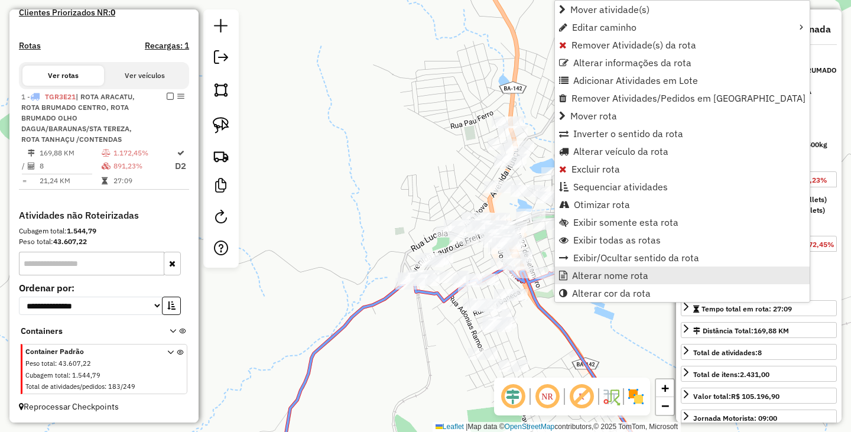
click at [594, 274] on span "Alterar nome rota" at bounding box center [610, 275] width 76 height 9
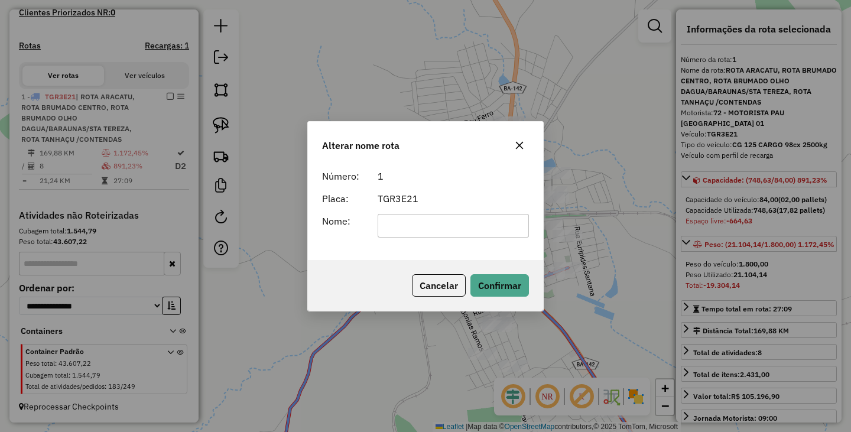
scroll to position [0, 0]
type input "*"
type input "*******"
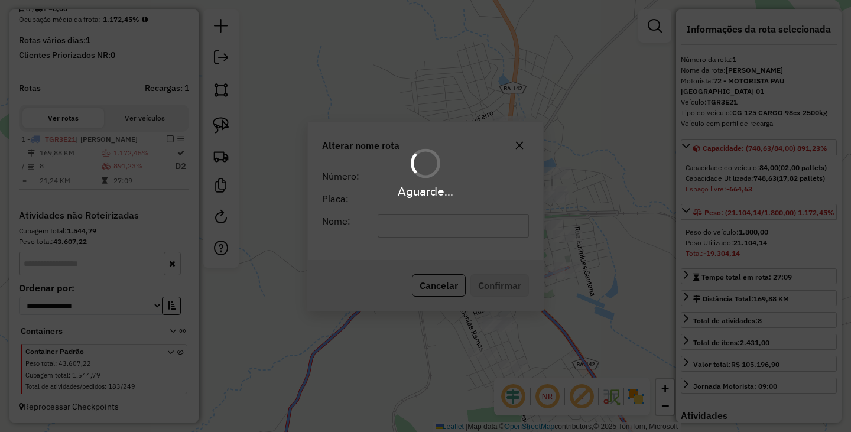
scroll to position [297, 0]
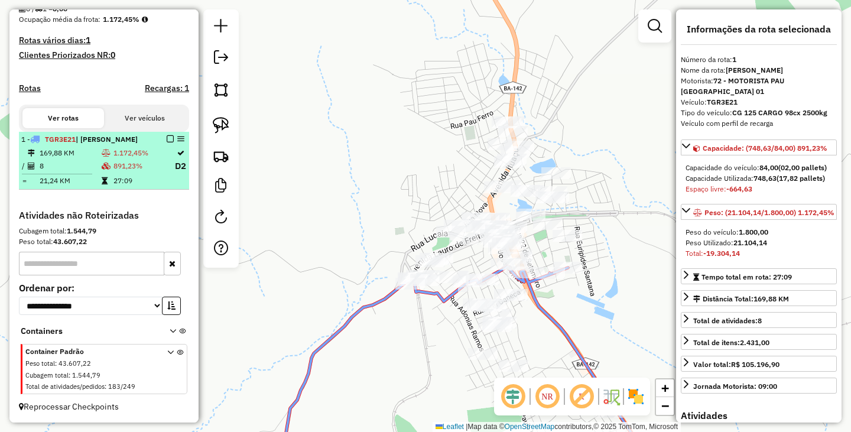
click at [167, 137] on em at bounding box center [170, 138] width 7 height 7
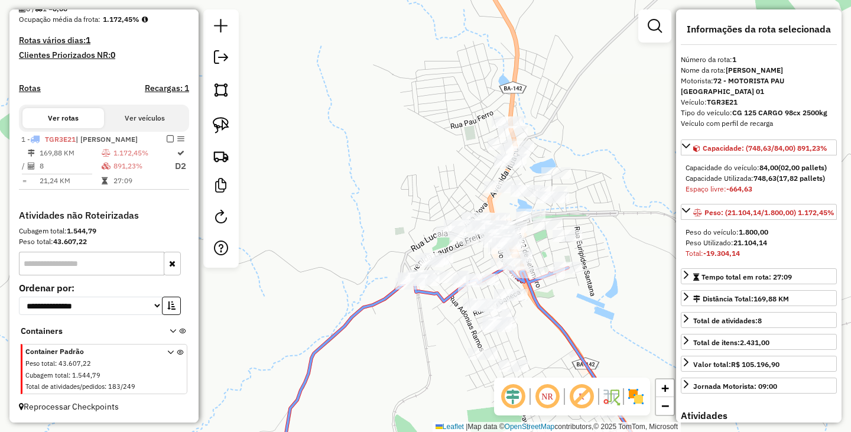
scroll to position [255, 0]
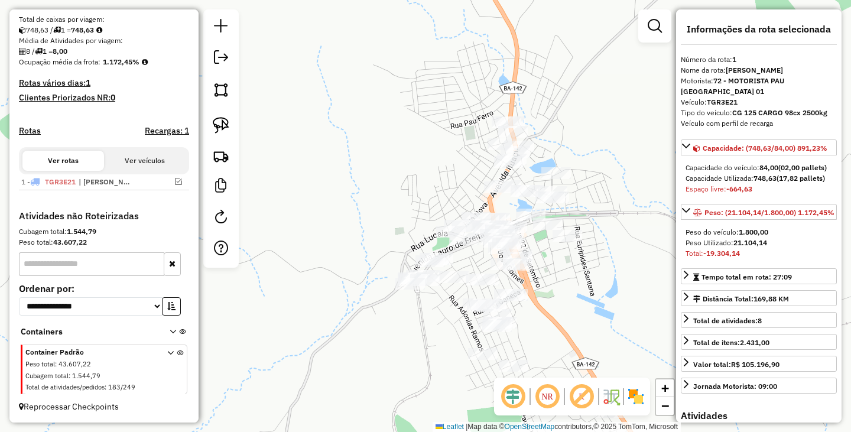
click at [373, 180] on div "Janela de atendimento Grade de atendimento Capacidade Transportadoras Veículos …" at bounding box center [425, 216] width 851 height 432
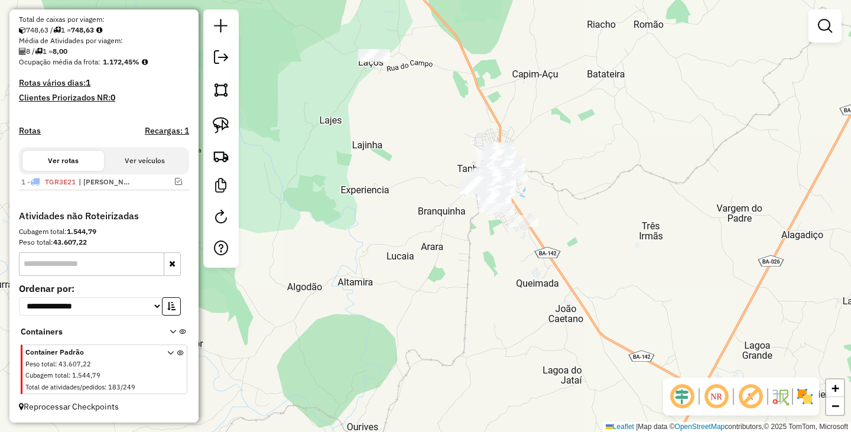
drag, startPoint x: 475, startPoint y: 264, endPoint x: 722, endPoint y: 219, distance: 251.0
click at [711, 226] on div "Janela de atendimento Grade de atendimento Capacidade Transportadoras Veículos …" at bounding box center [425, 216] width 851 height 432
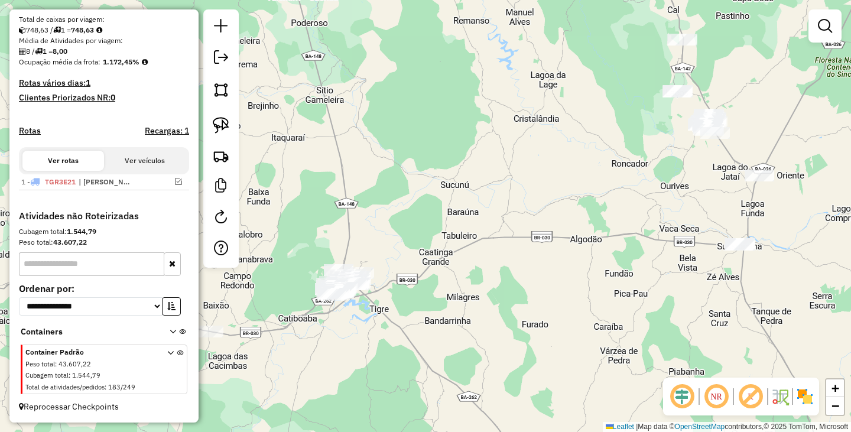
drag, startPoint x: 655, startPoint y: 281, endPoint x: 650, endPoint y: 177, distance: 104.7
click at [650, 177] on div "Janela de atendimento Grade de atendimento Capacidade Transportadoras Veículos …" at bounding box center [425, 216] width 851 height 432
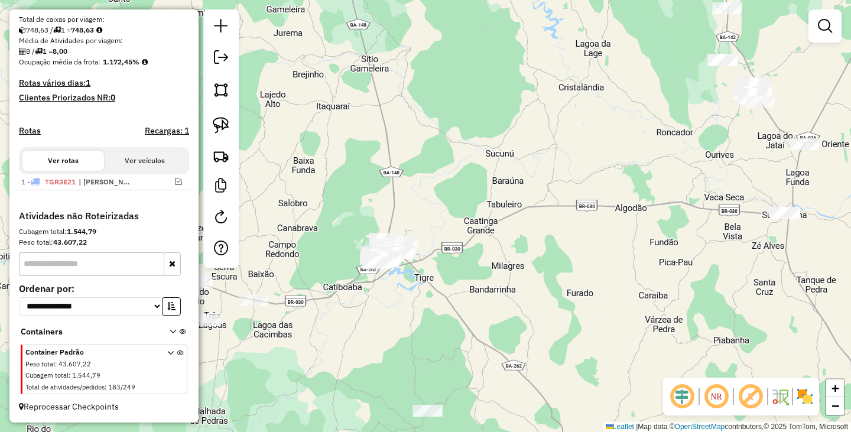
drag, startPoint x: 592, startPoint y: 210, endPoint x: 603, endPoint y: 202, distance: 13.6
click at [633, 195] on div "Janela de atendimento Grade de atendimento Capacidade Transportadoras Veículos …" at bounding box center [425, 216] width 851 height 432
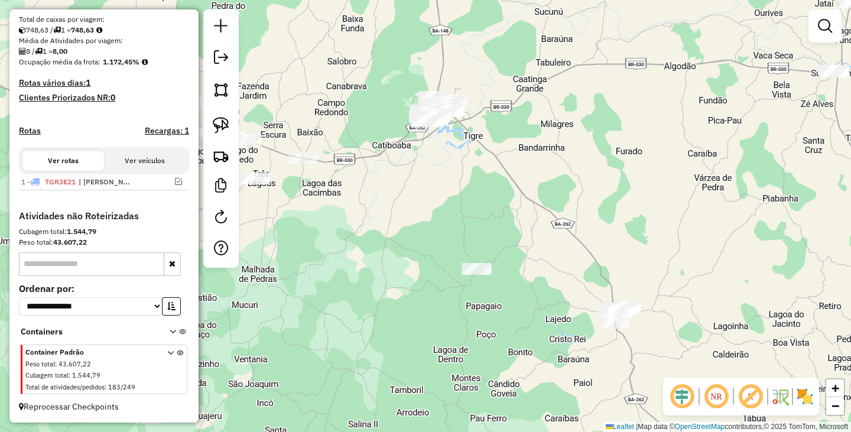
drag, startPoint x: 550, startPoint y: 240, endPoint x: 582, endPoint y: 106, distance: 137.7
click at [582, 106] on div "Janela de atendimento Grade de atendimento Capacidade Transportadoras Veículos …" at bounding box center [425, 216] width 851 height 432
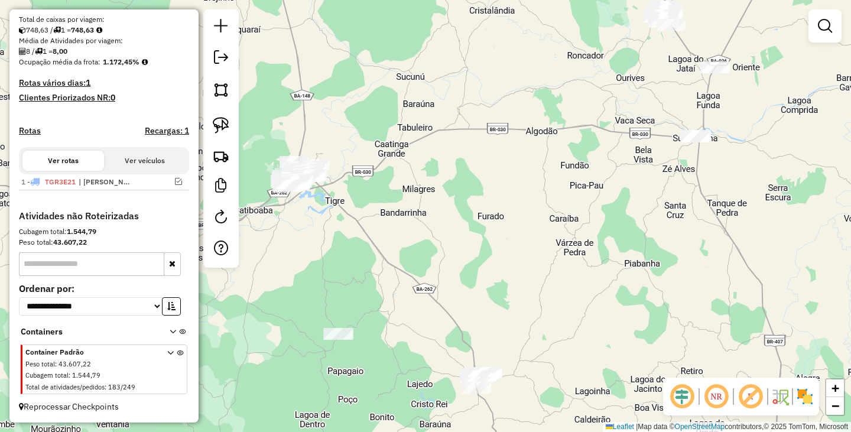
drag, startPoint x: 627, startPoint y: 80, endPoint x: 519, endPoint y: 131, distance: 119.7
click at [519, 131] on div "Janela de atendimento Grade de atendimento Capacidade Transportadoras Veículos …" at bounding box center [425, 216] width 851 height 432
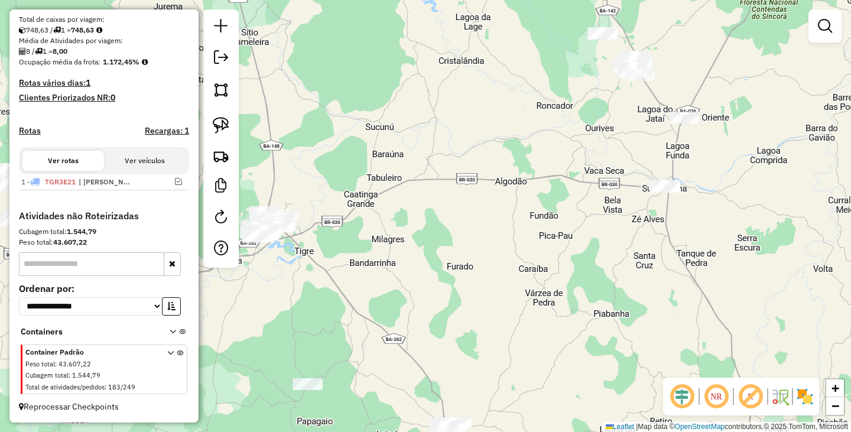
drag, startPoint x: 549, startPoint y: 120, endPoint x: 444, endPoint y: 256, distance: 171.3
click at [434, 268] on div "Janela de atendimento Grade de atendimento Capacidade Transportadoras Veículos …" at bounding box center [425, 216] width 851 height 432
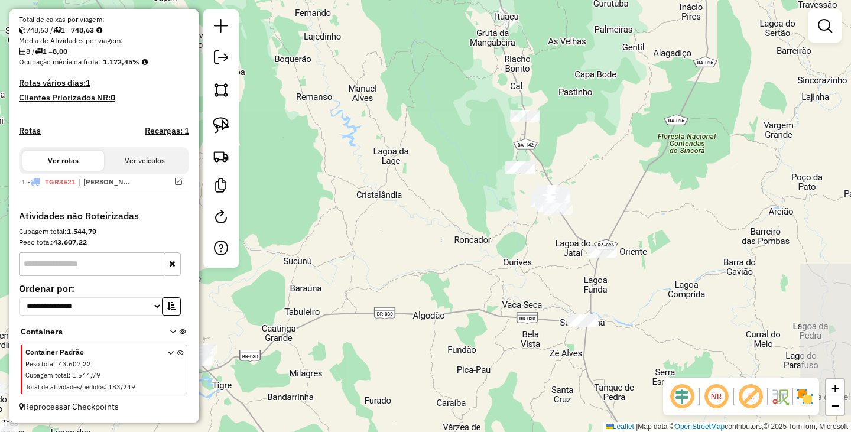
drag, startPoint x: 527, startPoint y: 177, endPoint x: 497, endPoint y: 244, distance: 74.0
click at [497, 244] on div "Janela de atendimento Grade de atendimento Capacidade Transportadoras Veículos …" at bounding box center [425, 216] width 851 height 432
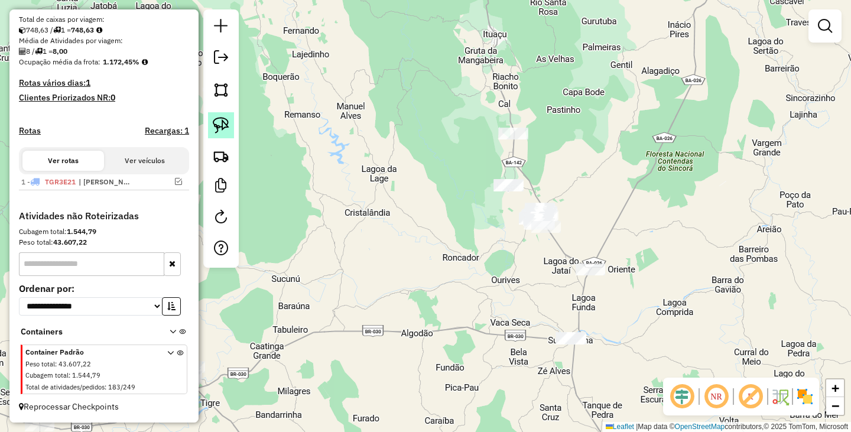
click at [222, 125] on img at bounding box center [221, 125] width 17 height 17
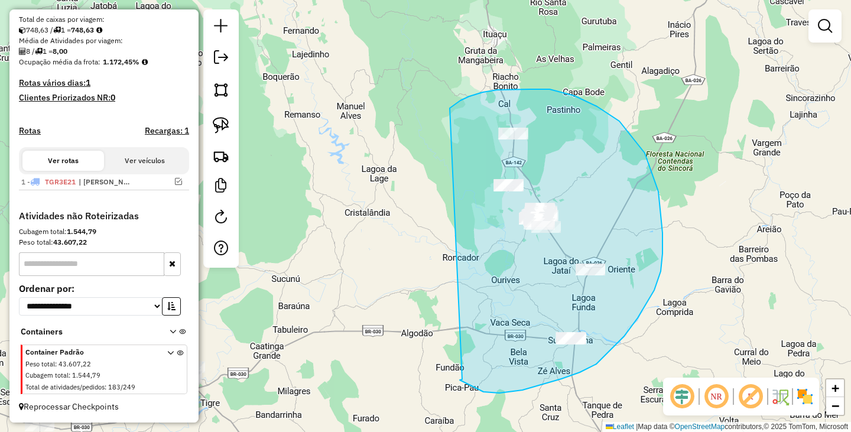
drag, startPoint x: 449, startPoint y: 108, endPoint x: 462, endPoint y: 379, distance: 271.4
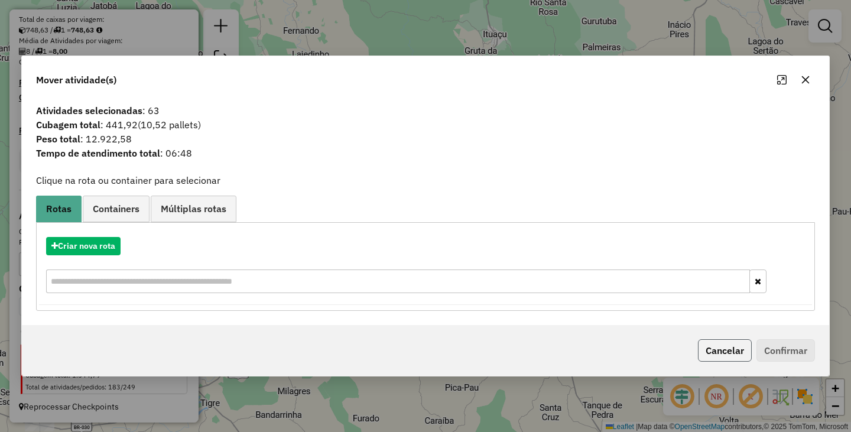
click at [728, 357] on button "Cancelar" at bounding box center [725, 350] width 54 height 22
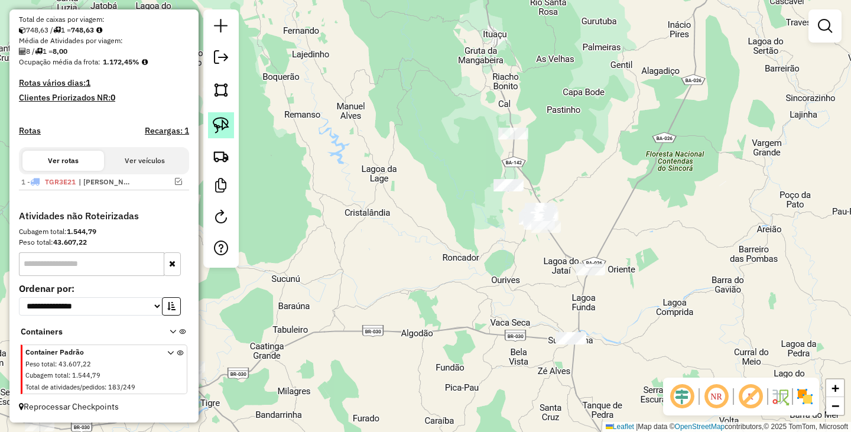
click at [210, 123] on link at bounding box center [221, 125] width 26 height 26
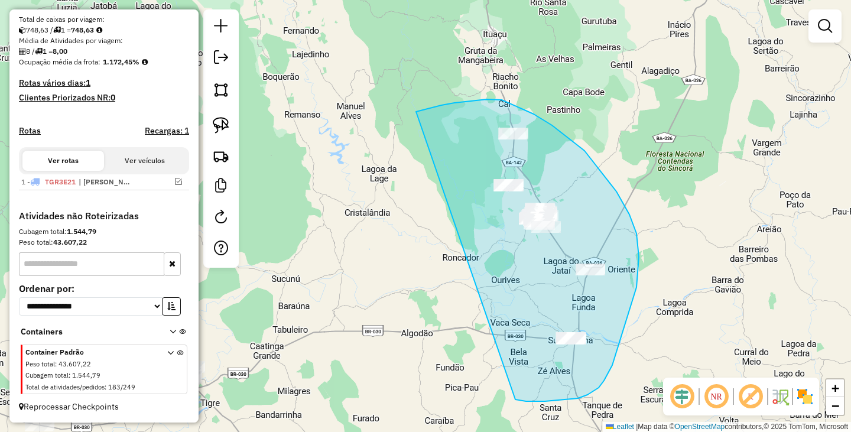
drag, startPoint x: 487, startPoint y: 99, endPoint x: 513, endPoint y: 398, distance: 300.0
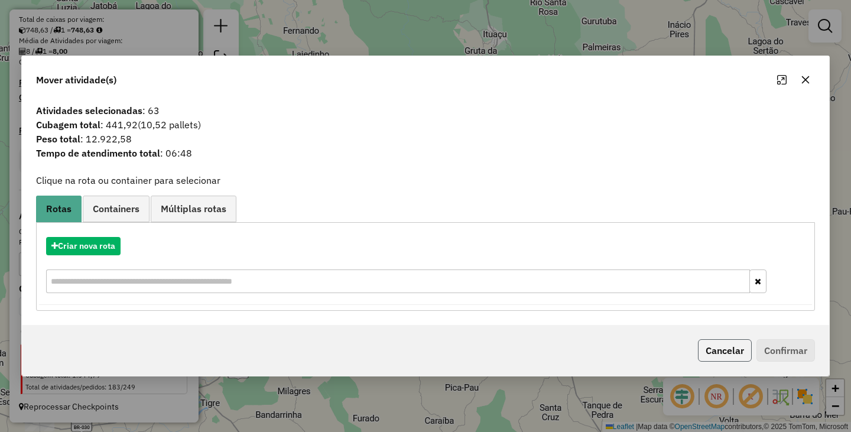
click at [731, 348] on button "Cancelar" at bounding box center [725, 350] width 54 height 22
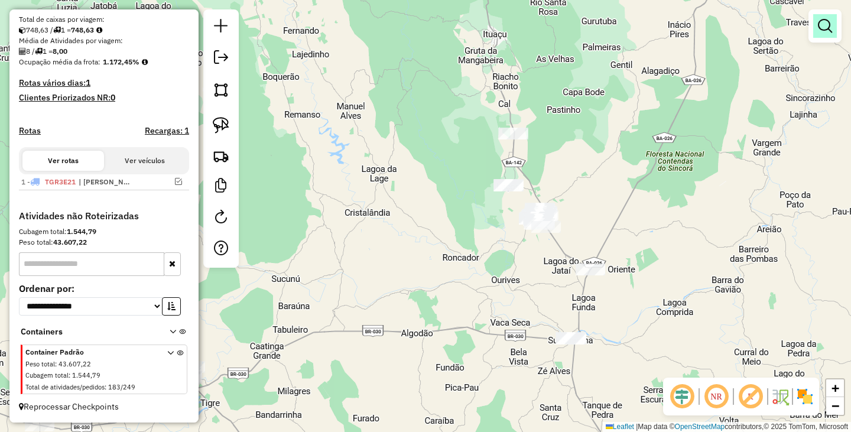
click at [827, 32] on em at bounding box center [824, 26] width 14 height 14
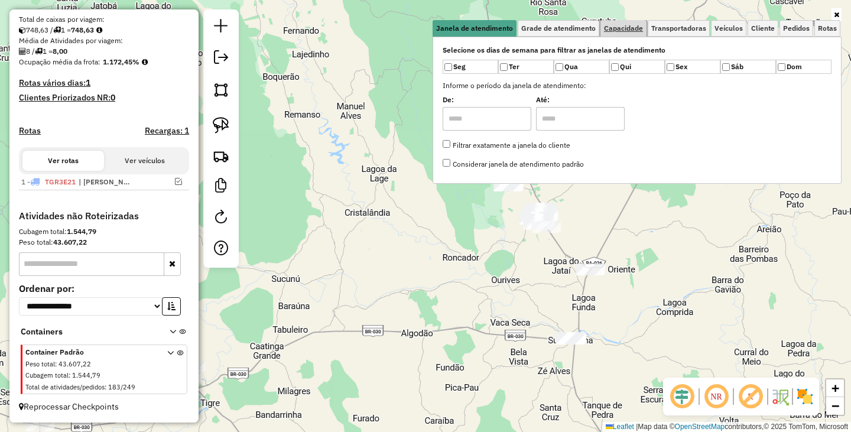
click at [641, 30] on span "Capacidade" at bounding box center [623, 28] width 39 height 7
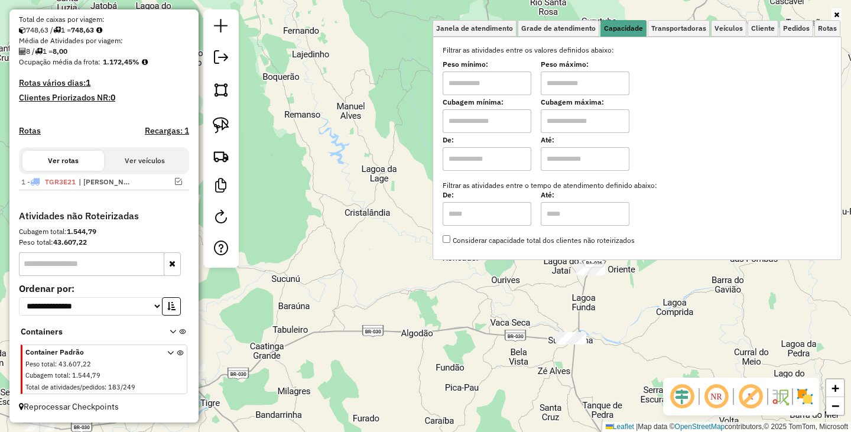
click at [469, 89] on input "text" at bounding box center [486, 83] width 89 height 24
type input "******"
click at [575, 93] on input "text" at bounding box center [584, 83] width 89 height 24
type input "********"
click at [348, 245] on div "Limpar filtros Janela de atendimento Grade de atendimento Capacidade Transporta…" at bounding box center [425, 216] width 851 height 432
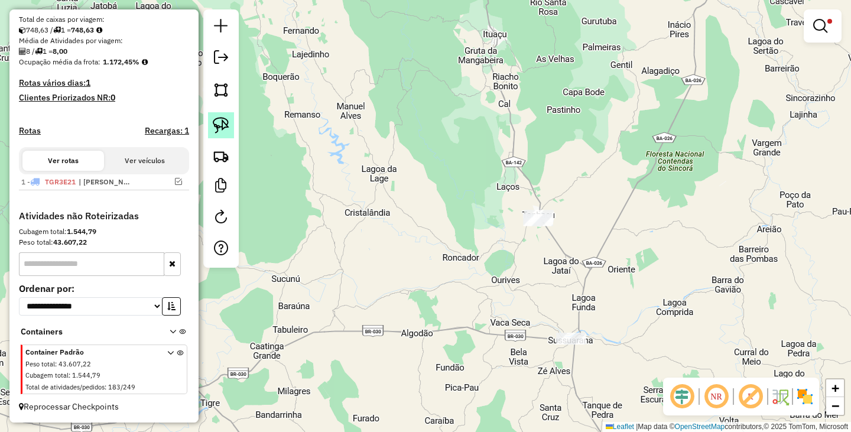
click at [211, 126] on link at bounding box center [221, 125] width 26 height 26
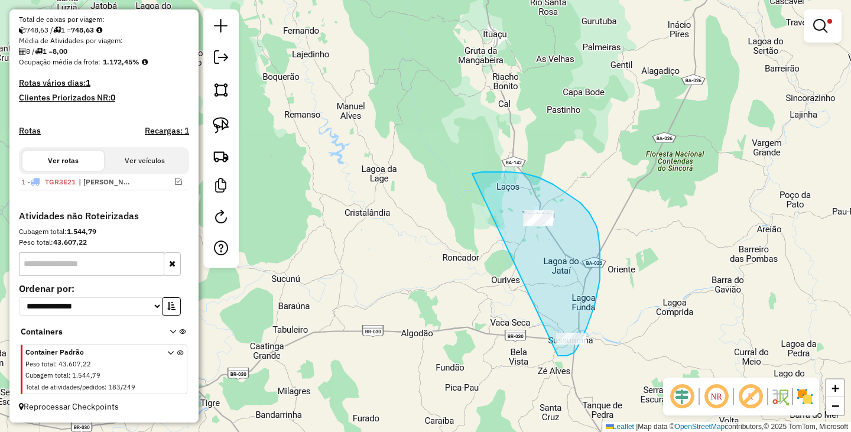
drag, startPoint x: 476, startPoint y: 172, endPoint x: 558, endPoint y: 356, distance: 200.4
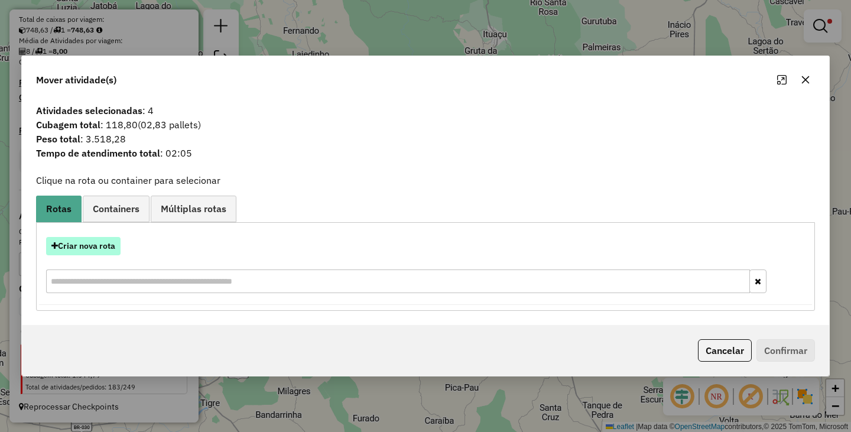
click at [93, 245] on button "Criar nova rota" at bounding box center [83, 246] width 74 height 18
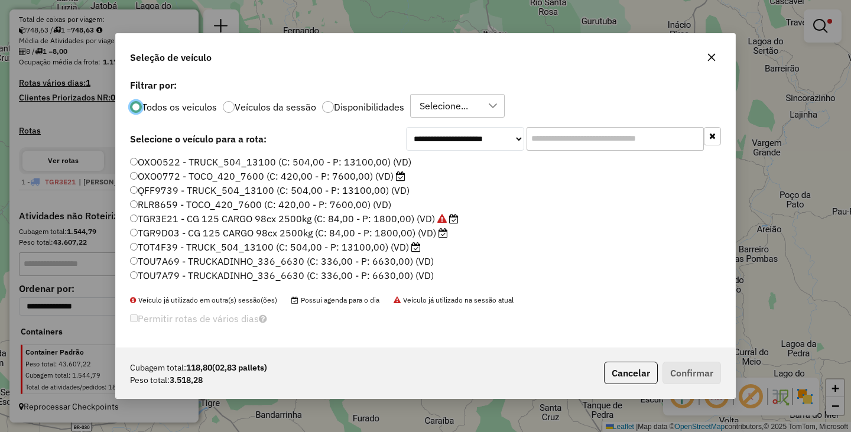
scroll to position [6, 4]
click at [640, 376] on button "Cancelar" at bounding box center [631, 372] width 54 height 22
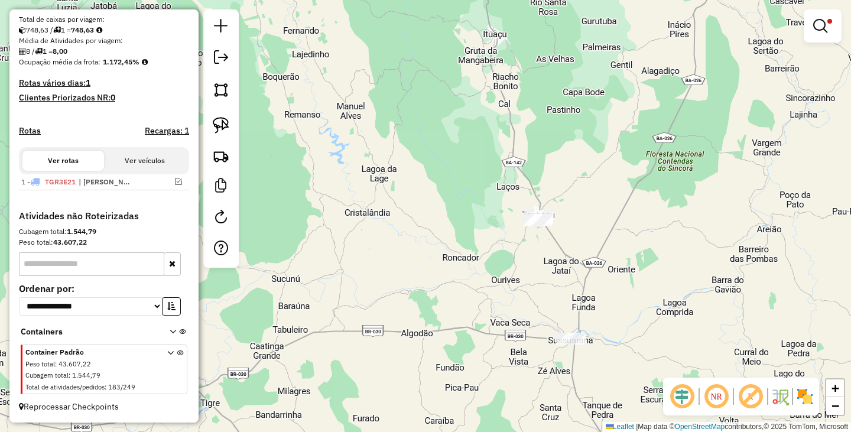
click at [812, 28] on link at bounding box center [822, 26] width 28 height 24
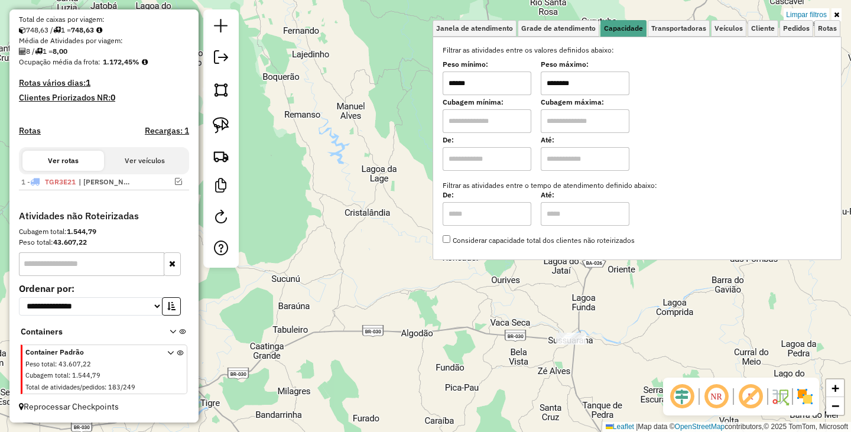
drag, startPoint x: 506, startPoint y: 87, endPoint x: 401, endPoint y: 86, distance: 105.1
click at [403, 86] on div "Limpar filtros Janela de atendimento Grade de atendimento Capacidade Transporta…" at bounding box center [425, 216] width 851 height 432
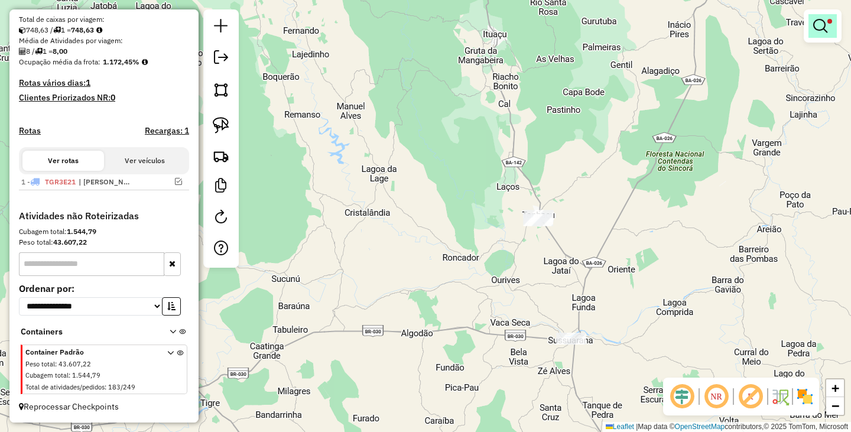
click at [824, 37] on link at bounding box center [822, 26] width 28 height 24
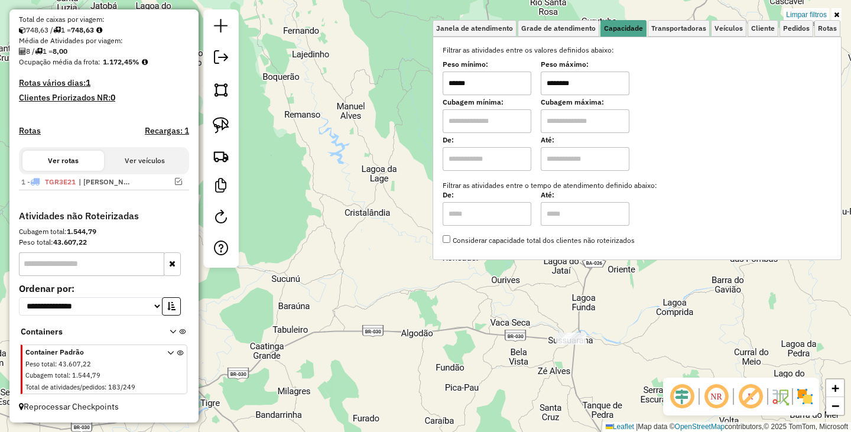
click at [480, 82] on input "******" at bounding box center [486, 83] width 89 height 24
click at [446, 271] on div "Limpar filtros Janela de atendimento Grade de atendimento Capacidade Transporta…" at bounding box center [636, 139] width 409 height 261
click at [464, 305] on div "Limpar filtros Janela de atendimento Grade de atendimento Capacidade Transporta…" at bounding box center [425, 216] width 851 height 432
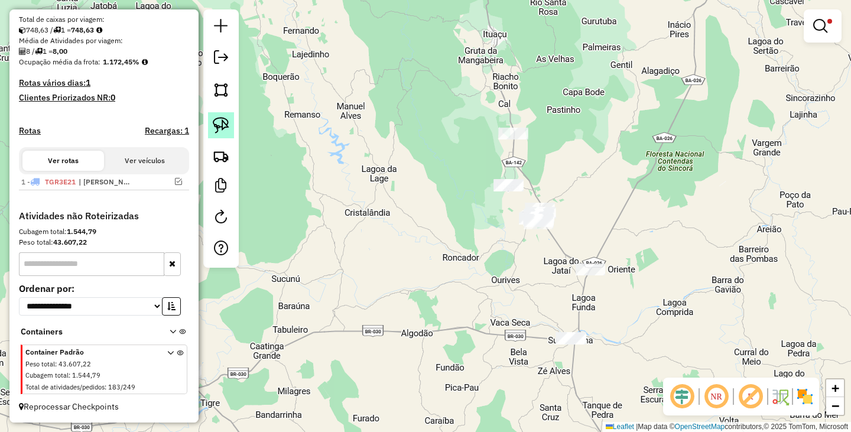
click at [225, 126] on img at bounding box center [221, 125] width 17 height 17
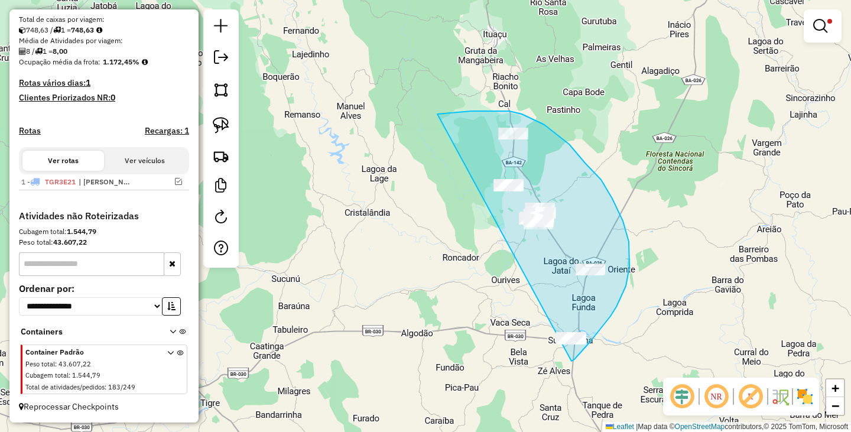
drag, startPoint x: 447, startPoint y: 113, endPoint x: 549, endPoint y: 370, distance: 276.8
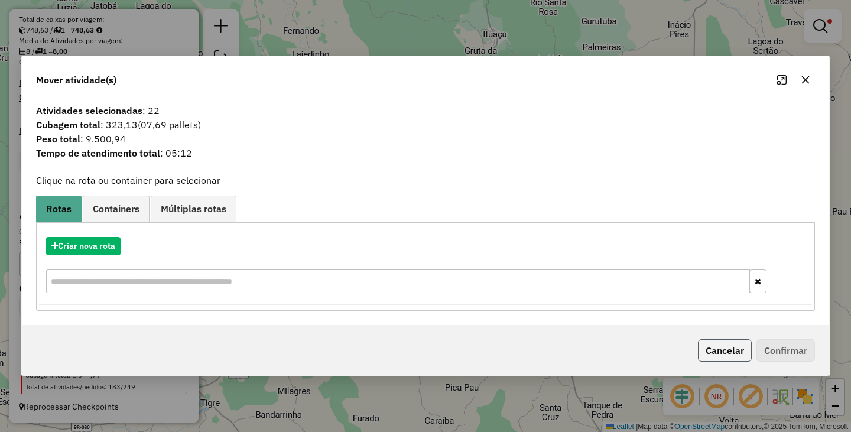
click at [724, 351] on button "Cancelar" at bounding box center [725, 350] width 54 height 22
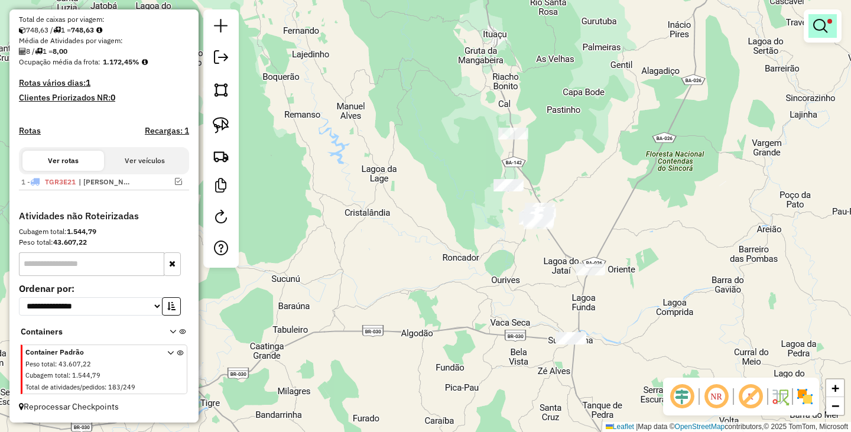
click at [819, 25] on em at bounding box center [820, 26] width 14 height 14
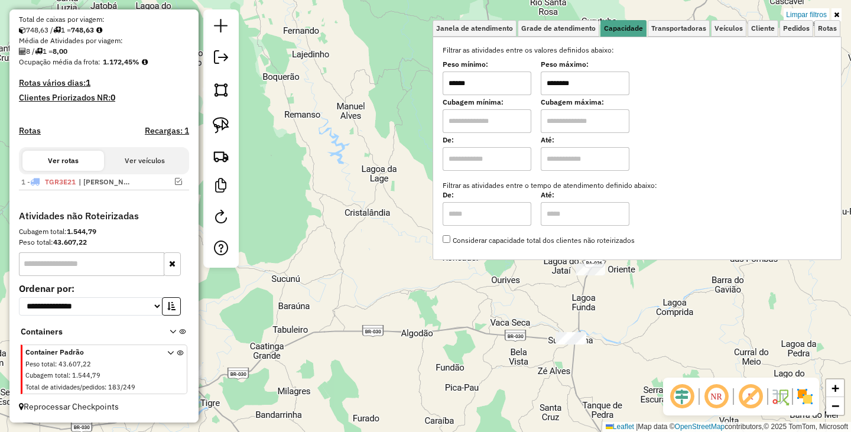
click at [485, 84] on input "******" at bounding box center [486, 83] width 89 height 24
type input "******"
click at [480, 285] on div "Limpar filtros Janela de atendimento Grade de atendimento Capacidade Transporta…" at bounding box center [425, 216] width 851 height 432
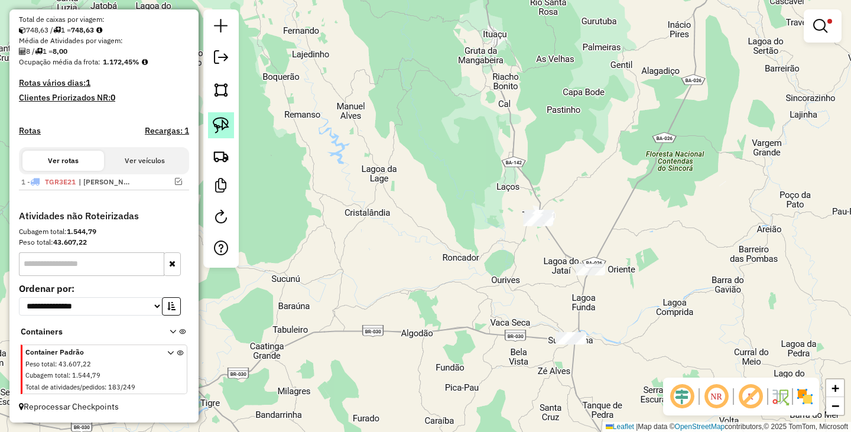
click at [221, 122] on img at bounding box center [221, 125] width 17 height 17
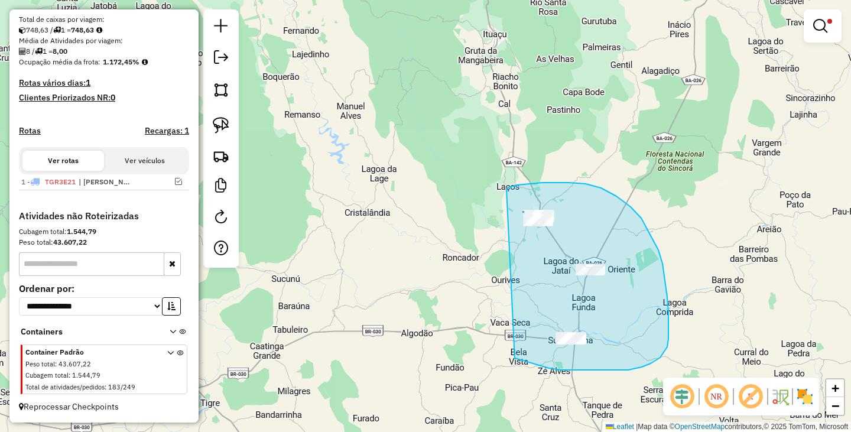
drag, startPoint x: 542, startPoint y: 183, endPoint x: 514, endPoint y: 358, distance: 177.6
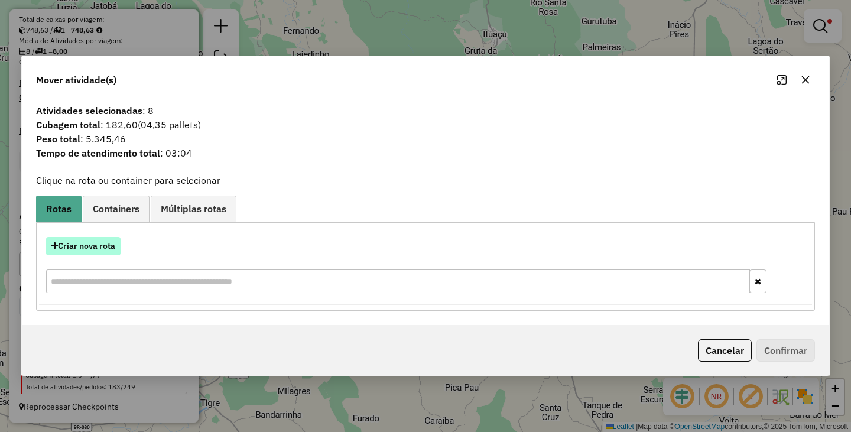
click at [107, 247] on button "Criar nova rota" at bounding box center [83, 246] width 74 height 18
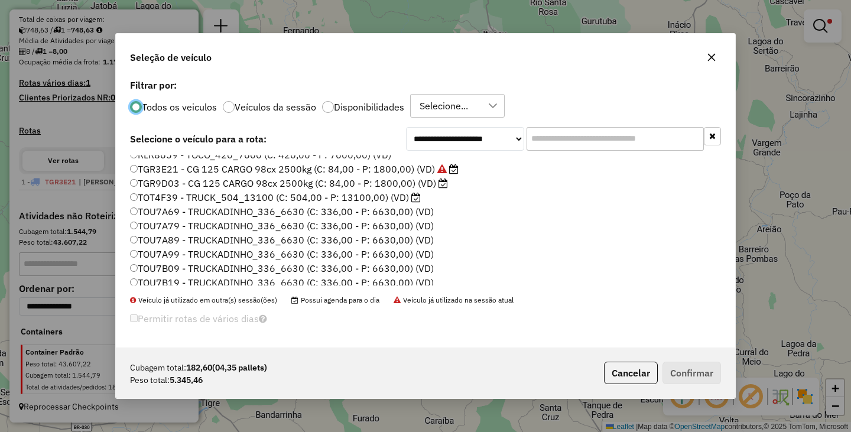
scroll to position [109, 0]
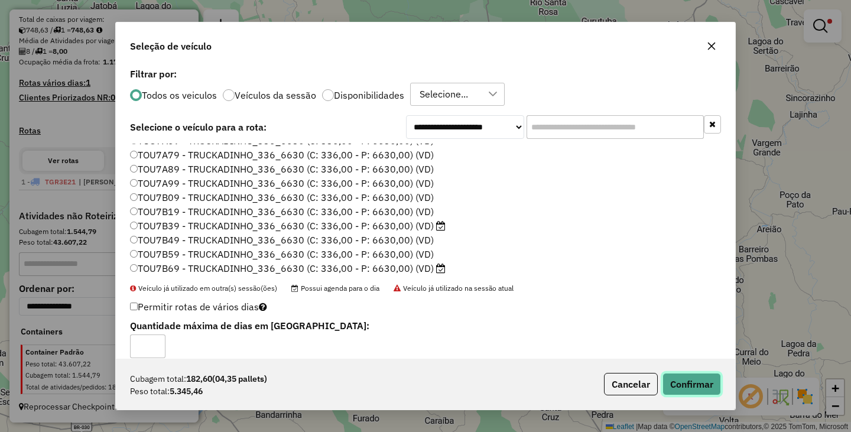
click at [677, 385] on button "Confirmar" at bounding box center [691, 384] width 58 height 22
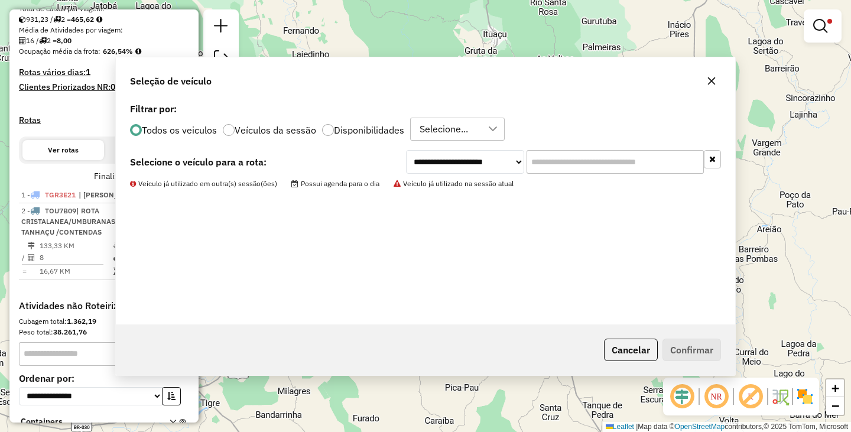
scroll to position [340, 0]
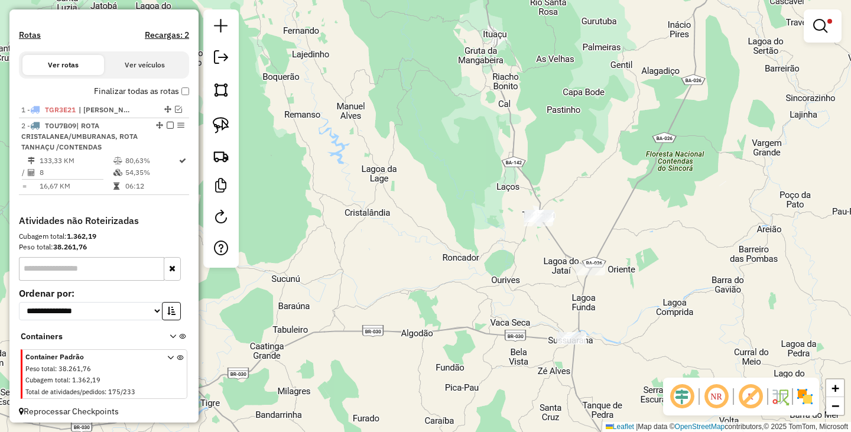
click at [640, 291] on div "Limpar filtros Janela de atendimento Grade de atendimento Capacidade Transporta…" at bounding box center [425, 216] width 851 height 432
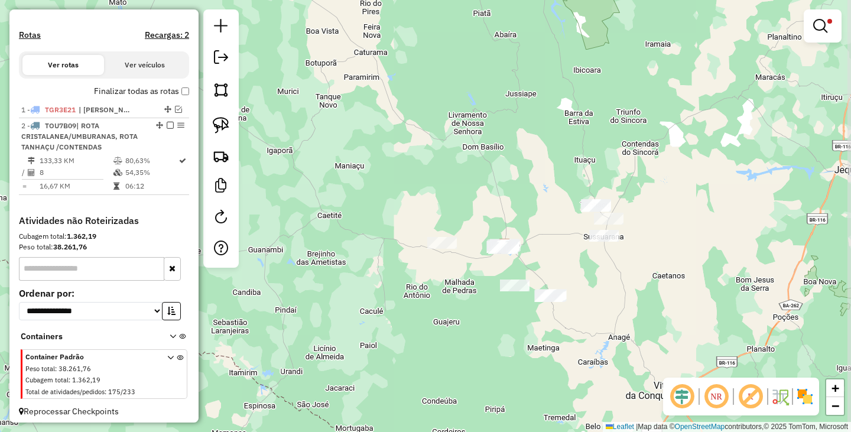
drag, startPoint x: 650, startPoint y: 313, endPoint x: 631, endPoint y: 246, distance: 69.4
click at [631, 246] on div "Limpar filtros Janela de atendimento Grade de atendimento Capacidade Transporta…" at bounding box center [425, 216] width 851 height 432
select select "**********"
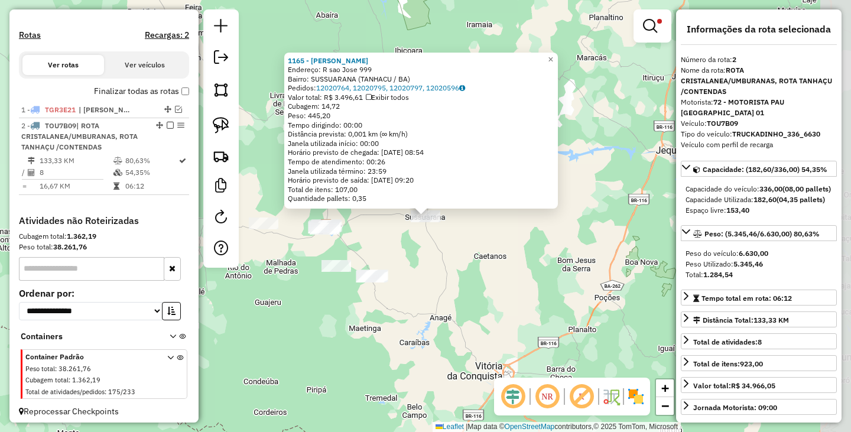
scroll to position [355, 0]
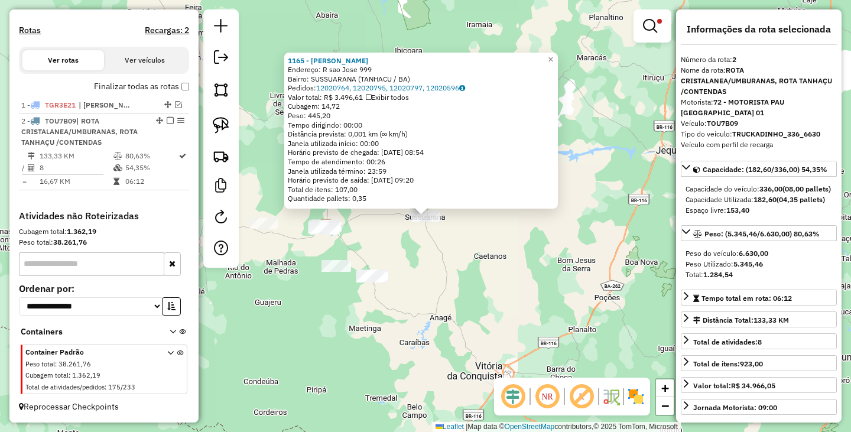
click at [498, 298] on div "1165 - Izabel Conceicao Dos Endereço: R sao Jose 999 Bairro: SUSSUARANA (TANHAC…" at bounding box center [425, 216] width 851 height 432
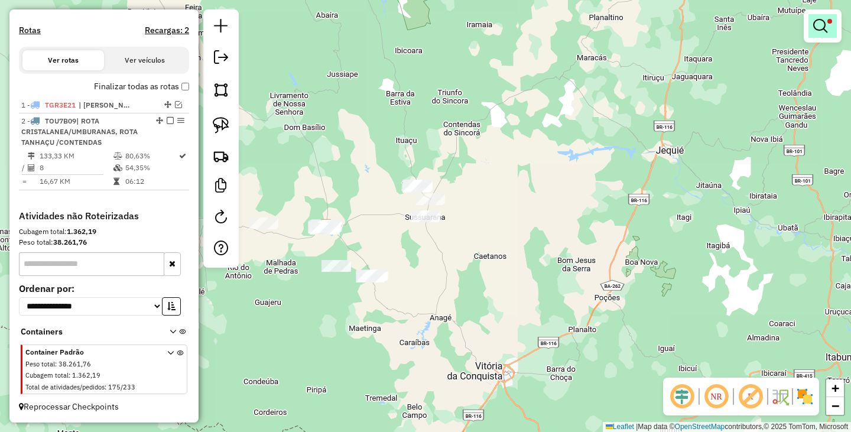
click at [827, 27] on link at bounding box center [822, 26] width 28 height 24
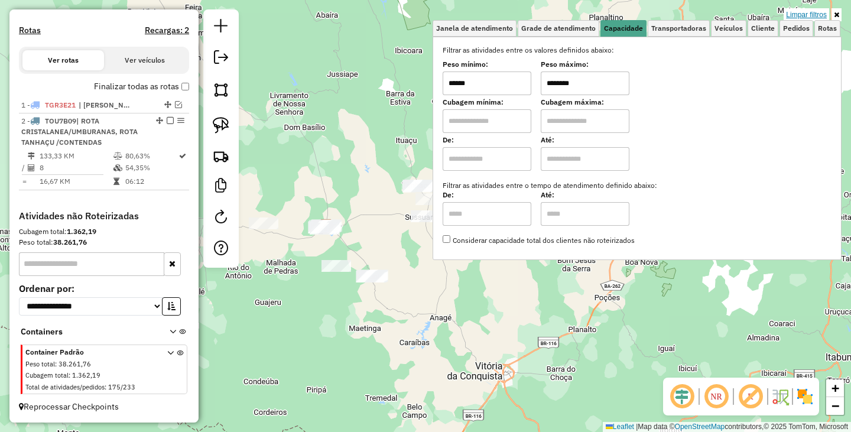
click at [814, 11] on link "Limpar filtros" at bounding box center [805, 14] width 45 height 13
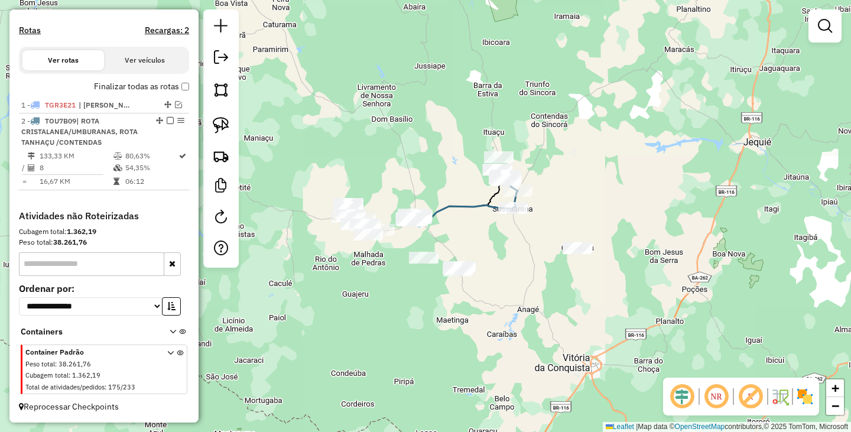
drag, startPoint x: 540, startPoint y: 210, endPoint x: 627, endPoint y: 204, distance: 86.4
click at [628, 204] on div "Janela de atendimento Grade de atendimento Capacidade Transportadoras Veículos …" at bounding box center [425, 216] width 851 height 432
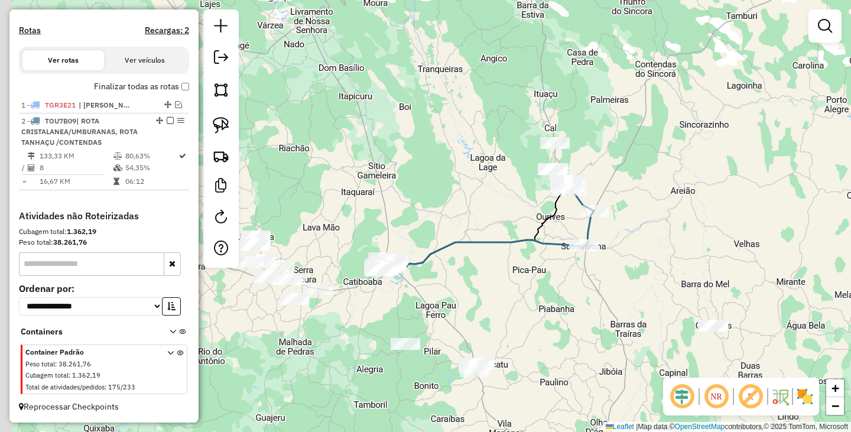
drag, startPoint x: 490, startPoint y: 188, endPoint x: 602, endPoint y: 232, distance: 121.0
click at [602, 232] on div "Janela de atendimento Grade de atendimento Capacidade Transportadoras Veículos …" at bounding box center [425, 216] width 851 height 432
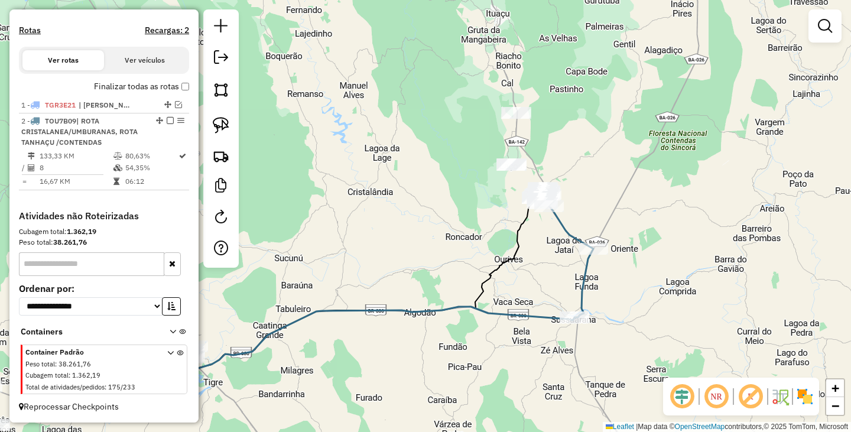
drag, startPoint x: 520, startPoint y: 215, endPoint x: 536, endPoint y: 269, distance: 55.9
click at [536, 269] on div "Janela de atendimento Grade de atendimento Capacidade Transportadoras Veículos …" at bounding box center [425, 216] width 851 height 432
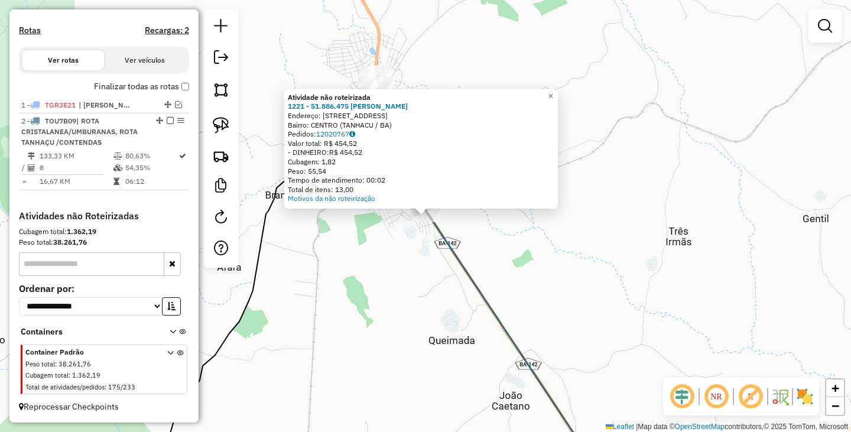
click at [489, 239] on div "Atividade não roteirizada 1221 - 51.886.475 AILTON JO Endereço: RUA rodovia ba …" at bounding box center [425, 216] width 851 height 432
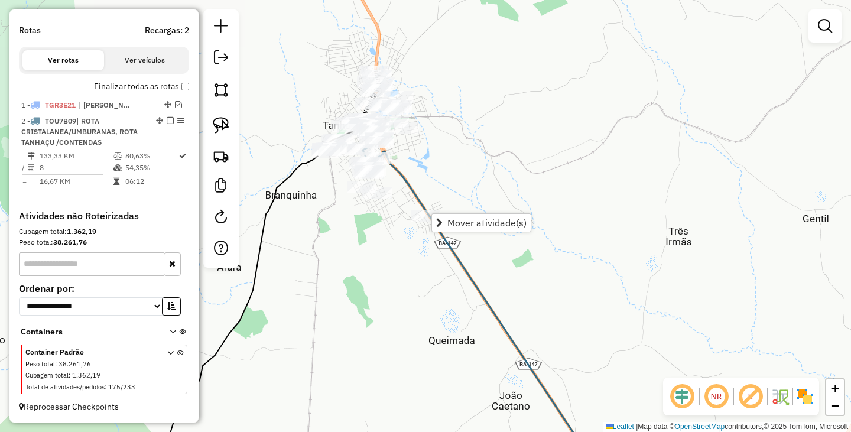
click at [461, 227] on span "Mover atividade(s)" at bounding box center [486, 222] width 79 height 9
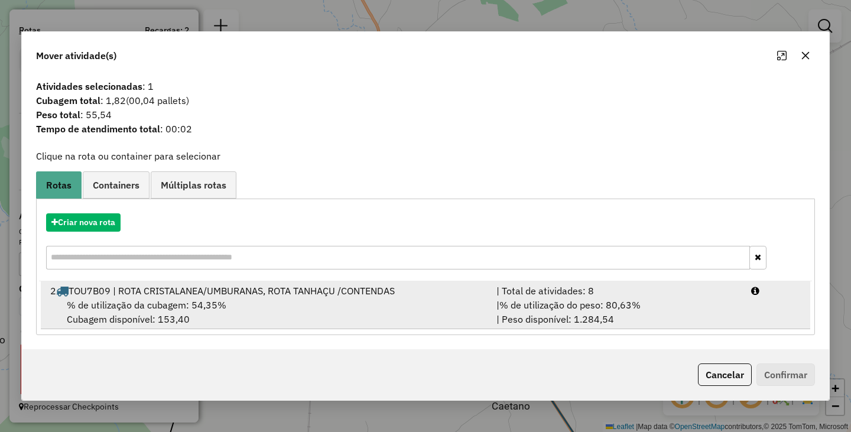
click at [317, 304] on div "% de utilização da cubagem: 54,35% Cubagem disponível: 153,40" at bounding box center [266, 312] width 446 height 28
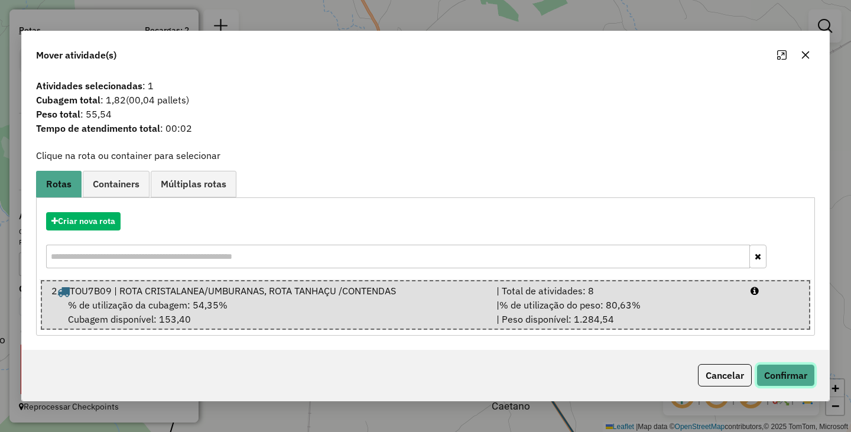
click at [774, 376] on button "Confirmar" at bounding box center [785, 375] width 58 height 22
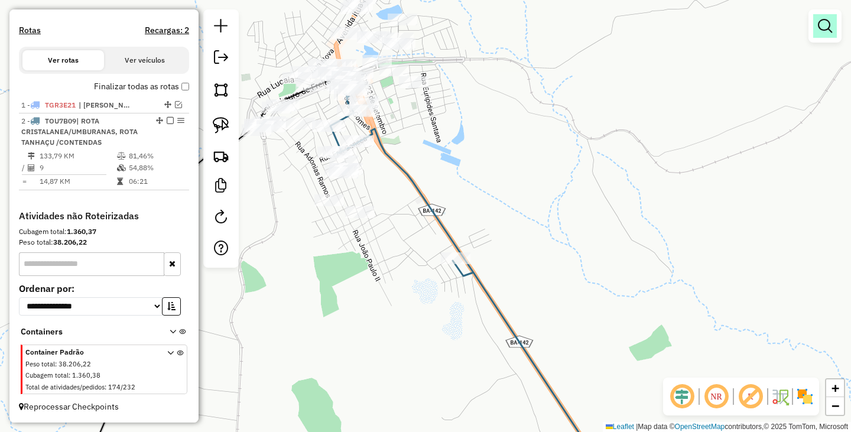
click at [821, 31] on em at bounding box center [824, 26] width 14 height 14
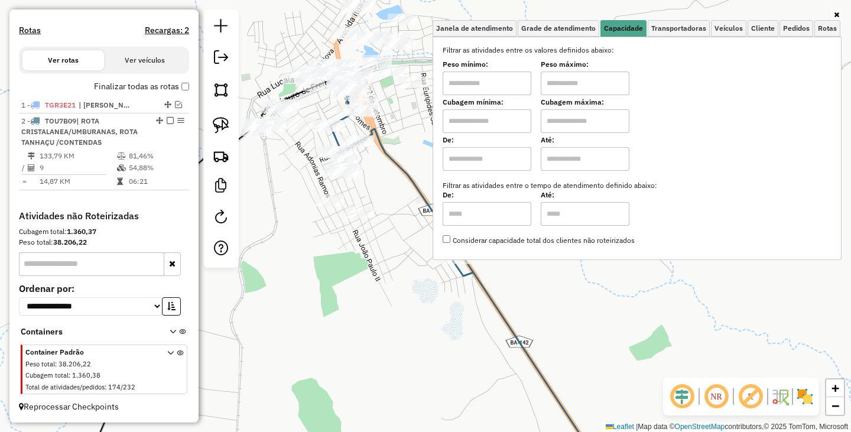
click at [494, 85] on input "text" at bounding box center [486, 83] width 89 height 24
click at [485, 82] on input "text" at bounding box center [486, 83] width 89 height 24
type input "******"
click at [568, 80] on input "text" at bounding box center [584, 83] width 89 height 24
type input "*******"
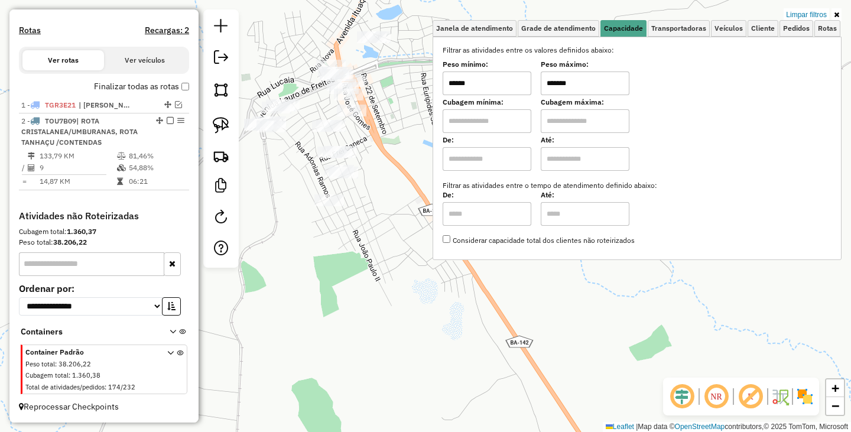
click at [374, 260] on div "Limpar filtros Janela de atendimento Grade de atendimento Capacidade Transporta…" at bounding box center [425, 216] width 851 height 432
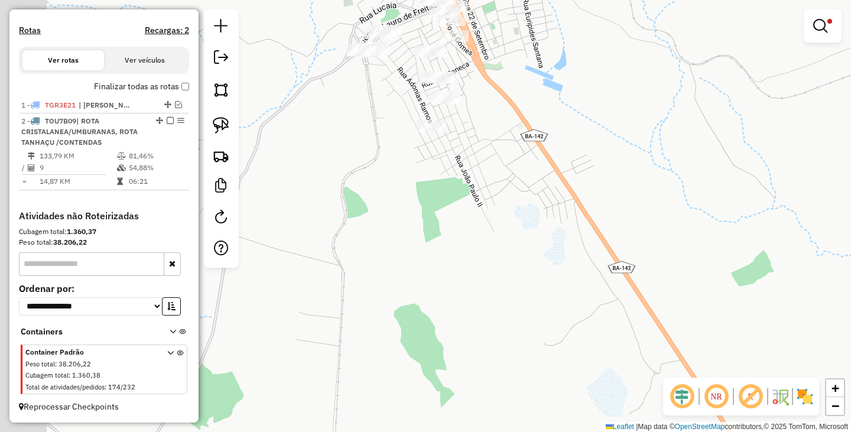
drag, startPoint x: 387, startPoint y: 177, endPoint x: 493, endPoint y: 97, distance: 133.2
click at [493, 97] on div "Limpar filtros Janela de atendimento Grade de atendimento Capacidade Transporta…" at bounding box center [425, 216] width 851 height 432
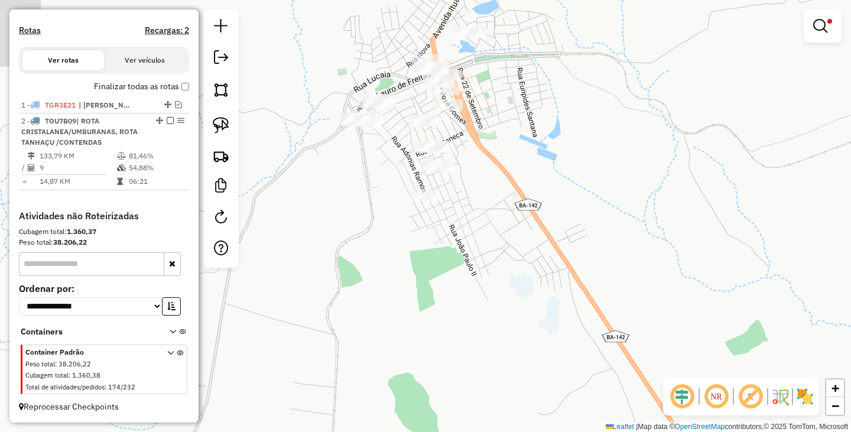
drag, startPoint x: 486, startPoint y: 71, endPoint x: 475, endPoint y: 159, distance: 88.6
click at [475, 159] on div "Limpar filtros Janela de atendimento Grade de atendimento Capacidade Transporta…" at bounding box center [425, 216] width 851 height 432
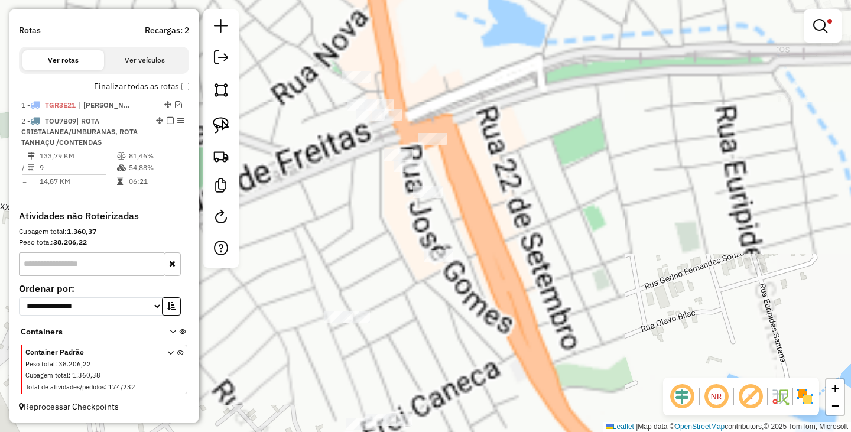
drag, startPoint x: 471, startPoint y: 63, endPoint x: 444, endPoint y: 157, distance: 97.0
click at [462, 156] on div "Limpar filtros Janela de atendimento Grade de atendimento Capacidade Transporta…" at bounding box center [425, 216] width 851 height 432
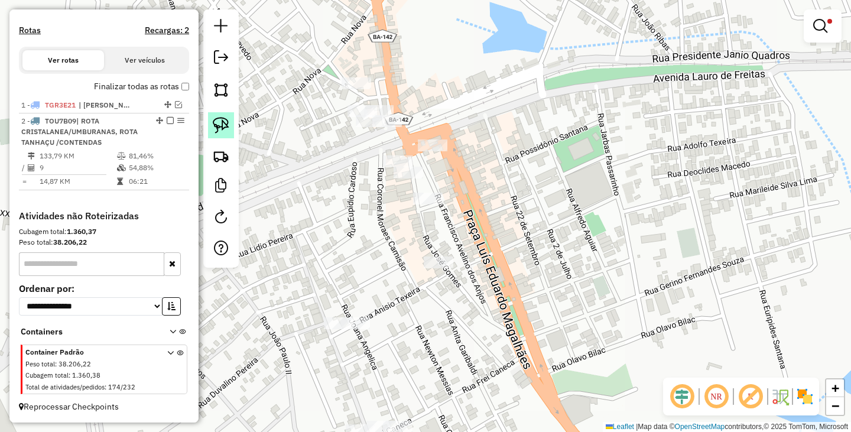
drag, startPoint x: 225, startPoint y: 123, endPoint x: 305, endPoint y: 79, distance: 91.7
click at [224, 123] on img at bounding box center [221, 125] width 17 height 17
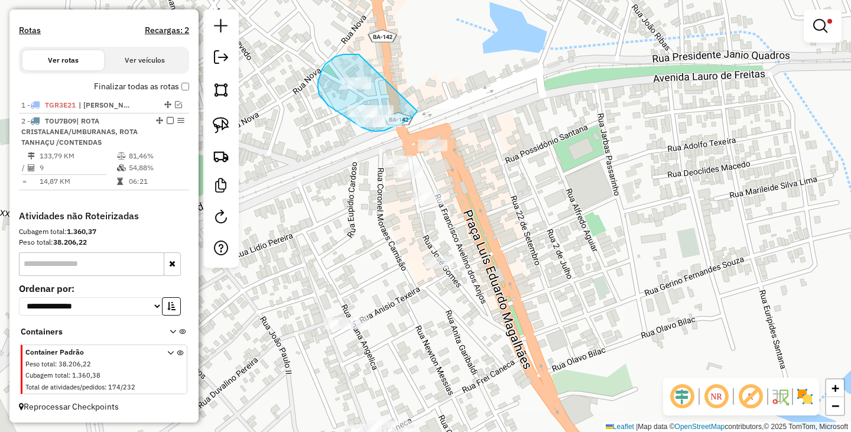
drag, startPoint x: 356, startPoint y: 54, endPoint x: 417, endPoint y: 111, distance: 83.6
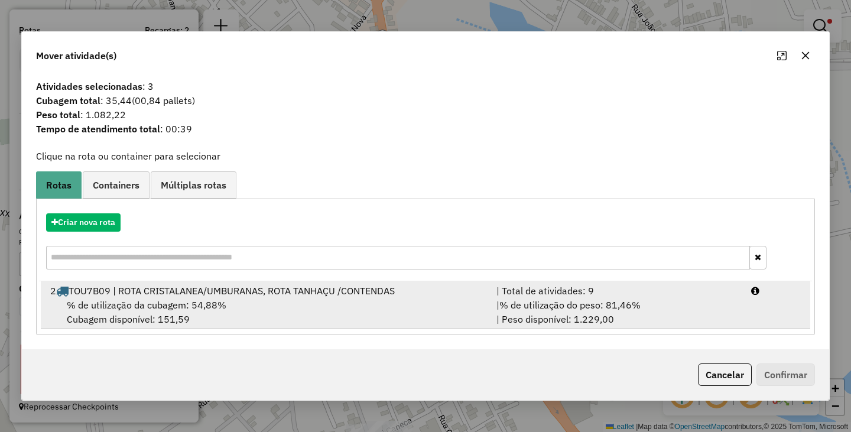
click at [332, 288] on div "2 TOU7B09 | ROTA CRISTALANEA/UMBURANAS, ROTA TANHAÇU /CONTENDAS" at bounding box center [266, 291] width 446 height 14
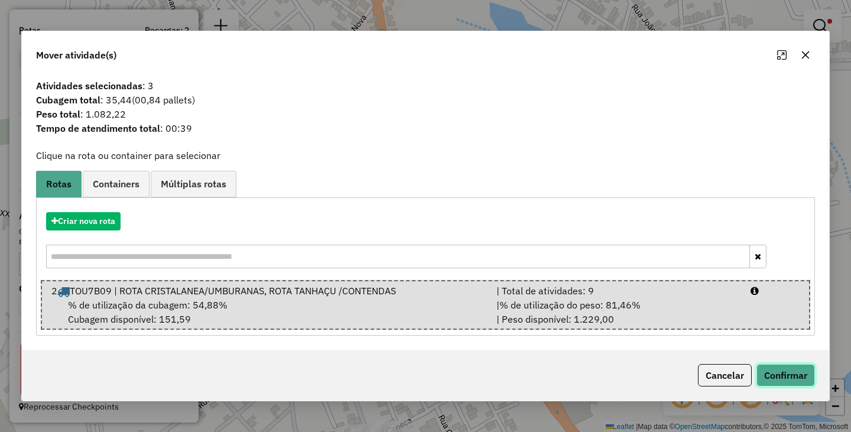
click at [789, 372] on button "Confirmar" at bounding box center [785, 375] width 58 height 22
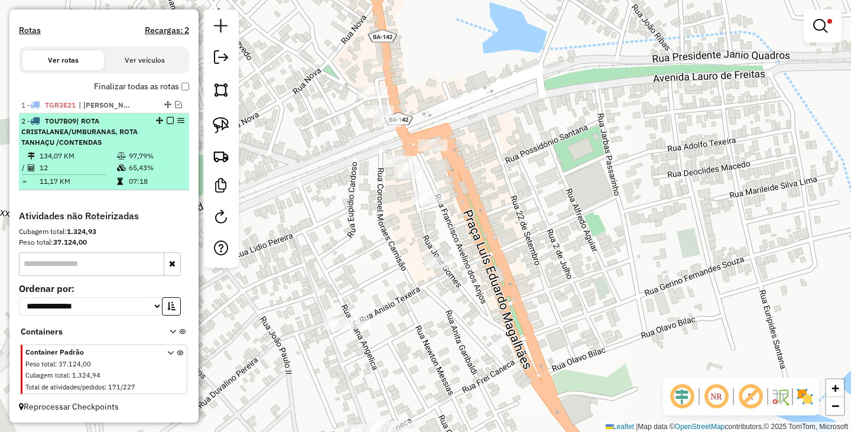
click at [112, 131] on span "| ROTA CRISTALANEA/UMBURANAS, ROTA TANHAÇU /CONTENDAS" at bounding box center [79, 131] width 116 height 30
select select "**********"
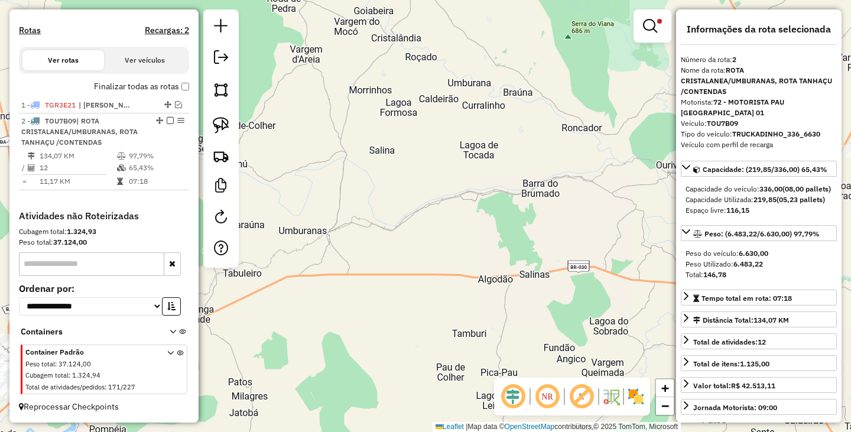
click at [385, 235] on div "Limpar filtros Janela de atendimento Grade de atendimento Capacidade Transporta…" at bounding box center [425, 216] width 851 height 432
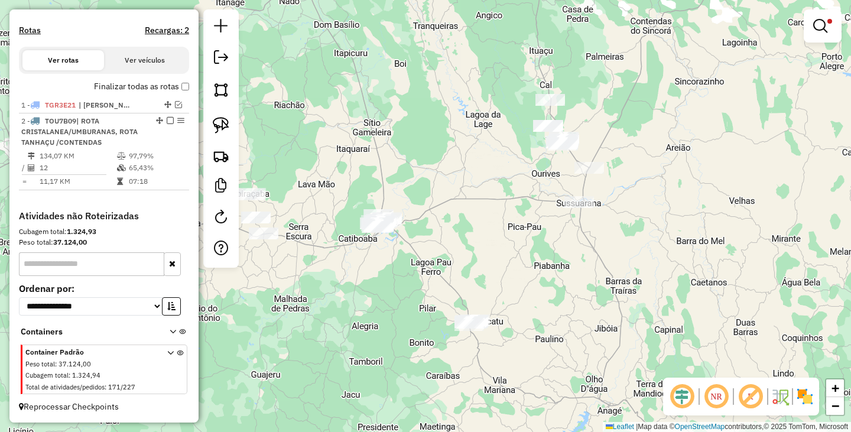
drag, startPoint x: 644, startPoint y: 177, endPoint x: 569, endPoint y: 229, distance: 91.6
click at [570, 229] on div "Limpar filtros Janela de atendimento Grade de atendimento Capacidade Transporta…" at bounding box center [425, 216] width 851 height 432
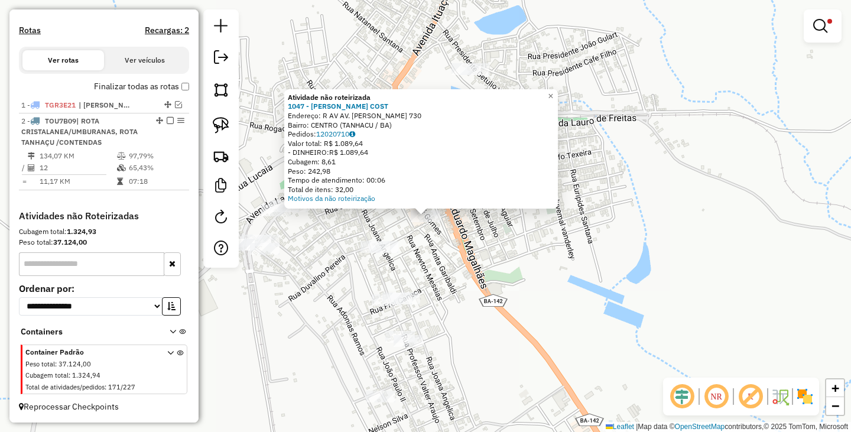
click at [473, 268] on div "Atividade não roteirizada 1047 - ARIVALDO JUNIOR COST Endereço: R AV AV. LUIS E…" at bounding box center [425, 216] width 851 height 432
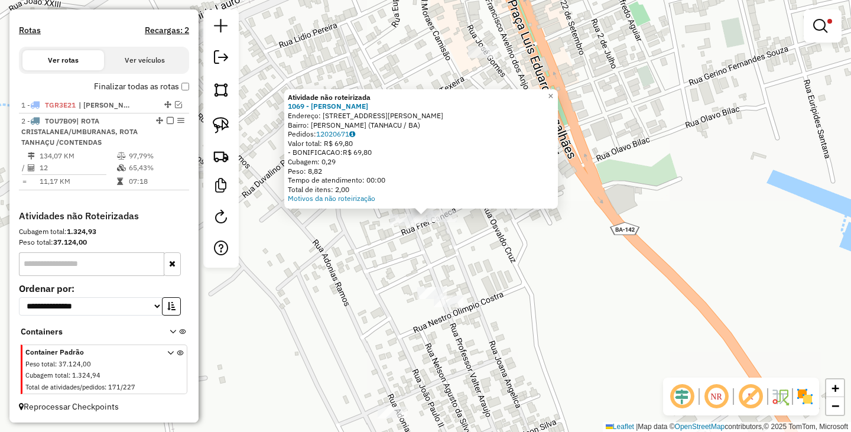
click at [439, 246] on div "Atividade não roteirizada 1069 - GISELLE SANTOS ARAUJ Endereço: R R JUANA ANGEL…" at bounding box center [425, 216] width 851 height 432
click at [432, 242] on div "Atividade não roteirizada 1069 - GISELLE SANTOS ARAUJ Endereço: R R JUANA ANGEL…" at bounding box center [425, 216] width 851 height 432
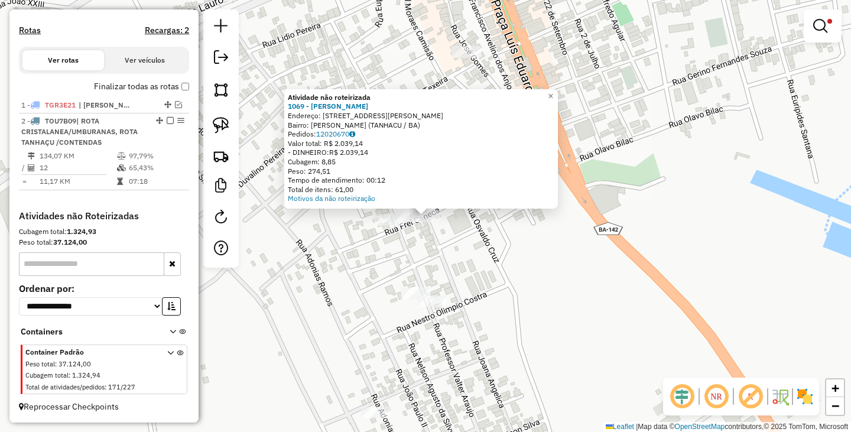
click at [423, 258] on div "Atividade não roteirizada 1069 - GISELLE SANTOS ARAUJ Endereço: R R JUANA ANGEL…" at bounding box center [425, 216] width 851 height 432
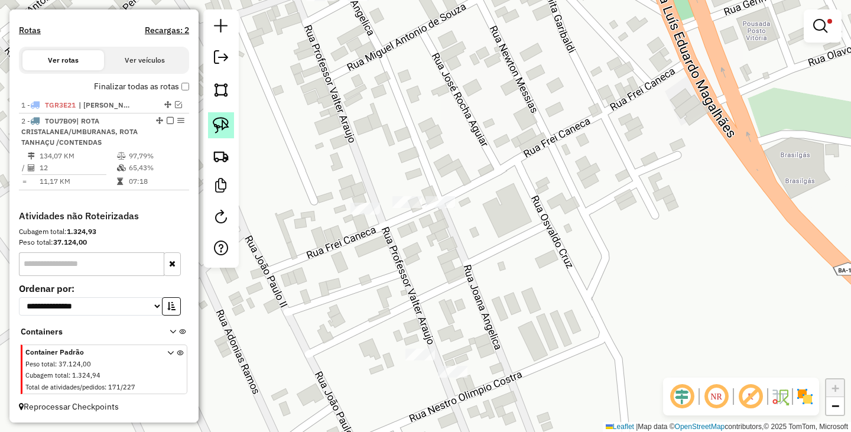
click at [224, 131] on img at bounding box center [221, 125] width 17 height 17
drag, startPoint x: 436, startPoint y: 171, endPoint x: 442, endPoint y: 212, distance: 41.1
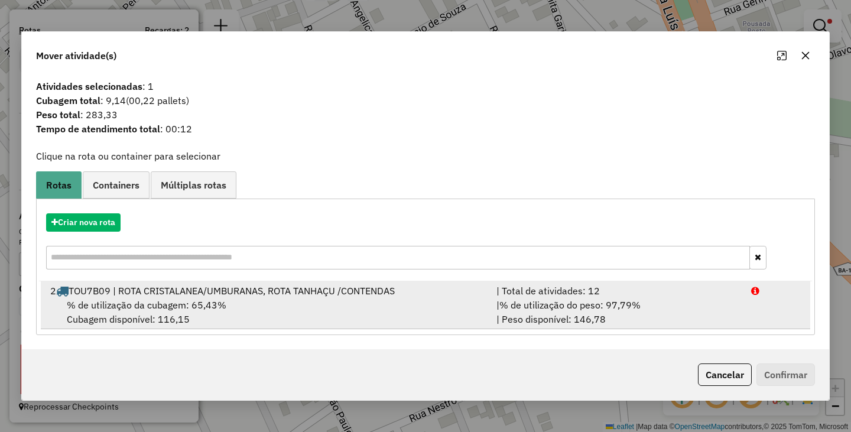
click at [394, 301] on div "% de utilização da cubagem: 65,43% Cubagem disponível: 116,15" at bounding box center [266, 312] width 446 height 28
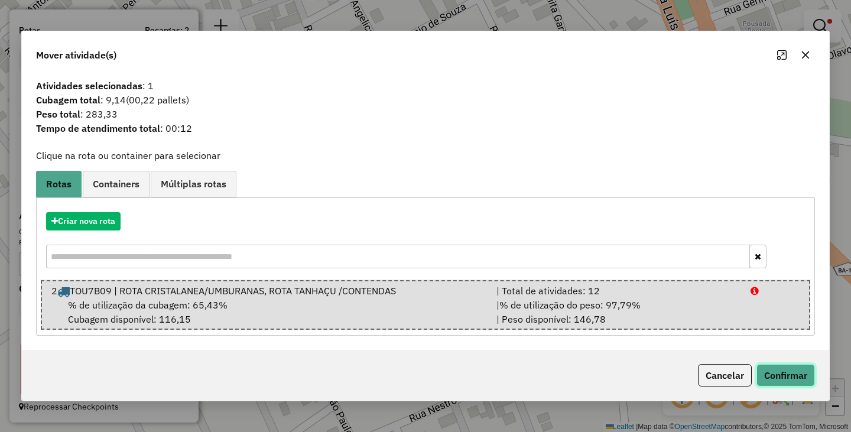
click at [774, 372] on button "Confirmar" at bounding box center [785, 375] width 58 height 22
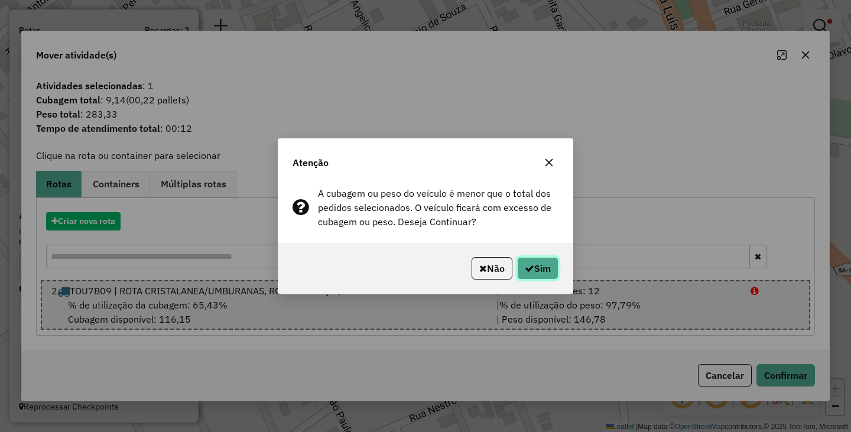
click at [530, 270] on icon "button" at bounding box center [528, 267] width 9 height 9
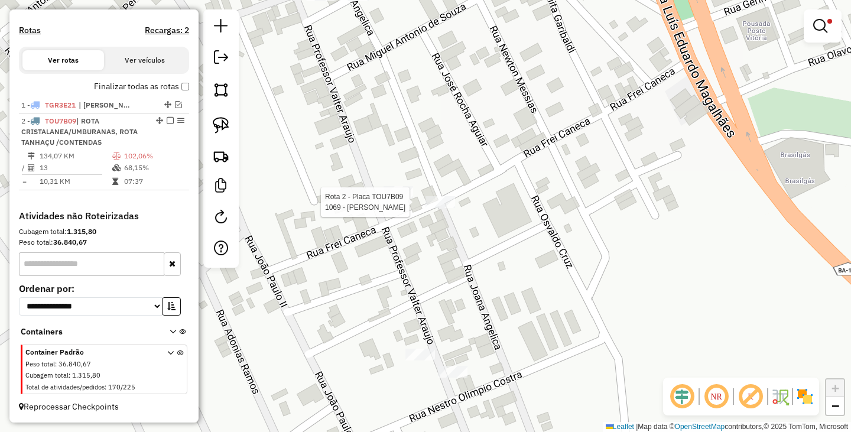
select select "**********"
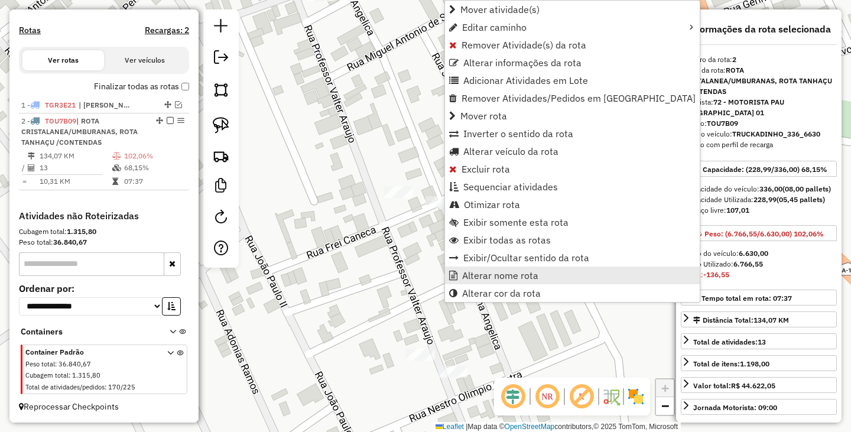
click at [507, 276] on span "Alterar nome rota" at bounding box center [500, 275] width 76 height 9
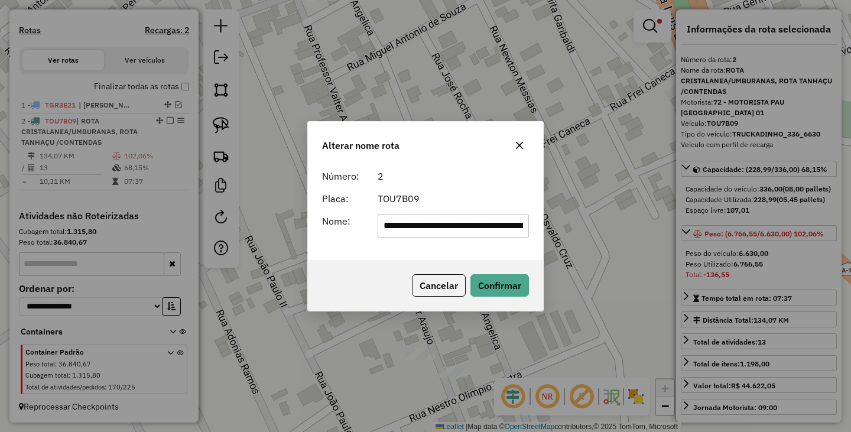
scroll to position [0, 140]
click at [444, 226] on input "**********" at bounding box center [453, 226] width 152 height 24
type input "**********"
click at [507, 284] on button "Confirmar" at bounding box center [499, 285] width 58 height 22
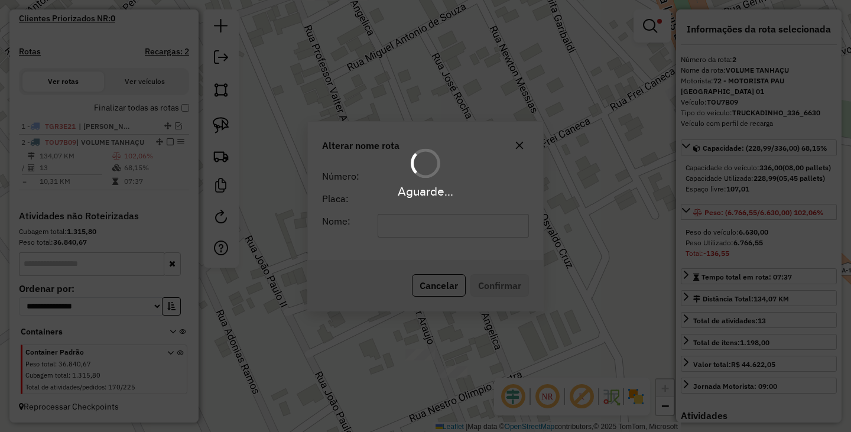
scroll to position [344, 0]
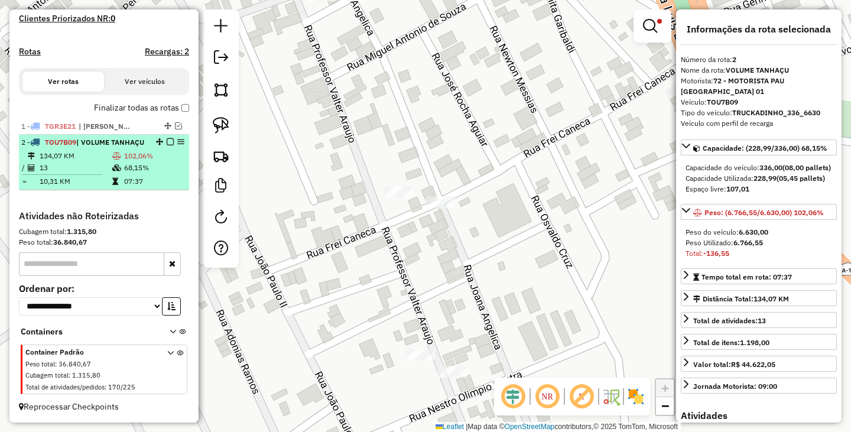
click at [167, 138] on em at bounding box center [170, 141] width 7 height 7
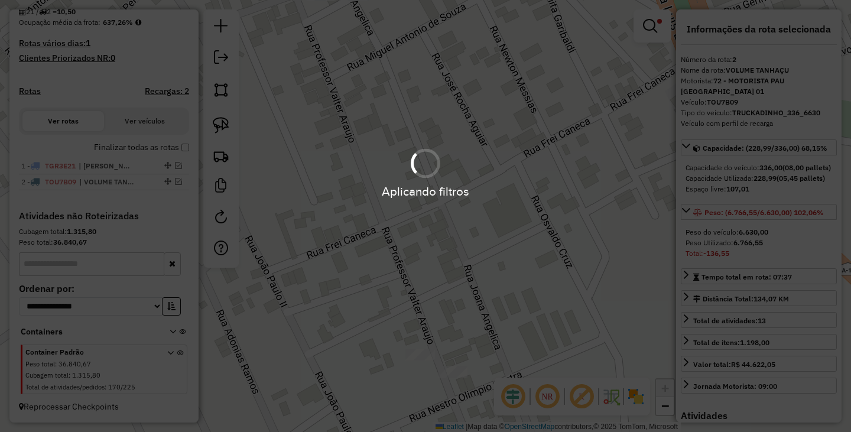
scroll to position [294, 0]
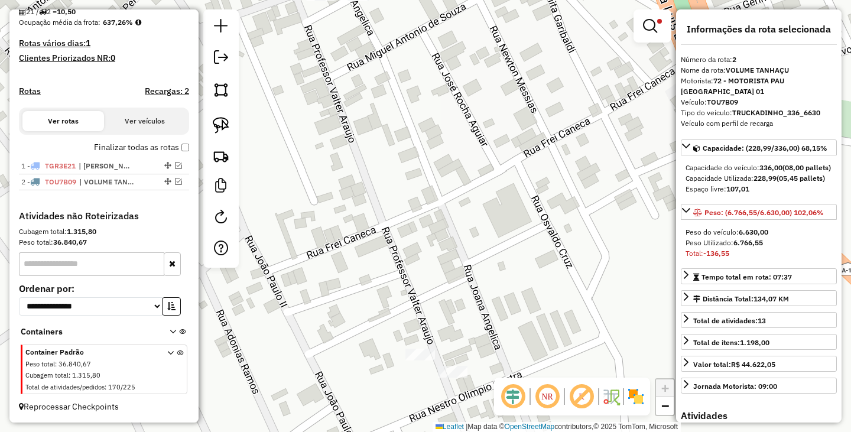
click at [649, 27] on em at bounding box center [650, 26] width 14 height 14
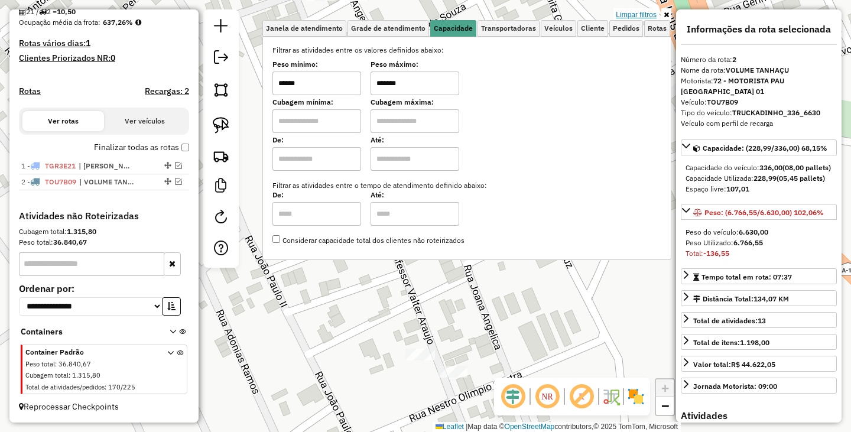
click at [649, 13] on link "Limpar filtros" at bounding box center [635, 14] width 45 height 13
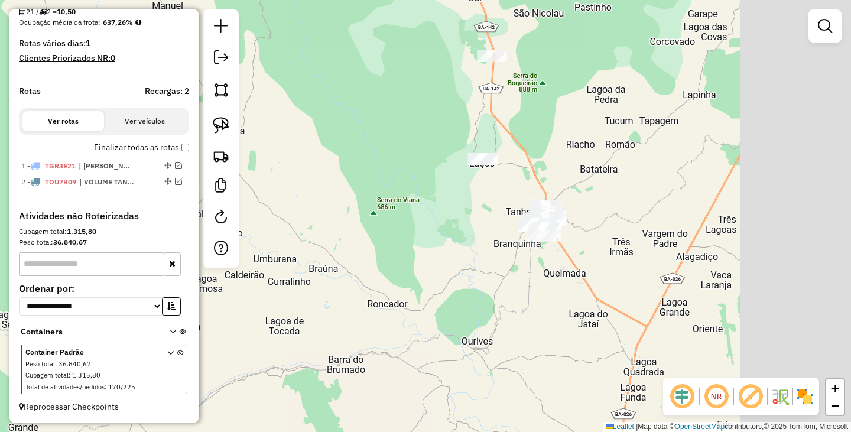
drag, startPoint x: 727, startPoint y: 286, endPoint x: 576, endPoint y: 236, distance: 159.3
click at [576, 237] on div "Janela de atendimento Grade de atendimento Capacidade Transportadoras Veículos …" at bounding box center [425, 216] width 851 height 432
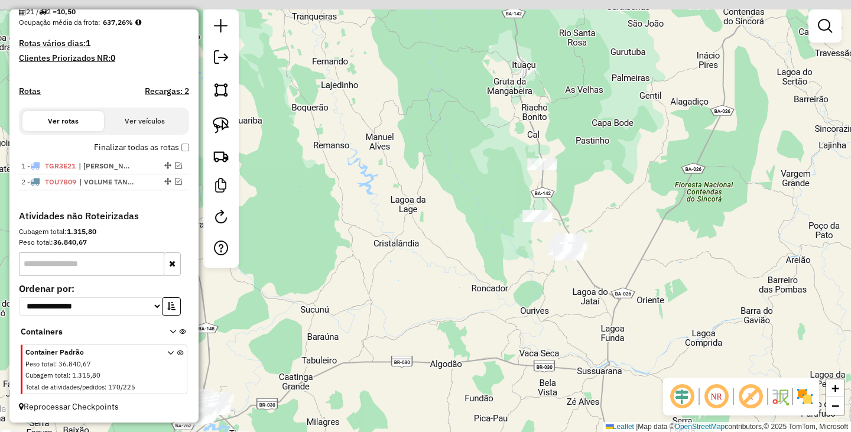
drag, startPoint x: 611, startPoint y: 237, endPoint x: 630, endPoint y: 272, distance: 39.6
click at [630, 272] on div "Janela de atendimento Grade de atendimento Capacidade Transportadoras Veículos …" at bounding box center [425, 216] width 851 height 432
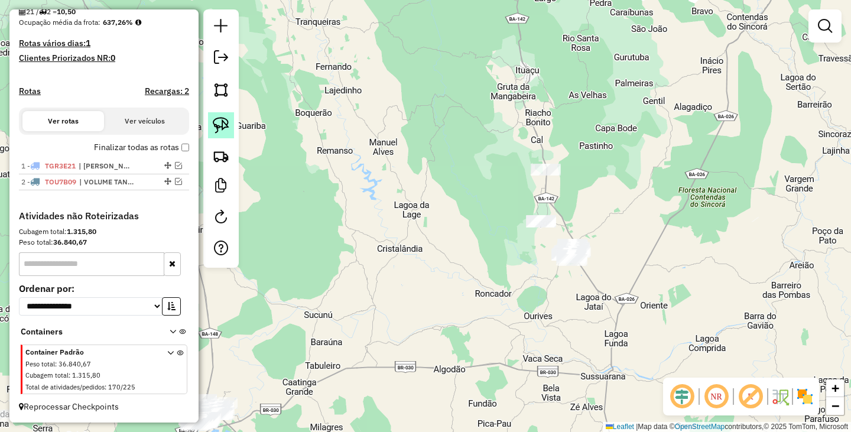
click at [219, 123] on img at bounding box center [221, 125] width 17 height 17
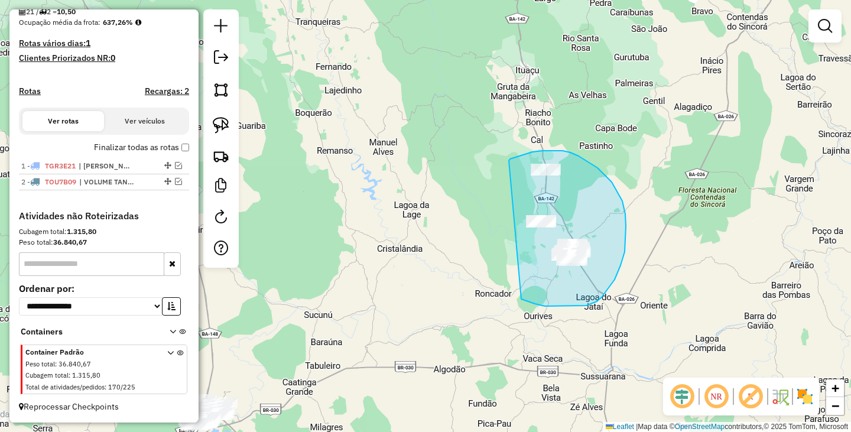
drag, startPoint x: 532, startPoint y: 152, endPoint x: 509, endPoint y: 291, distance: 140.8
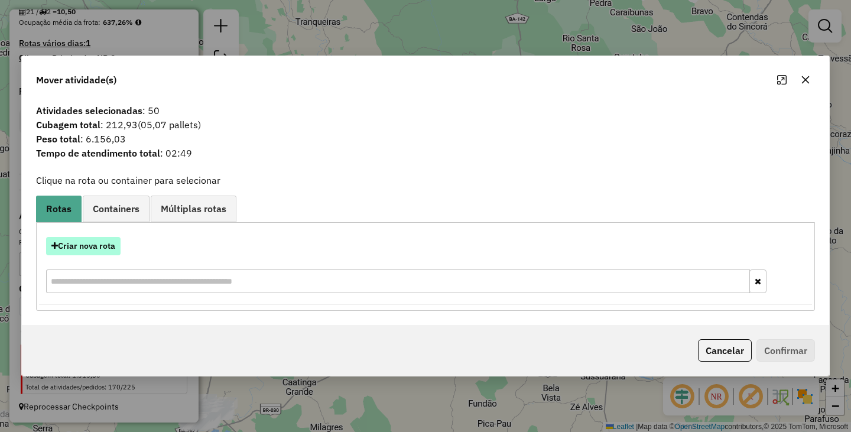
click at [86, 249] on button "Criar nova rota" at bounding box center [83, 246] width 74 height 18
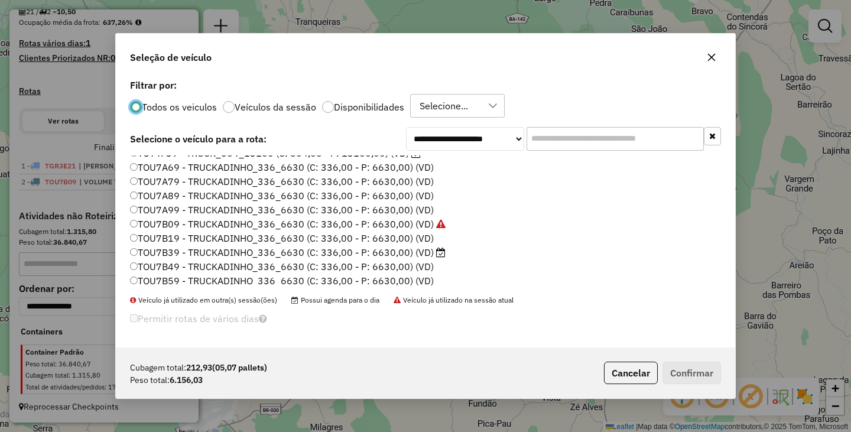
scroll to position [168, 0]
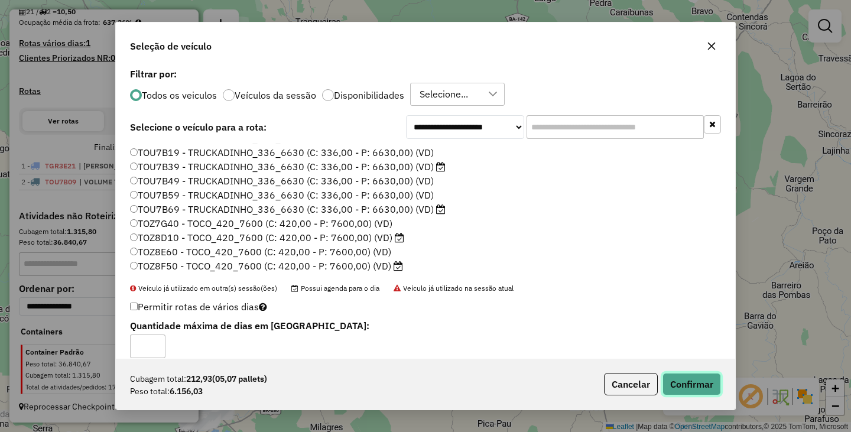
click at [688, 388] on button "Confirmar" at bounding box center [691, 384] width 58 height 22
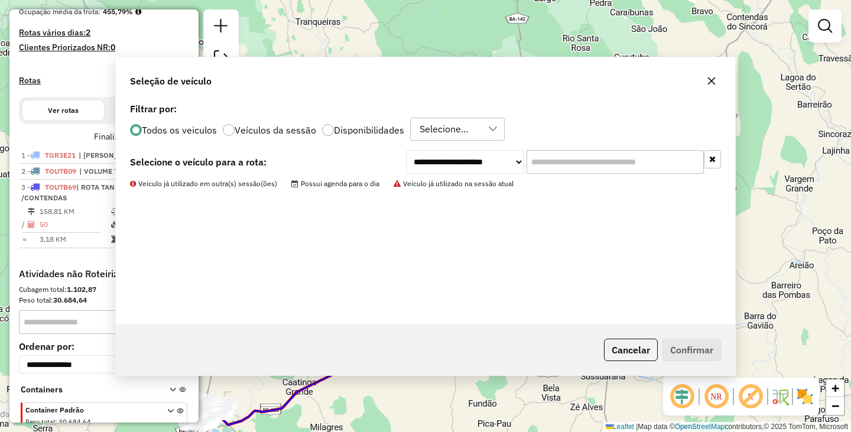
scroll to position [355, 0]
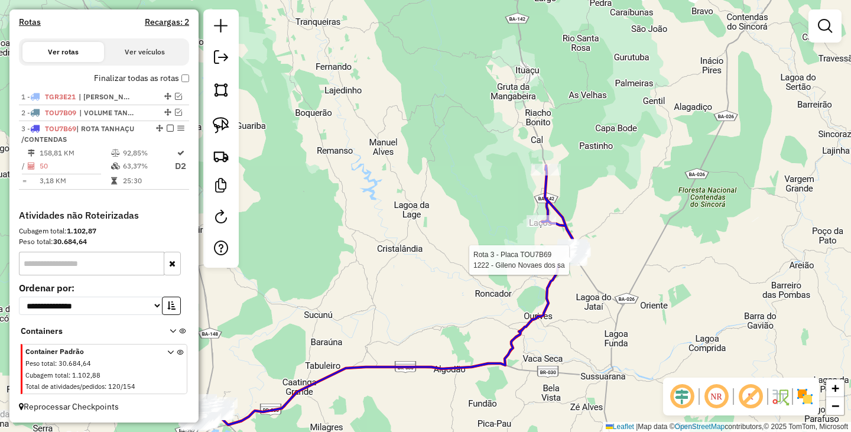
select select "**********"
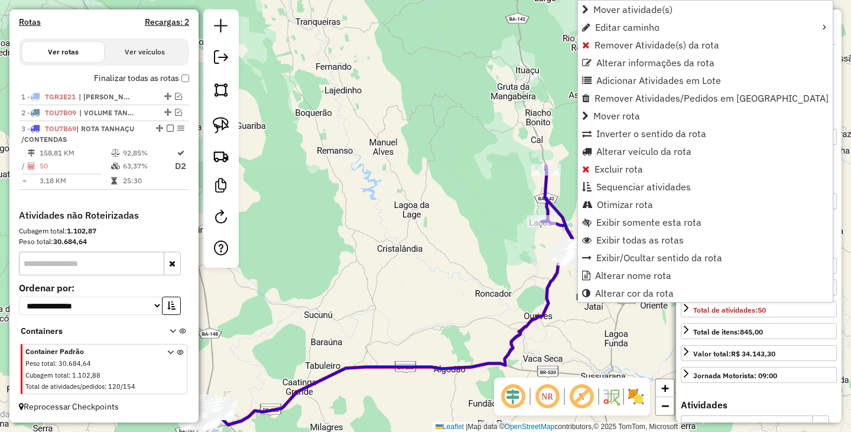
scroll to position [363, 0]
click at [640, 275] on span "Alterar nome rota" at bounding box center [633, 275] width 76 height 9
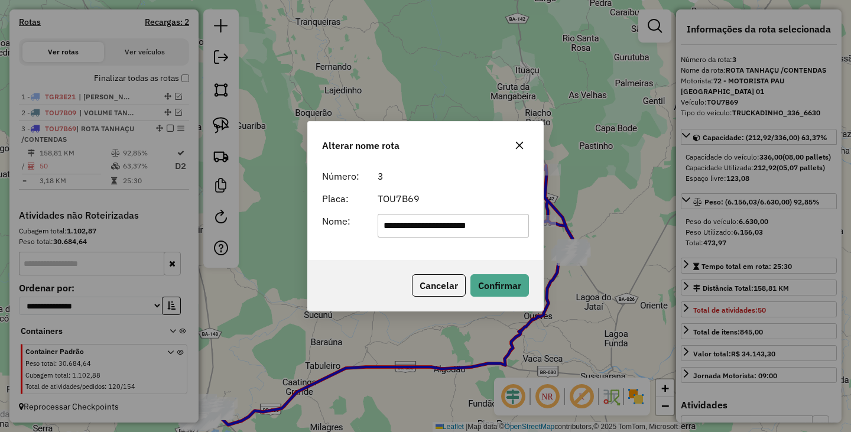
drag, startPoint x: 410, startPoint y: 228, endPoint x: 280, endPoint y: 208, distance: 131.5
click at [282, 209] on div "**********" at bounding box center [425, 216] width 851 height 432
drag, startPoint x: 426, startPoint y: 224, endPoint x: 574, endPoint y: 245, distance: 149.6
click at [574, 245] on div "**********" at bounding box center [425, 216] width 851 height 432
type input "*******"
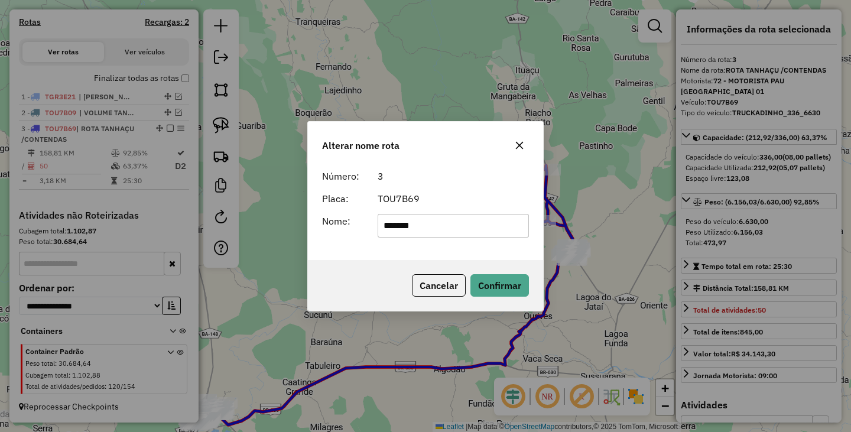
click at [379, 272] on div "Cancelar Confirmar" at bounding box center [425, 285] width 235 height 51
click at [501, 280] on button "Confirmar" at bounding box center [499, 285] width 58 height 22
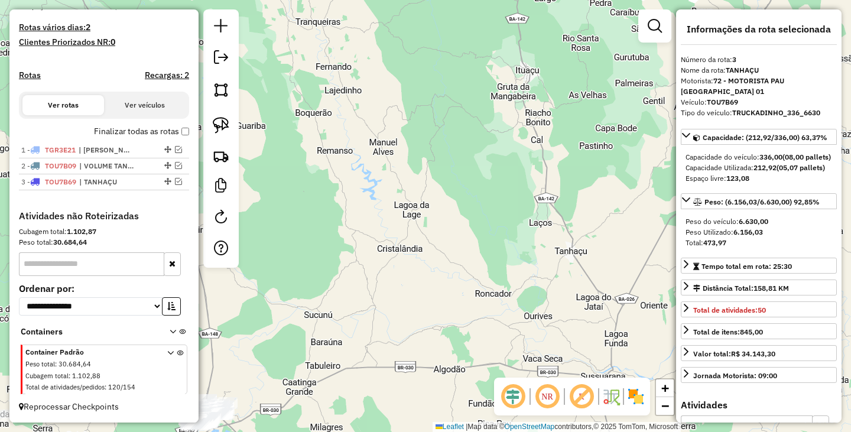
scroll to position [310, 0]
click at [408, 201] on div "Janela de atendimento Grade de atendimento Capacidade Transportadoras Veículos …" at bounding box center [425, 216] width 851 height 432
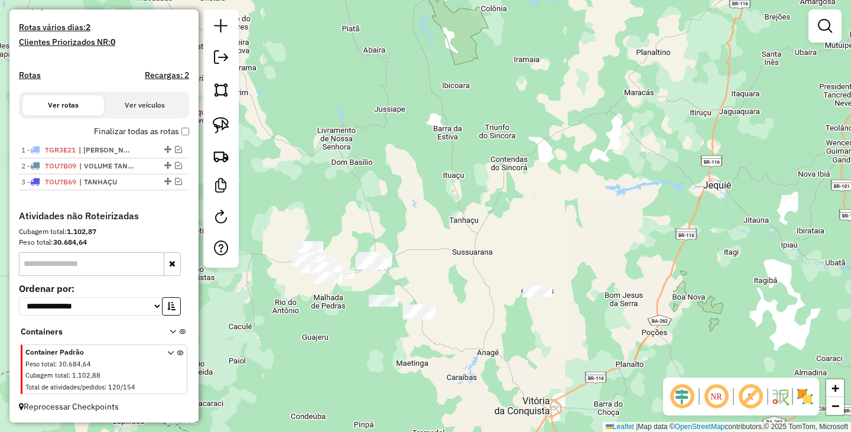
drag, startPoint x: 449, startPoint y: 289, endPoint x: 470, endPoint y: 191, distance: 100.8
click at [470, 193] on div "Janela de atendimento Grade de atendimento Capacidade Transportadoras Veículos …" at bounding box center [425, 216] width 851 height 432
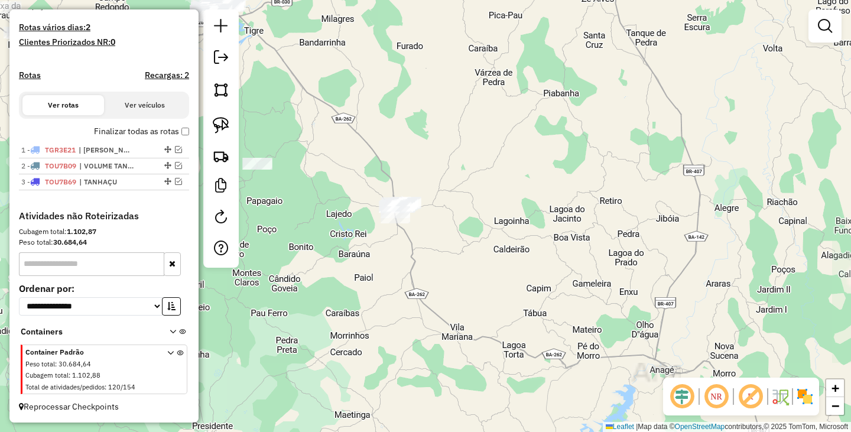
drag, startPoint x: 428, startPoint y: 204, endPoint x: 539, endPoint y: 216, distance: 111.7
click at [539, 216] on div "Janela de atendimento Grade de atendimento Capacidade Transportadoras Veículos …" at bounding box center [425, 216] width 851 height 432
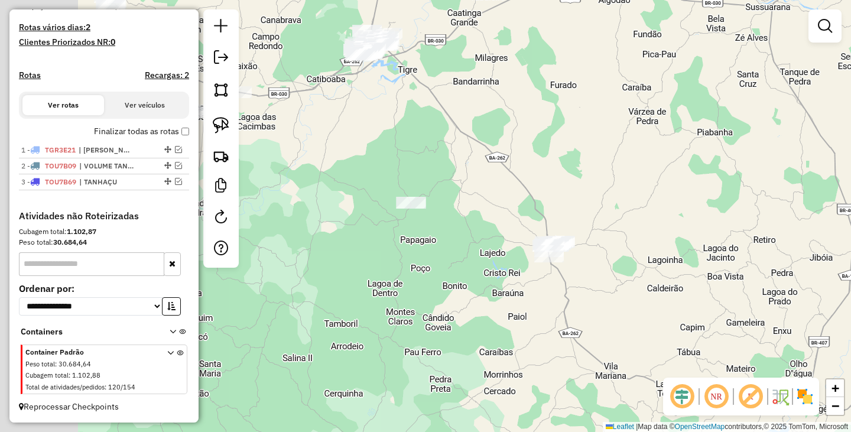
drag, startPoint x: 537, startPoint y: 219, endPoint x: 607, endPoint y: 239, distance: 72.1
click at [623, 249] on div "Janela de atendimento Grade de atendimento Capacidade Transportadoras Veículos …" at bounding box center [425, 216] width 851 height 432
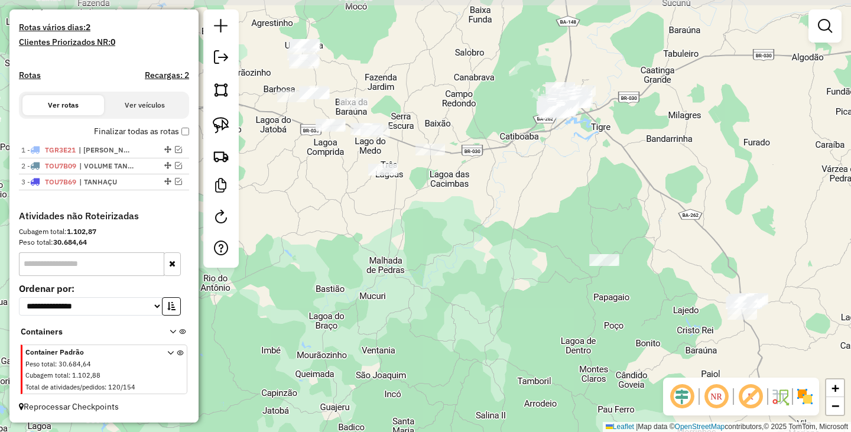
drag, startPoint x: 470, startPoint y: 179, endPoint x: 659, endPoint y: 235, distance: 197.2
click at [659, 235] on div "Janela de atendimento Grade de atendimento Capacidade Transportadoras Veículos …" at bounding box center [425, 216] width 851 height 432
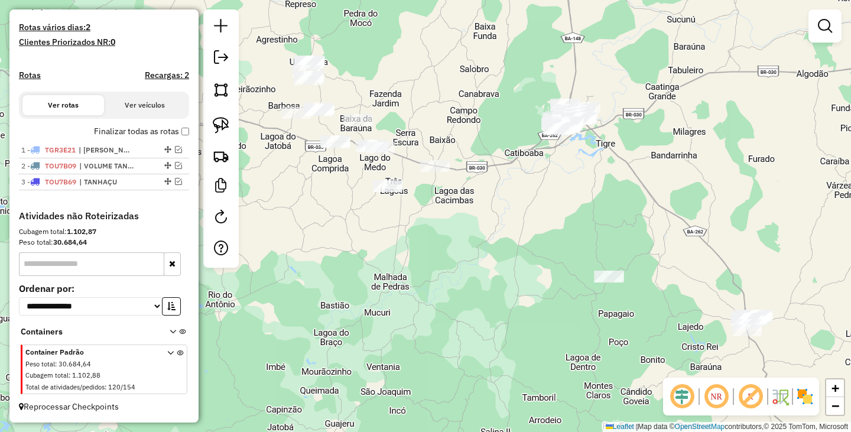
drag, startPoint x: 616, startPoint y: 215, endPoint x: 621, endPoint y: 232, distance: 17.2
click at [621, 232] on div "Janela de atendimento Grade de atendimento Capacidade Transportadoras Veículos …" at bounding box center [425, 216] width 851 height 432
click at [212, 115] on link at bounding box center [221, 125] width 26 height 26
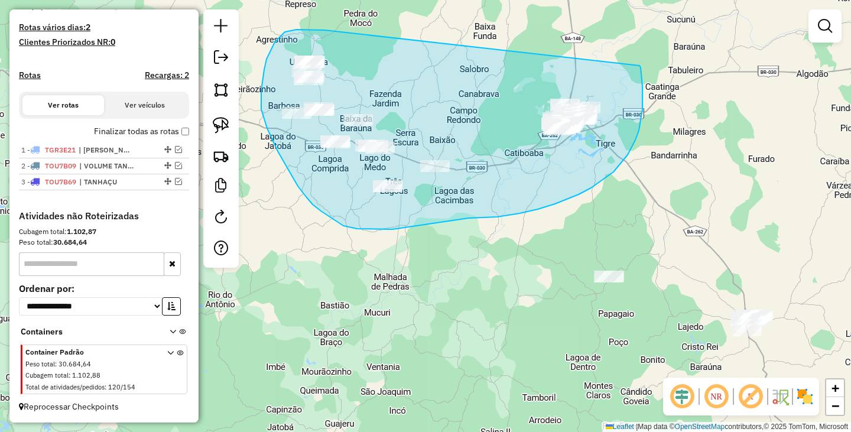
drag, startPoint x: 315, startPoint y: 30, endPoint x: 639, endPoint y: 64, distance: 325.5
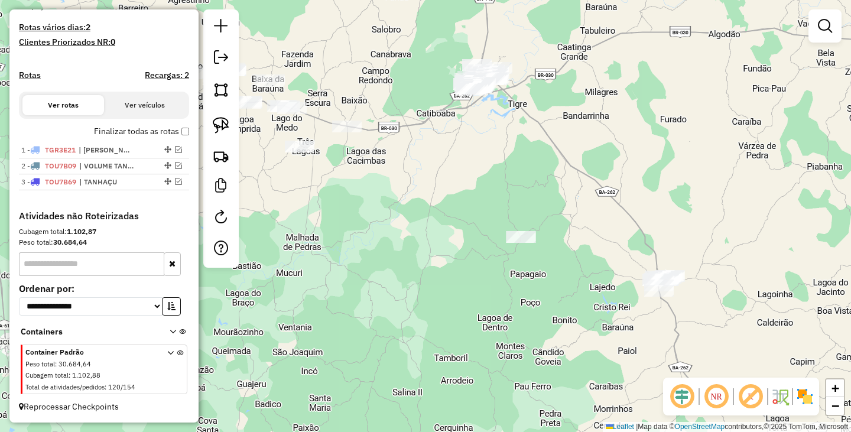
drag, startPoint x: 695, startPoint y: 322, endPoint x: 575, endPoint y: 276, distance: 128.2
click at [589, 279] on div "Janela de atendimento Grade de atendimento Capacidade Transportadoras Veículos …" at bounding box center [425, 216] width 851 height 432
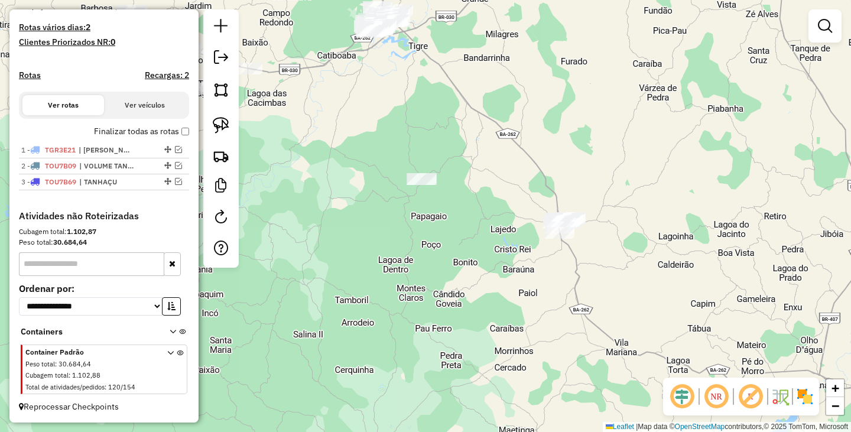
drag, startPoint x: 576, startPoint y: 275, endPoint x: 505, endPoint y: 224, distance: 87.5
click at [505, 224] on div "Janela de atendimento Grade de atendimento Capacidade Transportadoras Veículos …" at bounding box center [425, 216] width 851 height 432
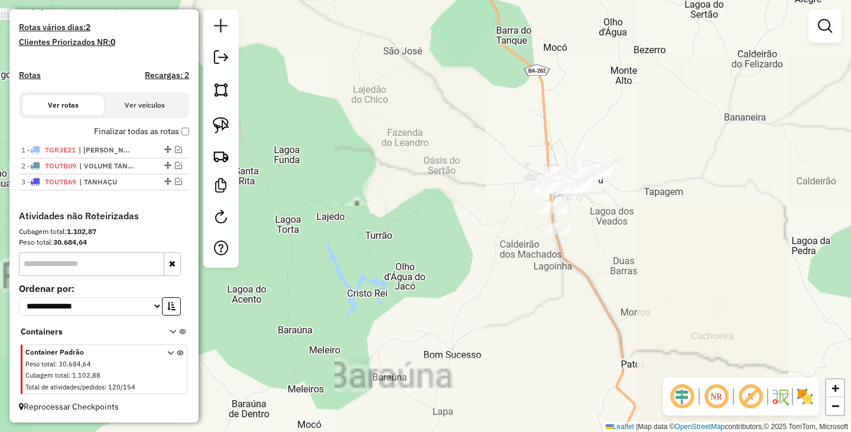
drag, startPoint x: 607, startPoint y: 222, endPoint x: 592, endPoint y: 220, distance: 14.3
click at [592, 220] on div "Janela de atendimento Grade de atendimento Capacidade Transportadoras Veículos …" at bounding box center [425, 216] width 851 height 432
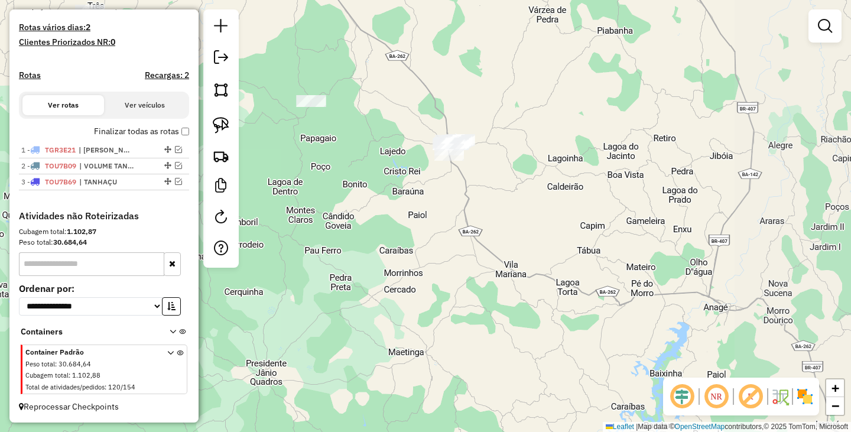
drag, startPoint x: 548, startPoint y: 243, endPoint x: 320, endPoint y: 151, distance: 245.4
click at [406, 170] on div "Janela de atendimento Grade de atendimento Capacidade Transportadoras Veículos …" at bounding box center [425, 216] width 851 height 432
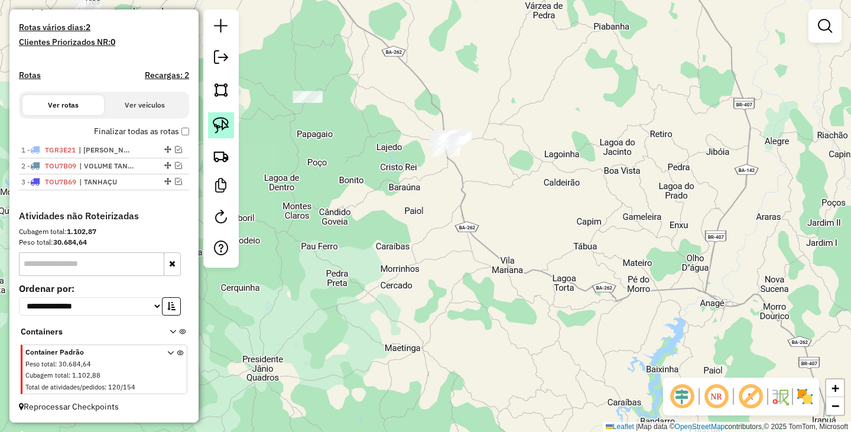
click at [225, 122] on img at bounding box center [221, 125] width 17 height 17
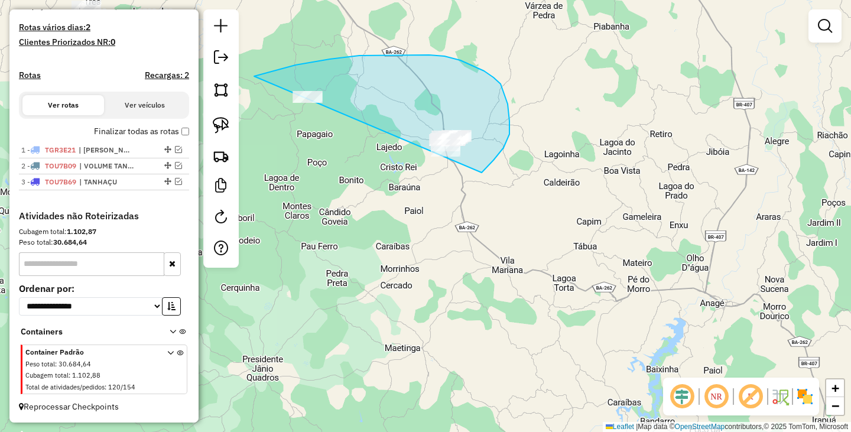
drag, startPoint x: 359, startPoint y: 56, endPoint x: 294, endPoint y: 199, distance: 157.8
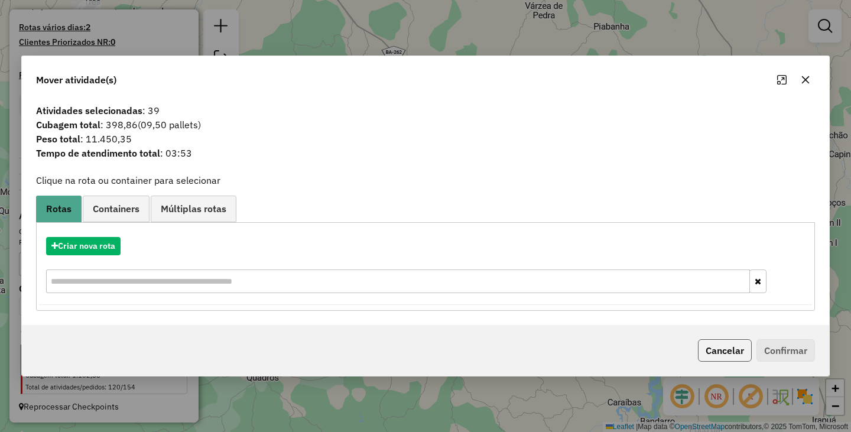
click at [719, 357] on button "Cancelar" at bounding box center [725, 350] width 54 height 22
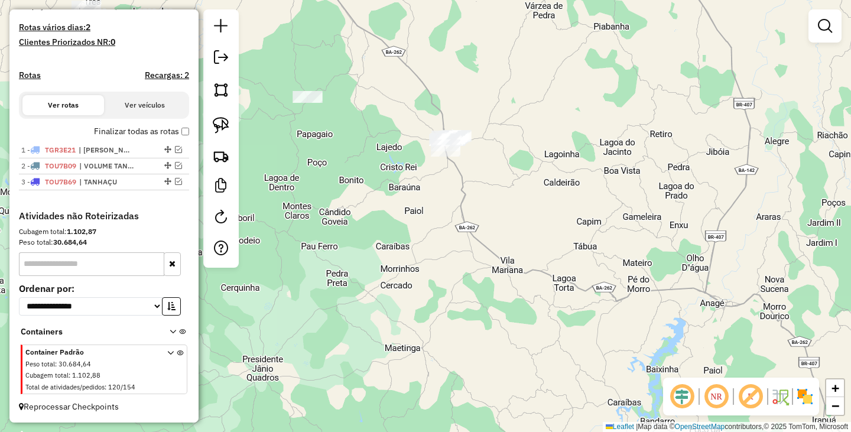
click at [514, 306] on div "Janela de atendimento Grade de atendimento Capacidade Transportadoras Veículos …" at bounding box center [425, 216] width 851 height 432
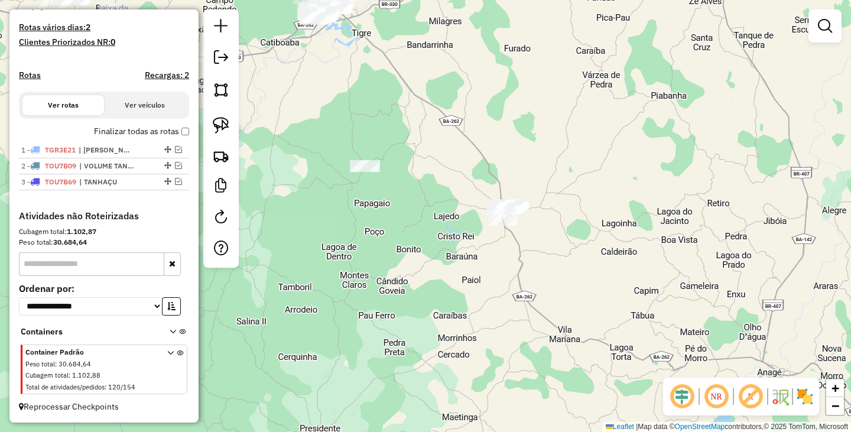
drag, startPoint x: 426, startPoint y: 220, endPoint x: 483, endPoint y: 290, distance: 90.2
click at [483, 290] on div "Janela de atendimento Grade de atendimento Capacidade Transportadoras Veículos …" at bounding box center [425, 216] width 851 height 432
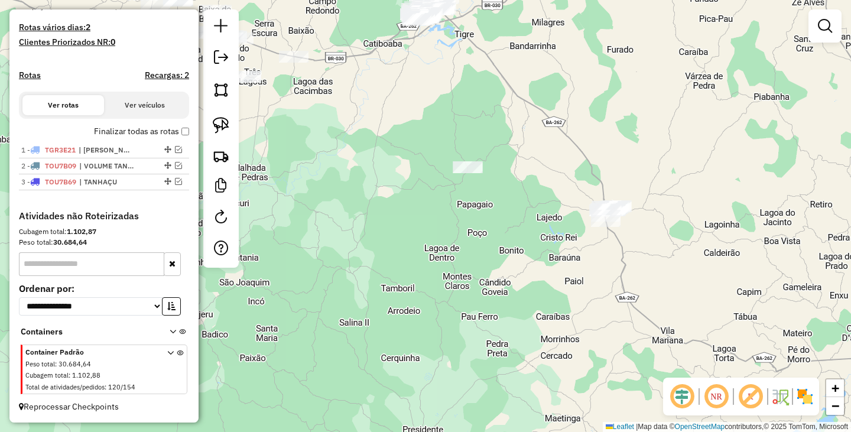
drag, startPoint x: 459, startPoint y: 169, endPoint x: 562, endPoint y: 169, distance: 103.4
click at [562, 169] on div "Janela de atendimento Grade de atendimento Capacidade Transportadoras Veículos …" at bounding box center [425, 216] width 851 height 432
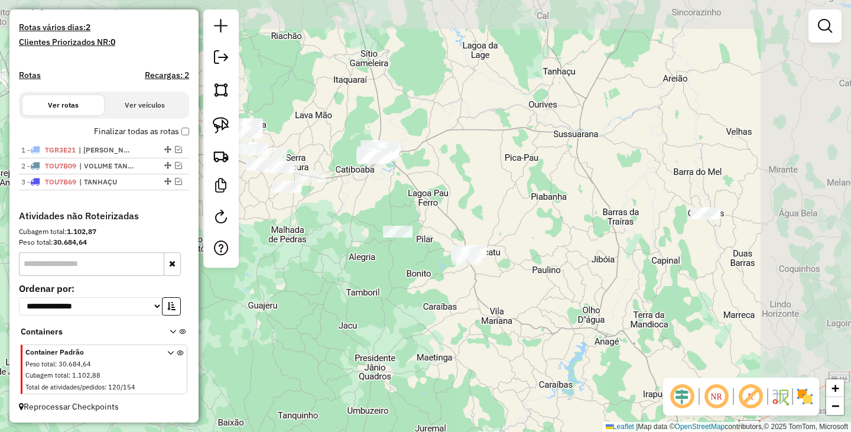
drag, startPoint x: 572, startPoint y: 209, endPoint x: 432, endPoint y: 274, distance: 154.9
click at [432, 274] on div "Janela de atendimento Grade de atendimento Capacidade Transportadoras Veículos …" at bounding box center [425, 216] width 851 height 432
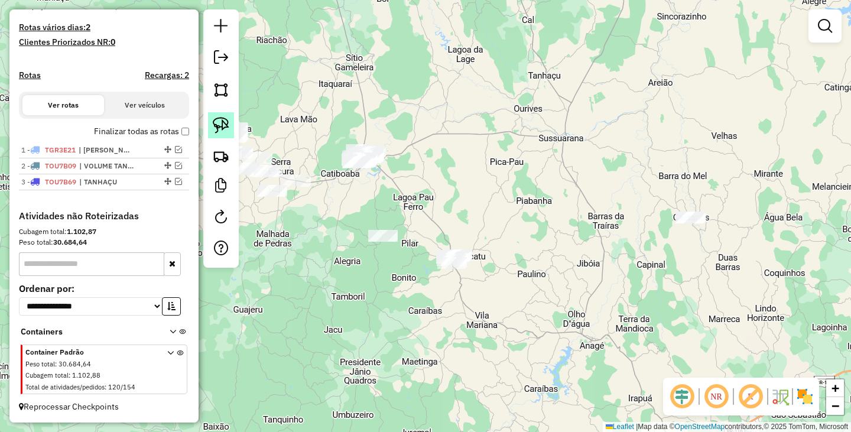
click at [227, 128] on img at bounding box center [221, 125] width 17 height 17
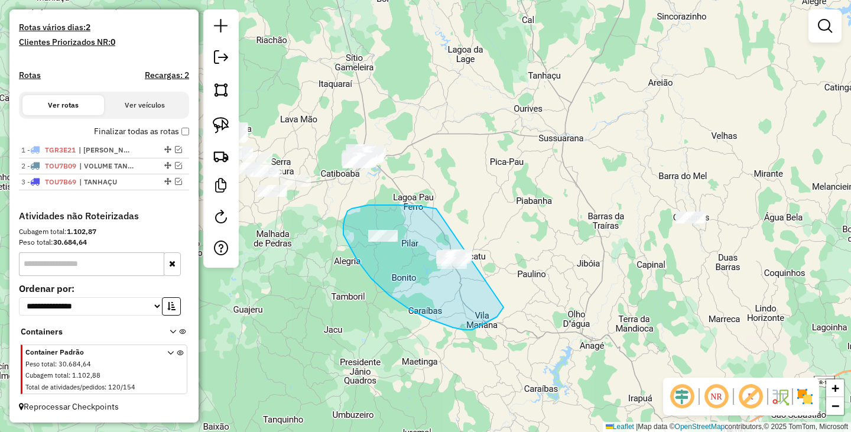
drag, startPoint x: 398, startPoint y: 205, endPoint x: 517, endPoint y: 271, distance: 136.4
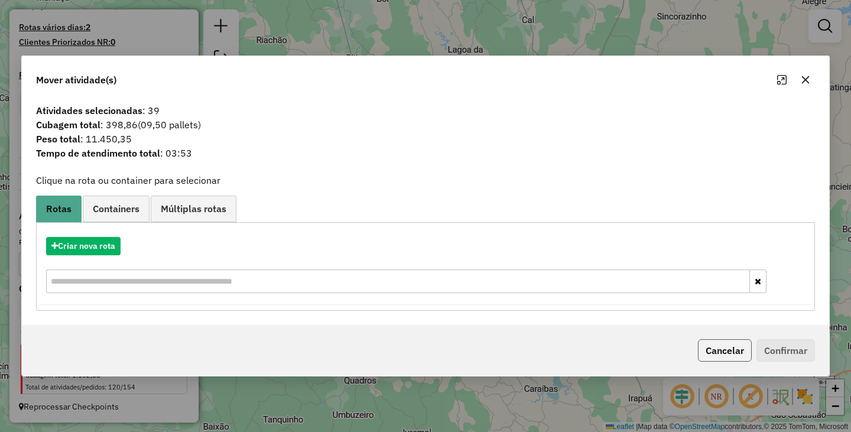
click at [703, 355] on button "Cancelar" at bounding box center [725, 350] width 54 height 22
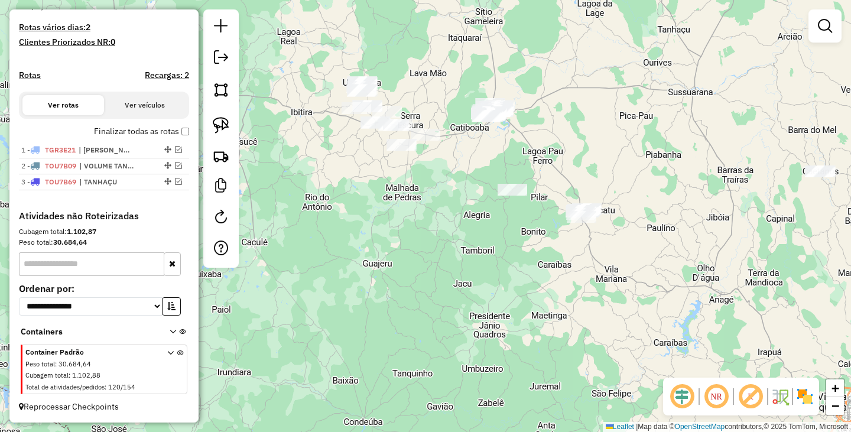
drag, startPoint x: 510, startPoint y: 206, endPoint x: 627, endPoint y: 198, distance: 117.2
click at [627, 198] on div "Janela de atendimento Grade de atendimento Capacidade Transportadoras Veículos …" at bounding box center [425, 216] width 851 height 432
click at [830, 24] on em at bounding box center [824, 26] width 14 height 14
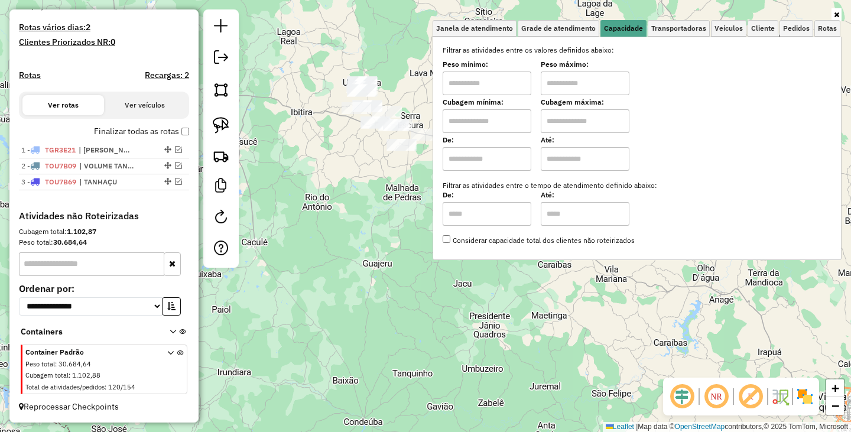
click at [507, 82] on input "text" at bounding box center [486, 83] width 89 height 24
type input "******"
click at [590, 87] on input "text" at bounding box center [584, 83] width 89 height 24
type input "********"
click at [571, 327] on div "Limpar filtros Janela de atendimento Grade de atendimento Capacidade Transporta…" at bounding box center [425, 216] width 851 height 432
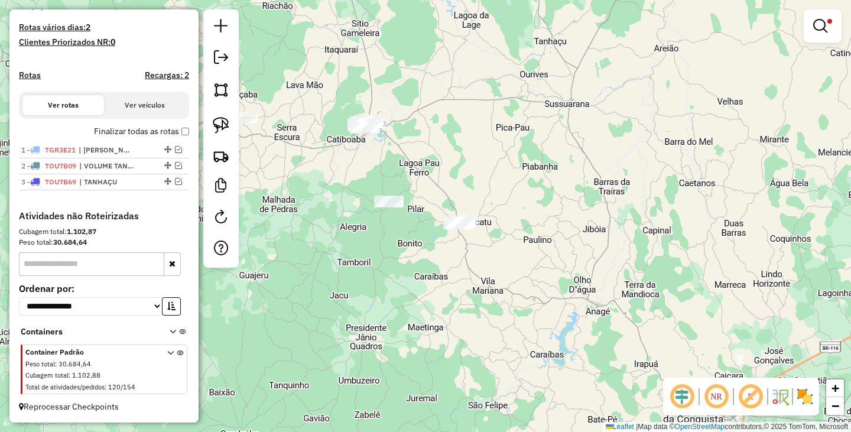
drag, startPoint x: 587, startPoint y: 263, endPoint x: 425, endPoint y: 279, distance: 162.6
click at [441, 279] on div "Limpar filtros Janela de atendimento Grade de atendimento Capacidade Transporta…" at bounding box center [425, 216] width 851 height 432
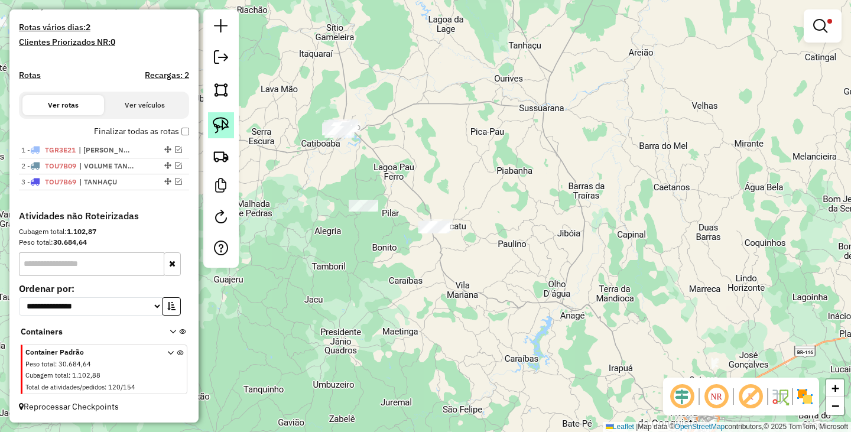
click at [214, 121] on img at bounding box center [221, 125] width 17 height 17
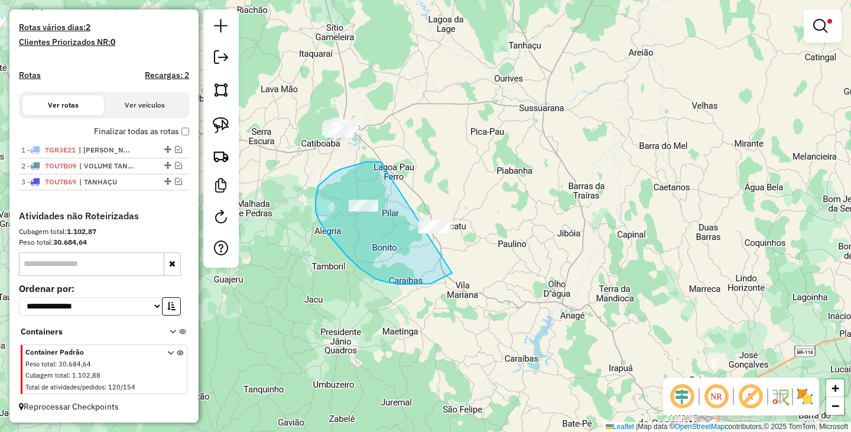
drag, startPoint x: 380, startPoint y: 162, endPoint x: 494, endPoint y: 217, distance: 126.3
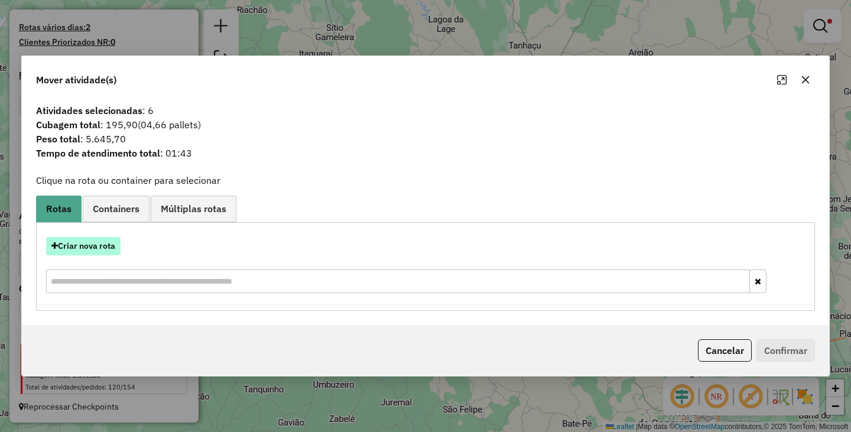
click at [89, 246] on button "Criar nova rota" at bounding box center [83, 246] width 74 height 18
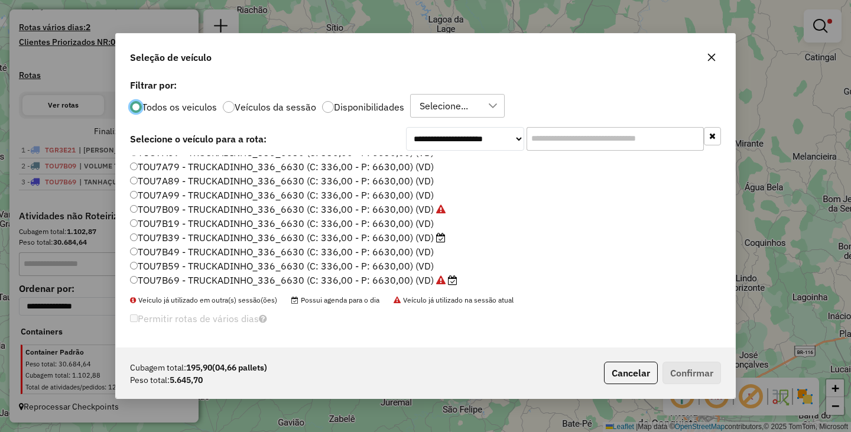
scroll to position [50, 0]
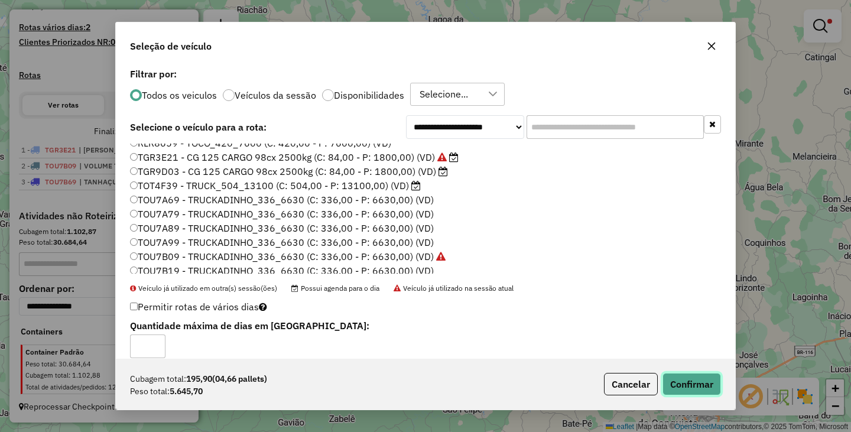
click at [694, 376] on button "Confirmar" at bounding box center [691, 384] width 58 height 22
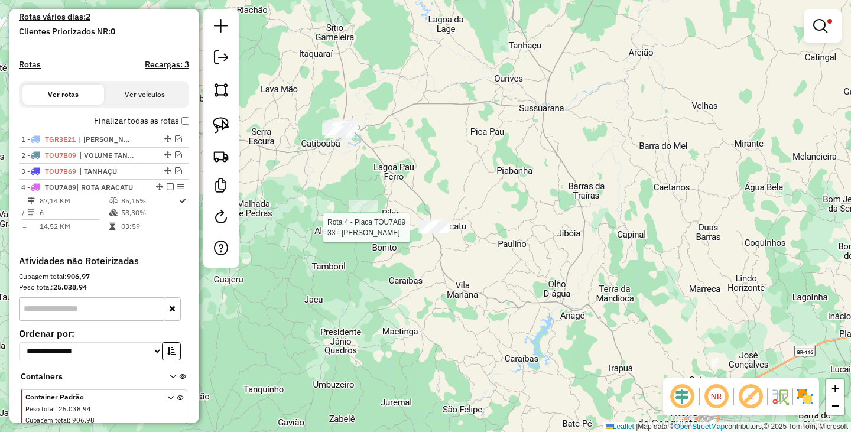
select select "**********"
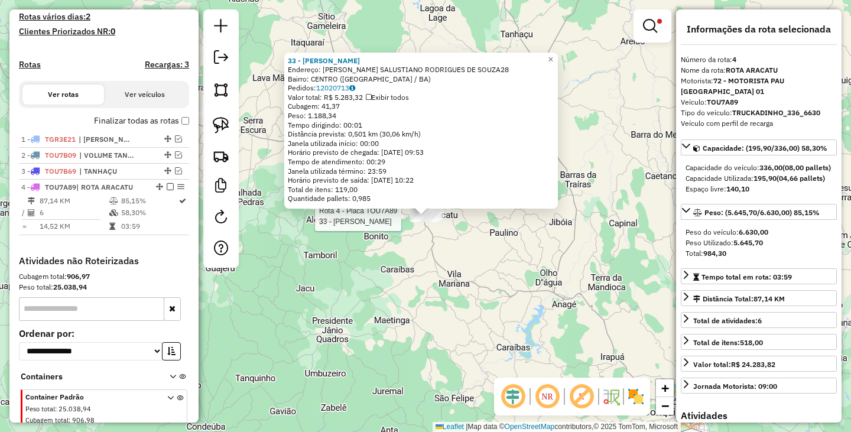
scroll to position [366, 0]
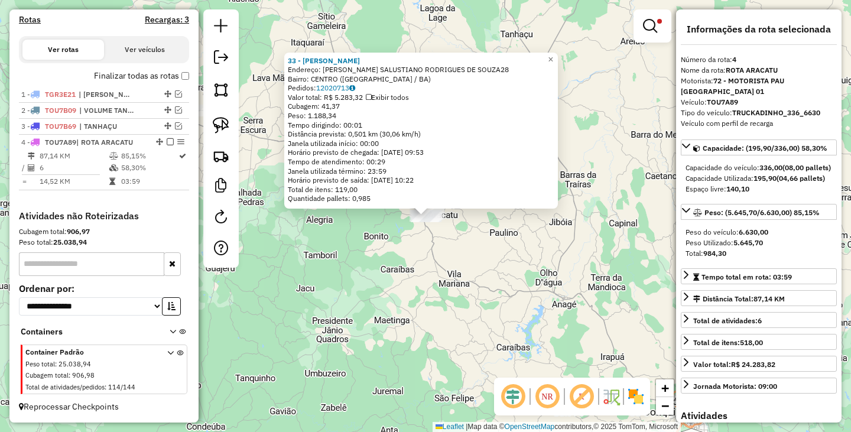
click at [442, 279] on div "33 - MARCELO FREIRE IAQUI Endereço: R R. SALUSTIANO RODRIGUES DE SOUZA28 Bairro…" at bounding box center [425, 216] width 851 height 432
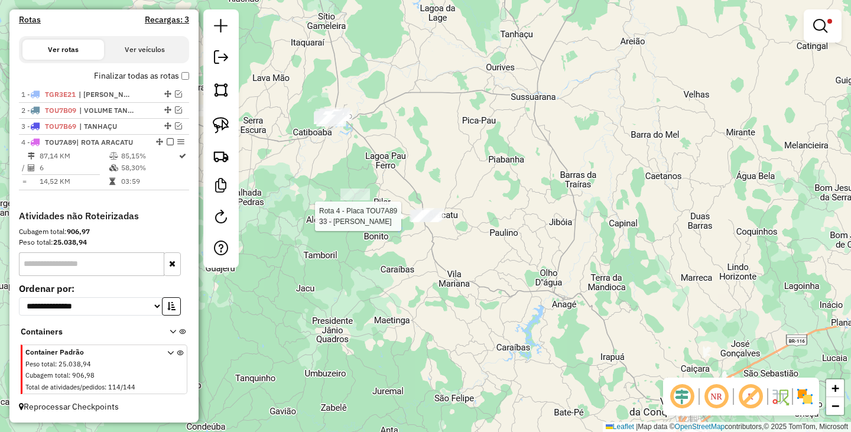
select select "**********"
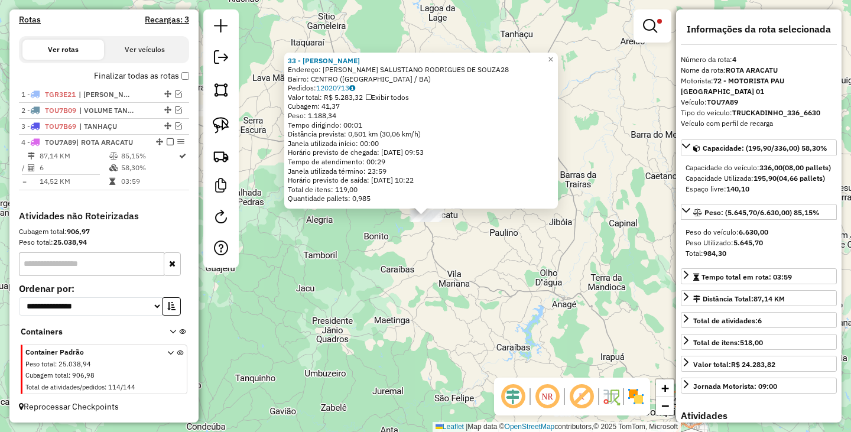
click at [450, 266] on div "Rota 4 - Placa TOU7A89 33 - MARCELO FREIRE IAQUI 33 - MARCELO FREIRE IAQUI Ende…" at bounding box center [425, 216] width 851 height 432
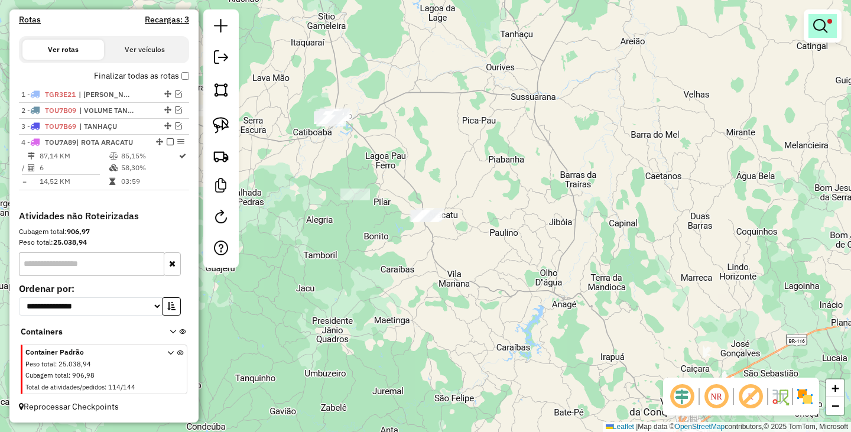
click at [824, 24] on em at bounding box center [820, 26] width 14 height 14
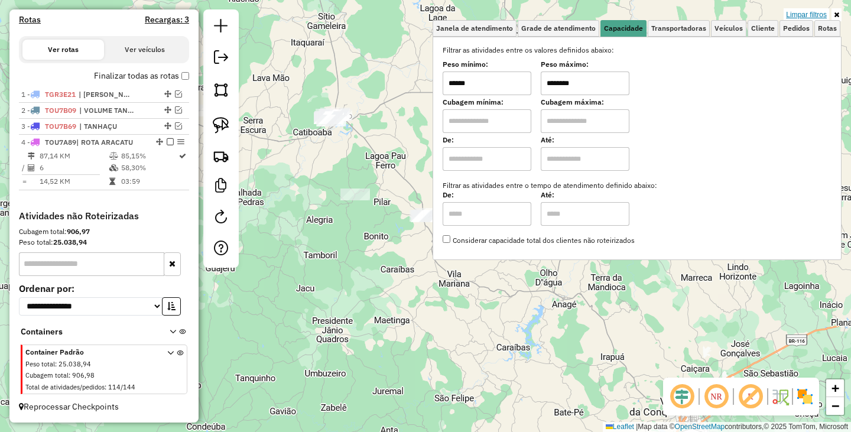
click at [810, 12] on link "Limpar filtros" at bounding box center [805, 14] width 45 height 13
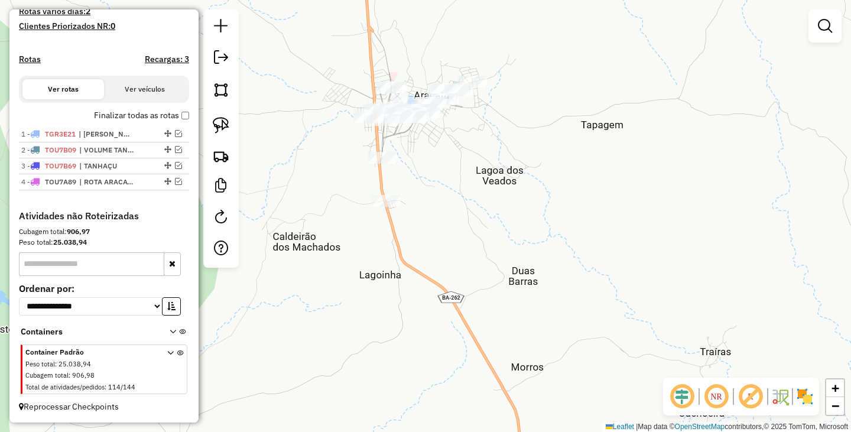
scroll to position [326, 0]
click at [544, 228] on div "Janela de atendimento Grade de atendimento Capacidade Transportadoras Veículos …" at bounding box center [425, 216] width 851 height 432
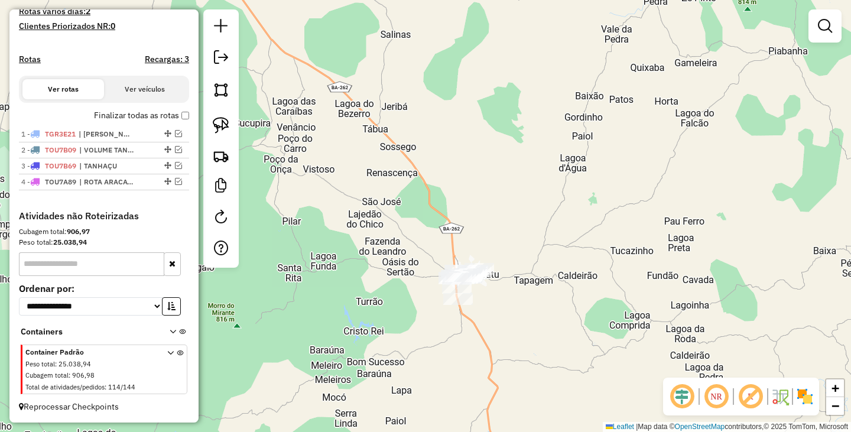
drag, startPoint x: 536, startPoint y: 298, endPoint x: 509, endPoint y: 305, distance: 27.7
click at [514, 311] on div "Janela de atendimento Grade de atendimento Capacidade Transportadoras Veículos …" at bounding box center [425, 216] width 851 height 432
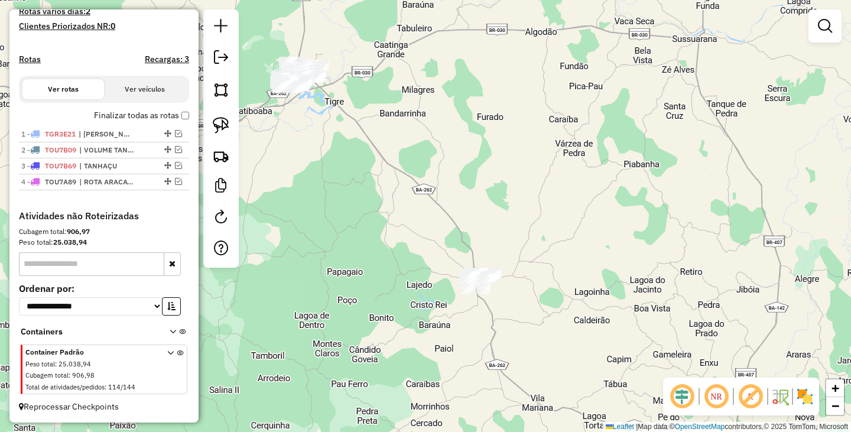
drag, startPoint x: 524, startPoint y: 292, endPoint x: 447, endPoint y: 178, distance: 137.8
click at [454, 184] on div "Janela de atendimento Grade de atendimento Capacidade Transportadoras Veículos …" at bounding box center [425, 216] width 851 height 432
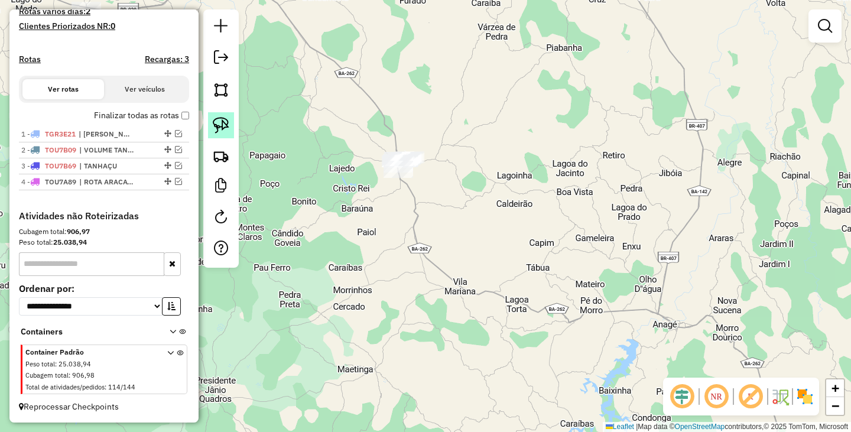
click at [231, 125] on link at bounding box center [221, 125] width 26 height 26
drag, startPoint x: 386, startPoint y: 120, endPoint x: 452, endPoint y: 149, distance: 71.7
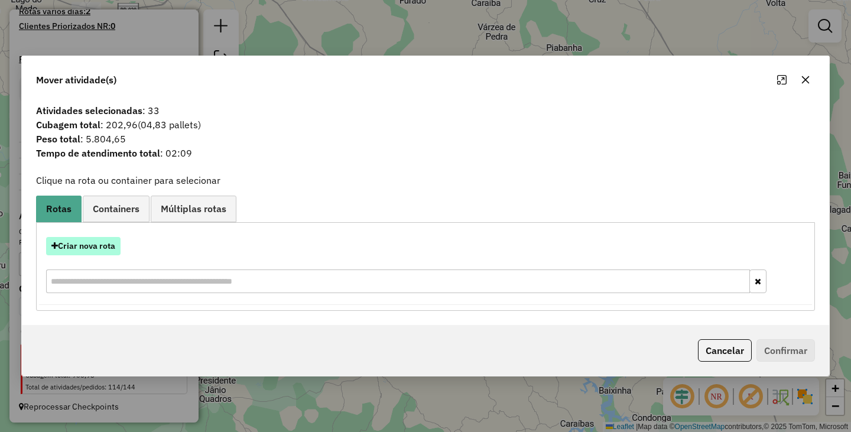
click at [71, 253] on button "Criar nova rota" at bounding box center [83, 246] width 74 height 18
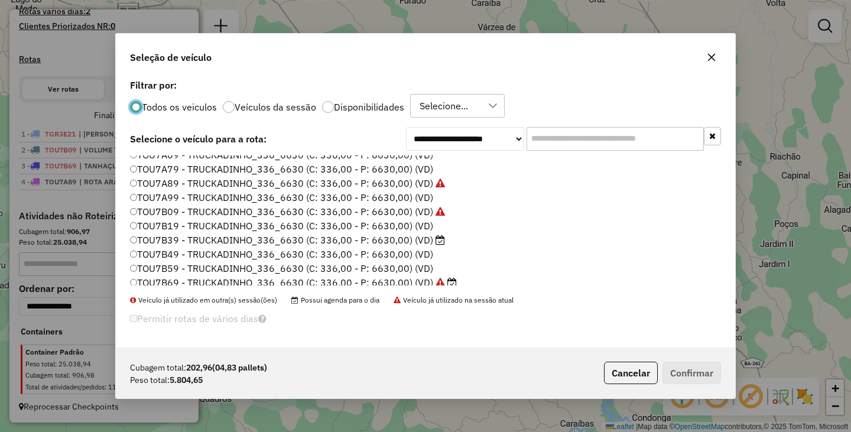
scroll to position [168, 0]
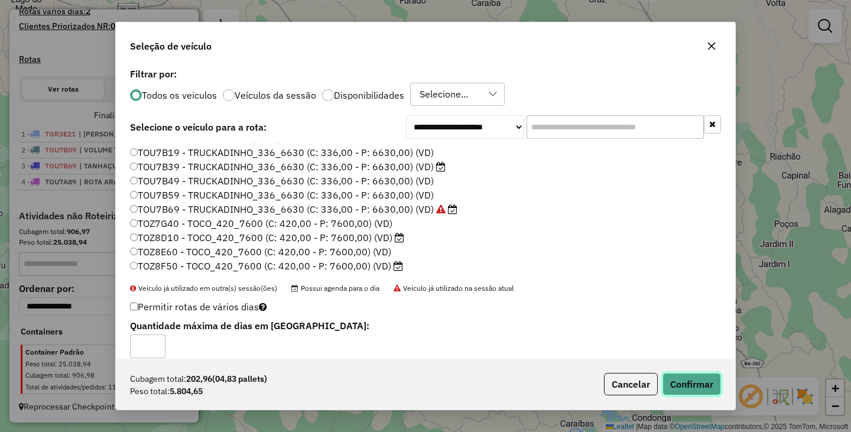
click at [703, 386] on button "Confirmar" at bounding box center [691, 384] width 58 height 22
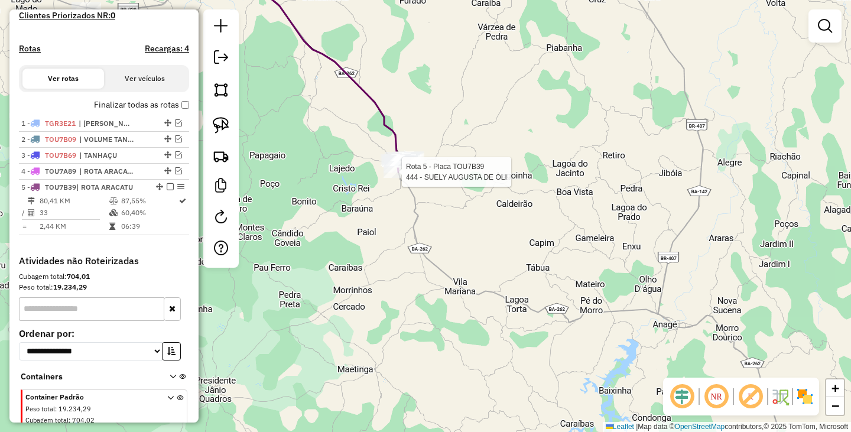
select select "**********"
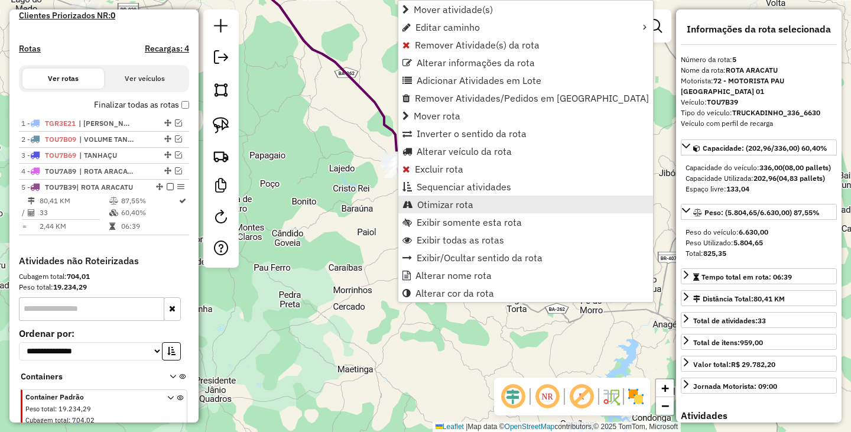
scroll to position [382, 0]
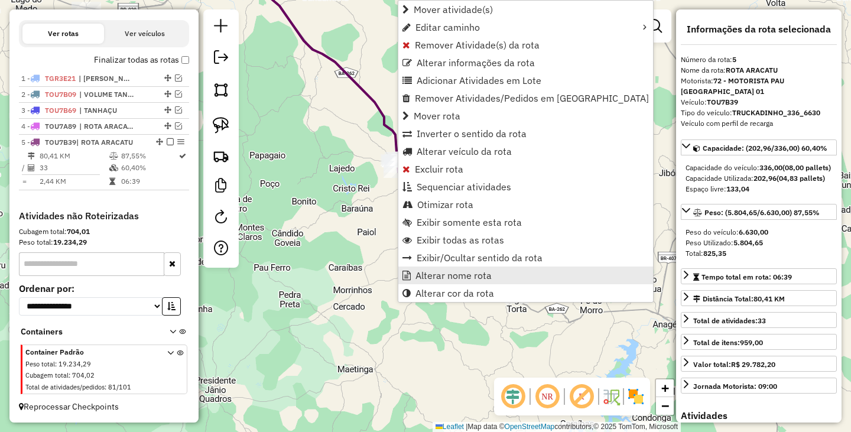
click at [447, 274] on span "Alterar nome rota" at bounding box center [453, 275] width 76 height 9
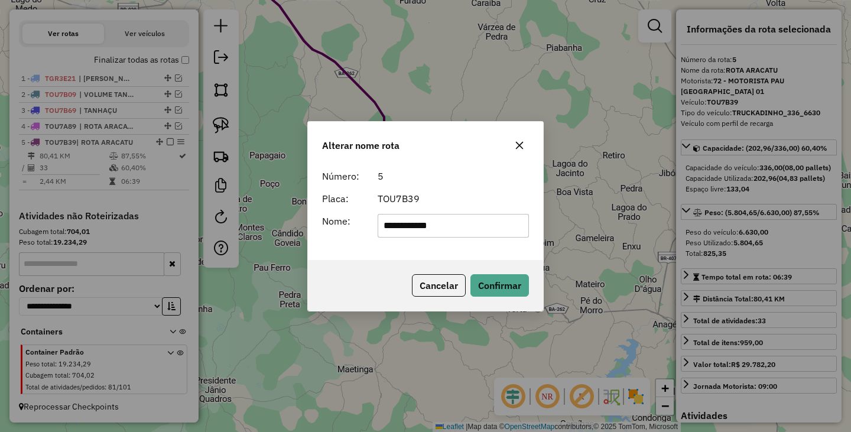
drag, startPoint x: 410, startPoint y: 226, endPoint x: 318, endPoint y: 216, distance: 92.7
click at [320, 216] on div "**********" at bounding box center [425, 226] width 221 height 24
type input "*******"
click at [523, 286] on button "Confirmar" at bounding box center [499, 285] width 58 height 22
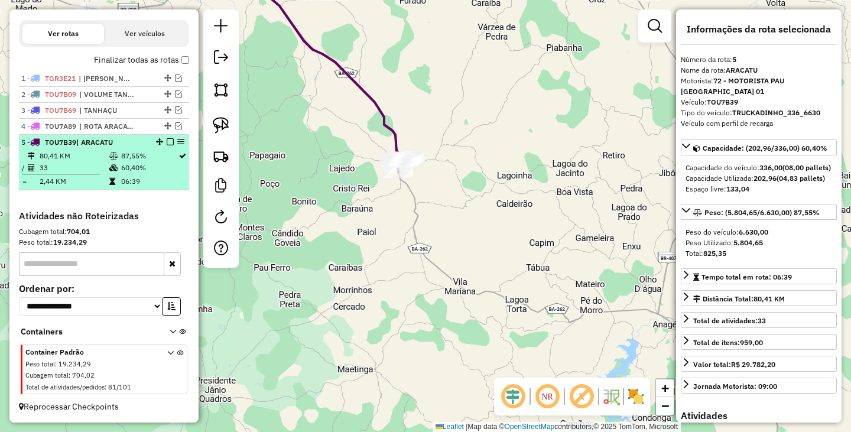
click at [167, 142] on em at bounding box center [170, 141] width 7 height 7
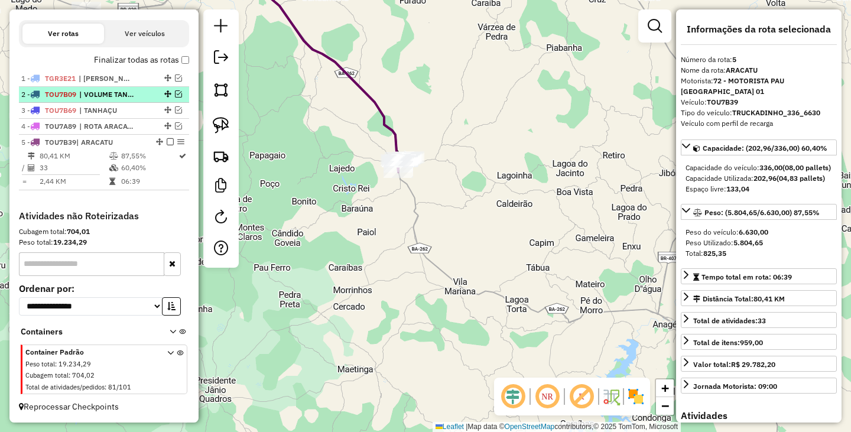
scroll to position [342, 0]
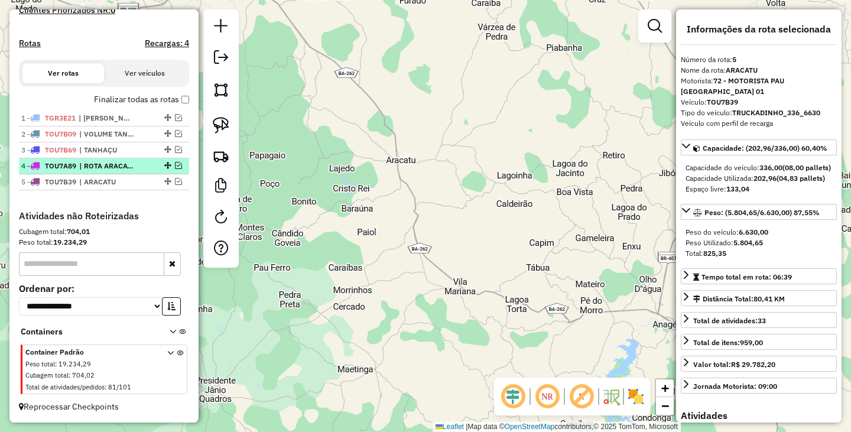
click at [178, 167] on div at bounding box center [166, 165] width 35 height 7
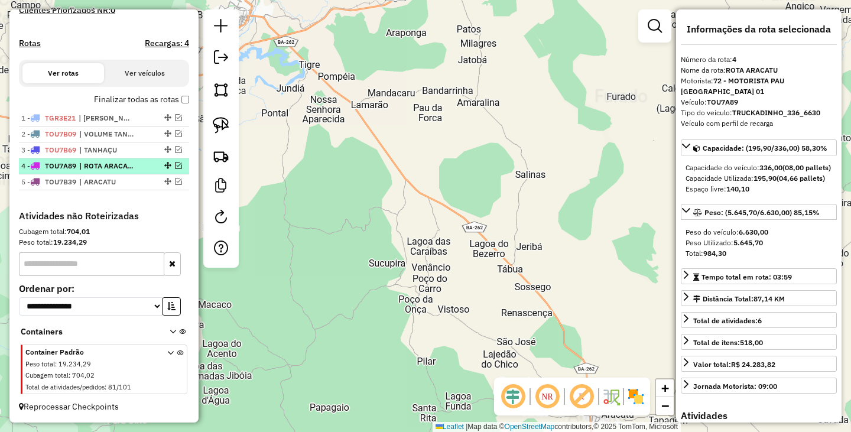
click at [175, 165] on em at bounding box center [178, 165] width 7 height 7
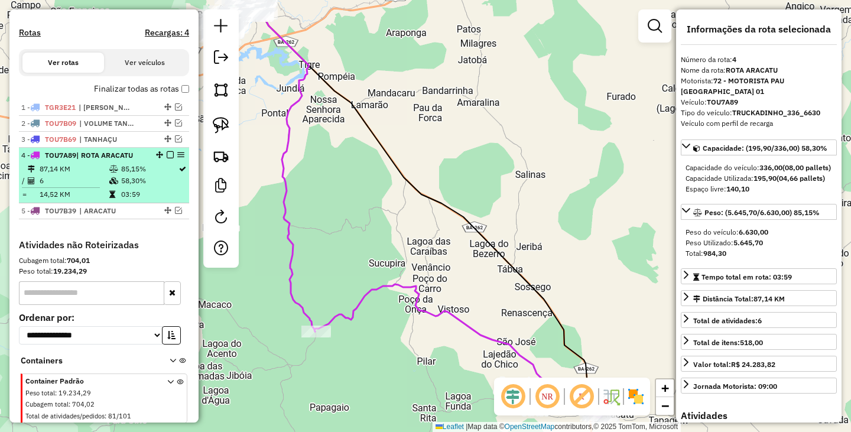
scroll to position [382, 0]
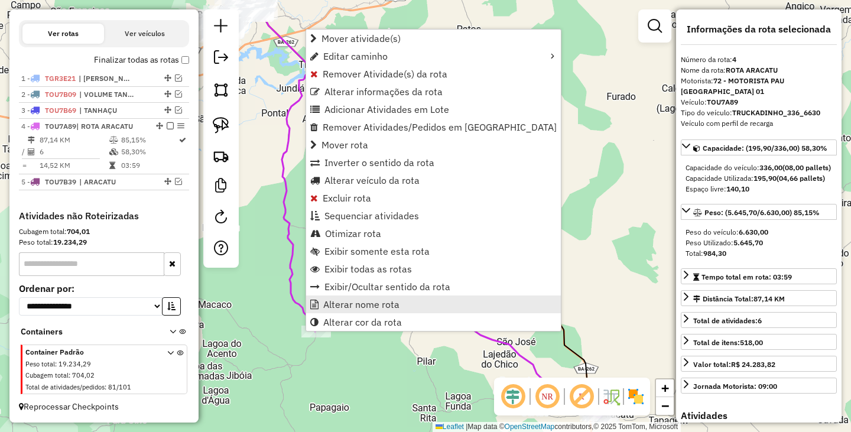
click at [359, 300] on span "Alterar nome rota" at bounding box center [361, 303] width 76 height 9
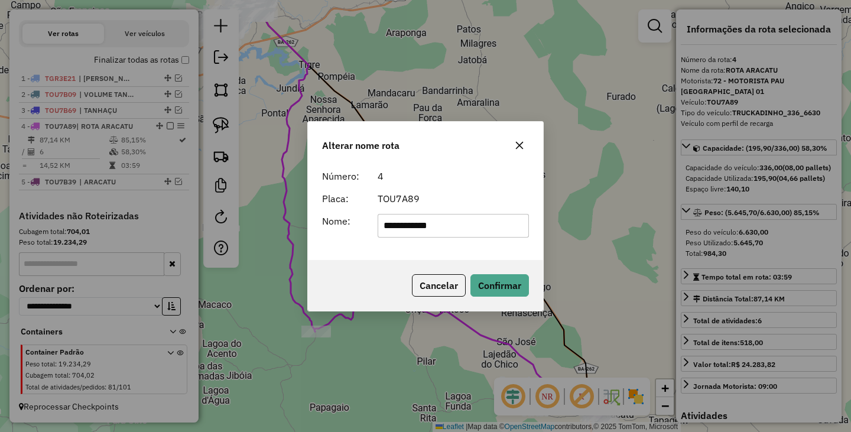
drag, startPoint x: 410, startPoint y: 227, endPoint x: 348, endPoint y: 214, distance: 62.8
click at [348, 214] on div "**********" at bounding box center [425, 226] width 221 height 24
type input "**********"
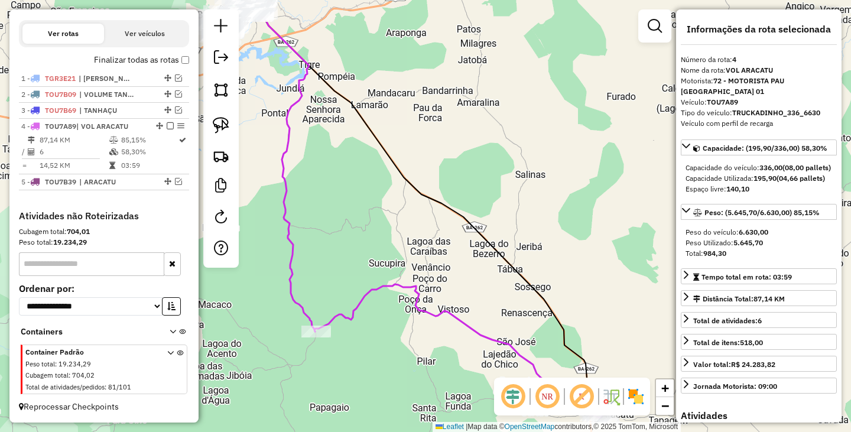
scroll to position [342, 0]
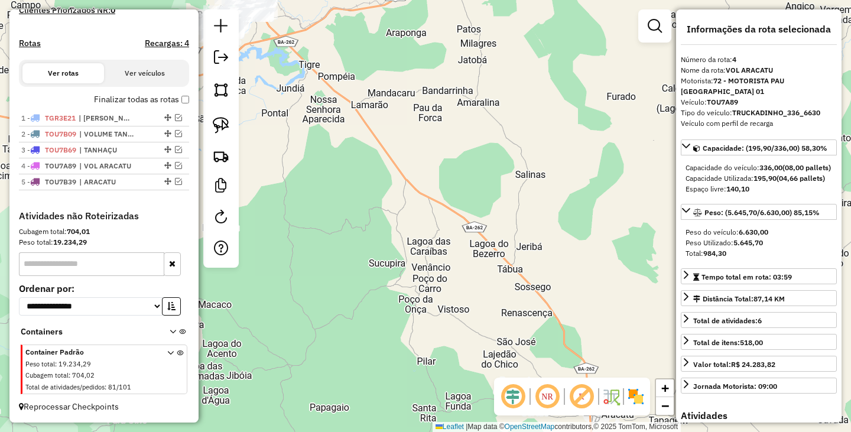
click at [352, 209] on div "Janela de atendimento Grade de atendimento Capacidade Transportadoras Veículos …" at bounding box center [425, 216] width 851 height 432
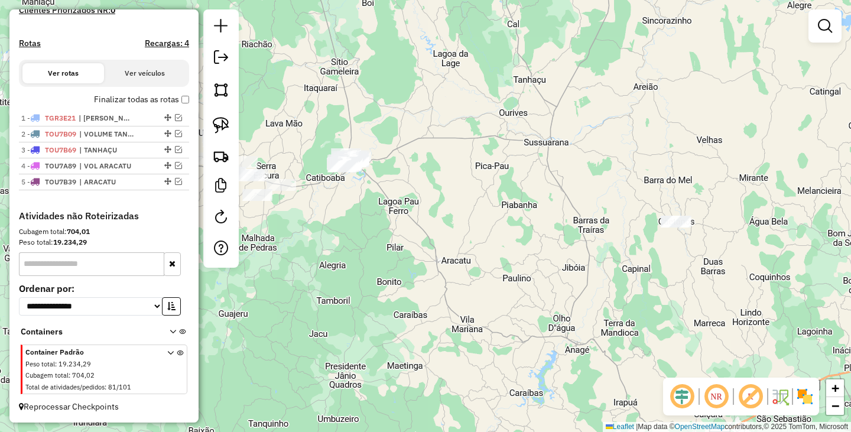
drag, startPoint x: 435, startPoint y: 238, endPoint x: 516, endPoint y: 251, distance: 82.0
click at [514, 251] on div "Janela de atendimento Grade de atendimento Capacidade Transportadoras Veículos …" at bounding box center [425, 216] width 851 height 432
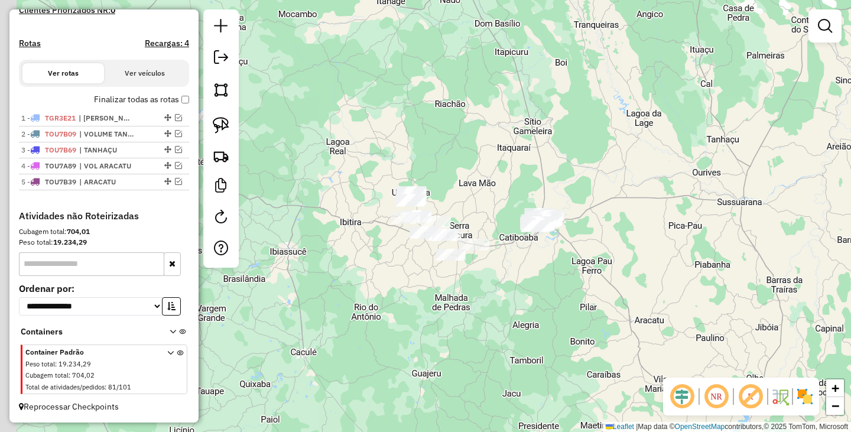
drag, startPoint x: 529, startPoint y: 252, endPoint x: 644, endPoint y: 300, distance: 124.9
click at [644, 299] on div "Janela de atendimento Grade de atendimento Capacidade Transportadoras Veículos …" at bounding box center [425, 216] width 851 height 432
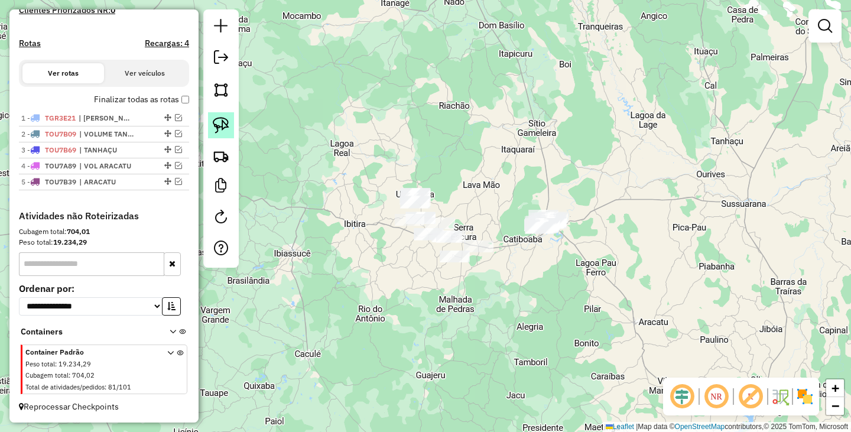
click at [212, 123] on link at bounding box center [221, 125] width 26 height 26
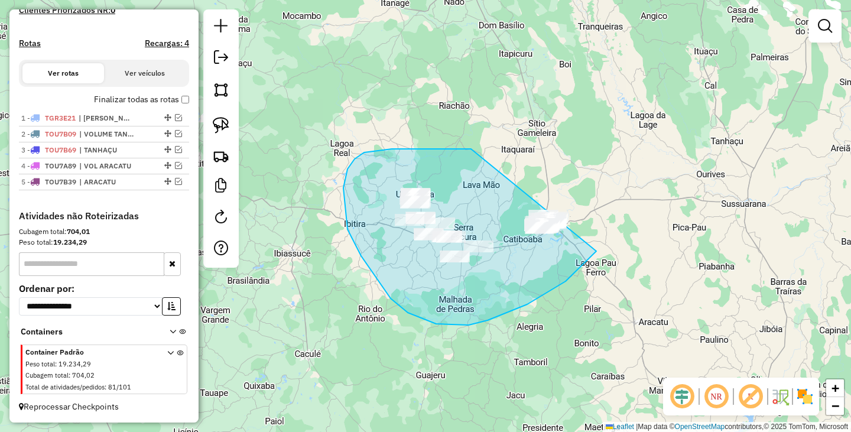
drag, startPoint x: 364, startPoint y: 152, endPoint x: 605, endPoint y: 207, distance: 247.7
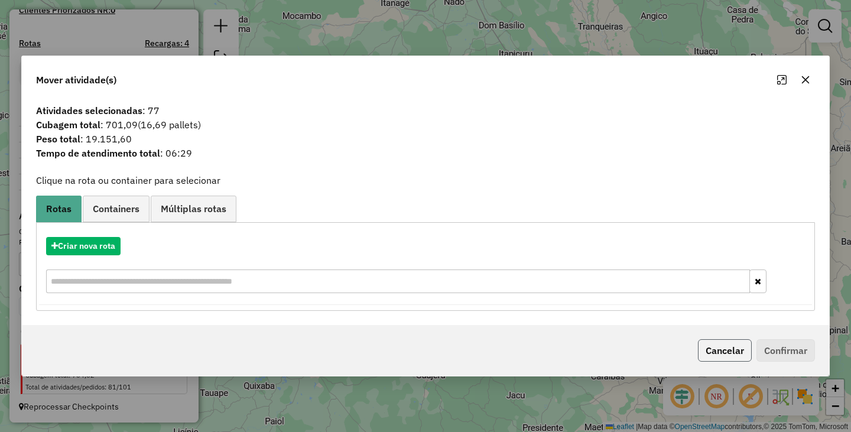
click at [720, 348] on button "Cancelar" at bounding box center [725, 350] width 54 height 22
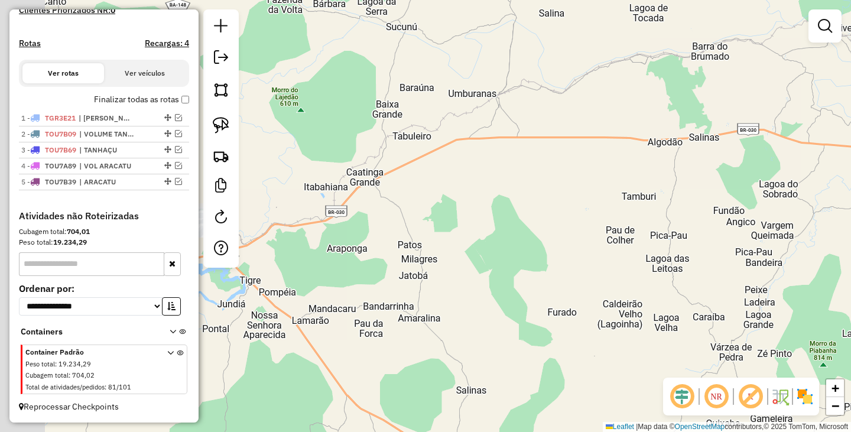
drag, startPoint x: 656, startPoint y: 212, endPoint x: 823, endPoint y: 182, distance: 169.8
click at [832, 177] on div "Janela de atendimento Grade de atendimento Capacidade Transportadoras Veículos …" at bounding box center [425, 216] width 851 height 432
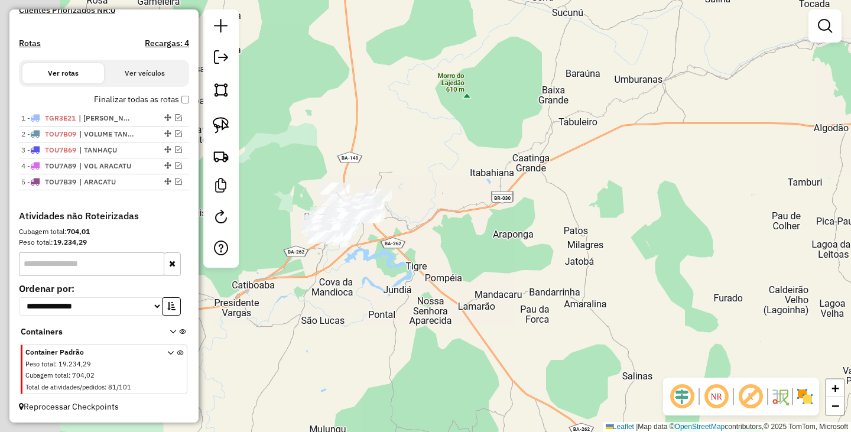
drag, startPoint x: 588, startPoint y: 267, endPoint x: 647, endPoint y: 268, distance: 59.7
click at [647, 268] on div "Janela de atendimento Grade de atendimento Capacidade Transportadoras Veículos …" at bounding box center [425, 216] width 851 height 432
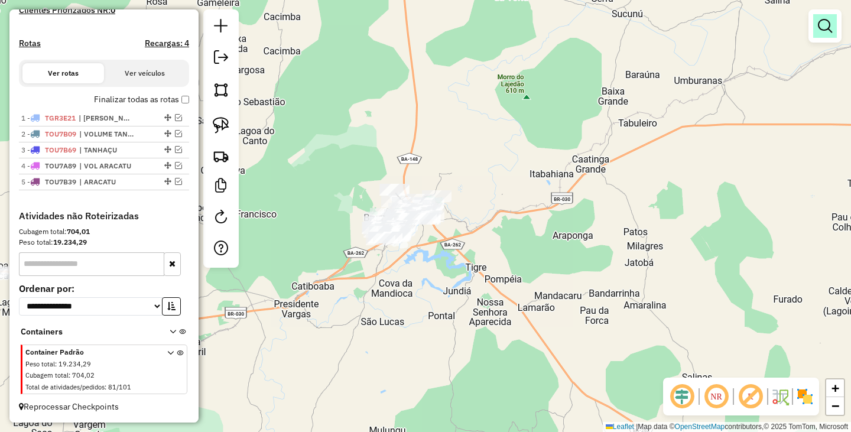
click at [823, 31] on em at bounding box center [824, 26] width 14 height 14
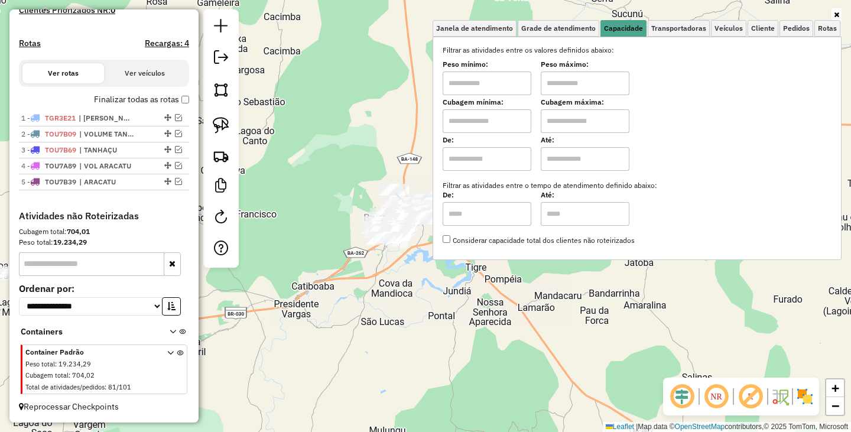
click at [501, 89] on input "text" at bounding box center [486, 83] width 89 height 24
type input "****"
click at [588, 82] on input "text" at bounding box center [584, 83] width 89 height 24
click at [444, 319] on div "Limpar filtros Janela de atendimento Grade de atendimento Capacidade Transporta…" at bounding box center [425, 216] width 851 height 432
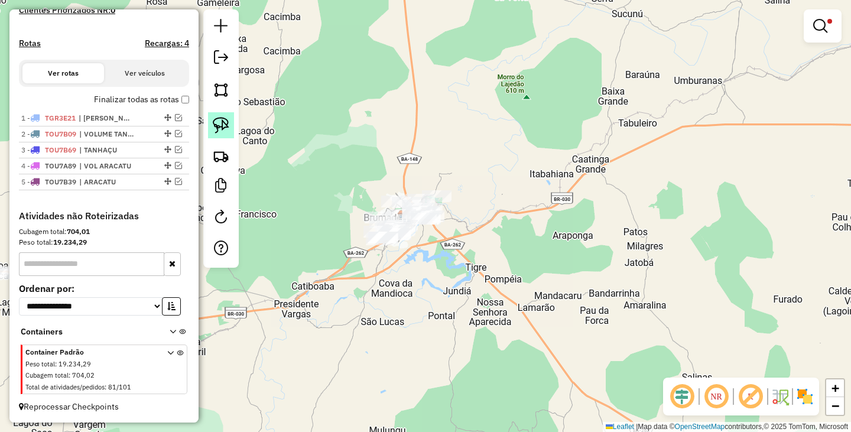
click at [213, 118] on img at bounding box center [221, 125] width 17 height 17
drag, startPoint x: 417, startPoint y: 153, endPoint x: 473, endPoint y: 211, distance: 80.2
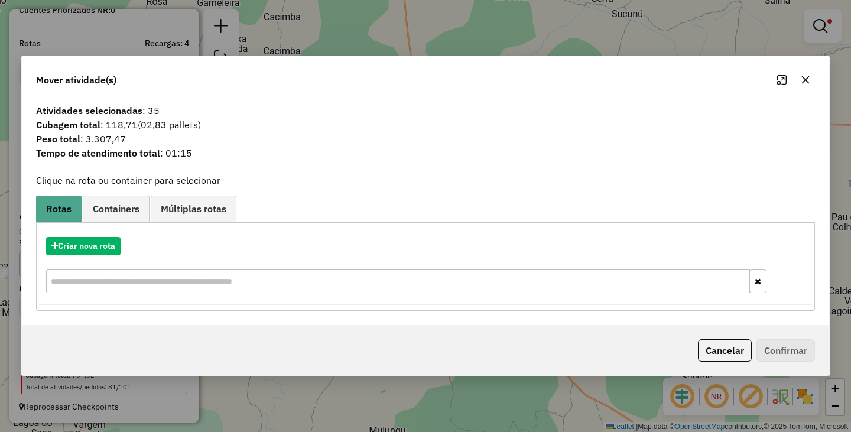
click at [710, 351] on button "Cancelar" at bounding box center [725, 350] width 54 height 22
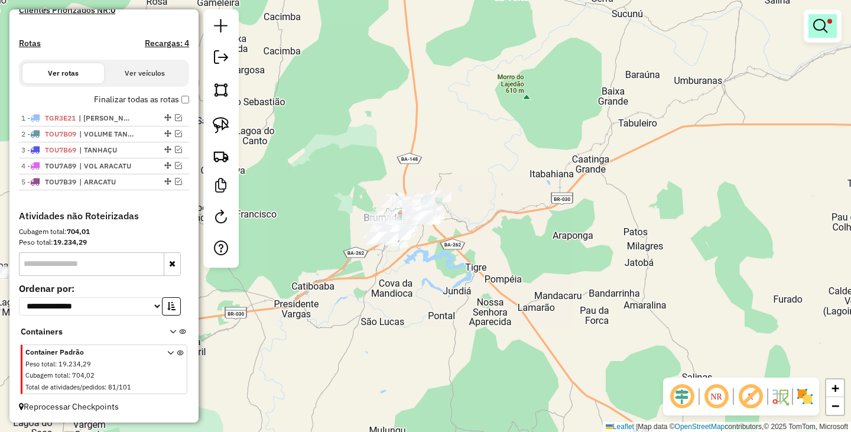
click at [833, 19] on link at bounding box center [822, 26] width 28 height 24
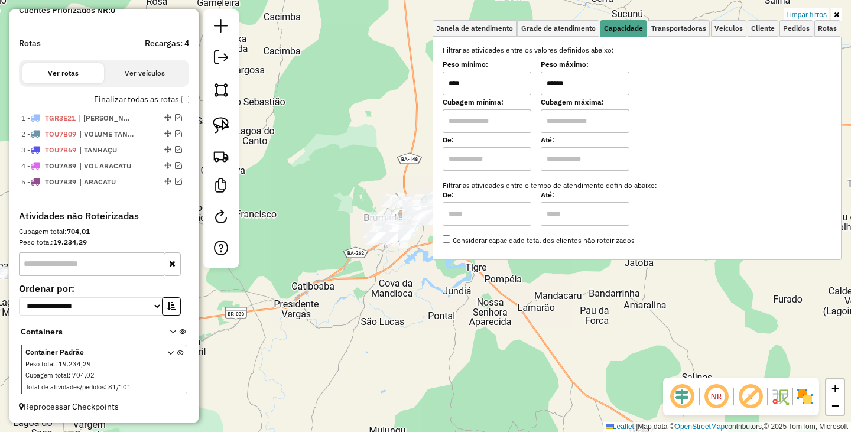
drag, startPoint x: 584, startPoint y: 80, endPoint x: 533, endPoint y: 74, distance: 50.6
click at [535, 76] on div "Peso mínimo: **** Peso máximo: ******" at bounding box center [636, 78] width 389 height 33
click at [428, 299] on div "Limpar filtros Janela de atendimento Grade de atendimento Capacidade Transporta…" at bounding box center [425, 216] width 851 height 432
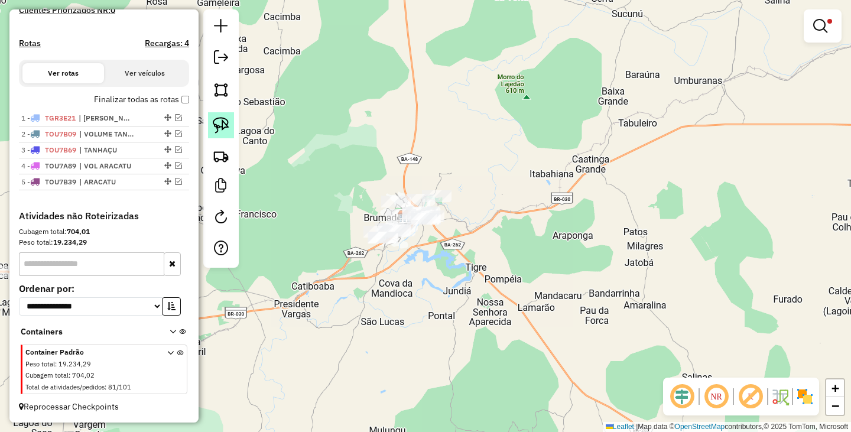
click at [226, 126] on img at bounding box center [221, 125] width 17 height 17
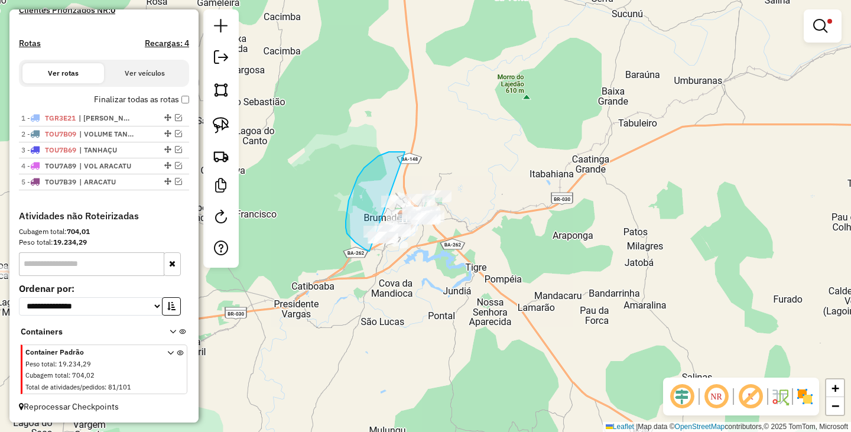
drag, startPoint x: 403, startPoint y: 152, endPoint x: 497, endPoint y: 217, distance: 114.5
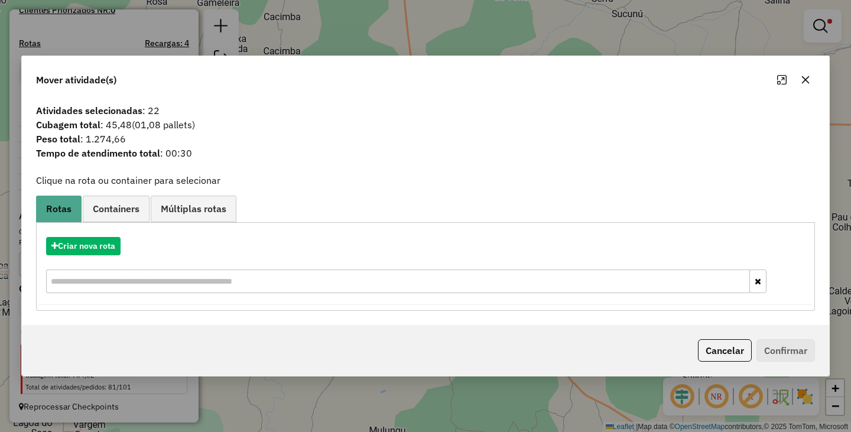
click at [807, 79] on icon "button" at bounding box center [804, 79] width 9 height 9
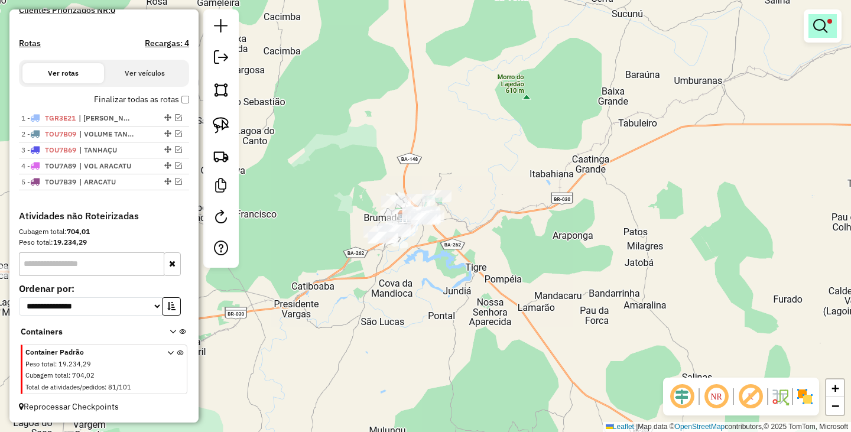
click at [821, 34] on link at bounding box center [822, 26] width 28 height 24
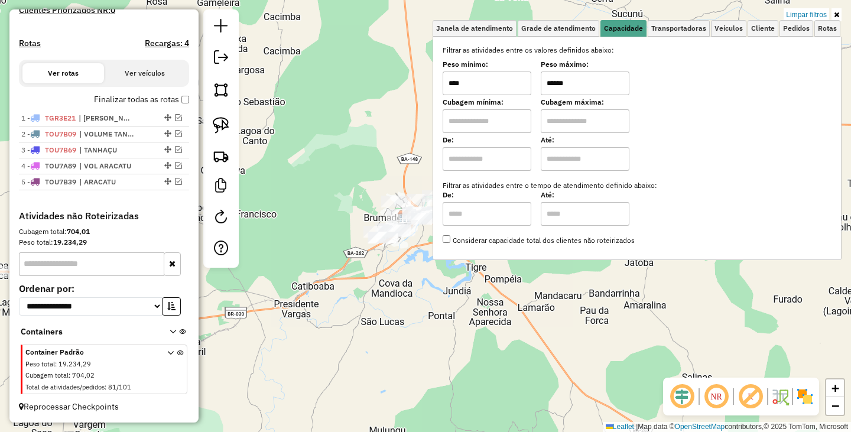
click at [605, 83] on input "******" at bounding box center [584, 83] width 89 height 24
type input "******"
click at [573, 323] on div "Limpar filtros Janela de atendimento Grade de atendimento Capacidade Transporta…" at bounding box center [425, 216] width 851 height 432
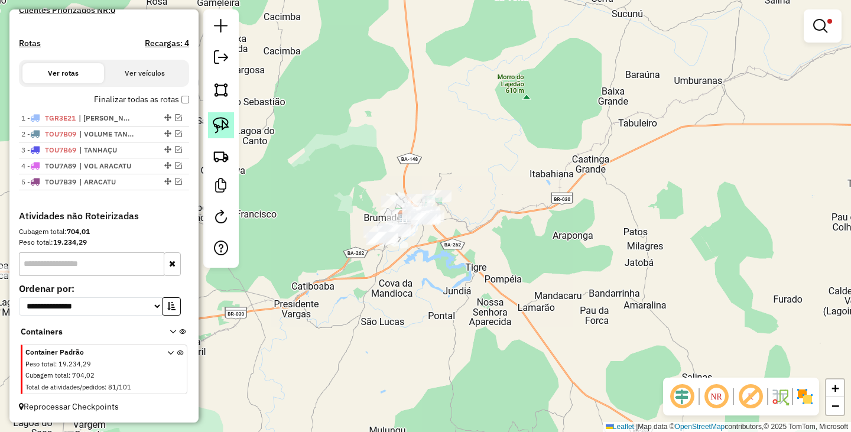
click at [213, 118] on img at bounding box center [221, 125] width 17 height 17
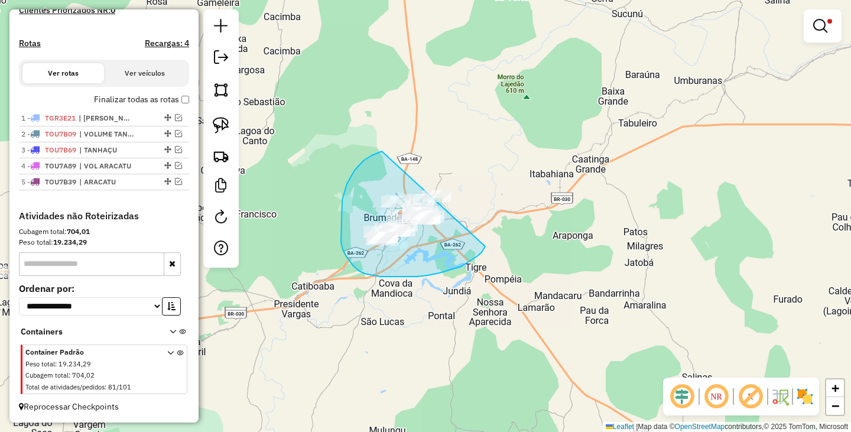
drag, startPoint x: 382, startPoint y: 151, endPoint x: 490, endPoint y: 201, distance: 119.7
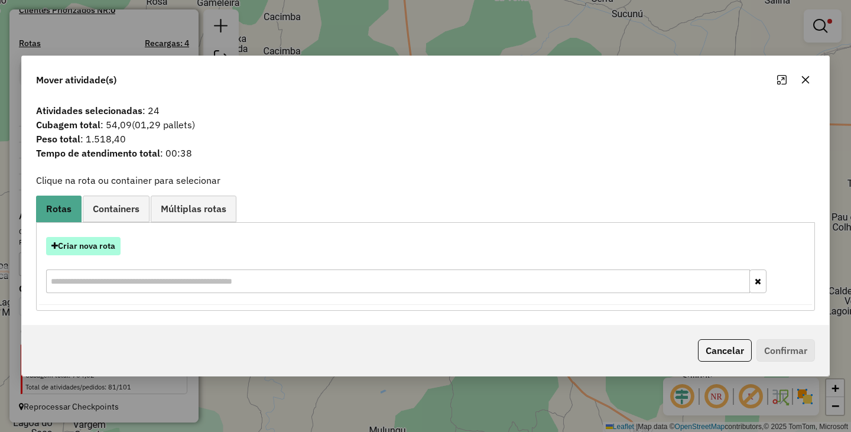
click at [74, 243] on button "Criar nova rota" at bounding box center [83, 246] width 74 height 18
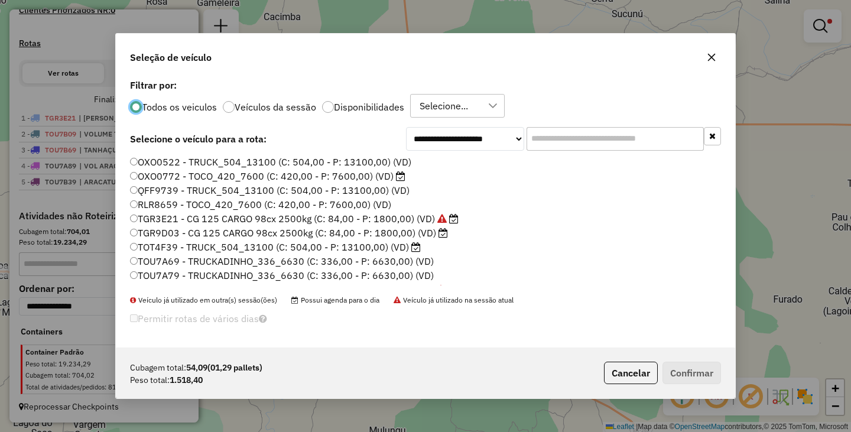
scroll to position [6, 4]
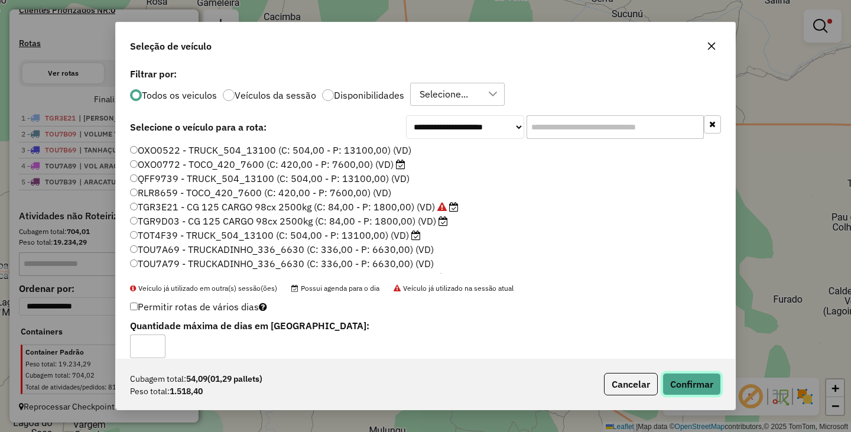
click at [692, 388] on button "Confirmar" at bounding box center [691, 384] width 58 height 22
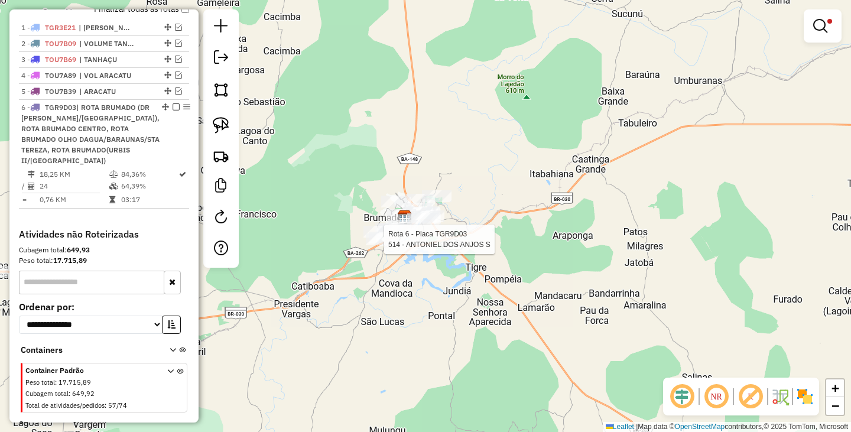
select select "**********"
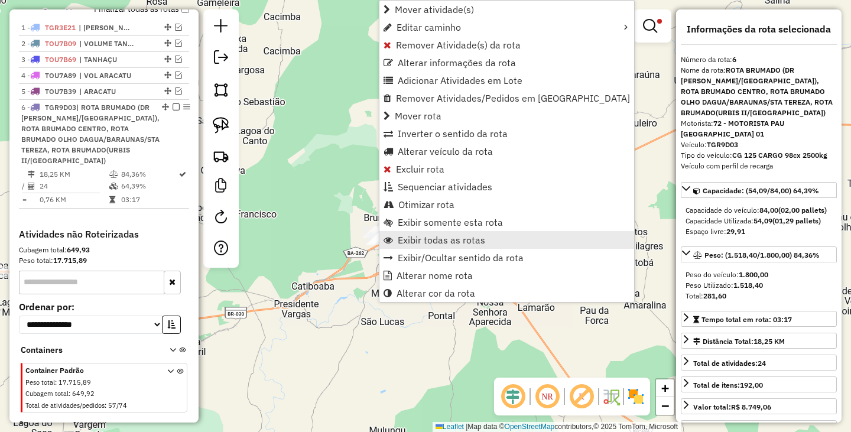
scroll to position [461, 0]
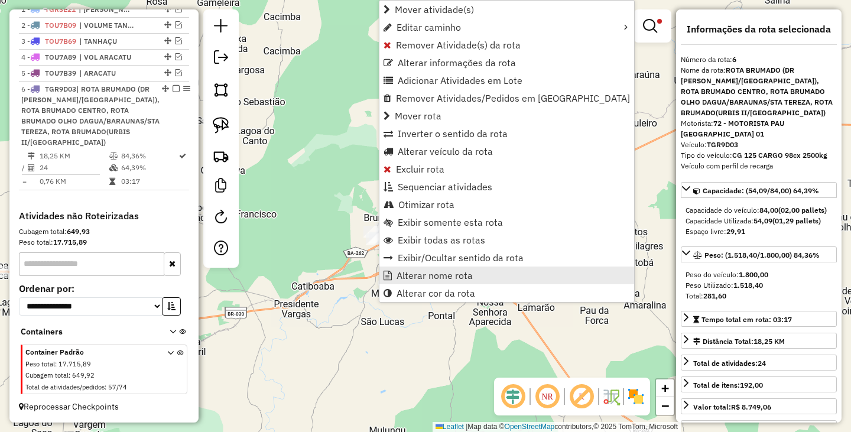
click at [446, 280] on span "Alterar nome rota" at bounding box center [434, 275] width 76 height 9
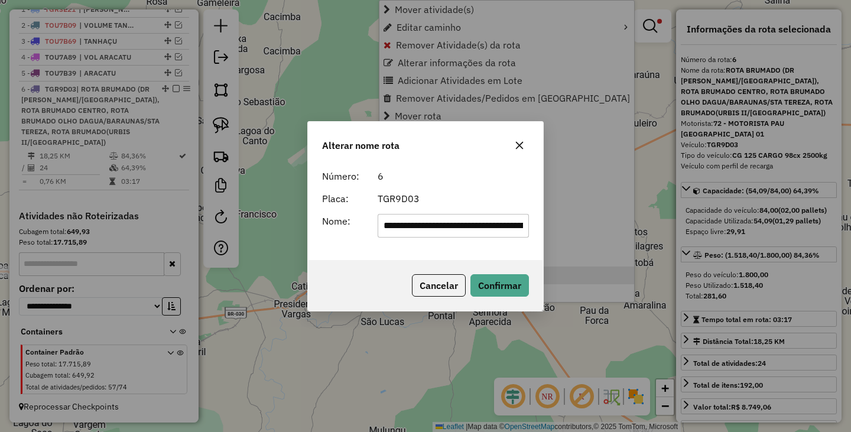
scroll to position [0, 568]
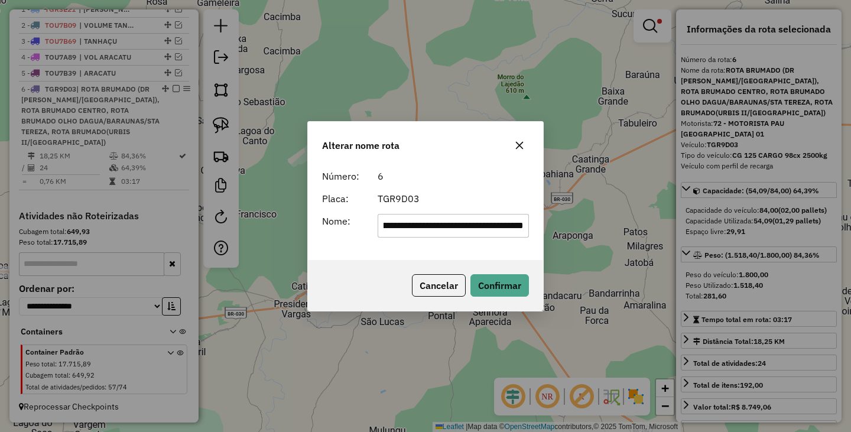
type input "**********"
type input "****"
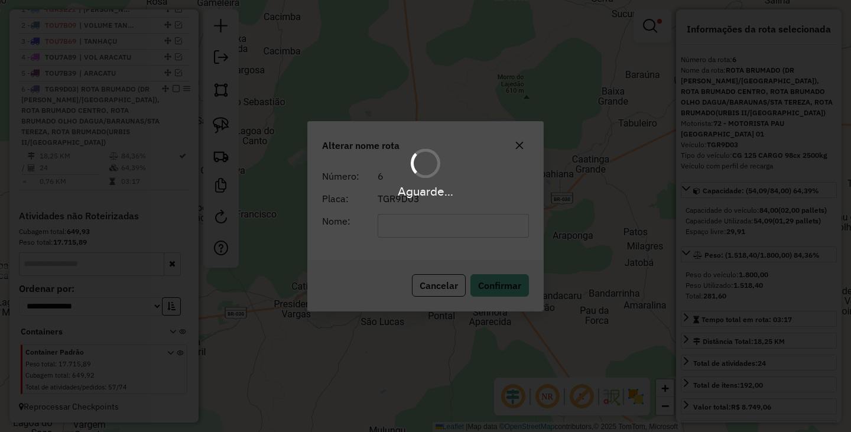
scroll to position [397, 0]
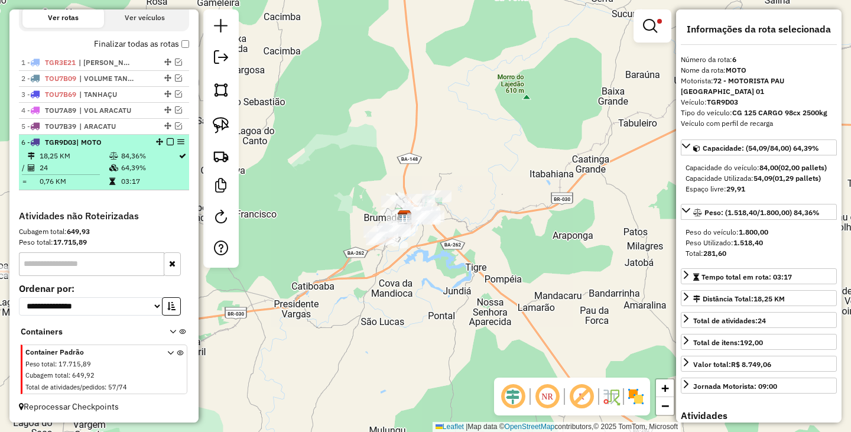
click at [167, 142] on em at bounding box center [170, 141] width 7 height 7
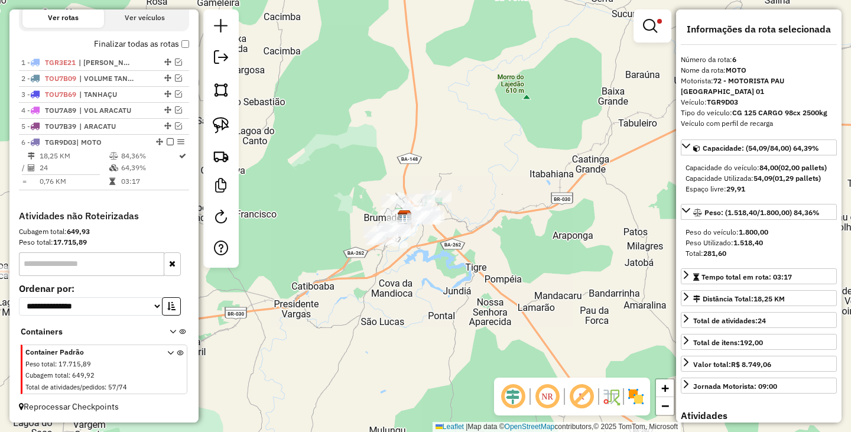
scroll to position [358, 0]
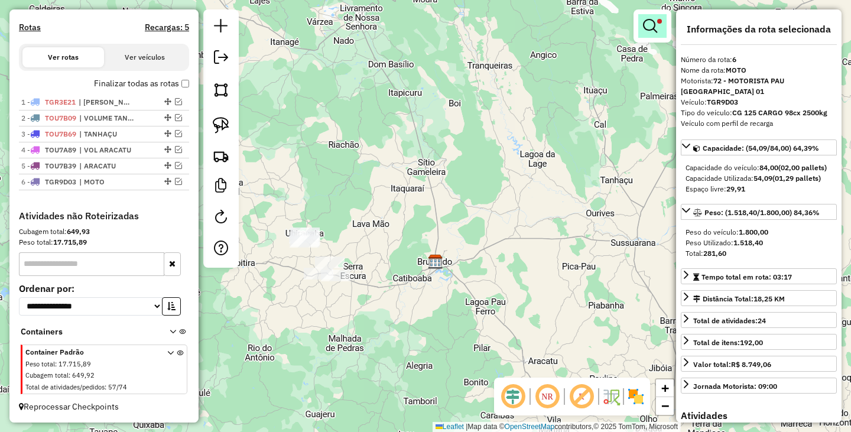
click at [649, 32] on em at bounding box center [650, 26] width 14 height 14
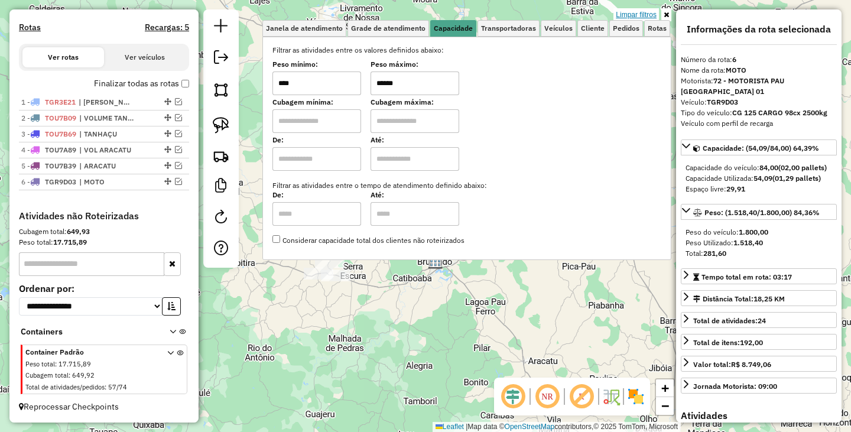
click at [649, 15] on link "Limpar filtros" at bounding box center [635, 14] width 45 height 13
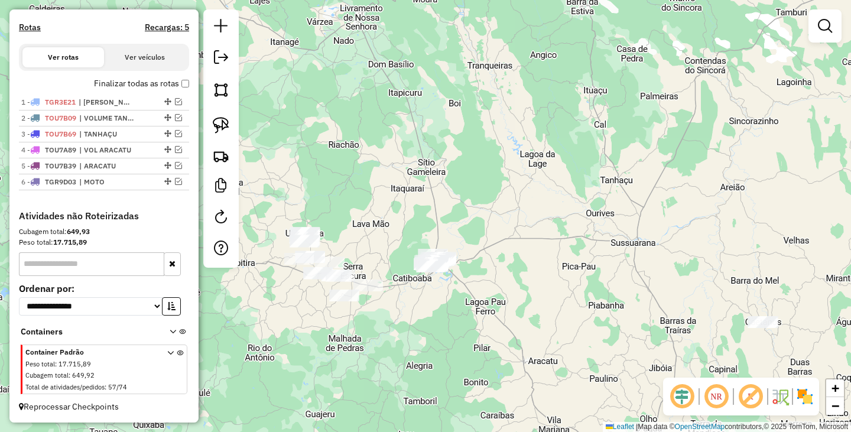
click at [582, 278] on div "Janela de atendimento Grade de atendimento Capacidade Transportadoras Veículos …" at bounding box center [425, 216] width 851 height 432
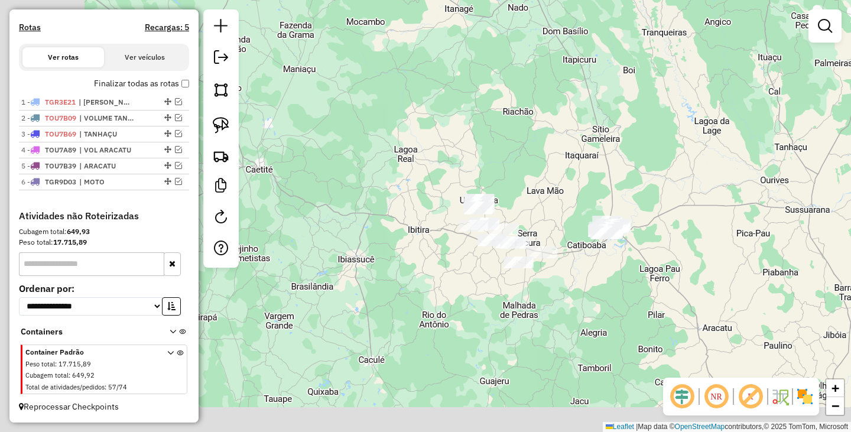
drag, startPoint x: 631, startPoint y: 246, endPoint x: 731, endPoint y: 232, distance: 100.8
click at [731, 232] on div "Janela de atendimento Grade de atendimento Capacidade Transportadoras Veículos …" at bounding box center [425, 216] width 851 height 432
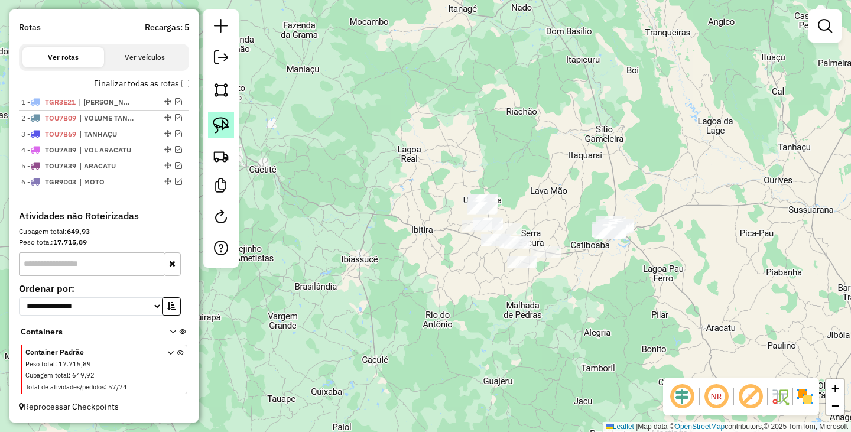
click at [226, 120] on img at bounding box center [221, 125] width 17 height 17
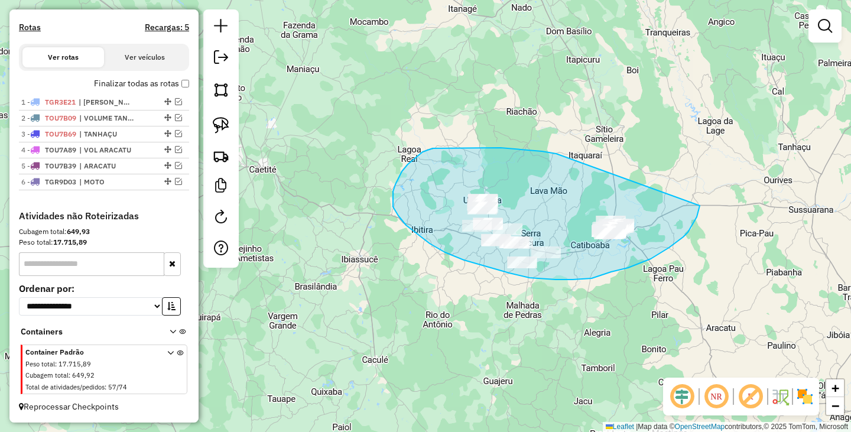
drag, startPoint x: 446, startPoint y: 148, endPoint x: 699, endPoint y: 204, distance: 259.6
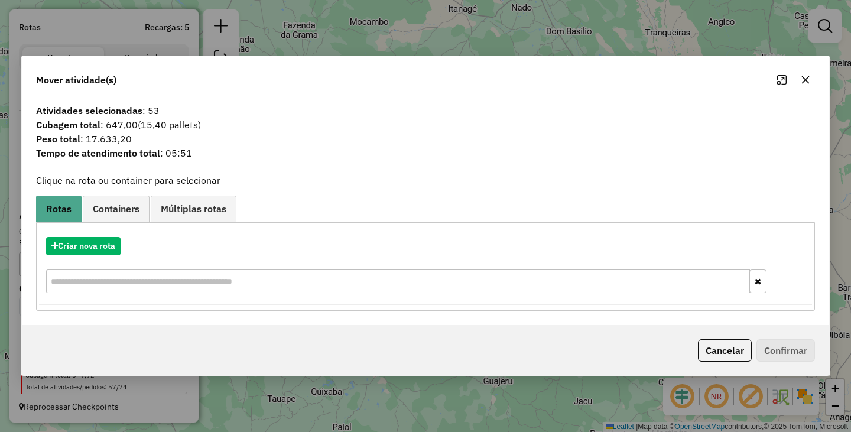
click at [545, 390] on div "Mover atividade(s) Atividades selecionadas : 53 Cubagem total : 647,00 (15,40 p…" at bounding box center [425, 216] width 851 height 432
click at [713, 353] on button "Cancelar" at bounding box center [725, 350] width 54 height 22
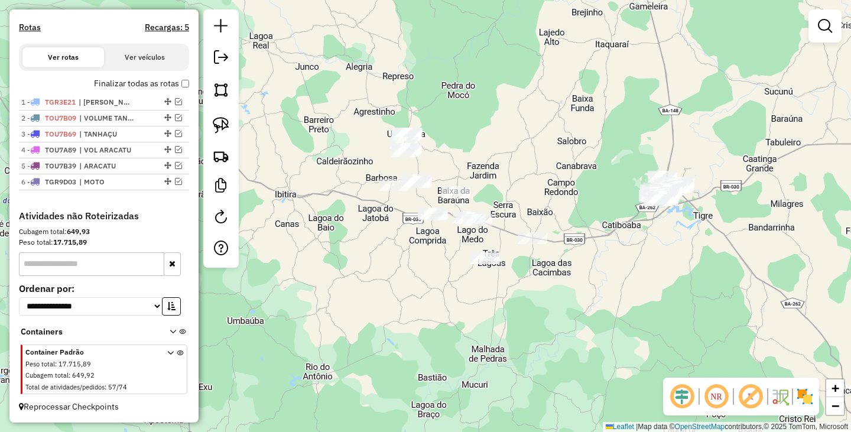
drag, startPoint x: 581, startPoint y: 244, endPoint x: 610, endPoint y: 243, distance: 29.0
click at [610, 243] on div "Janela de atendimento Grade de atendimento Capacidade Transportadoras Veículos …" at bounding box center [425, 216] width 851 height 432
click at [223, 130] on img at bounding box center [221, 125] width 17 height 17
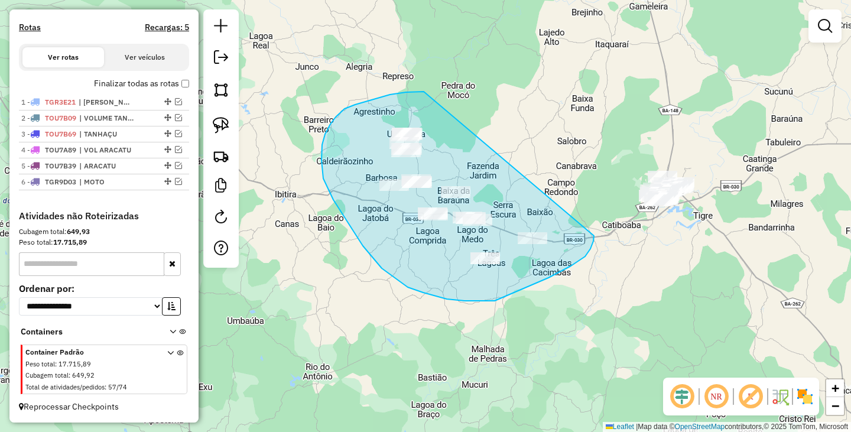
drag, startPoint x: 423, startPoint y: 92, endPoint x: 592, endPoint y: 236, distance: 222.0
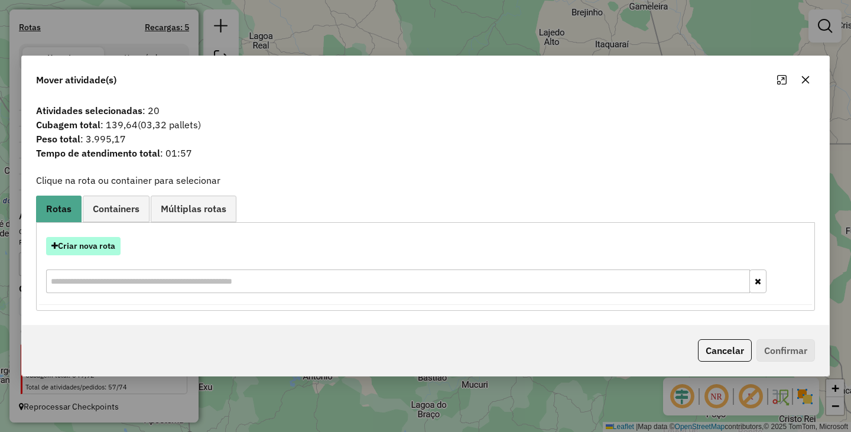
click at [88, 252] on button "Criar nova rota" at bounding box center [83, 246] width 74 height 18
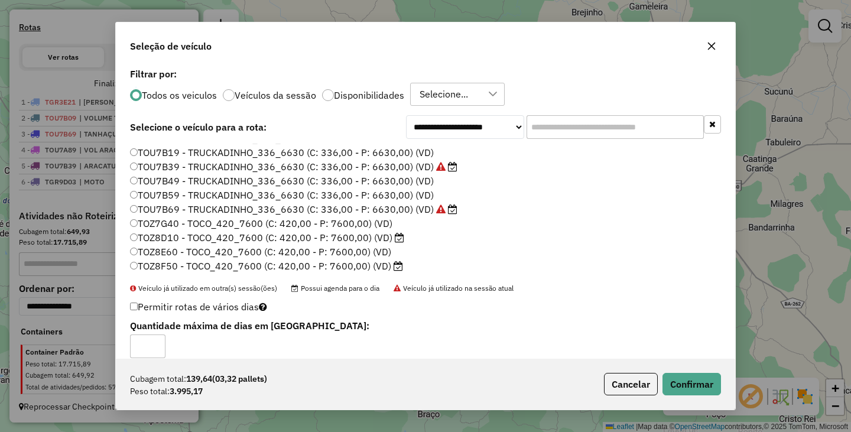
scroll to position [14, 0]
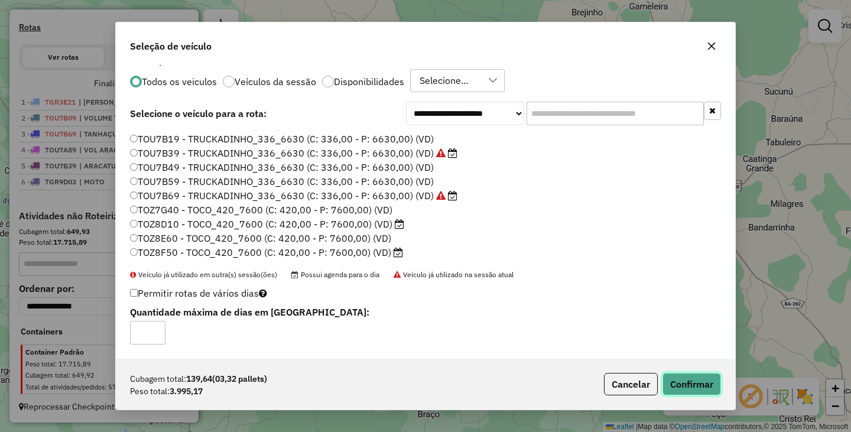
click at [686, 379] on button "Confirmar" at bounding box center [691, 384] width 58 height 22
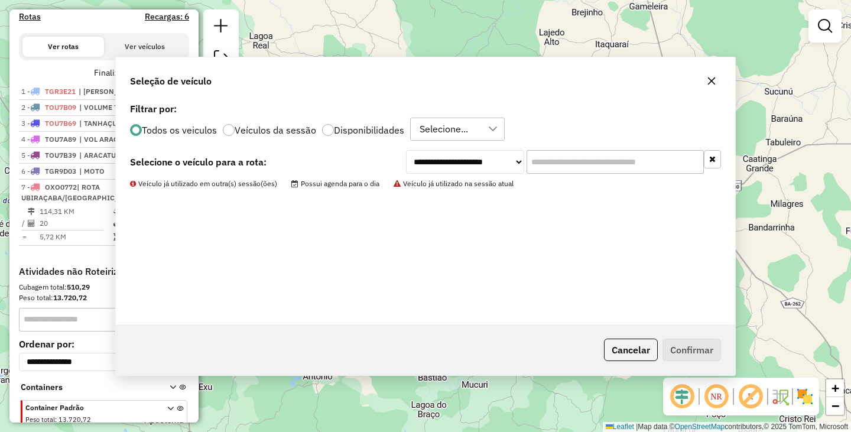
scroll to position [0, 0]
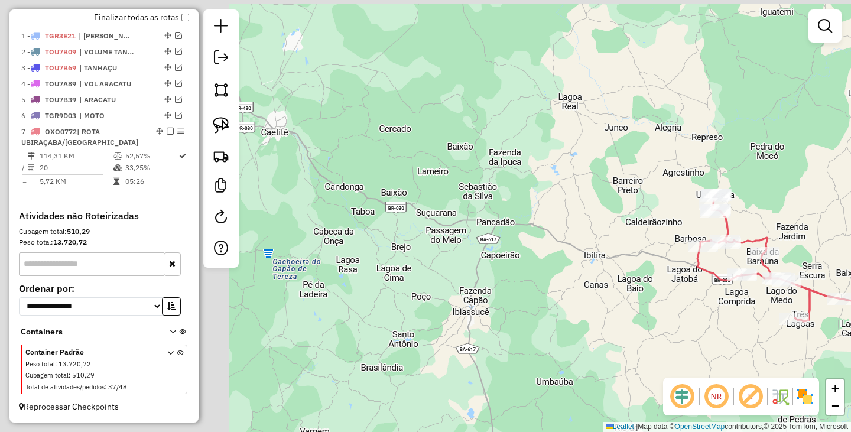
drag, startPoint x: 386, startPoint y: 266, endPoint x: 709, endPoint y: 328, distance: 329.6
click at [721, 330] on div "Janela de atendimento Grade de atendimento Capacidade Transportadoras Veículos …" at bounding box center [425, 216] width 851 height 432
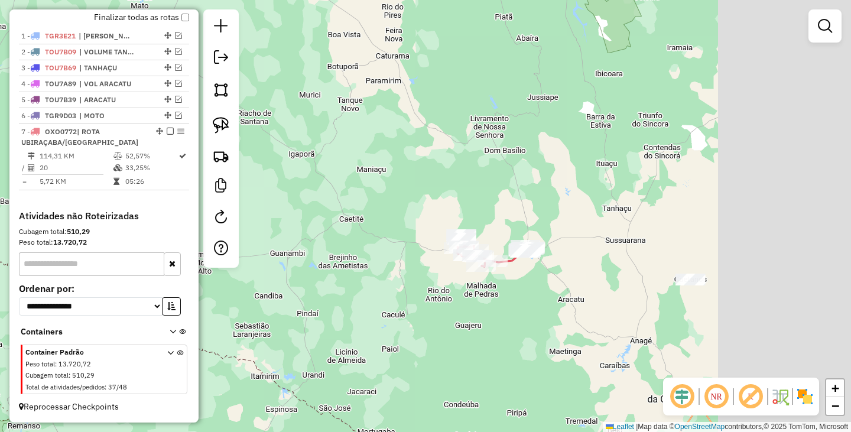
drag, startPoint x: 409, startPoint y: 307, endPoint x: 383, endPoint y: 299, distance: 26.5
click at [383, 299] on div "Janela de atendimento Grade de atendimento Capacidade Transportadoras Veículos …" at bounding box center [425, 216] width 851 height 432
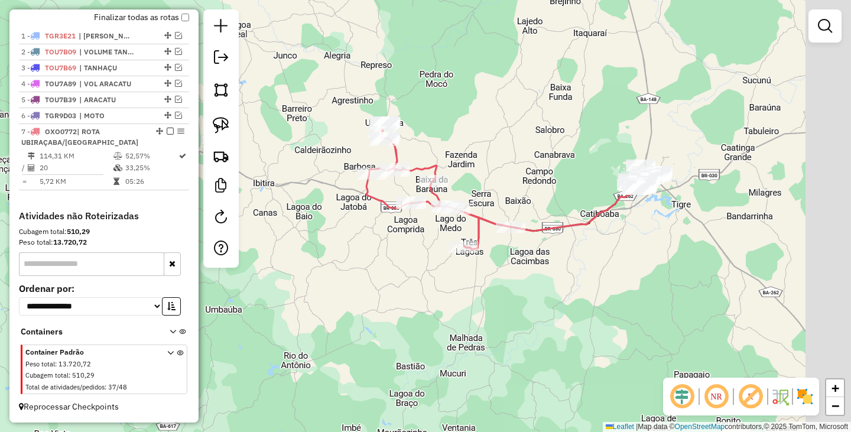
drag, startPoint x: 623, startPoint y: 242, endPoint x: 475, endPoint y: 237, distance: 147.7
click at [482, 239] on div "Janela de atendimento Grade de atendimento Capacidade Transportadoras Veículos …" at bounding box center [425, 216] width 851 height 432
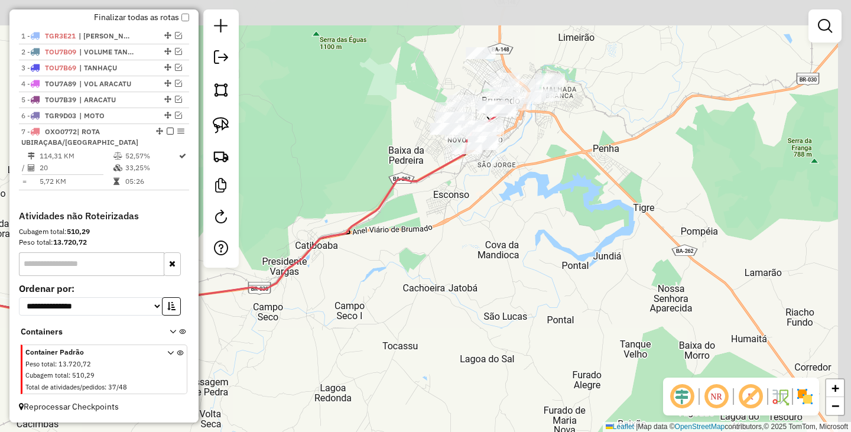
drag, startPoint x: 628, startPoint y: 137, endPoint x: 503, endPoint y: 166, distance: 129.1
click at [503, 166] on div "Janela de atendimento Grade de atendimento Capacidade Transportadoras Veículos …" at bounding box center [425, 216] width 851 height 432
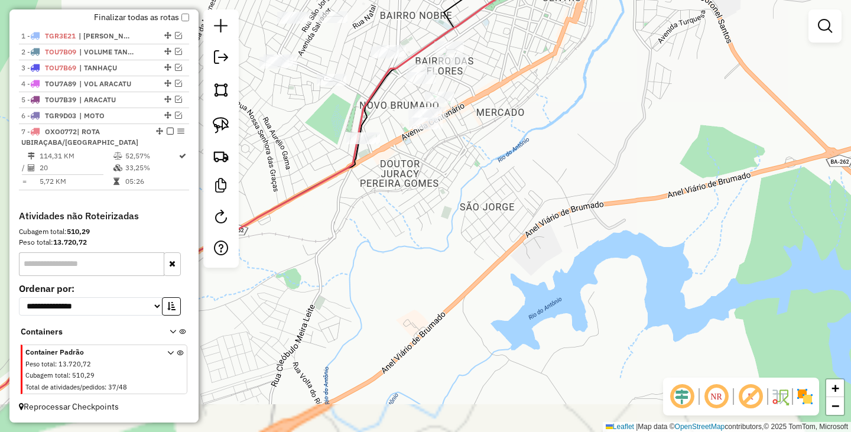
drag, startPoint x: 440, startPoint y: 145, endPoint x: 419, endPoint y: 286, distance: 142.1
click at [419, 287] on div "Janela de atendimento Grade de atendimento Capacidade Transportadoras Veículos …" at bounding box center [425, 216] width 851 height 432
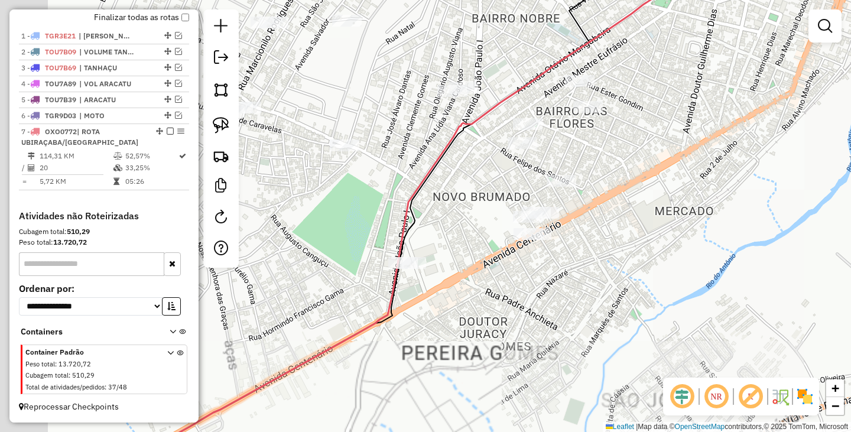
drag, startPoint x: 376, startPoint y: 255, endPoint x: 539, endPoint y: 294, distance: 166.9
click at [535, 292] on div "Janela de atendimento Grade de atendimento Capacidade Transportadoras Veículos …" at bounding box center [425, 216] width 851 height 432
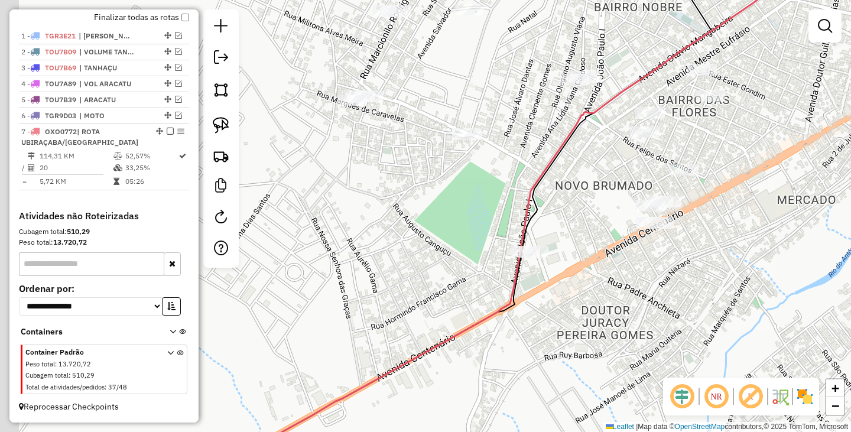
drag, startPoint x: 487, startPoint y: 240, endPoint x: 581, endPoint y: 221, distance: 95.9
click at [581, 221] on div "Janela de atendimento Grade de atendimento Capacidade Transportadoras Veículos …" at bounding box center [425, 216] width 851 height 432
click at [227, 119] on img at bounding box center [221, 125] width 17 height 17
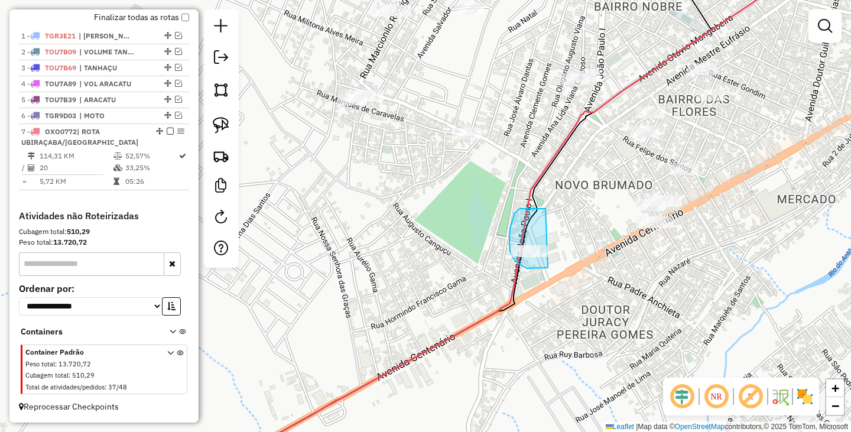
drag, startPoint x: 514, startPoint y: 213, endPoint x: 553, endPoint y: 265, distance: 64.6
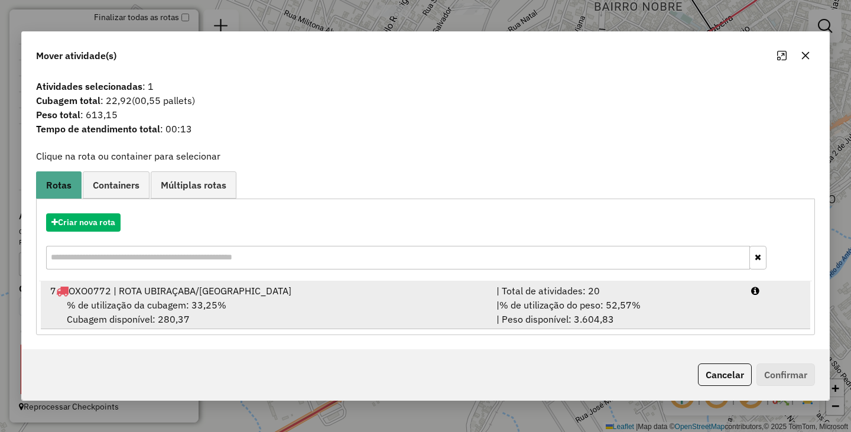
click at [308, 300] on div "% de utilização da cubagem: 33,25% Cubagem disponível: 280,37" at bounding box center [266, 312] width 446 height 28
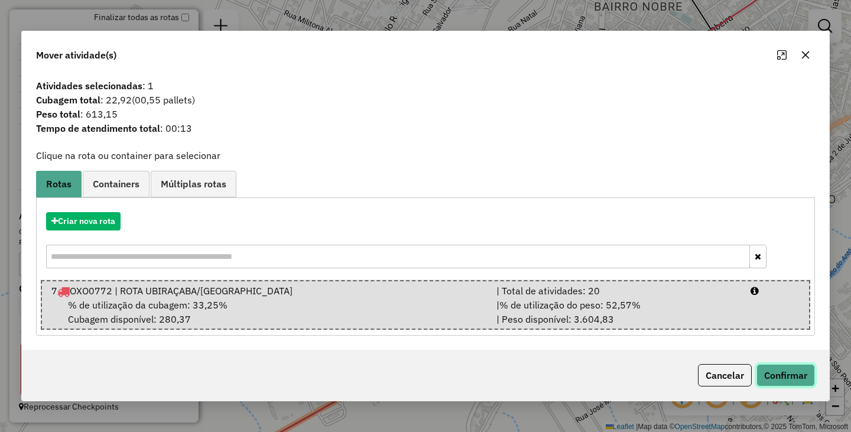
click at [799, 372] on button "Confirmar" at bounding box center [785, 375] width 58 height 22
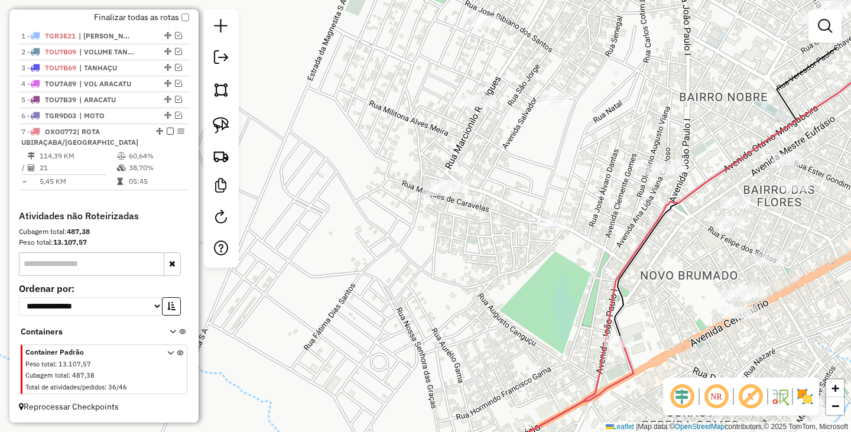
drag, startPoint x: 462, startPoint y: 205, endPoint x: 556, endPoint y: 301, distance: 134.1
click at [556, 301] on div "Janela de atendimento Grade de atendimento Capacidade Transportadoras Veículos …" at bounding box center [425, 216] width 851 height 432
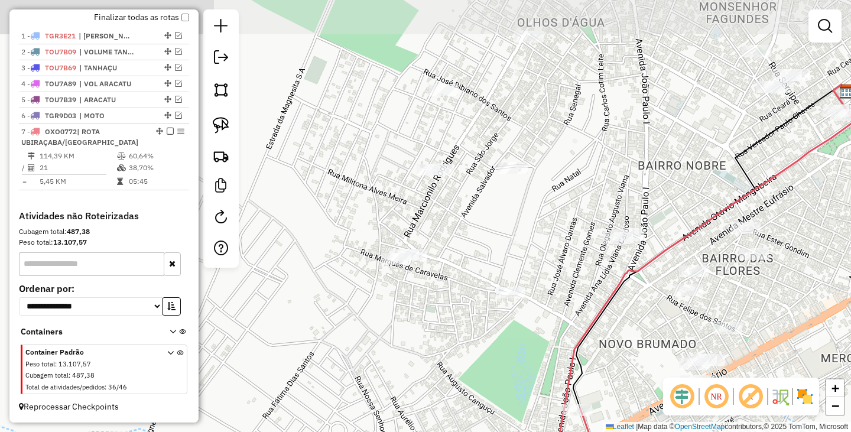
drag, startPoint x: 563, startPoint y: 286, endPoint x: 513, endPoint y: 351, distance: 81.3
click at [513, 351] on div "Janela de atendimento Grade de atendimento Capacidade Transportadoras Veículos …" at bounding box center [425, 216] width 851 height 432
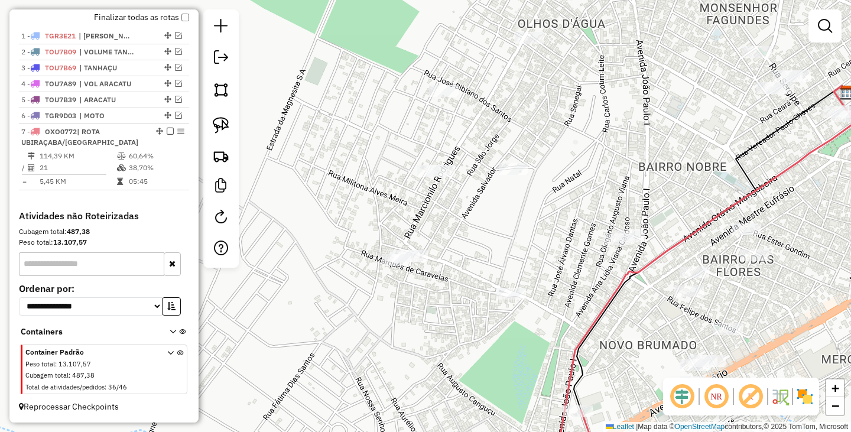
drag, startPoint x: 548, startPoint y: 328, endPoint x: 509, endPoint y: 63, distance: 268.6
click at [509, 63] on div "Janela de atendimento Grade de atendimento Capacidade Transportadoras Veículos …" at bounding box center [425, 216] width 851 height 432
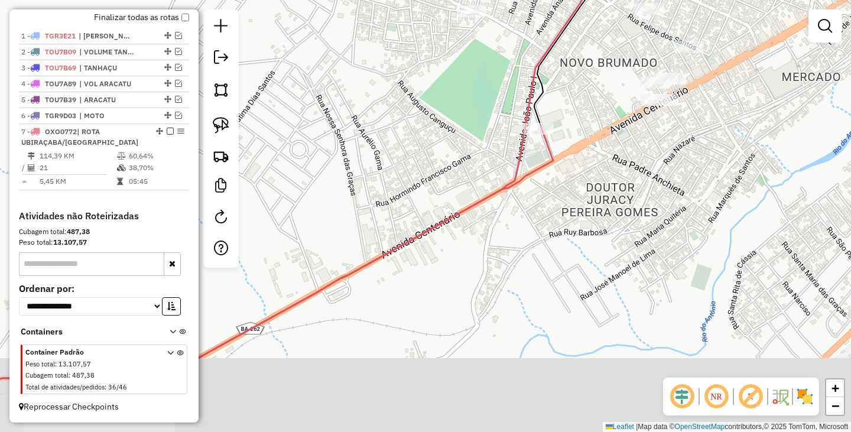
drag, startPoint x: 529, startPoint y: 118, endPoint x: 546, endPoint y: 231, distance: 114.0
click at [549, 249] on icon at bounding box center [278, 215] width 722 height 511
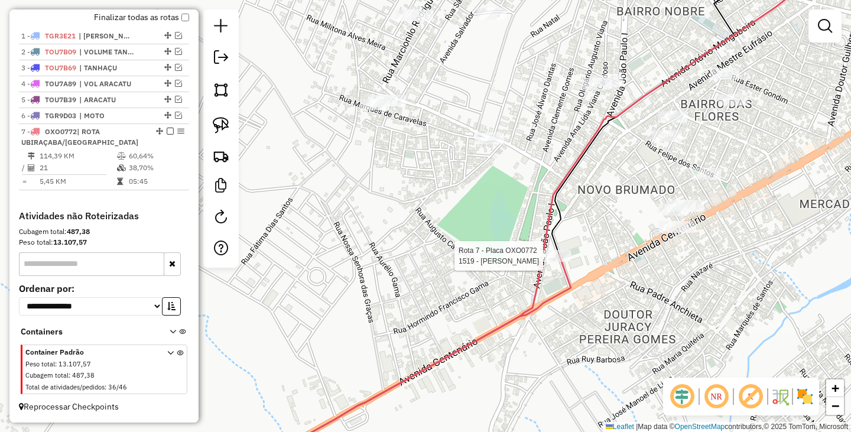
drag, startPoint x: 515, startPoint y: 207, endPoint x: 540, endPoint y: 296, distance: 92.7
click at [540, 296] on div "Rota 7 - Placa OXO0772 1519 - IVAN SILVEIRA DIAS Janela de atendimento Grade de…" at bounding box center [425, 216] width 851 height 432
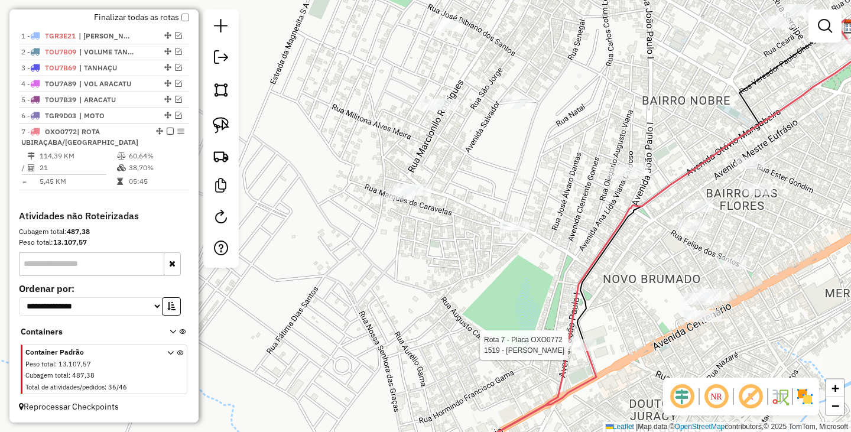
click at [409, 203] on div "Rota 7 - Placa OXO0772 1519 - IVAN SILVEIRA DIAS Janela de atendimento Grade de…" at bounding box center [425, 216] width 851 height 432
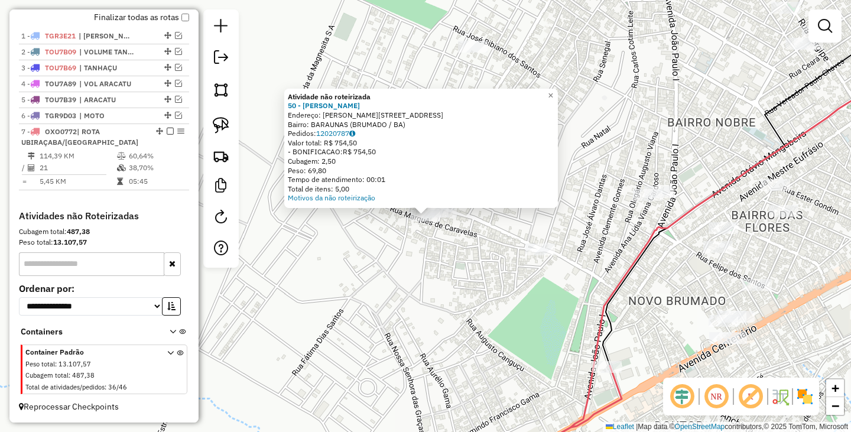
click at [408, 252] on div "Atividade não roteirizada 50 - JACKSON RIBEIRO ROCH Endereço: R AFRANIO PEIXOTO…" at bounding box center [425, 216] width 851 height 432
click at [455, 234] on div "Atividade não roteirizada 50 - JACKSON RIBEIRO ROCH Endereço: R AFRANIO PEIXOTO…" at bounding box center [425, 216] width 851 height 432
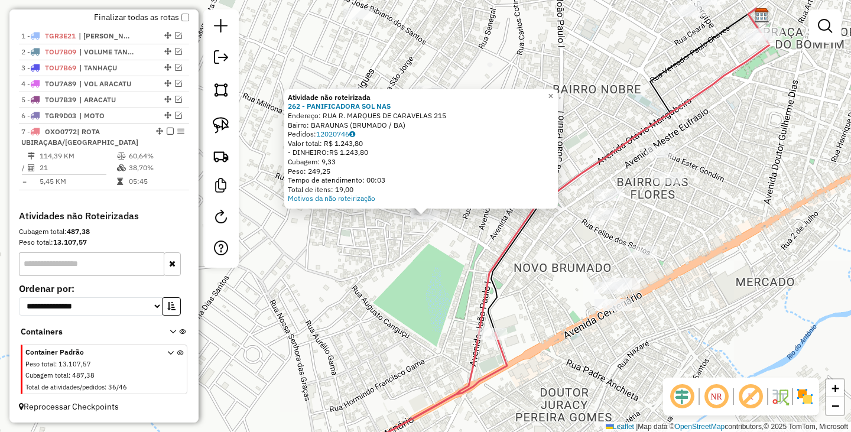
click at [458, 279] on div "Atividade não roteirizada 262 - PANIFICADORA SOL NAS Endereço: RUA R. MARQUES D…" at bounding box center [425, 216] width 851 height 432
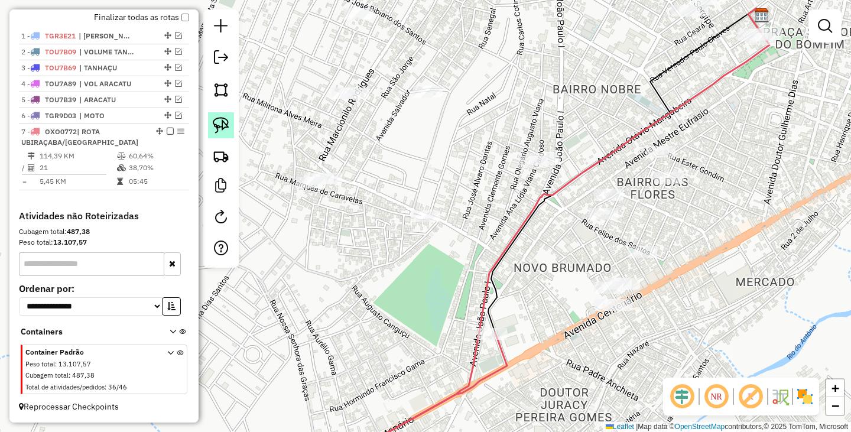
click at [217, 122] on img at bounding box center [221, 125] width 17 height 17
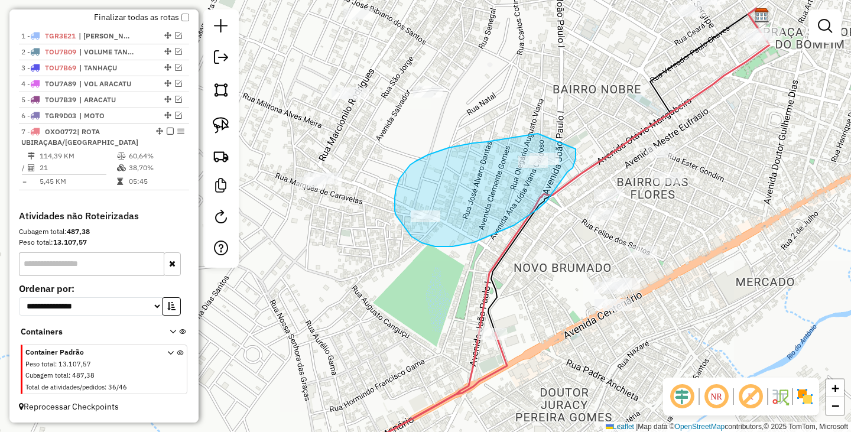
drag, startPoint x: 537, startPoint y: 133, endPoint x: 575, endPoint y: 149, distance: 40.8
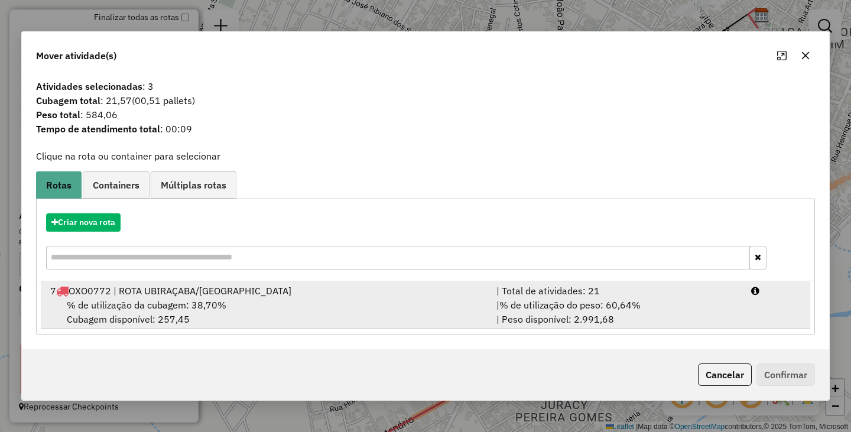
click at [305, 299] on div "% de utilização da cubagem: 38,70% Cubagem disponível: 257,45" at bounding box center [266, 312] width 446 height 28
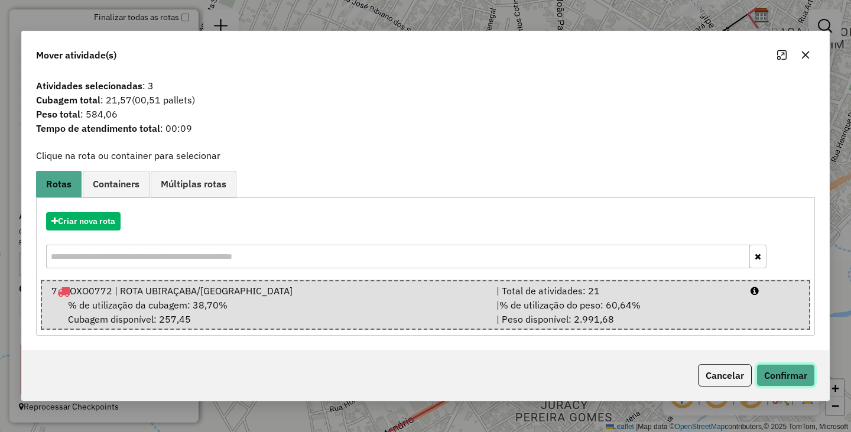
click at [790, 385] on button "Confirmar" at bounding box center [785, 375] width 58 height 22
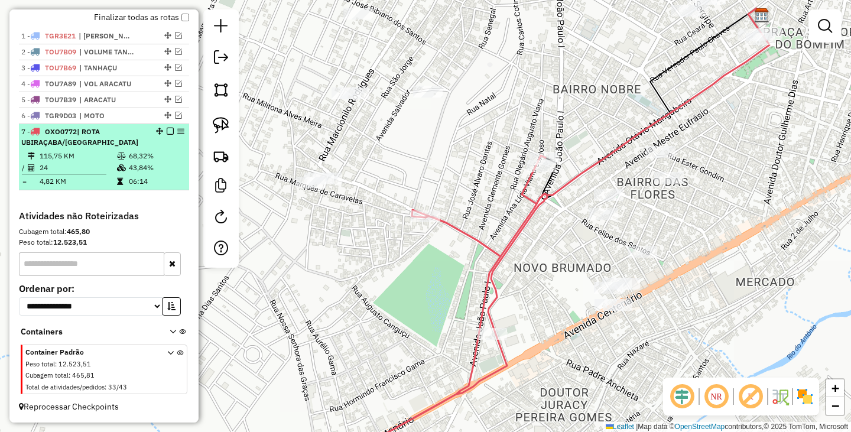
click at [167, 132] on em at bounding box center [170, 131] width 7 height 7
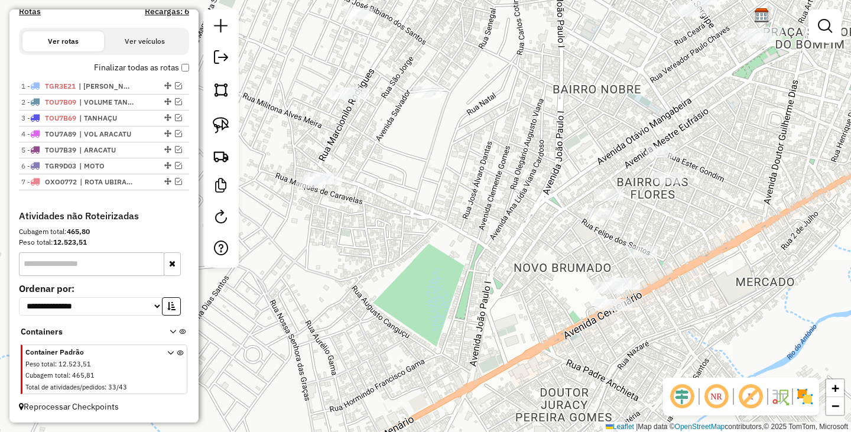
scroll to position [374, 0]
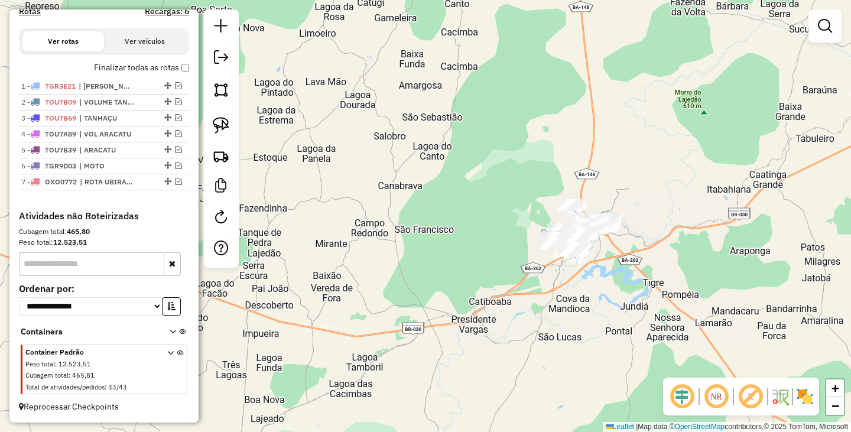
drag, startPoint x: 715, startPoint y: 253, endPoint x: 579, endPoint y: 213, distance: 140.9
click at [582, 214] on div "Janela de atendimento Grade de atendimento Capacidade Transportadoras Veículos …" at bounding box center [425, 216] width 851 height 432
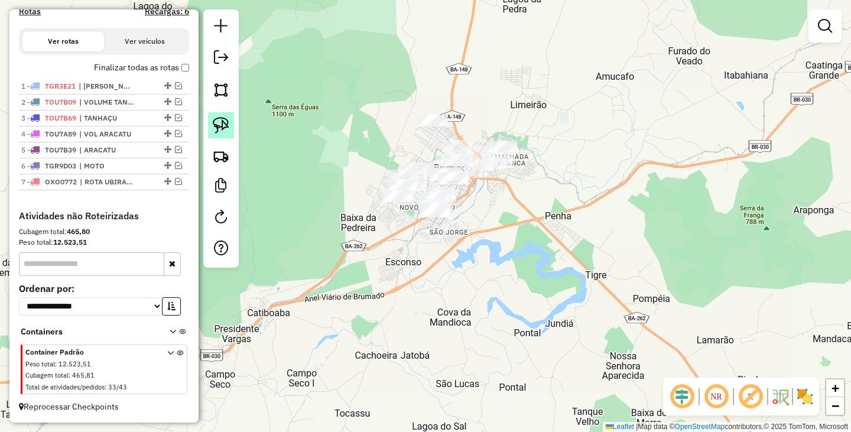
click at [220, 124] on img at bounding box center [221, 125] width 17 height 17
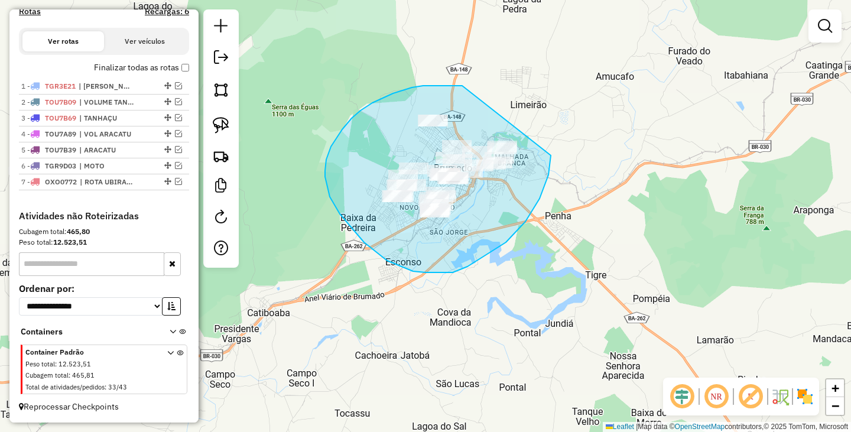
drag, startPoint x: 462, startPoint y: 86, endPoint x: 552, endPoint y: 148, distance: 109.1
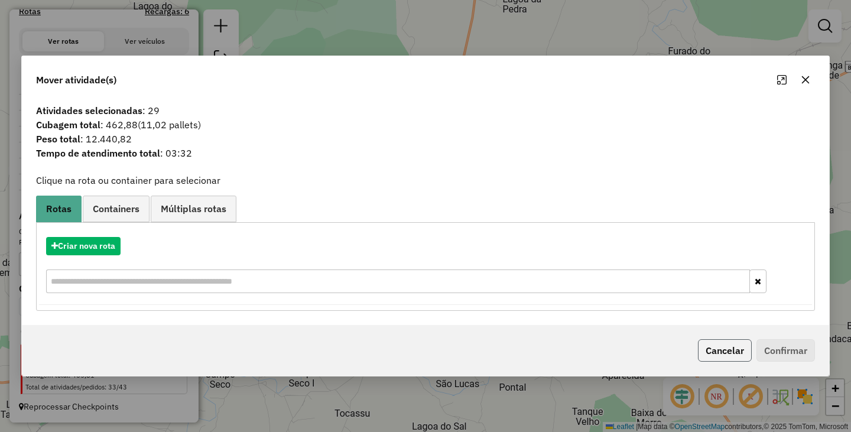
click at [703, 353] on button "Cancelar" at bounding box center [725, 350] width 54 height 22
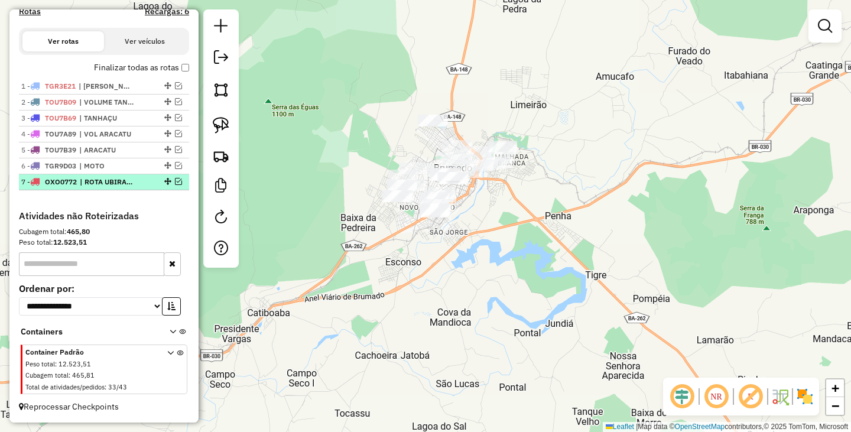
click at [175, 183] on em at bounding box center [178, 181] width 7 height 7
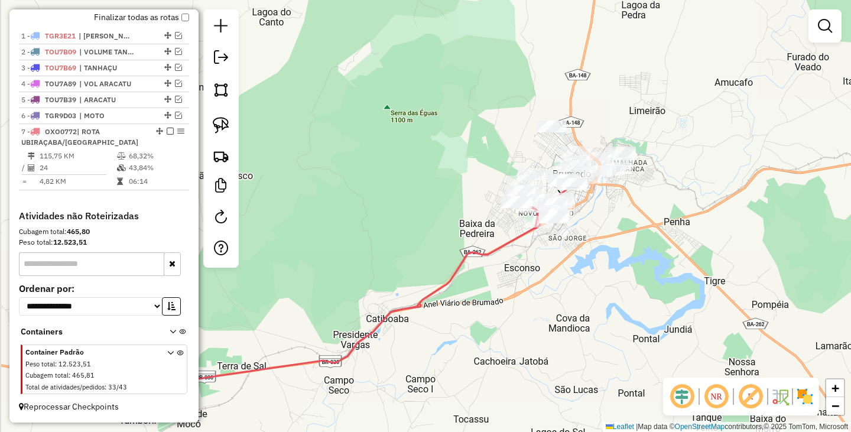
drag, startPoint x: 317, startPoint y: 247, endPoint x: 545, endPoint y: 256, distance: 228.2
click at [516, 253] on div "Janela de atendimento Grade de atendimento Capacidade Transportadoras Veículos …" at bounding box center [425, 216] width 851 height 432
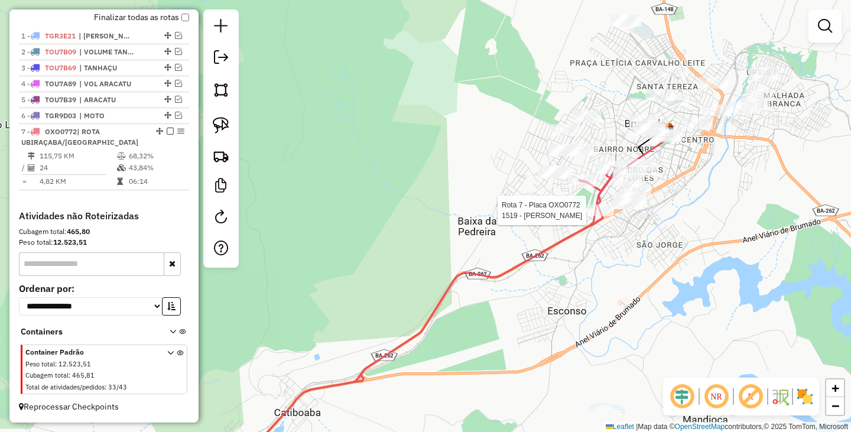
select select "**********"
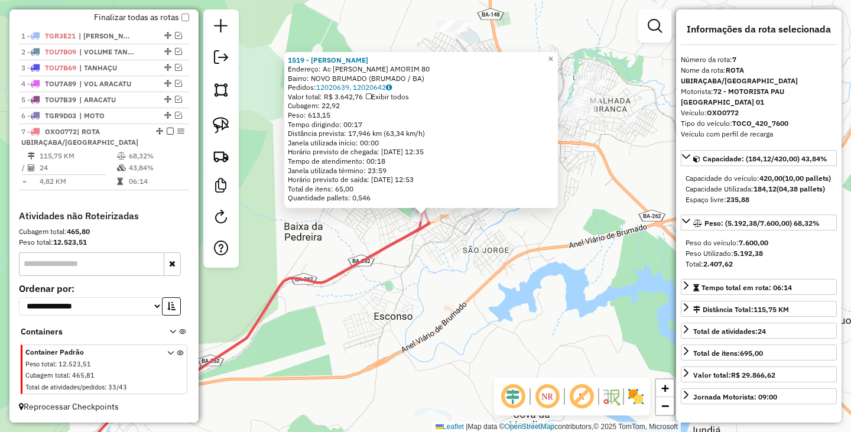
click at [527, 315] on div "1519 - IVAN SILVEIRA DIAS Endereço: Ac MANOEL MESSIAS AMORIM 80 Bairro: NOVO BR…" at bounding box center [425, 216] width 851 height 432
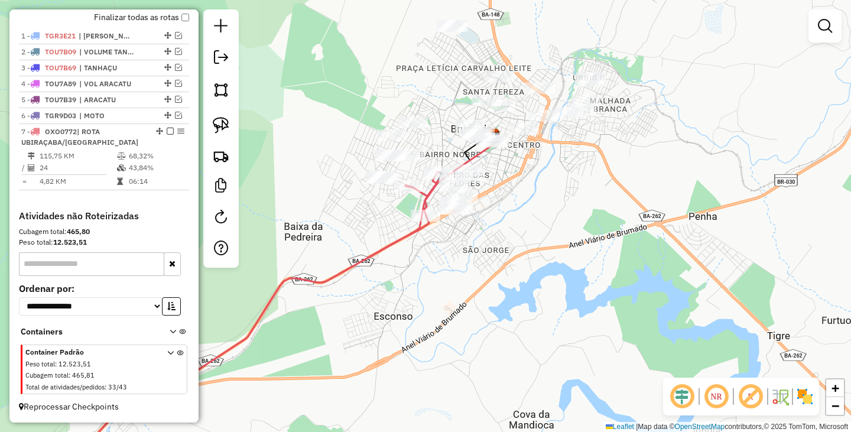
drag, startPoint x: 517, startPoint y: 224, endPoint x: 579, endPoint y: 246, distance: 65.4
click at [579, 246] on div "Janela de atendimento Grade de atendimento Capacidade Transportadoras Veículos …" at bounding box center [425, 216] width 851 height 432
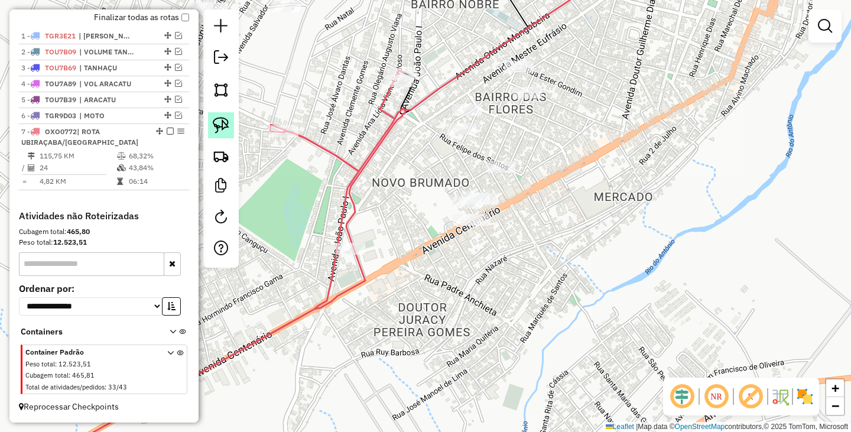
click at [216, 123] on img at bounding box center [221, 125] width 17 height 17
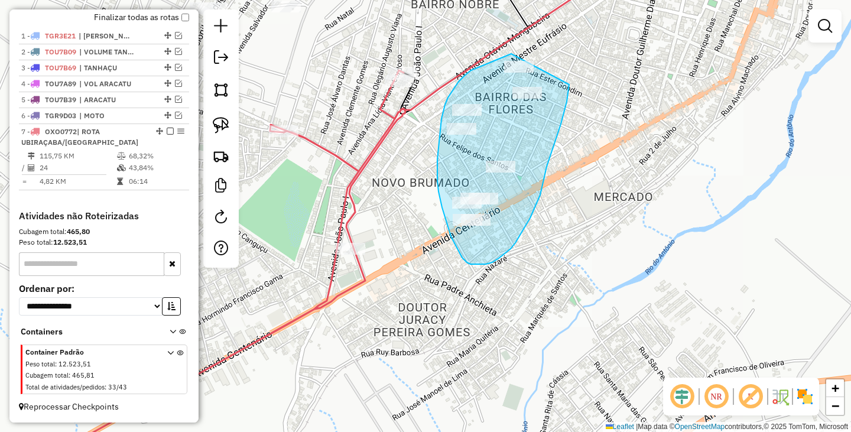
drag, startPoint x: 511, startPoint y: 54, endPoint x: 570, endPoint y: 77, distance: 63.4
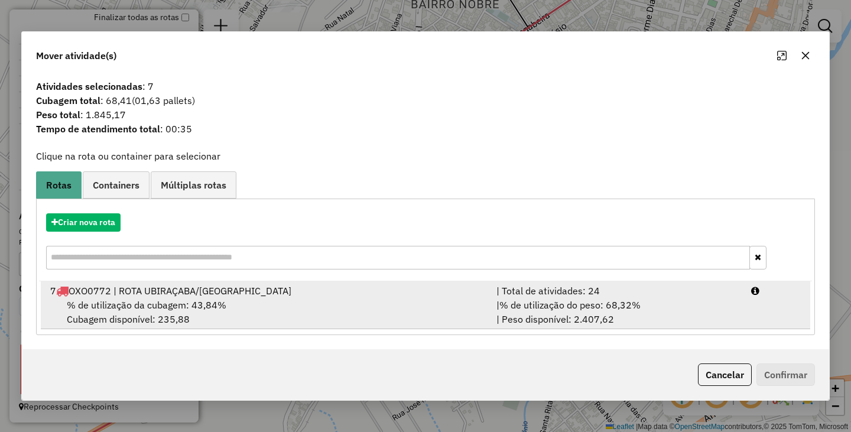
click at [384, 321] on div "% de utilização da cubagem: 43,84% Cubagem disponível: 235,88" at bounding box center [266, 312] width 446 height 28
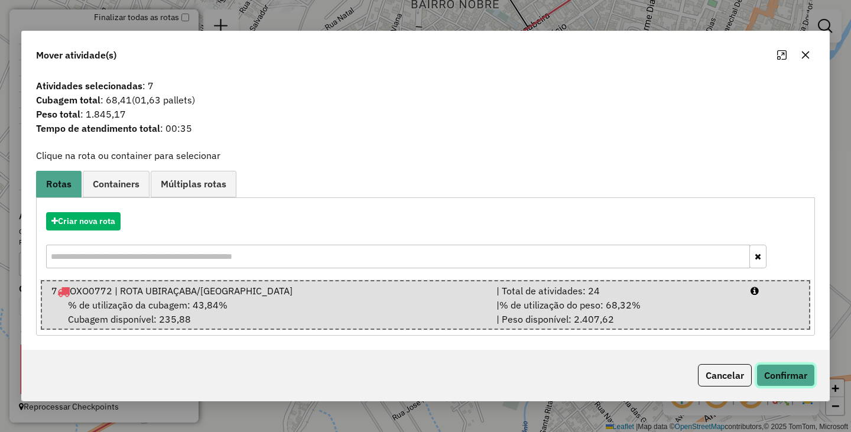
click at [776, 376] on button "Confirmar" at bounding box center [785, 375] width 58 height 22
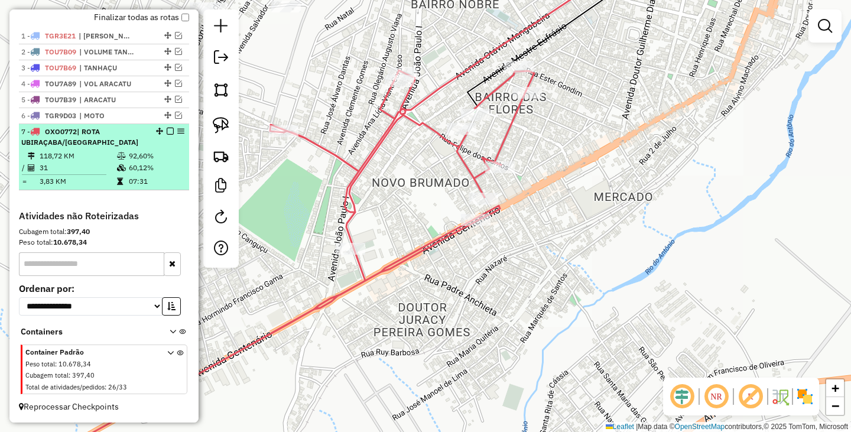
click at [167, 128] on em at bounding box center [170, 131] width 7 height 7
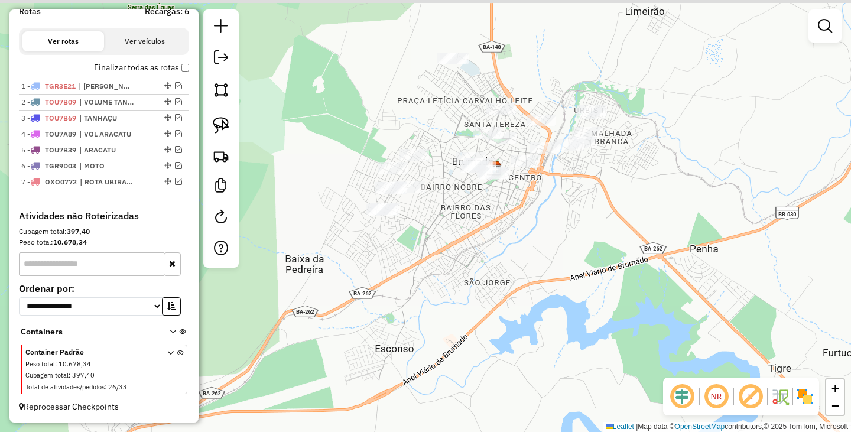
drag, startPoint x: 583, startPoint y: 209, endPoint x: 539, endPoint y: 221, distance: 45.4
click at [539, 221] on div "Janela de atendimento Grade de atendimento Capacidade Transportadoras Veículos …" at bounding box center [425, 216] width 851 height 432
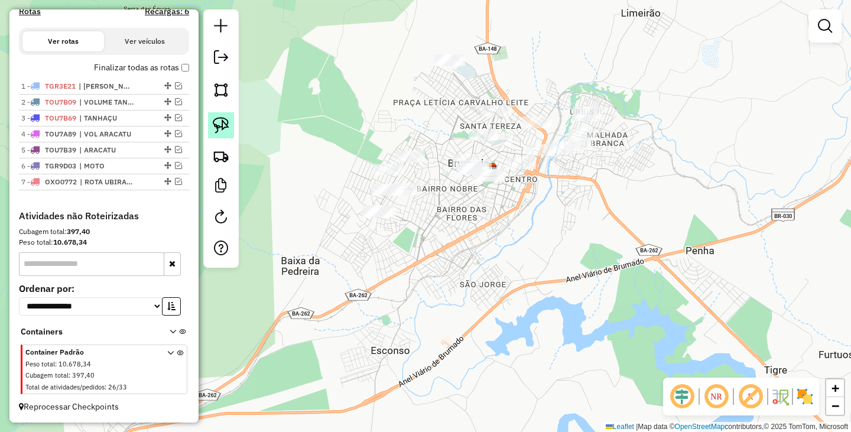
click at [226, 125] on img at bounding box center [221, 125] width 17 height 17
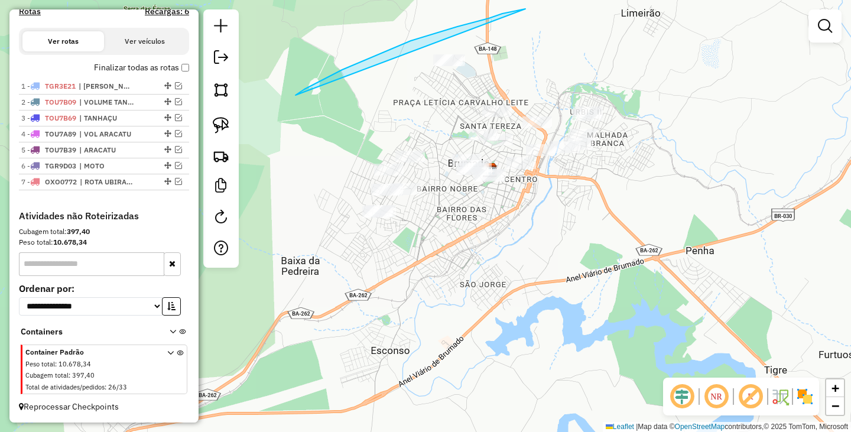
drag, startPoint x: 519, startPoint y: 10, endPoint x: 290, endPoint y: 99, distance: 245.9
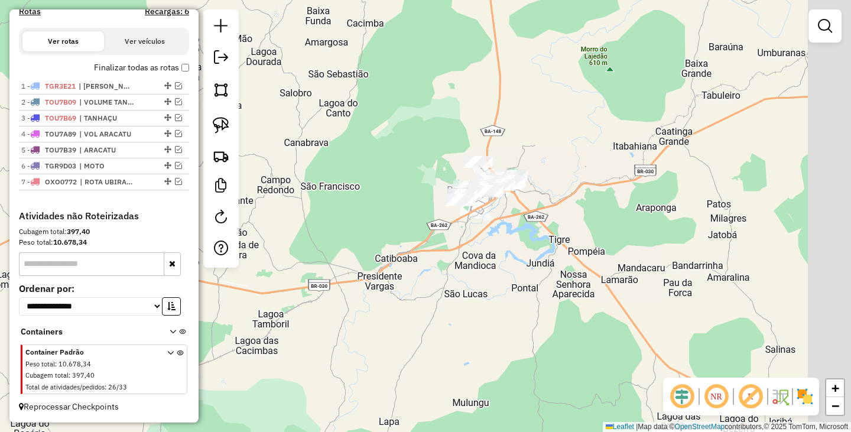
drag, startPoint x: 563, startPoint y: 212, endPoint x: 523, endPoint y: 226, distance: 42.0
click at [539, 235] on div "Janela de atendimento Grade de atendimento Capacidade Transportadoras Veículos …" at bounding box center [425, 216] width 851 height 432
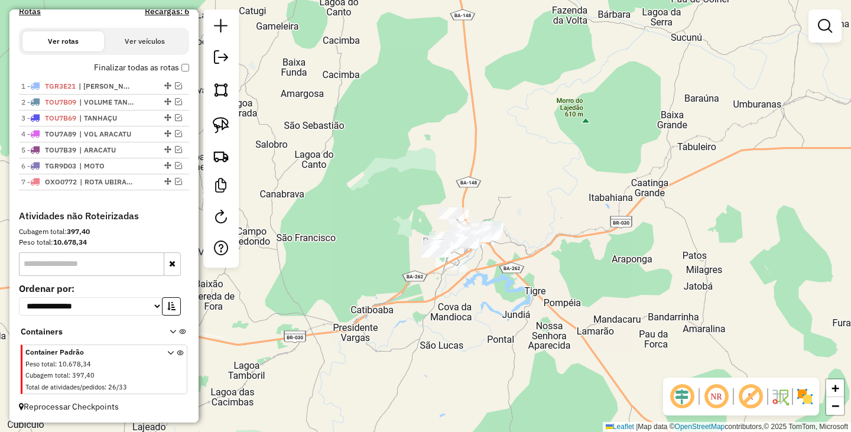
drag, startPoint x: 473, startPoint y: 123, endPoint x: 495, endPoint y: 136, distance: 26.2
click at [509, 139] on div "Janela de atendimento Grade de atendimento Capacidade Transportadoras Veículos …" at bounding box center [425, 216] width 851 height 432
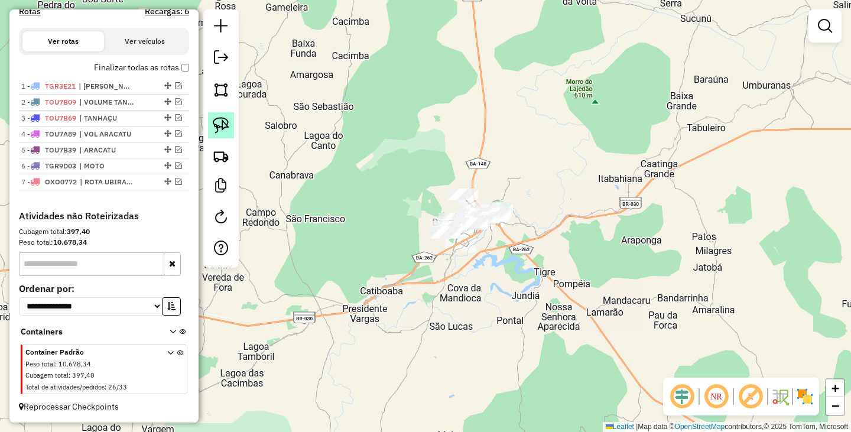
click at [214, 118] on img at bounding box center [221, 125] width 17 height 17
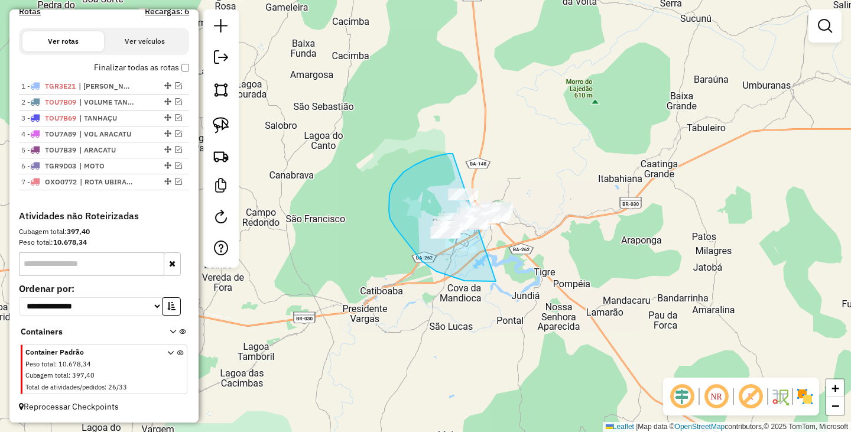
drag, startPoint x: 452, startPoint y: 154, endPoint x: 546, endPoint y: 169, distance: 95.2
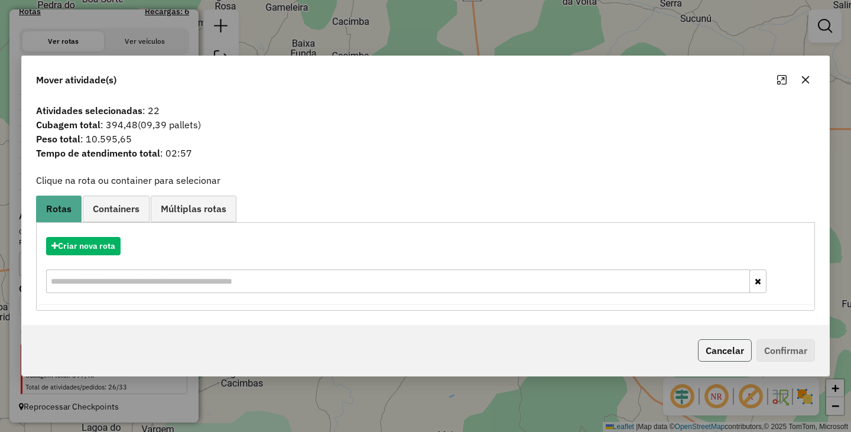
click at [738, 349] on button "Cancelar" at bounding box center [725, 350] width 54 height 22
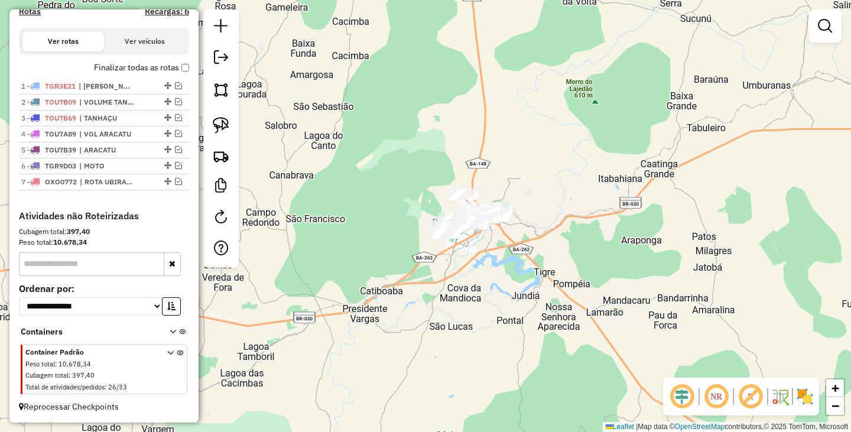
click at [511, 285] on div "Janela de atendimento Grade de atendimento Capacidade Transportadoras Veículos …" at bounding box center [425, 216] width 851 height 432
click at [822, 34] on link at bounding box center [825, 26] width 24 height 24
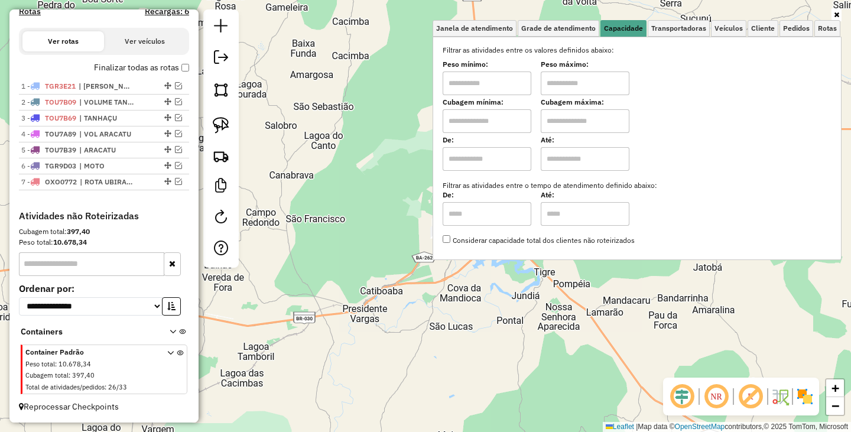
click at [493, 91] on input "text" at bounding box center [486, 83] width 89 height 24
type input "*******"
click at [598, 80] on input "text" at bounding box center [584, 83] width 89 height 24
type input "********"
click at [494, 316] on div "Limpar filtros Janela de atendimento Grade de atendimento Capacidade Transporta…" at bounding box center [425, 216] width 851 height 432
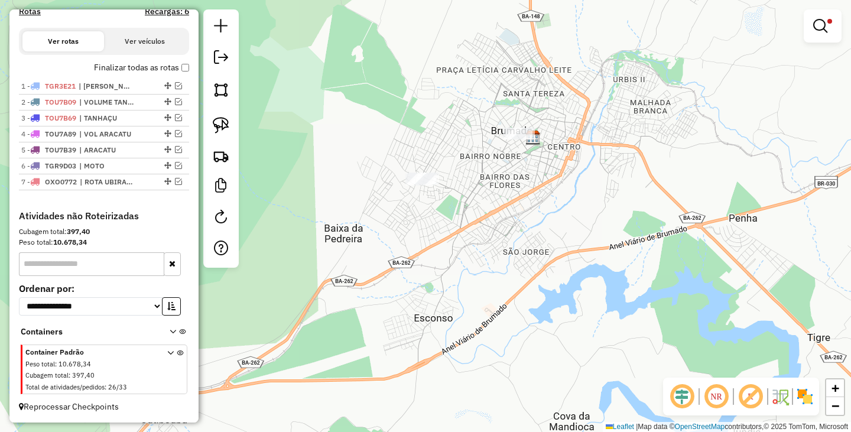
drag, startPoint x: 381, startPoint y: 169, endPoint x: 522, endPoint y: 242, distance: 158.2
click at [517, 241] on div "Limpar filtros Janela de atendimento Grade de atendimento Capacidade Transporta…" at bounding box center [425, 216] width 851 height 432
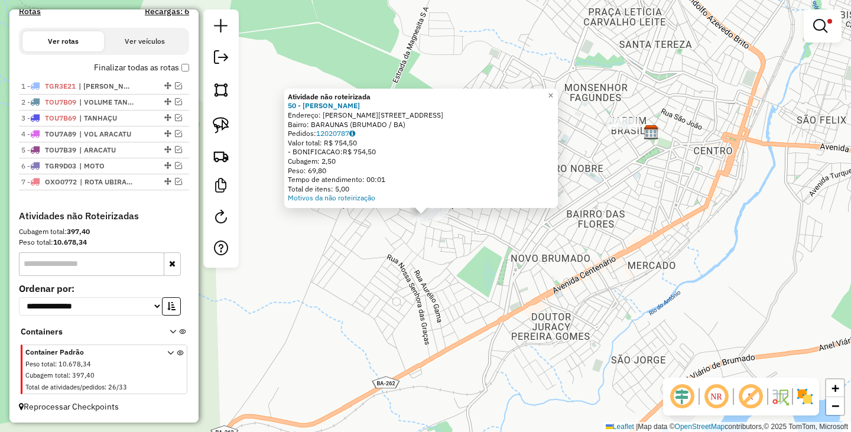
click at [517, 246] on div "Atividade não roteirizada 50 - JACKSON RIBEIRO ROCH Endereço: R AFRANIO PEIXOTO…" at bounding box center [425, 216] width 851 height 432
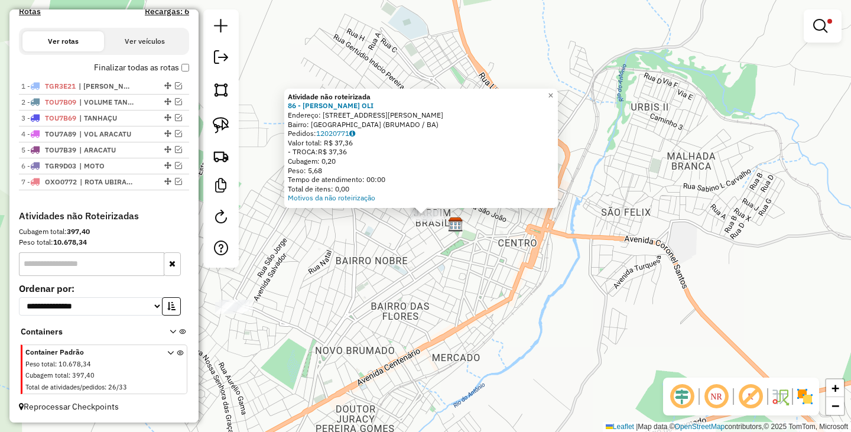
click at [472, 246] on div "Atividade não roteirizada 86 - ADRIANO DA SILVA OLI Endereço: R ANTONIO RIZERIO…" at bounding box center [425, 216] width 851 height 432
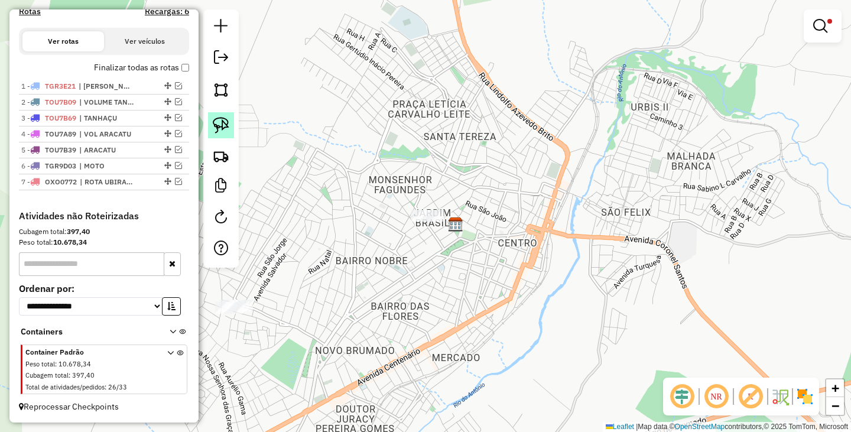
click at [226, 124] on img at bounding box center [221, 125] width 17 height 17
drag, startPoint x: 429, startPoint y: 193, endPoint x: 465, endPoint y: 232, distance: 52.6
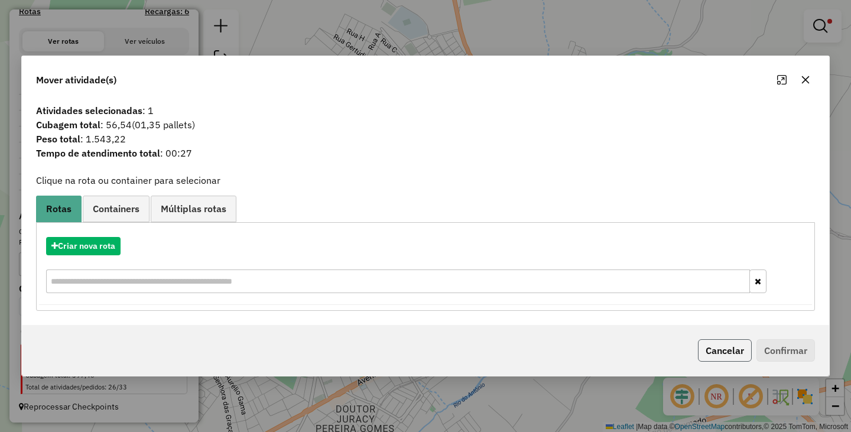
click at [730, 346] on button "Cancelar" at bounding box center [725, 350] width 54 height 22
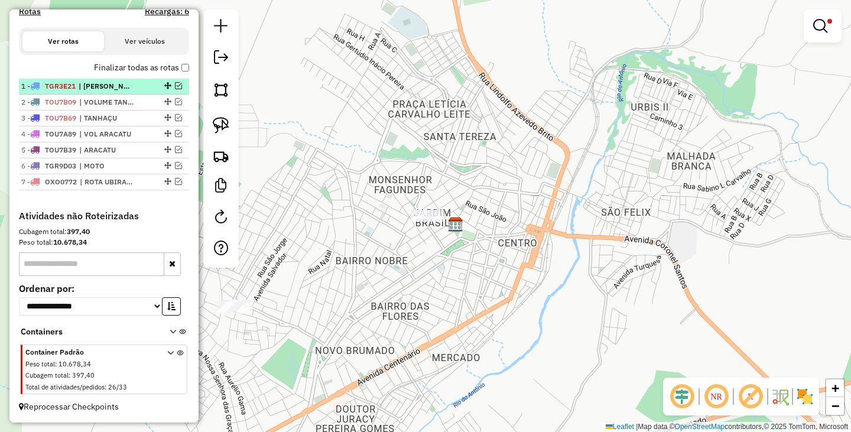
click at [175, 85] on em at bounding box center [178, 85] width 7 height 7
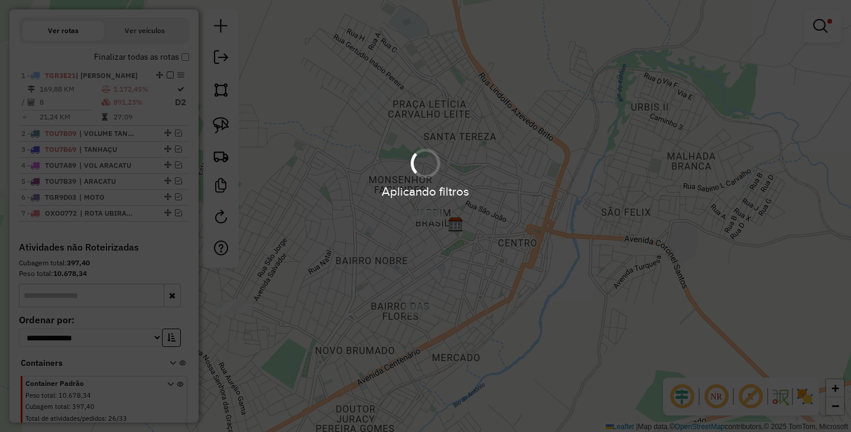
scroll to position [416, 0]
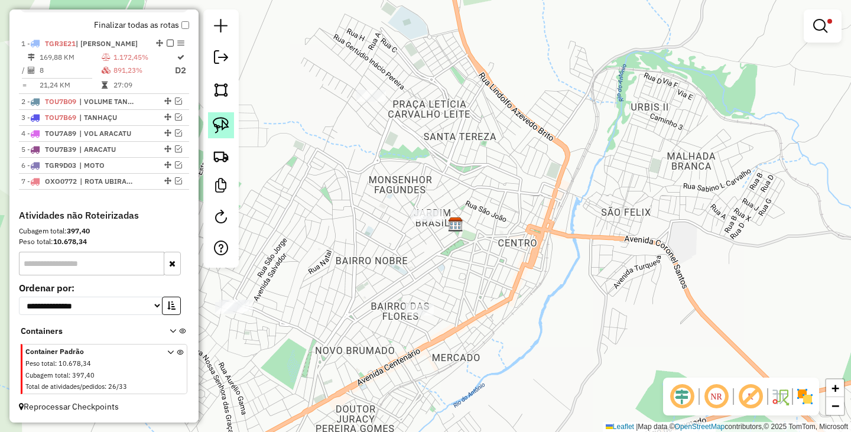
click at [228, 126] on img at bounding box center [221, 125] width 17 height 17
drag, startPoint x: 399, startPoint y: 193, endPoint x: 467, endPoint y: 228, distance: 75.8
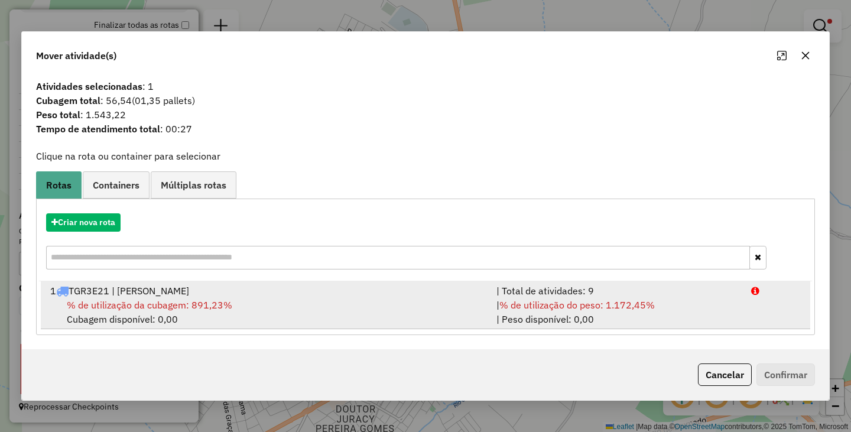
click at [373, 299] on div "% de utilização da cubagem: 891,23% Cubagem disponível: 0,00" at bounding box center [266, 312] width 446 height 28
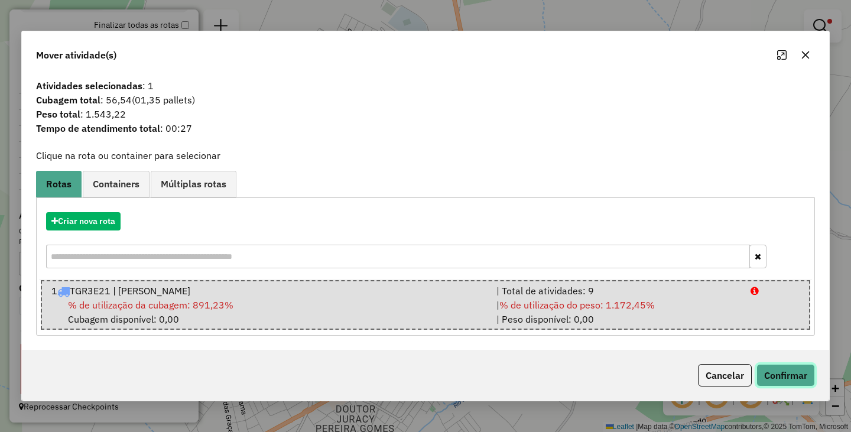
click at [810, 376] on button "Confirmar" at bounding box center [785, 375] width 58 height 22
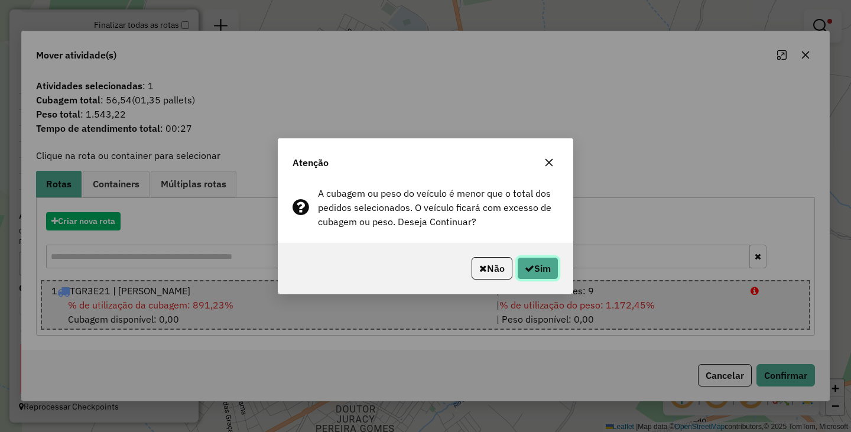
click at [534, 265] on button "Sim" at bounding box center [537, 268] width 41 height 22
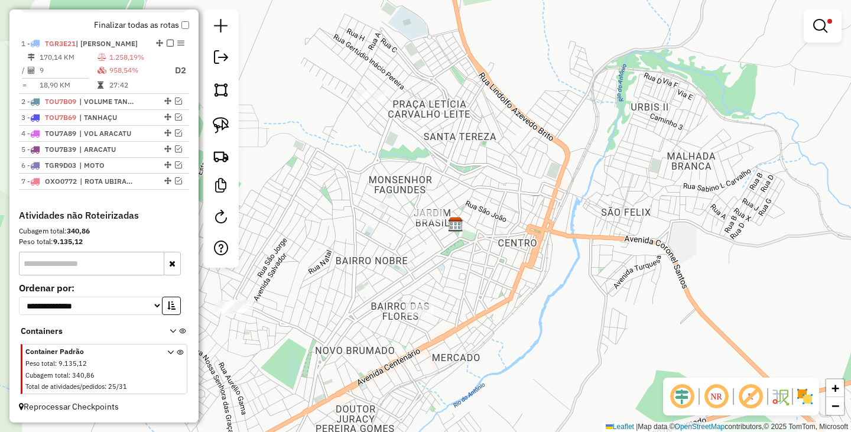
scroll to position [374, 0]
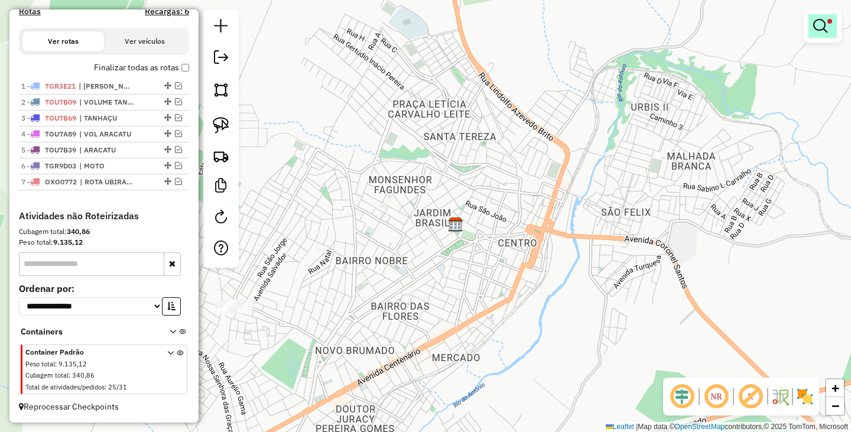
click at [812, 31] on div at bounding box center [822, 25] width 38 height 33
click at [812, 31] on link at bounding box center [822, 26] width 28 height 24
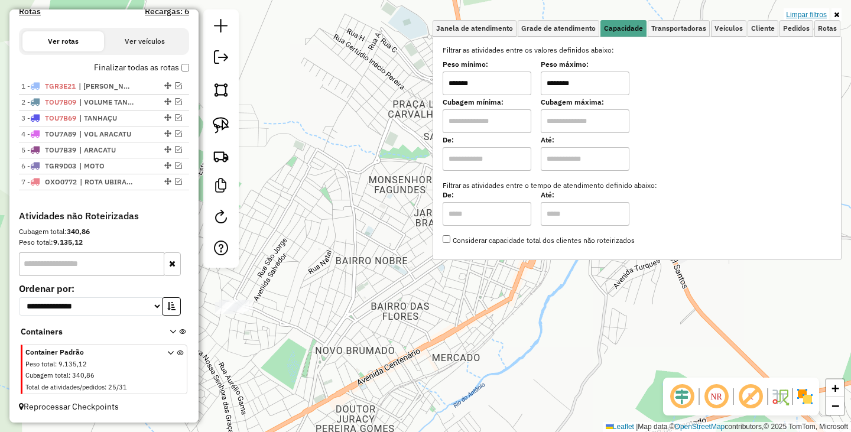
click at [806, 14] on link "Limpar filtros" at bounding box center [805, 14] width 45 height 13
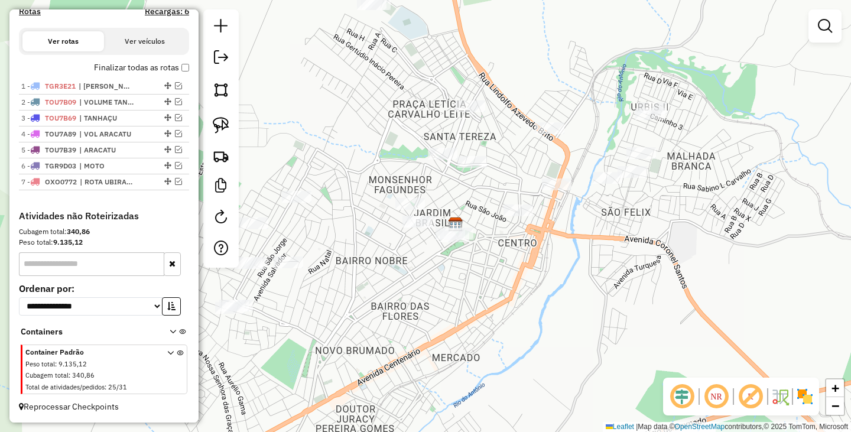
click at [637, 241] on div "Janela de atendimento Grade de atendimento Capacidade Transportadoras Veículos …" at bounding box center [425, 216] width 851 height 432
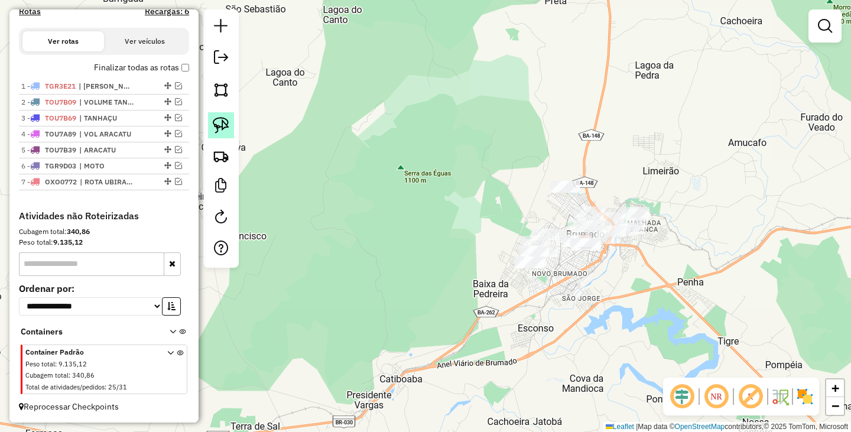
click at [229, 125] on link at bounding box center [221, 125] width 26 height 26
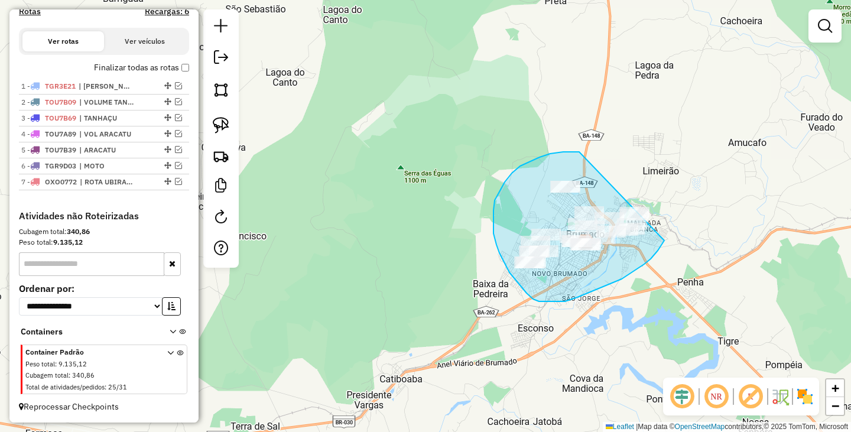
drag, startPoint x: 574, startPoint y: 152, endPoint x: 679, endPoint y: 216, distance: 123.3
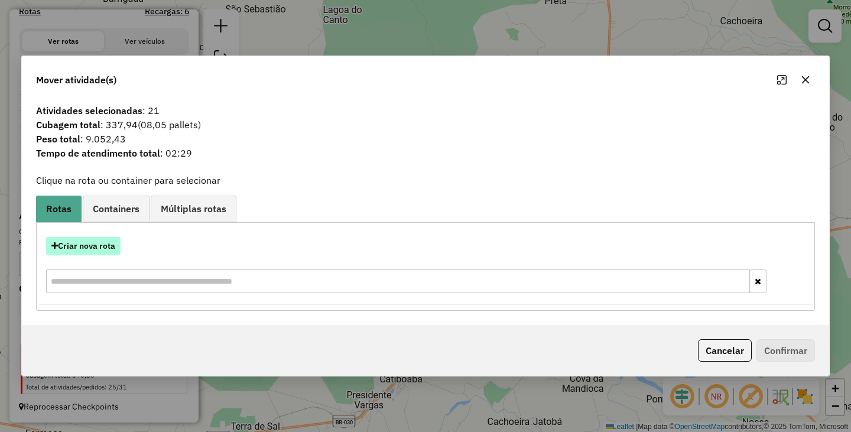
click at [109, 245] on button "Criar nova rota" at bounding box center [83, 246] width 74 height 18
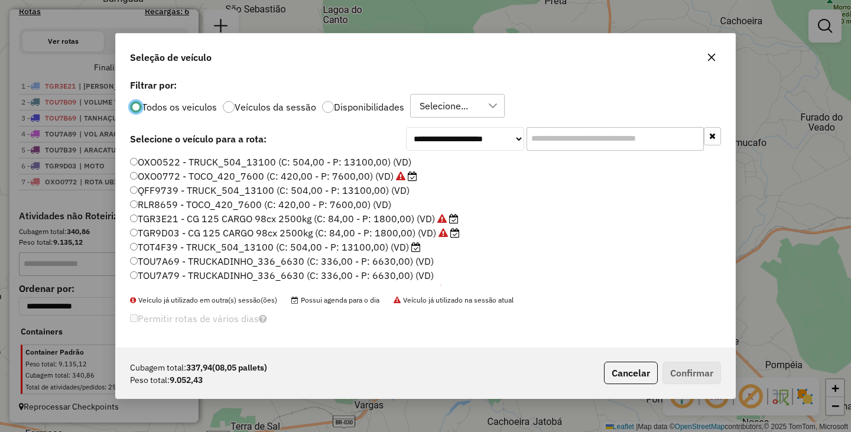
scroll to position [168, 0]
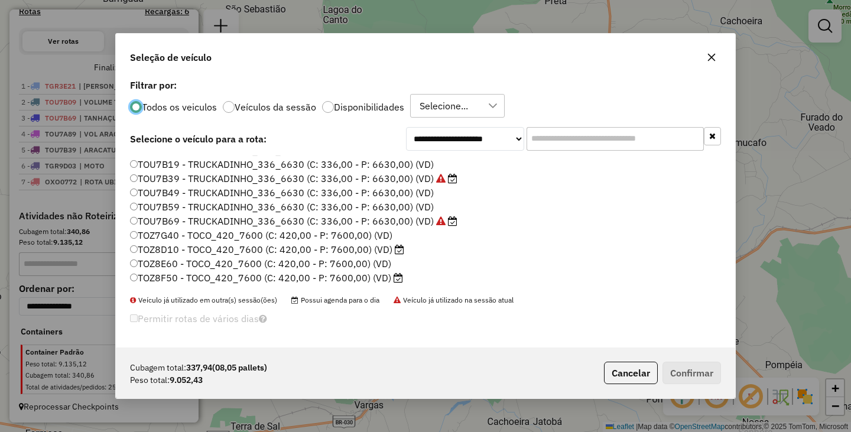
click at [128, 274] on div "OXO0522 - TRUCK_504_13100 (C: 504,00 - P: 13100,00) (VD) OXO0772 - TOCO_420_760…" at bounding box center [425, 224] width 605 height 139
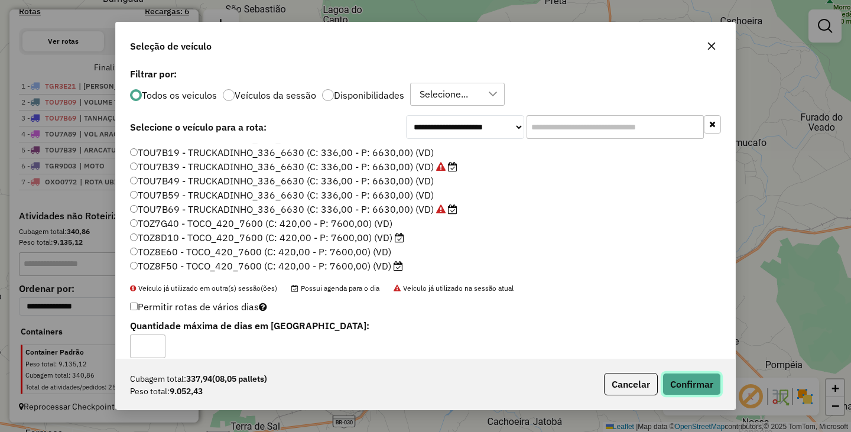
click at [708, 377] on button "Confirmar" at bounding box center [691, 384] width 58 height 22
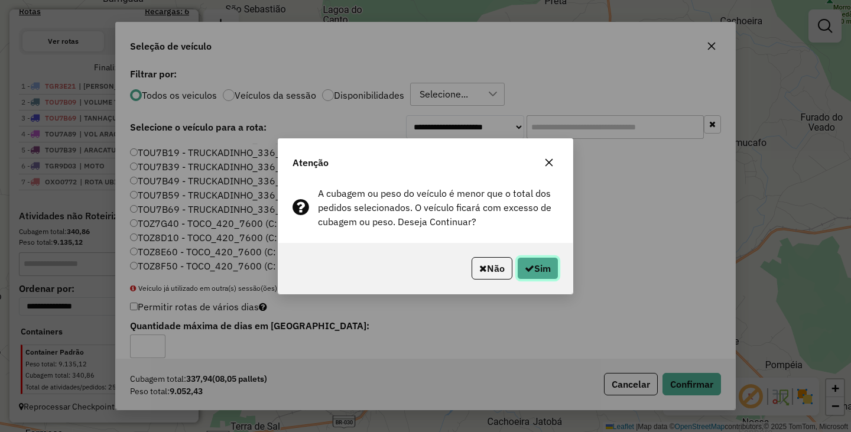
click at [549, 264] on button "Sim" at bounding box center [537, 268] width 41 height 22
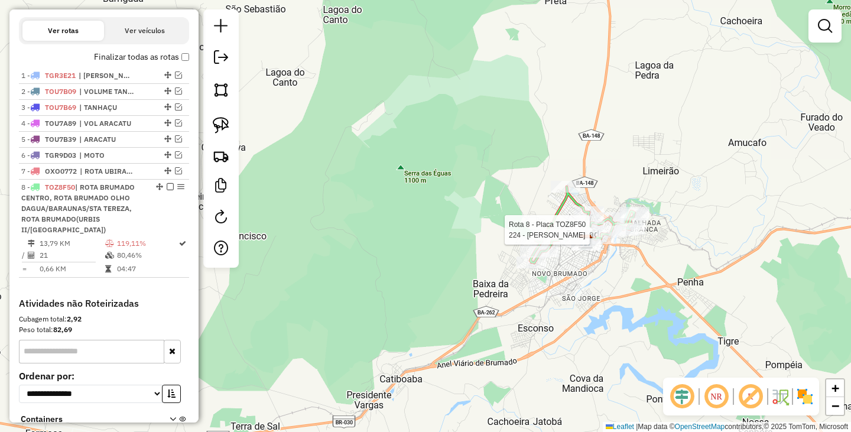
select select "**********"
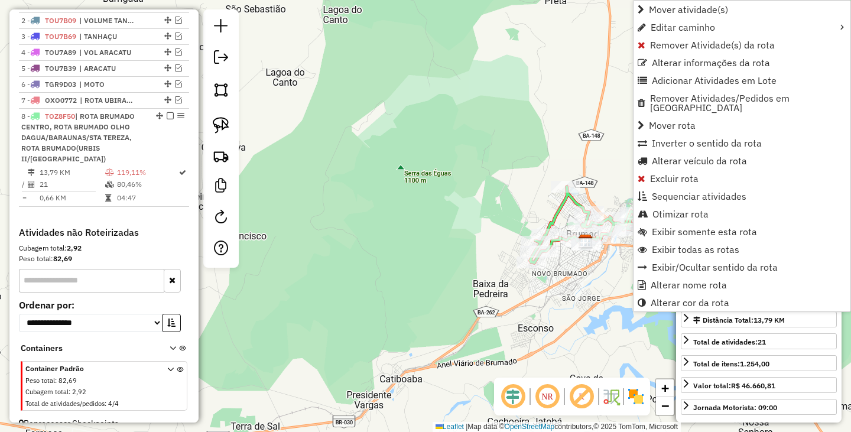
scroll to position [472, 0]
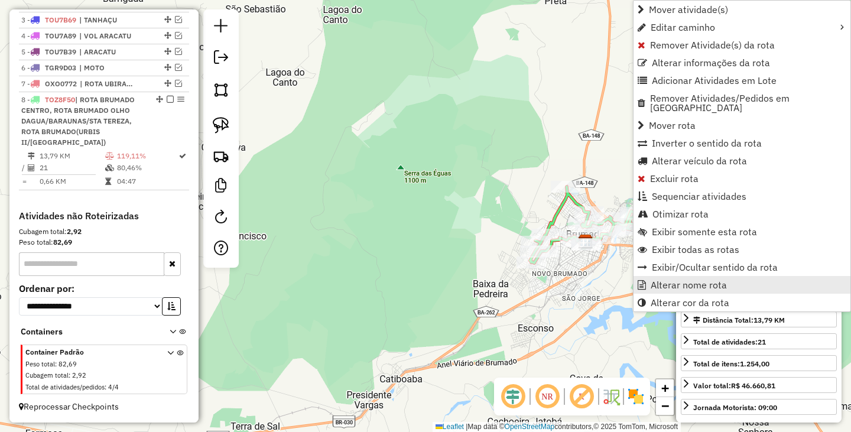
click at [677, 280] on span "Alterar nome rota" at bounding box center [688, 284] width 76 height 9
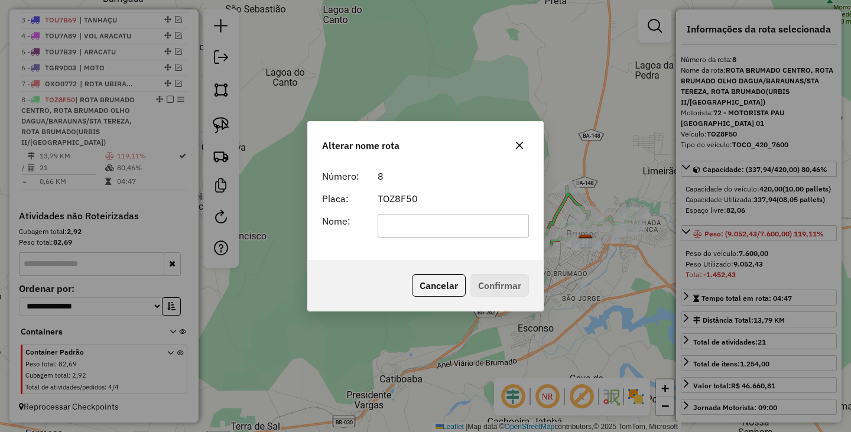
scroll to position [0, 0]
type input "*********"
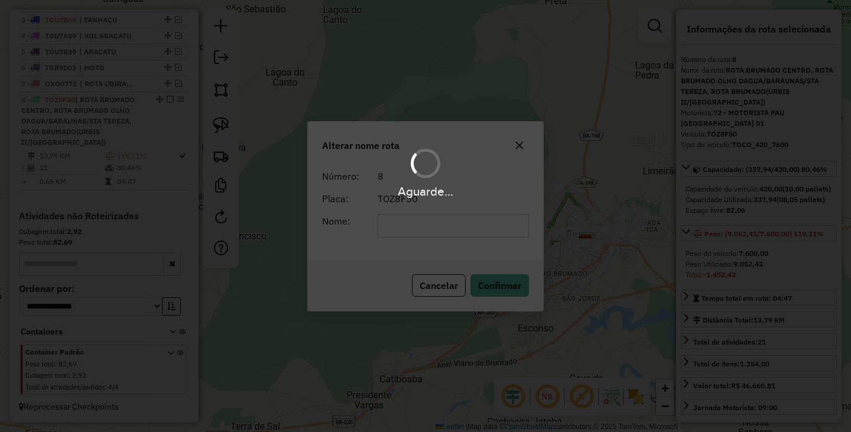
scroll to position [429, 0]
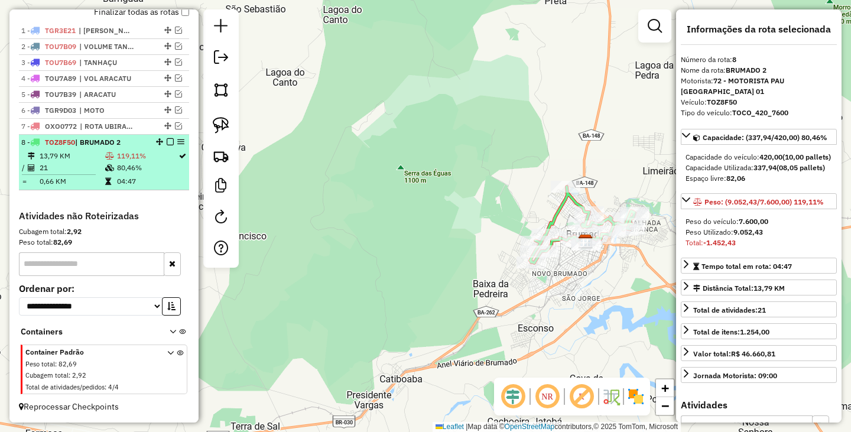
click at [169, 141] on em at bounding box center [170, 141] width 7 height 7
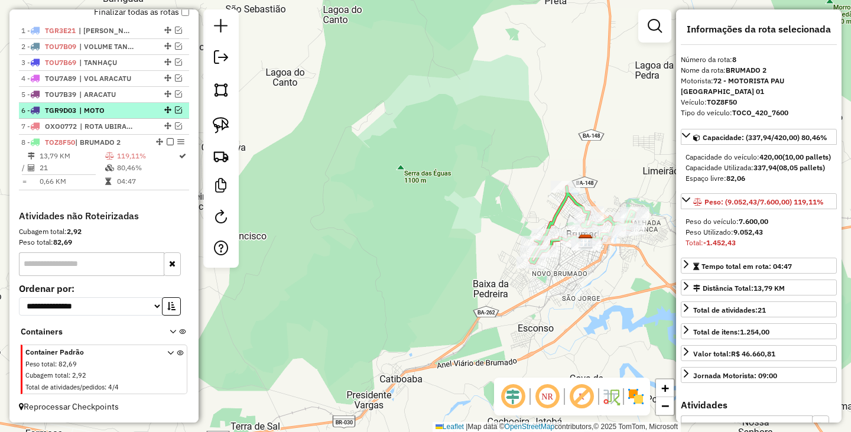
scroll to position [390, 0]
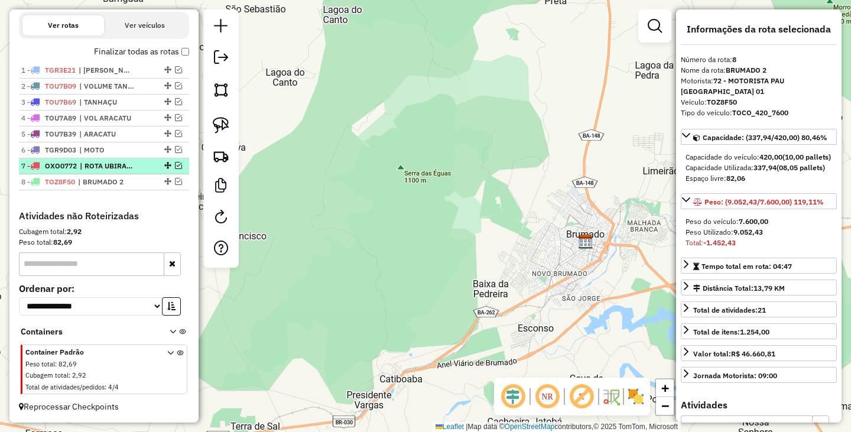
click at [175, 168] on em at bounding box center [178, 165] width 7 height 7
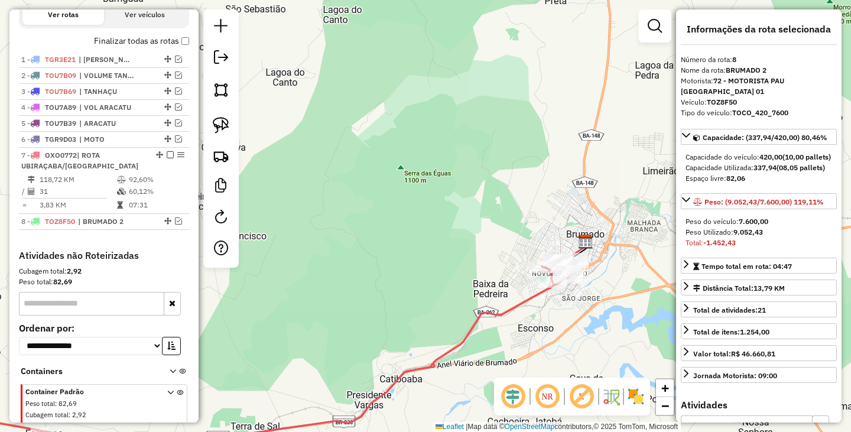
scroll to position [440, 0]
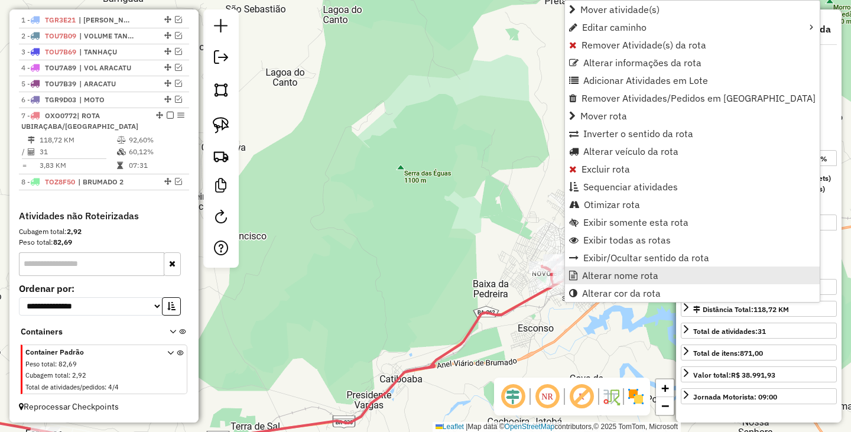
click at [602, 272] on span "Alterar nome rota" at bounding box center [620, 275] width 76 height 9
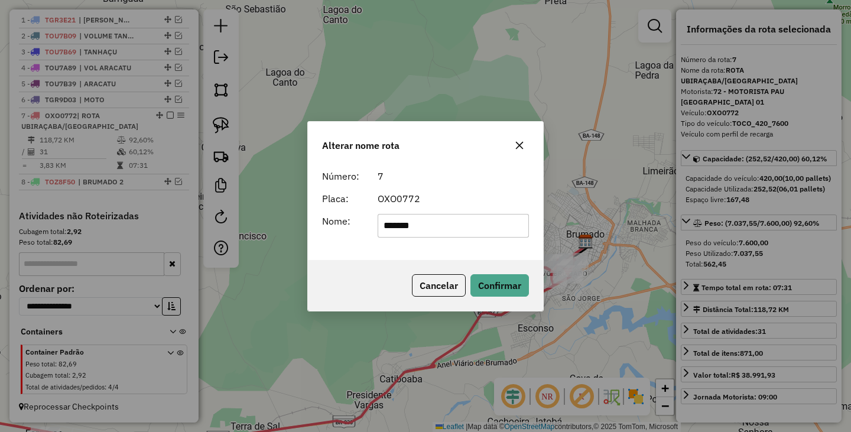
type input "*********"
click at [505, 278] on button "Confirmar" at bounding box center [499, 285] width 58 height 22
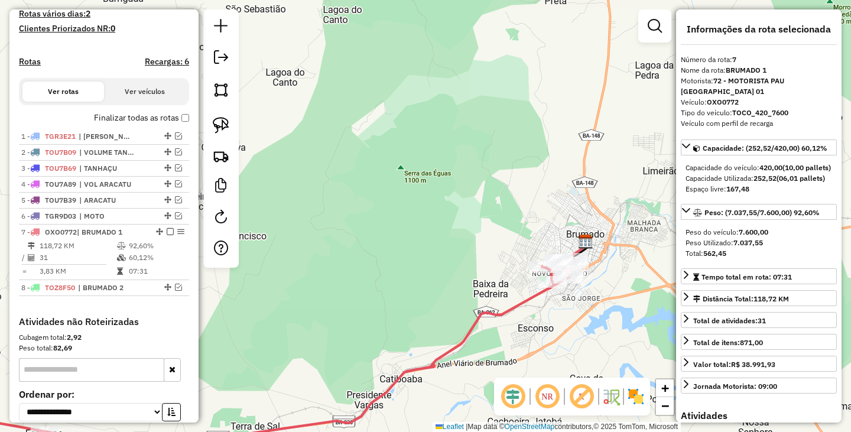
scroll to position [311, 0]
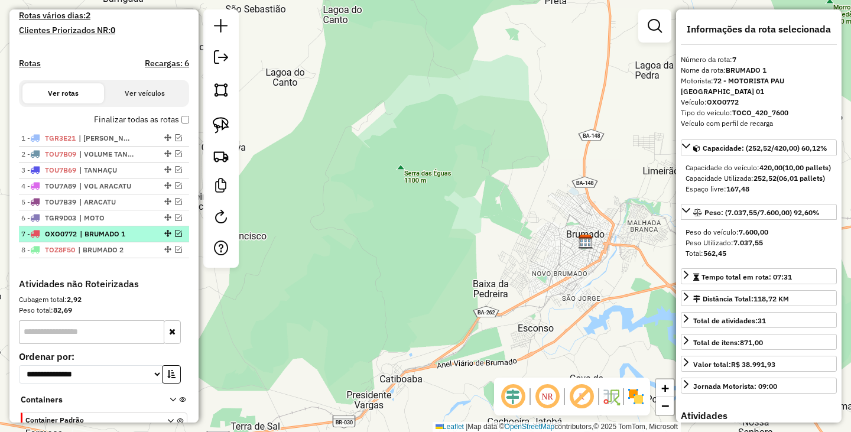
click at [108, 239] on span "| BRUMADO 1" at bounding box center [107, 234] width 54 height 11
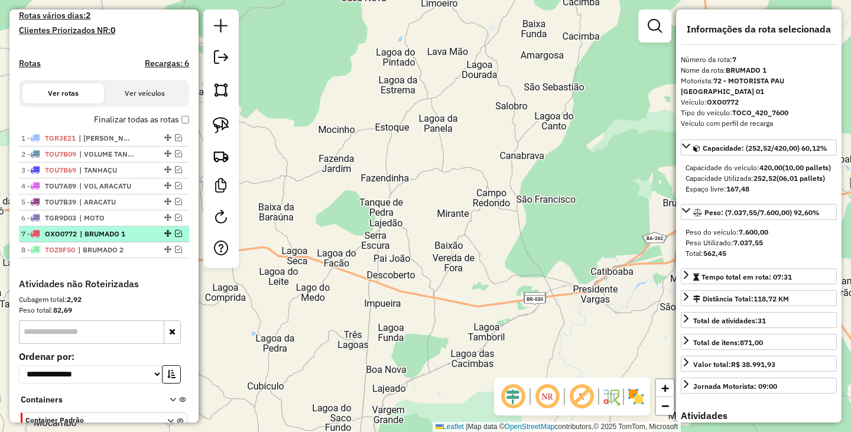
click at [180, 237] on div at bounding box center [166, 233] width 35 height 7
click at [175, 237] on em at bounding box center [178, 233] width 7 height 7
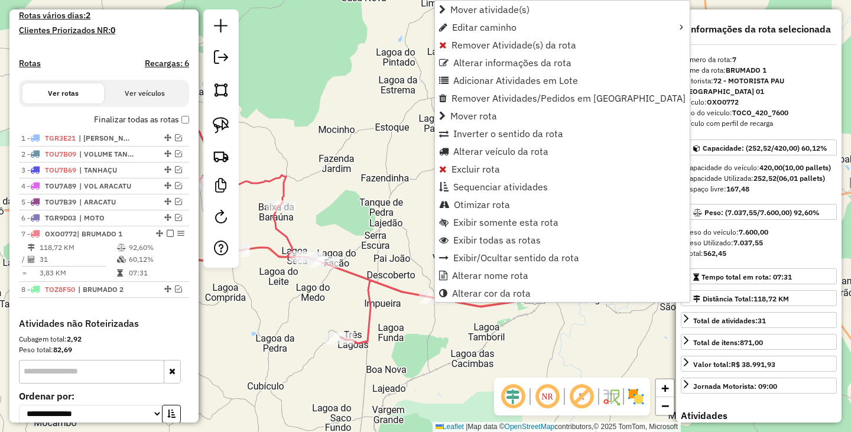
scroll to position [429, 0]
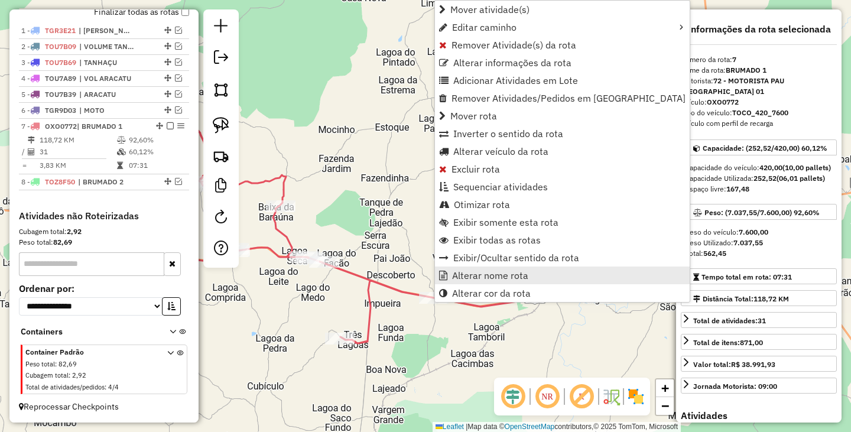
click at [507, 268] on link "Alterar nome rota" at bounding box center [562, 275] width 255 height 18
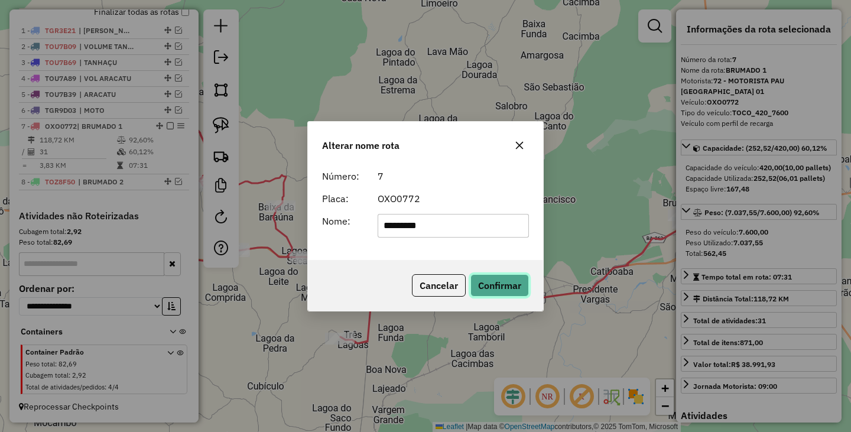
click at [498, 289] on button "Confirmar" at bounding box center [499, 285] width 58 height 22
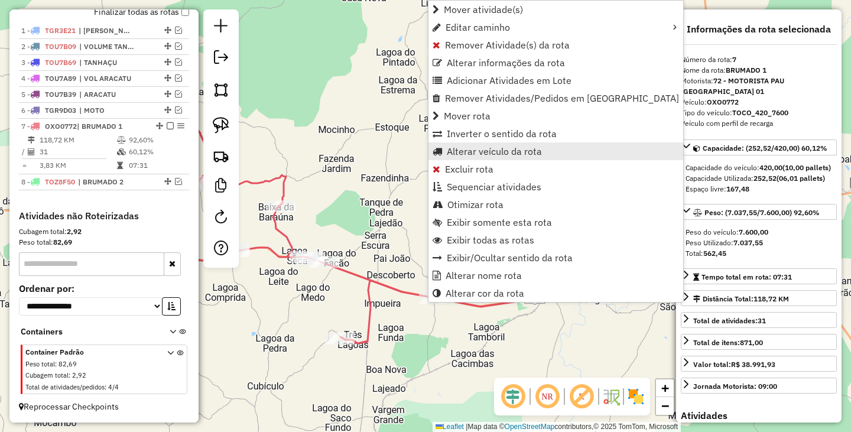
click at [495, 154] on span "Alterar veículo da rota" at bounding box center [494, 150] width 95 height 9
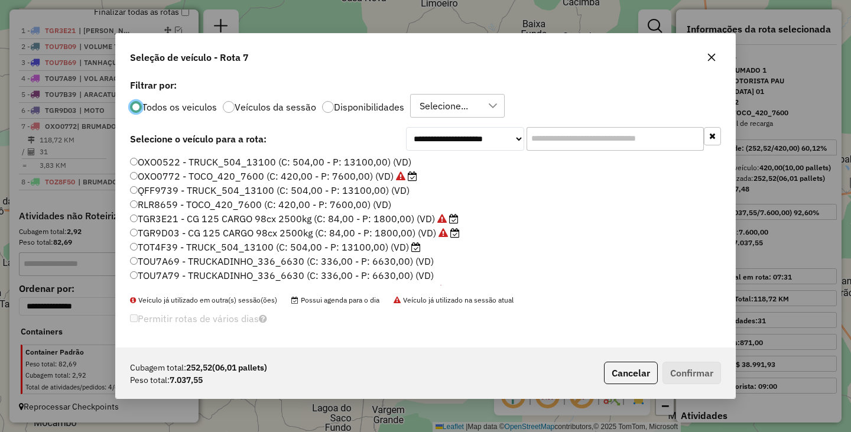
scroll to position [6, 4]
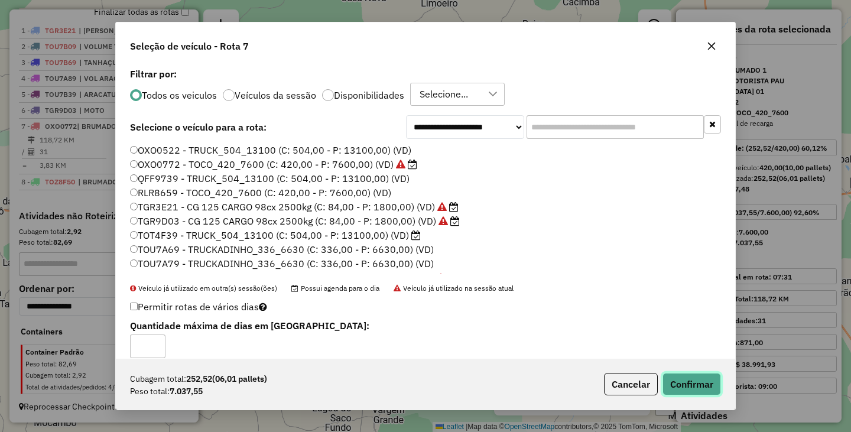
click at [682, 378] on button "Confirmar" at bounding box center [691, 384] width 58 height 22
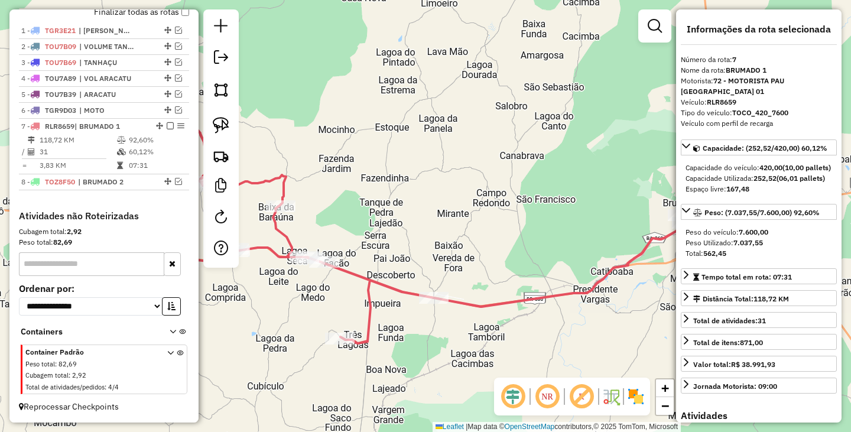
click at [515, 262] on div "Janela de atendimento Grade de atendimento Capacidade Transportadoras Veículos …" at bounding box center [425, 216] width 851 height 432
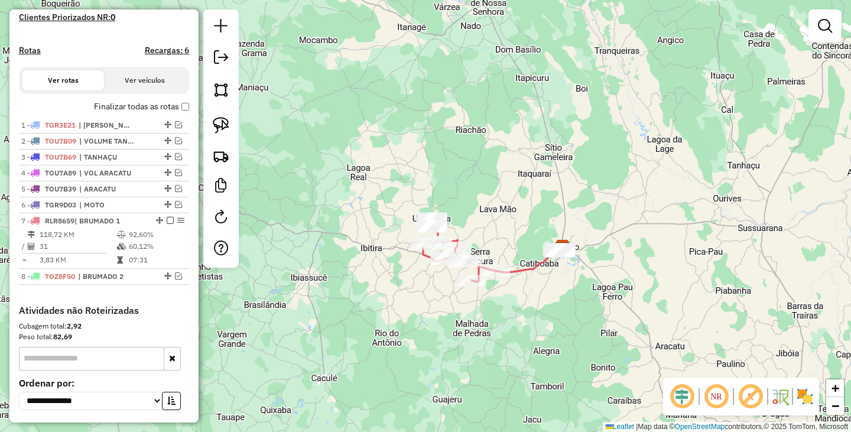
scroll to position [311, 0]
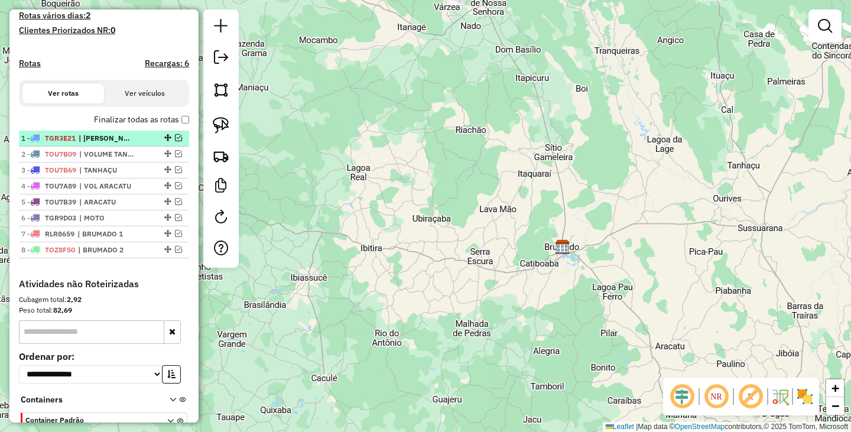
click at [175, 141] on em at bounding box center [178, 137] width 7 height 7
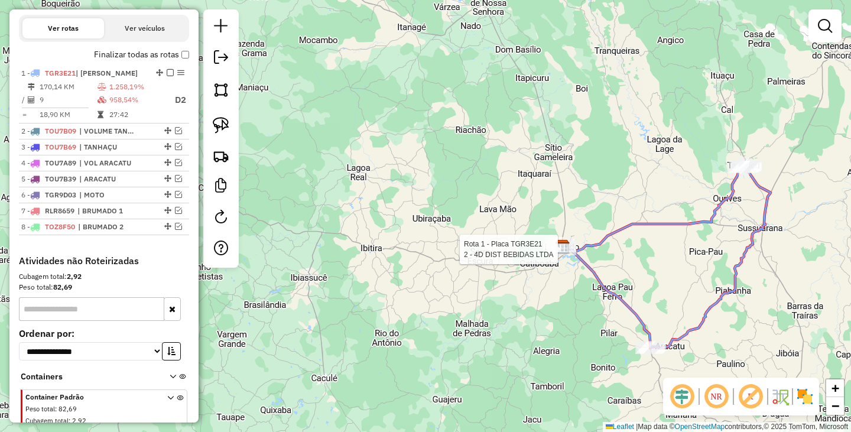
select select "**********"
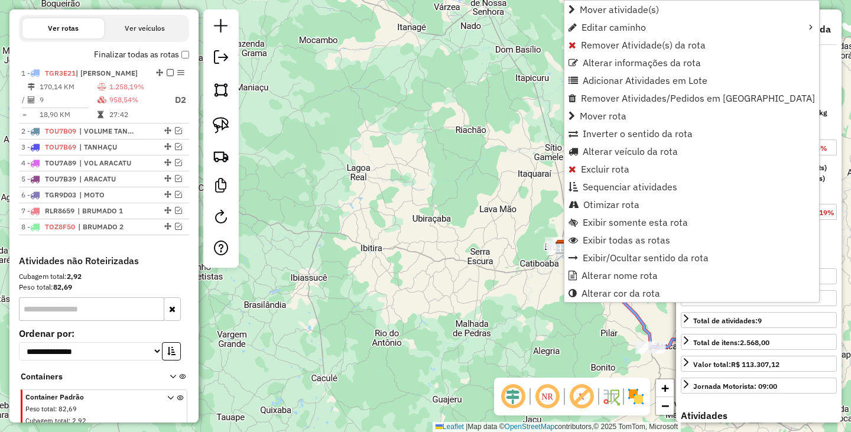
scroll to position [432, 0]
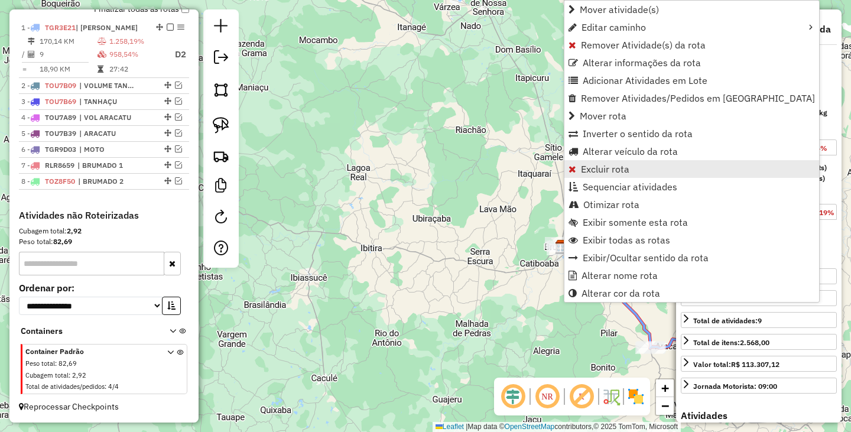
click at [607, 168] on span "Excluir rota" at bounding box center [605, 168] width 48 height 9
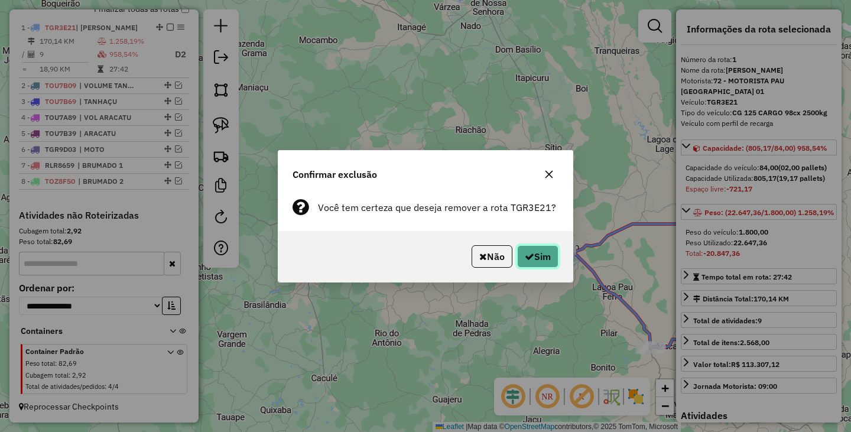
click at [545, 255] on button "Sim" at bounding box center [537, 256] width 41 height 22
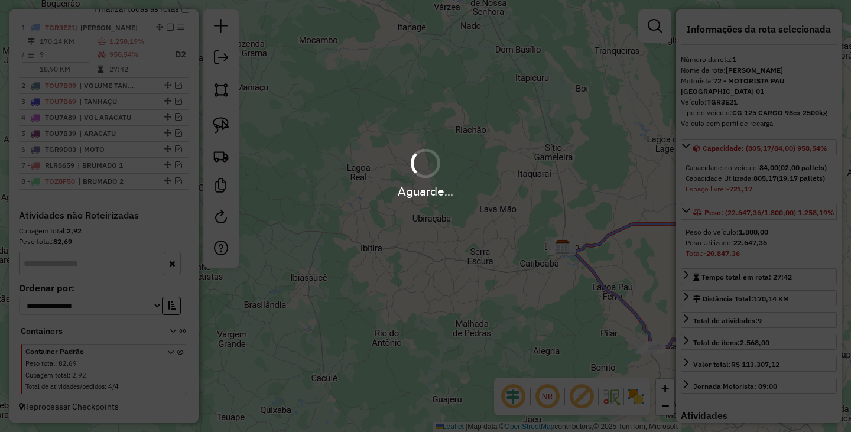
scroll to position [374, 0]
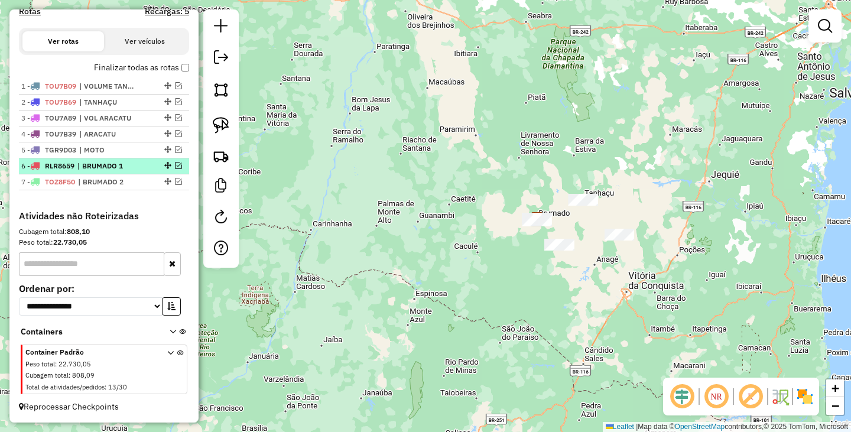
click at [126, 165] on span "| BRUMADO 1" at bounding box center [104, 166] width 54 height 11
select select "**********"
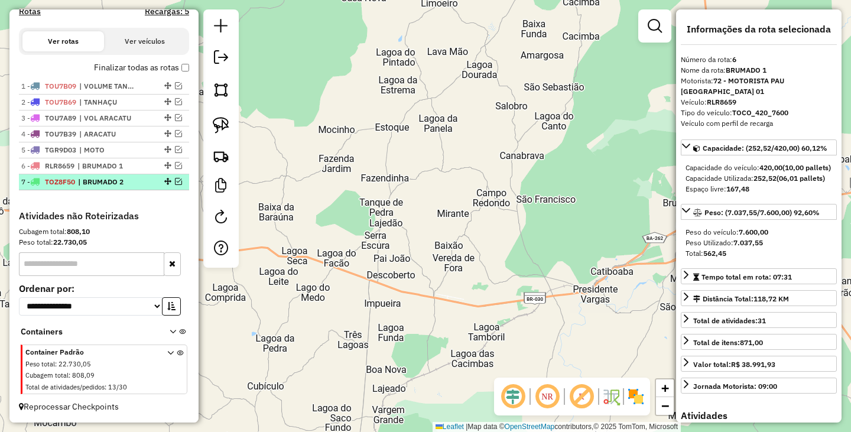
click at [117, 181] on span "| BRUMADO 2" at bounding box center [105, 182] width 54 height 11
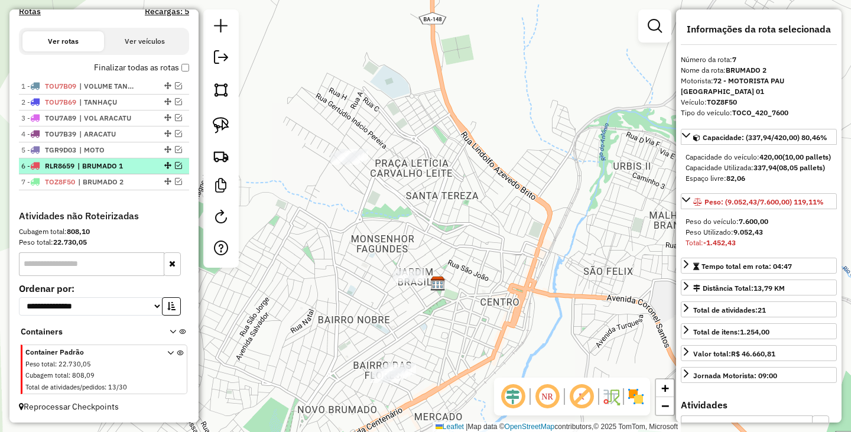
click at [112, 161] on span "| BRUMADO 1" at bounding box center [104, 166] width 54 height 11
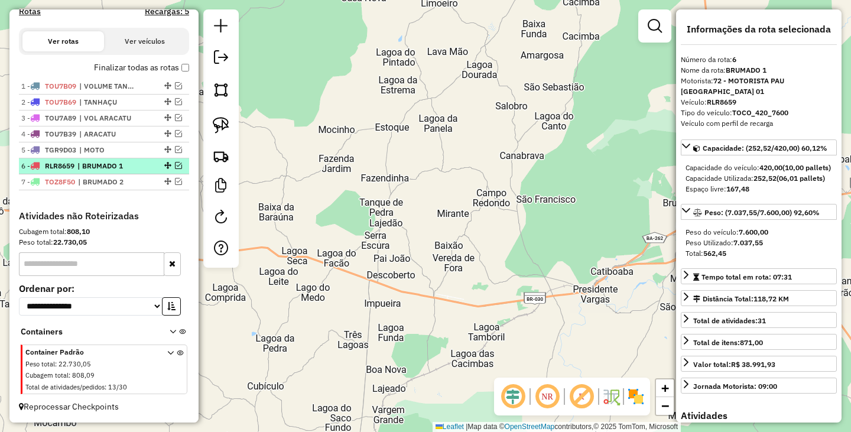
click at [109, 172] on li "6 - RLR8659 | BRUMADO 1" at bounding box center [104, 166] width 170 height 16
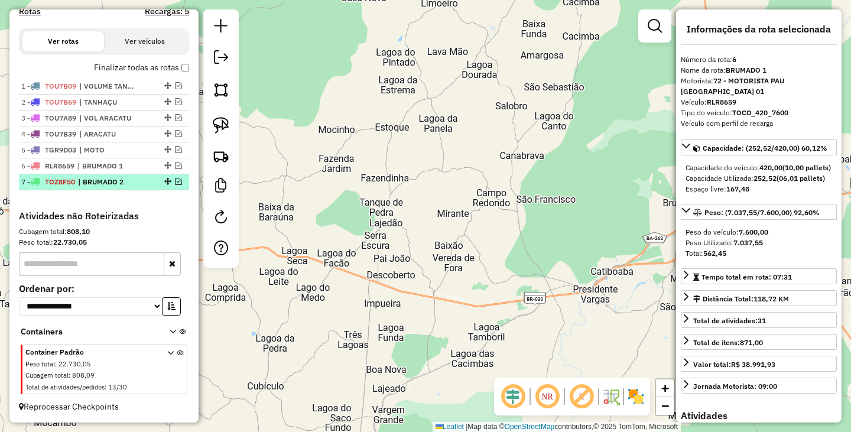
click at [112, 180] on span "| BRUMADO 2" at bounding box center [105, 182] width 54 height 11
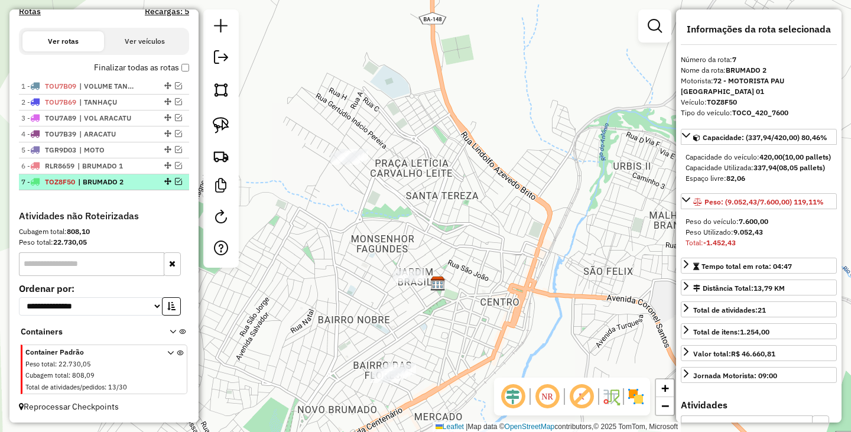
click at [179, 181] on div at bounding box center [166, 181] width 35 height 7
click at [177, 180] on em at bounding box center [178, 181] width 7 height 7
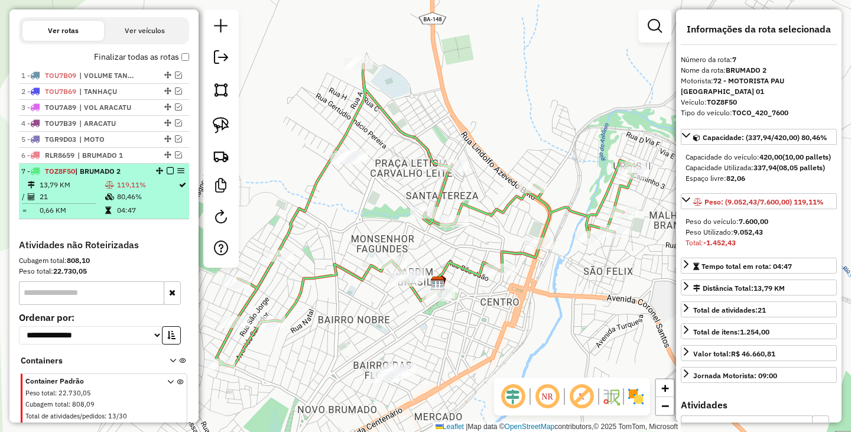
scroll to position [413, 0]
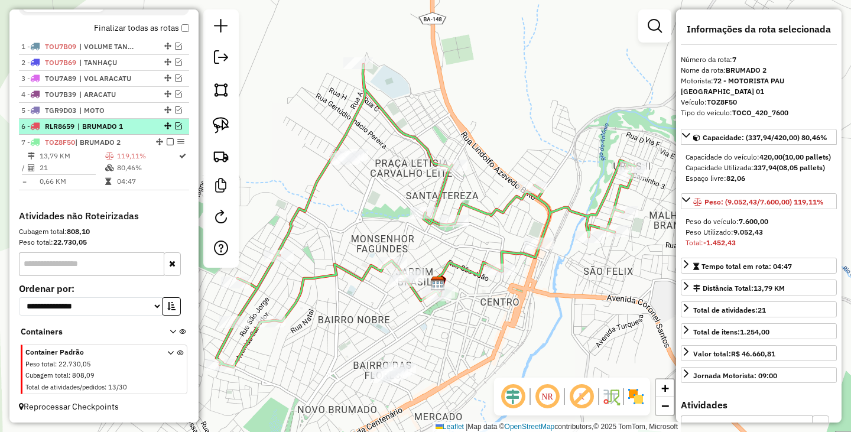
click at [175, 126] on em at bounding box center [178, 125] width 7 height 7
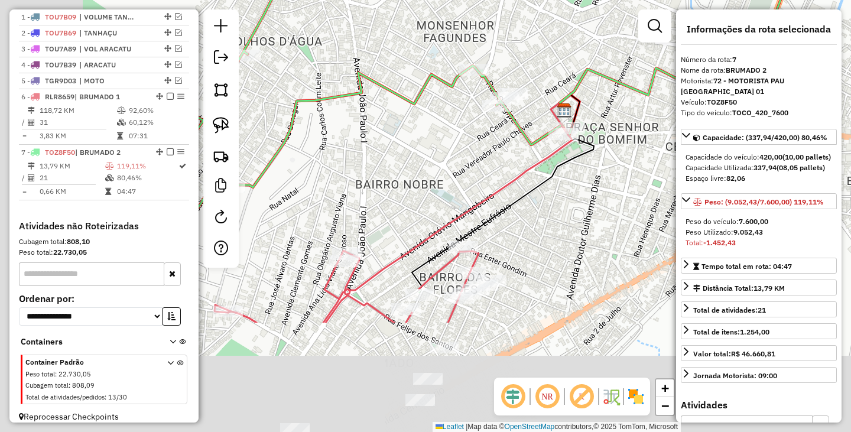
drag, startPoint x: 388, startPoint y: 334, endPoint x: 500, endPoint y: 167, distance: 201.0
click at [496, 169] on div "Janela de atendimento Grade de atendimento Capacidade Transportadoras Veículos …" at bounding box center [425, 216] width 851 height 432
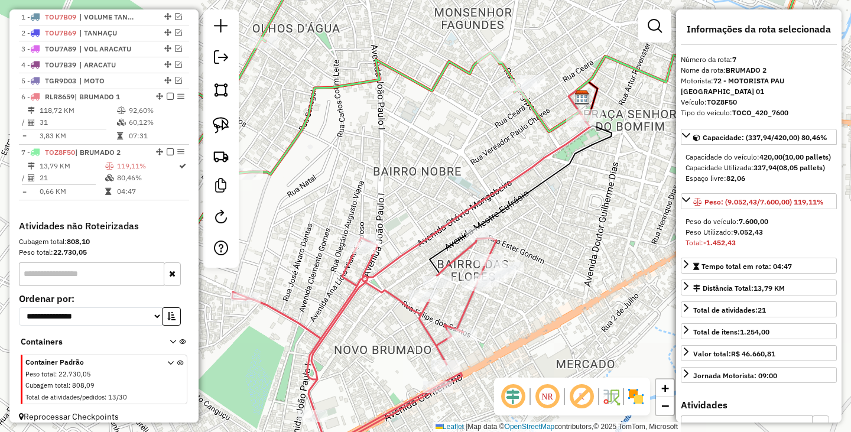
drag, startPoint x: 385, startPoint y: 187, endPoint x: 628, endPoint y: 223, distance: 246.0
click at [628, 223] on div "Janela de atendimento Grade de atendimento Capacidade Transportadoras Veículos …" at bounding box center [425, 216] width 851 height 432
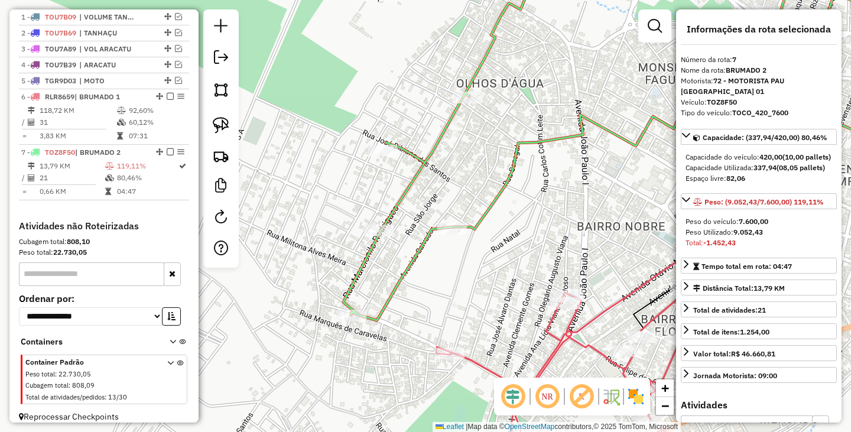
drag, startPoint x: 571, startPoint y: 227, endPoint x: 416, endPoint y: 323, distance: 182.4
click at [416, 323] on div "Janela de atendimento Grade de atendimento Capacidade Transportadoras Veículos …" at bounding box center [425, 216] width 851 height 432
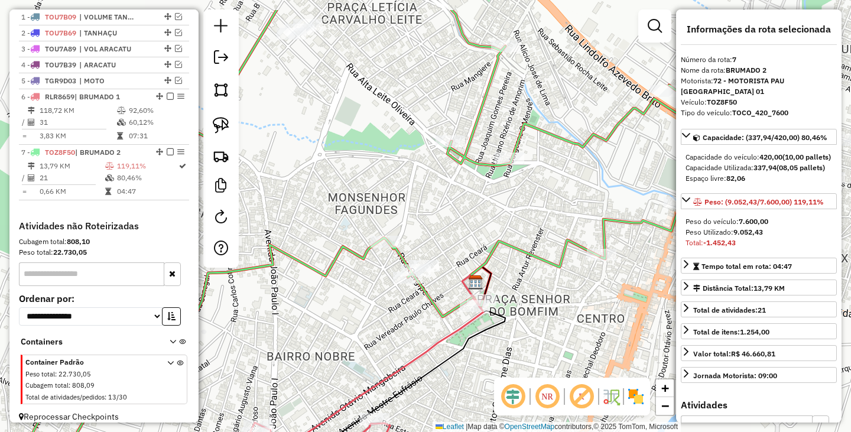
drag, startPoint x: 481, startPoint y: 262, endPoint x: 276, endPoint y: 321, distance: 212.9
click at [281, 319] on div "Janela de atendimento Grade de atendimento Capacidade Transportadoras Veículos …" at bounding box center [425, 216] width 851 height 432
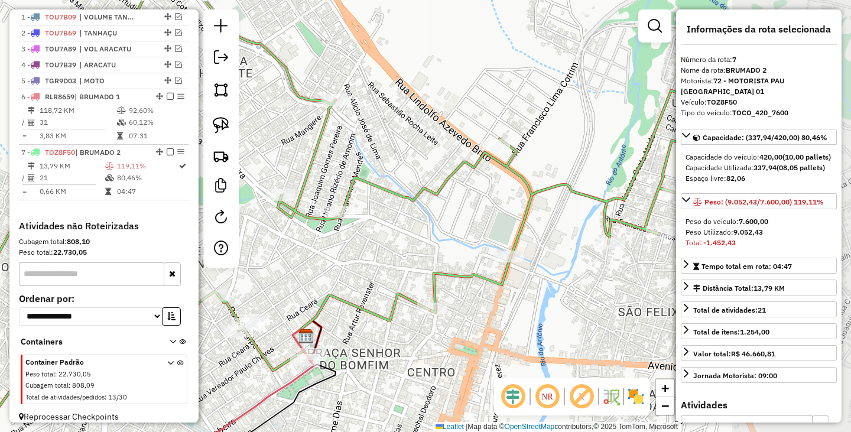
drag, startPoint x: 413, startPoint y: 240, endPoint x: 277, endPoint y: 278, distance: 141.0
click at [277, 278] on div "Janela de atendimento Grade de atendimento Capacidade Transportadoras Veículos …" at bounding box center [425, 216] width 851 height 432
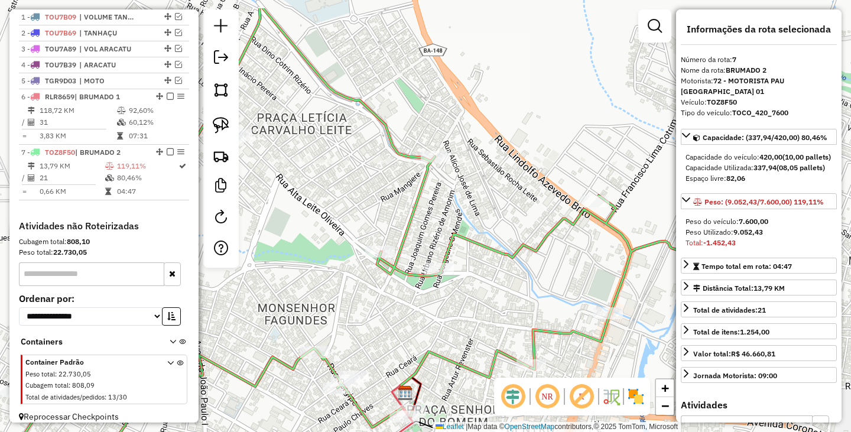
drag, startPoint x: 366, startPoint y: 263, endPoint x: 516, endPoint y: 349, distance: 172.2
click at [516, 349] on div "Janela de atendimento Grade de atendimento Capacidade Transportadoras Veículos …" at bounding box center [425, 216] width 851 height 432
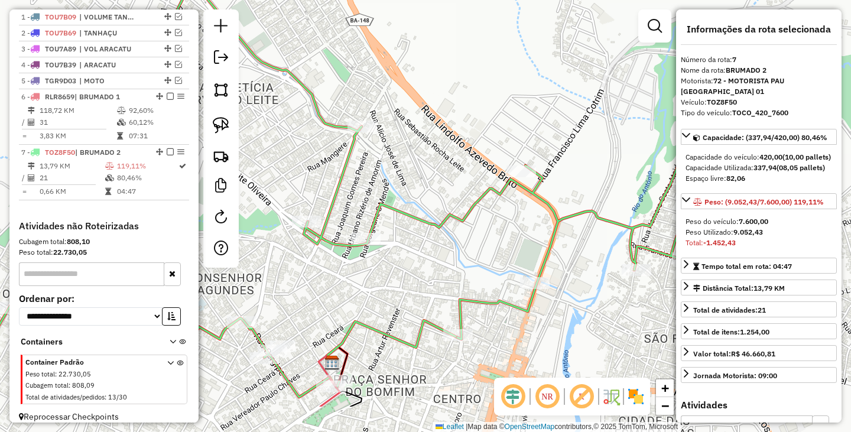
drag, startPoint x: 462, startPoint y: 216, endPoint x: 393, endPoint y: 152, distance: 94.5
click at [393, 153] on div "Janela de atendimento Grade de atendimento Capacidade Transportadoras Veículos …" at bounding box center [425, 216] width 851 height 432
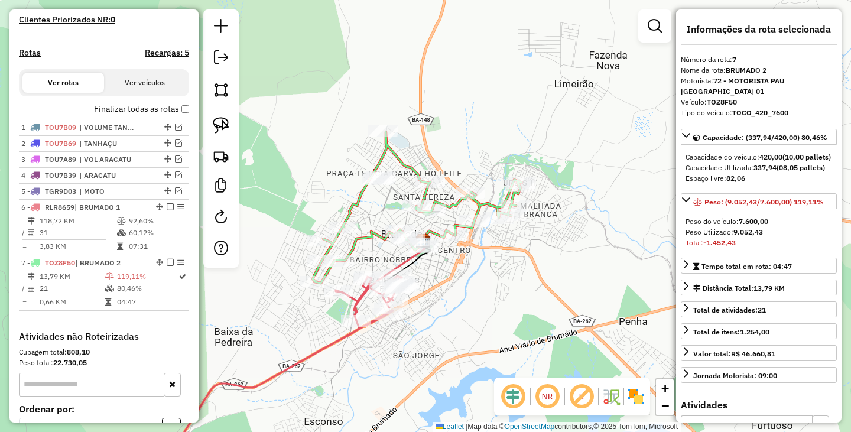
scroll to position [314, 0]
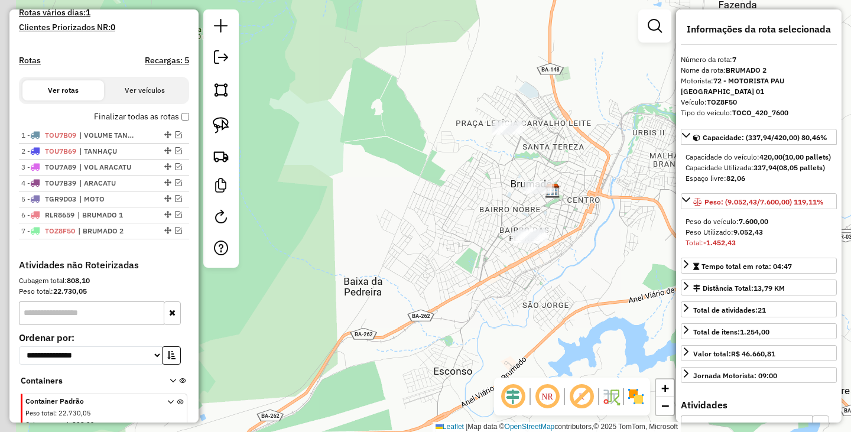
drag, startPoint x: 451, startPoint y: 276, endPoint x: 586, endPoint y: 237, distance: 140.4
click at [567, 241] on div "Janela de atendimento Grade de atendimento Capacidade Transportadoras Veículos …" at bounding box center [425, 216] width 851 height 432
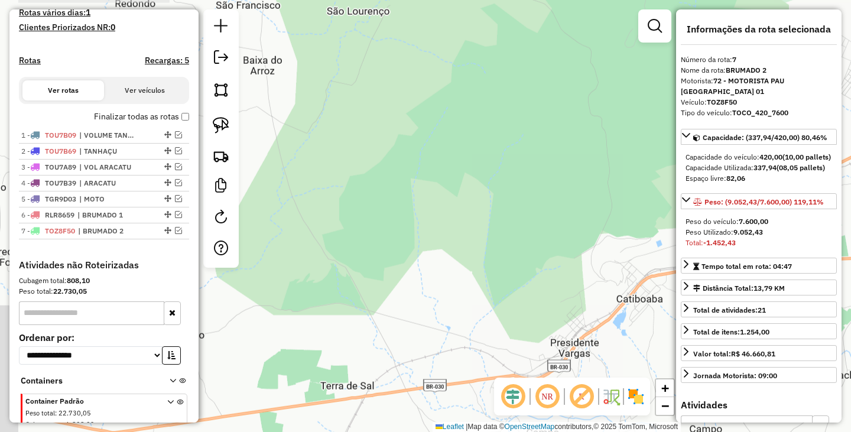
drag, startPoint x: 545, startPoint y: 244, endPoint x: 334, endPoint y: 210, distance: 212.9
click at [364, 223] on div "Janela de atendimento Grade de atendimento Capacidade Transportadoras Veículos …" at bounding box center [425, 216] width 851 height 432
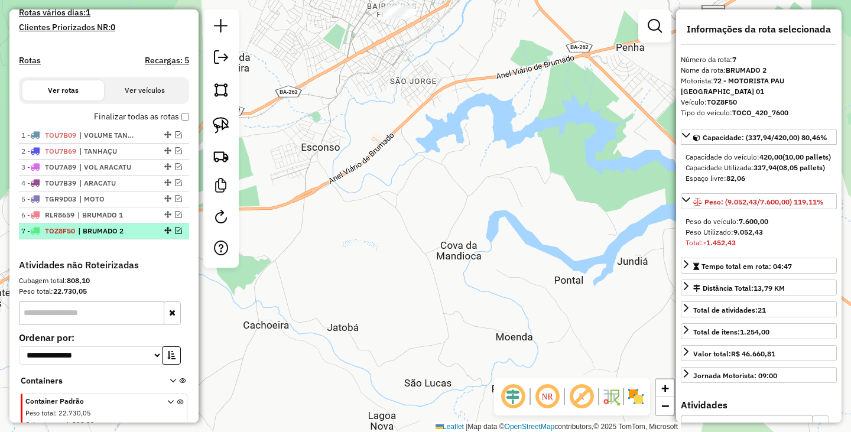
click at [177, 236] on div "7 - TOZ8F50 | BRUMADO 2" at bounding box center [103, 231] width 165 height 11
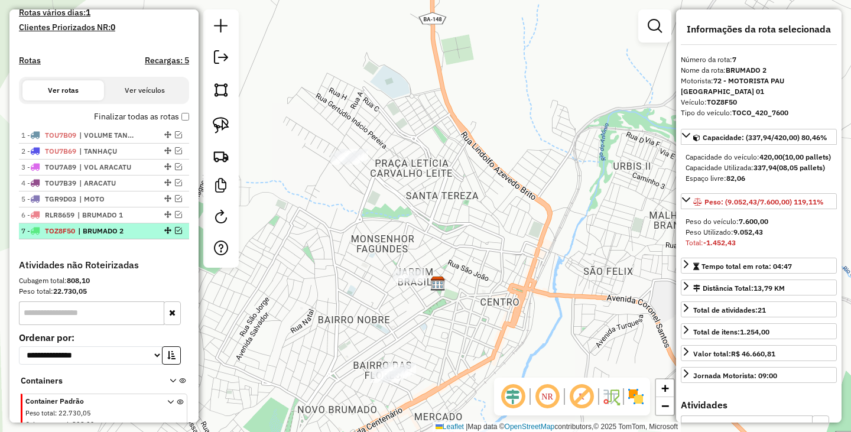
click at [177, 234] on em at bounding box center [178, 230] width 7 height 7
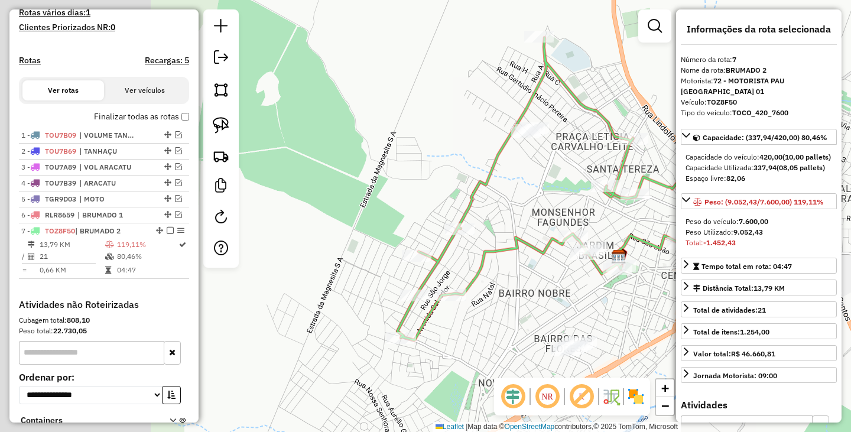
drag, startPoint x: 334, startPoint y: 352, endPoint x: 493, endPoint y: 312, distance: 163.2
click at [528, 321] on div "Janela de atendimento Grade de atendimento Capacidade Transportadoras Veículos …" at bounding box center [425, 216] width 851 height 432
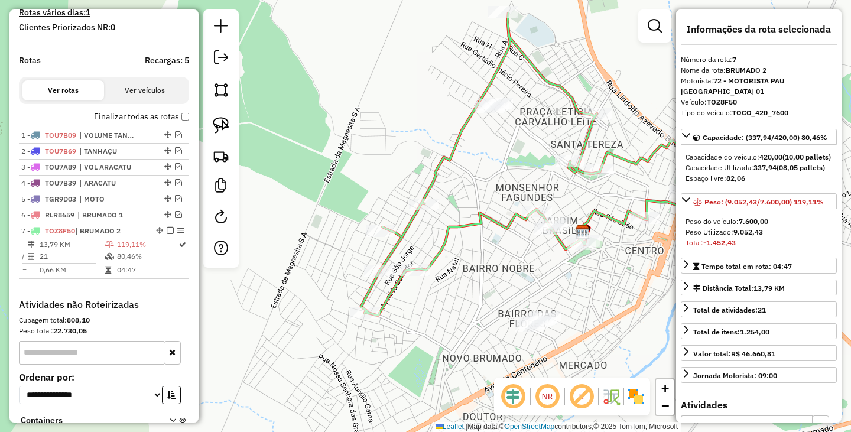
drag, startPoint x: 549, startPoint y: 260, endPoint x: 480, endPoint y: 245, distance: 71.4
click at [480, 245] on div "Janela de atendimento Grade de atendimento Capacidade Transportadoras Veículos …" at bounding box center [425, 216] width 851 height 432
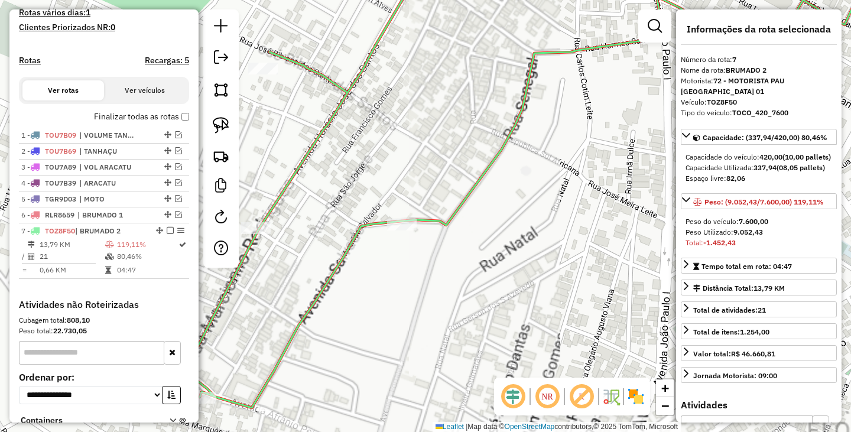
drag, startPoint x: 427, startPoint y: 328, endPoint x: 718, endPoint y: 239, distance: 304.1
click at [718, 239] on hb-router-mapa "Informações da Sessão 978831 - 13/08/2025 Criação: 12/08/2025 20:21 Depósito: P…" at bounding box center [425, 216] width 851 height 432
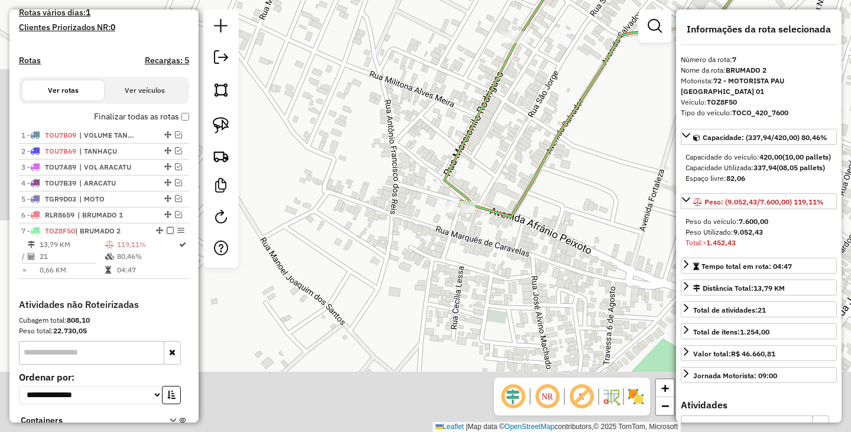
drag, startPoint x: 609, startPoint y: 300, endPoint x: 532, endPoint y: 62, distance: 250.3
click at [536, 88] on div "Janela de atendimento Grade de atendimento Capacidade Transportadoras Veículos …" at bounding box center [425, 216] width 851 height 432
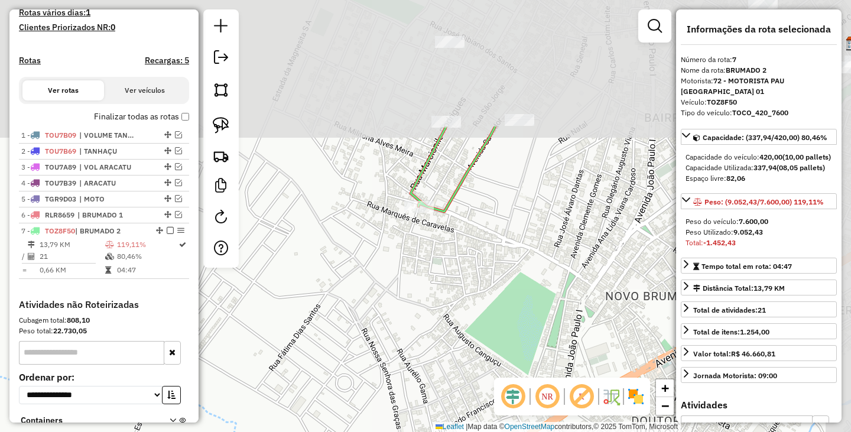
drag, startPoint x: 537, startPoint y: 105, endPoint x: 485, endPoint y: 275, distance: 177.9
click at [485, 275] on div "Janela de atendimento Grade de atendimento Capacidade Transportadoras Veículos …" at bounding box center [425, 216] width 851 height 432
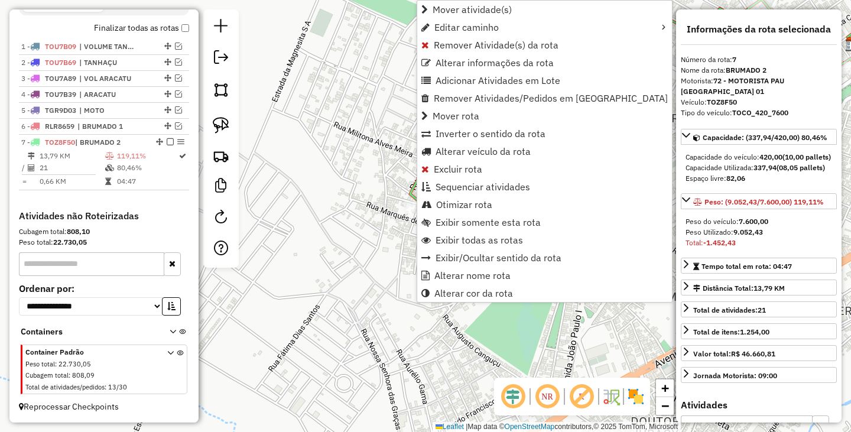
scroll to position [413, 0]
click at [496, 184] on span "Sequenciar atividades" at bounding box center [482, 186] width 95 height 9
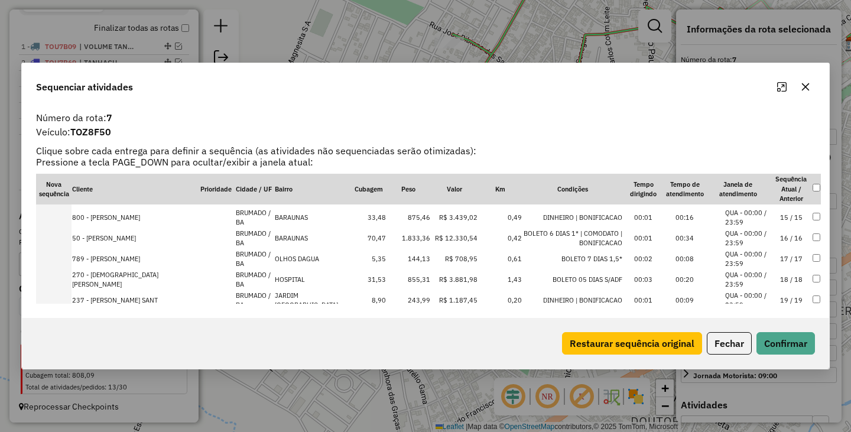
scroll to position [227, 0]
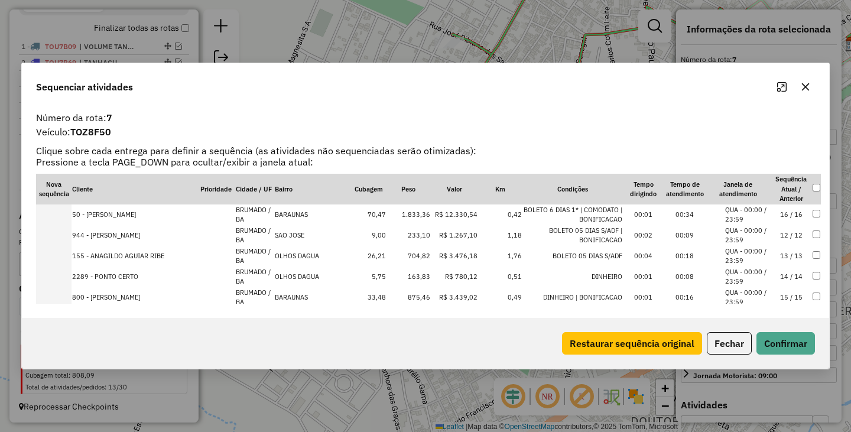
drag, startPoint x: 110, startPoint y: 296, endPoint x: 102, endPoint y: 203, distance: 94.3
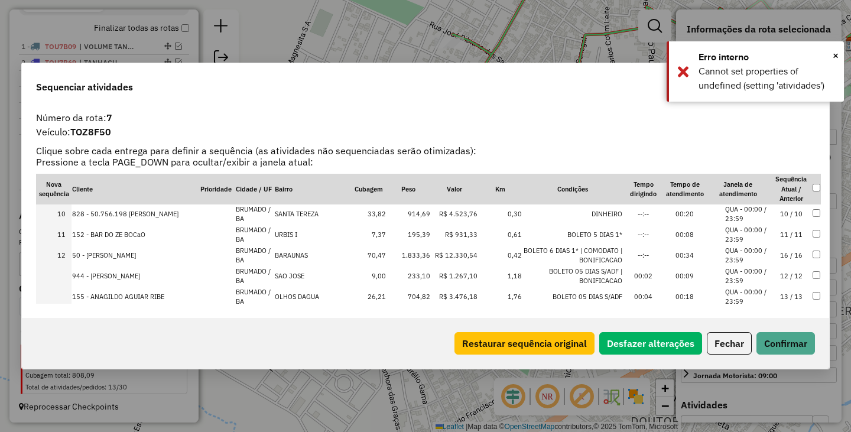
scroll to position [168, 0]
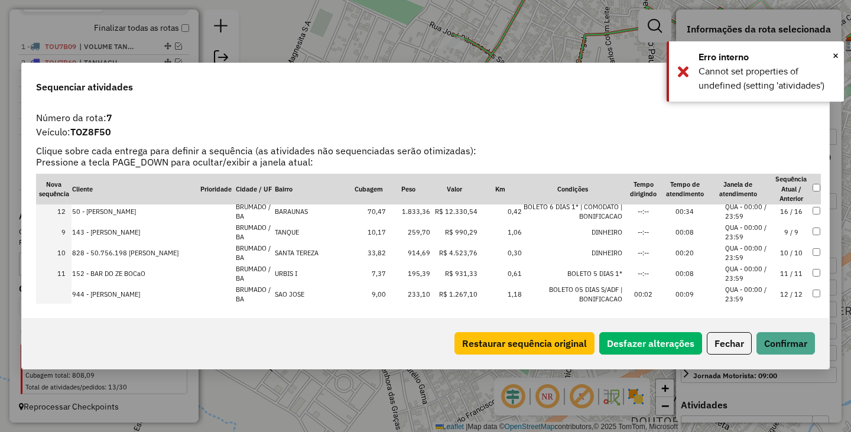
drag, startPoint x: 117, startPoint y: 274, endPoint x: 110, endPoint y: 203, distance: 71.8
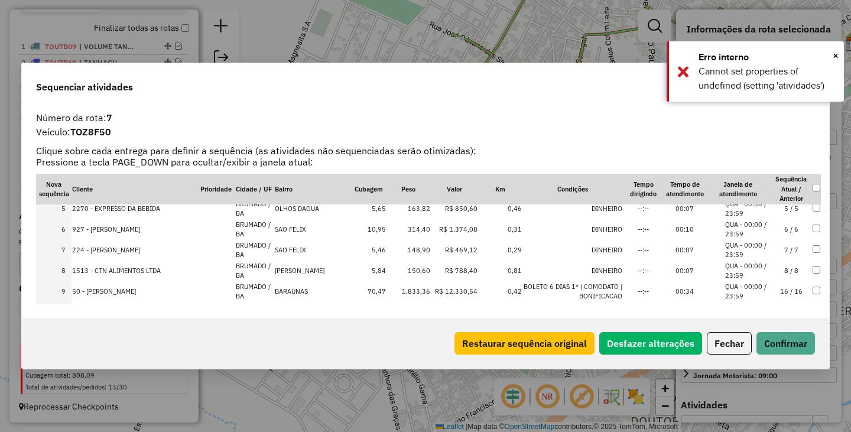
scroll to position [109, 0]
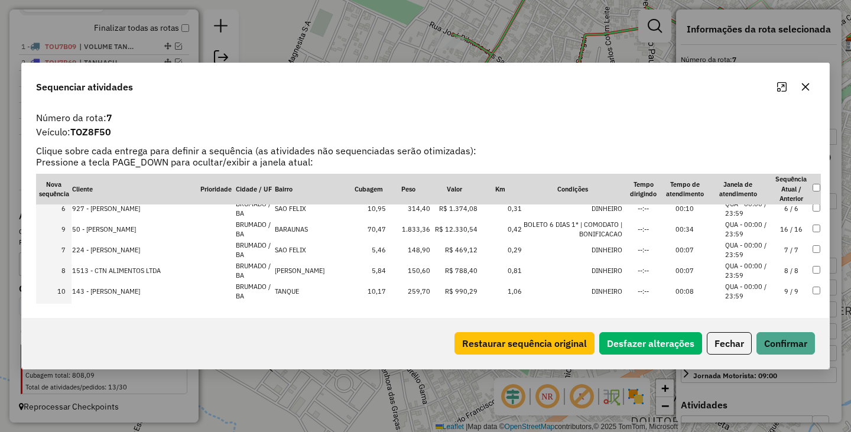
drag, startPoint x: 113, startPoint y: 269, endPoint x: 113, endPoint y: 209, distance: 60.2
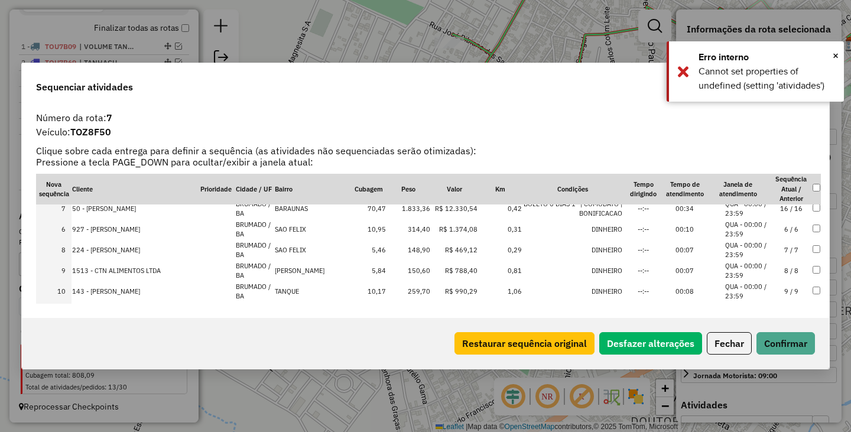
drag, startPoint x: 125, startPoint y: 227, endPoint x: 134, endPoint y: 206, distance: 23.6
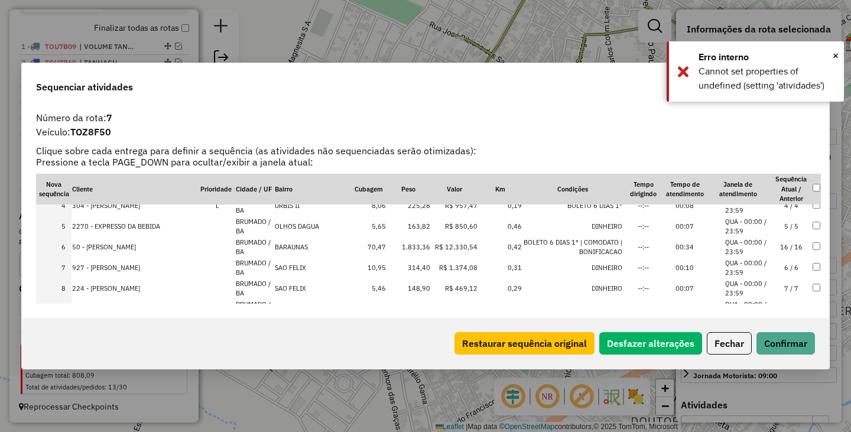
scroll to position [50, 0]
drag, startPoint x: 120, startPoint y: 268, endPoint x: 129, endPoint y: 203, distance: 66.1
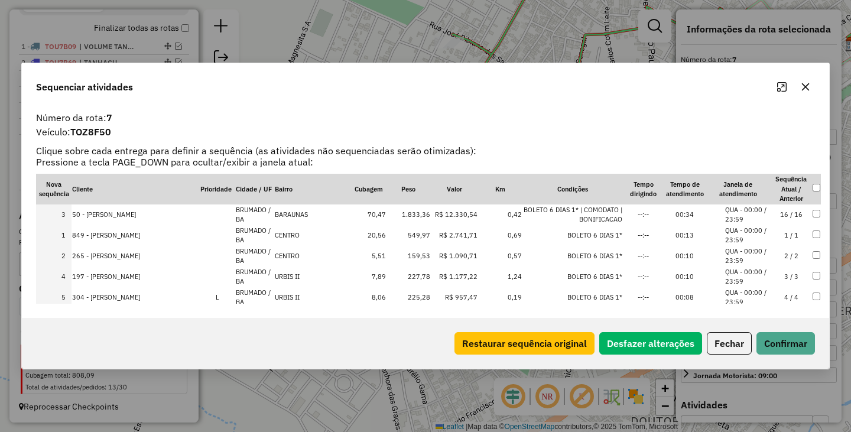
drag, startPoint x: 124, startPoint y: 258, endPoint x: 123, endPoint y: 207, distance: 50.8
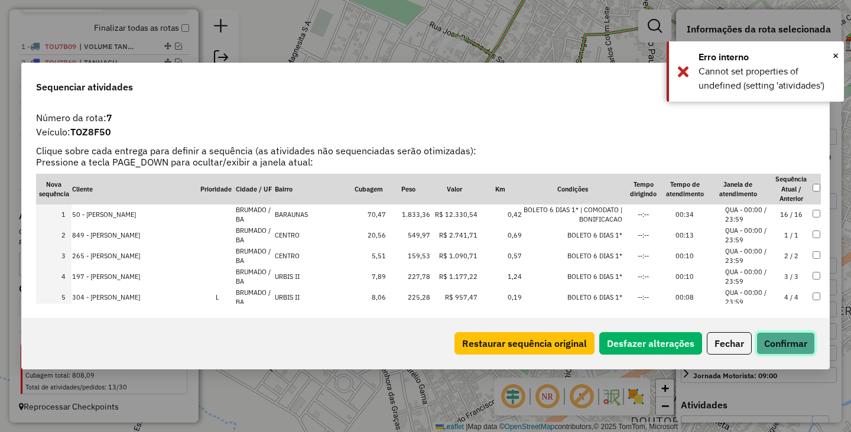
click at [774, 352] on button "Confirmar" at bounding box center [785, 343] width 58 height 22
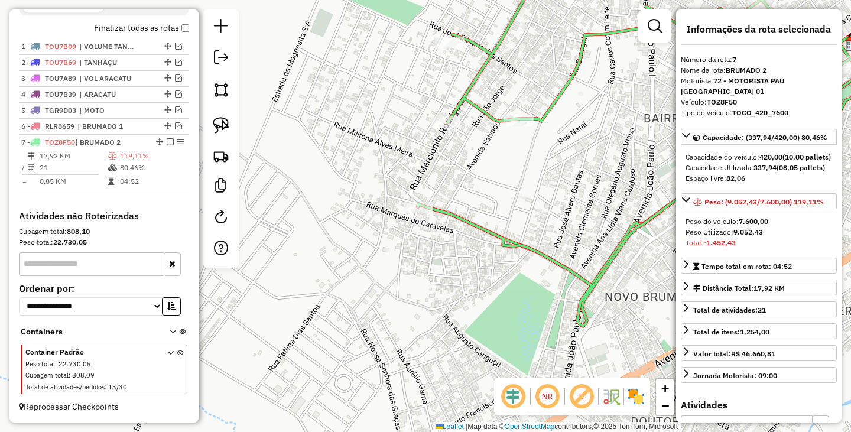
click at [425, 281] on div "Janela de atendimento Grade de atendimento Capacidade Transportadoras Veículos …" at bounding box center [425, 216] width 851 height 432
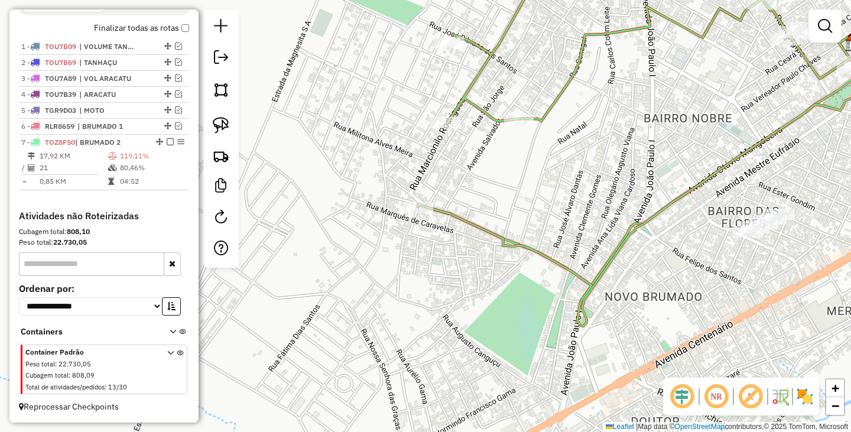
scroll to position [374, 0]
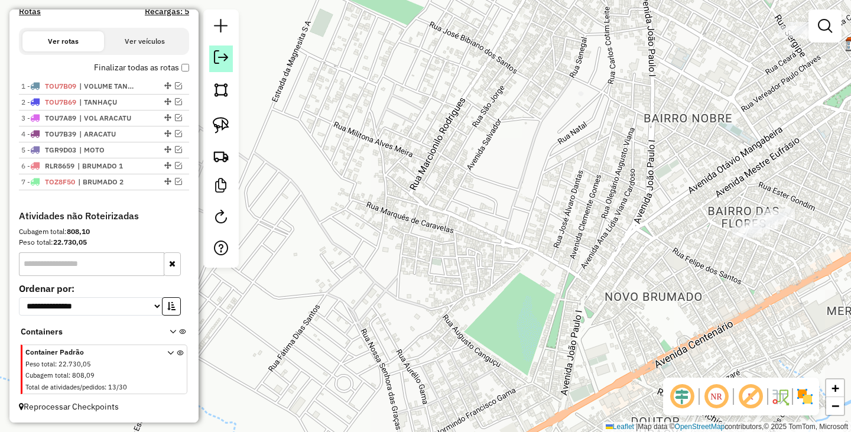
click at [218, 61] on em at bounding box center [221, 57] width 14 height 14
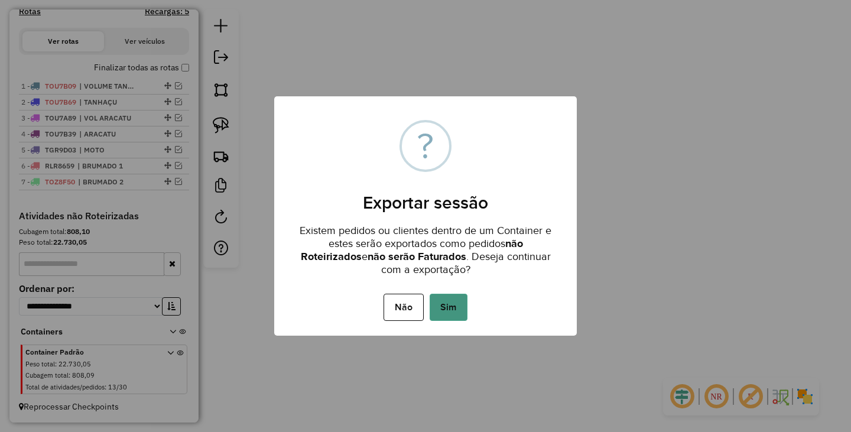
click at [457, 306] on button "Sim" at bounding box center [448, 307] width 38 height 27
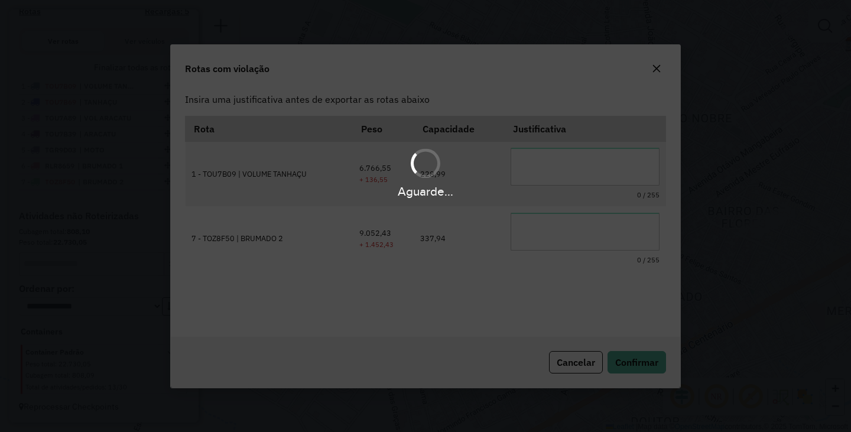
scroll to position [0, 0]
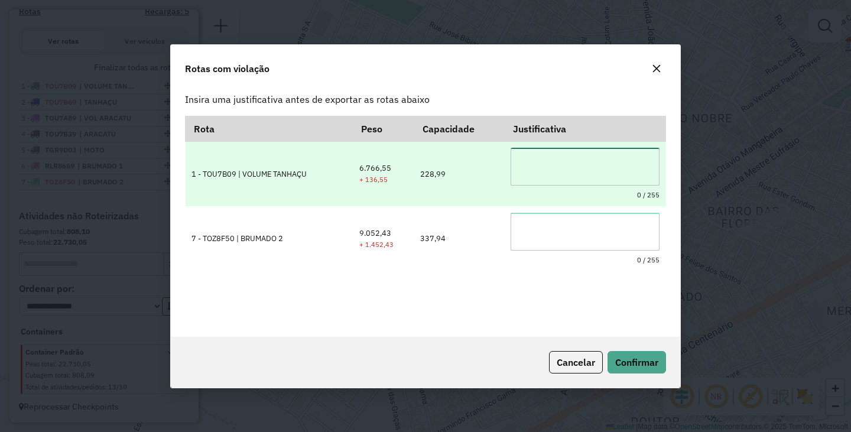
click at [552, 168] on textarea at bounding box center [584, 167] width 149 height 38
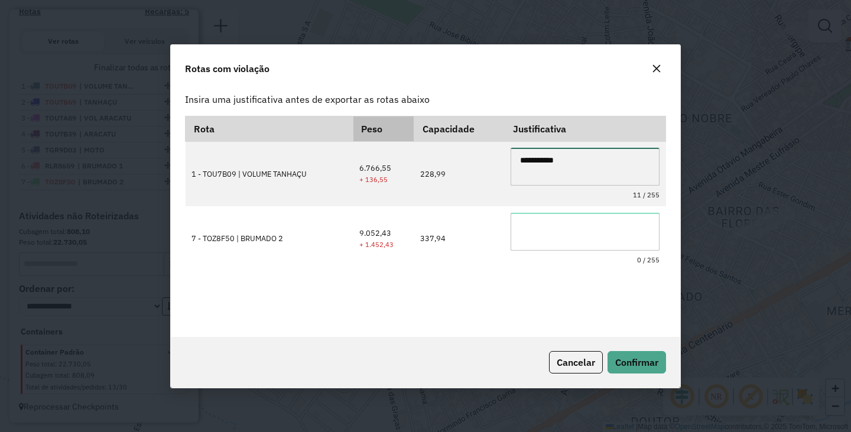
drag, startPoint x: 551, startPoint y: 161, endPoint x: 387, endPoint y: 135, distance: 166.3
click at [389, 135] on table "**********" at bounding box center [425, 194] width 481 height 156
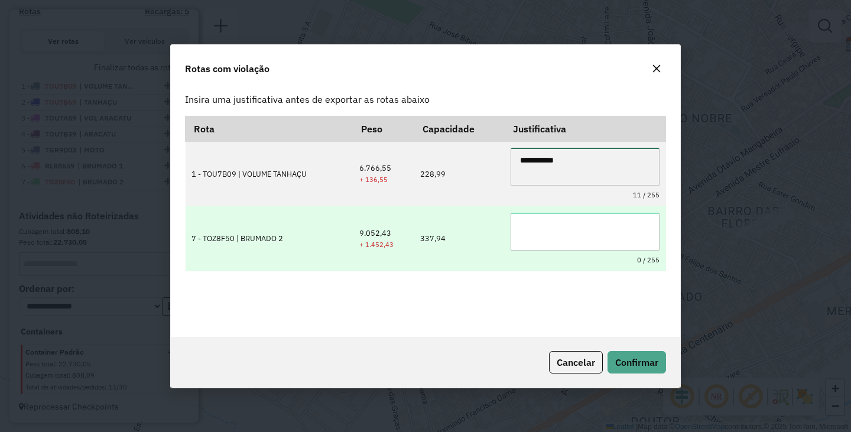
type textarea "**********"
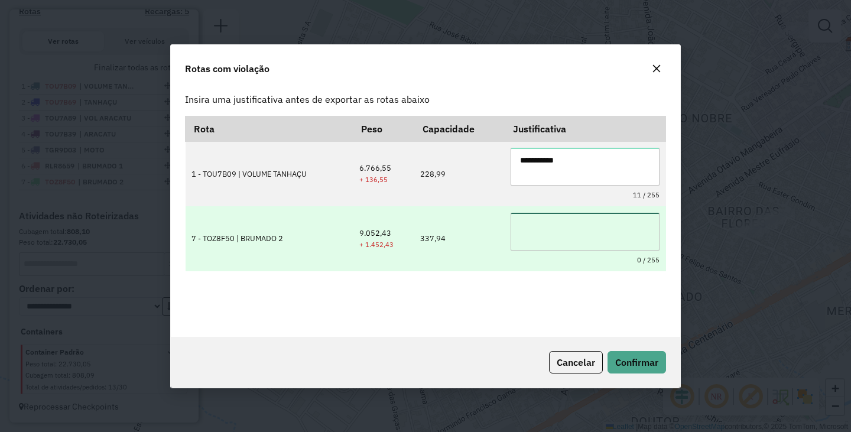
click at [542, 230] on textarea at bounding box center [584, 232] width 149 height 38
paste textarea "**********"
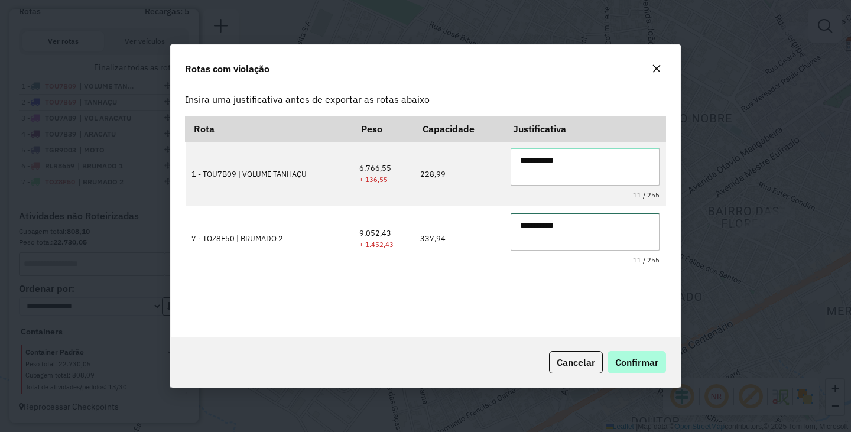
type textarea "**********"
click at [627, 357] on span "Confirmar" at bounding box center [636, 362] width 43 height 12
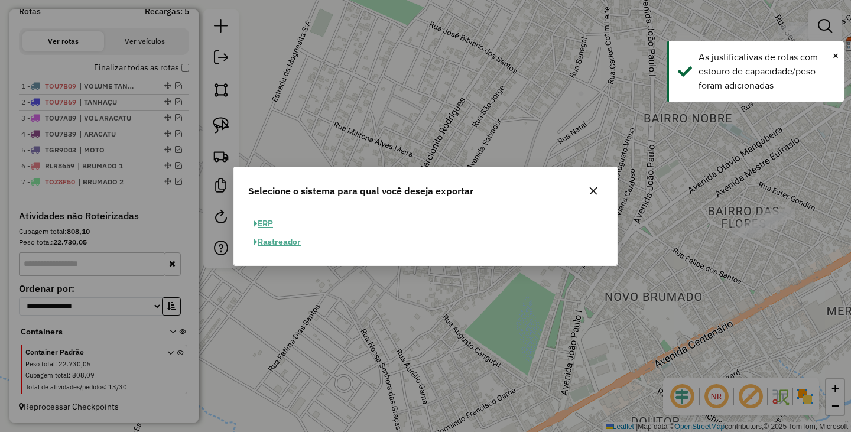
click at [266, 224] on button "ERP" at bounding box center [263, 223] width 30 height 18
select select "**"
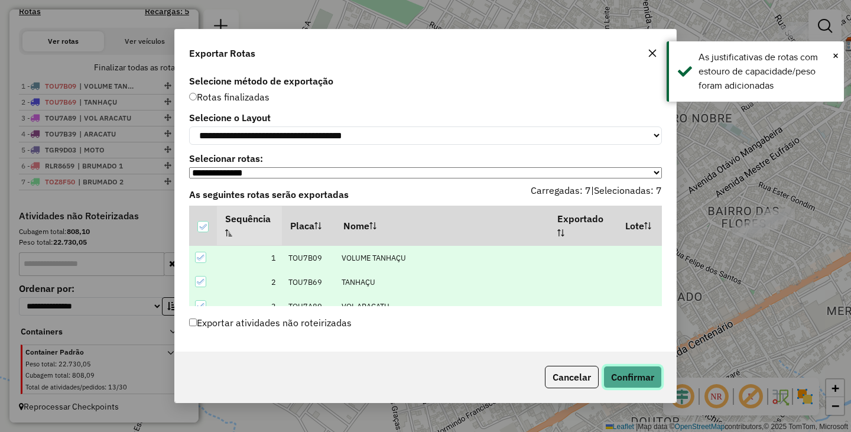
click at [630, 376] on button "Confirmar" at bounding box center [632, 377] width 58 height 22
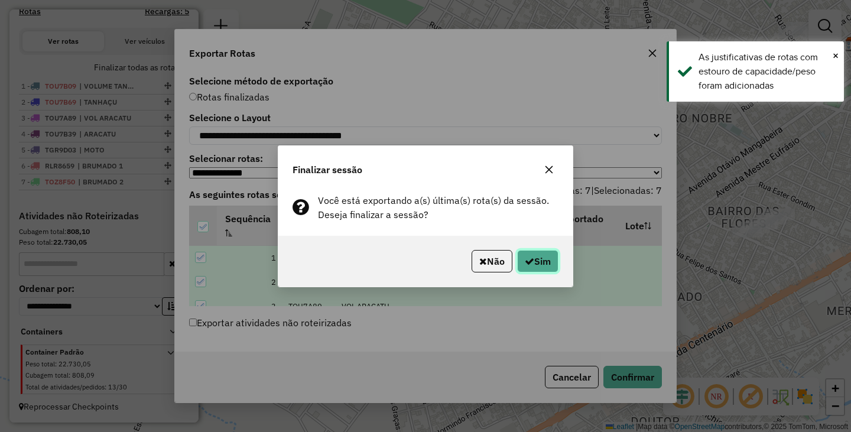
click at [525, 269] on button "Sim" at bounding box center [537, 261] width 41 height 22
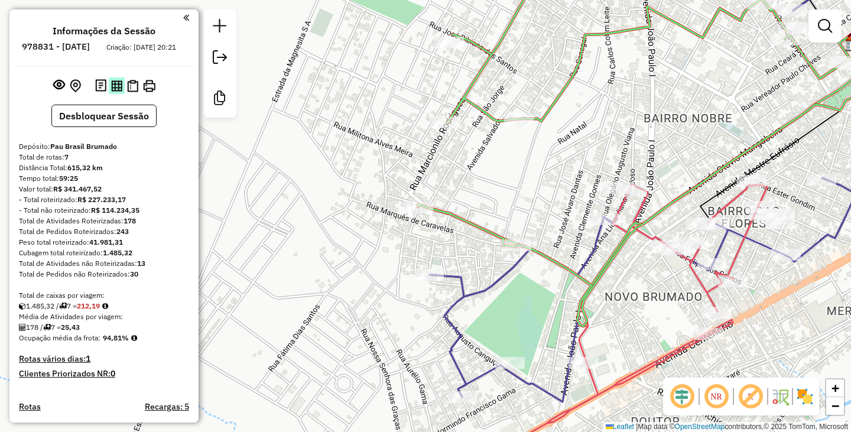
click at [113, 92] on img at bounding box center [116, 85] width 11 height 11
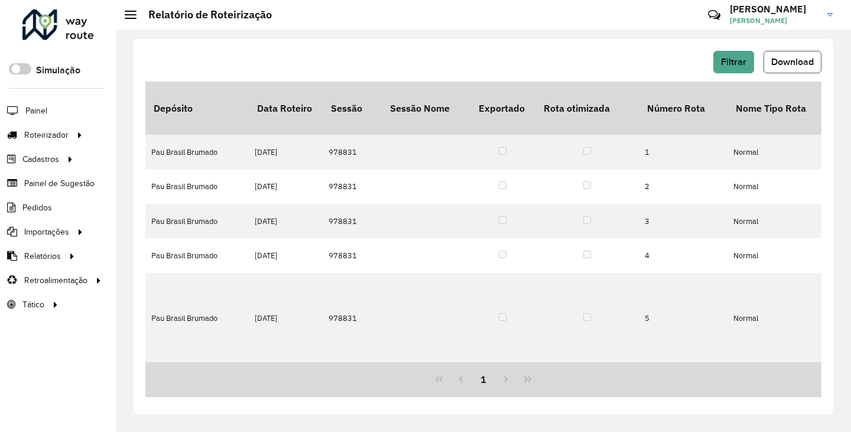
click at [797, 63] on span "Download" at bounding box center [792, 62] width 43 height 10
